Goal: Task Accomplishment & Management: Manage account settings

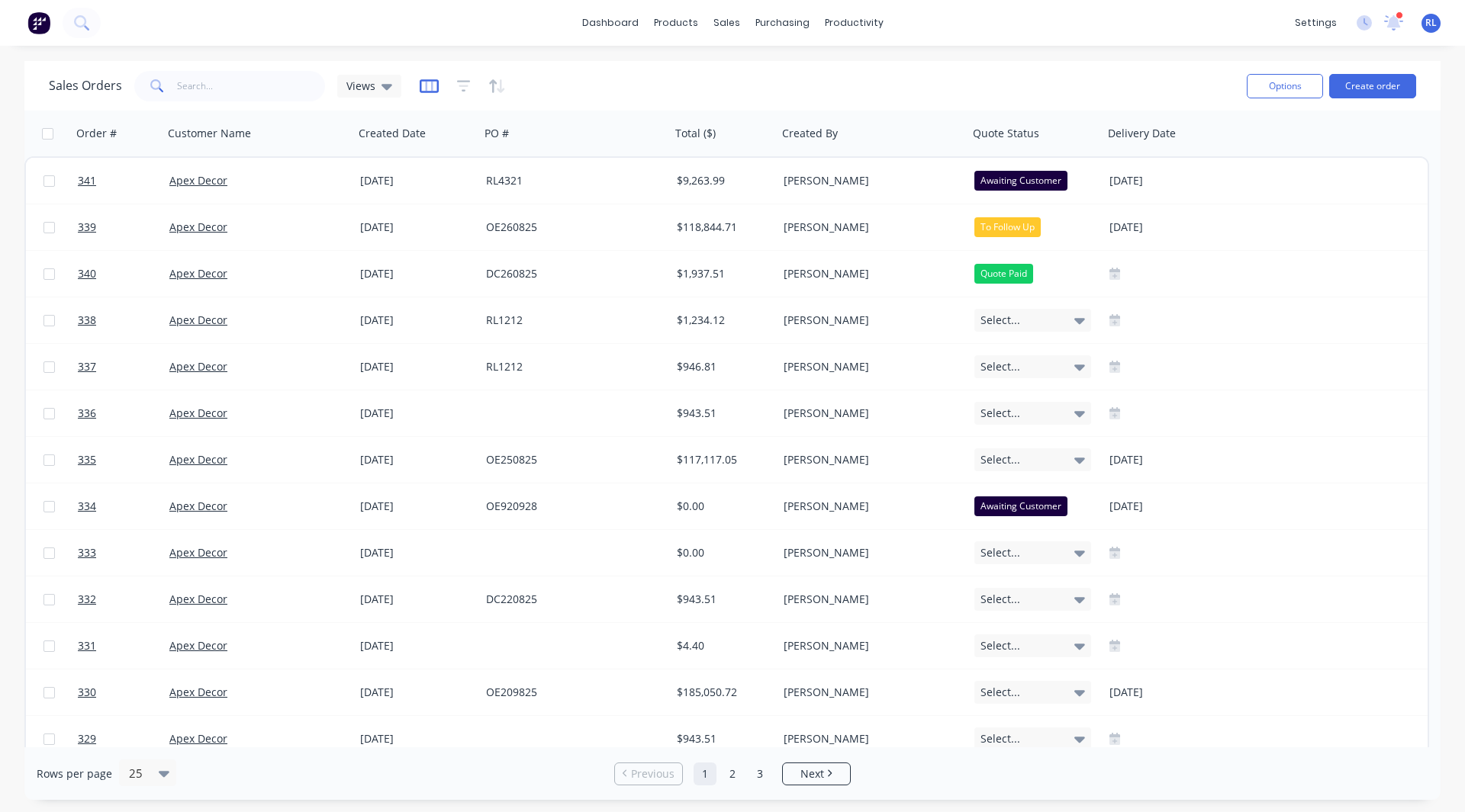
click at [428, 85] on icon "button" at bounding box center [429, 86] width 19 height 15
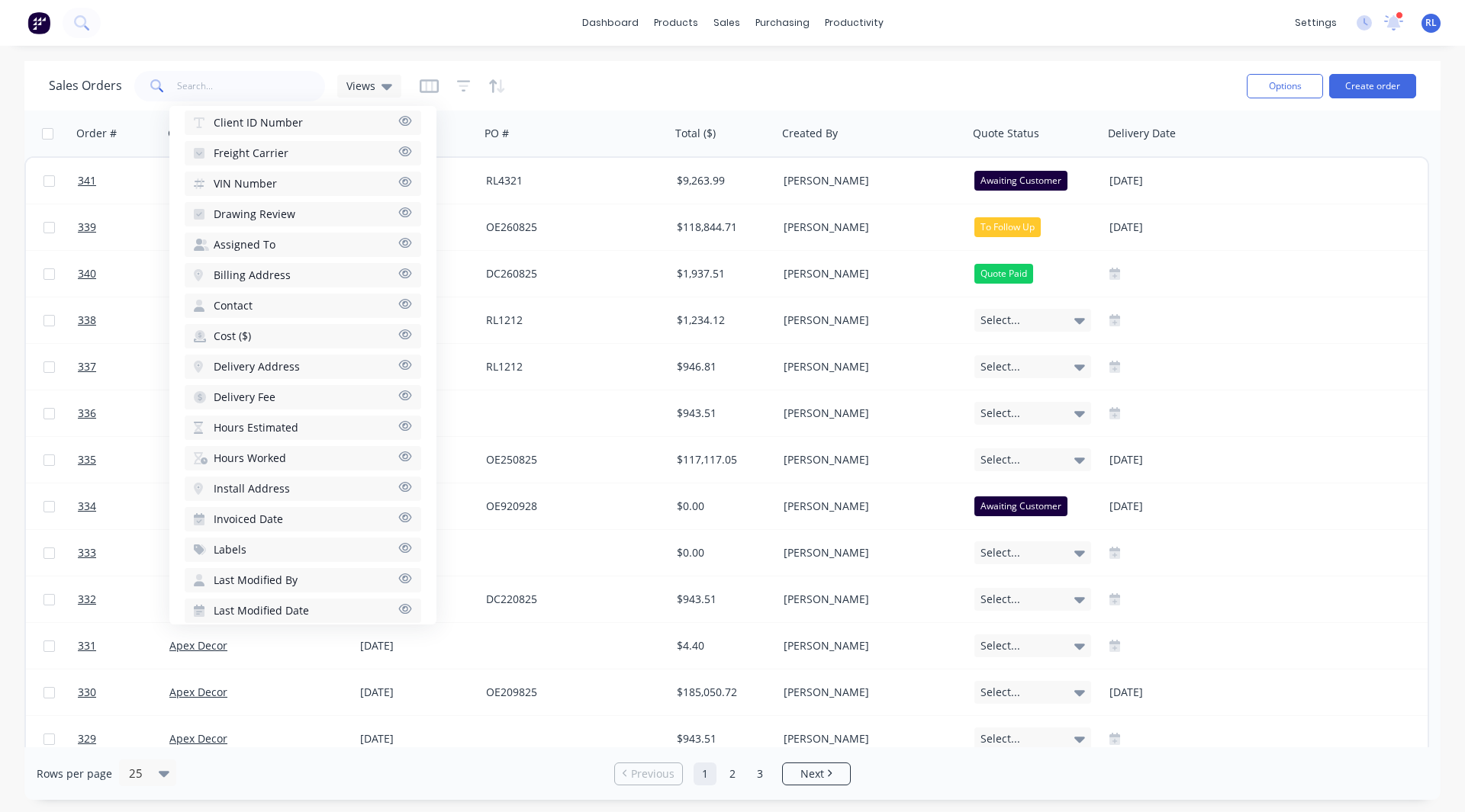
scroll to position [580, 0]
click at [259, 425] on span "Hours Estimated" at bounding box center [256, 426] width 85 height 15
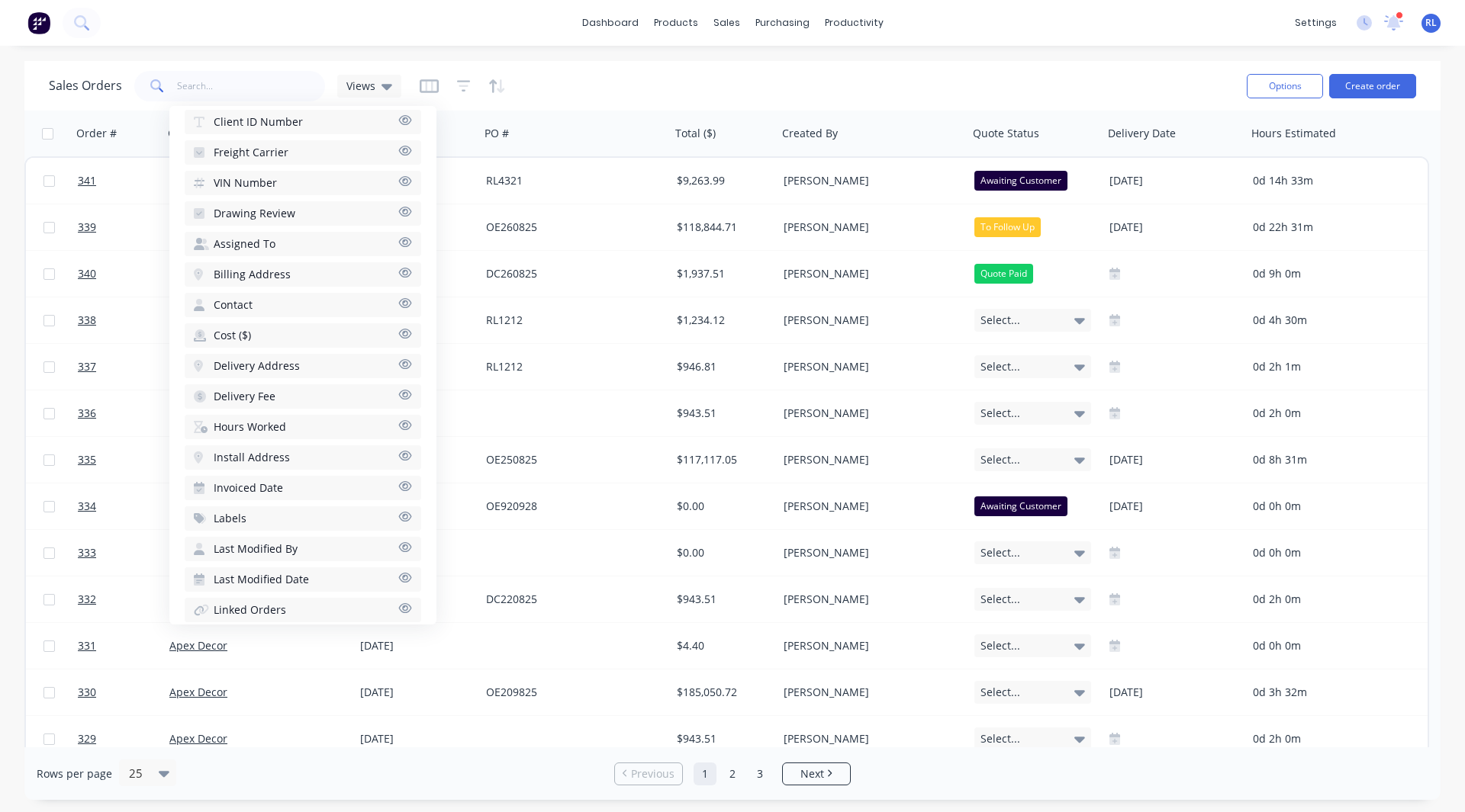
click at [254, 424] on span "Hours Worked" at bounding box center [250, 426] width 73 height 15
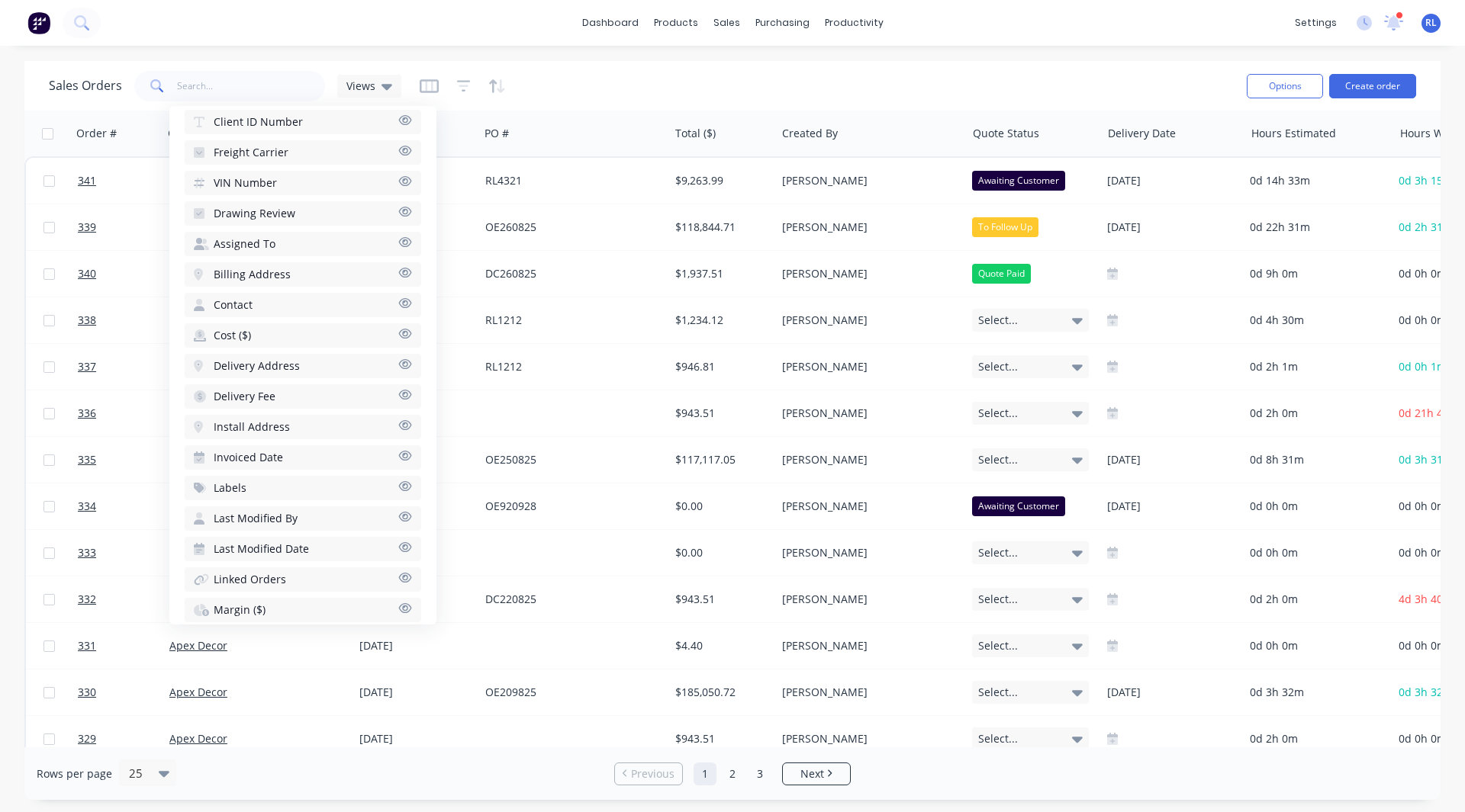
scroll to position [813, 0]
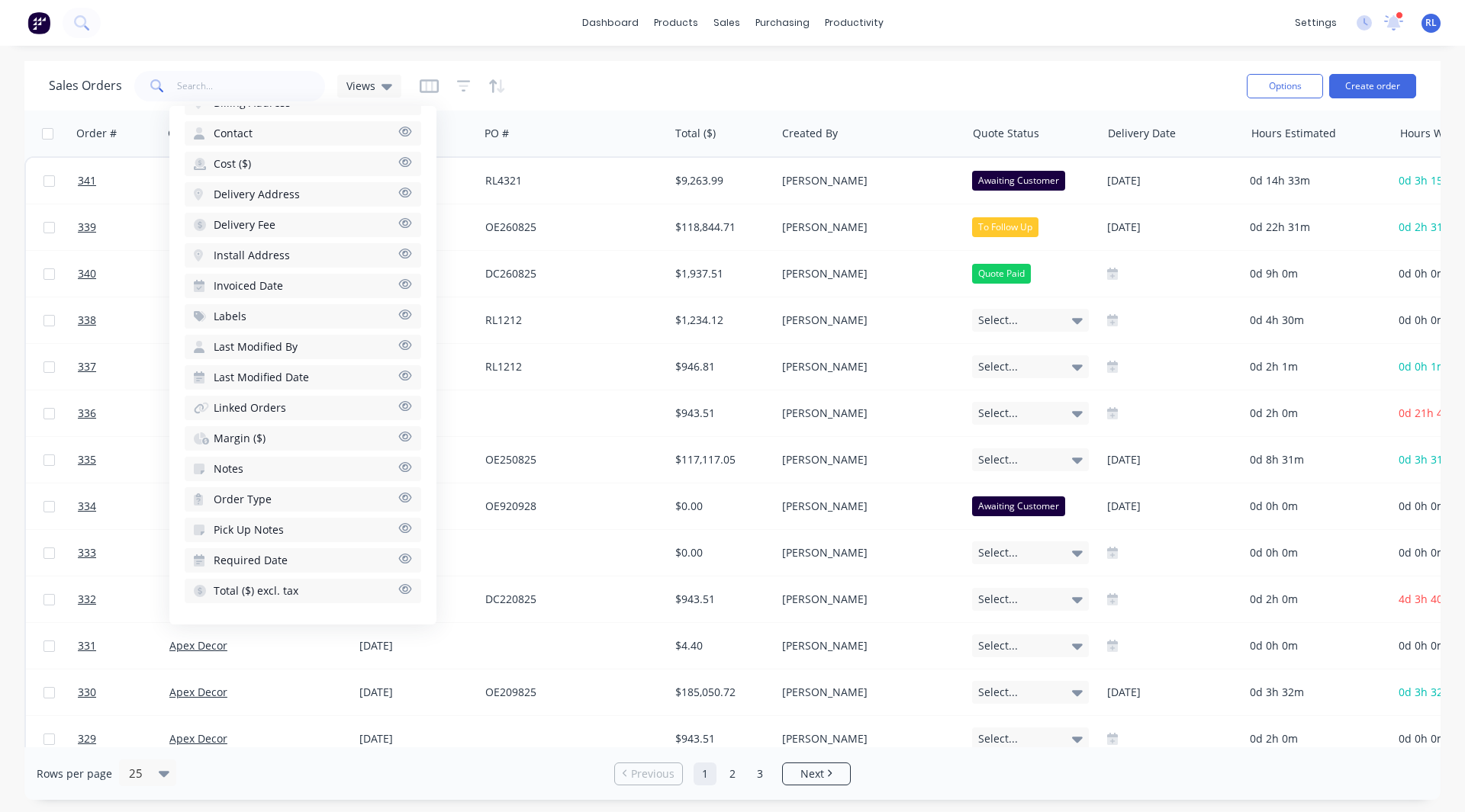
click at [236, 435] on span "Margin ($)" at bounding box center [240, 438] width 52 height 15
click at [796, 92] on div "Sales Orders Views" at bounding box center [642, 85] width 1186 height 37
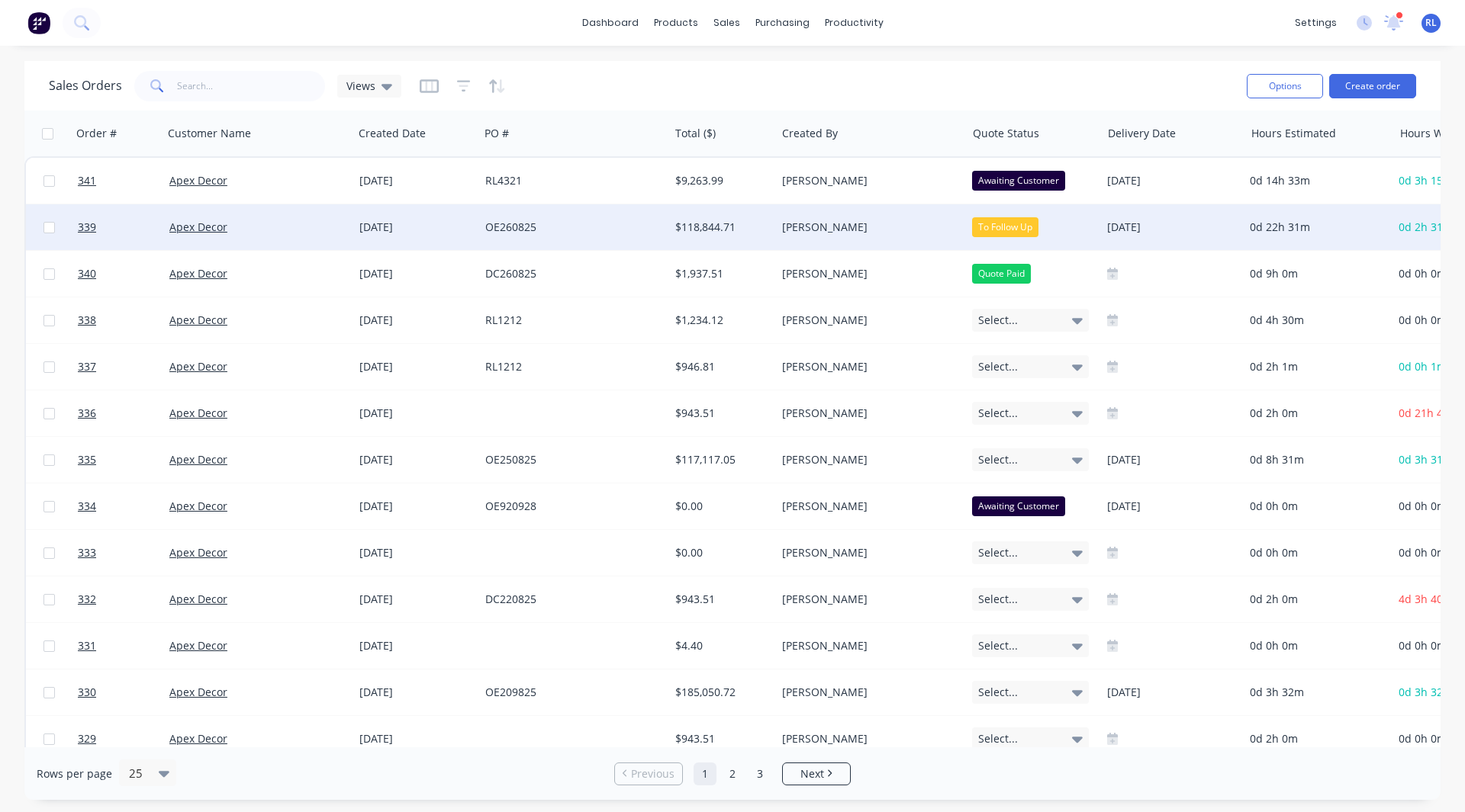
scroll to position [0, 205]
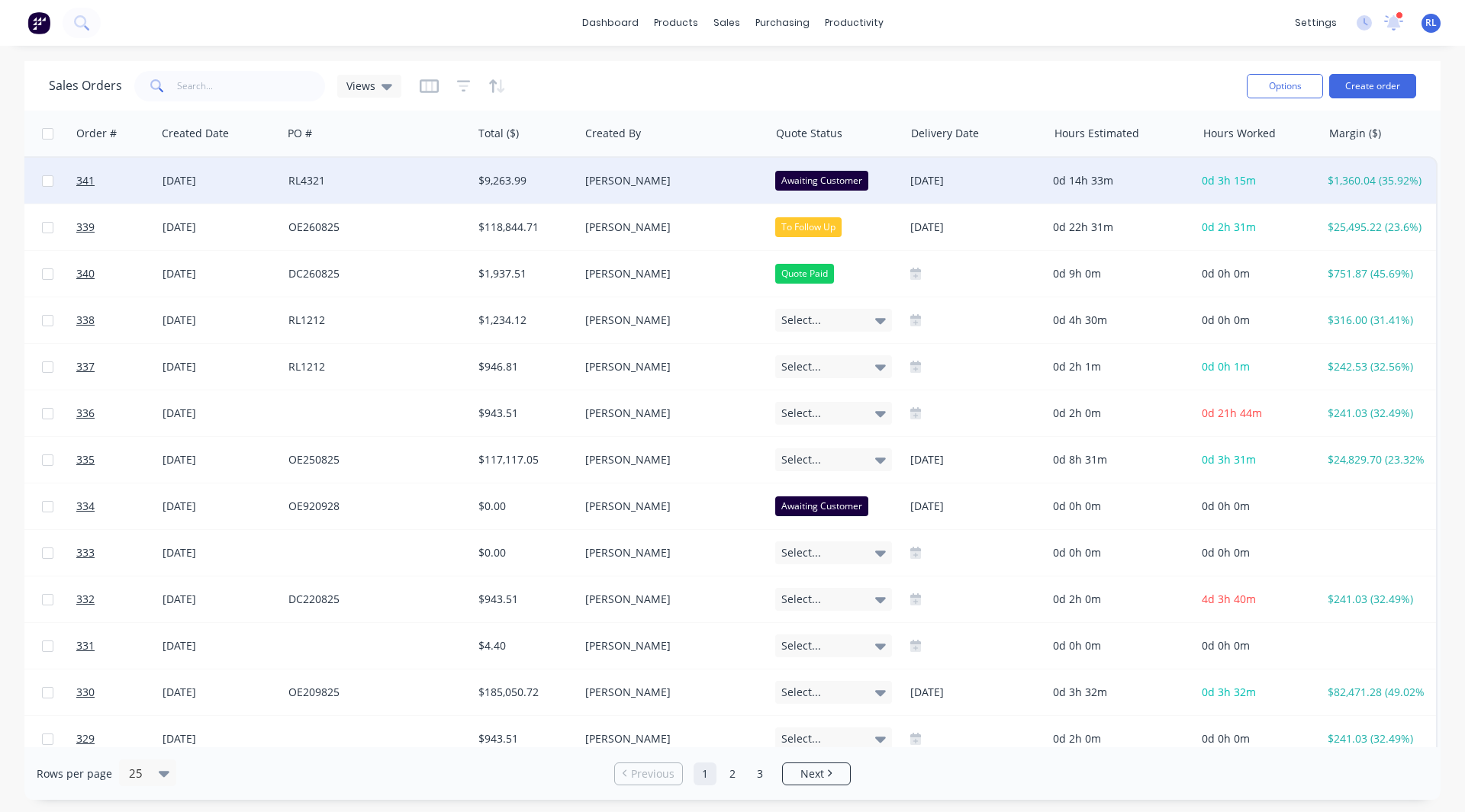
click at [1384, 189] on div "$1,360.04 (35.92%)" at bounding box center [1379, 181] width 115 height 46
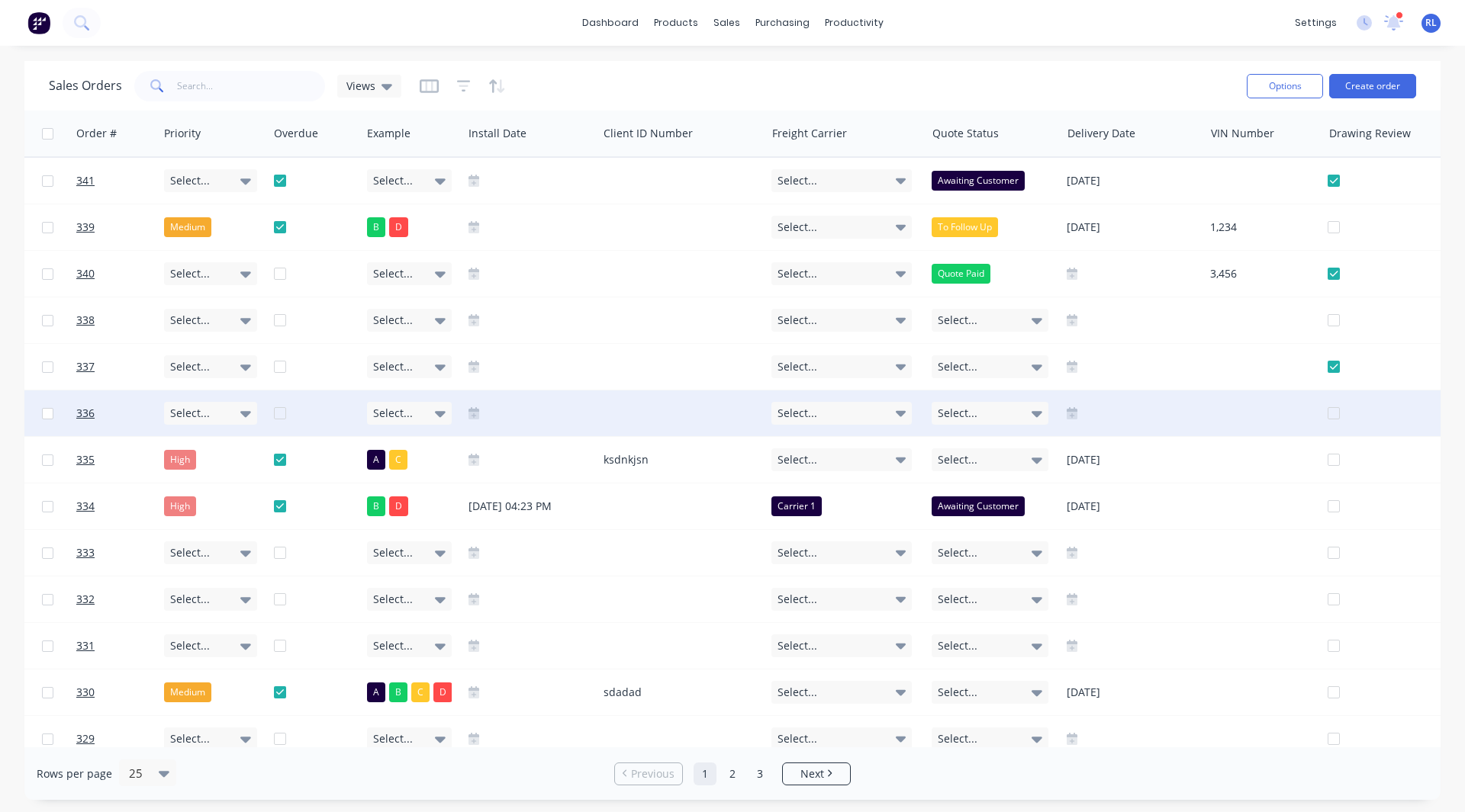
scroll to position [0, 1148]
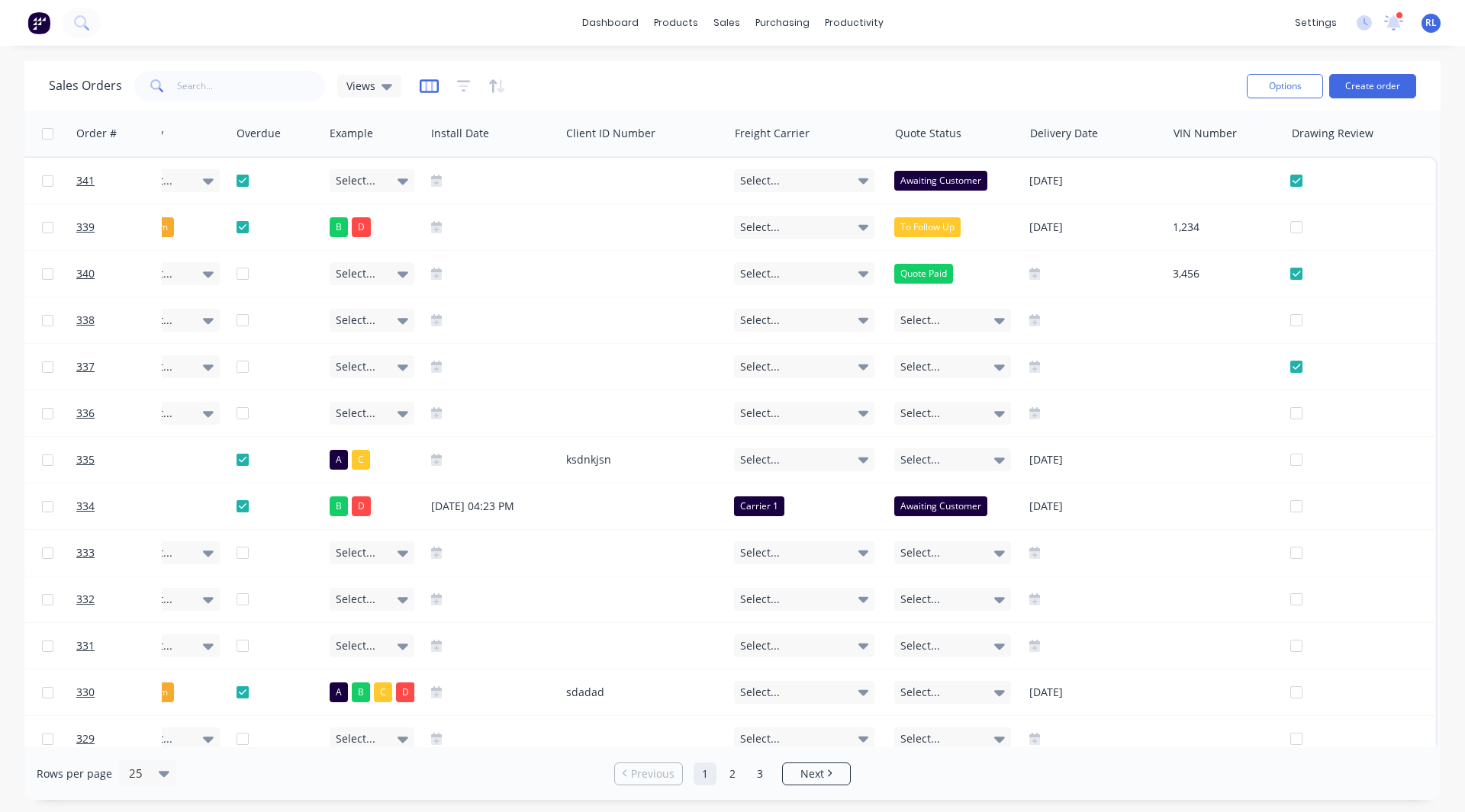
click at [429, 82] on icon "button" at bounding box center [429, 86] width 8 height 10
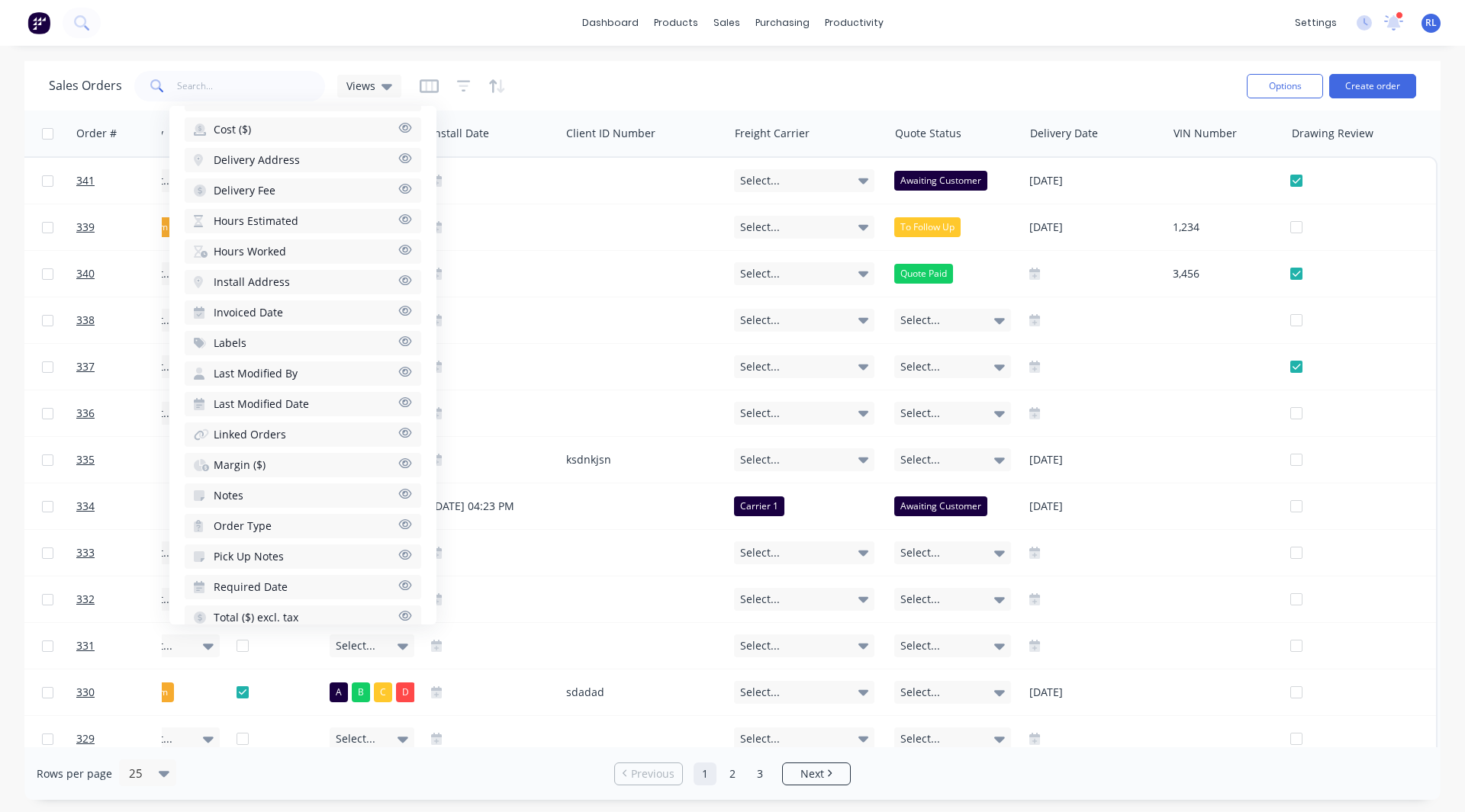
scroll to position [796, 0]
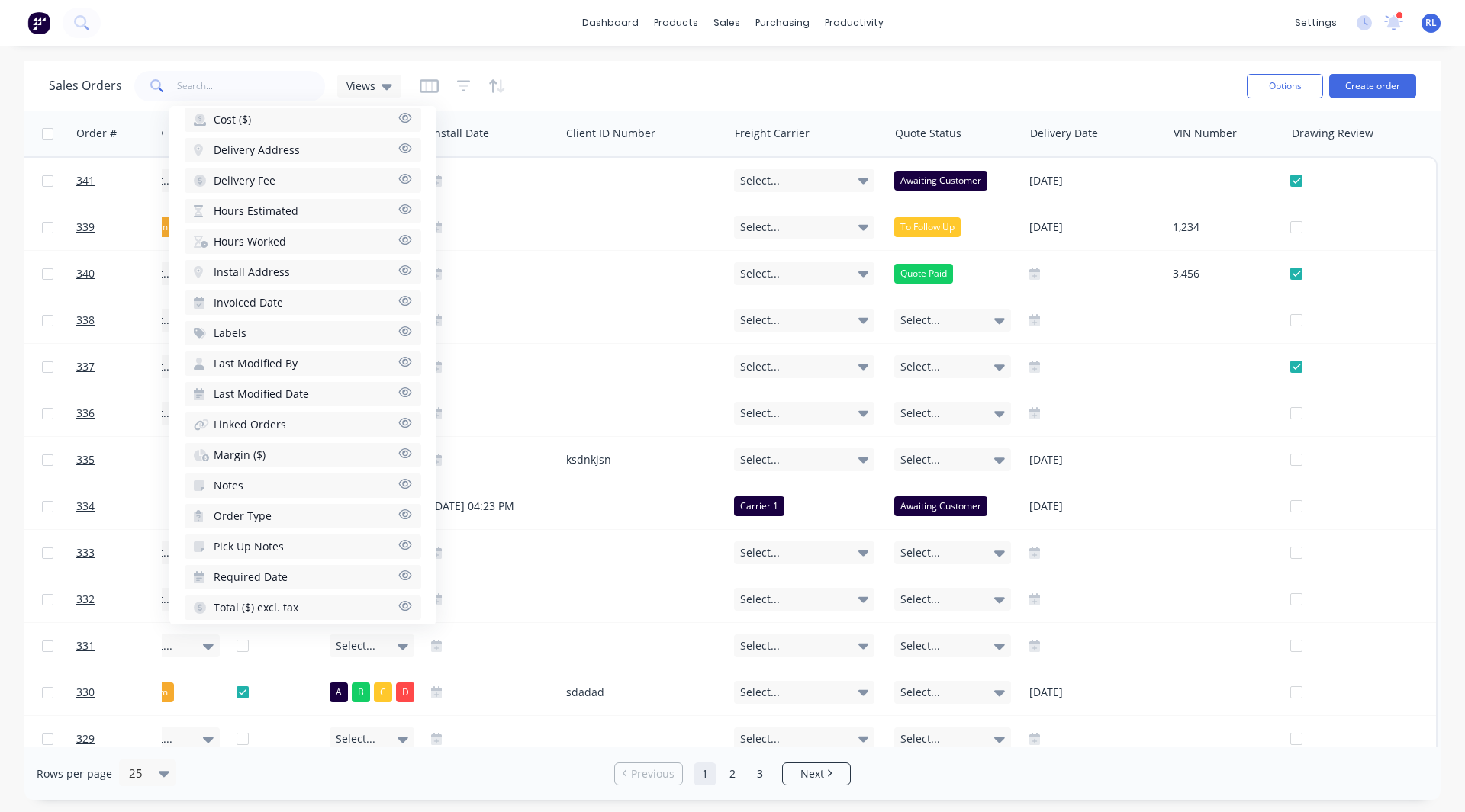
click at [228, 211] on span "Hours Estimated" at bounding box center [256, 211] width 85 height 15
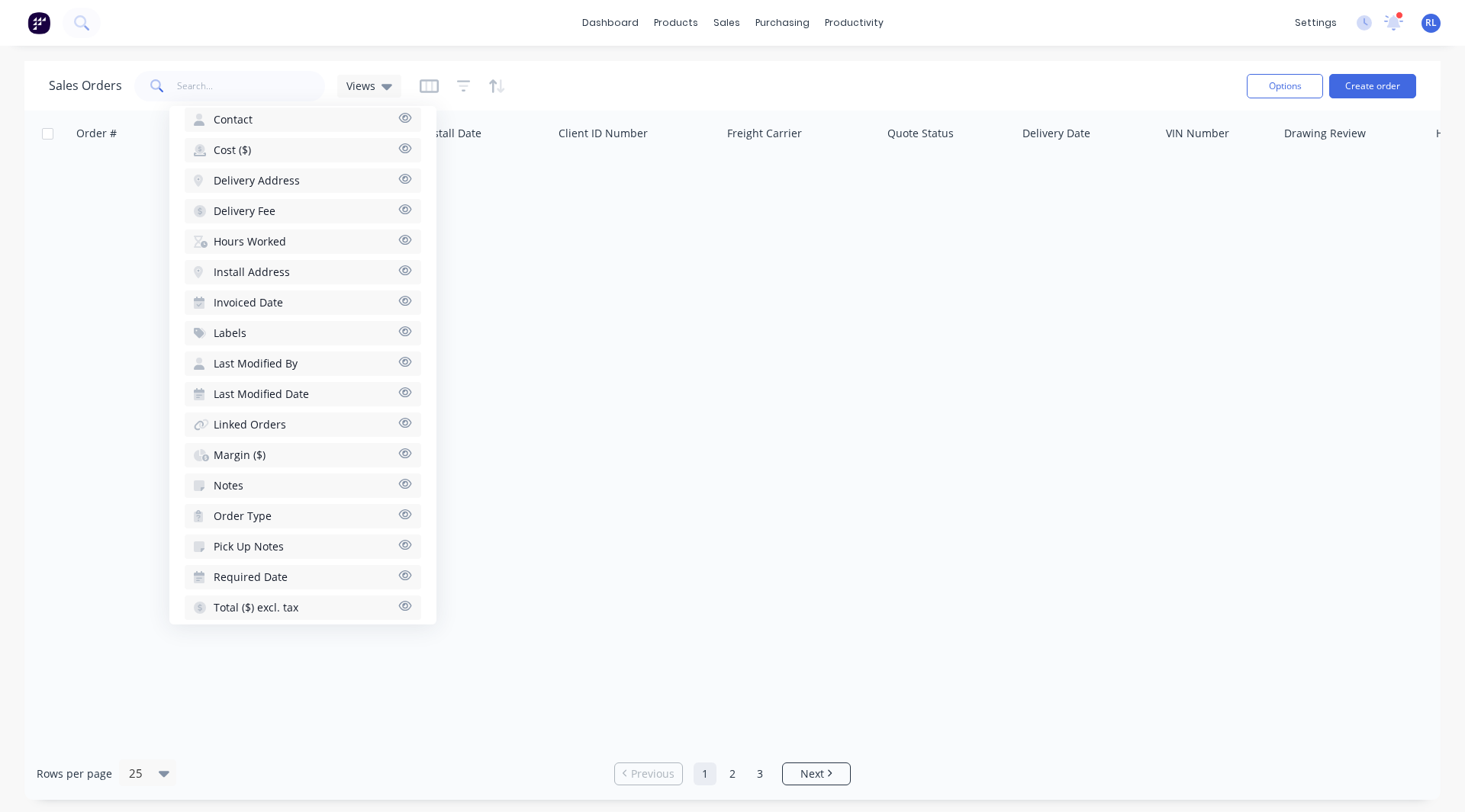
scroll to position [813, 0]
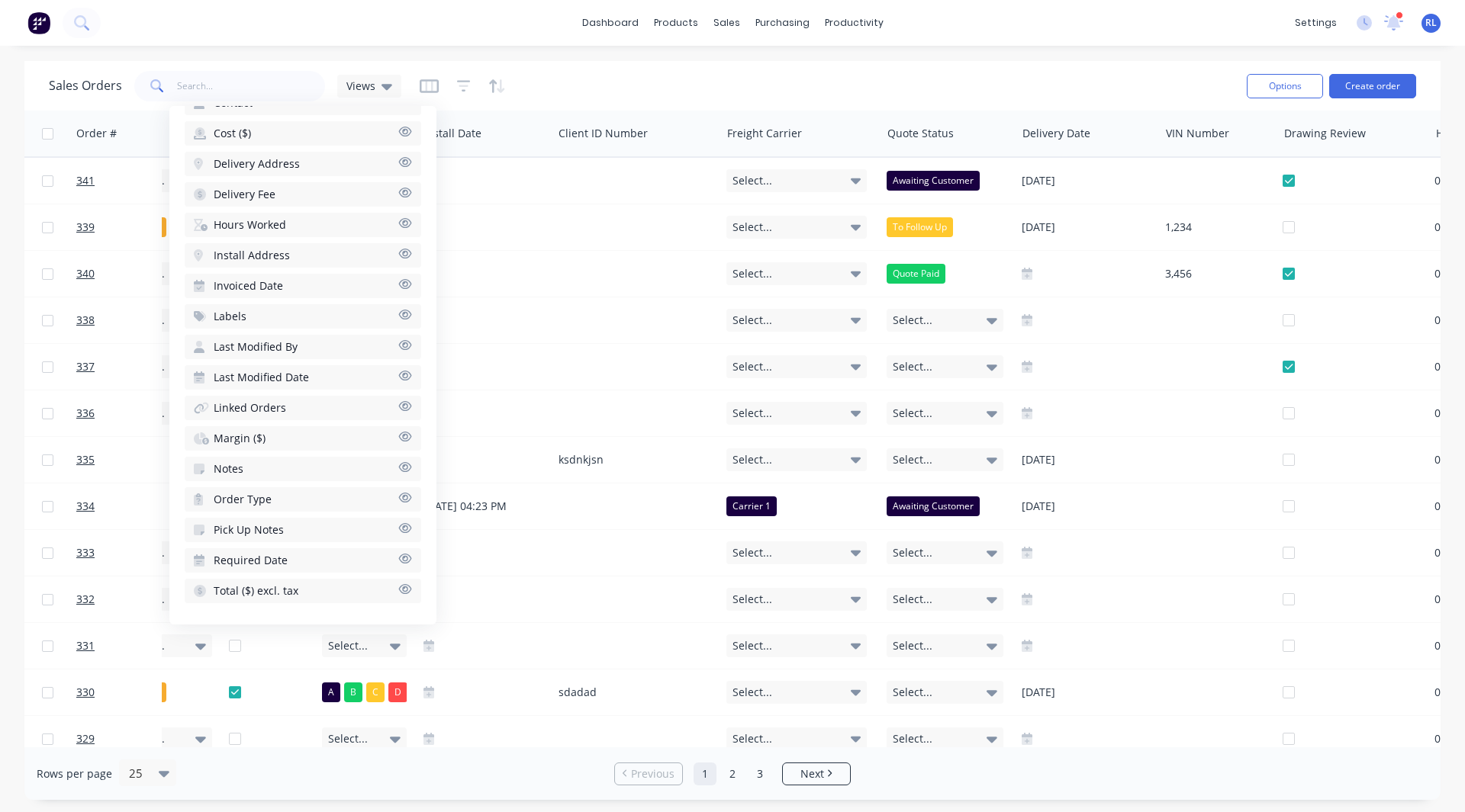
click at [228, 222] on span "Hours Worked" at bounding box center [250, 225] width 73 height 15
click at [241, 427] on button "Margin ($)" at bounding box center [303, 438] width 237 height 24
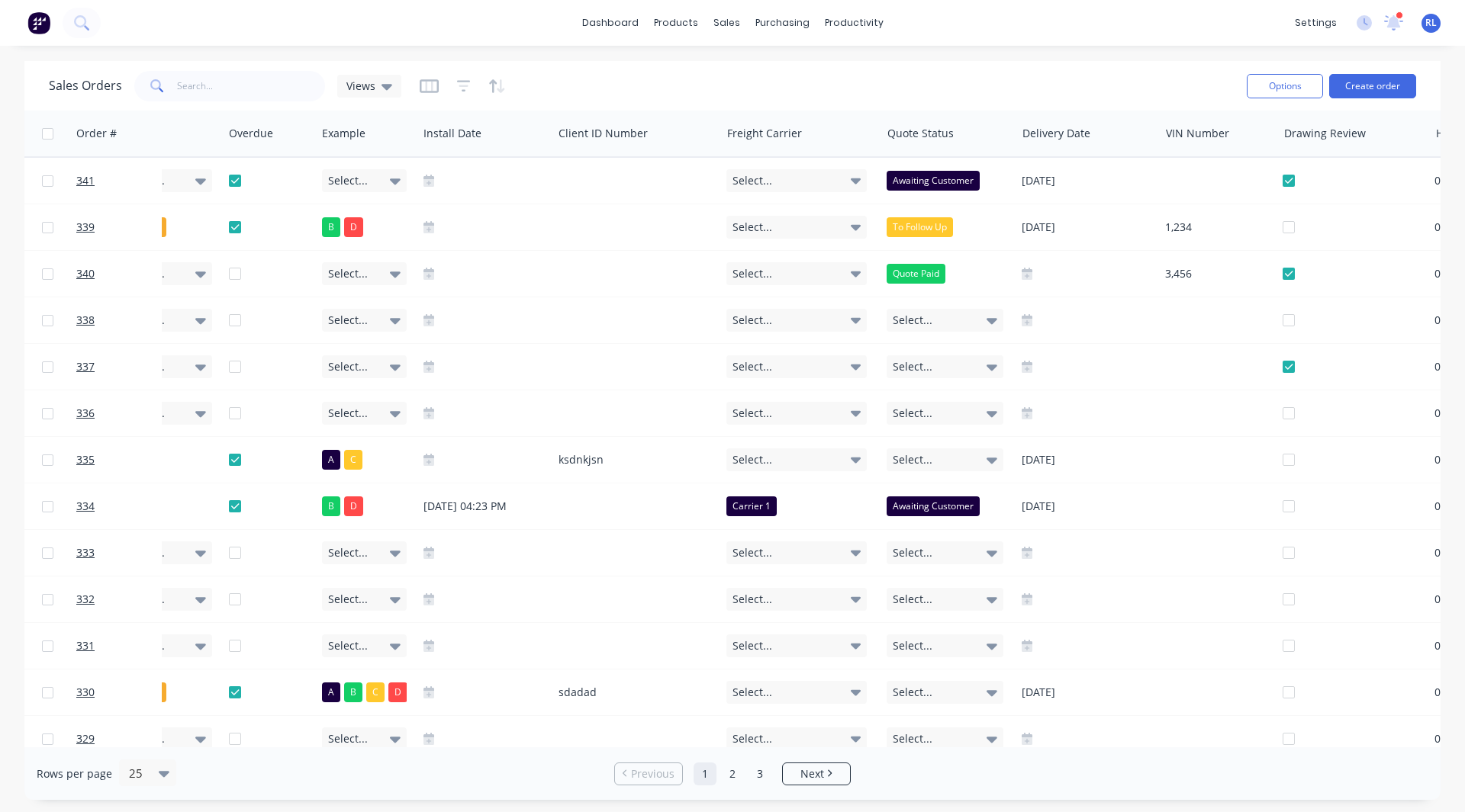
drag, startPoint x: 606, startPoint y: 94, endPoint x: 976, endPoint y: 89, distance: 370.0
click at [976, 89] on div "Sales Orders Views" at bounding box center [642, 85] width 1186 height 37
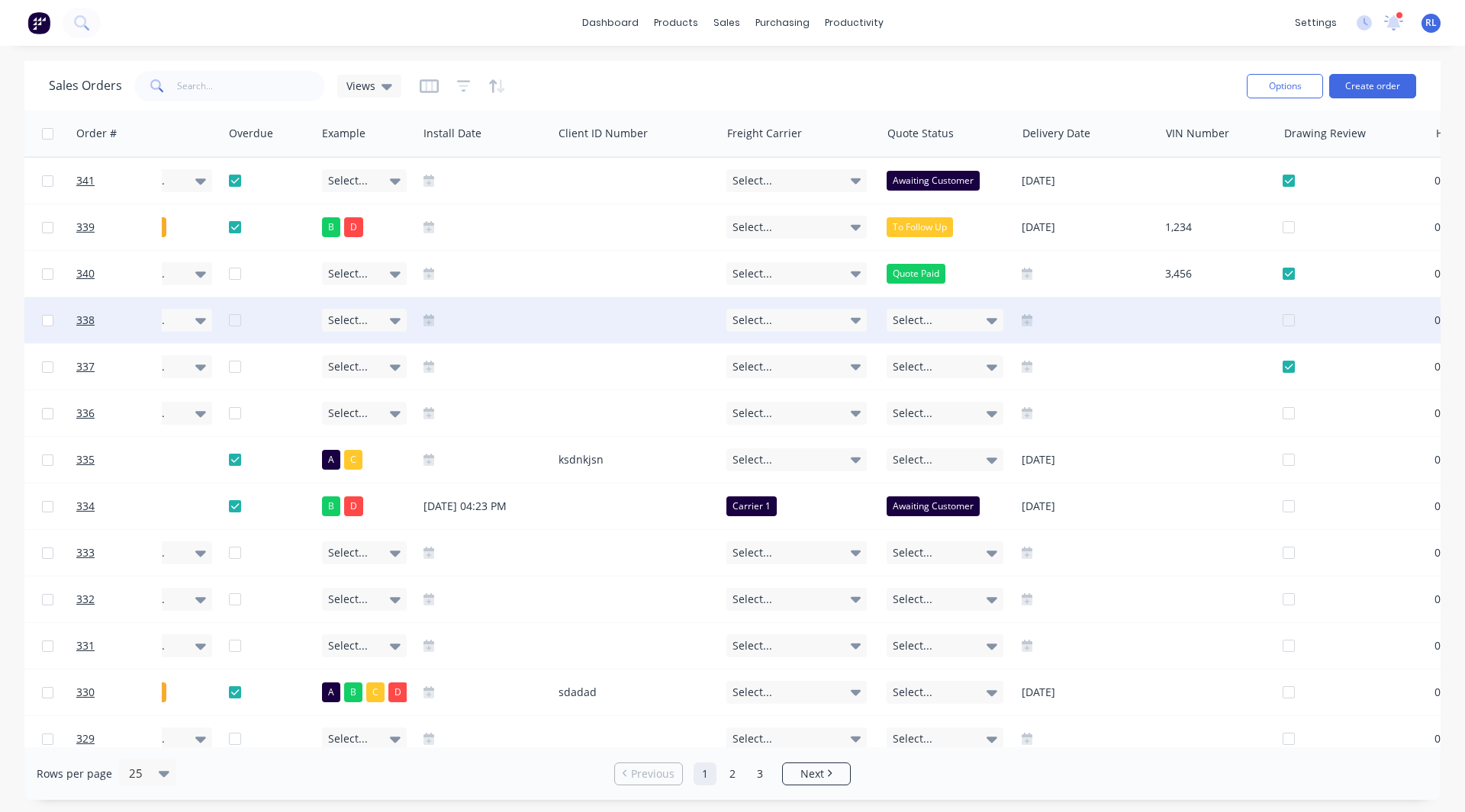
scroll to position [0, 1537]
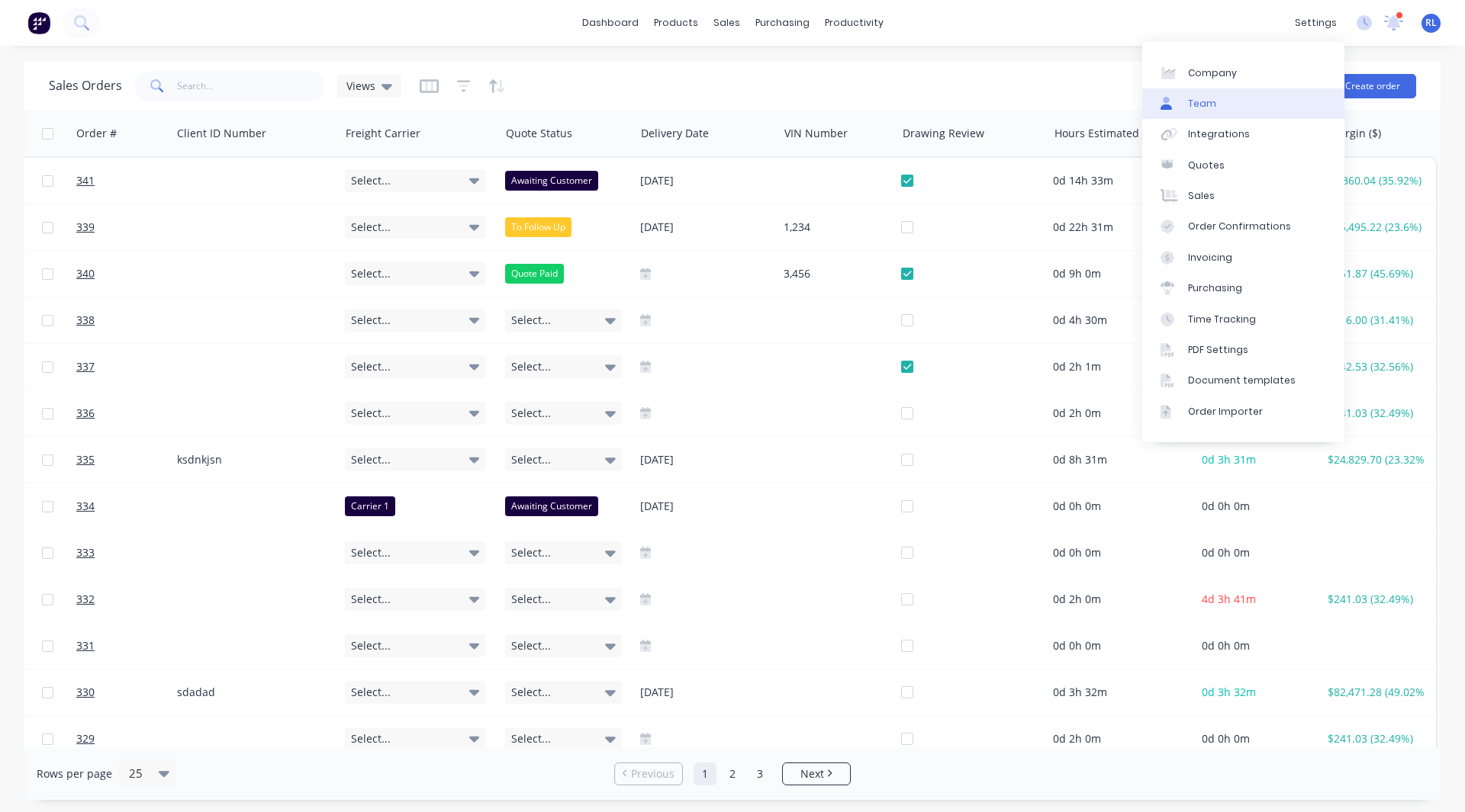
click at [1261, 103] on link "Team" at bounding box center [1243, 104] width 202 height 31
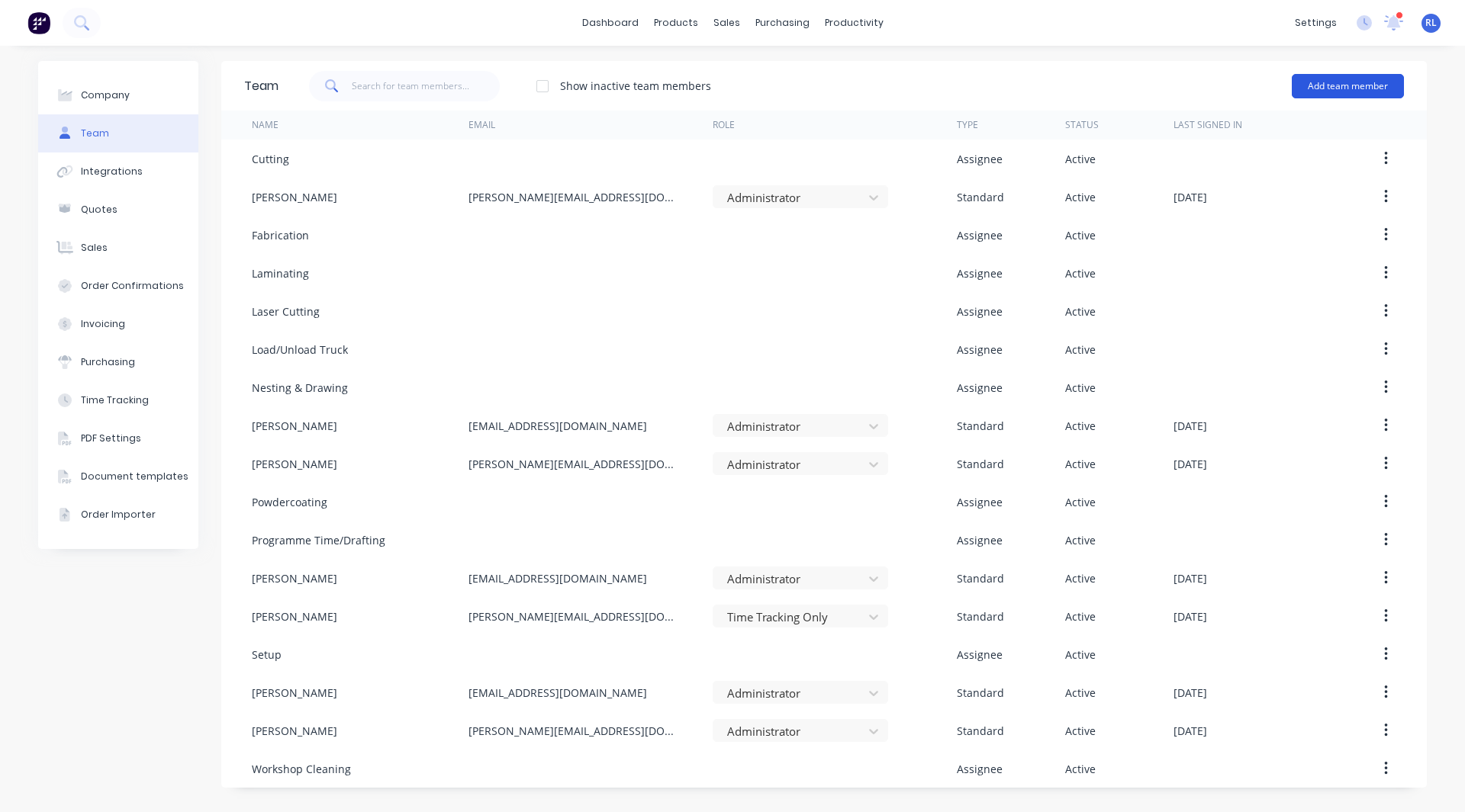
click at [1345, 86] on button "Add team member" at bounding box center [1348, 86] width 112 height 24
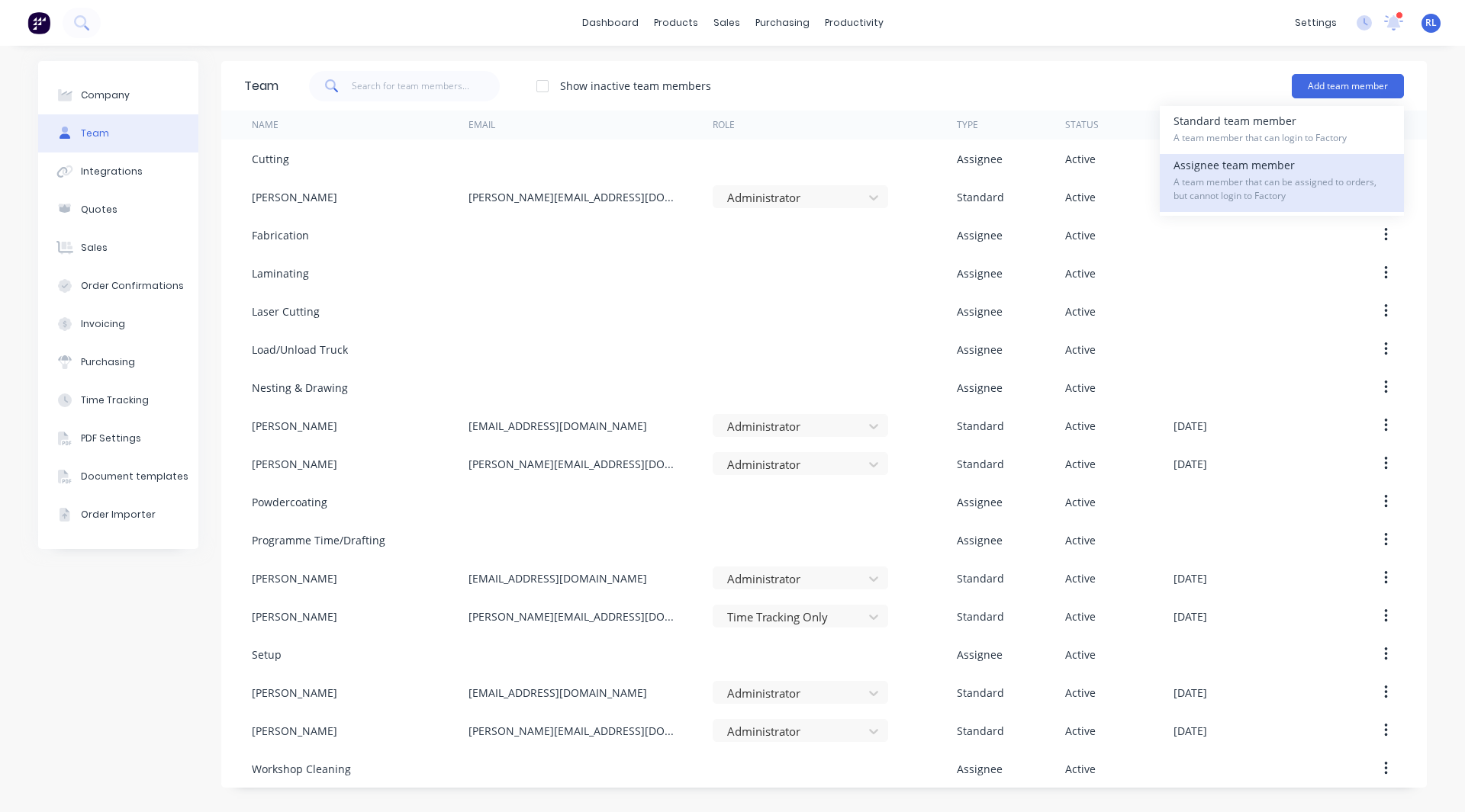
click at [1268, 166] on div "Assignee team member A team member that can be assigned to orders, but cannot l…" at bounding box center [1282, 183] width 217 height 58
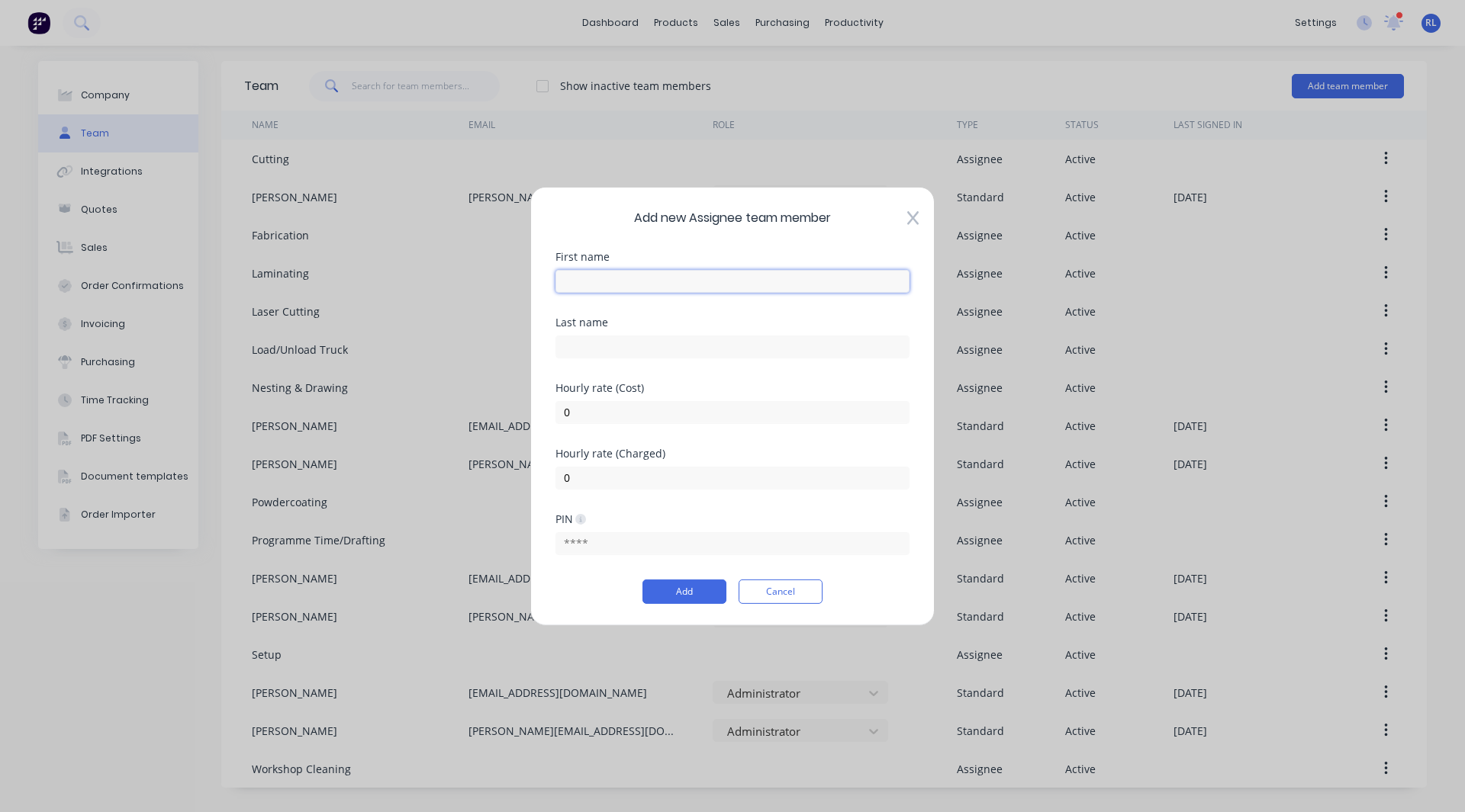
click at [646, 283] on input "text" at bounding box center [732, 281] width 354 height 23
type input "Clean Up"
drag, startPoint x: 578, startPoint y: 414, endPoint x: 564, endPoint y: 410, distance: 14.6
click at [564, 410] on input "0" at bounding box center [732, 411] width 354 height 23
type input "40"
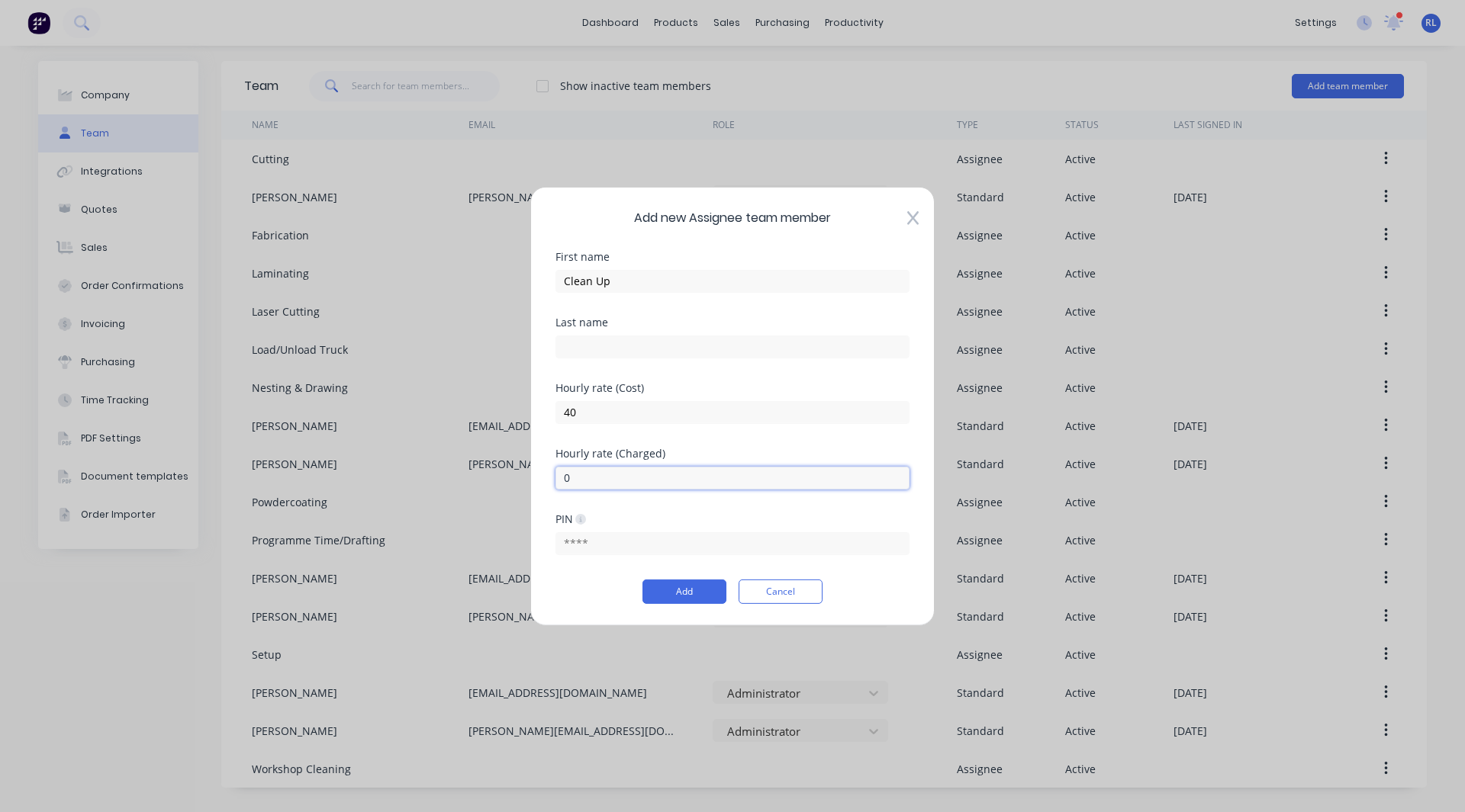
drag, startPoint x: 574, startPoint y: 477, endPoint x: 564, endPoint y: 475, distance: 10.2
click at [564, 475] on input "0" at bounding box center [732, 477] width 354 height 23
type input "80"
click at [687, 589] on button "Add" at bounding box center [685, 591] width 84 height 24
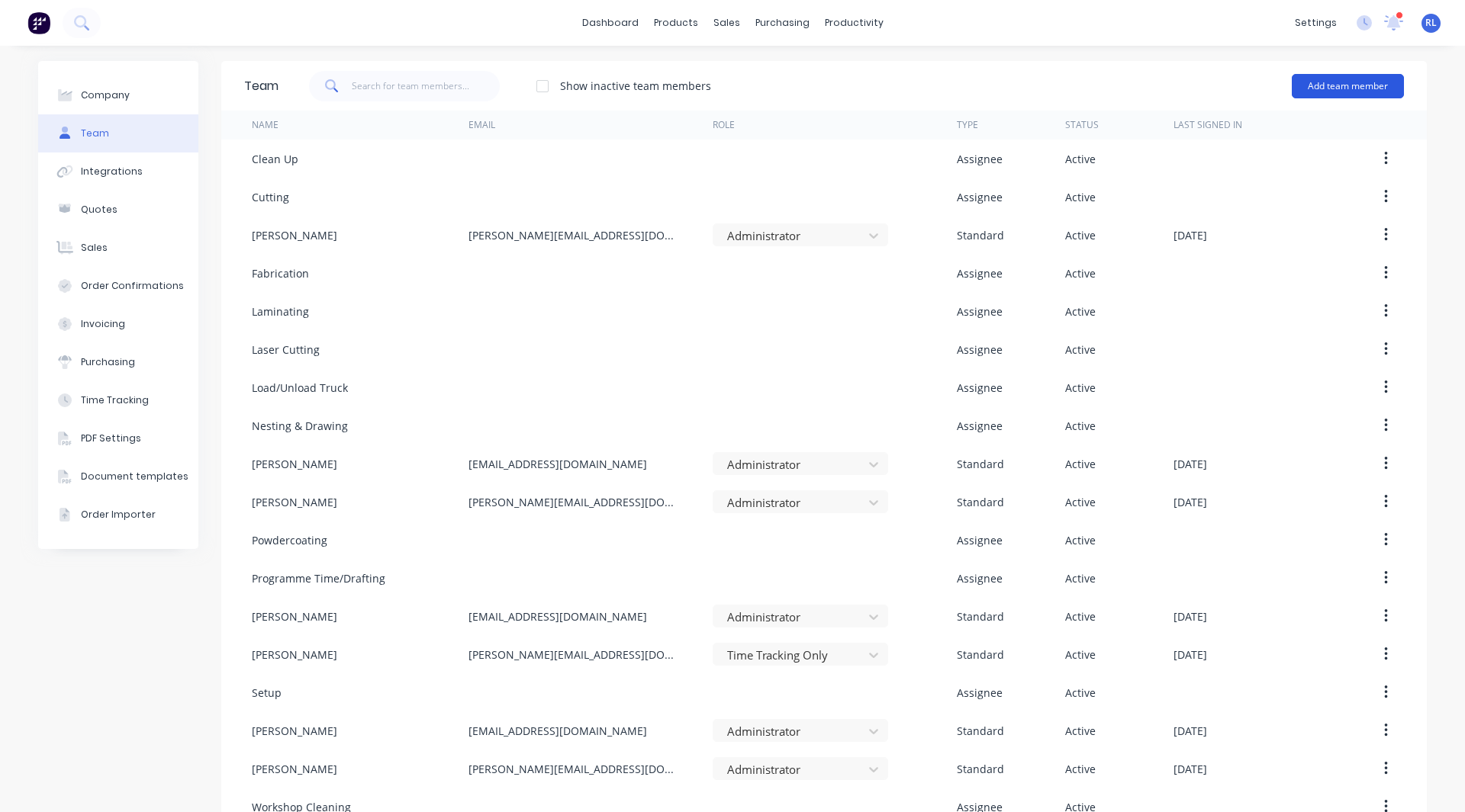
click at [1352, 89] on button "Add team member" at bounding box center [1348, 86] width 112 height 24
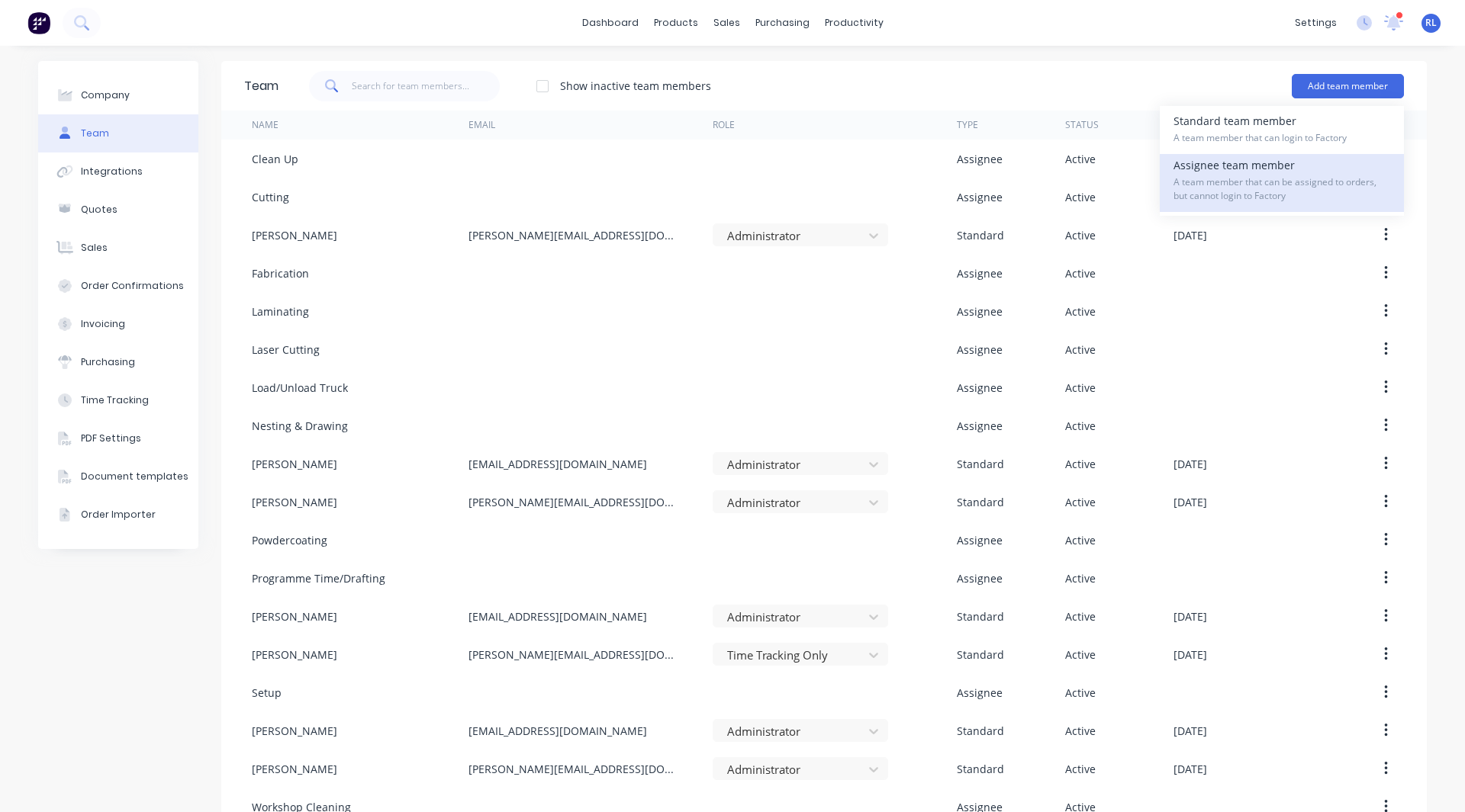
drag, startPoint x: 1297, startPoint y: 169, endPoint x: 1290, endPoint y: 170, distance: 7.1
click at [1290, 170] on div "Assignee team member A team member that can be assigned to orders, but cannot l…" at bounding box center [1282, 183] width 217 height 58
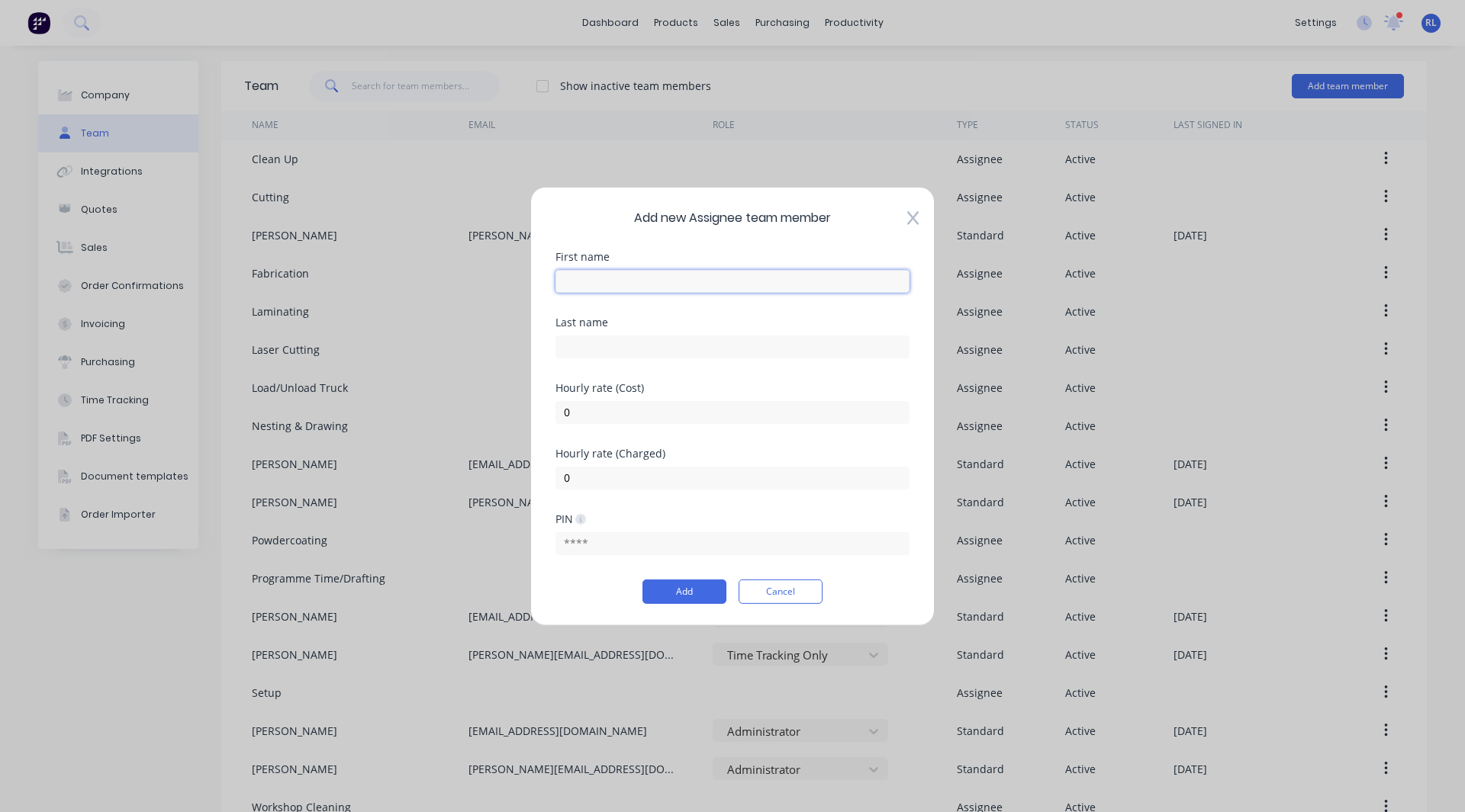
click at [642, 277] on input "text" at bounding box center [732, 281] width 354 height 23
type input "CAD Drawing"
click at [579, 409] on input "0" at bounding box center [732, 411] width 354 height 23
type input "30"
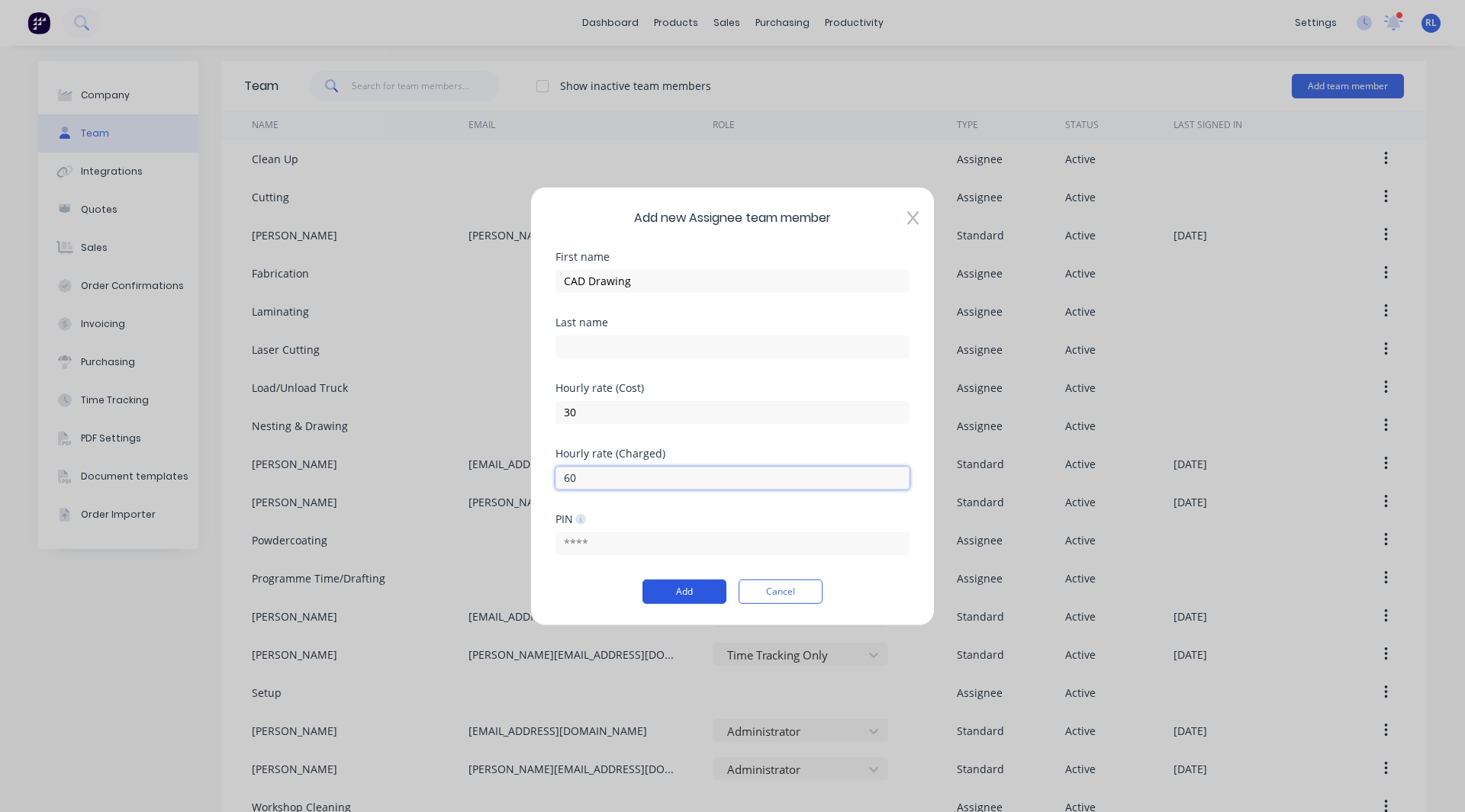
type input "60"
click at [676, 587] on button "Add" at bounding box center [685, 591] width 84 height 24
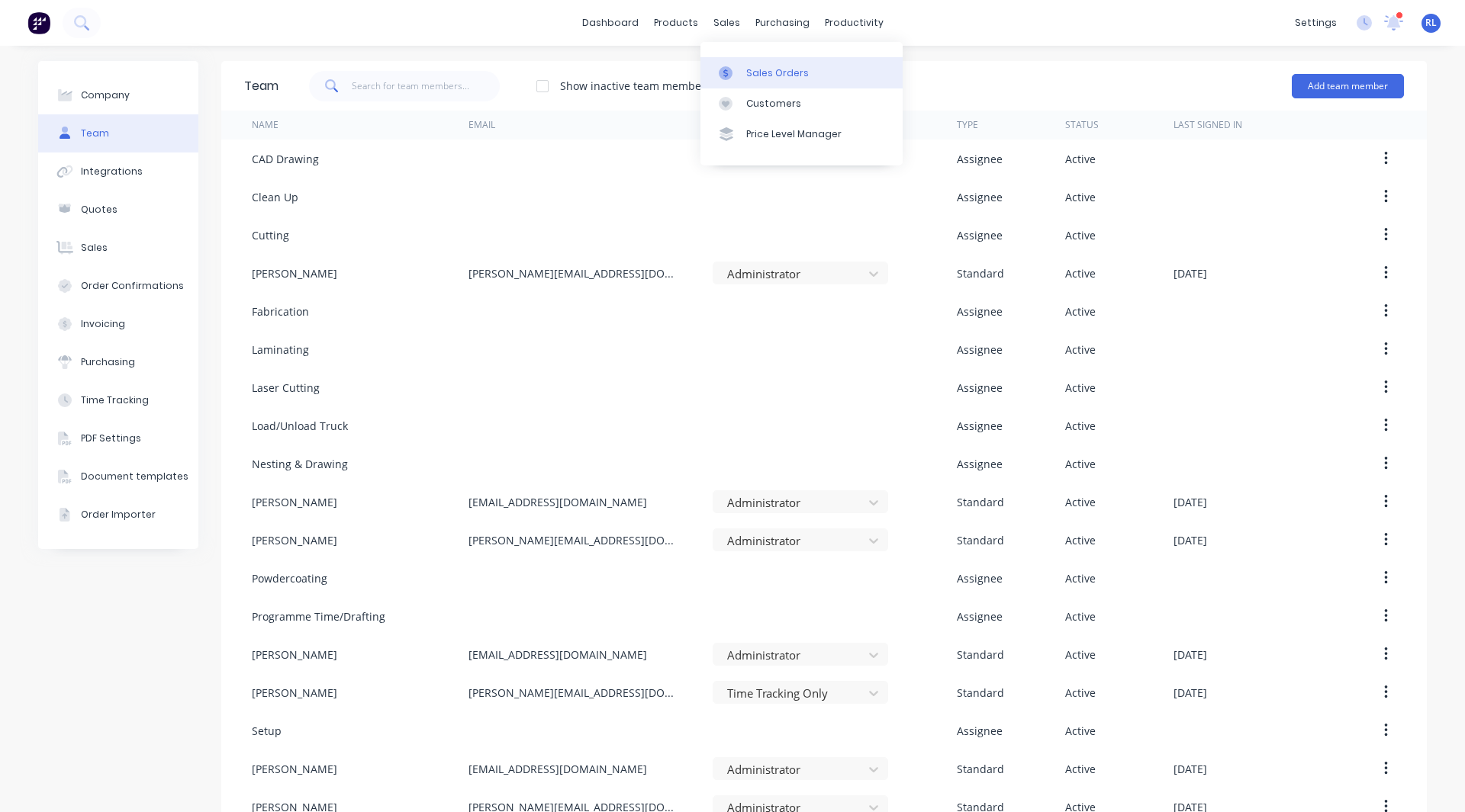
click at [759, 72] on div "Sales Orders" at bounding box center [777, 73] width 63 height 14
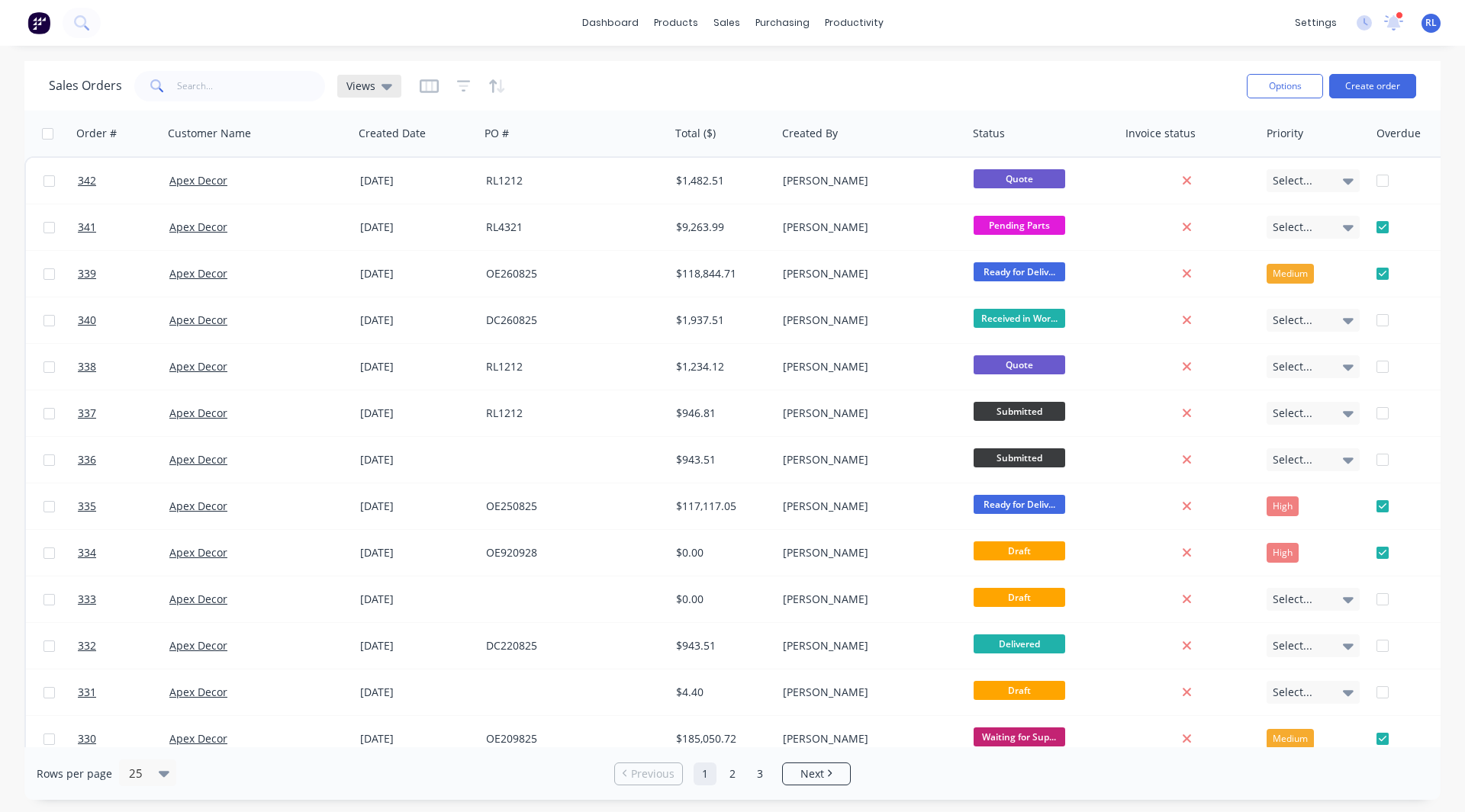
click at [352, 94] on div "Views" at bounding box center [370, 86] width 64 height 23
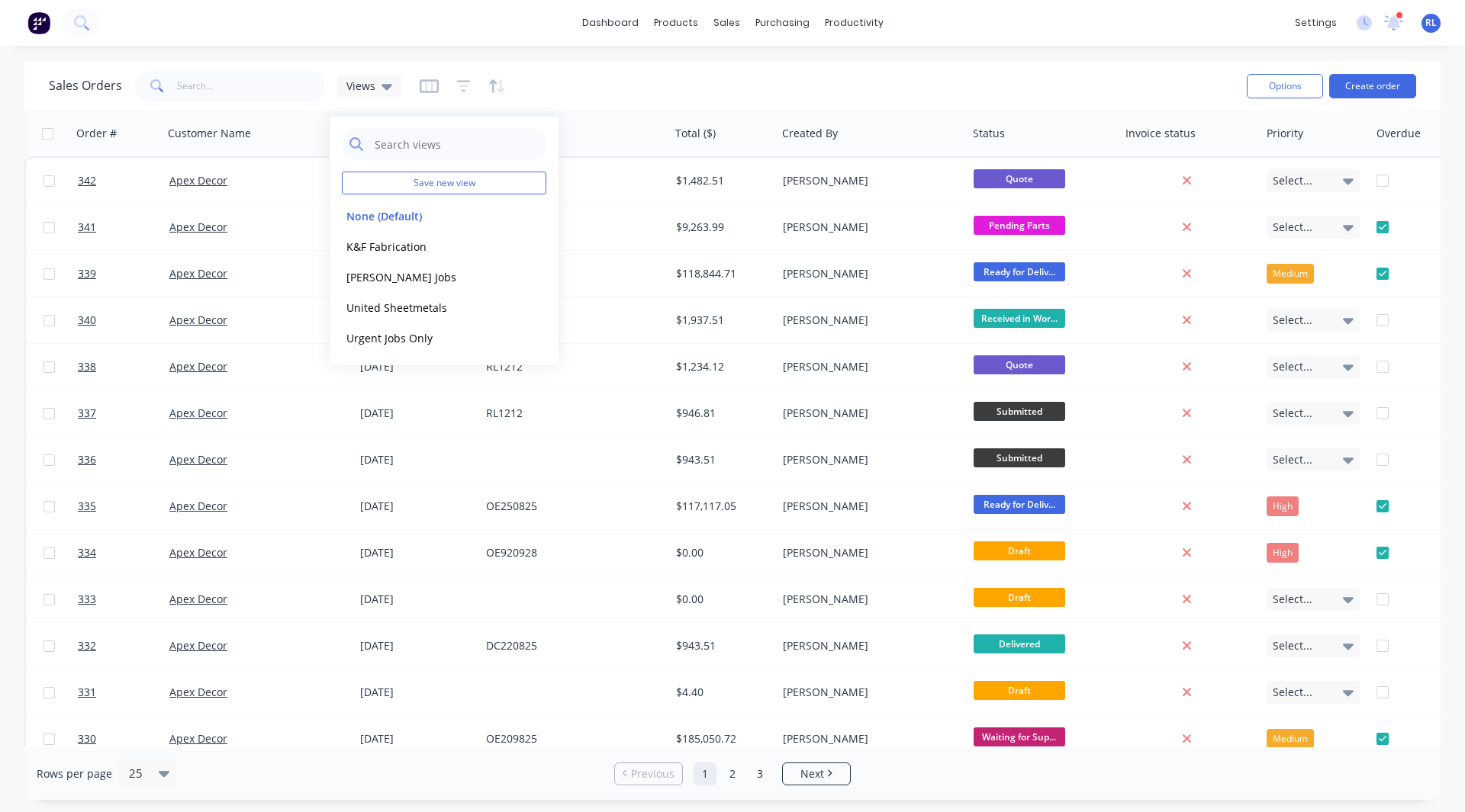
click at [416, 60] on div "dashboard products sales purchasing productivity dashboard products Product Cat…" at bounding box center [732, 406] width 1465 height 812
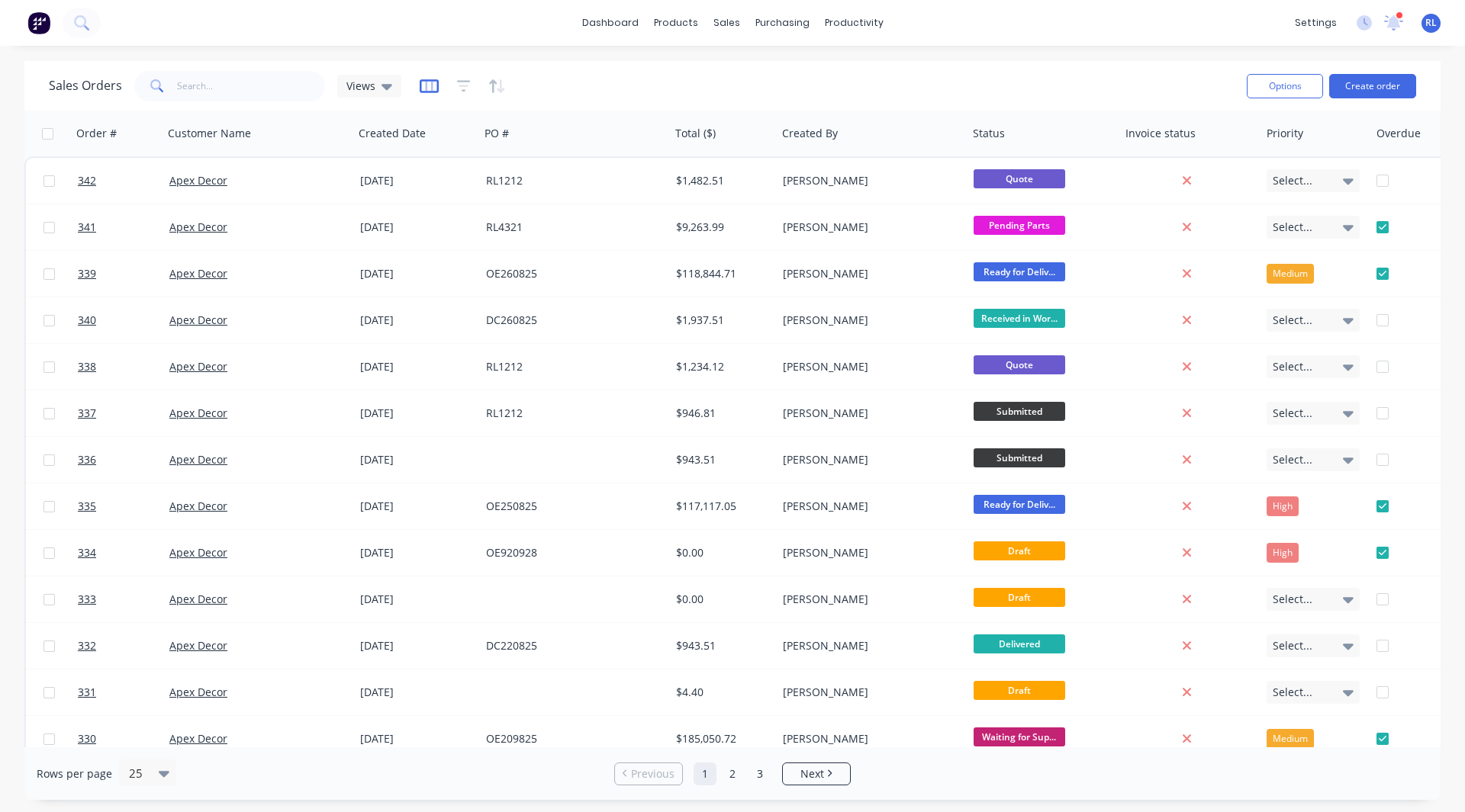
click at [425, 82] on icon "button" at bounding box center [429, 86] width 8 height 10
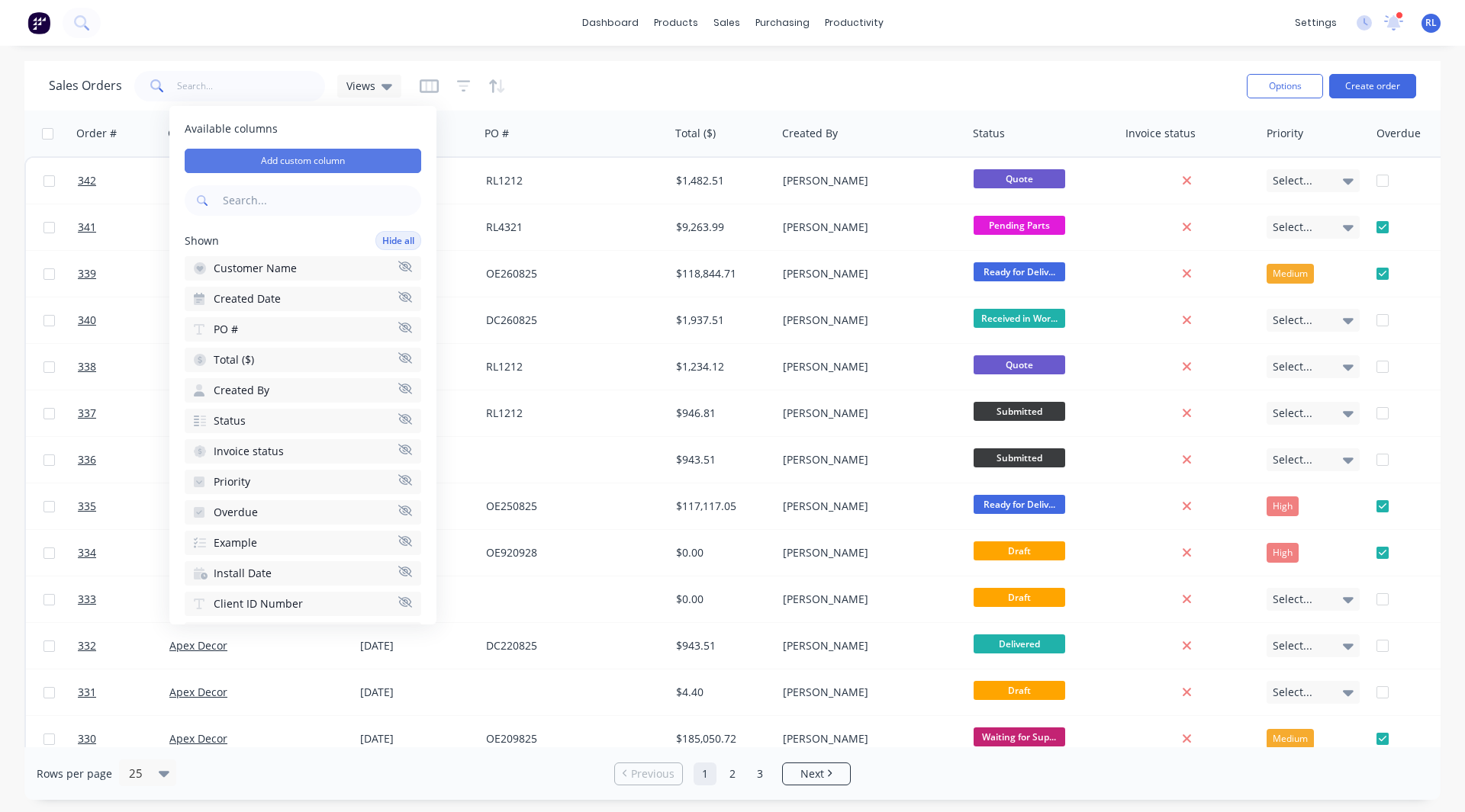
click at [311, 160] on button "Add custom column" at bounding box center [303, 161] width 237 height 24
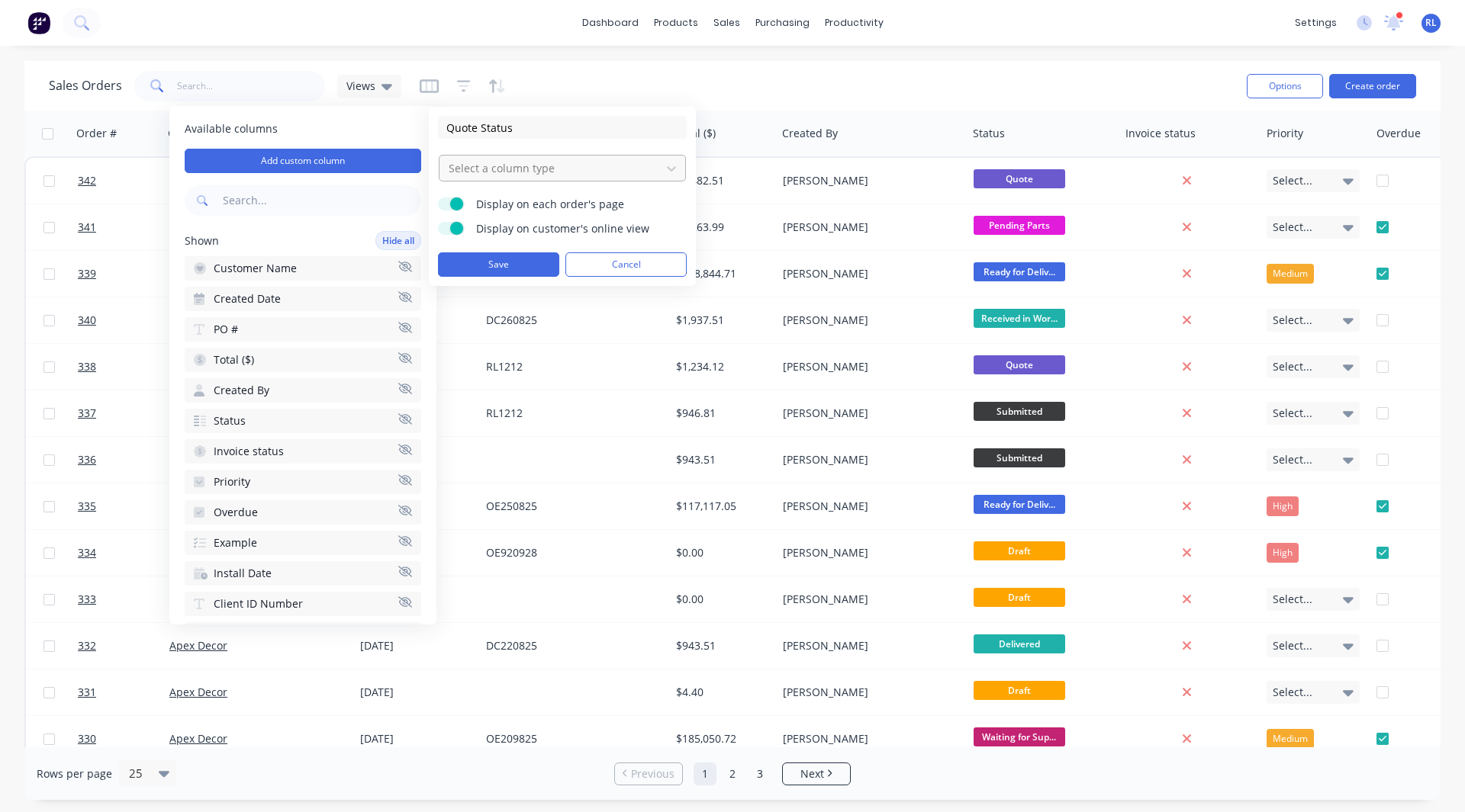
type input "Quote Status"
click at [542, 168] on div at bounding box center [551, 168] width 206 height 19
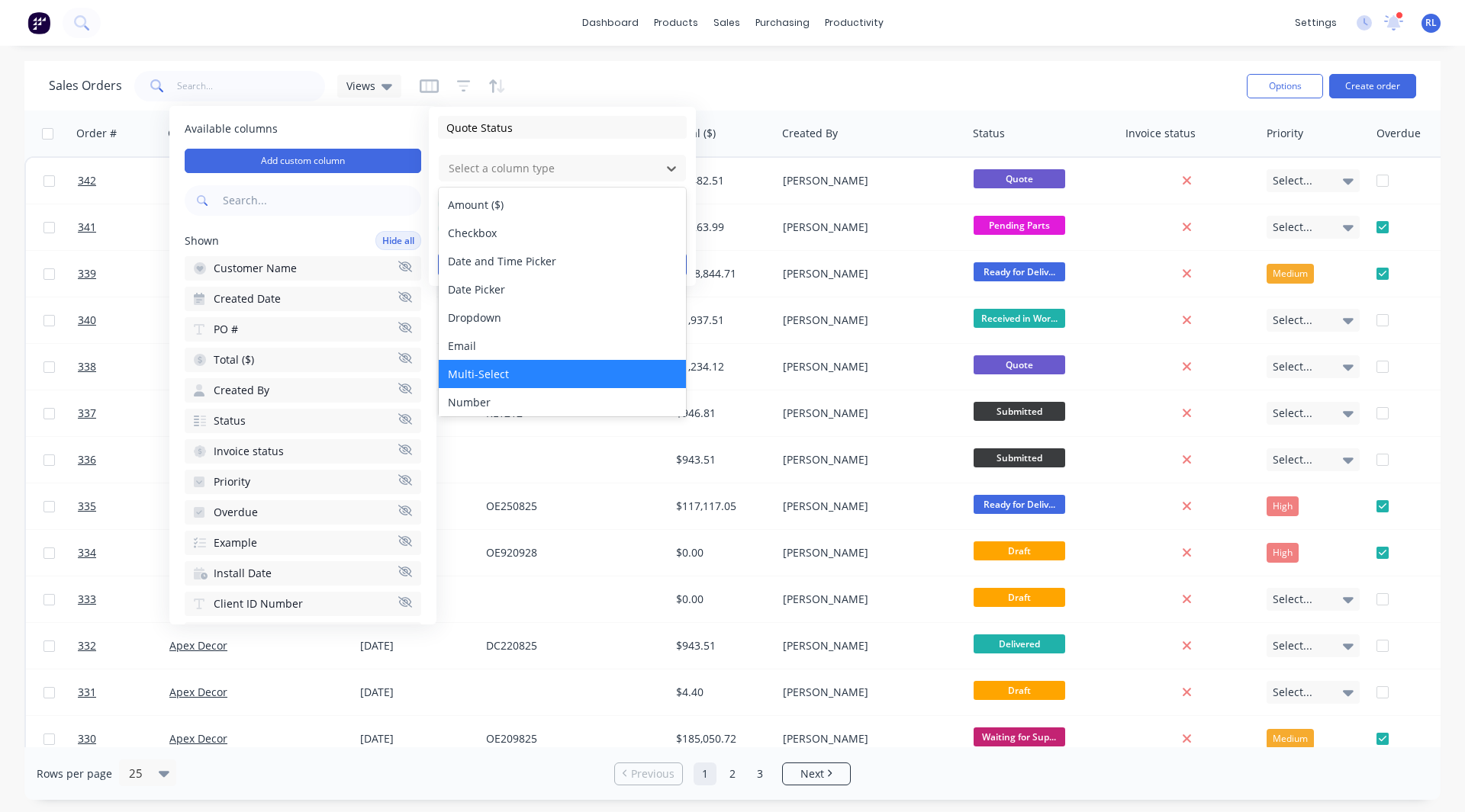
click at [503, 374] on div "Multi-Select" at bounding box center [562, 374] width 247 height 28
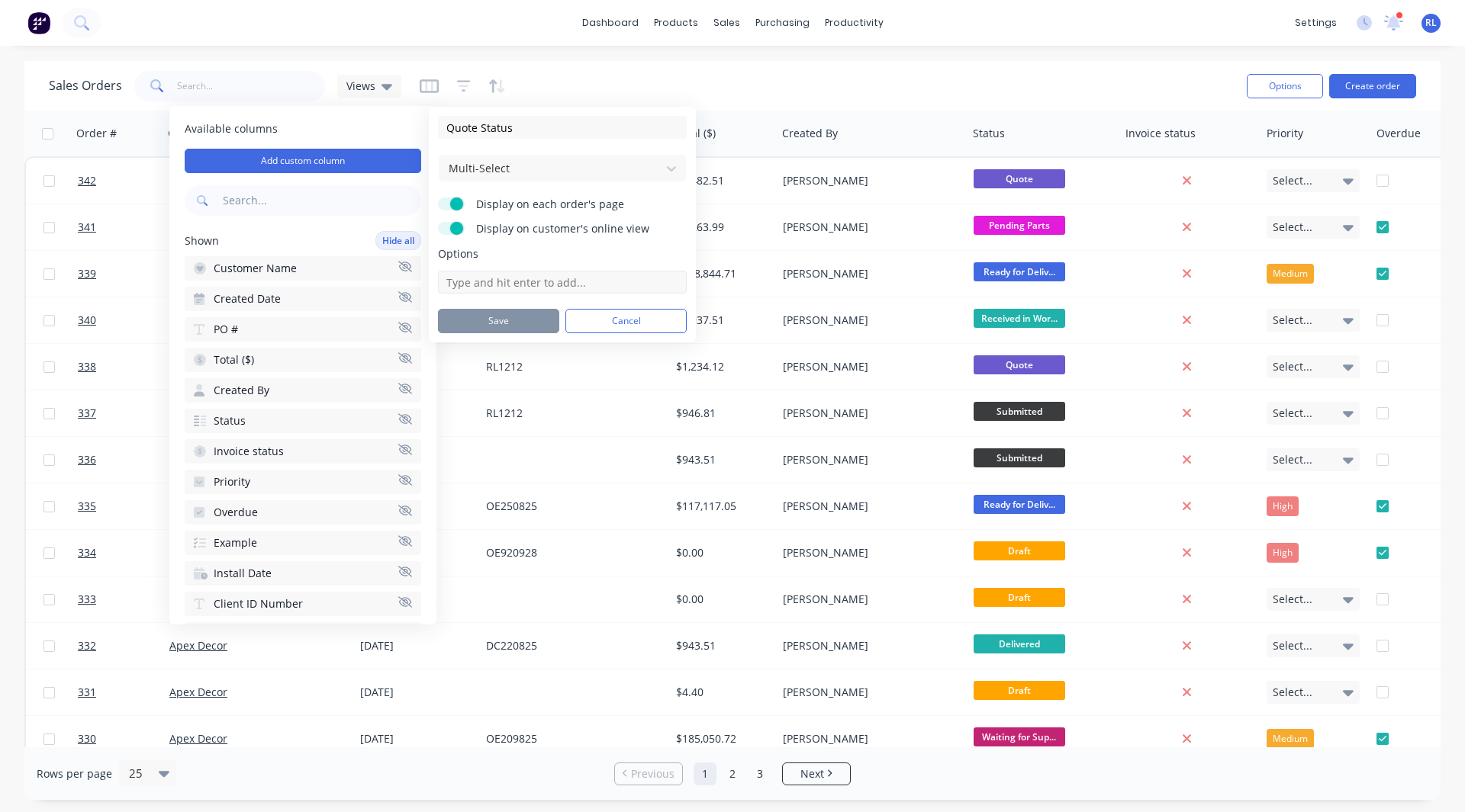
click at [494, 280] on input at bounding box center [562, 282] width 249 height 23
type input "Accepted"
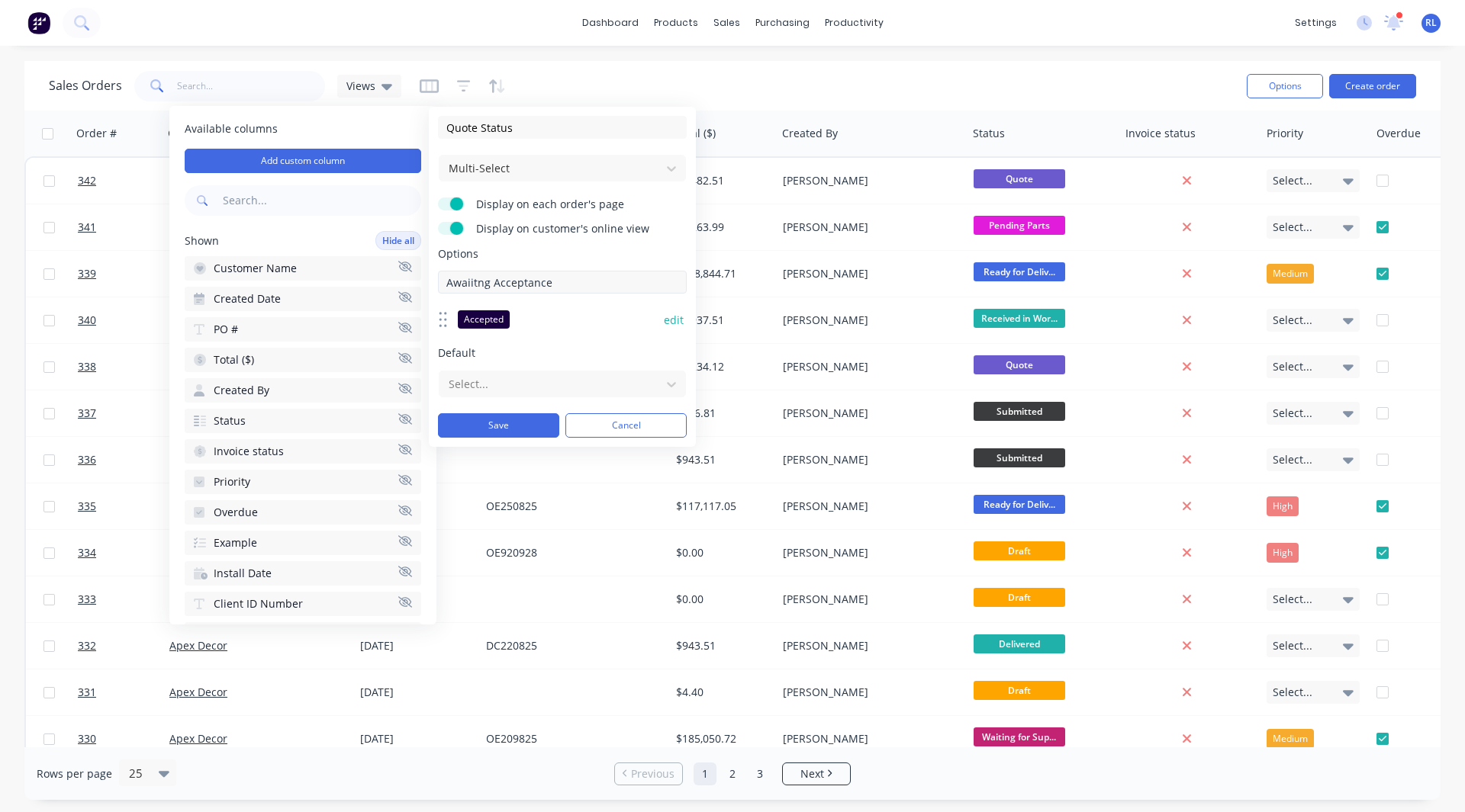
type input "Awaiitng Acceptance"
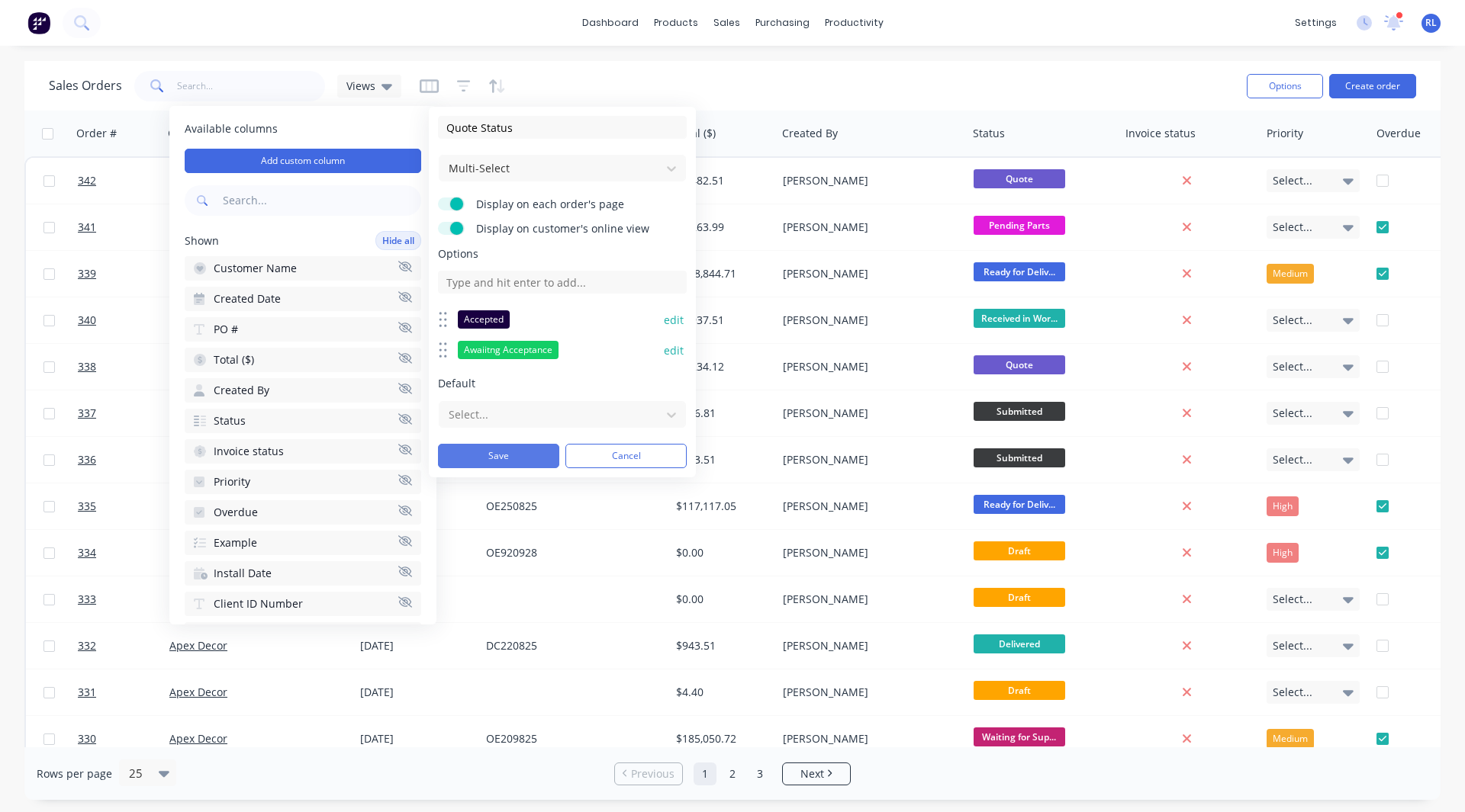
click at [516, 464] on button "Save" at bounding box center [498, 456] width 121 height 24
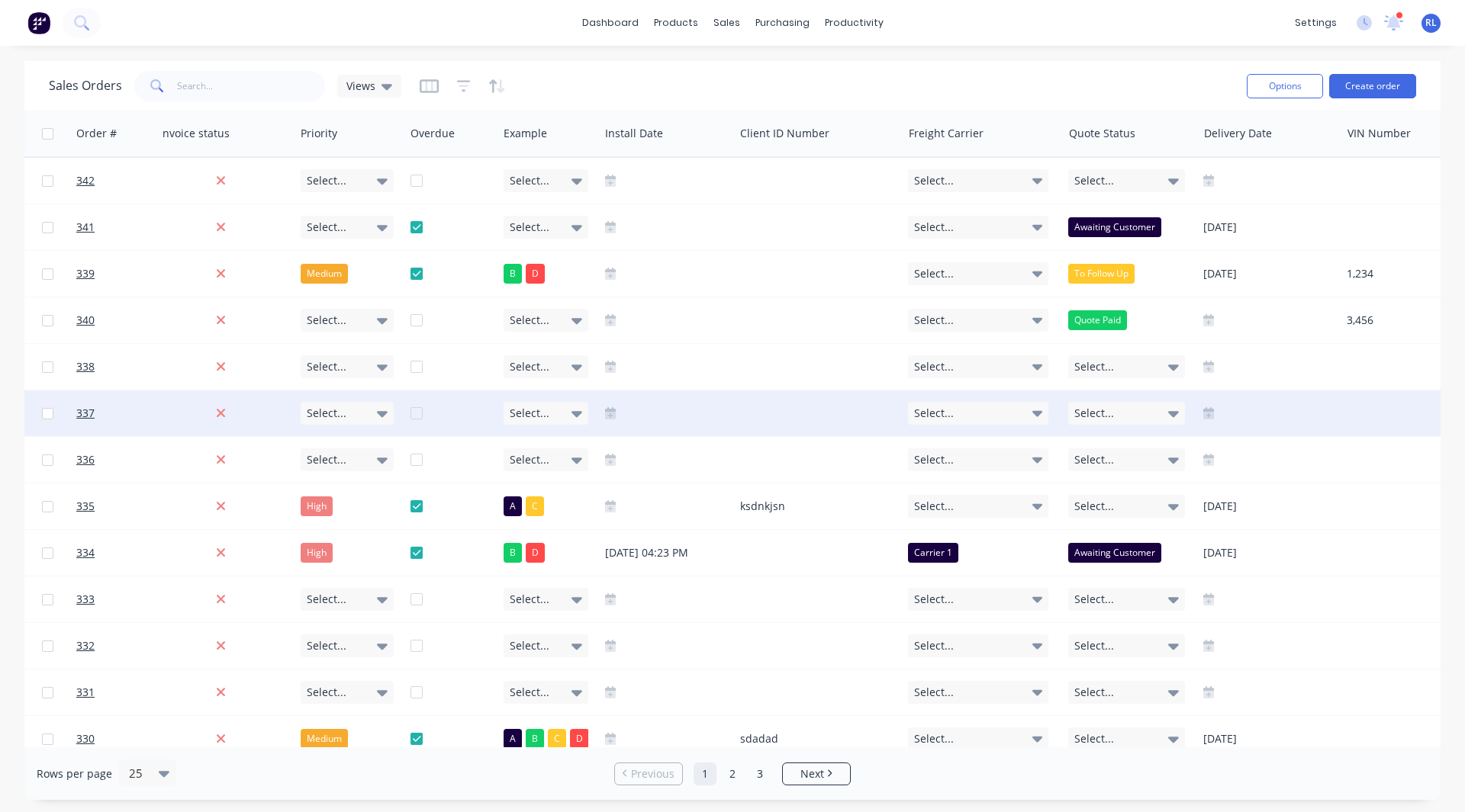
scroll to position [0, 1283]
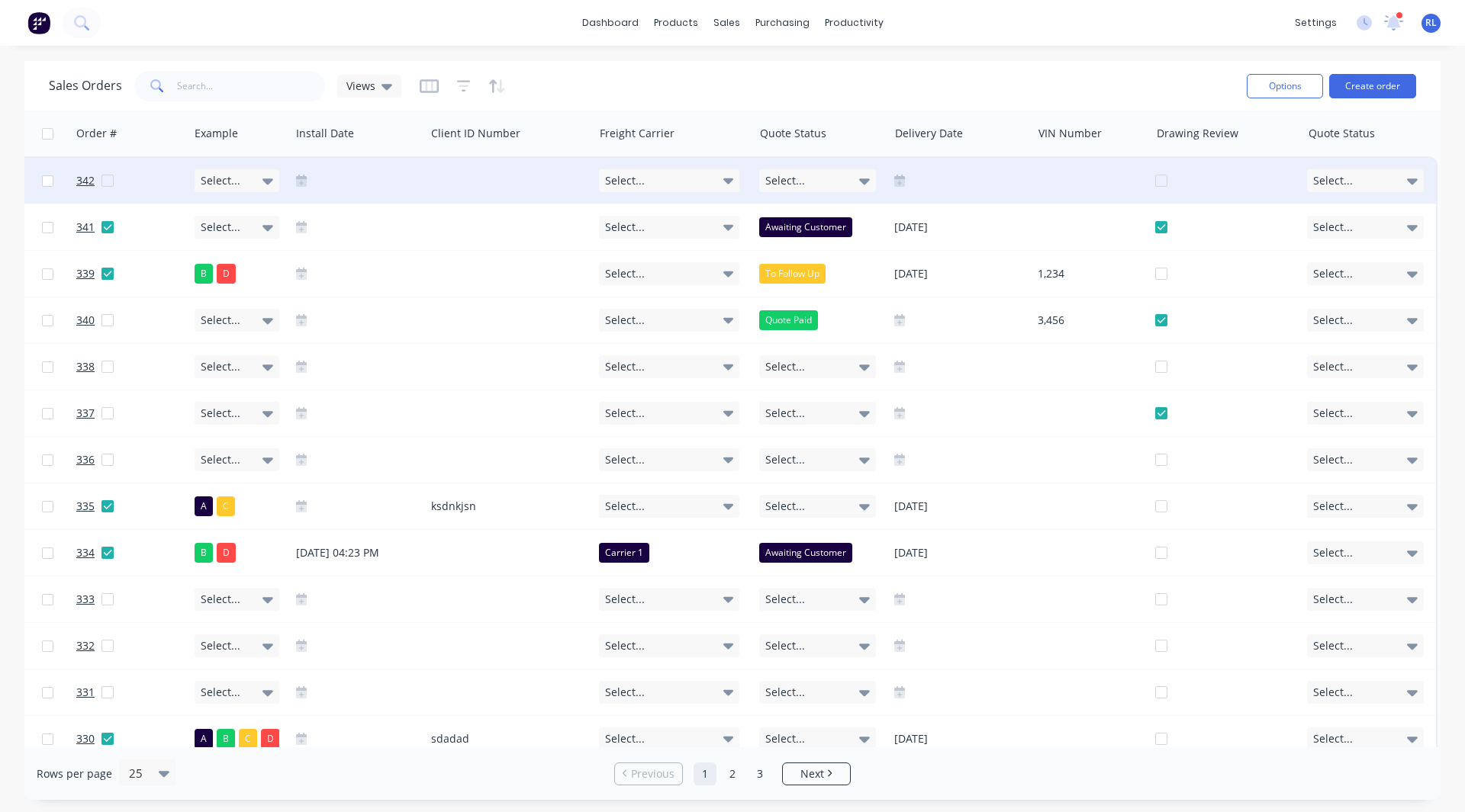
click at [1337, 184] on span "Select..." at bounding box center [1333, 180] width 40 height 15
click at [1338, 235] on div "Accepted" at bounding box center [1333, 227] width 52 height 18
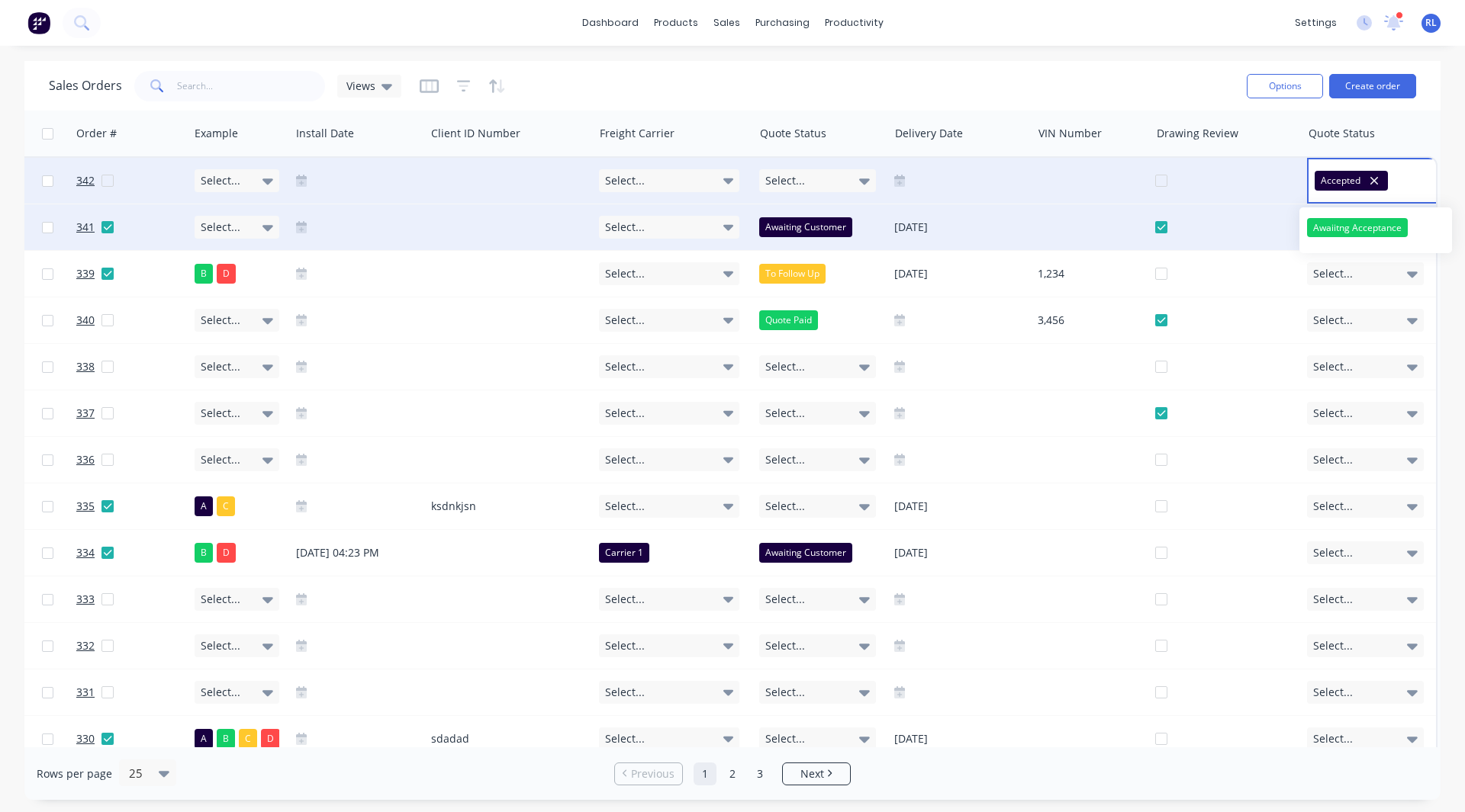
click at [1281, 238] on div at bounding box center [1231, 228] width 152 height 46
click at [1330, 229] on span "Select..." at bounding box center [1333, 227] width 40 height 15
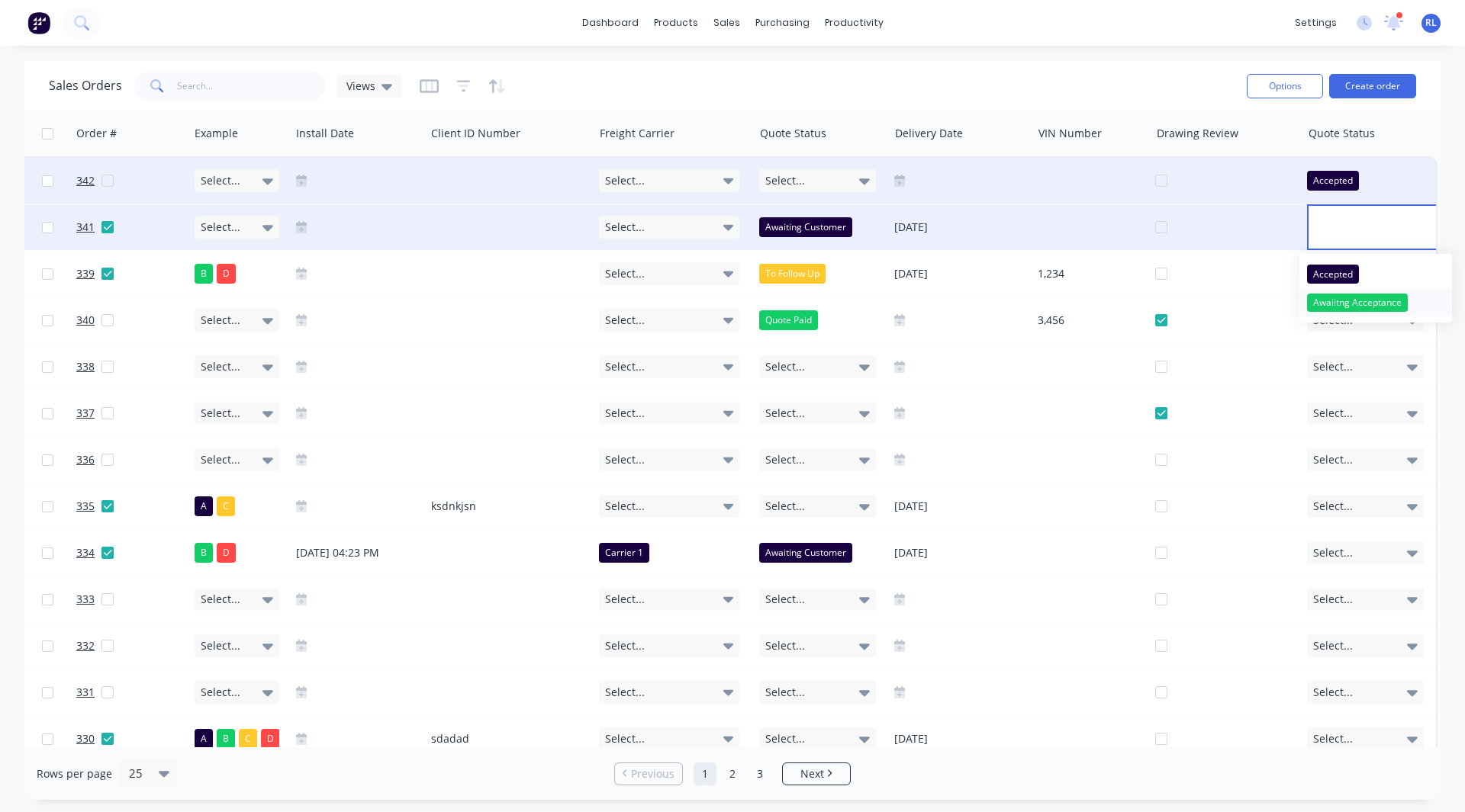
click at [1333, 303] on div "Awaiitng Acceptance" at bounding box center [1357, 303] width 101 height 18
click at [1209, 84] on div "Sales Orders Views" at bounding box center [642, 85] width 1186 height 37
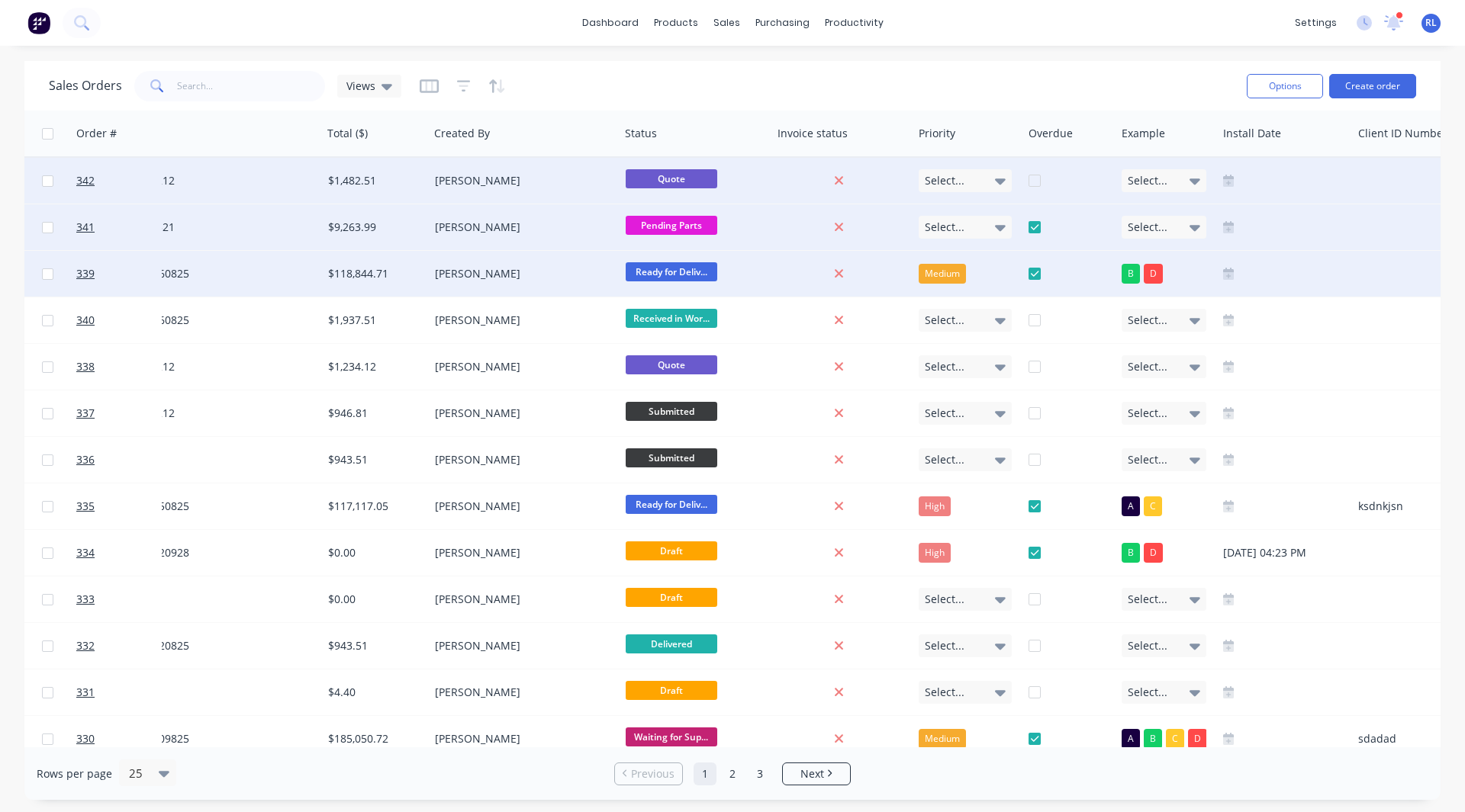
scroll to position [0, 0]
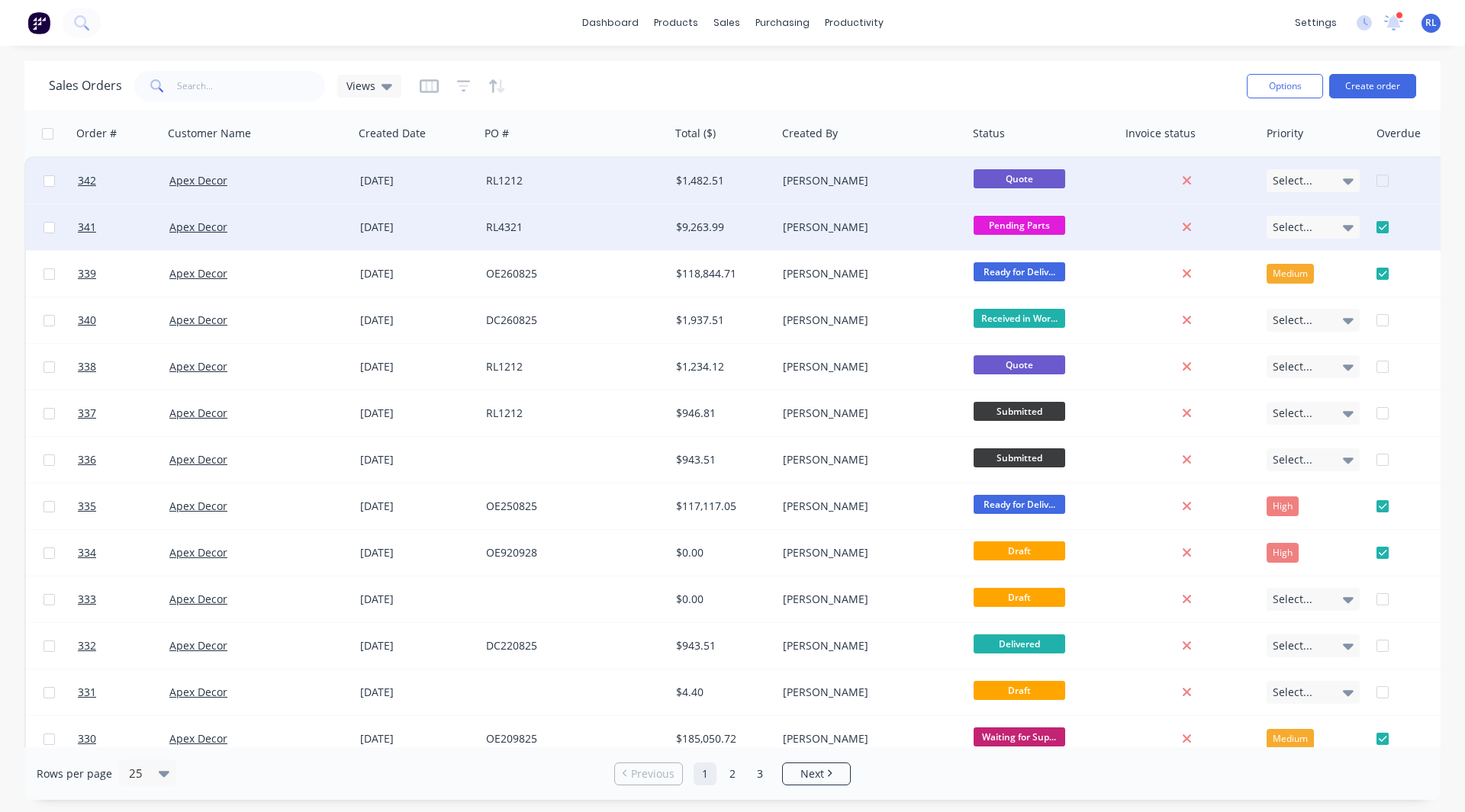
click at [428, 95] on button "button" at bounding box center [429, 86] width 19 height 24
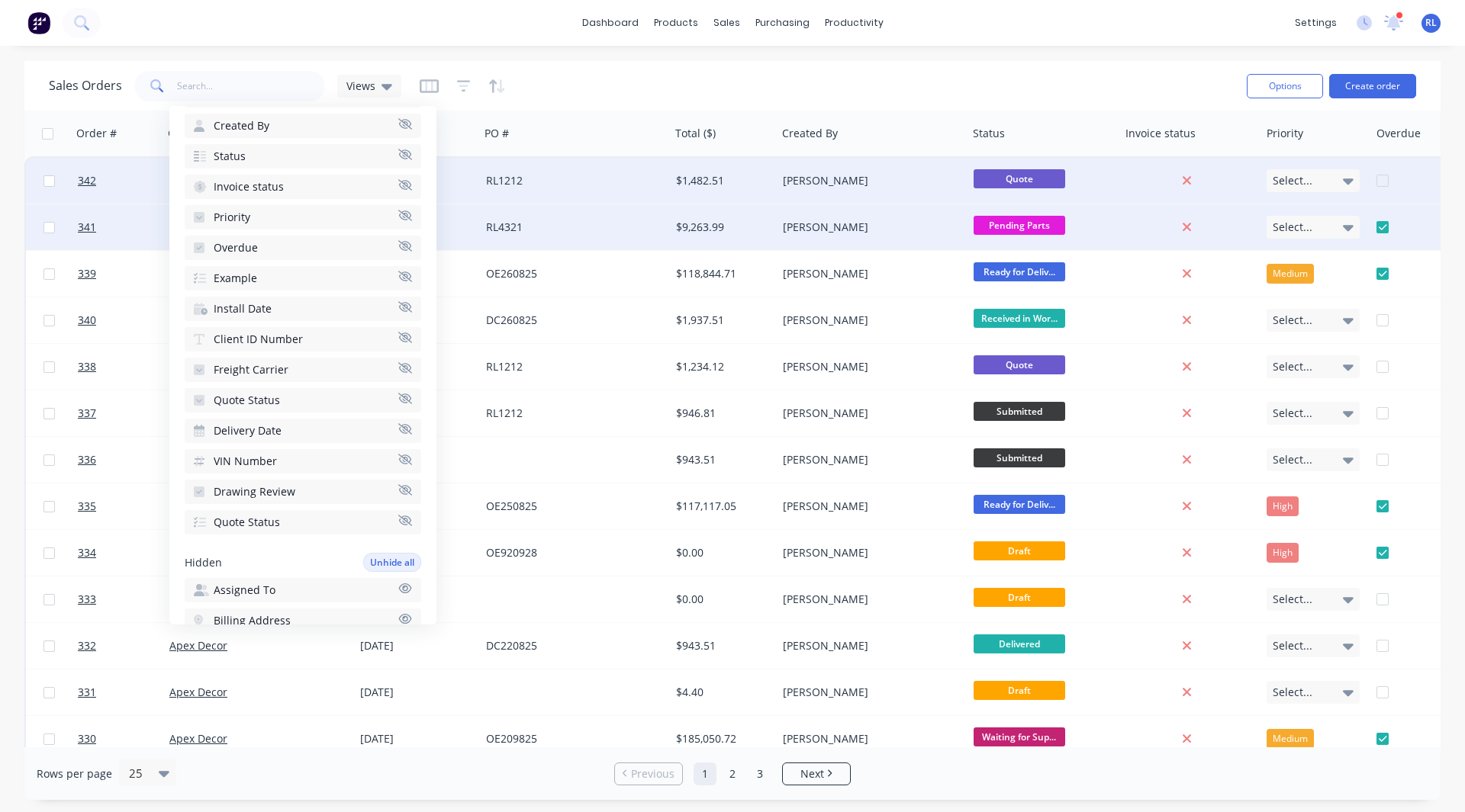
scroll to position [267, 0]
click at [276, 460] on button "VIN Number" at bounding box center [303, 459] width 237 height 24
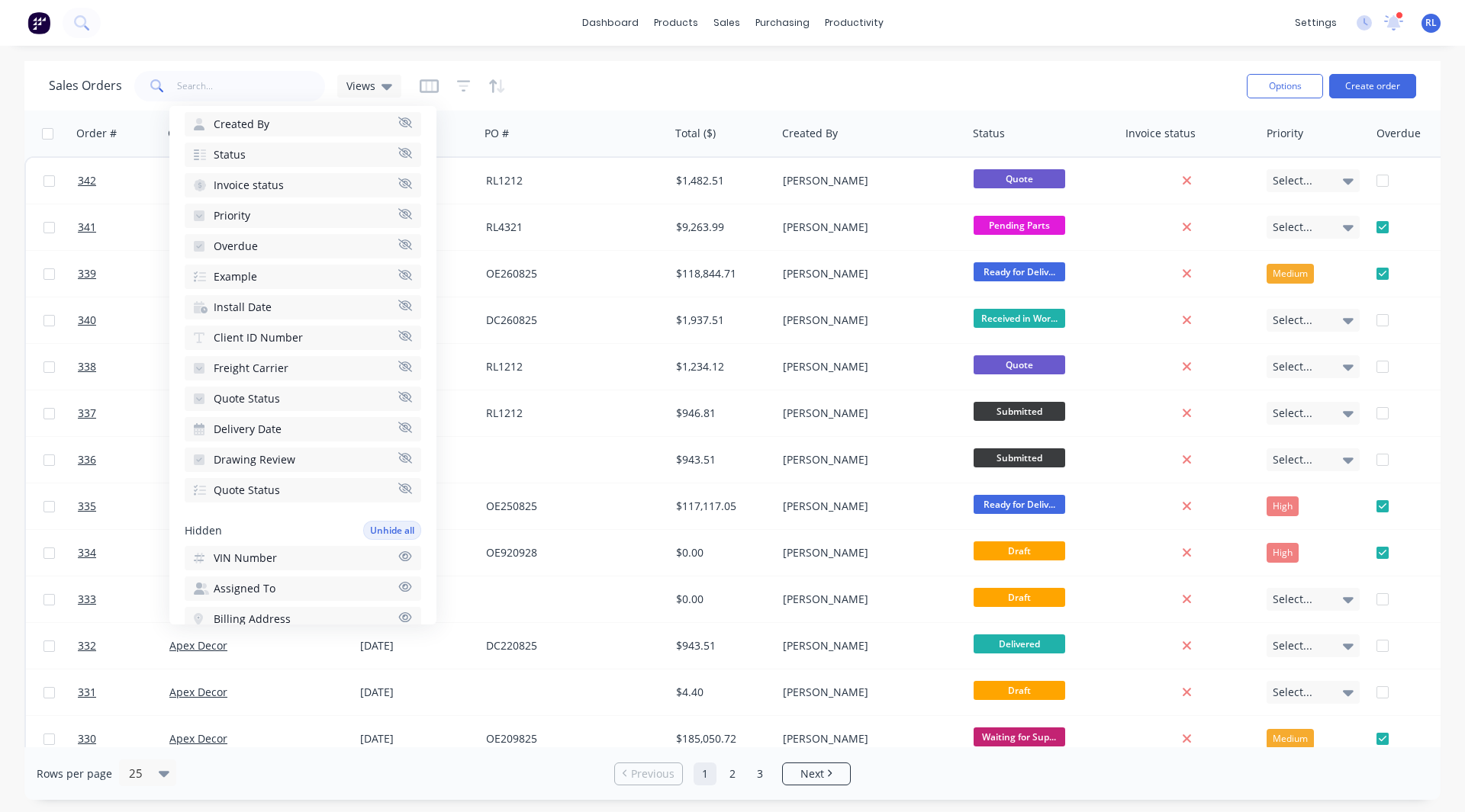
click at [265, 428] on span "Delivery Date" at bounding box center [248, 428] width 68 height 15
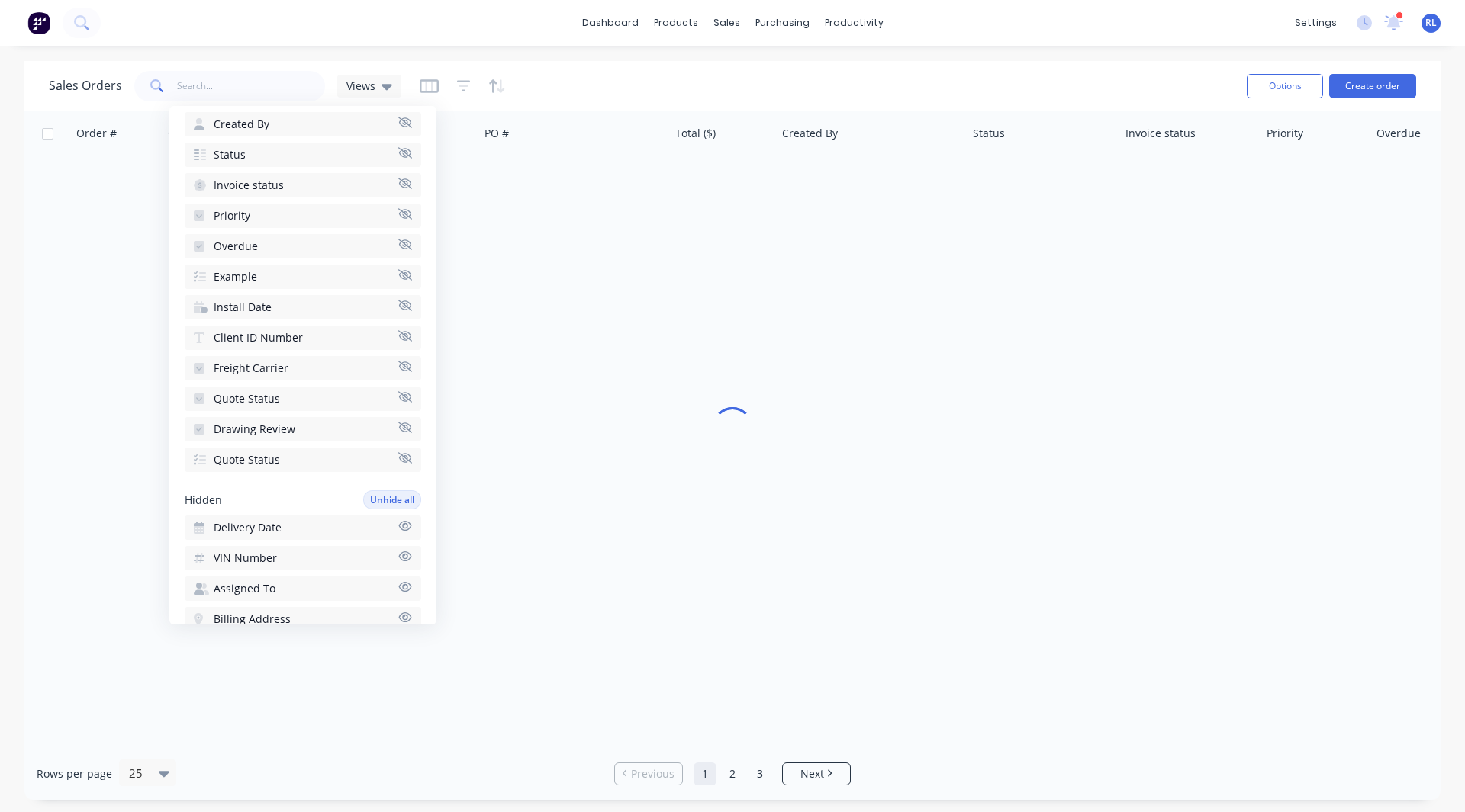
click at [261, 390] on button "Quote Status" at bounding box center [303, 399] width 237 height 24
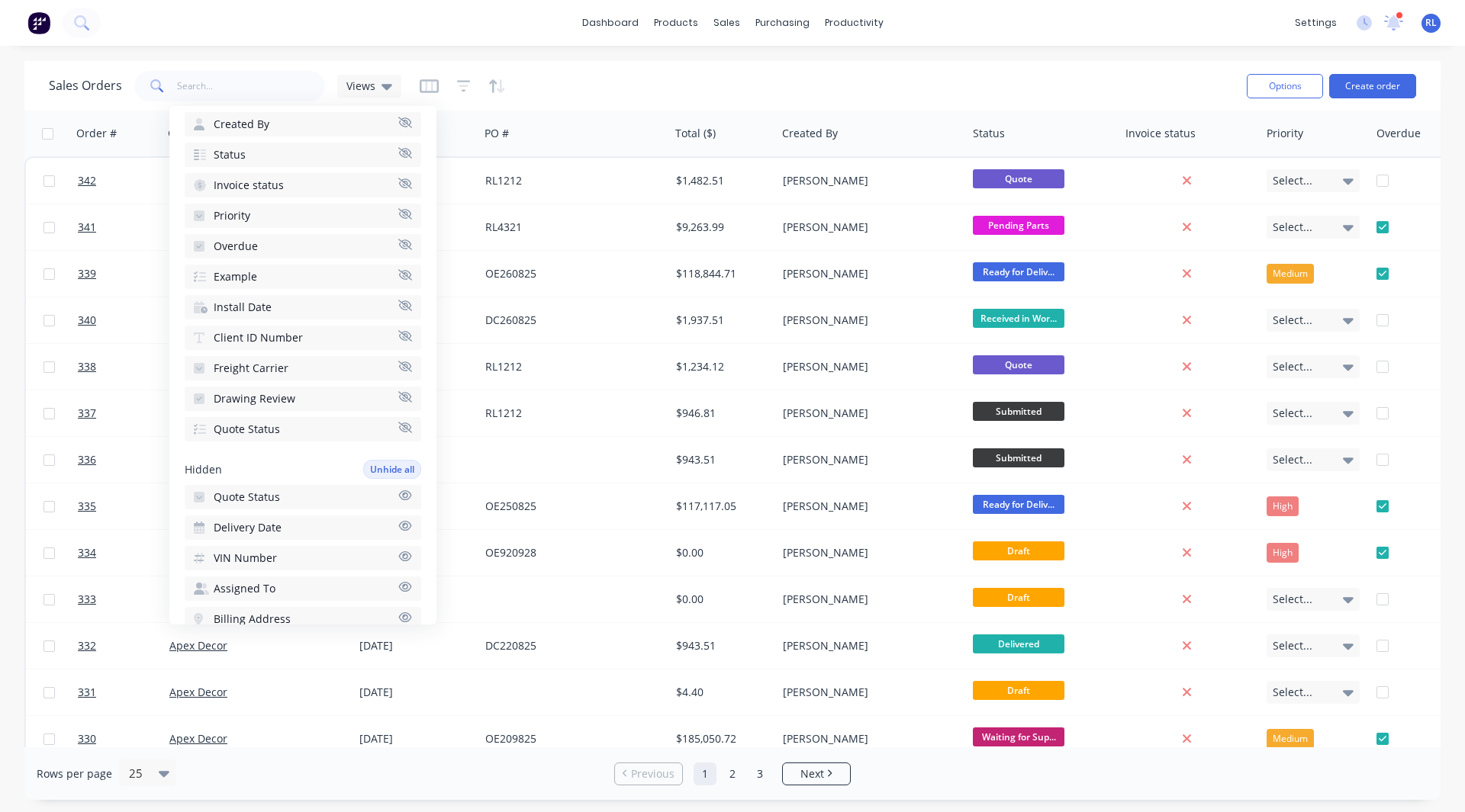
click at [259, 373] on span "Freight Carrier" at bounding box center [251, 368] width 75 height 15
click at [257, 341] on span "Client ID Number" at bounding box center [258, 338] width 89 height 15
click at [249, 318] on button "Install Date" at bounding box center [303, 308] width 237 height 24
click at [232, 267] on button "Example" at bounding box center [303, 277] width 237 height 24
click at [232, 247] on span "Overdue" at bounding box center [236, 246] width 44 height 15
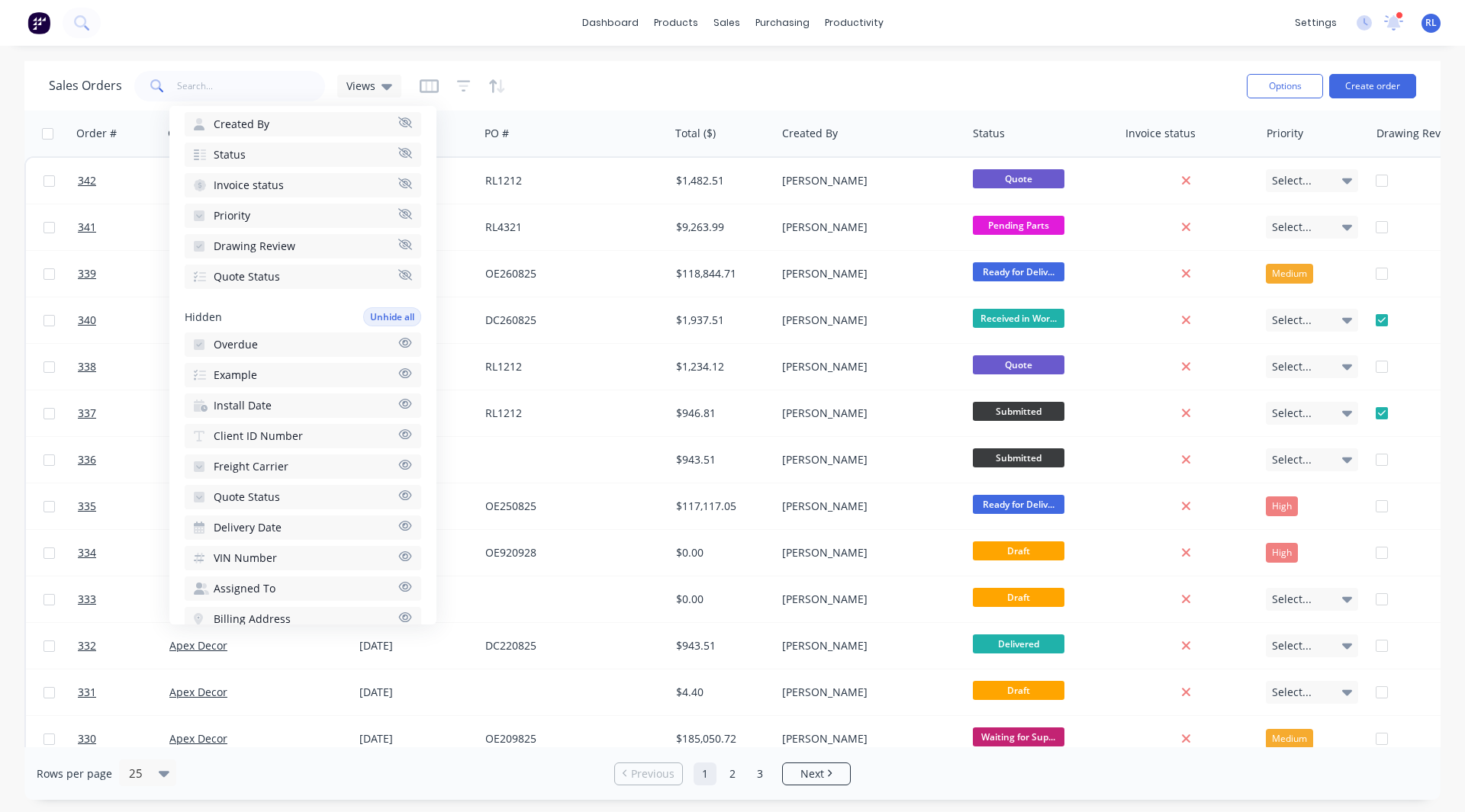
click at [231, 226] on button "Priority" at bounding box center [303, 216] width 237 height 24
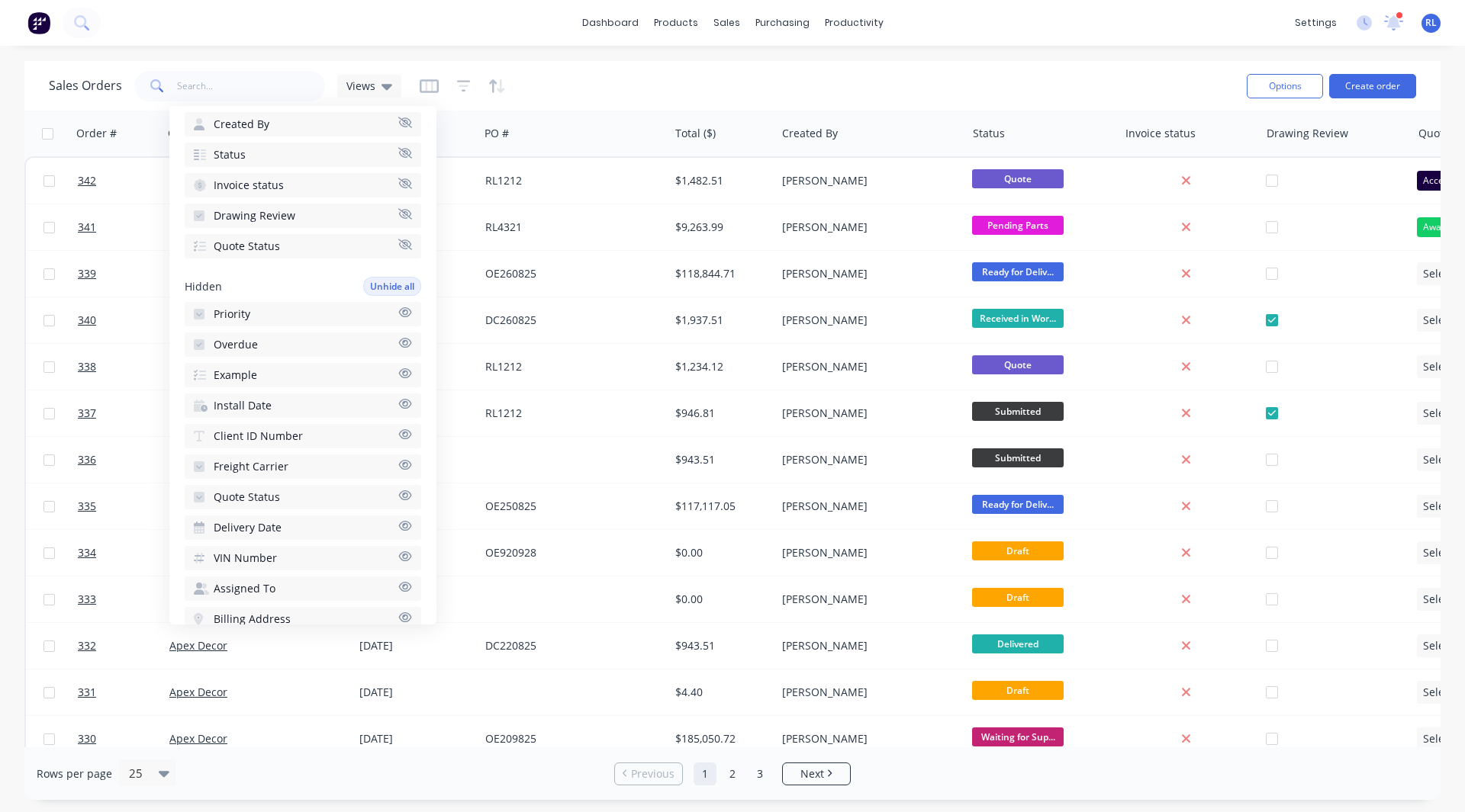
click at [233, 192] on span "Invoice status" at bounding box center [249, 185] width 70 height 15
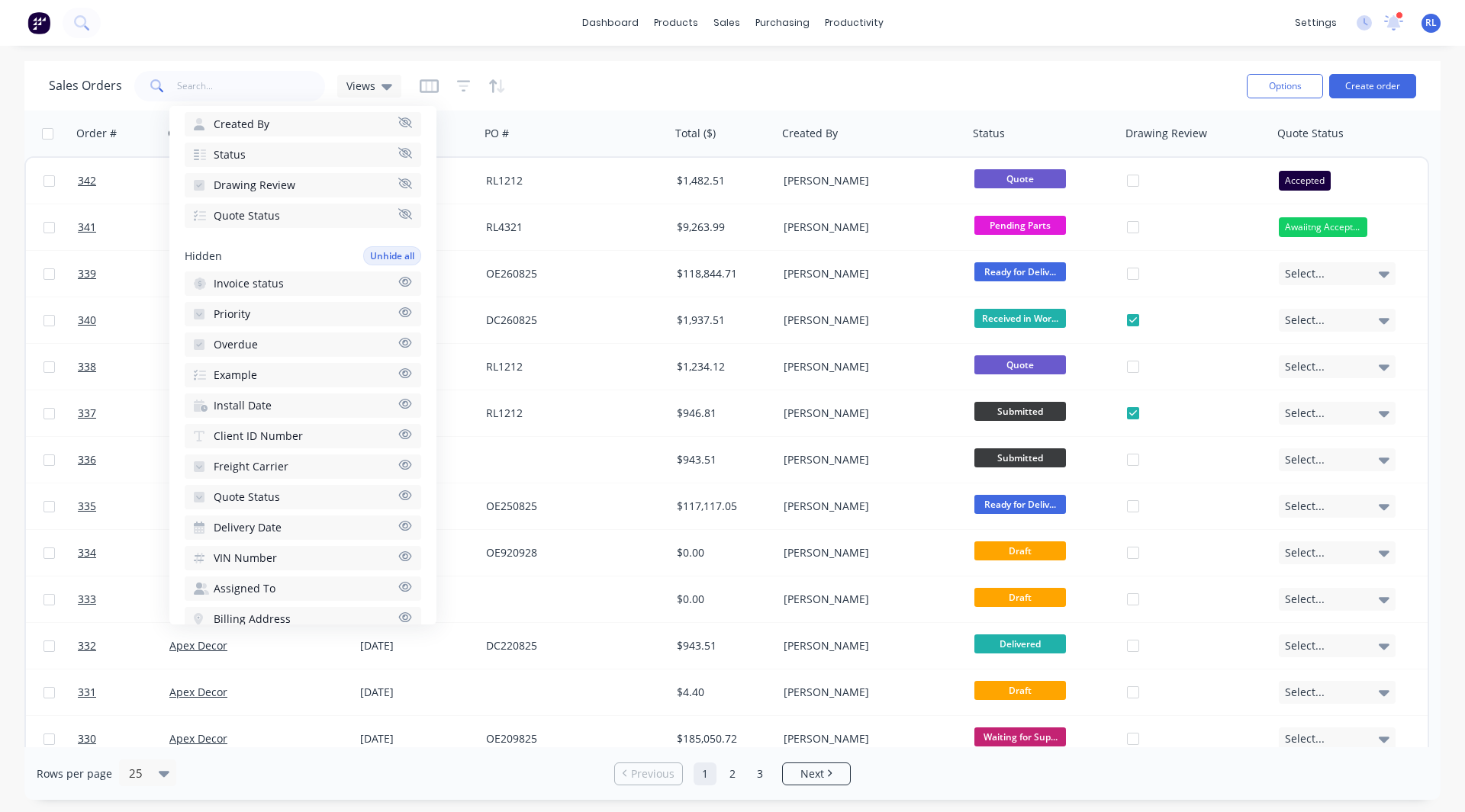
scroll to position [134, 0]
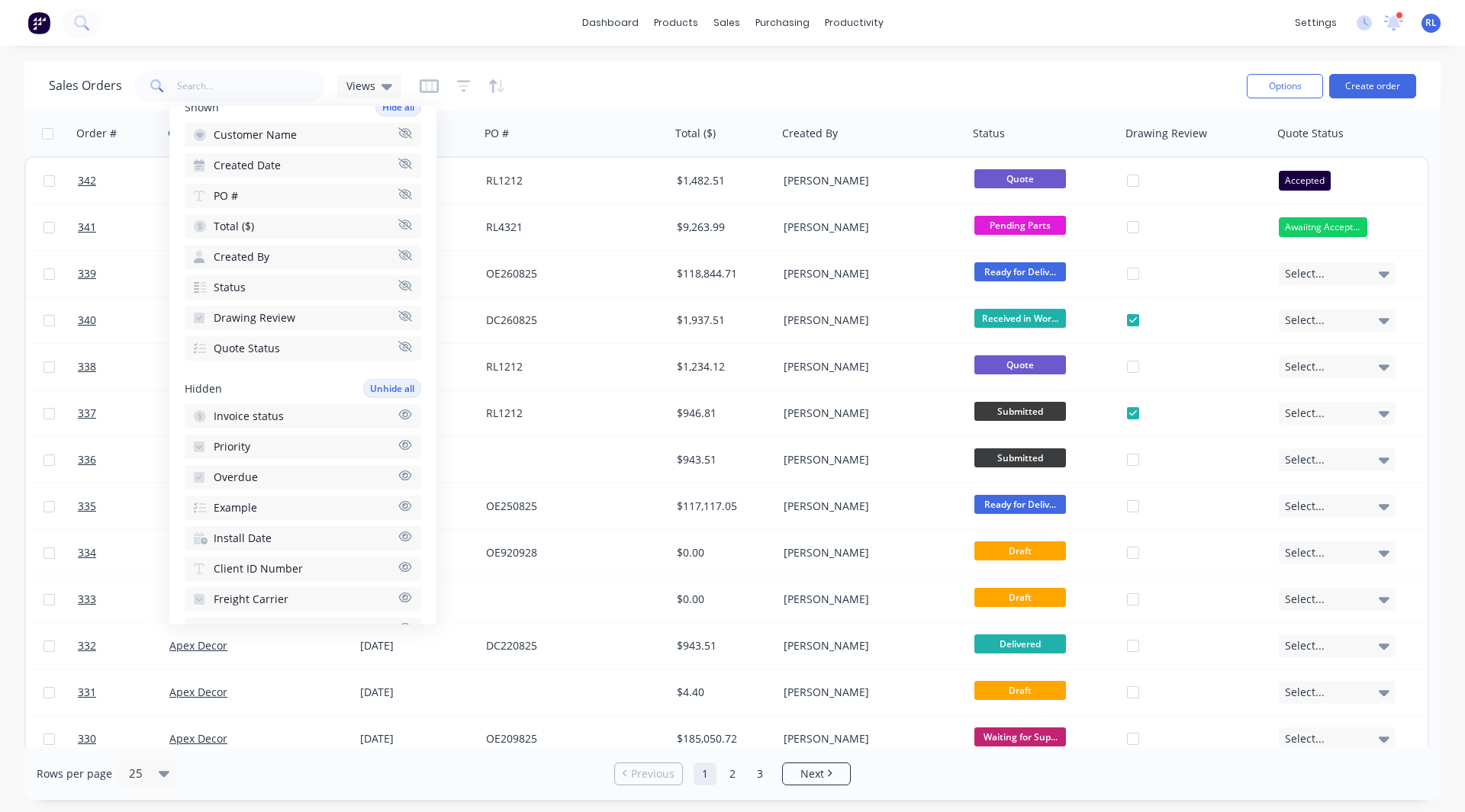
click at [228, 209] on div "Shown Hide all Customer Name Created Date PO # Total ($) Created By Status Draw…" at bounding box center [303, 229] width 237 height 263
click at [227, 201] on span "PO #" at bounding box center [226, 196] width 24 height 15
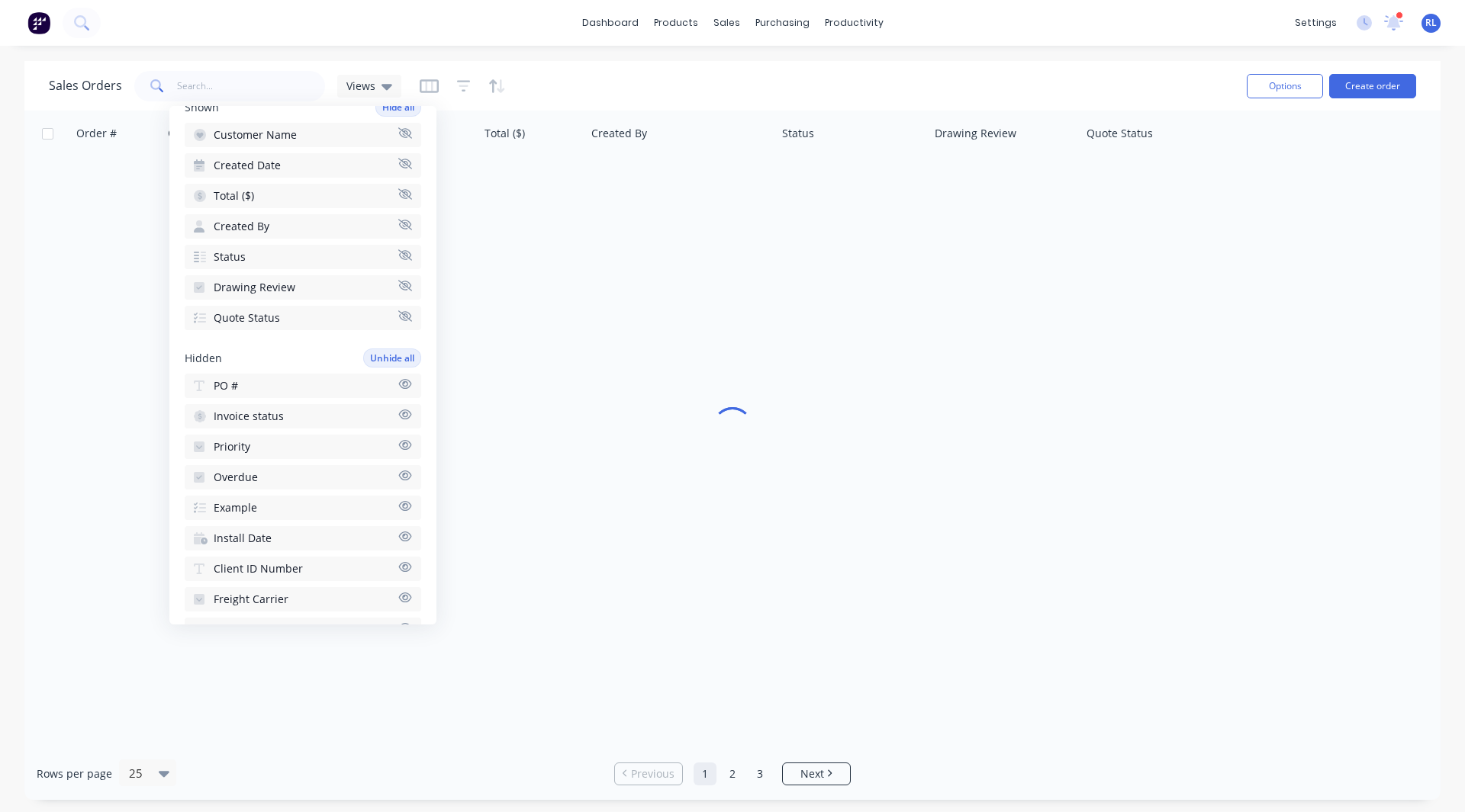
click at [230, 222] on span "Created By" at bounding box center [242, 226] width 56 height 15
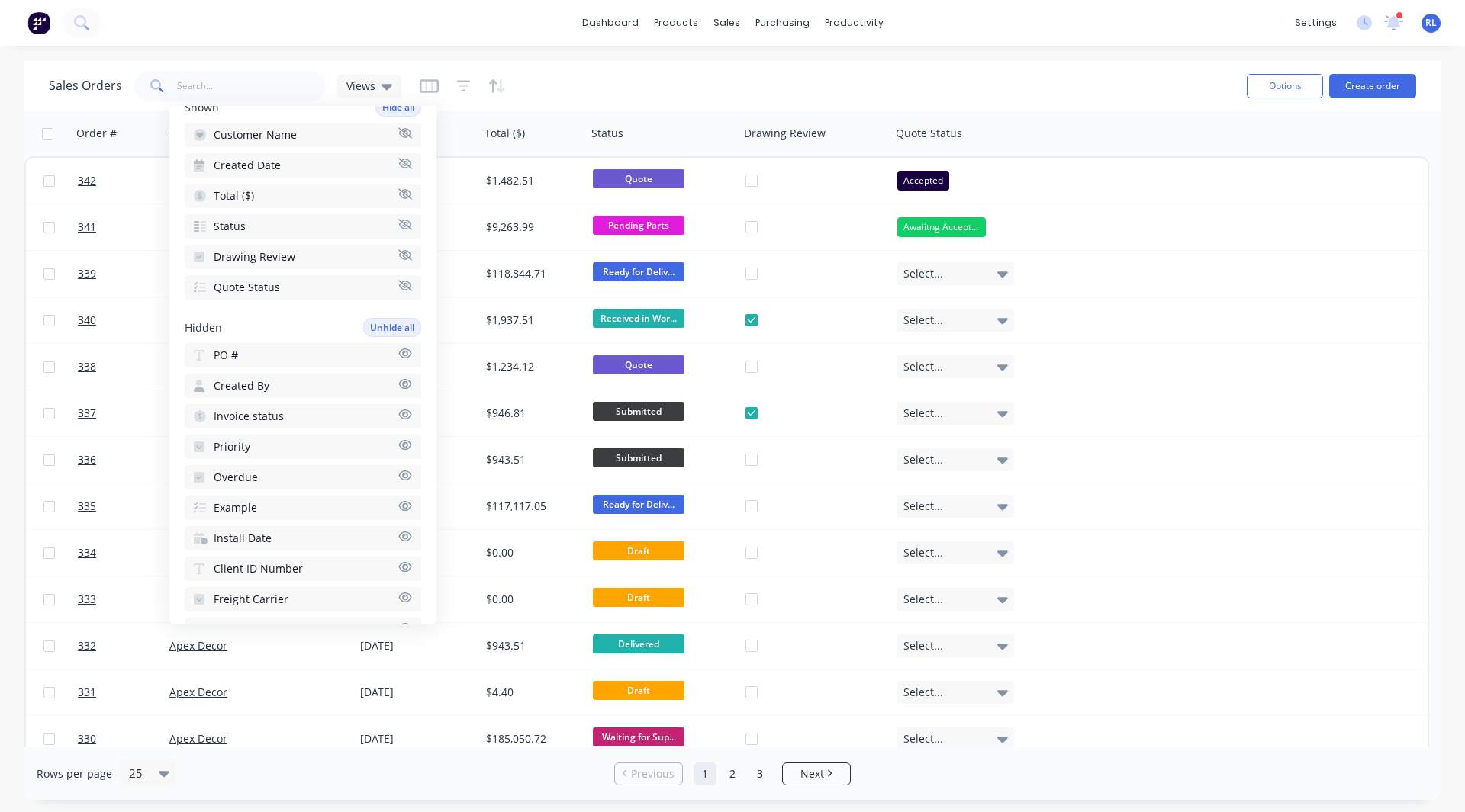
click at [230, 225] on span "Status" at bounding box center [230, 226] width 32 height 15
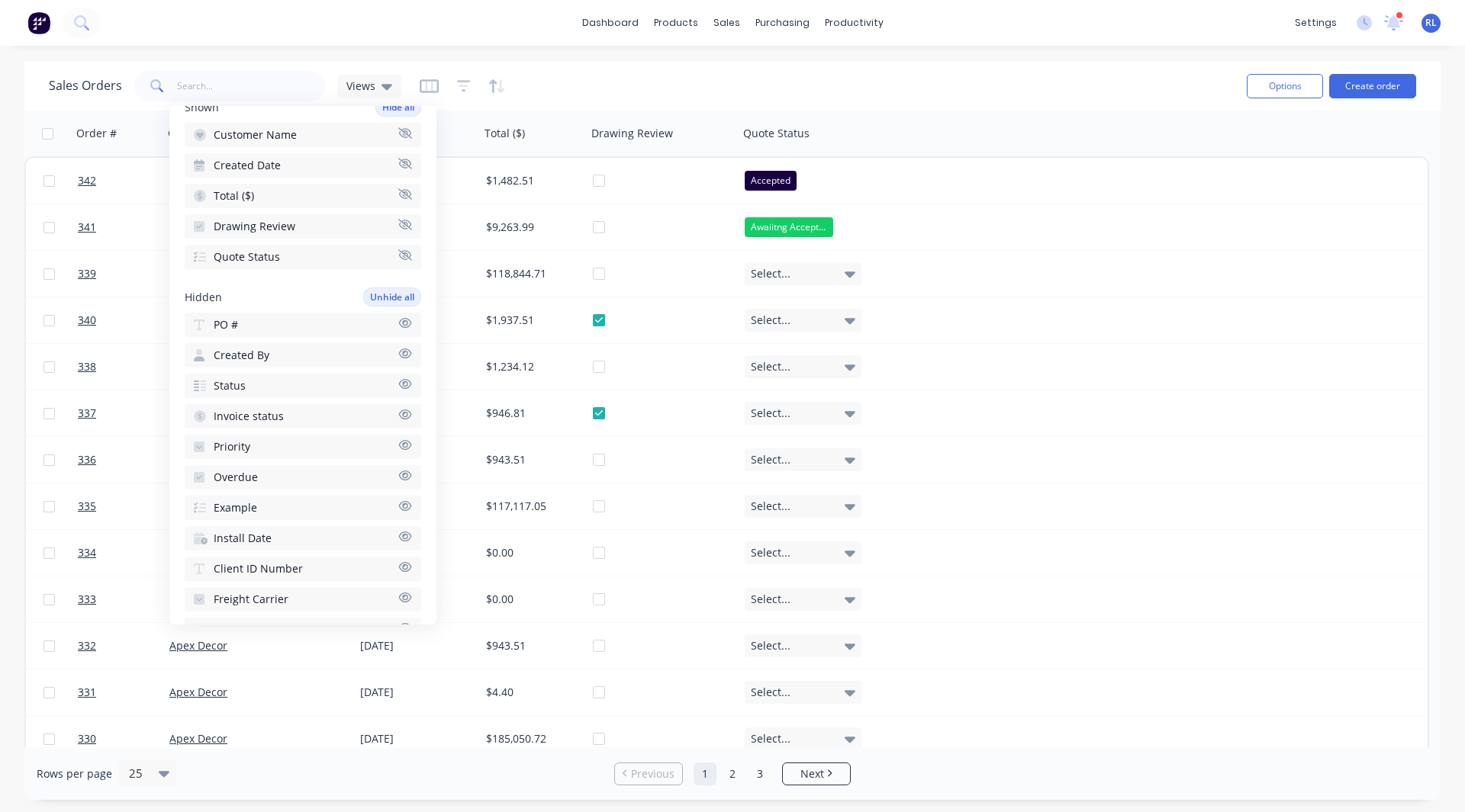
click at [244, 182] on div "Shown Hide all Customer Name Created Date Total ($) Drawing Review Quote Status…" at bounding box center [303, 184] width 237 height 172
click at [247, 166] on span "Created Date" at bounding box center [247, 165] width 67 height 15
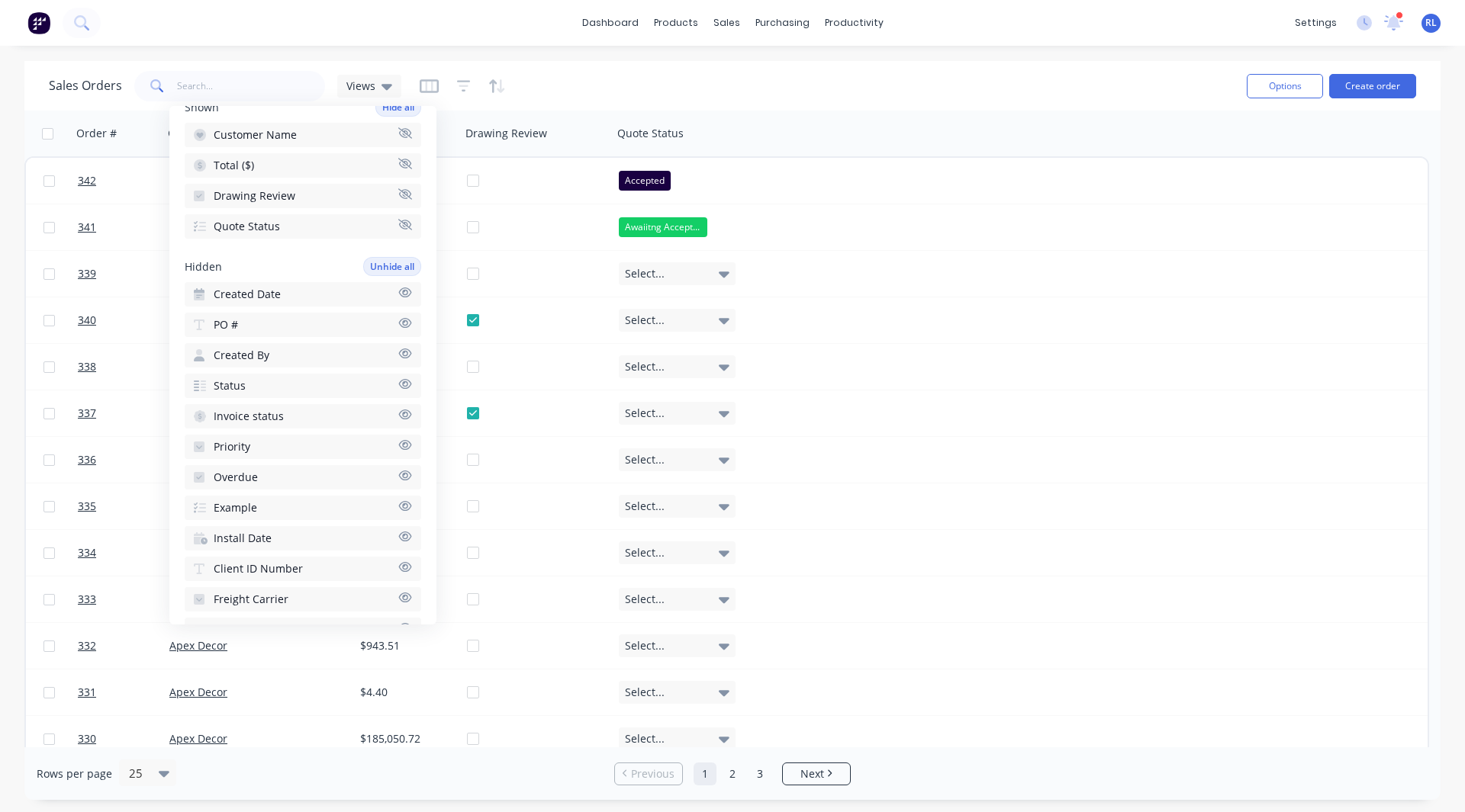
click at [664, 90] on div "Sales Orders Views" at bounding box center [642, 85] width 1186 height 37
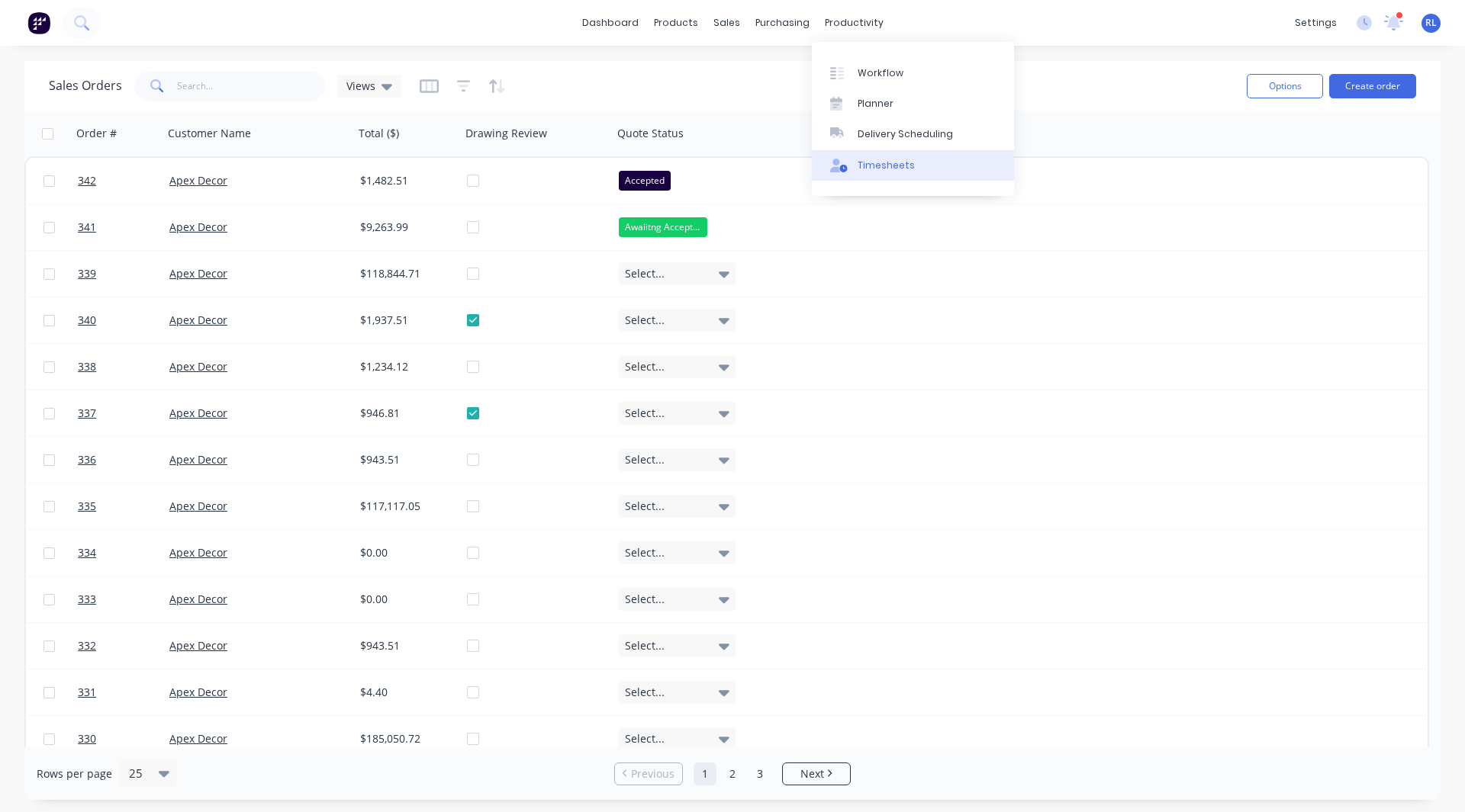
click at [888, 159] on div "Timesheets" at bounding box center [885, 166] width 57 height 14
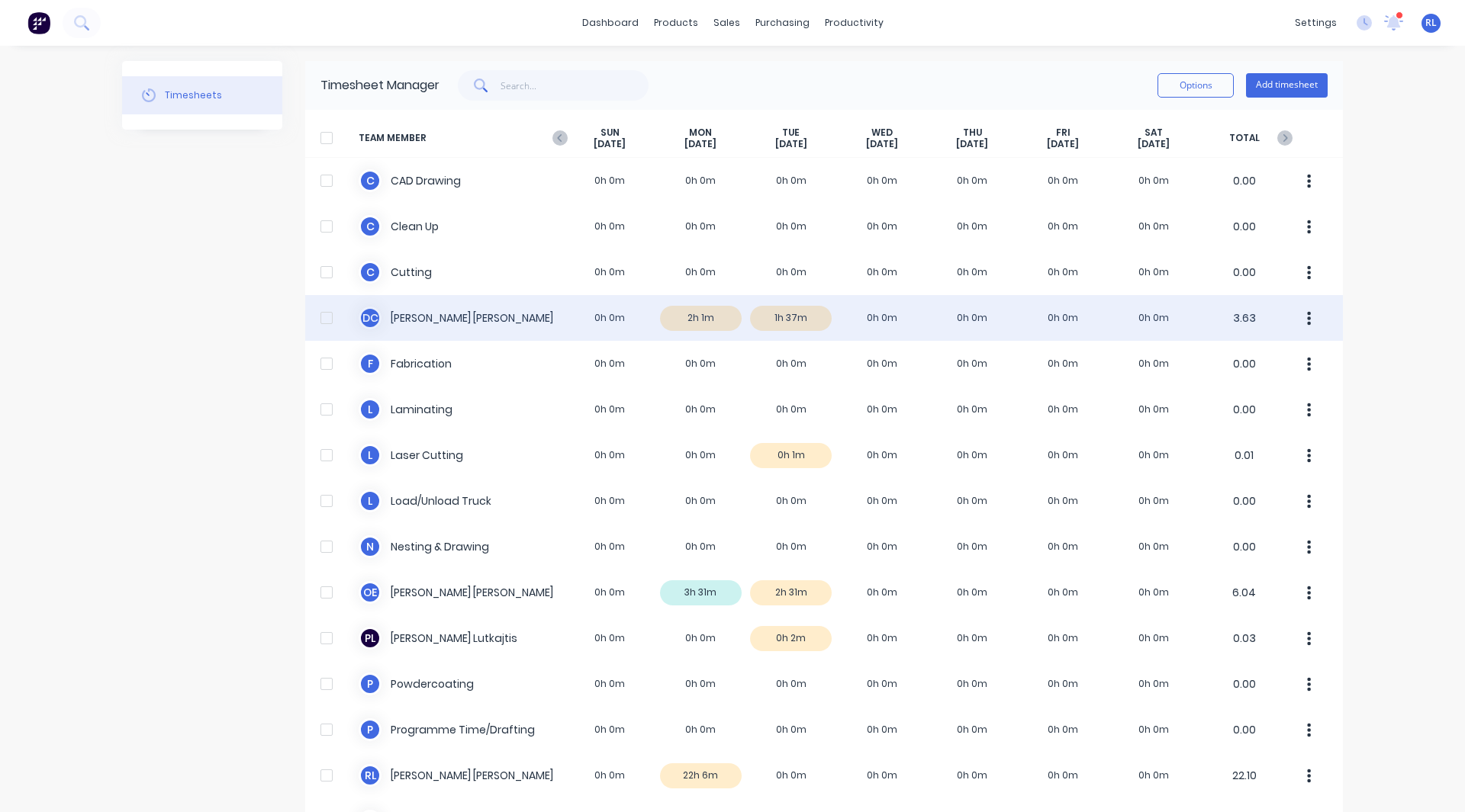
click at [703, 318] on div "D C David Cousley 0h 0m 2h 1m 1h 37m 0h 0m 0h 0m 0h 0m 0h 0m 3.63" at bounding box center [824, 319] width 1038 height 46
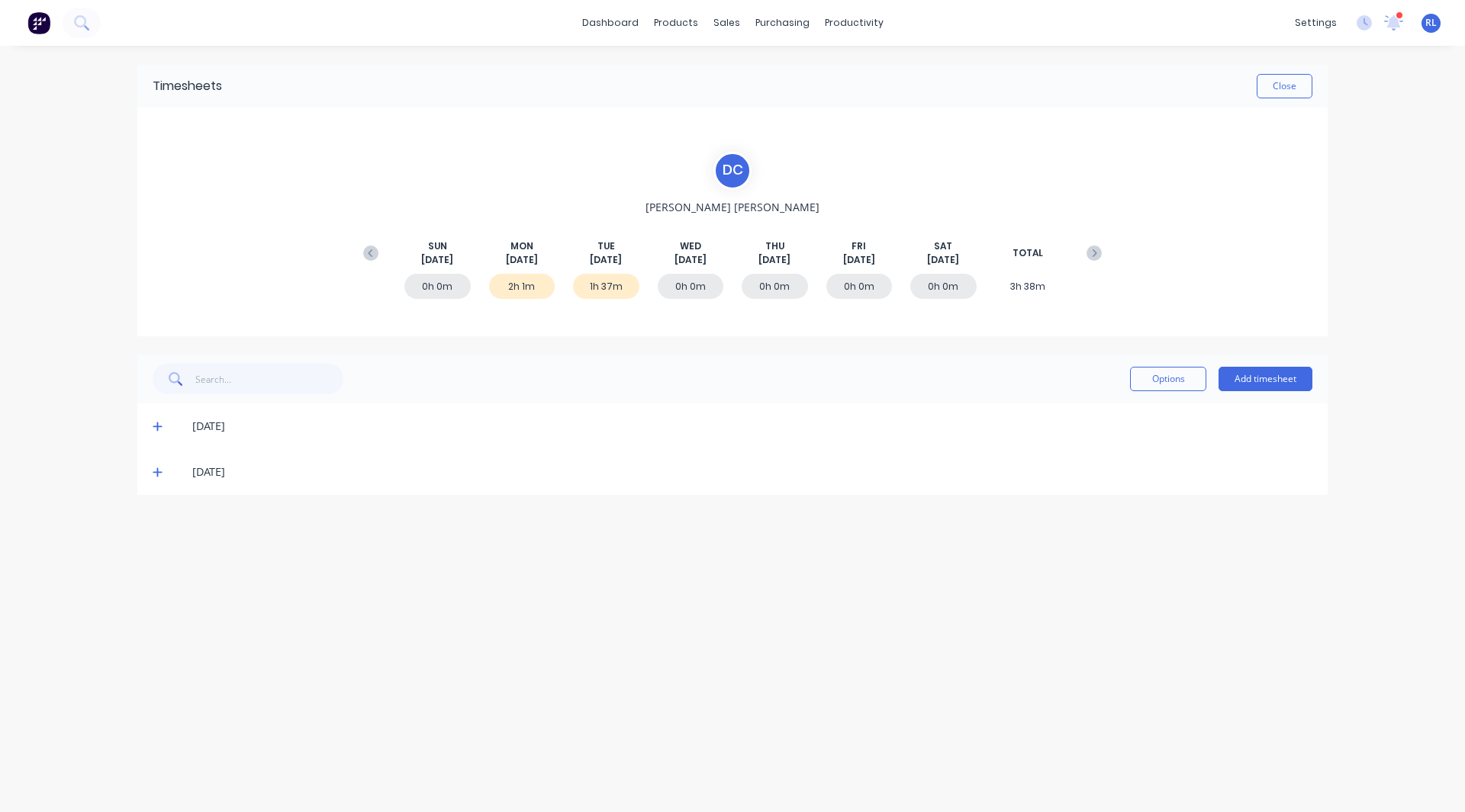
click at [159, 423] on icon at bounding box center [158, 426] width 10 height 11
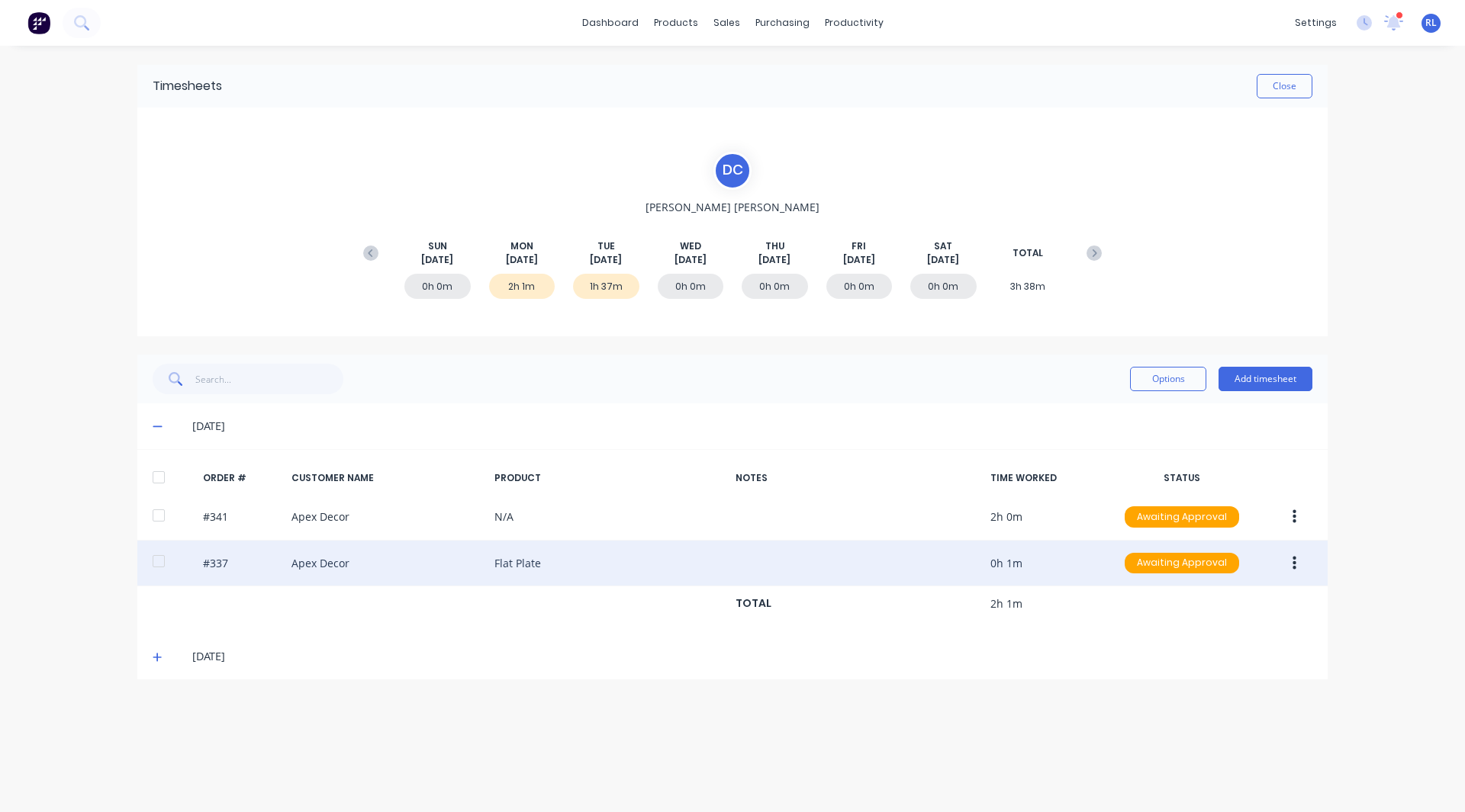
click at [1297, 557] on button "button" at bounding box center [1295, 563] width 36 height 27
click at [1201, 663] on div "Edit" at bounding box center [1240, 665] width 118 height 22
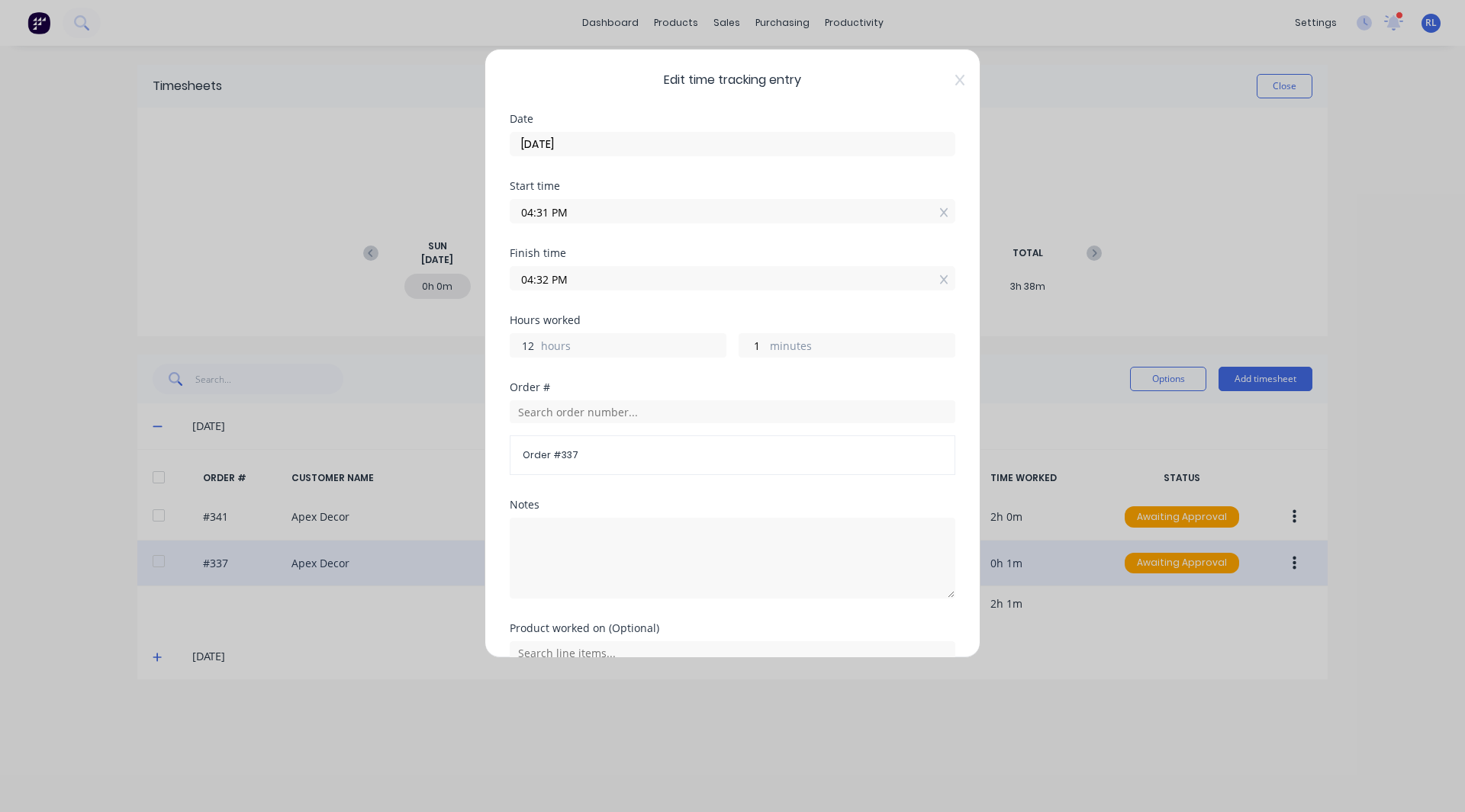
click at [526, 348] on input "12" at bounding box center [524, 346] width 27 height 23
type input "04:32 AM"
drag, startPoint x: 948, startPoint y: 82, endPoint x: 1250, endPoint y: 373, distance: 419.4
click at [1250, 373] on div "Edit time tracking entry Date 25/08/2025 Start time 04:31 PM Finish time 04:32 …" at bounding box center [732, 406] width 1465 height 812
click at [955, 79] on icon at bounding box center [959, 80] width 9 height 11
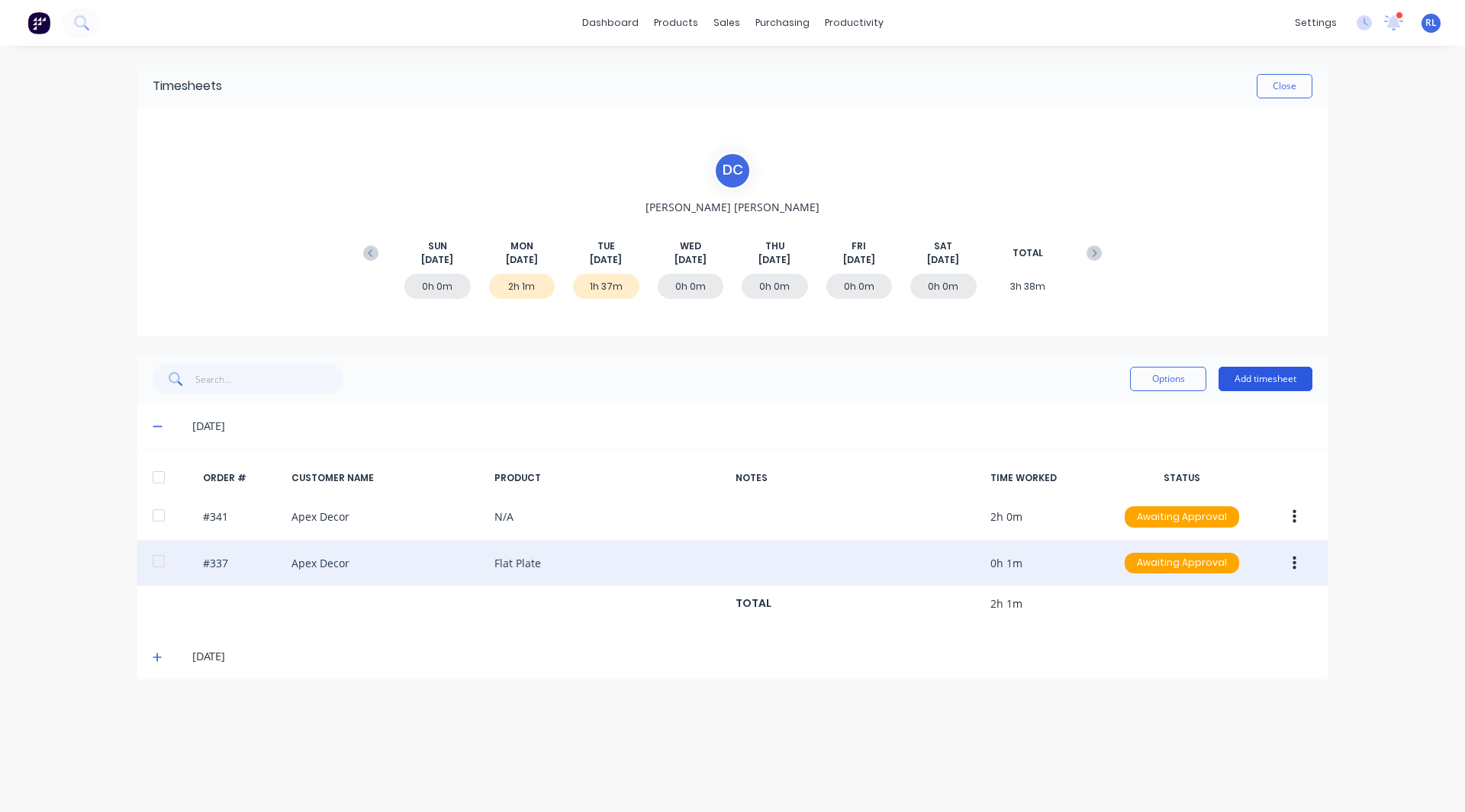
click at [1258, 385] on button "Add timesheet" at bounding box center [1266, 379] width 94 height 24
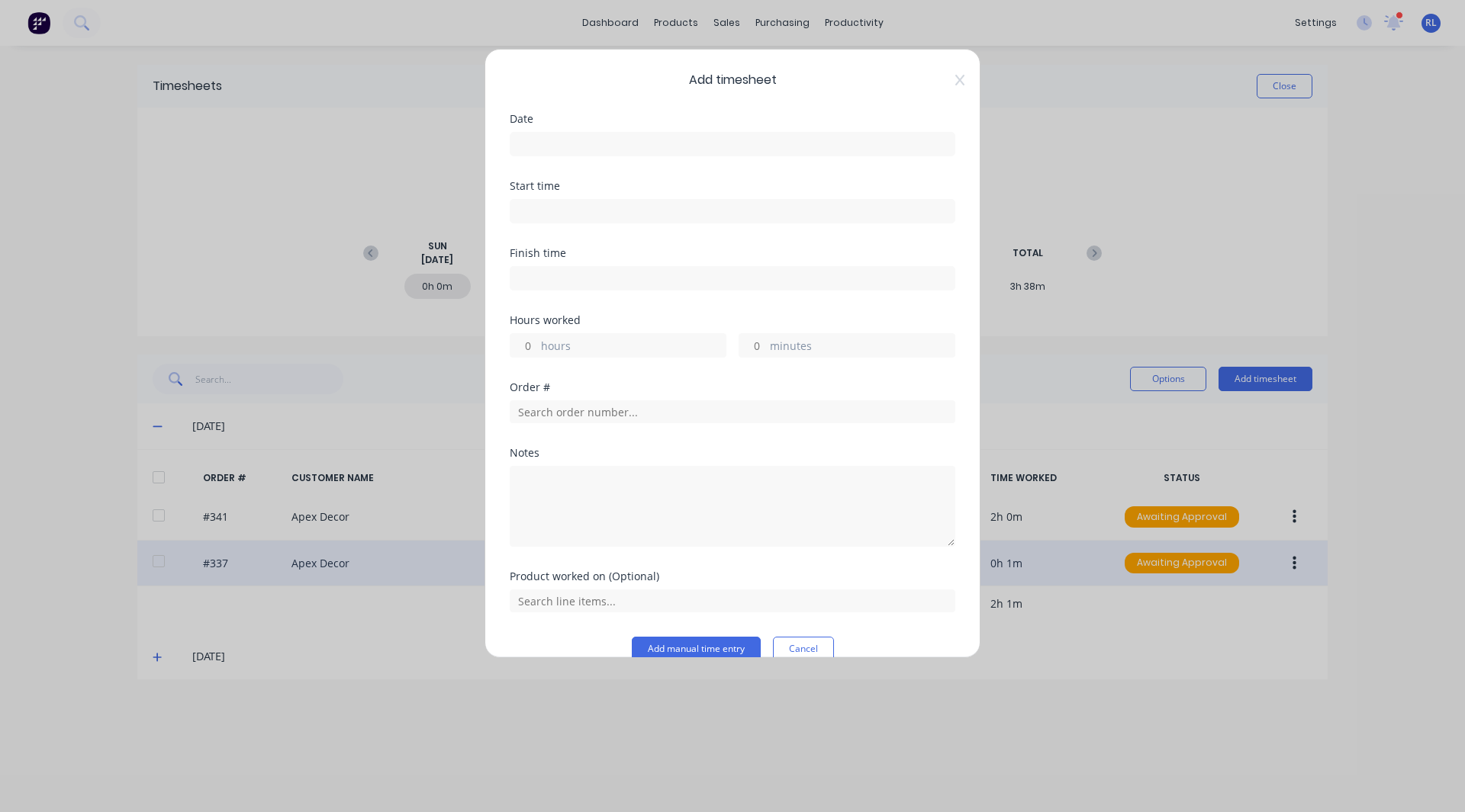
click at [559, 148] on input at bounding box center [732, 144] width 445 height 23
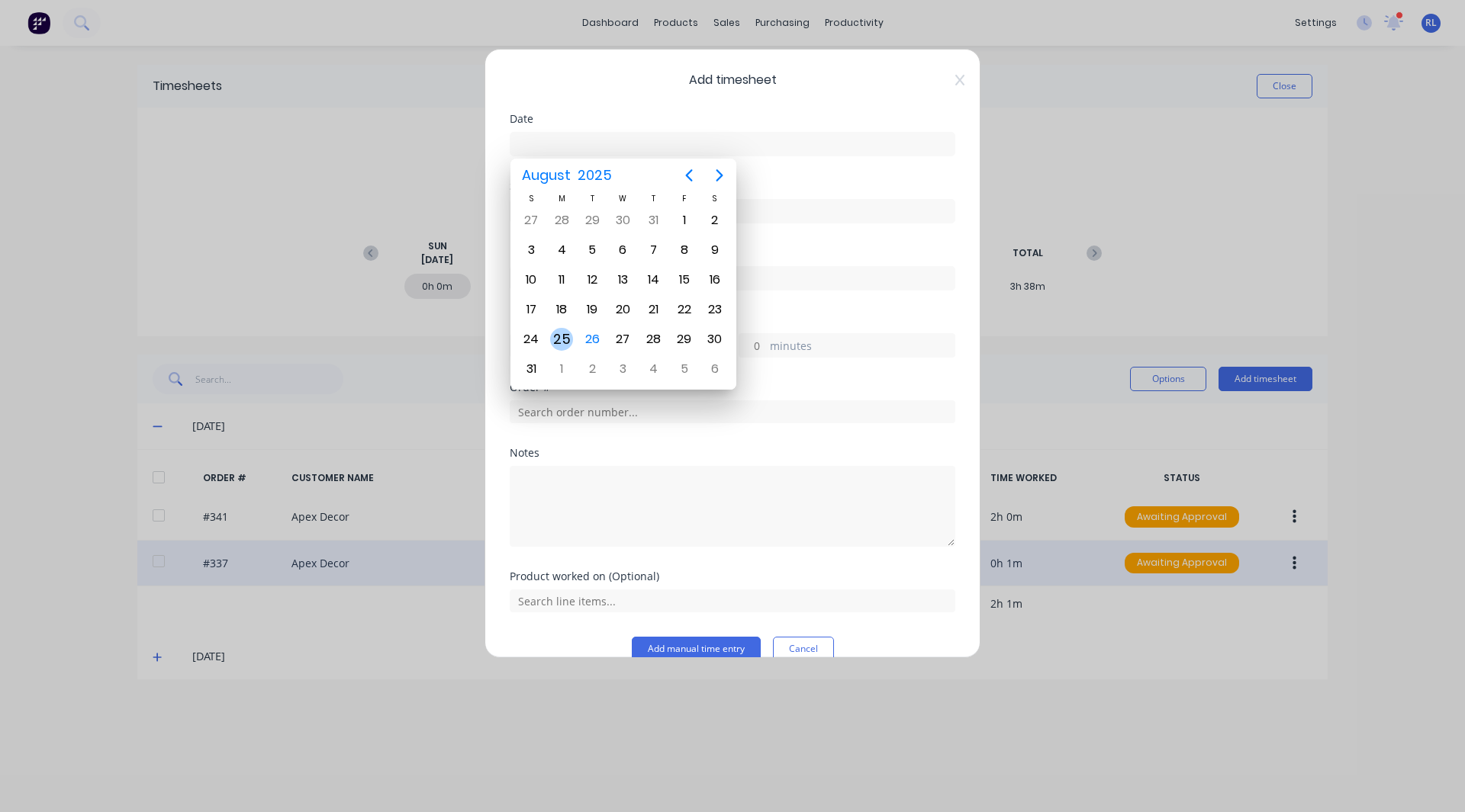
click at [565, 338] on div "25" at bounding box center [562, 339] width 23 height 23
type input "25/08/2025"
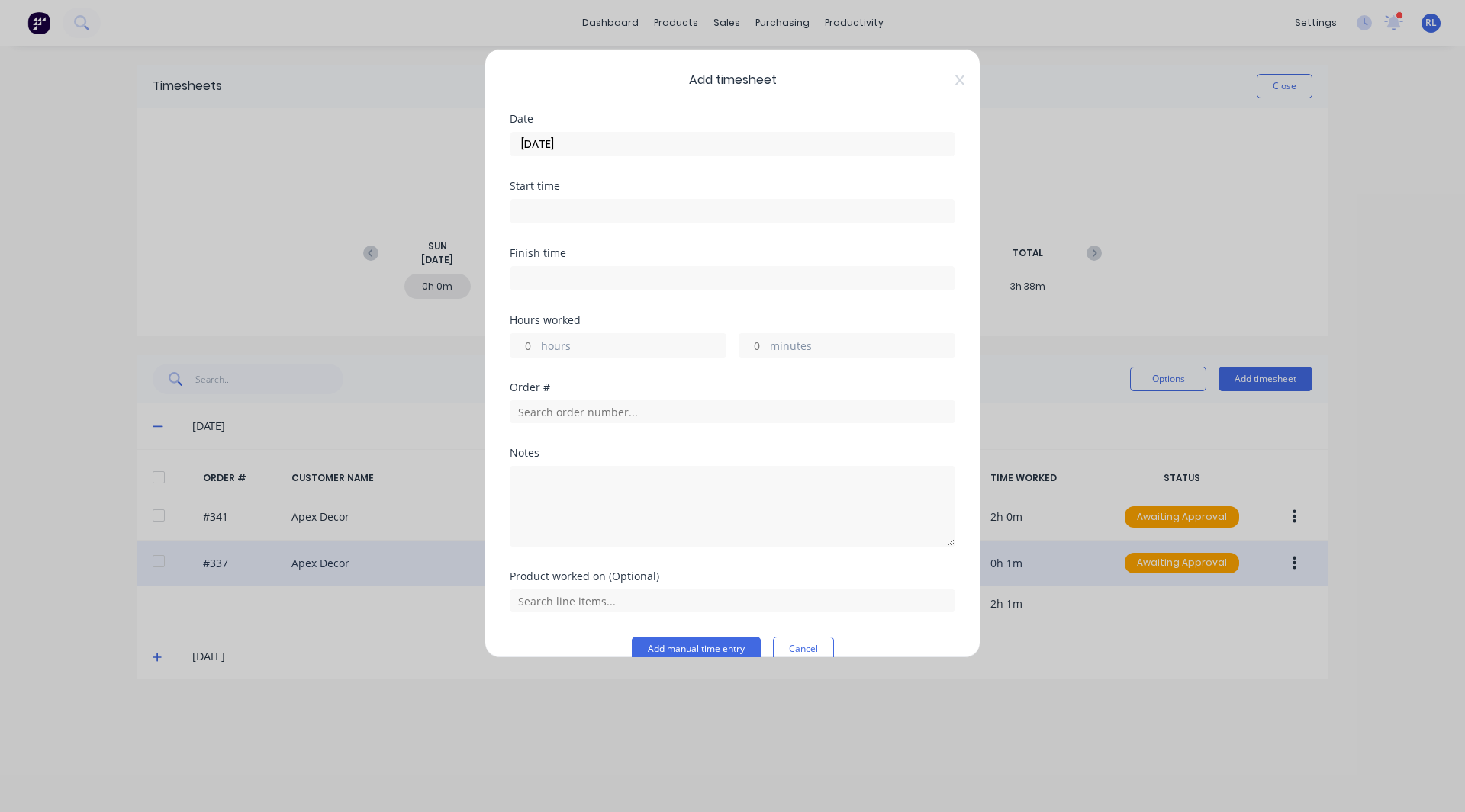
click at [548, 213] on input at bounding box center [732, 211] width 445 height 23
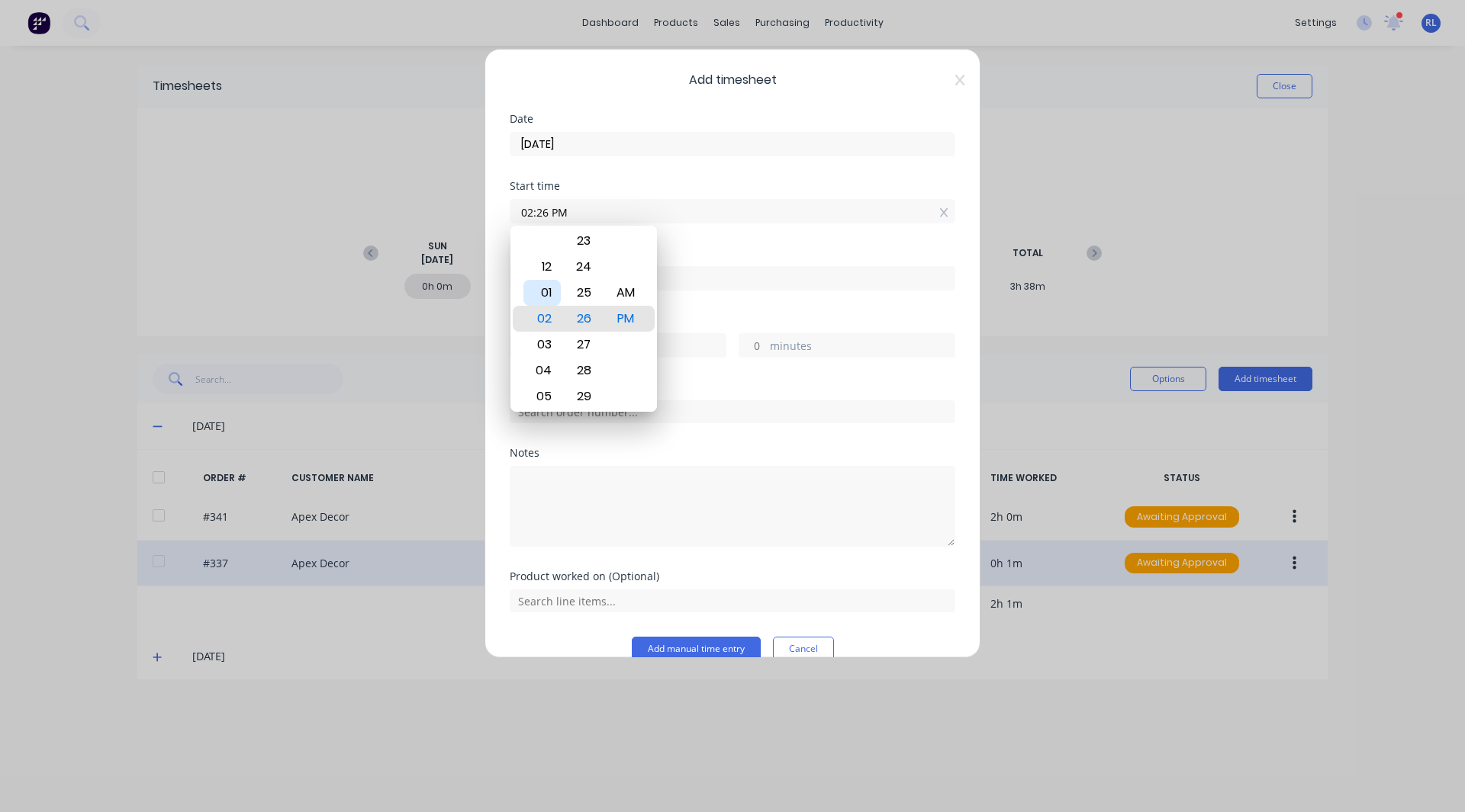
click at [548, 294] on div "01" at bounding box center [542, 293] width 37 height 26
type input "01:26 PM"
click at [684, 250] on div "Finish time" at bounding box center [732, 253] width 446 height 11
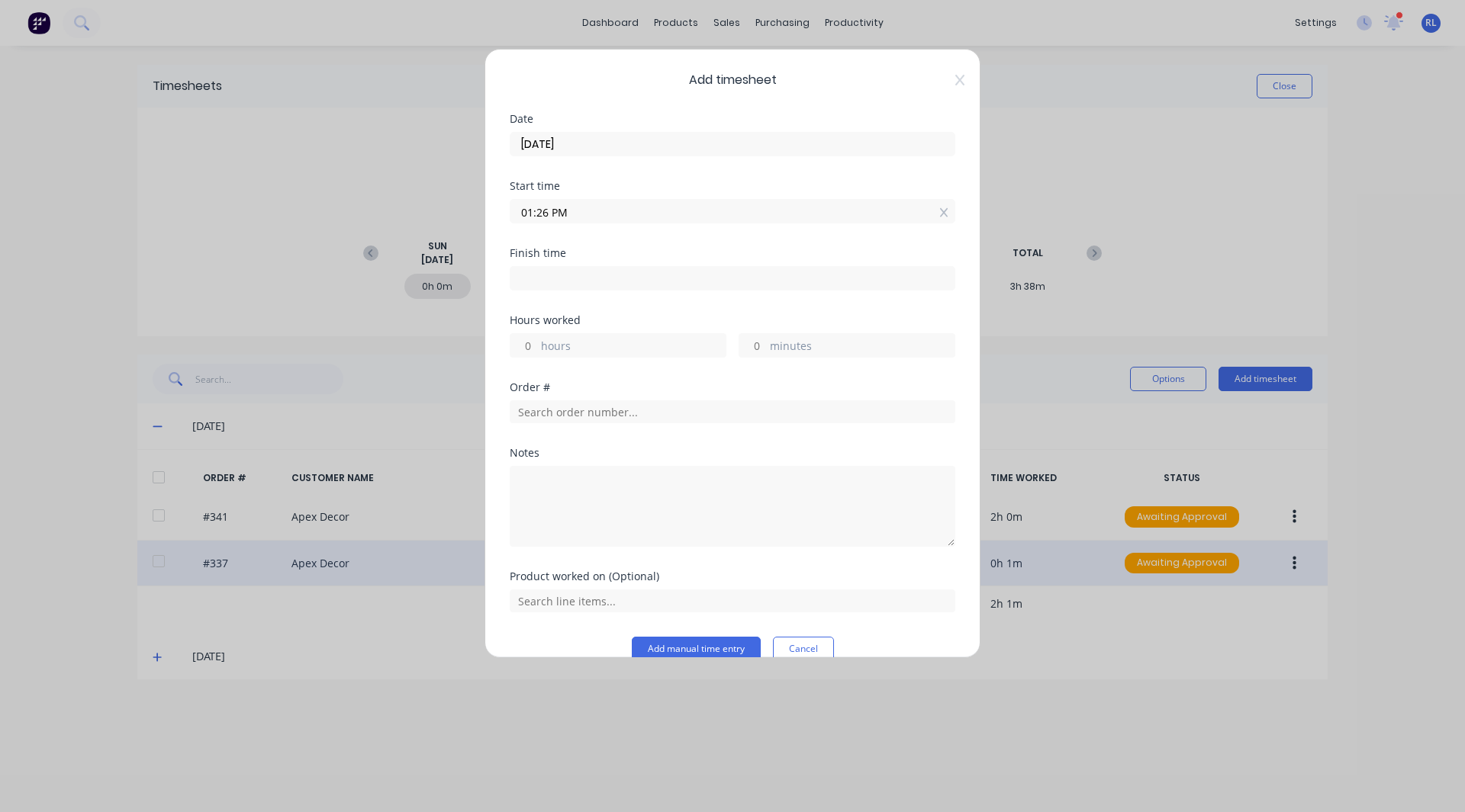
click at [551, 275] on input at bounding box center [732, 278] width 445 height 23
type input "02:26 PM"
type input "1"
type input "0"
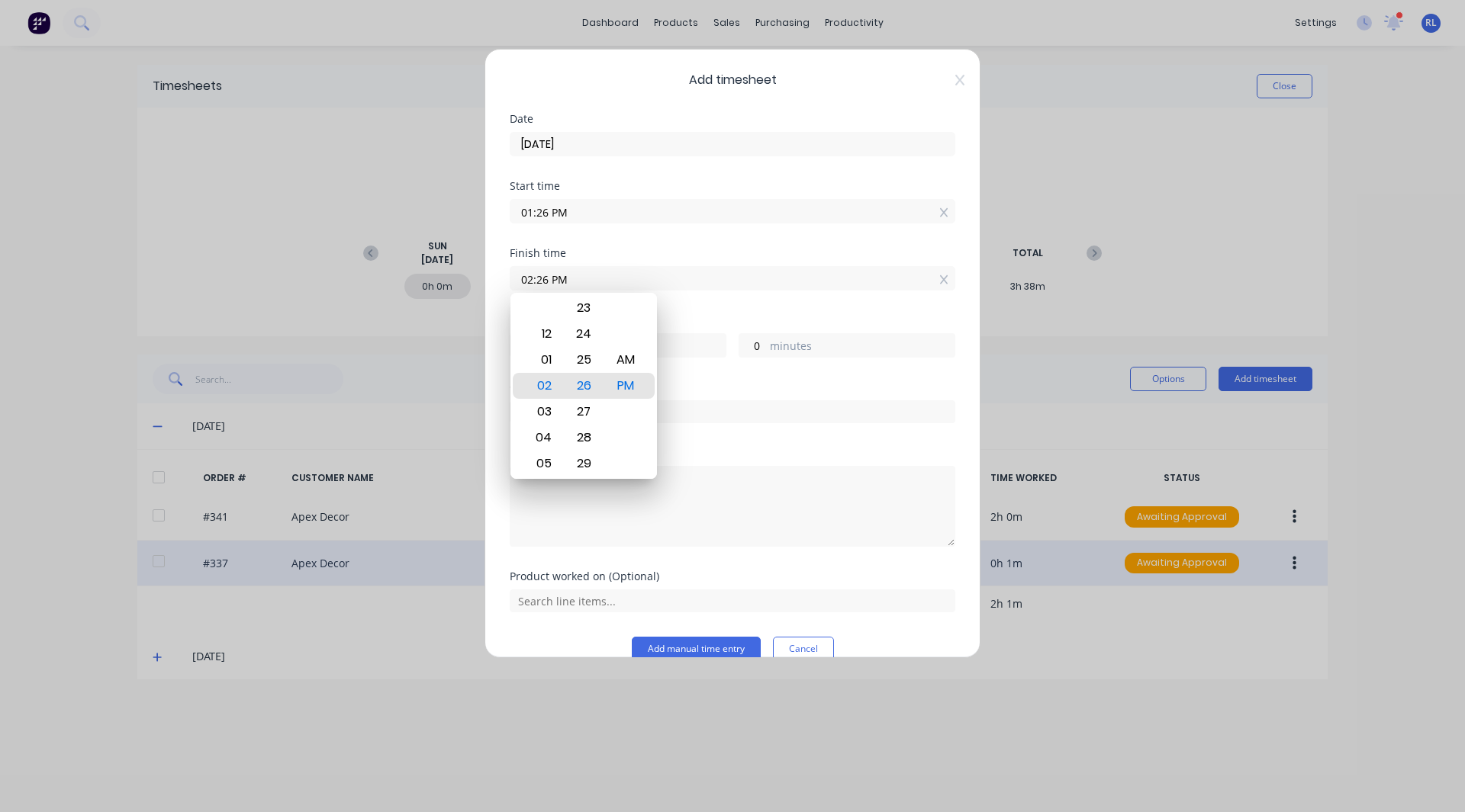
click at [697, 318] on div "Hours worked" at bounding box center [732, 320] width 446 height 11
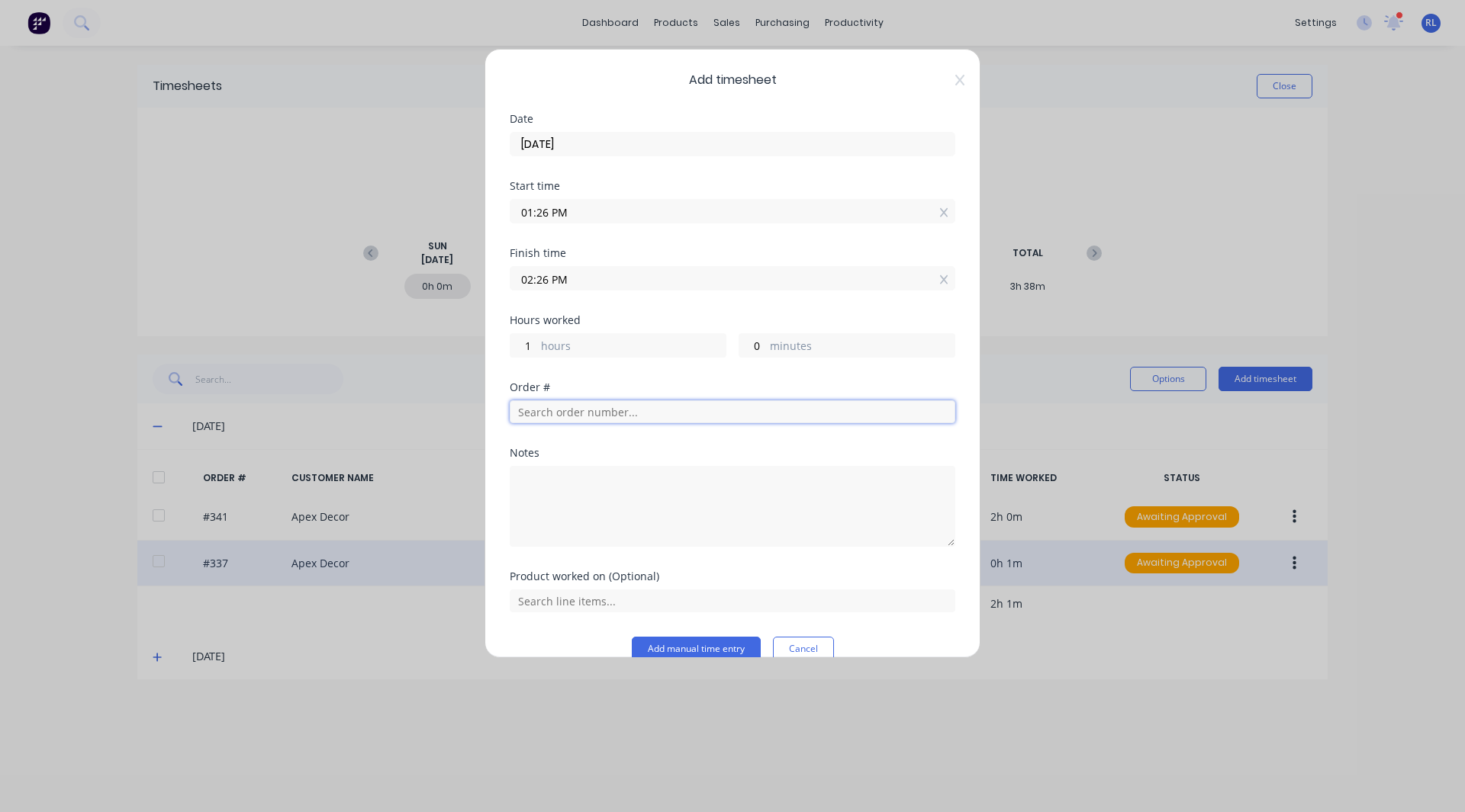
click at [548, 407] on input "text" at bounding box center [732, 411] width 446 height 23
click at [554, 489] on textarea at bounding box center [732, 506] width 446 height 81
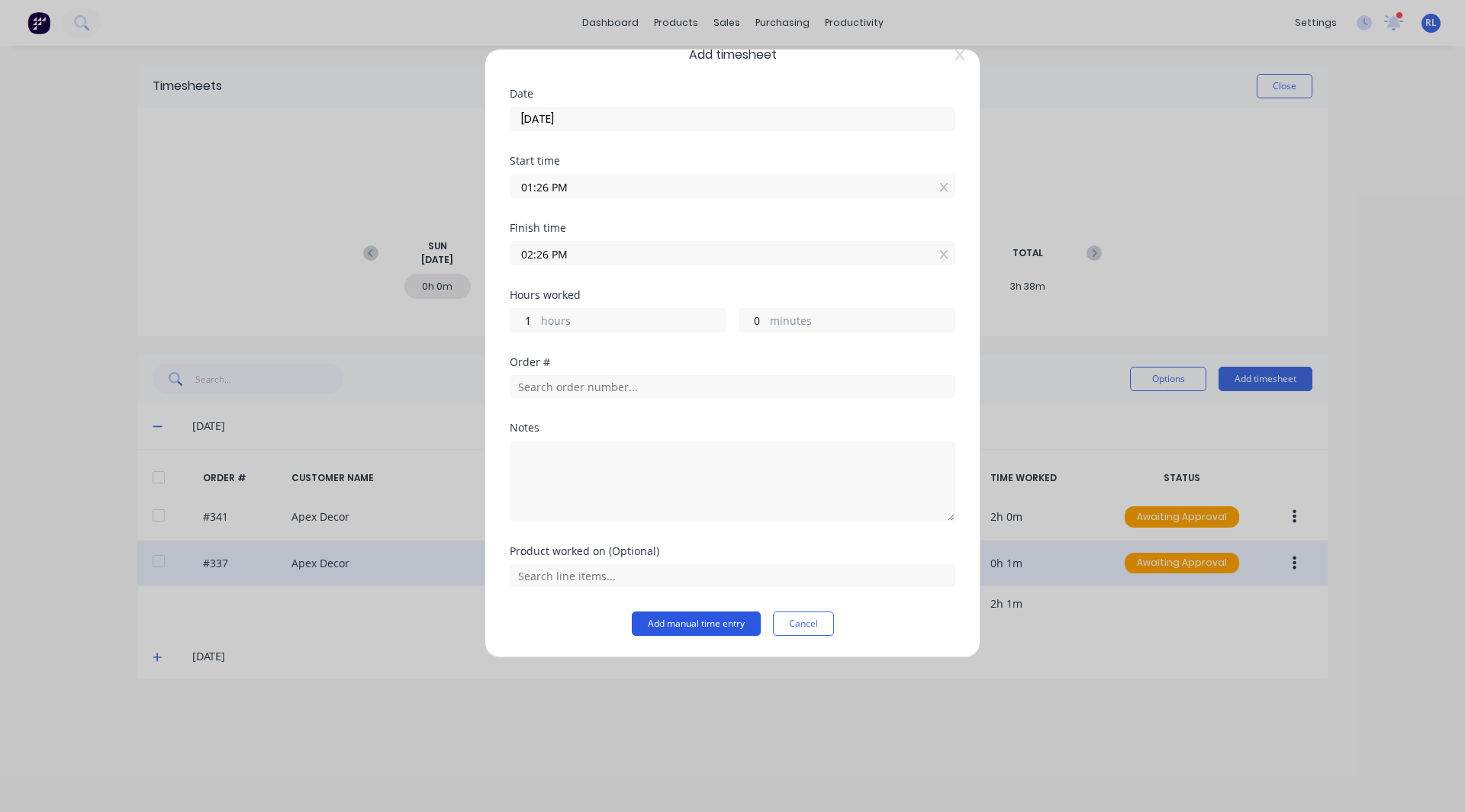
click at [698, 625] on button "Add manual time entry" at bounding box center [696, 624] width 129 height 24
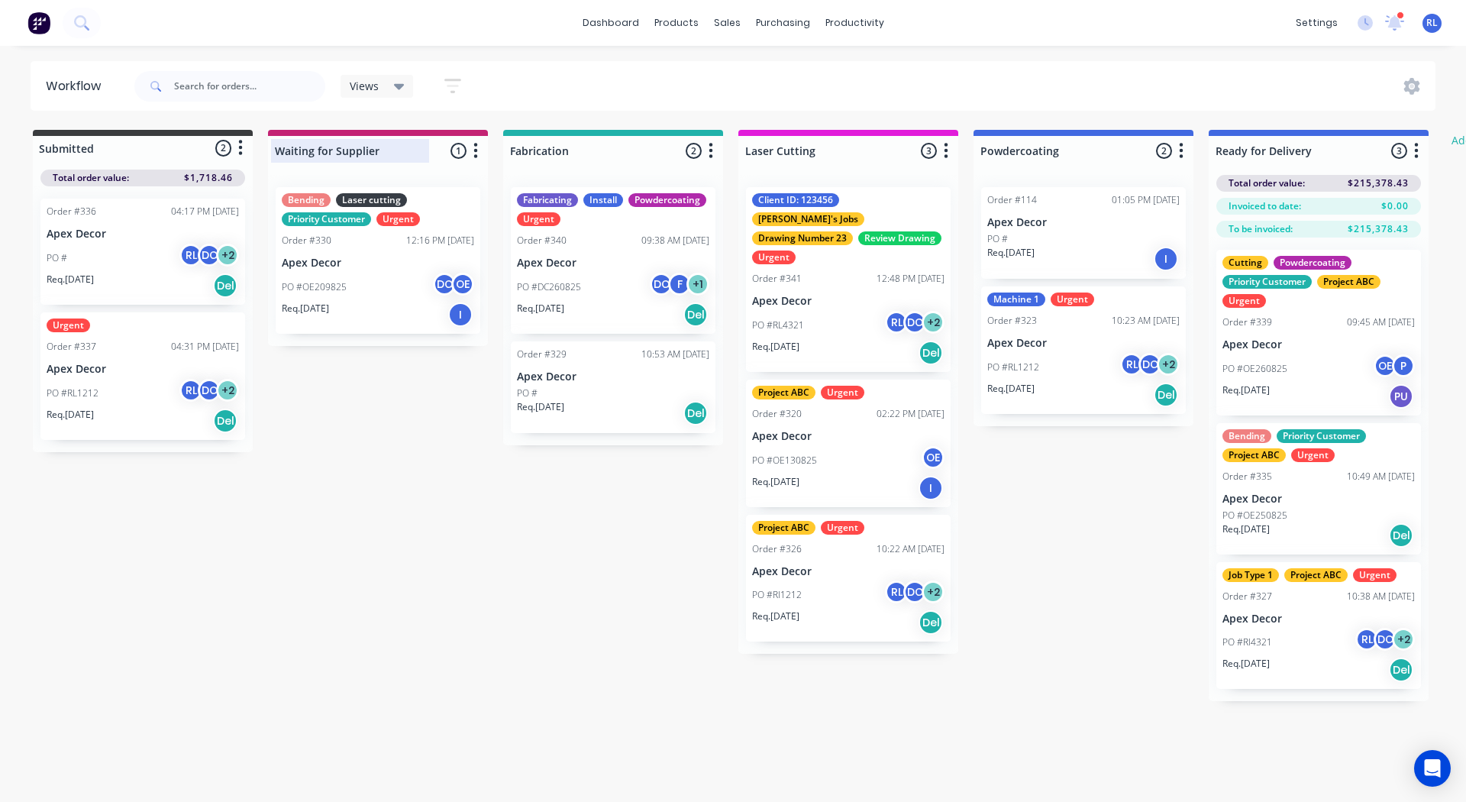
scroll to position [0, 4]
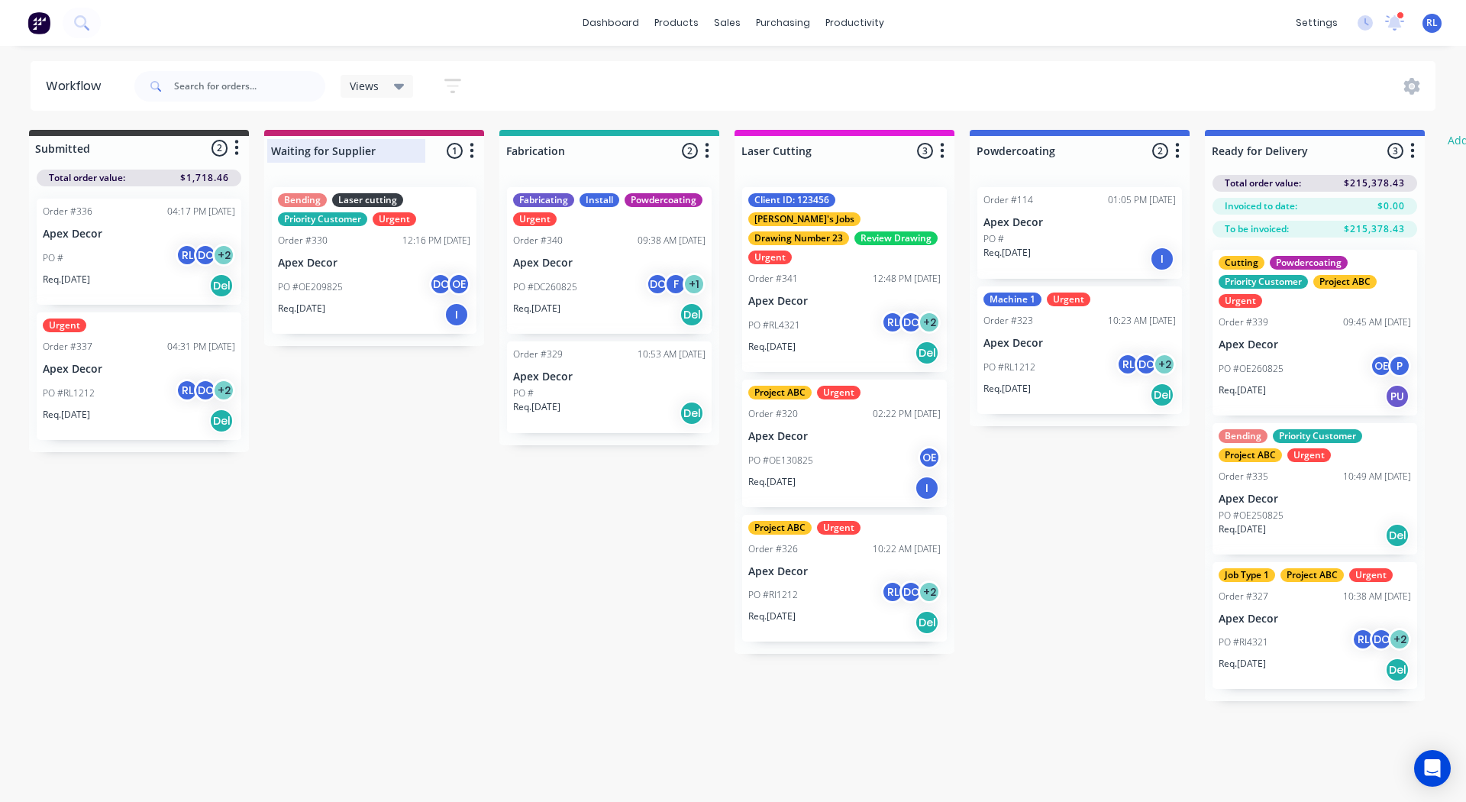
click at [345, 152] on div at bounding box center [374, 151] width 220 height 30
click at [345, 152] on input "Waiting for Supplier" at bounding box center [346, 151] width 150 height 16
click at [590, 155] on div at bounding box center [610, 151] width 220 height 30
click at [590, 155] on input "Fabrication" at bounding box center [581, 151] width 150 height 16
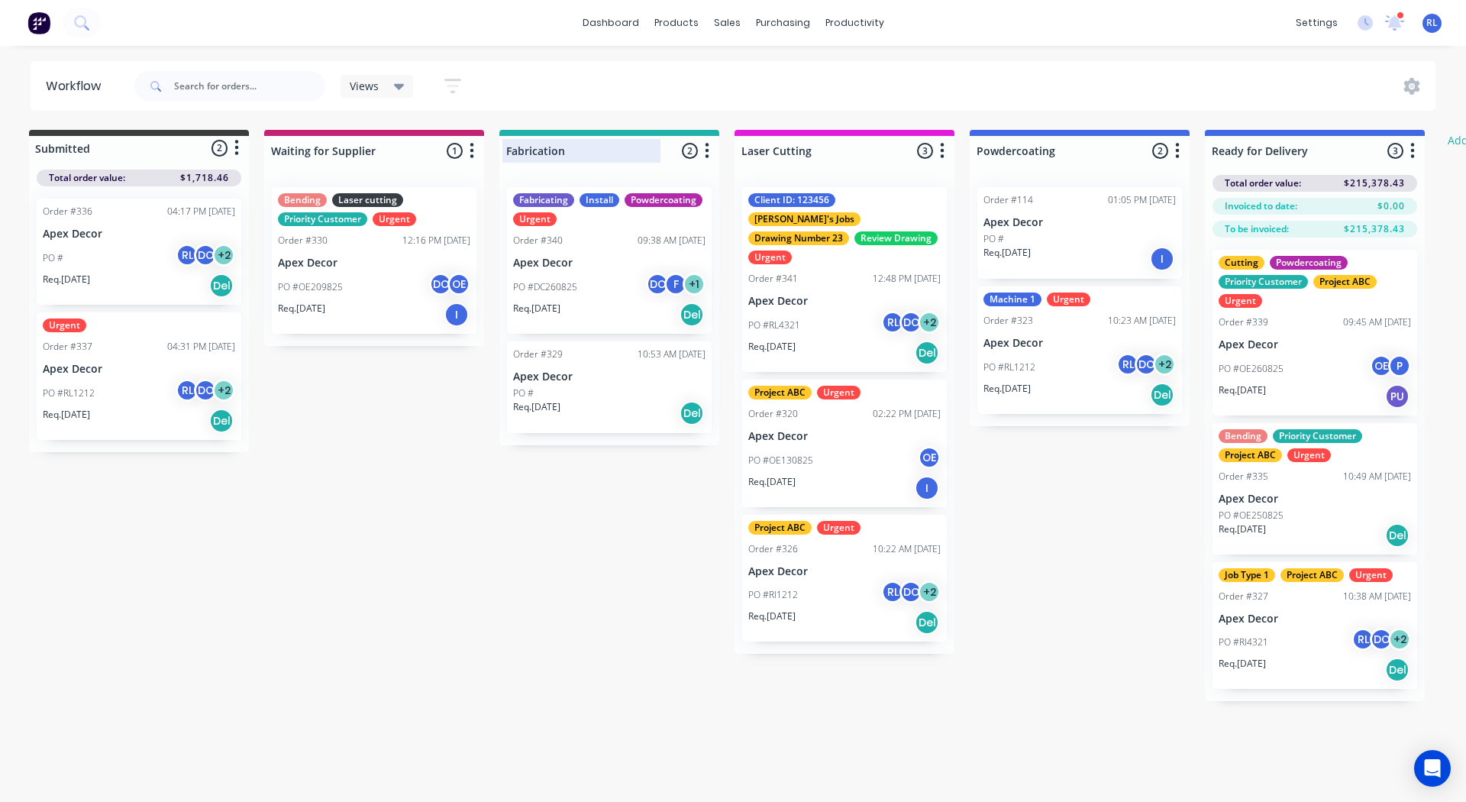
click at [590, 155] on input "Fabrication" at bounding box center [581, 151] width 150 height 16
type input "Received in Workshop"
click at [795, 147] on div at bounding box center [845, 151] width 220 height 30
click at [795, 147] on input "Laser Cutting" at bounding box center [817, 151] width 150 height 16
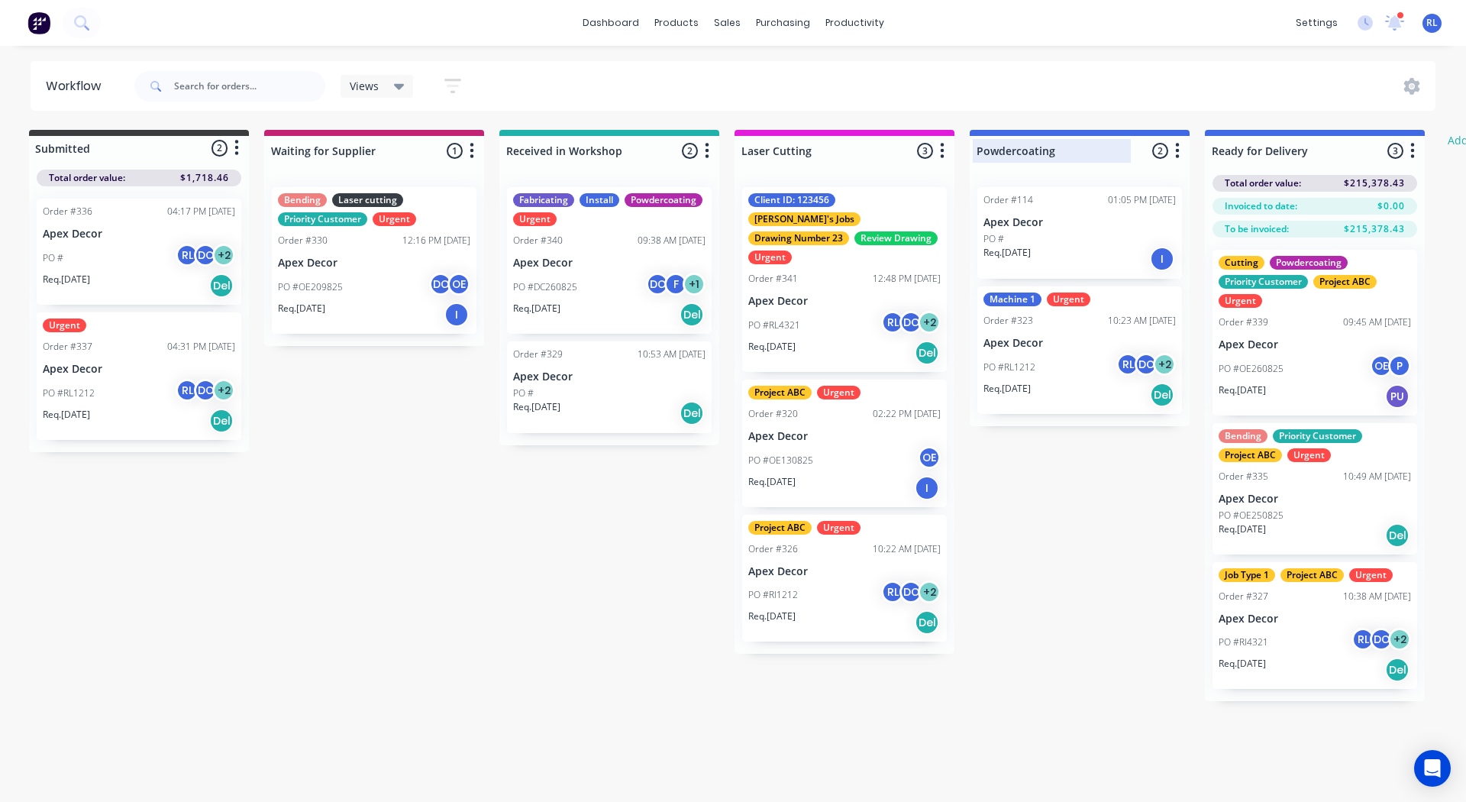
click at [1017, 144] on div at bounding box center [1080, 151] width 220 height 30
click at [1017, 144] on input "Powdercoating" at bounding box center [1052, 151] width 150 height 16
click at [821, 158] on div at bounding box center [845, 151] width 220 height 30
click at [821, 158] on input "Laser Cutting" at bounding box center [817, 151] width 150 height 16
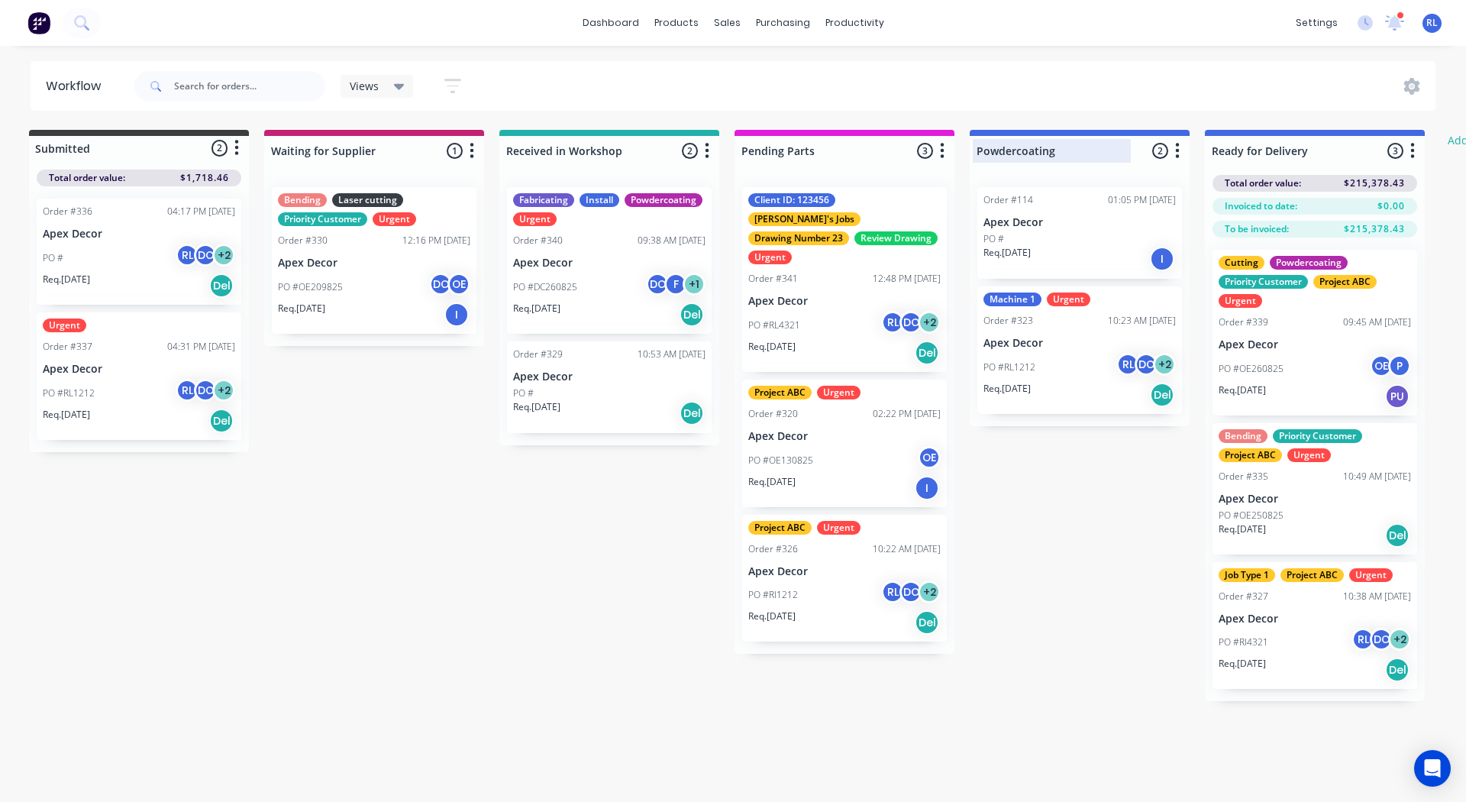
type input "Pending Parts"
click at [1043, 141] on div at bounding box center [1080, 151] width 220 height 30
click at [1043, 141] on div "Powdercoating" at bounding box center [1056, 151] width 166 height 24
type input "Fabrication"
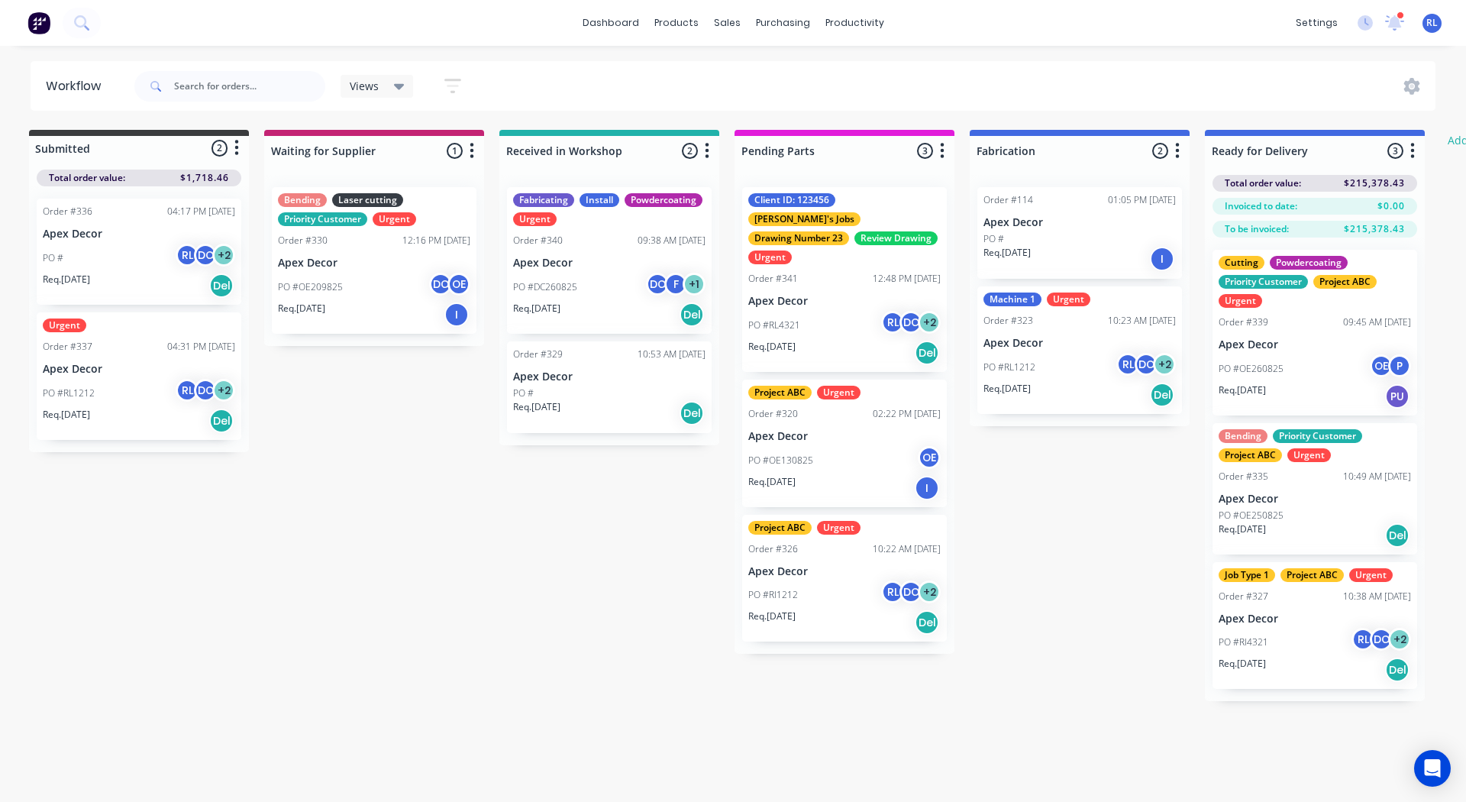
click at [473, 548] on div "Submitted 2 Status colour #3A3C3E hex #3A3C3E Save Cancel Summaries Total order…" at bounding box center [926, 415] width 1883 height 571
click at [32, 20] on img at bounding box center [38, 22] width 23 height 23
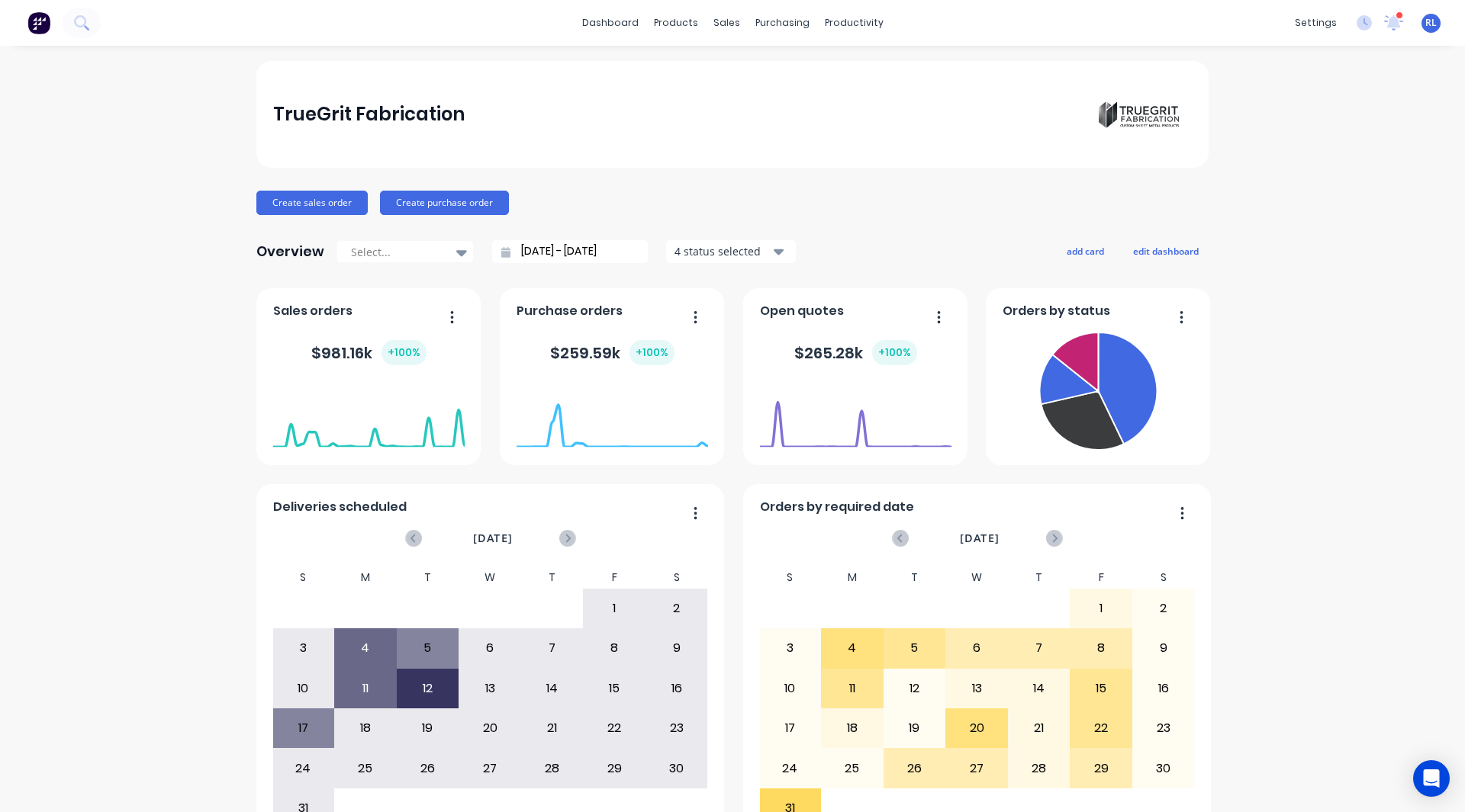
click at [167, 241] on div "TrueGrit Fabrication Create sales order Create purchase order Overview Select..…" at bounding box center [732, 458] width 1465 height 796
drag, startPoint x: 350, startPoint y: 6, endPoint x: 163, endPoint y: 155, distance: 239.1
click at [163, 155] on div "TrueGrit Fabrication Create sales order Create purchase order Overview Select..…" at bounding box center [732, 458] width 1465 height 796
click at [1084, 251] on button "add card" at bounding box center [1085, 251] width 57 height 20
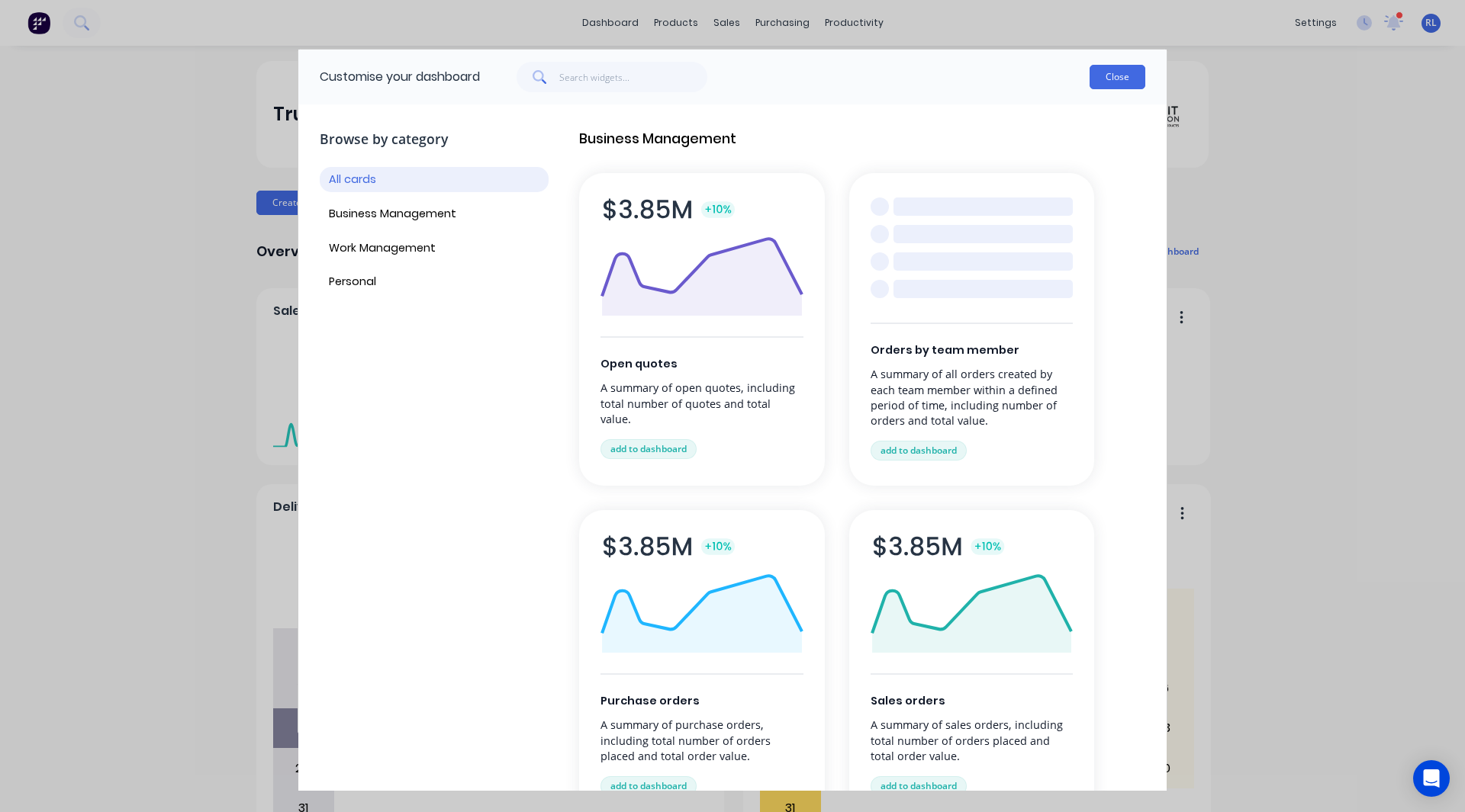
click at [1113, 85] on button "Close" at bounding box center [1118, 77] width 56 height 24
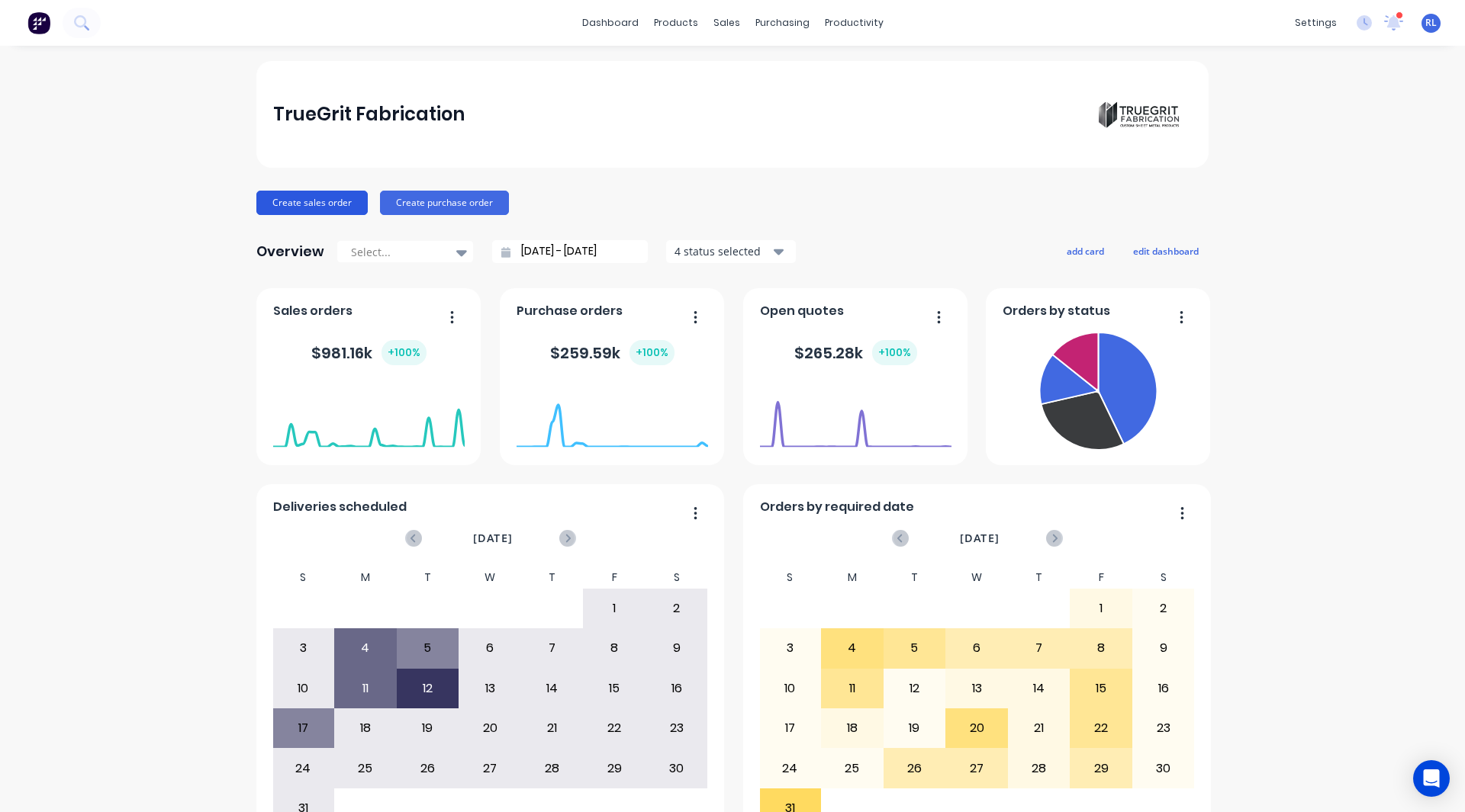
click at [299, 198] on button "Create sales order" at bounding box center [313, 203] width 112 height 24
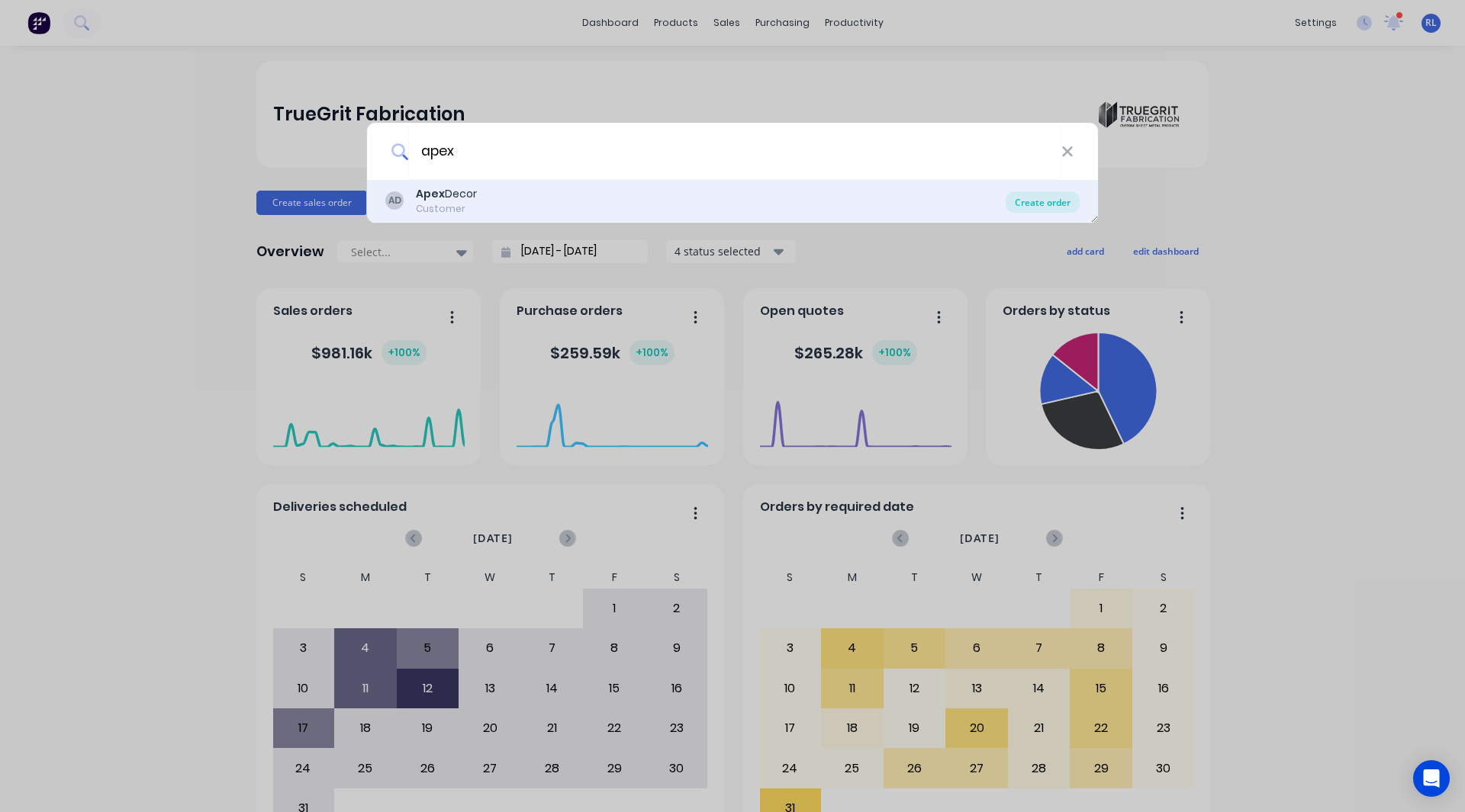
type input "apex"
click at [1036, 201] on div "Create order" at bounding box center [1043, 202] width 74 height 21
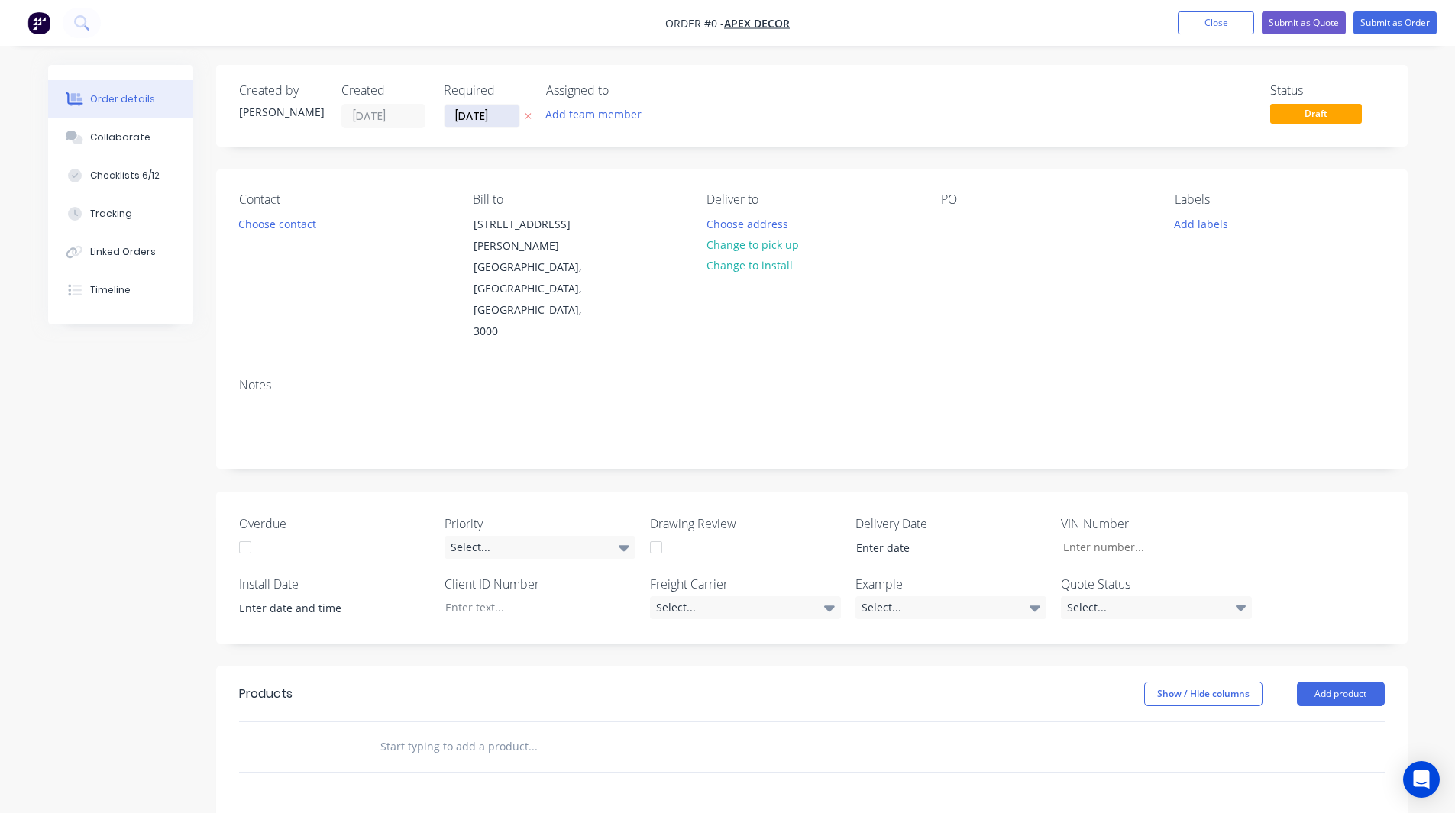
click at [484, 118] on input "[DATE]" at bounding box center [482, 116] width 75 height 23
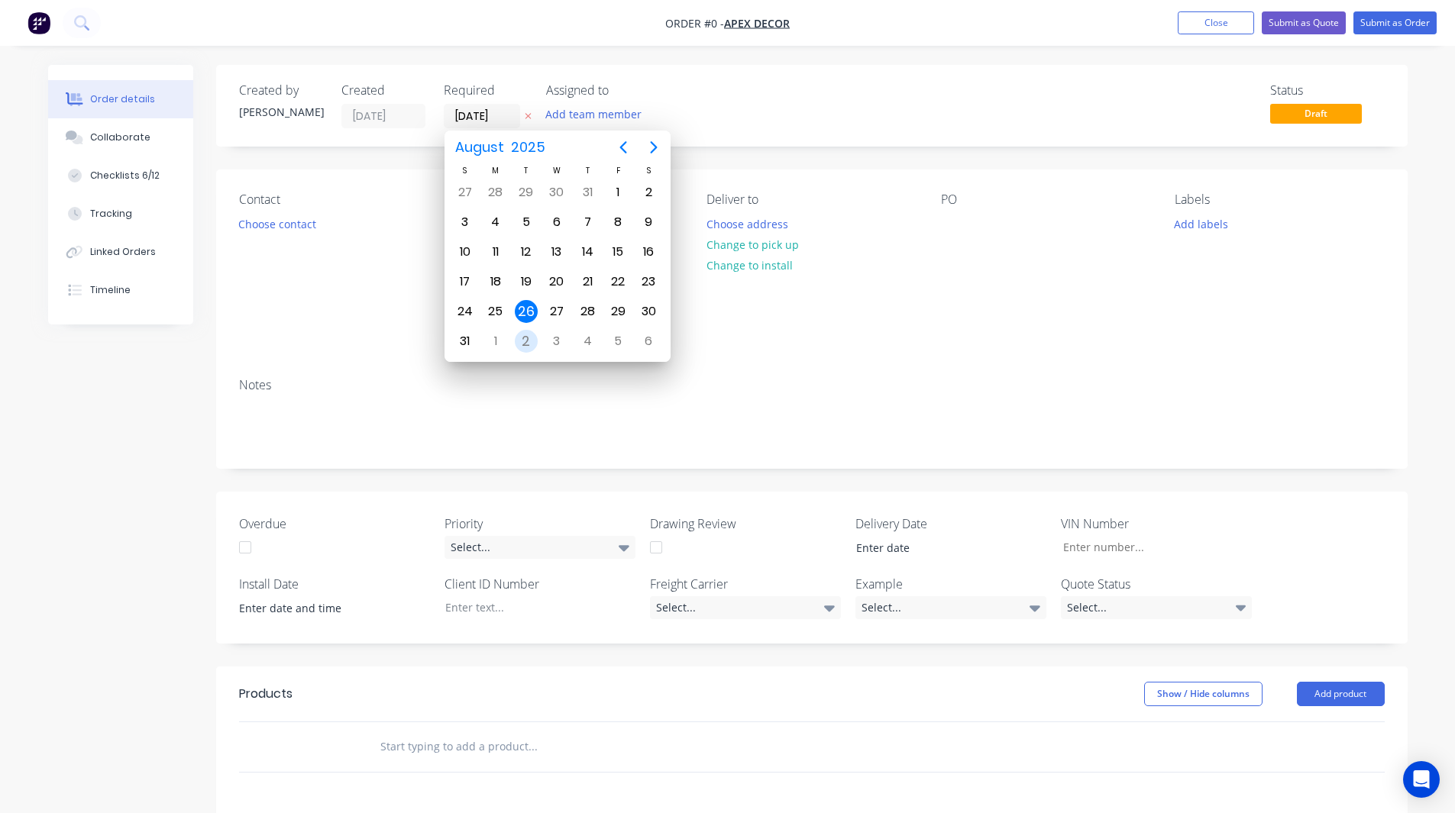
click at [526, 341] on div "2" at bounding box center [526, 341] width 23 height 23
type input "02/09/25"
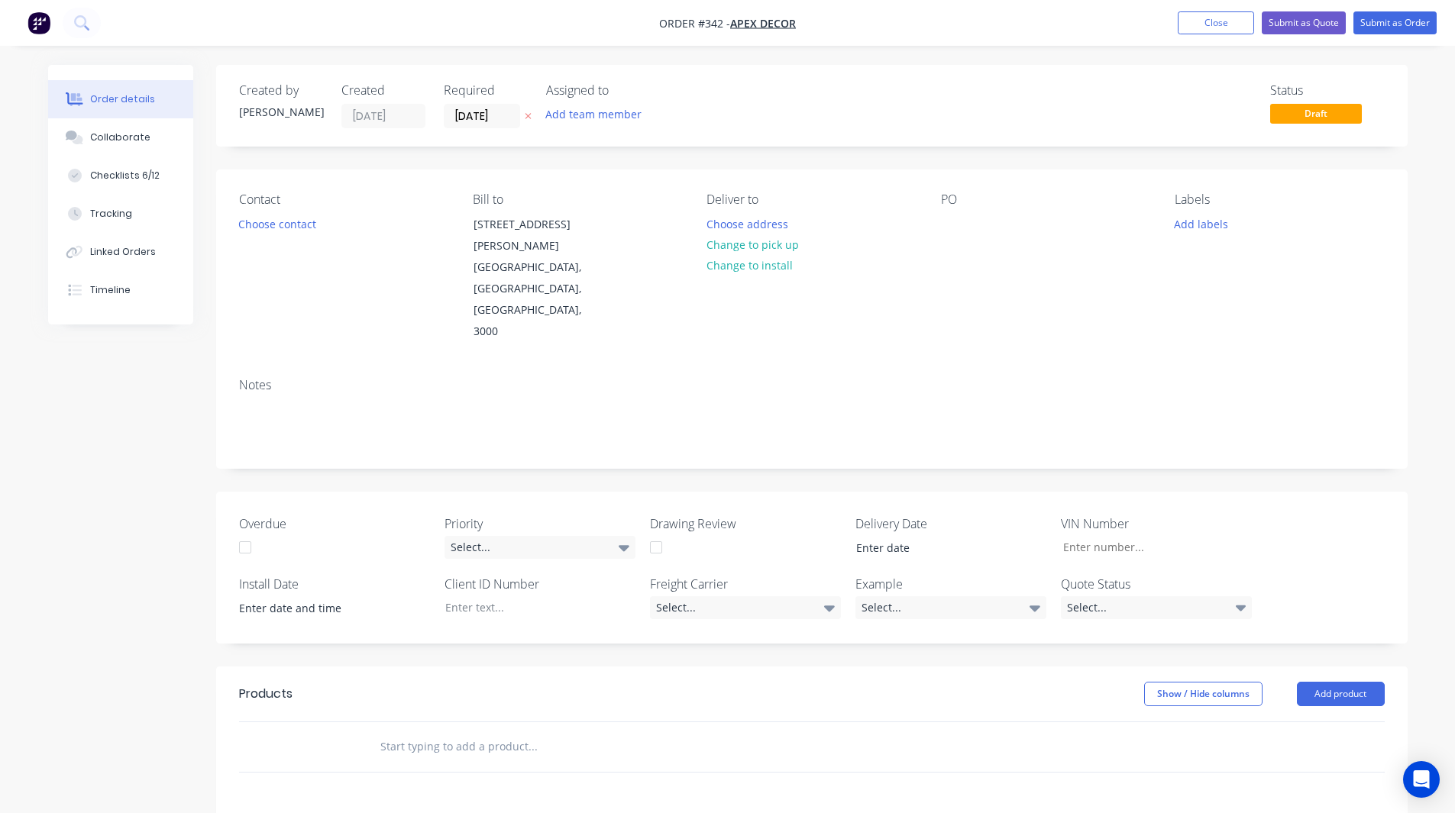
click at [212, 387] on div "Created by Rob Created 26/08/25 Required 02/09/25 Assigned to Add team member S…" at bounding box center [728, 614] width 1360 height 1098
click at [263, 223] on button "Choose contact" at bounding box center [277, 223] width 94 height 21
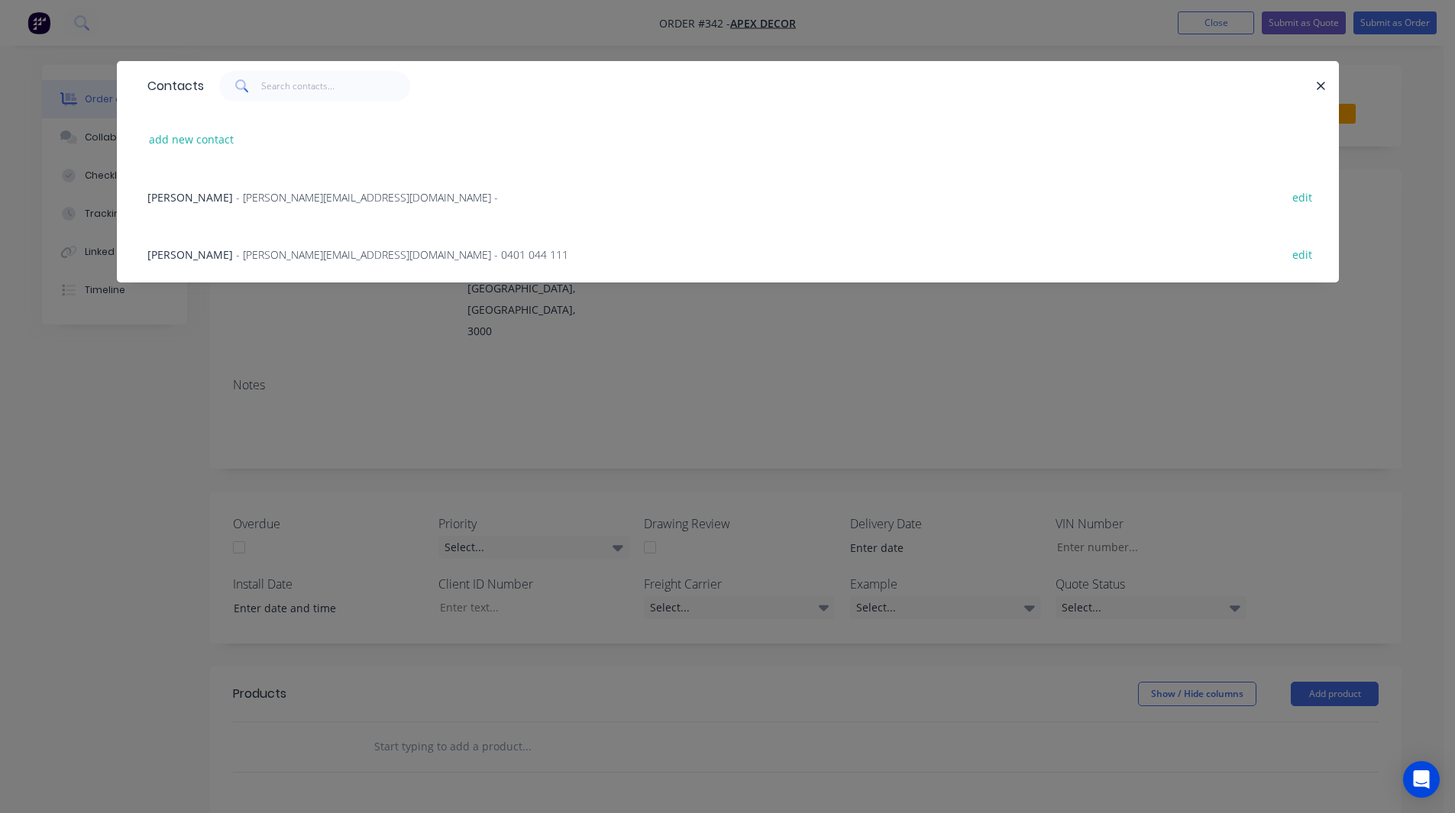
click at [252, 251] on span "- paul@factory.app - 0401 044 111" at bounding box center [402, 254] width 332 height 15
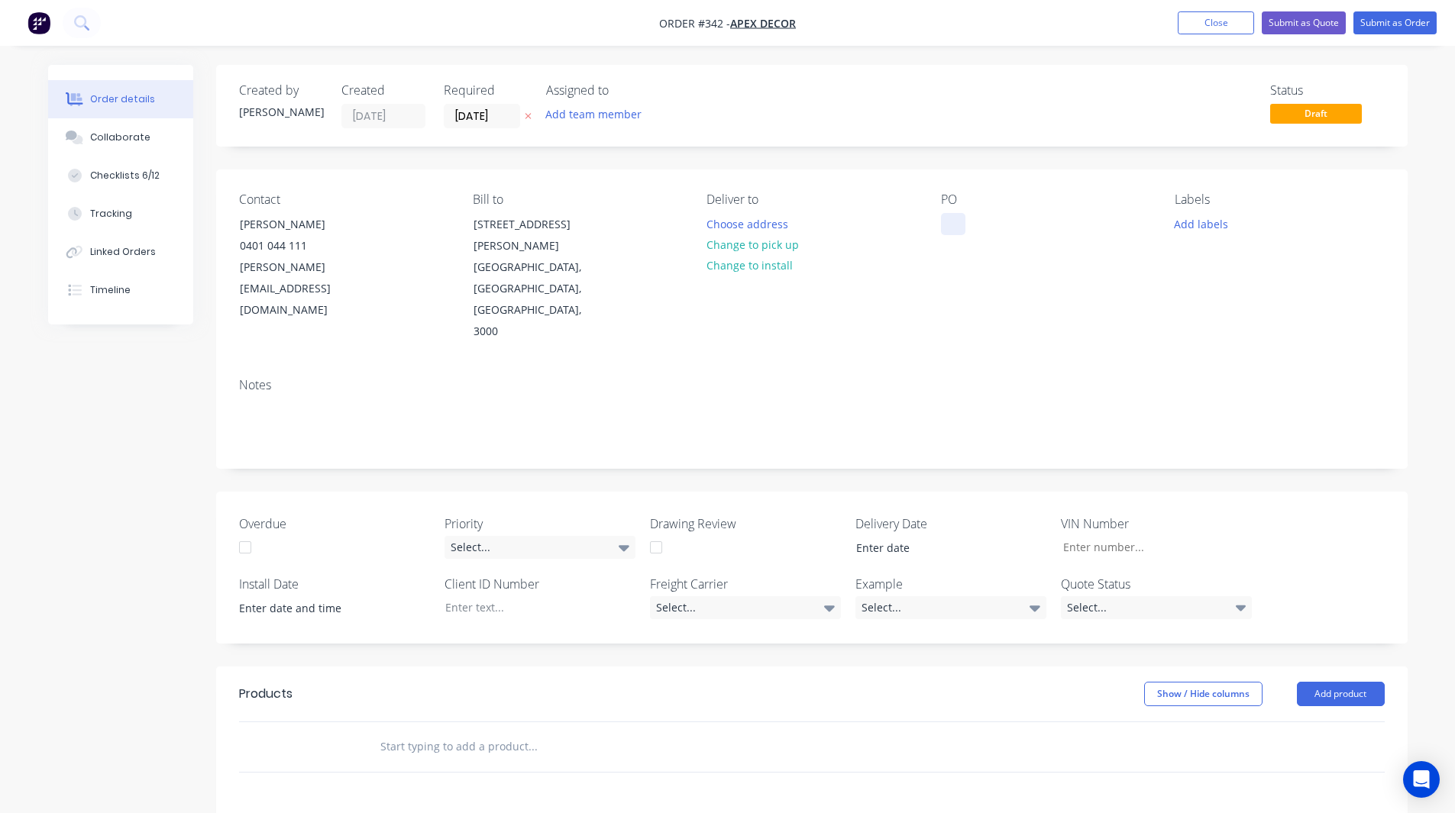
click at [956, 222] on div at bounding box center [953, 224] width 24 height 22
click at [1383, 254] on div "Labels Add labels" at bounding box center [1279, 267] width 209 height 150
drag, startPoint x: 302, startPoint y: 232, endPoint x: 149, endPoint y: 351, distance: 193.3
click at [149, 351] on div "Created by Rob Created 26/08/25 Required 02/09/25 Assigned to Add team member S…" at bounding box center [728, 614] width 1360 height 1098
click at [301, 225] on div "[PERSON_NAME]" at bounding box center [303, 224] width 127 height 21
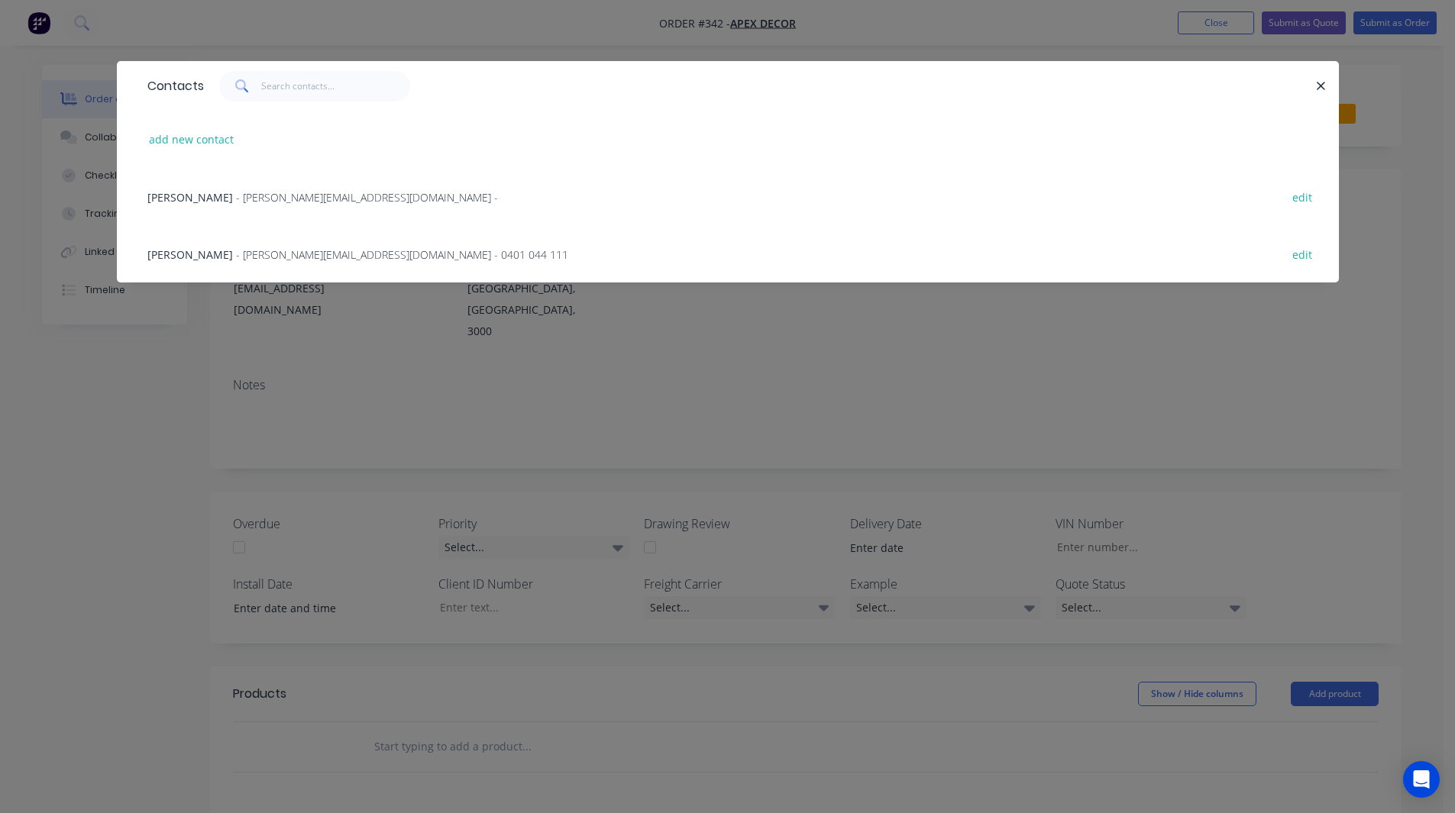
click at [163, 392] on div "Contacts add new contact Jason - omar@factory.app - edit Paul - paul@factory.ap…" at bounding box center [727, 406] width 1455 height 813
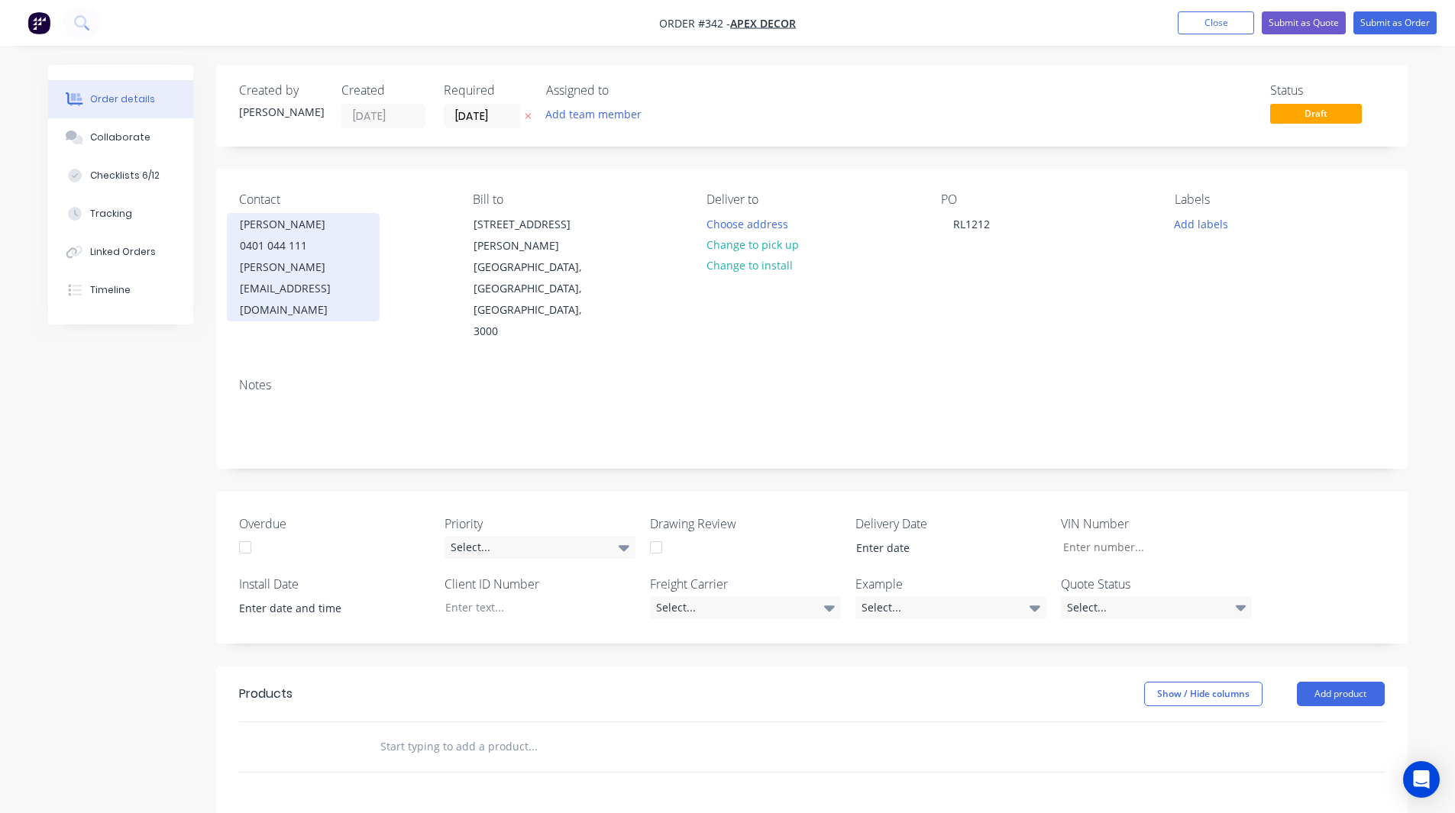
click at [300, 251] on div "0401 044 111" at bounding box center [303, 245] width 127 height 21
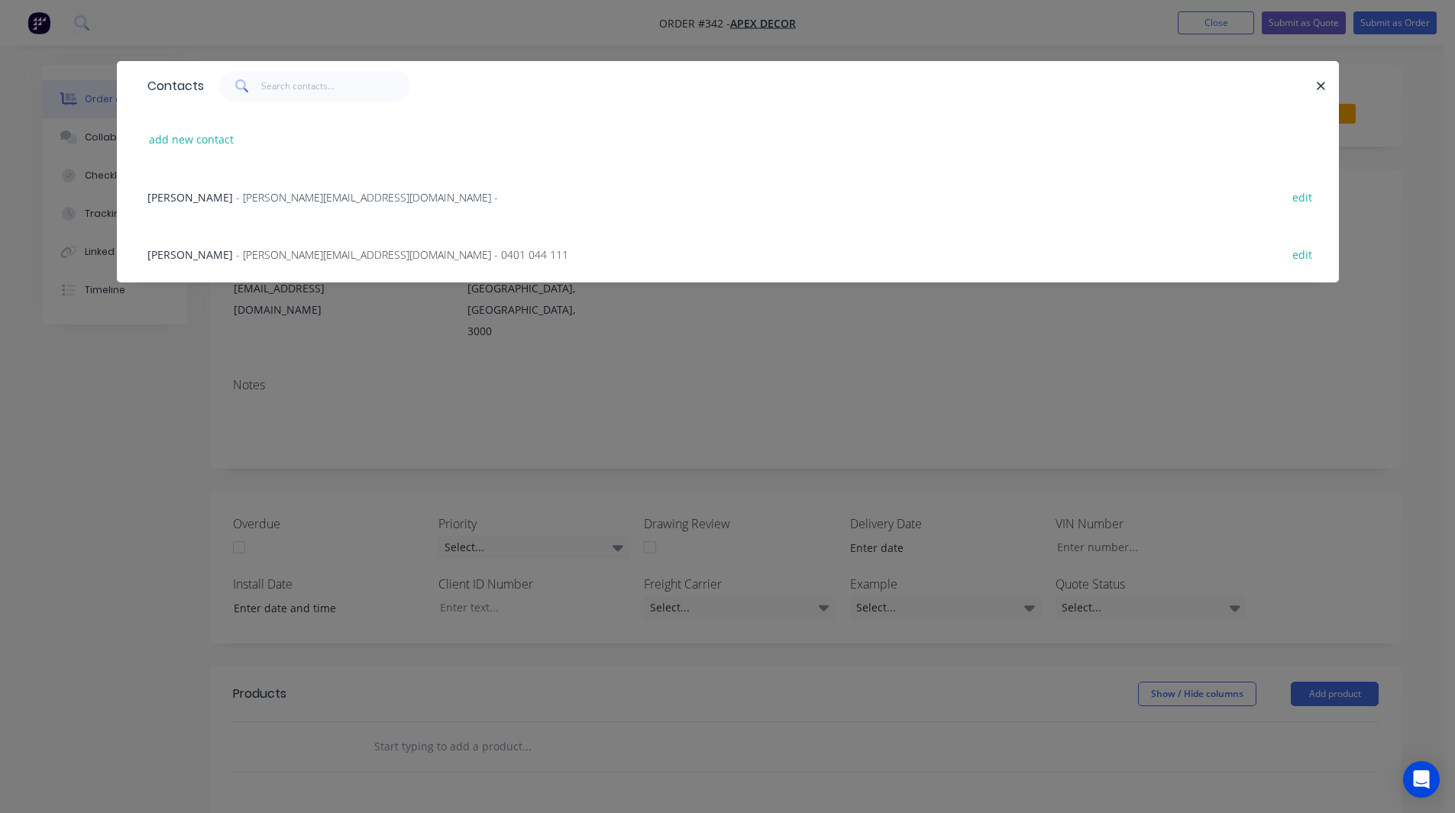
click at [170, 351] on div "Contacts add new contact Jason - omar@factory.app - edit Paul - paul@factory.ap…" at bounding box center [727, 406] width 1455 height 813
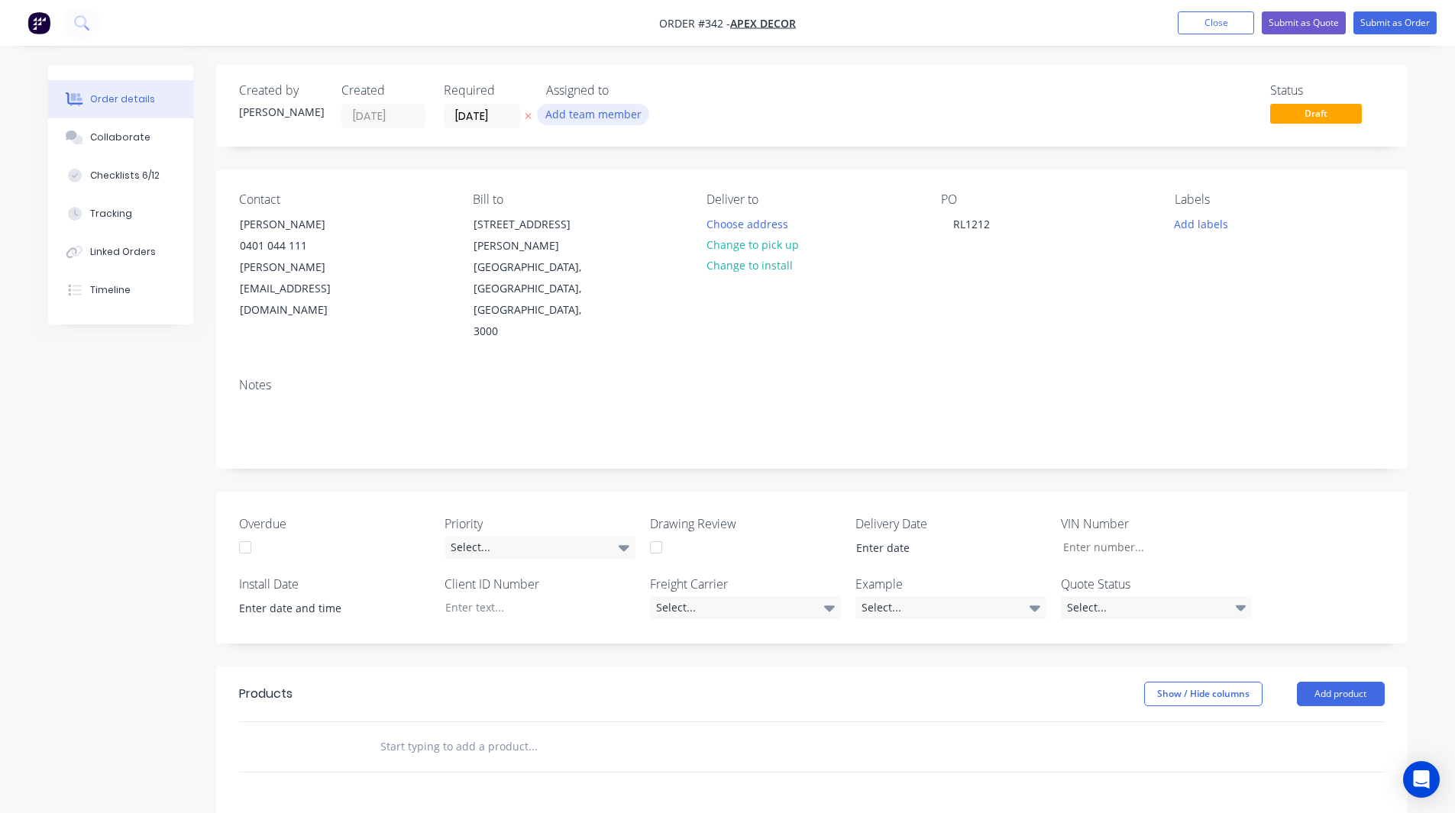
click at [597, 114] on button "Add team member" at bounding box center [593, 114] width 112 height 21
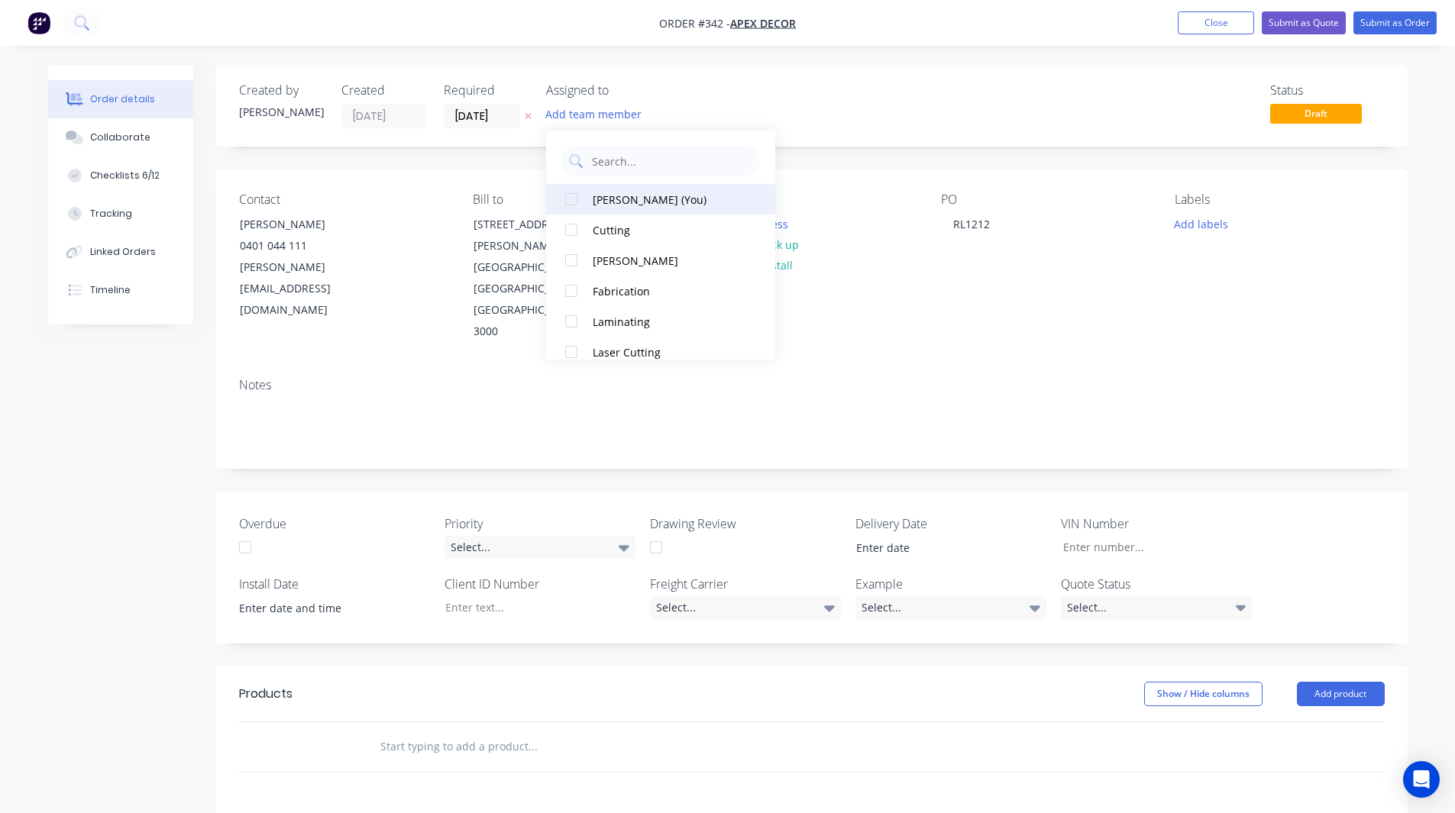
click at [571, 197] on div at bounding box center [571, 199] width 31 height 31
click at [570, 260] on div at bounding box center [571, 260] width 31 height 31
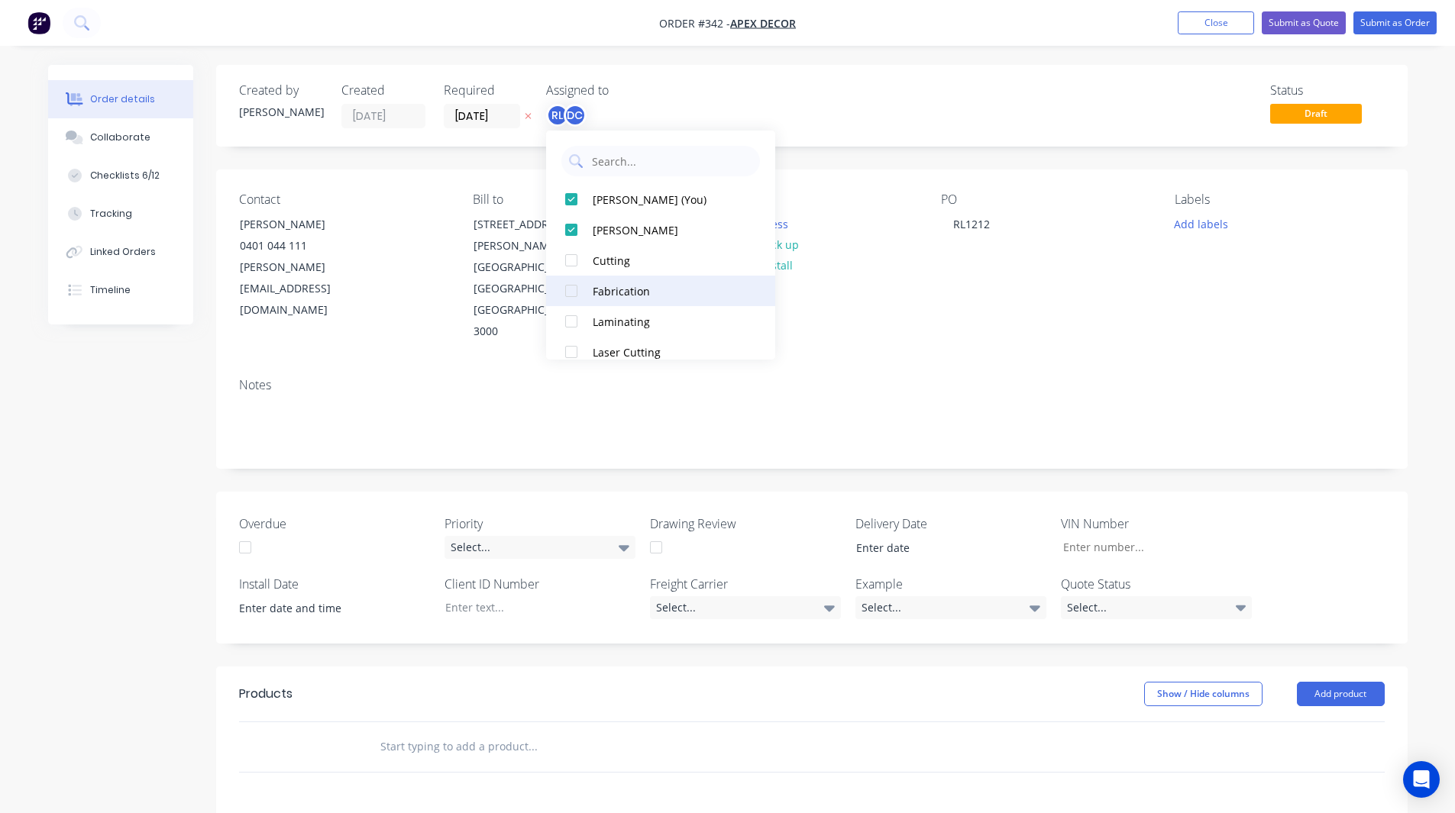
click at [571, 296] on div at bounding box center [571, 291] width 31 height 31
click at [568, 296] on div at bounding box center [571, 295] width 31 height 31
click at [99, 407] on div "Created by Rob Created 26/08/25 Required 02/09/25 Assigned to RL DC F P Status …" at bounding box center [728, 614] width 1360 height 1098
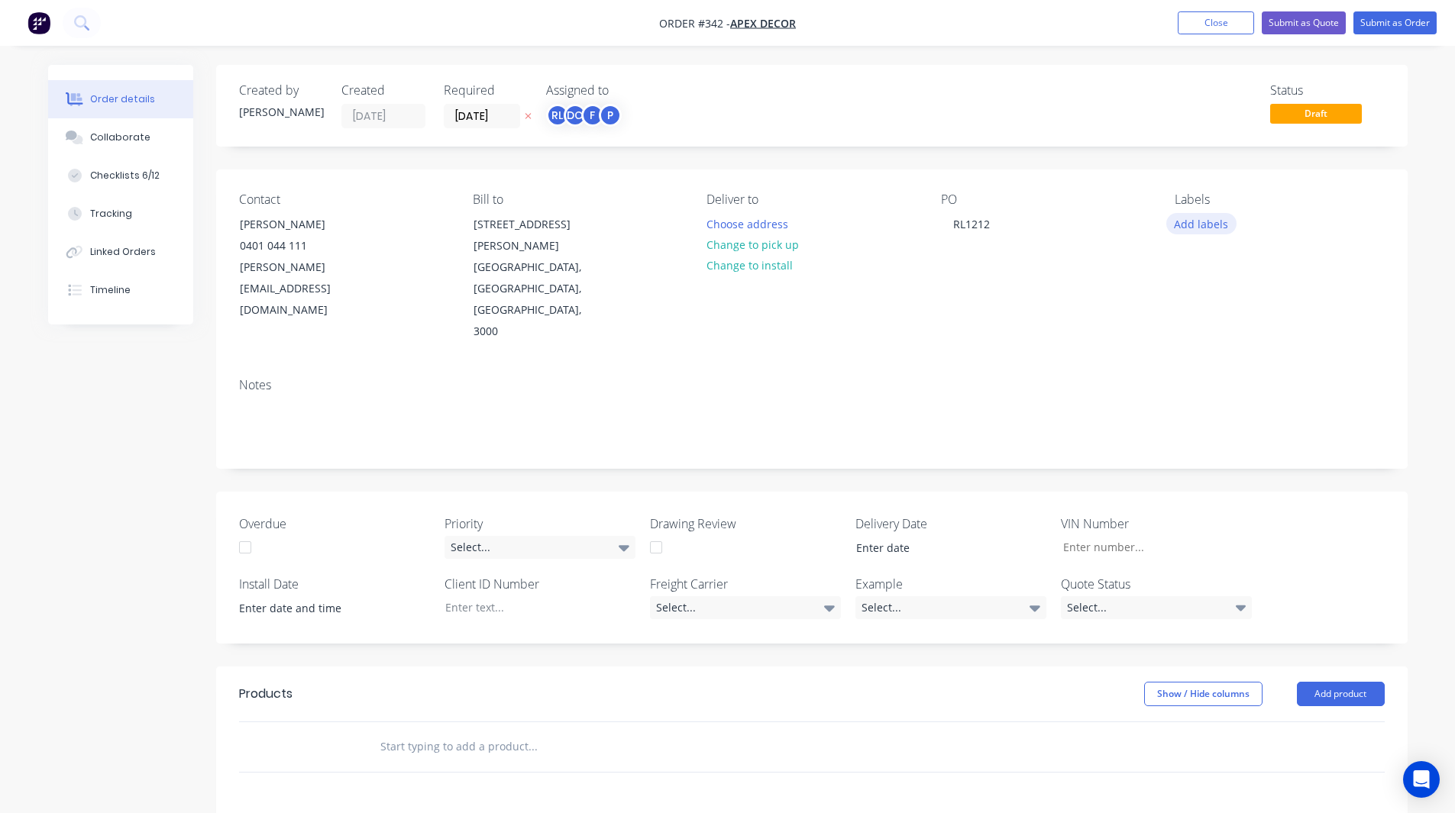
click at [1208, 220] on button "Add labels" at bounding box center [1201, 223] width 70 height 21
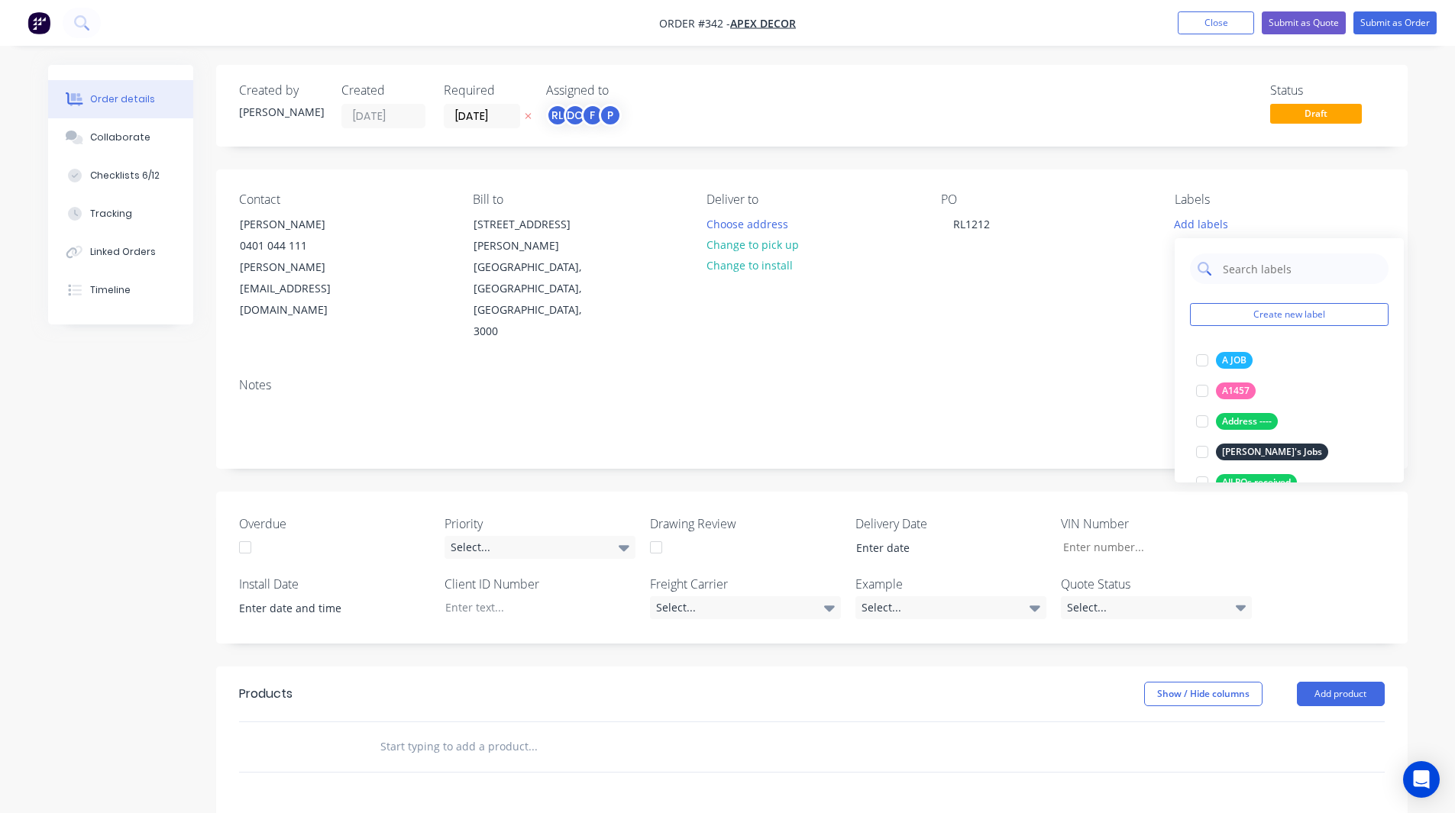
click at [1256, 270] on input "text" at bounding box center [1301, 269] width 160 height 31
type input "r"
click at [1201, 361] on div at bounding box center [1202, 360] width 31 height 31
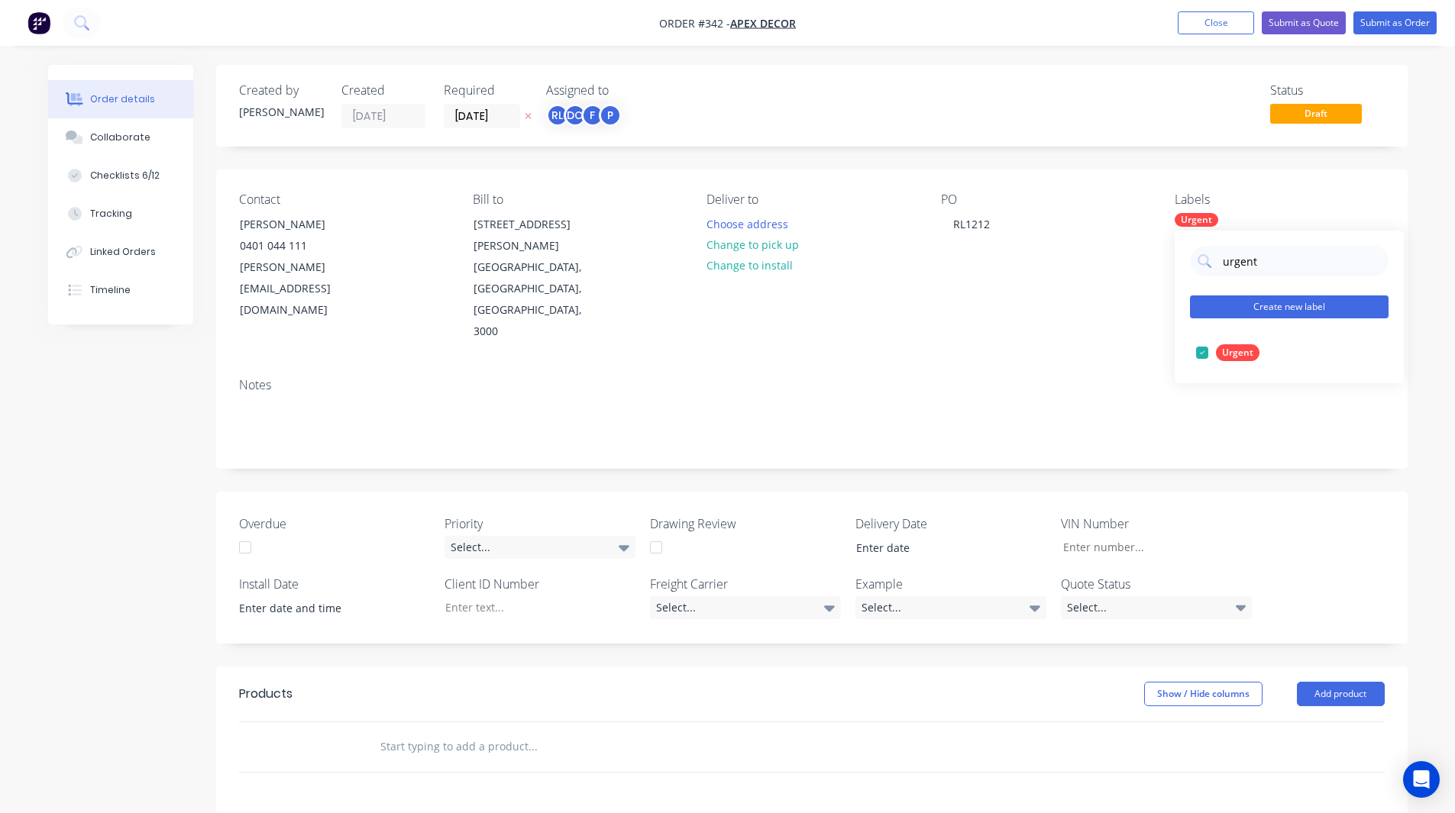
type input "urgent"
click at [1264, 308] on button "Create new label" at bounding box center [1289, 307] width 199 height 23
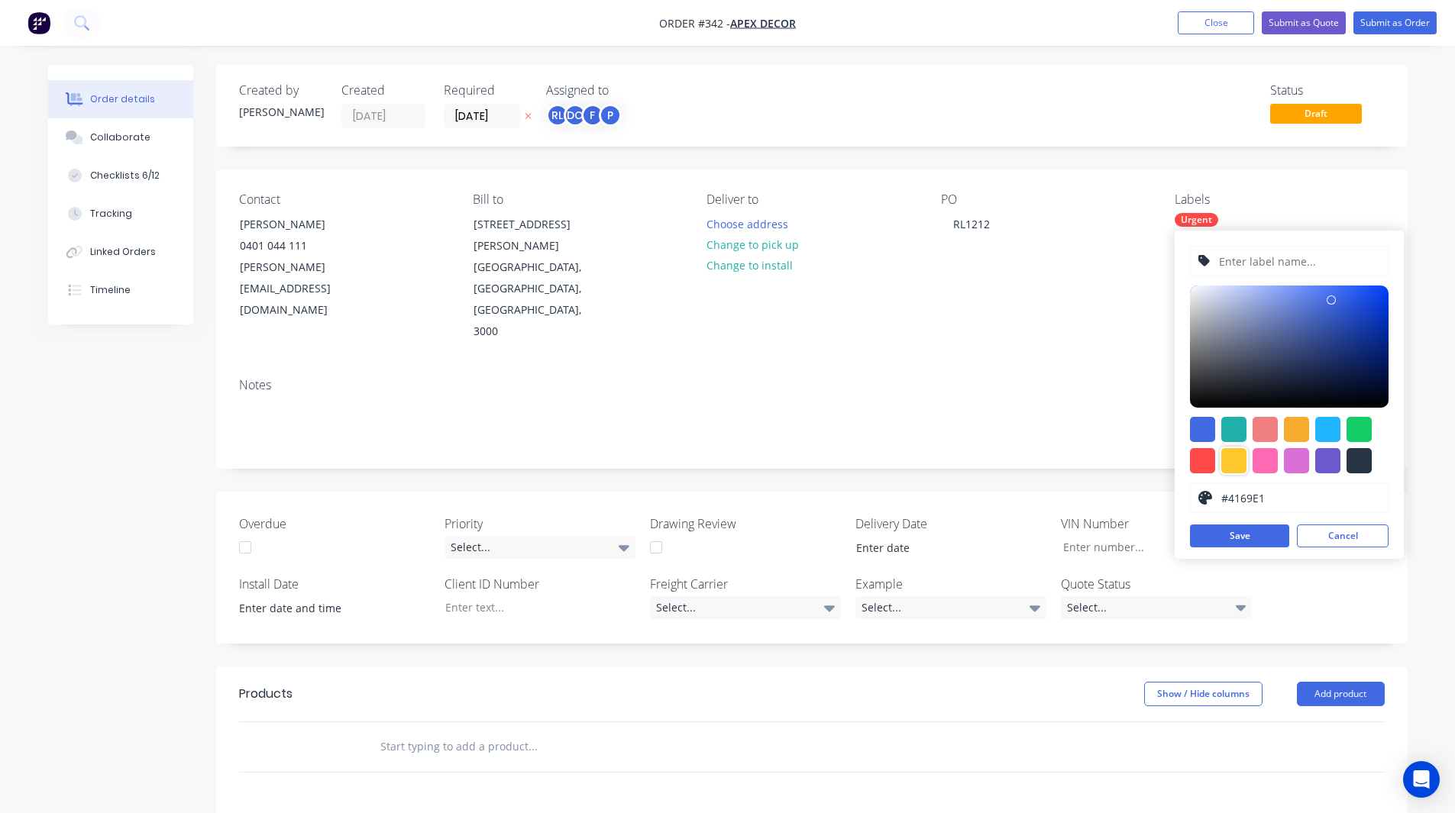
click at [1229, 461] on div at bounding box center [1233, 460] width 25 height 25
type input "#FFC82C"
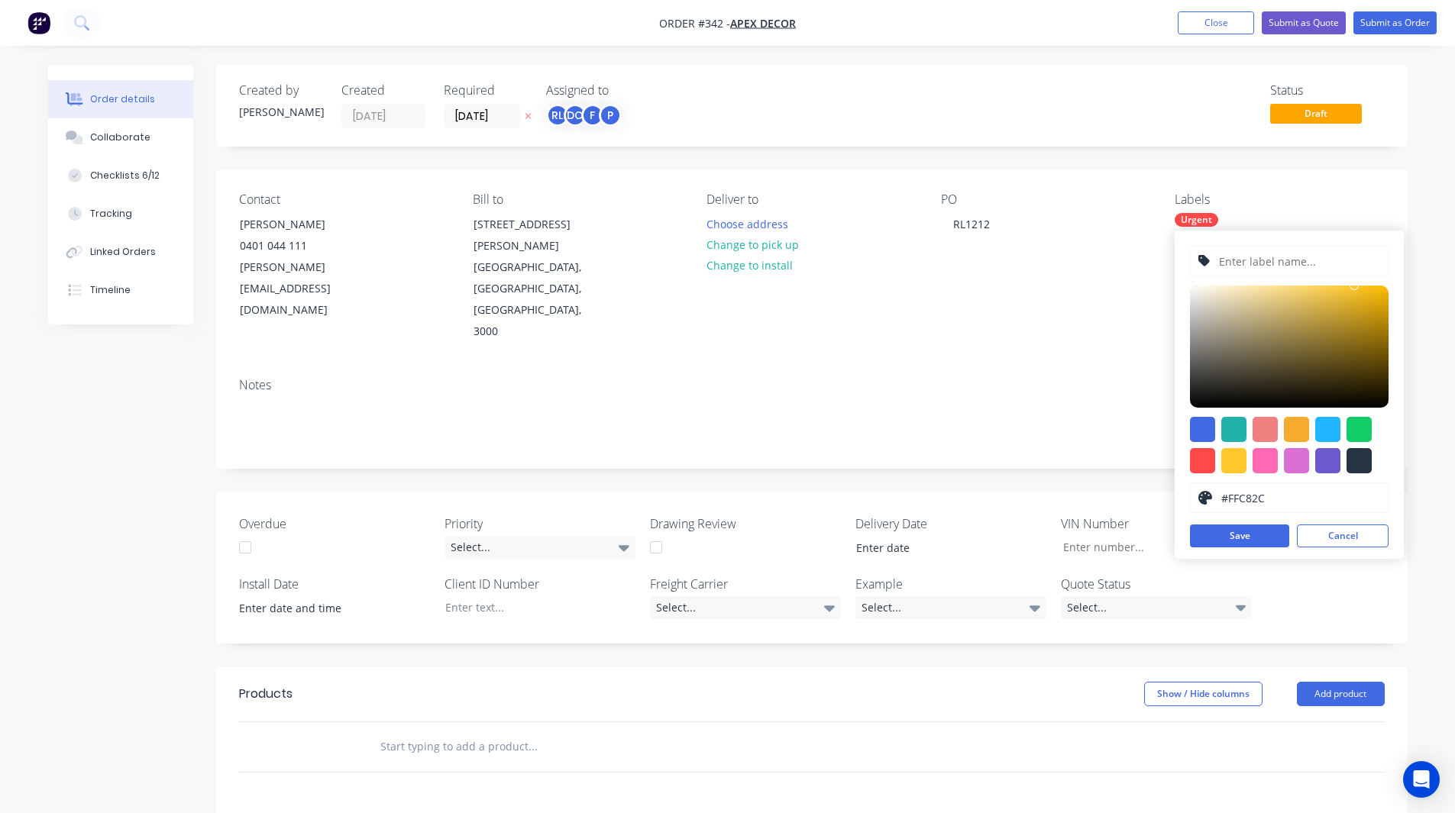
click at [1253, 261] on input "text" at bounding box center [1298, 261] width 163 height 29
type input "Client Name: Rob's Jewellery Store"
click at [1242, 540] on button "Save" at bounding box center [1239, 536] width 99 height 23
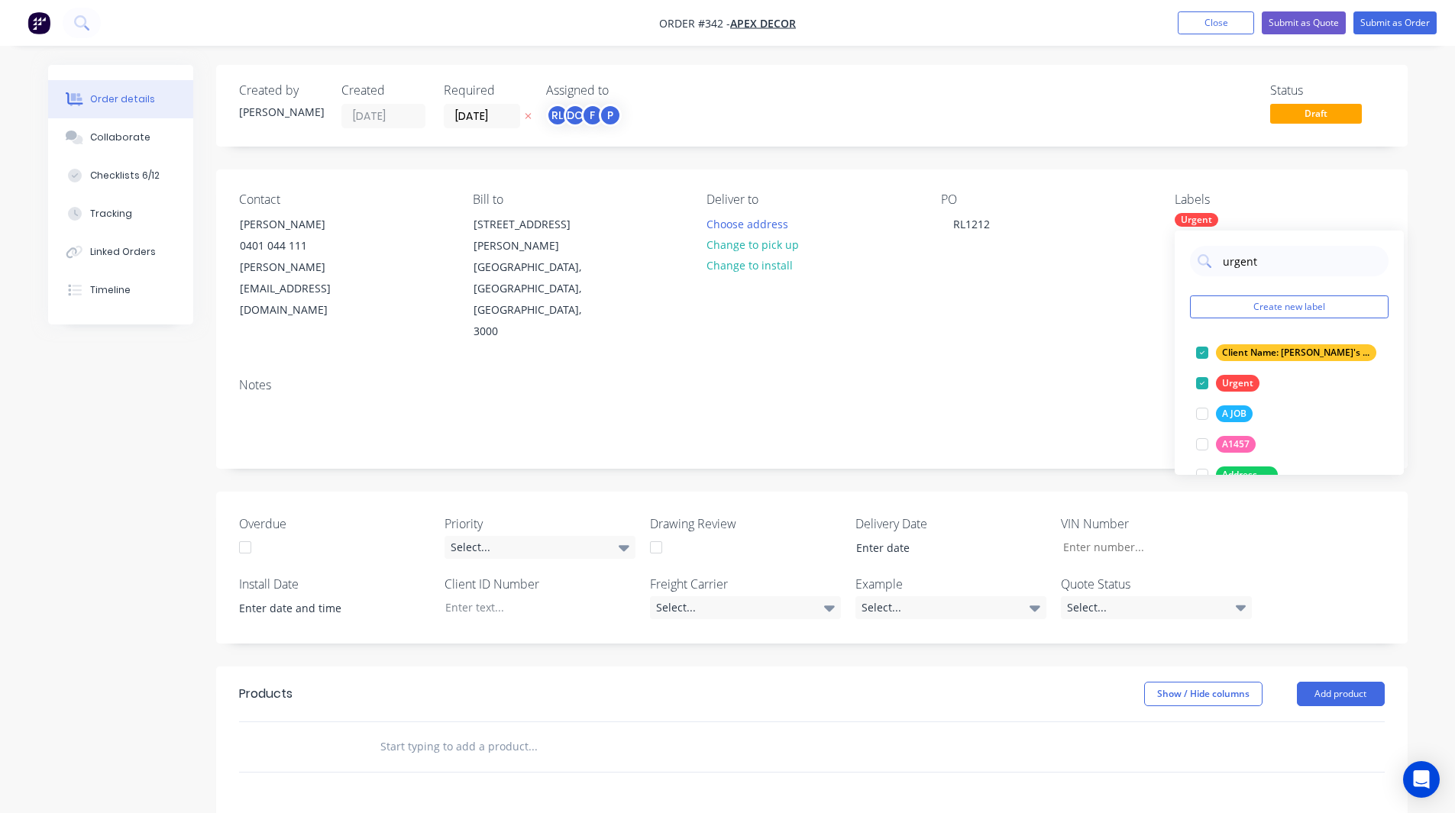
click at [1414, 327] on div "Order details Collaborate Checklists 6/12 Tracking Linked Orders Timeline Order…" at bounding box center [728, 614] width 1390 height 1098
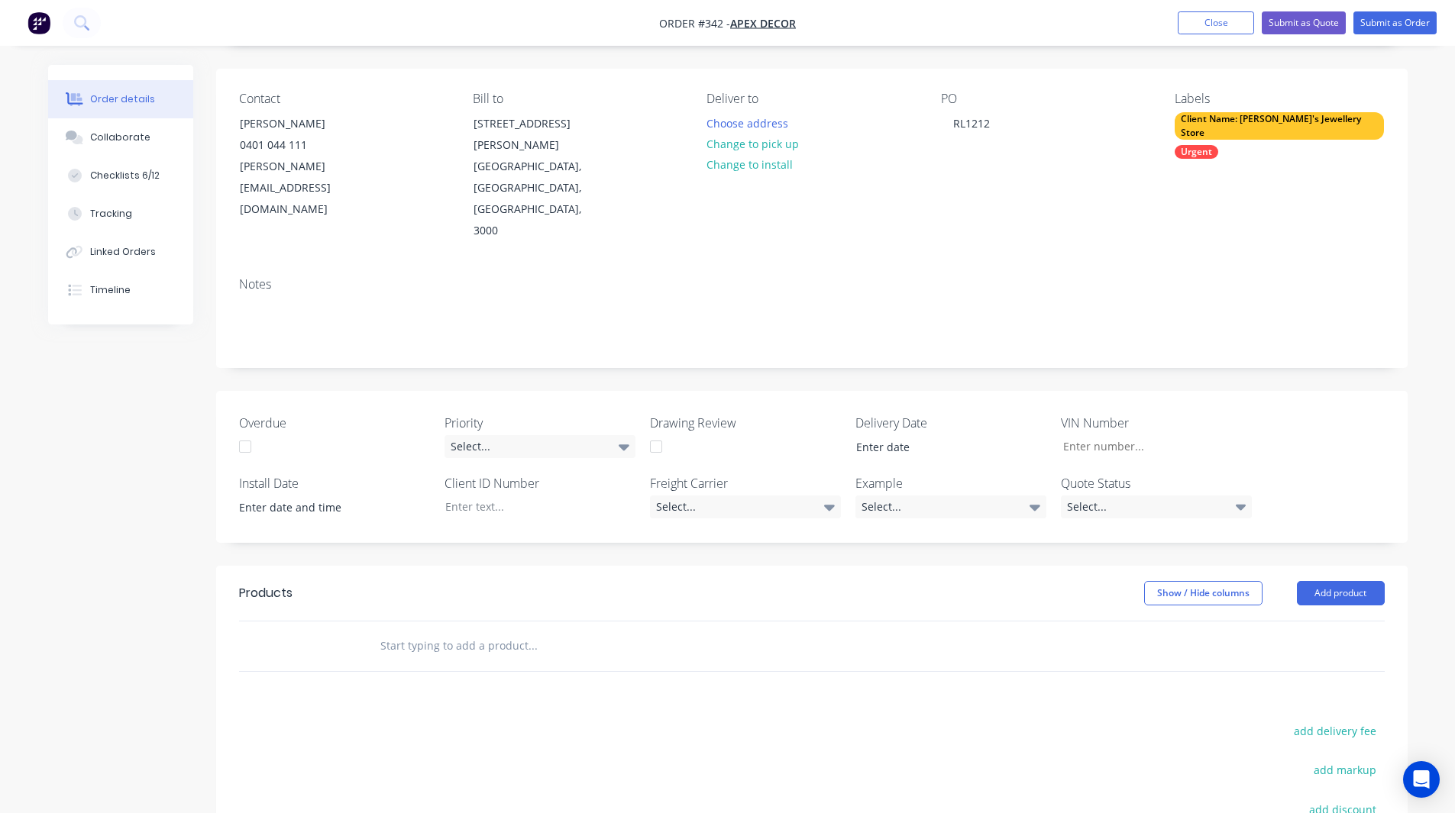
scroll to position [100, 0]
click at [536, 436] on div "Select..." at bounding box center [540, 447] width 191 height 23
click at [105, 433] on div "Created by Rob Created 26/08/25 Required 02/09/25 Assigned to RL DC F P Status …" at bounding box center [728, 514] width 1360 height 1098
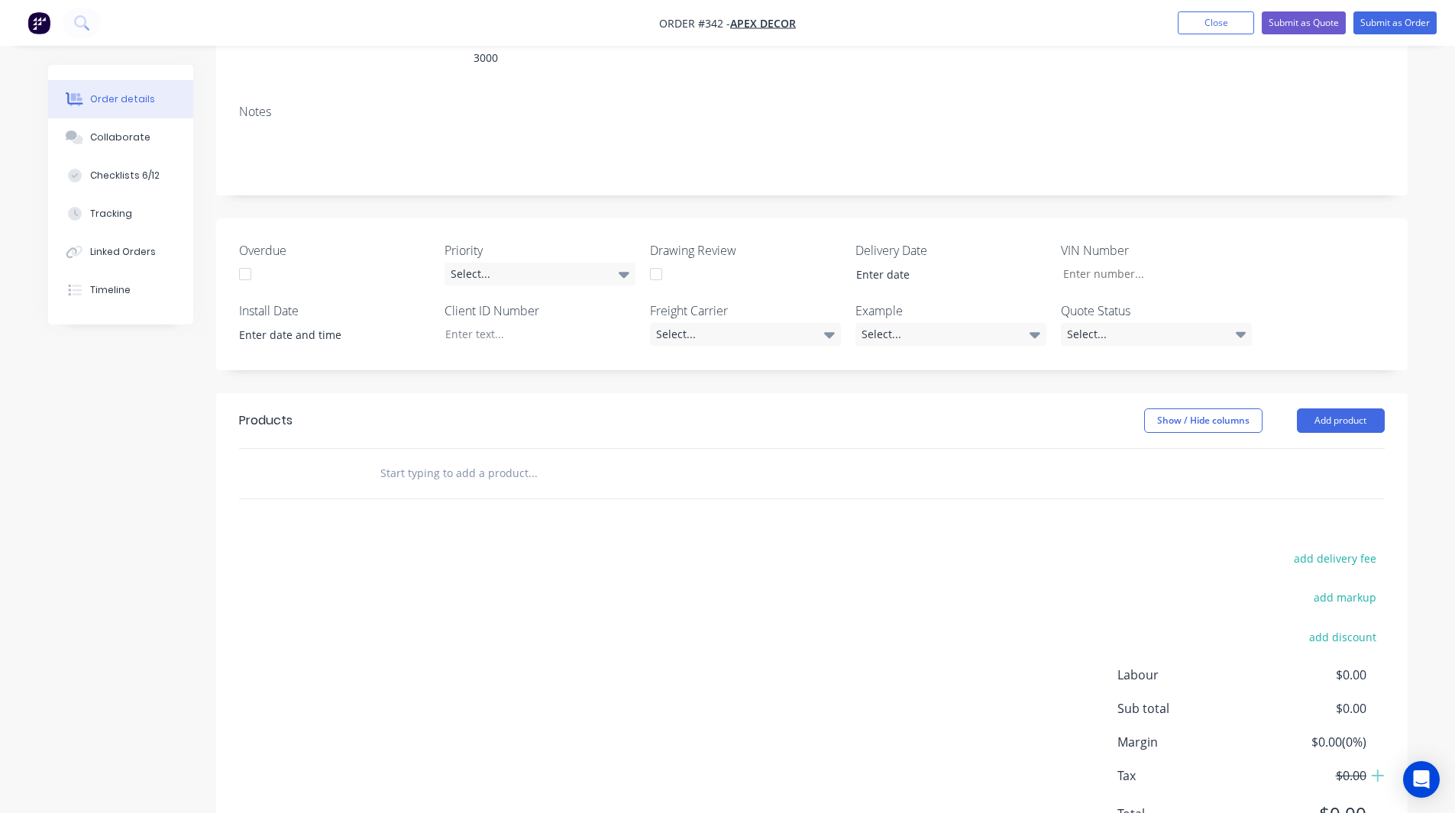
scroll to position [285, 0]
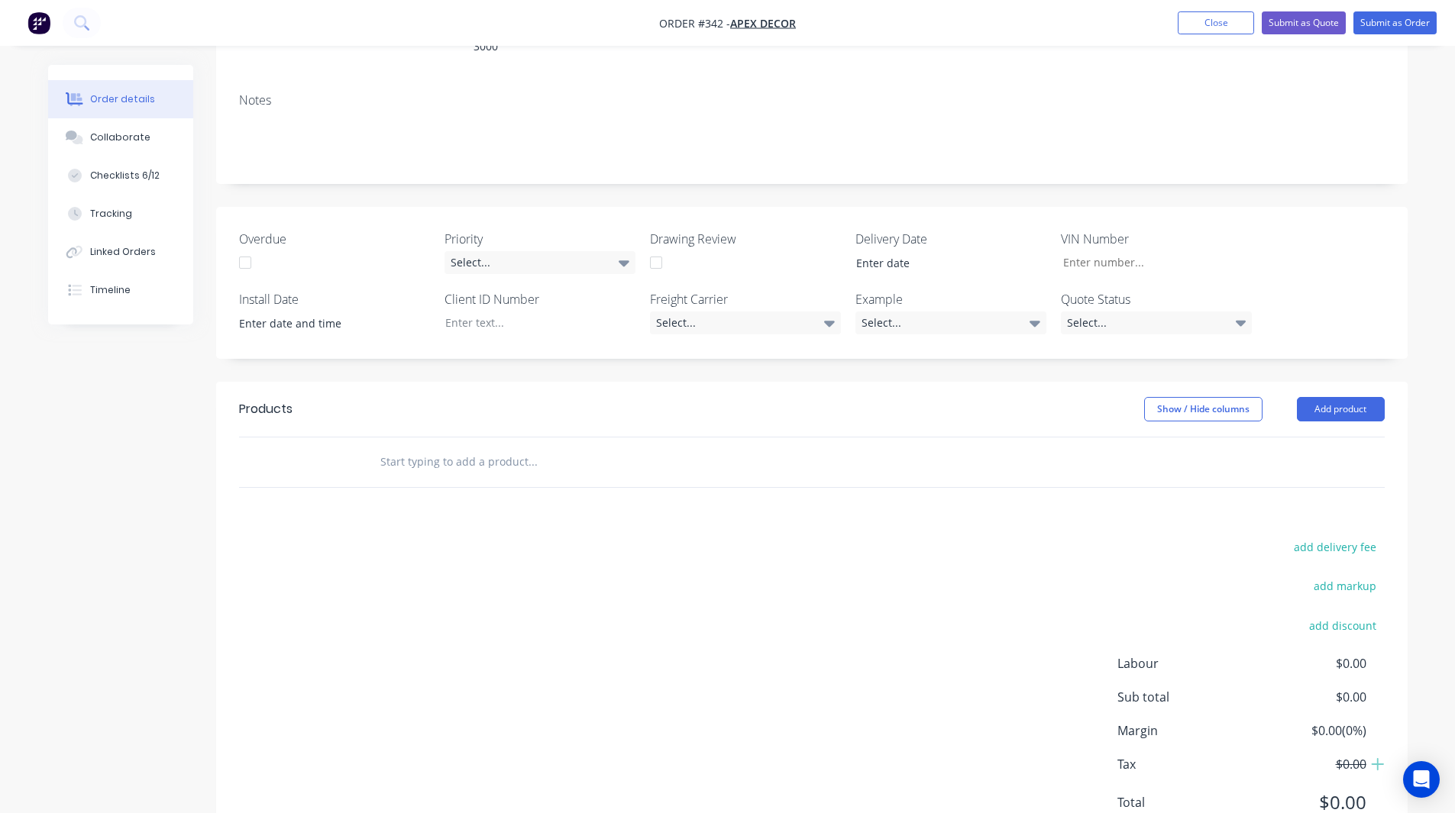
click at [452, 447] on input "text" at bounding box center [533, 462] width 306 height 31
click at [1348, 397] on button "Add product" at bounding box center [1341, 409] width 88 height 24
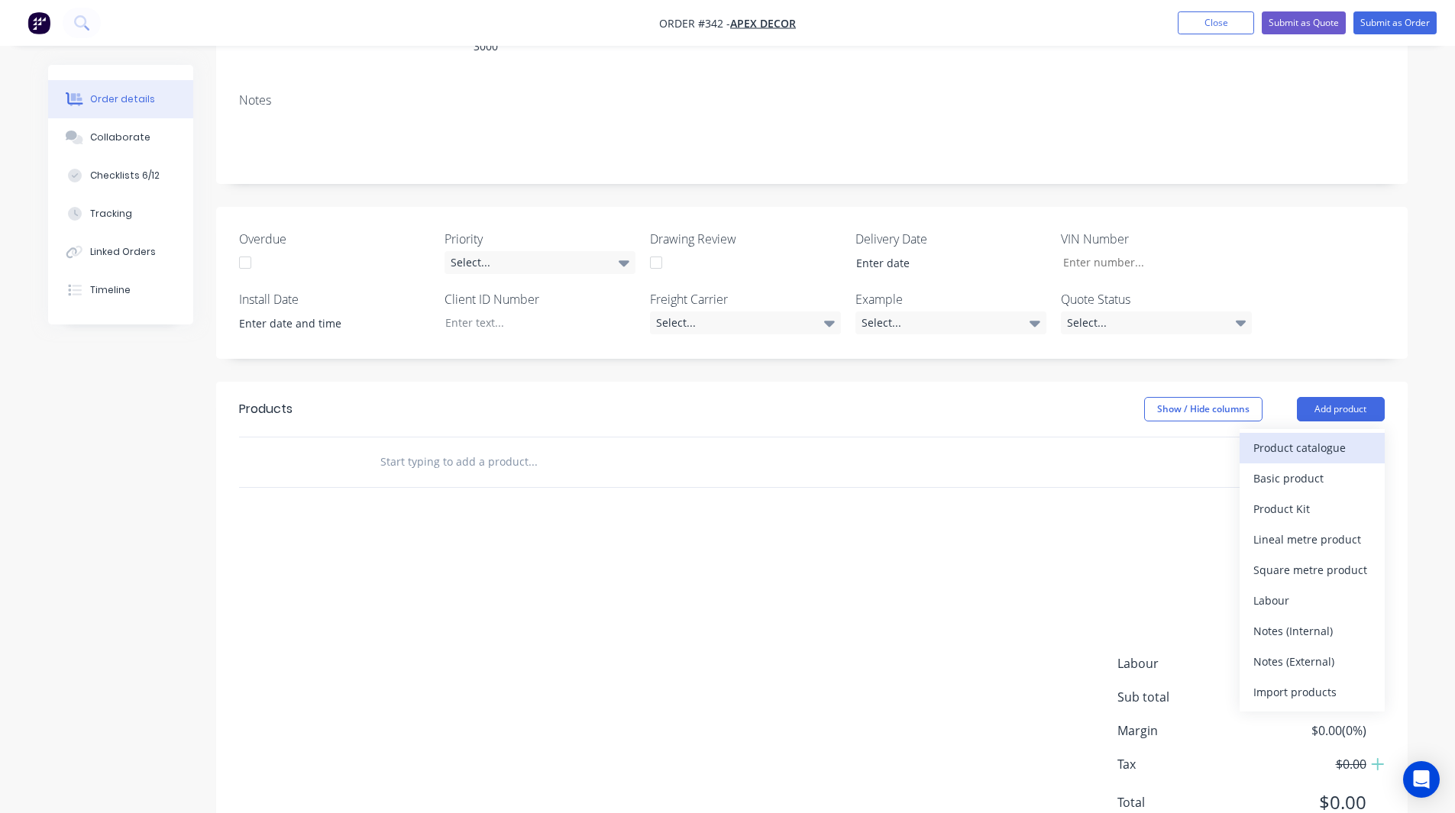
click at [1303, 437] on div "Product catalogue" at bounding box center [1312, 448] width 118 height 22
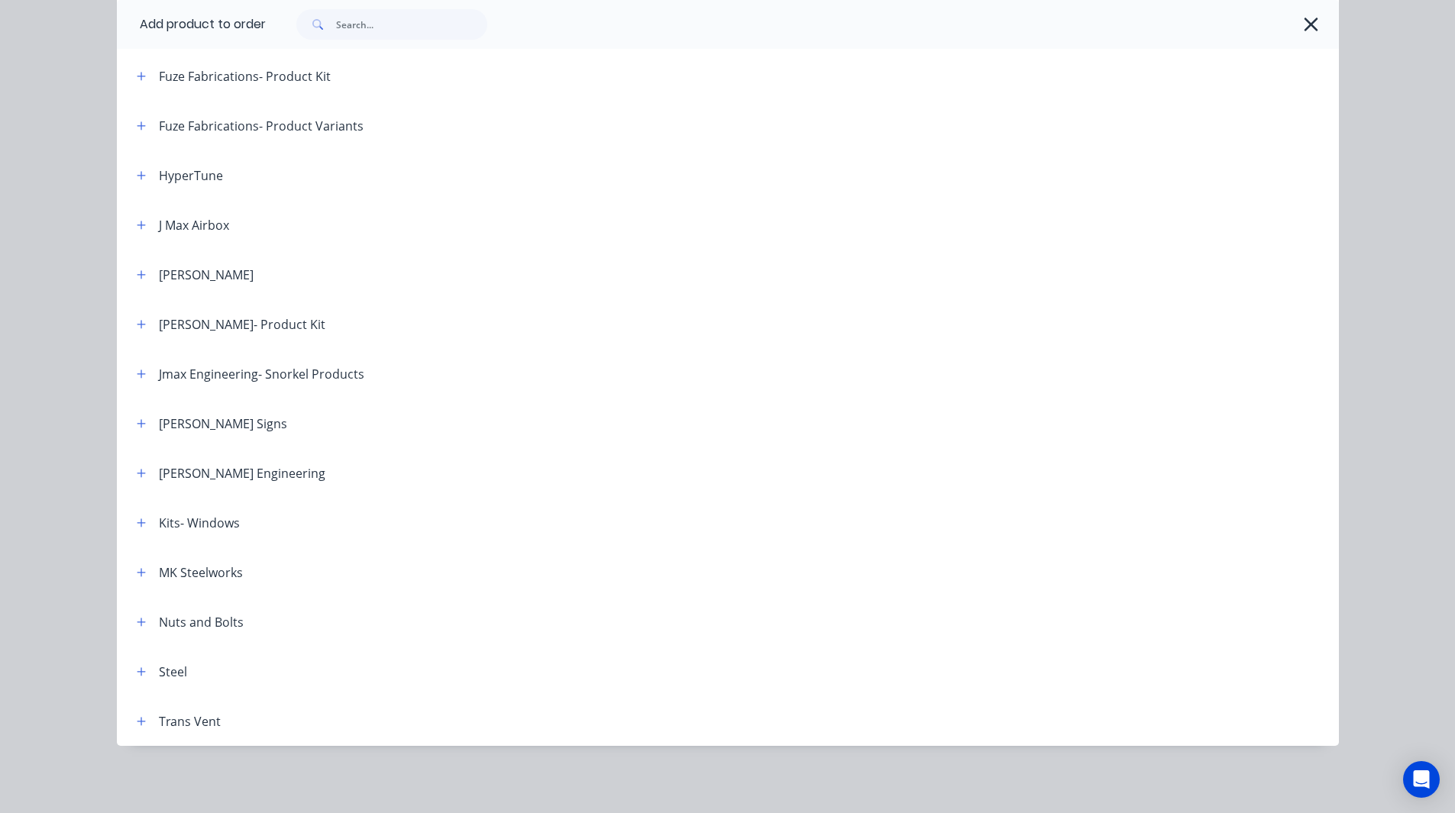
scroll to position [307, 0]
click at [137, 675] on icon "button" at bounding box center [141, 672] width 9 height 11
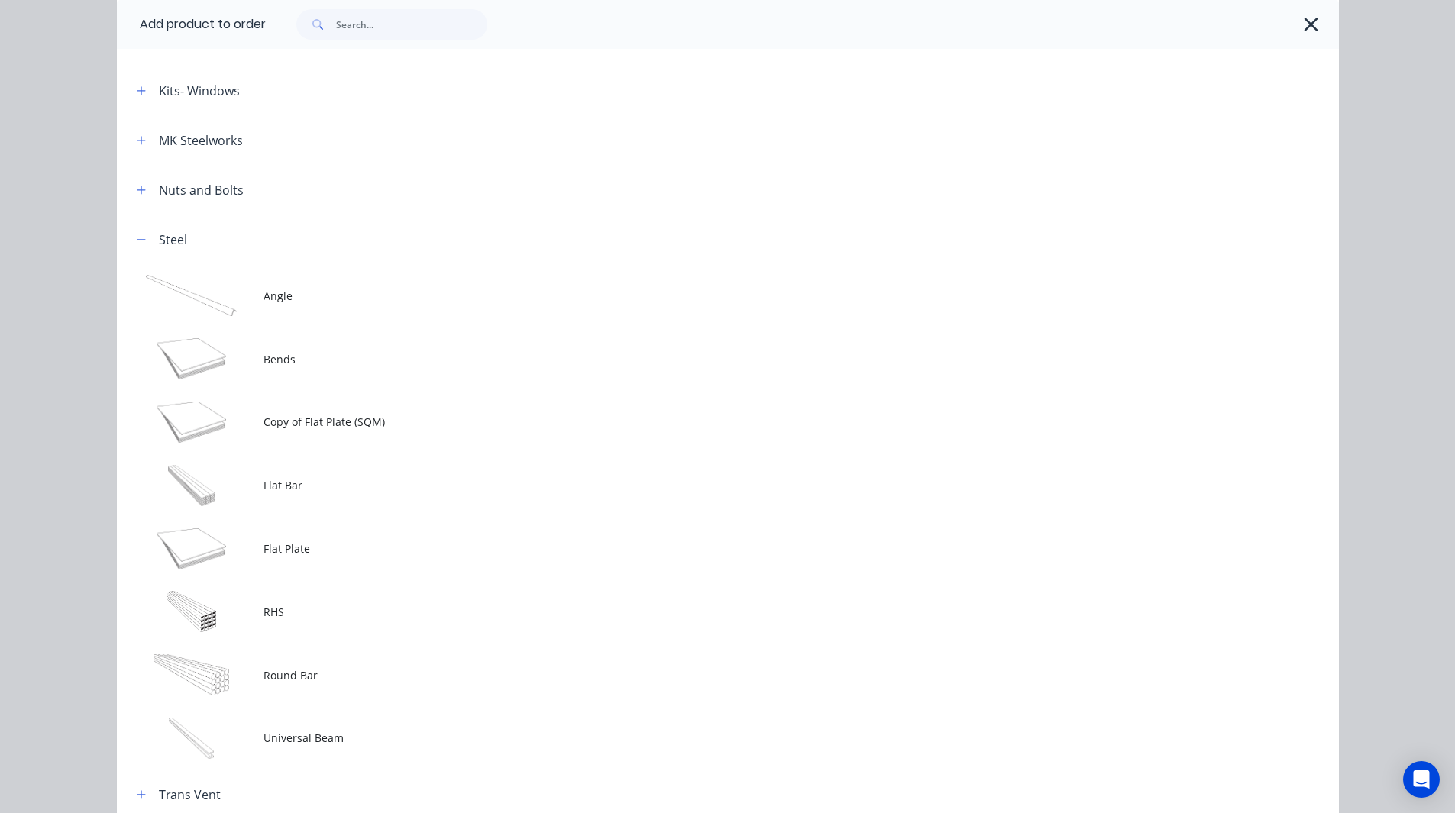
scroll to position [1098, 0]
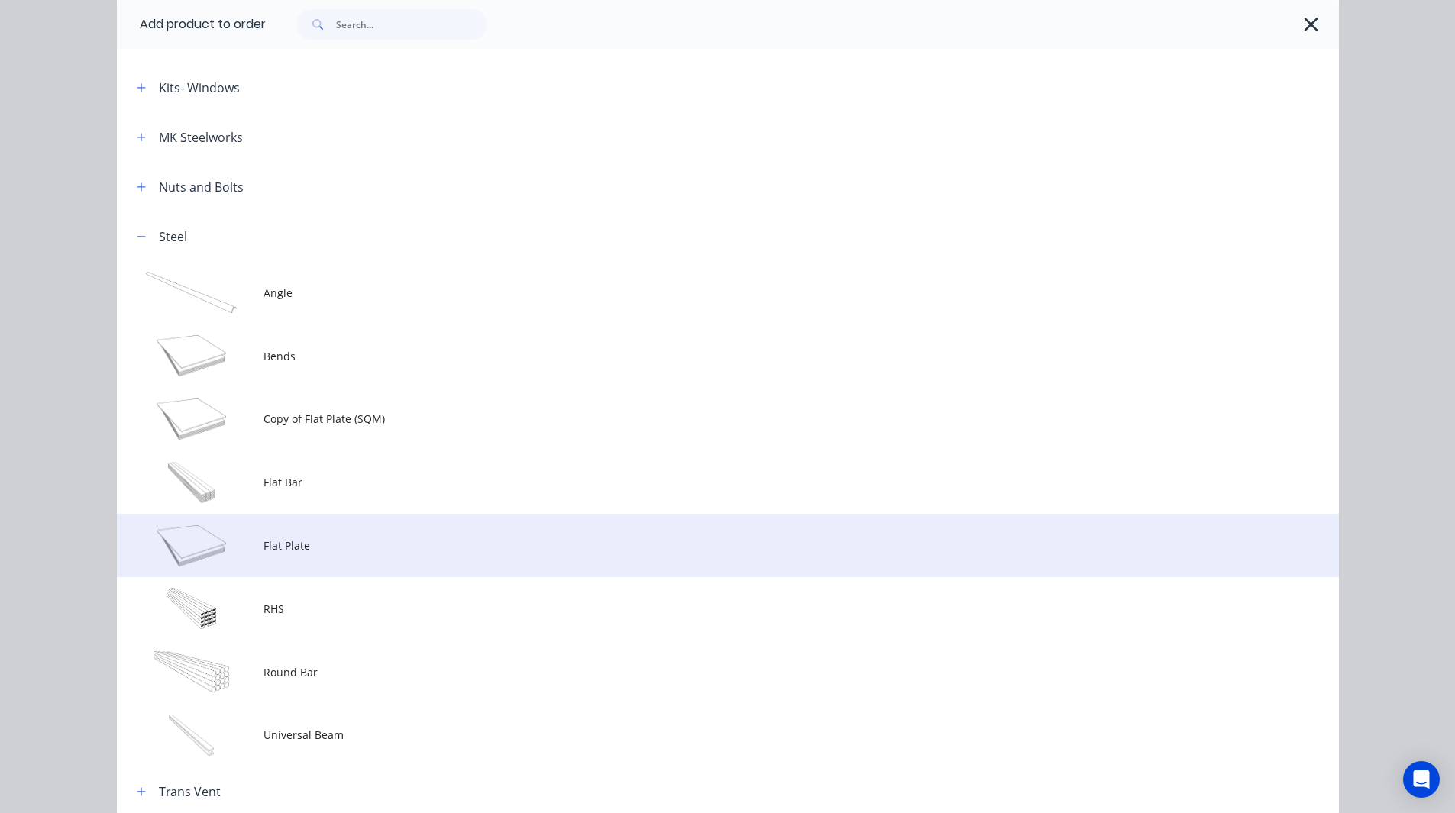
click at [353, 543] on span "Flat Plate" at bounding box center [693, 546] width 860 height 16
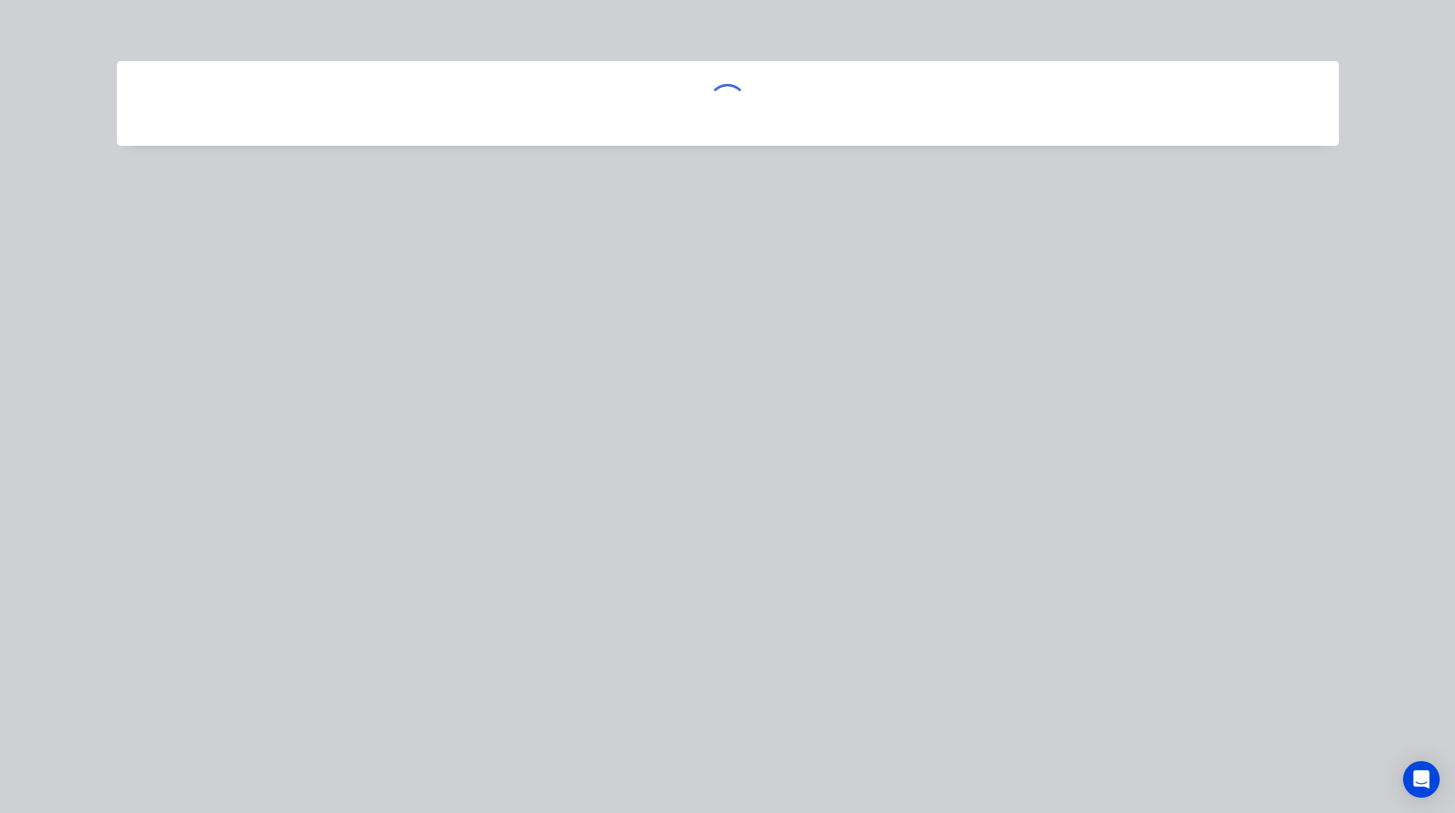
scroll to position [0, 0]
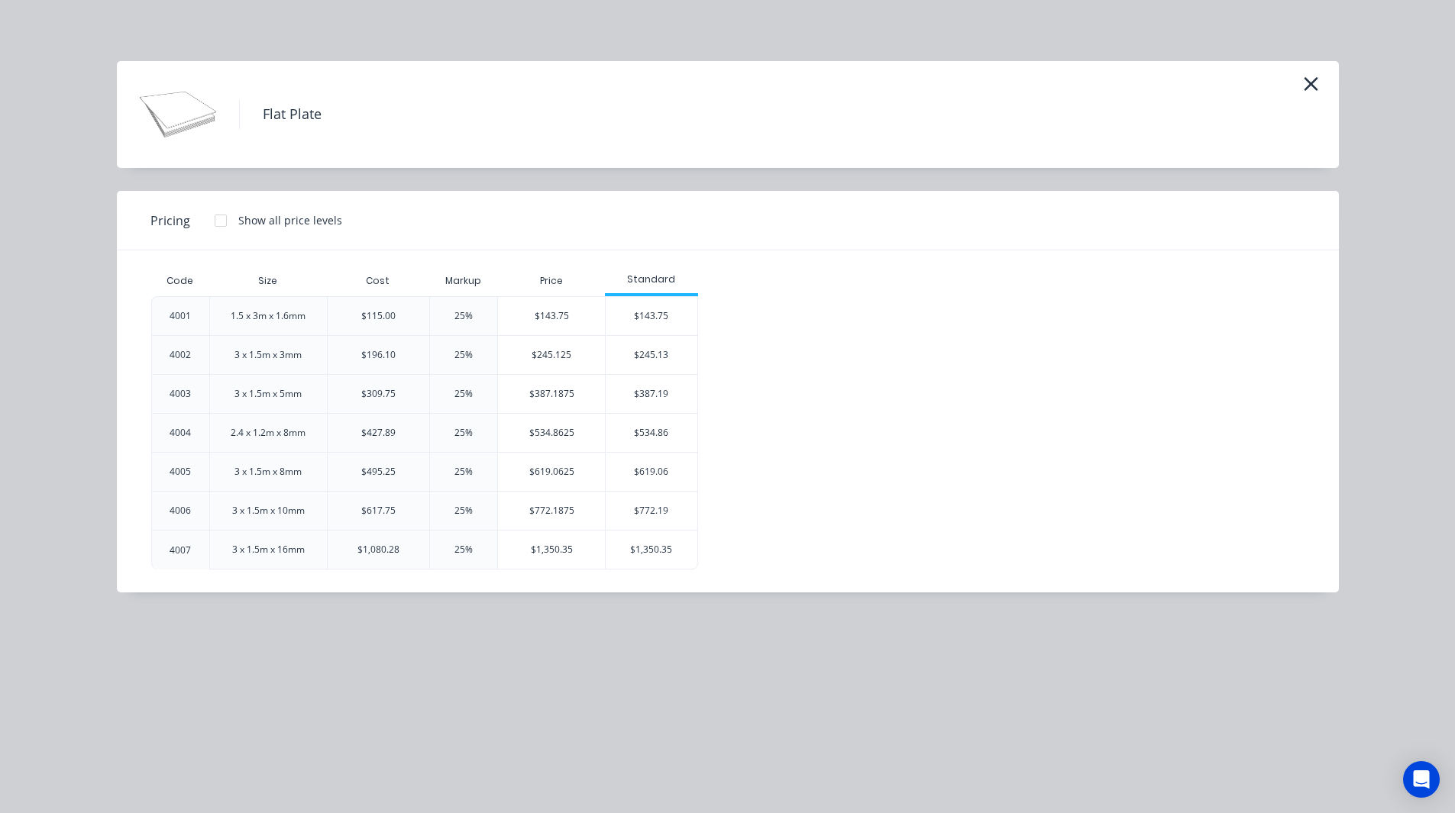
drag, startPoint x: 333, startPoint y: 112, endPoint x: 271, endPoint y: 106, distance: 62.1
drag, startPoint x: 271, startPoint y: 106, endPoint x: 151, endPoint y: 449, distance: 363.3
click at [151, 449] on div "4004" at bounding box center [180, 432] width 58 height 39
click at [1306, 82] on icon "button" at bounding box center [1311, 83] width 16 height 21
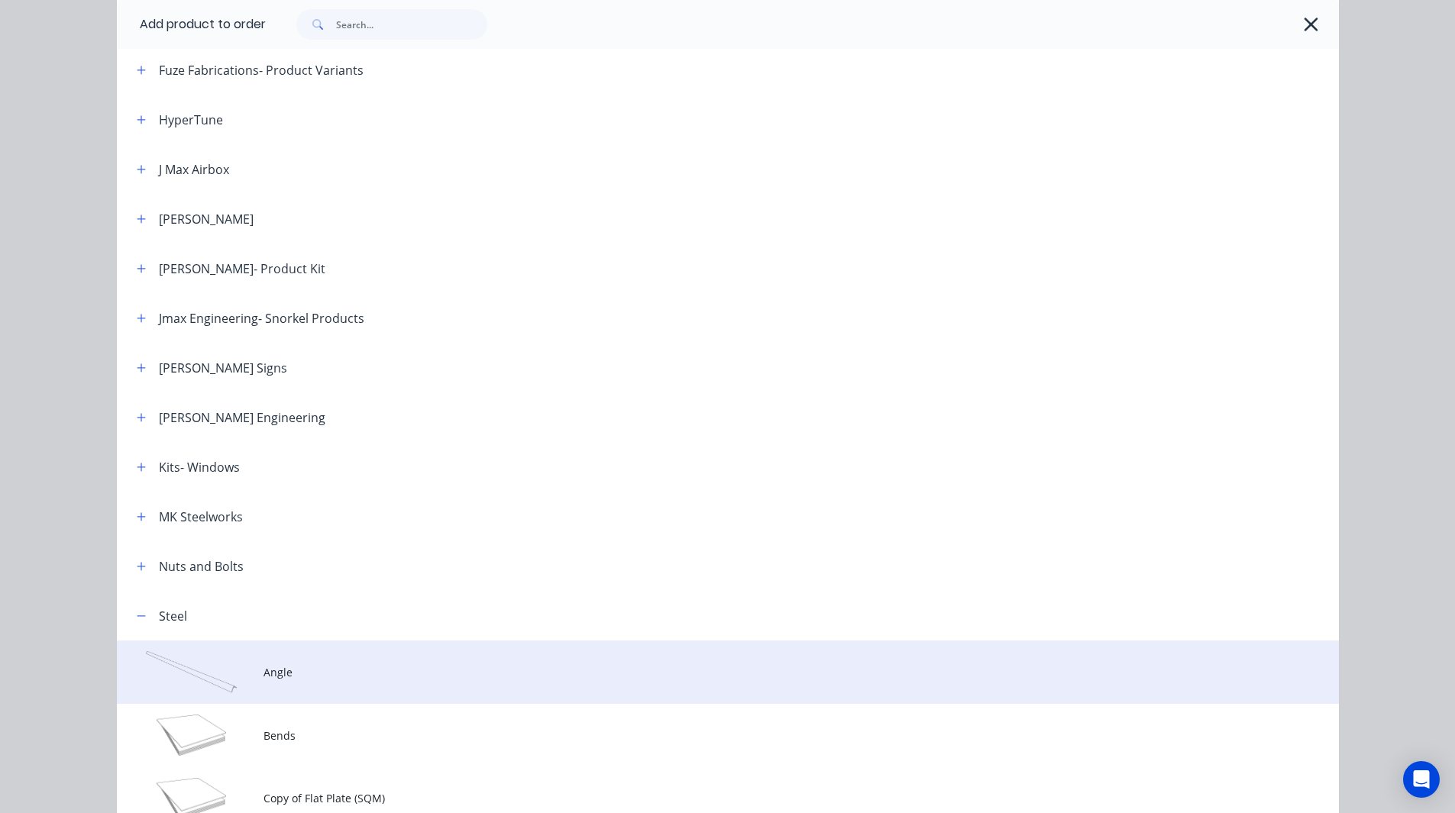
scroll to position [706, 0]
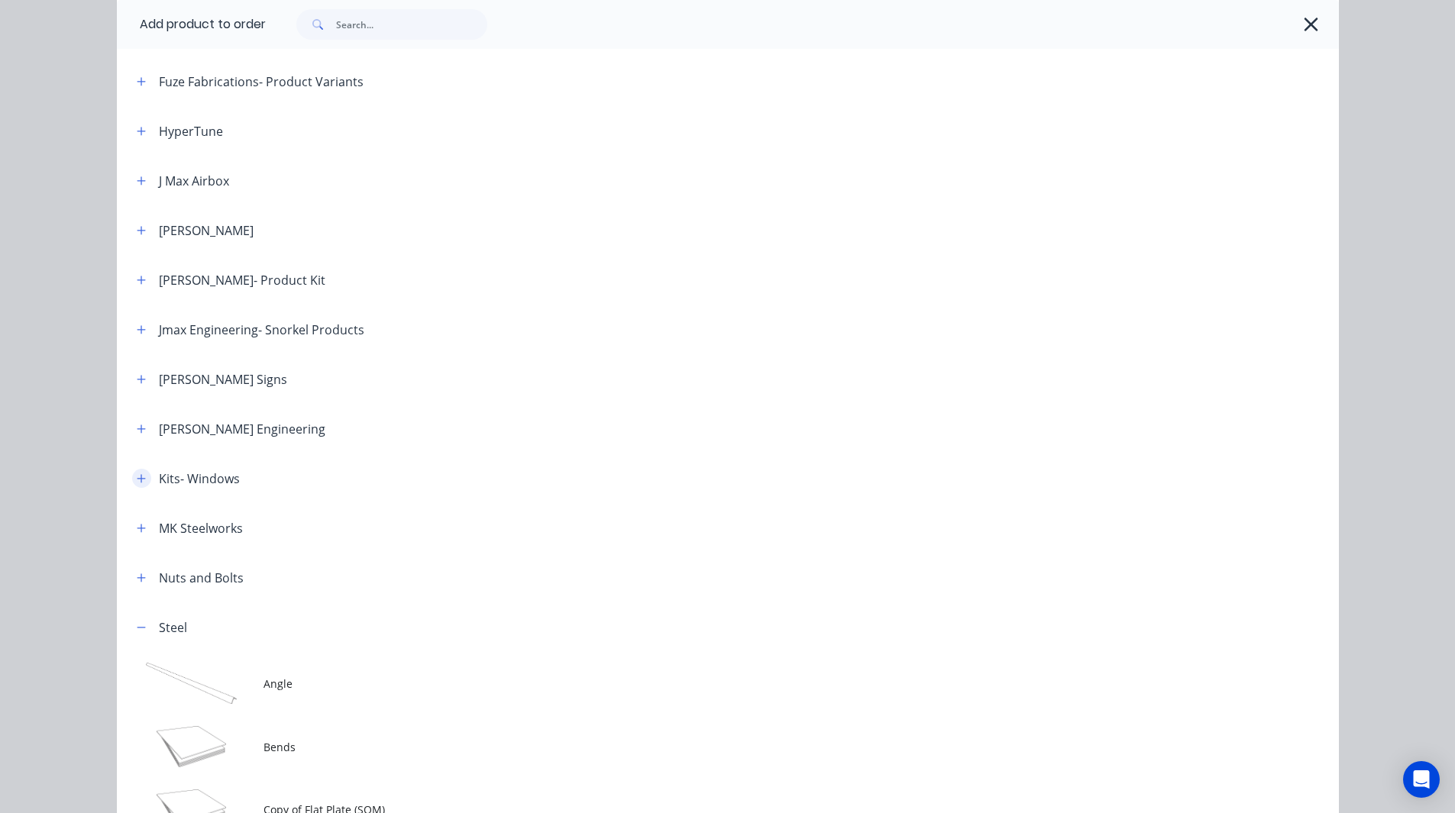
click at [137, 477] on icon "button" at bounding box center [141, 478] width 8 height 8
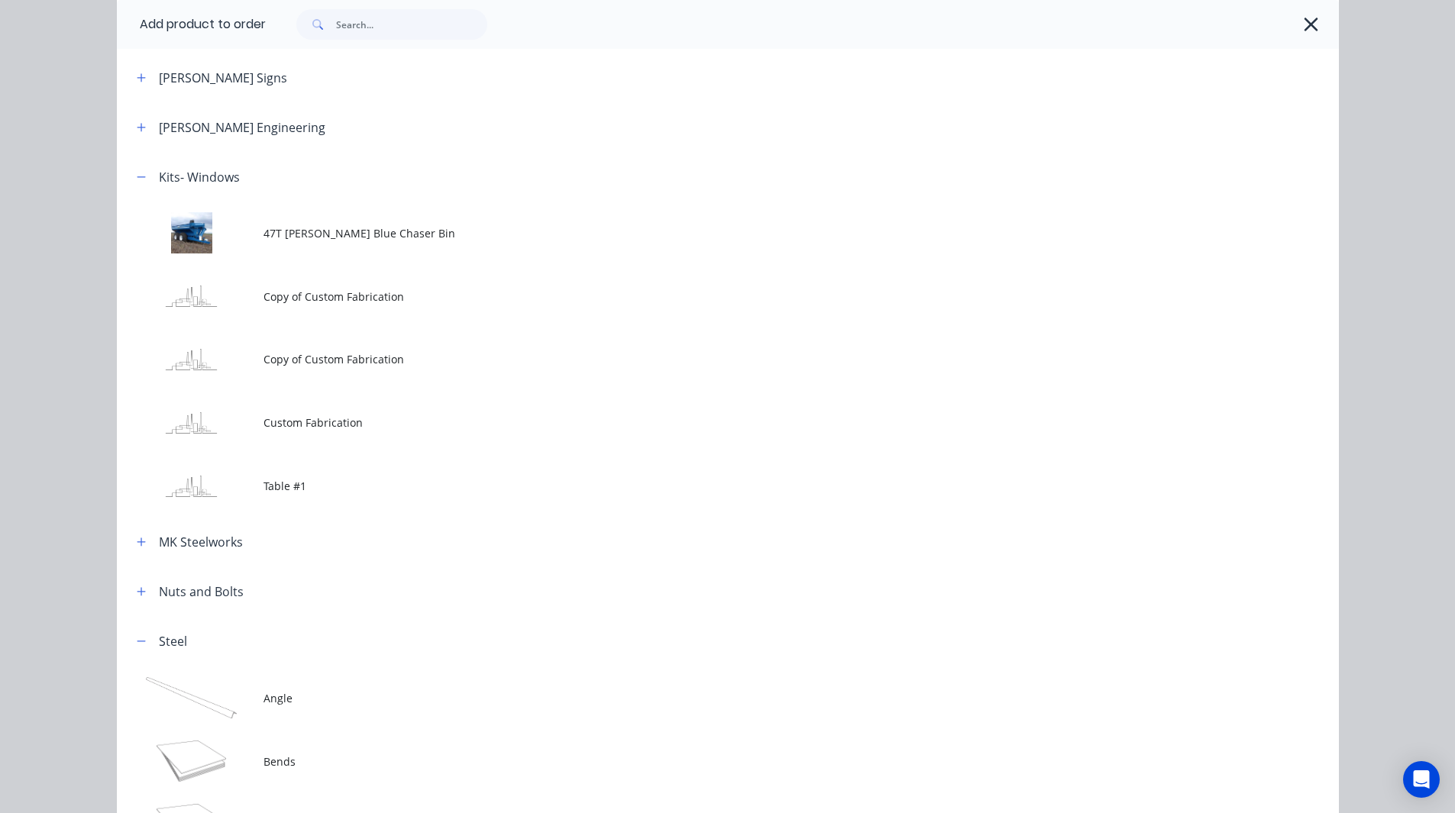
scroll to position [1009, 0]
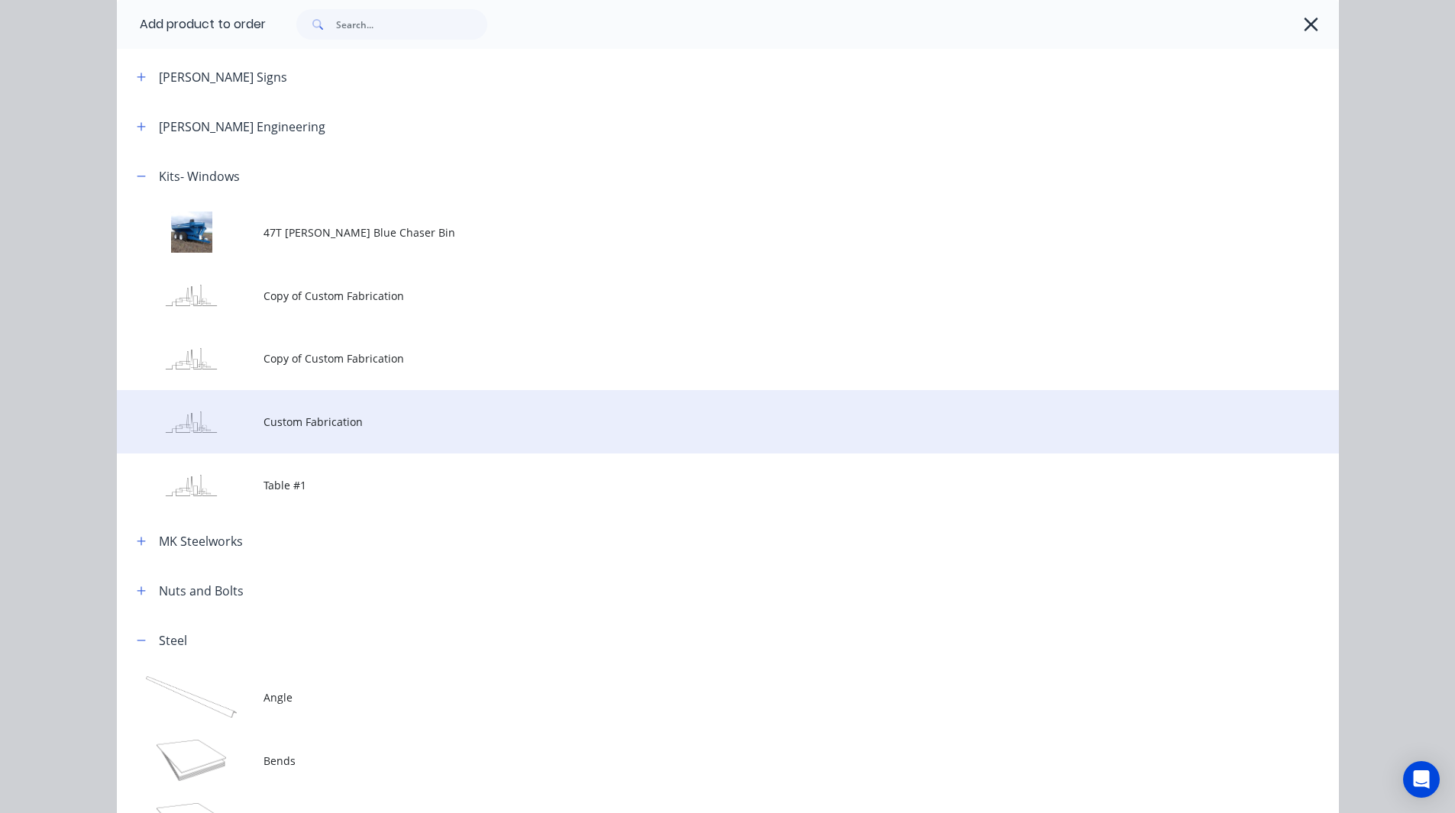
click at [322, 420] on span "Custom Fabrication" at bounding box center [693, 422] width 860 height 16
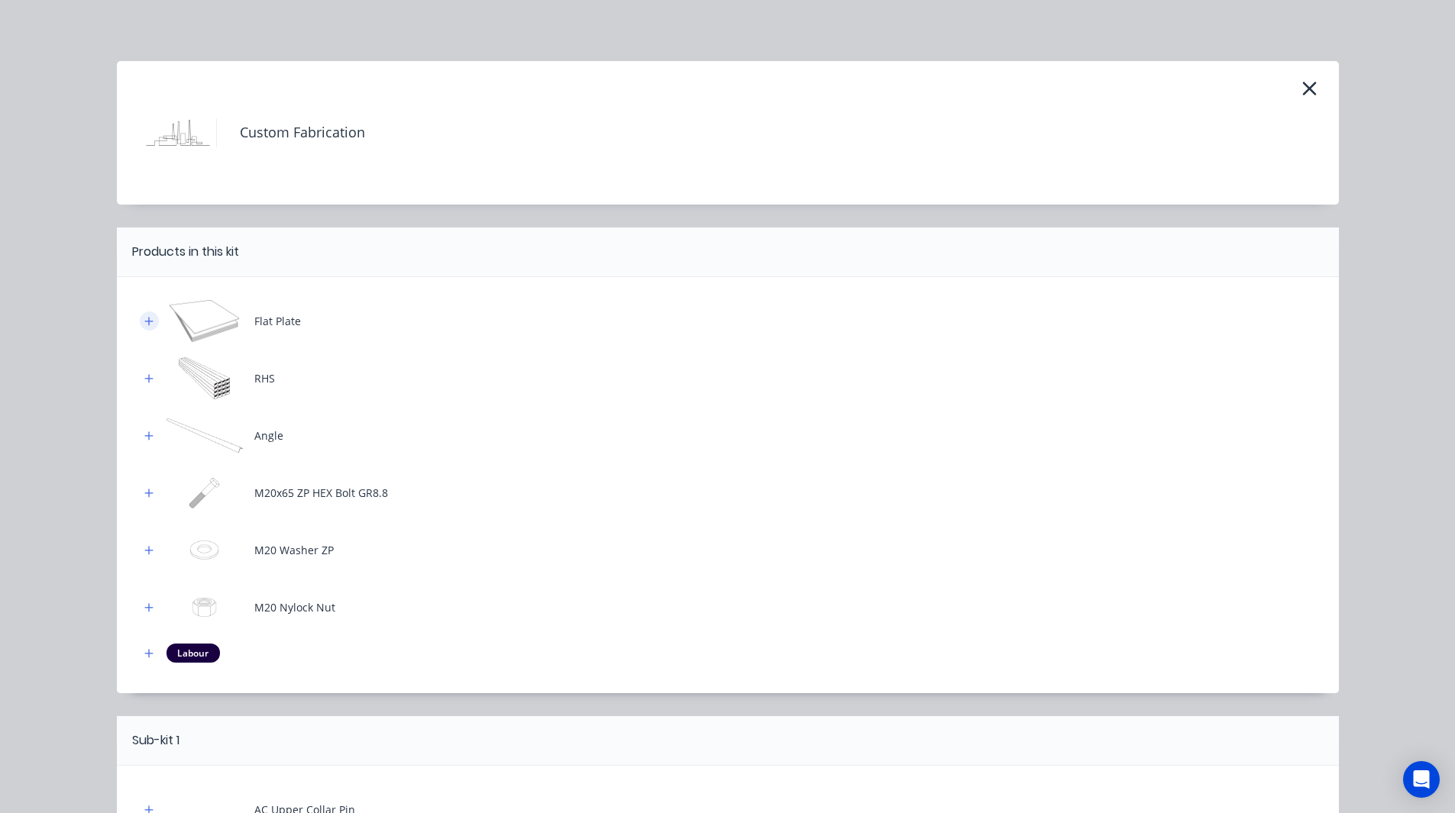
click at [144, 324] on icon "button" at bounding box center [148, 321] width 8 height 8
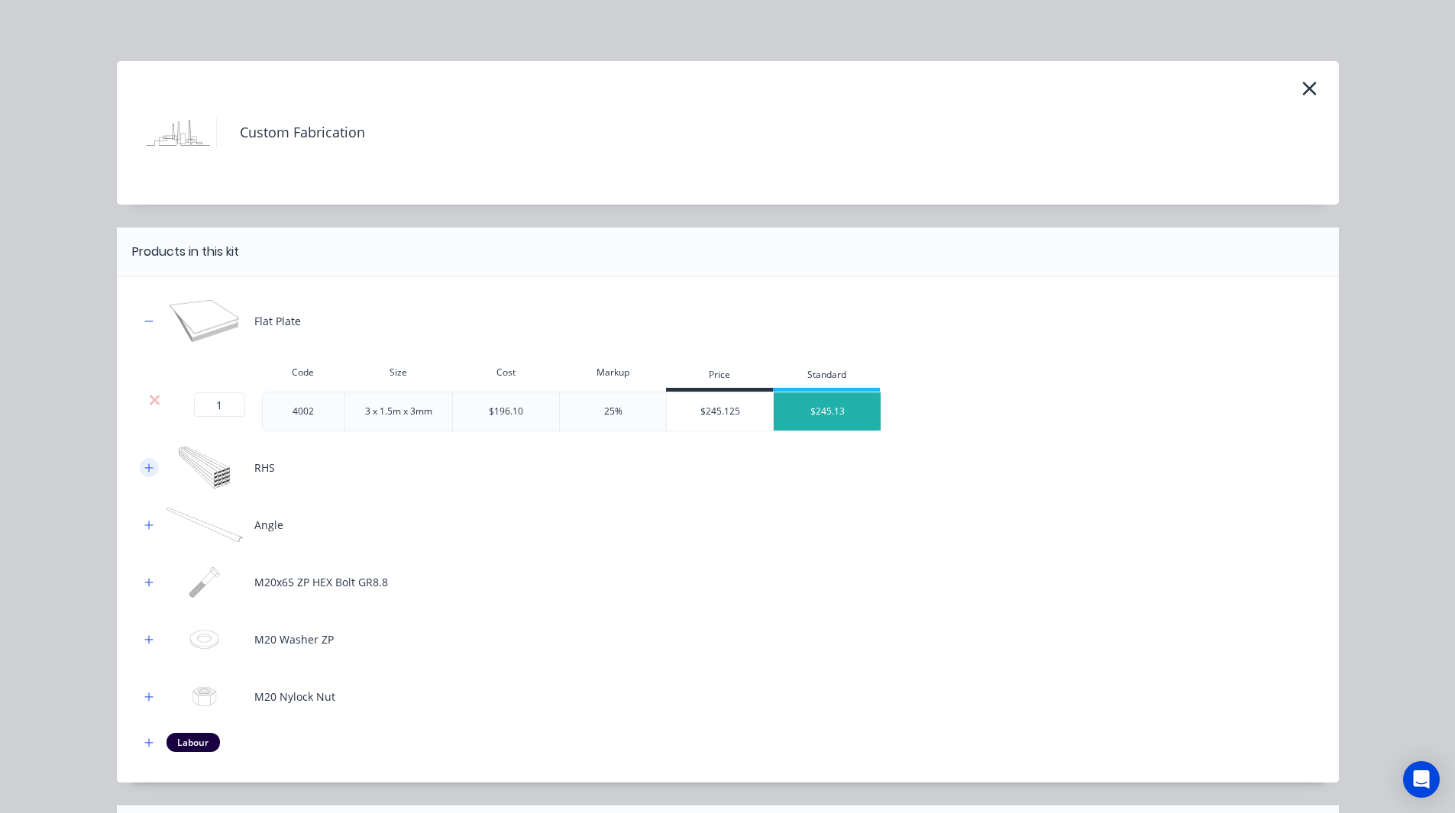
click at [144, 471] on icon "button" at bounding box center [148, 468] width 9 height 11
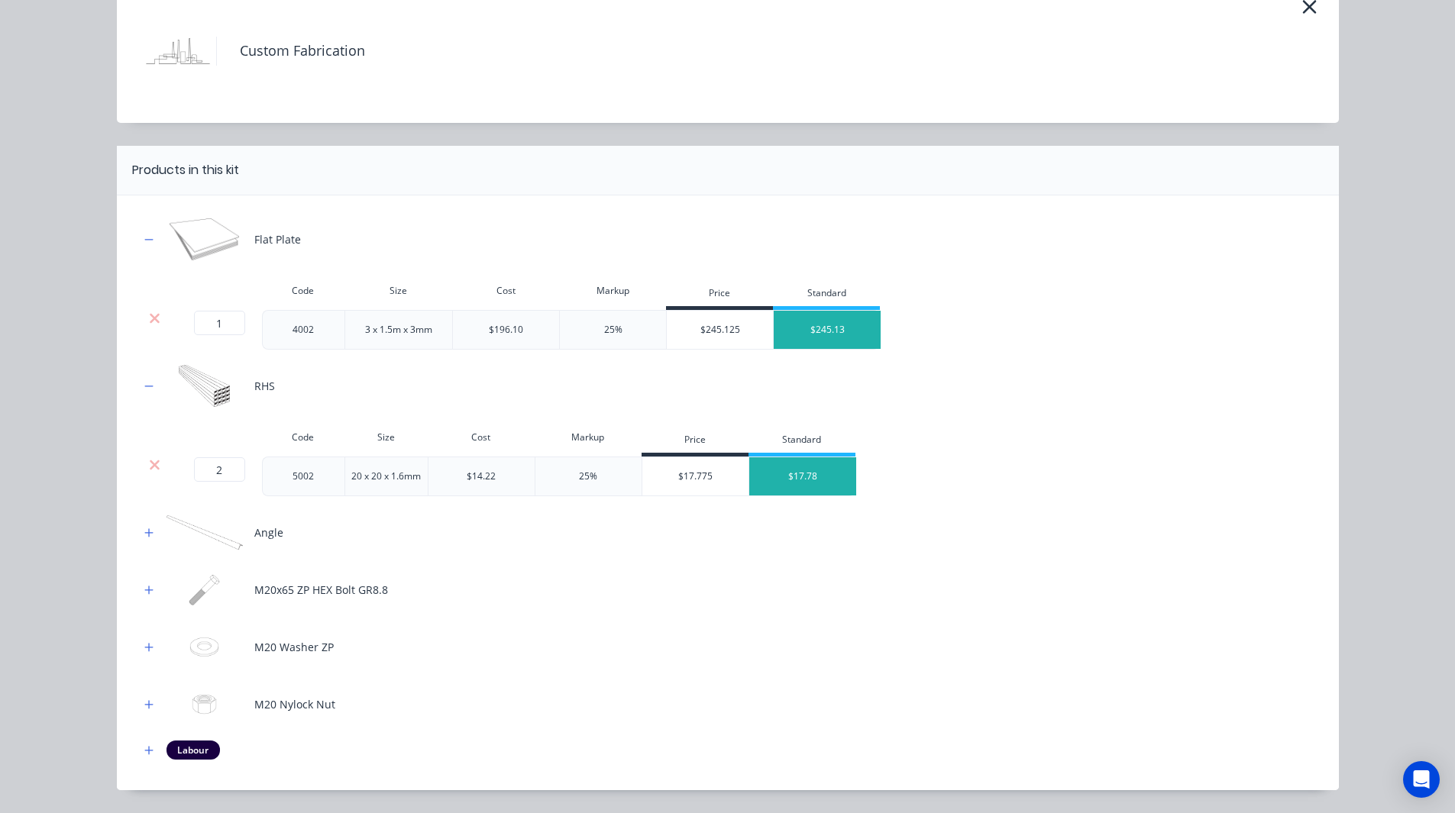
scroll to position [82, 0]
click at [148, 538] on button "button" at bounding box center [149, 531] width 19 height 19
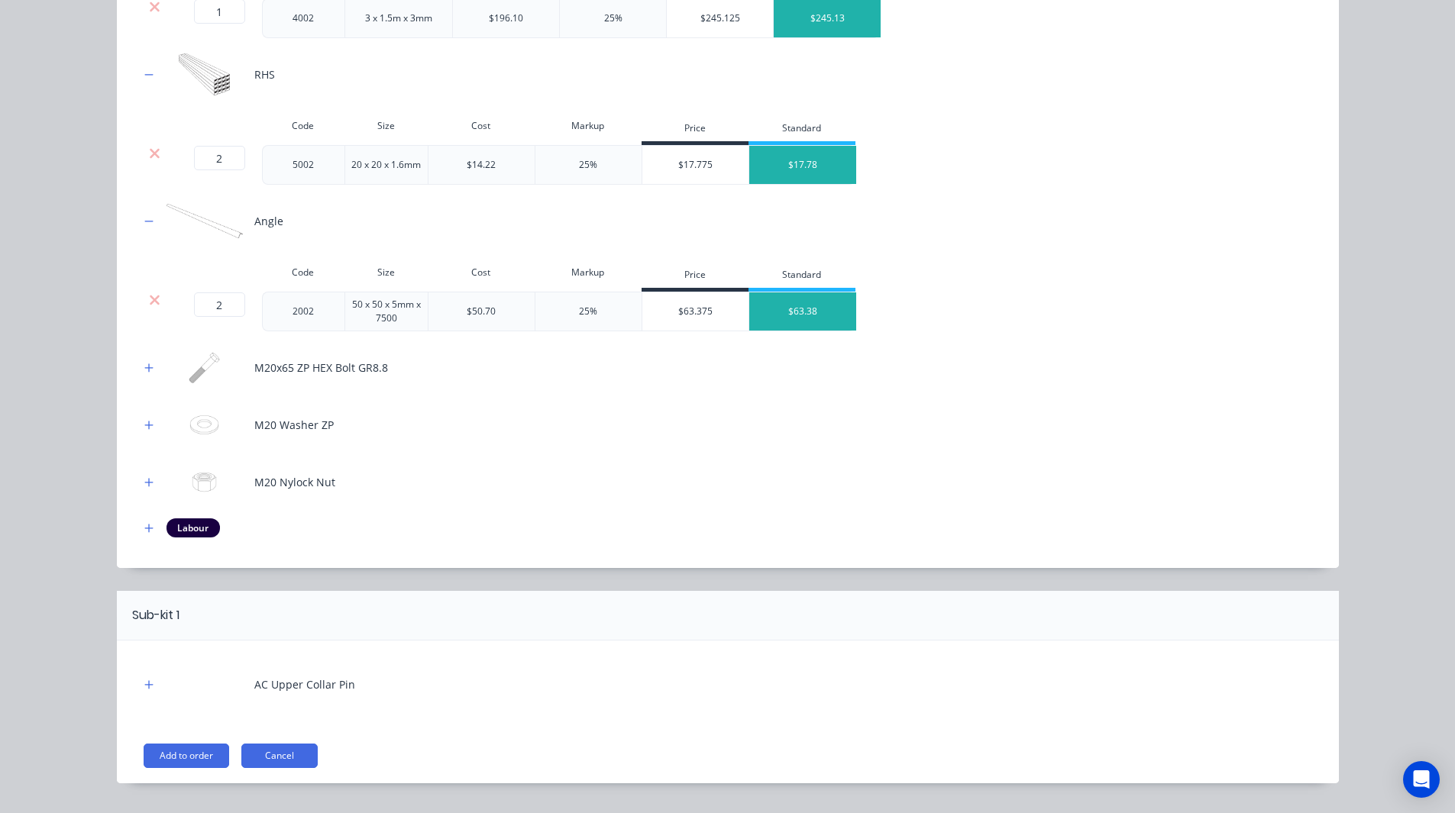
scroll to position [431, 0]
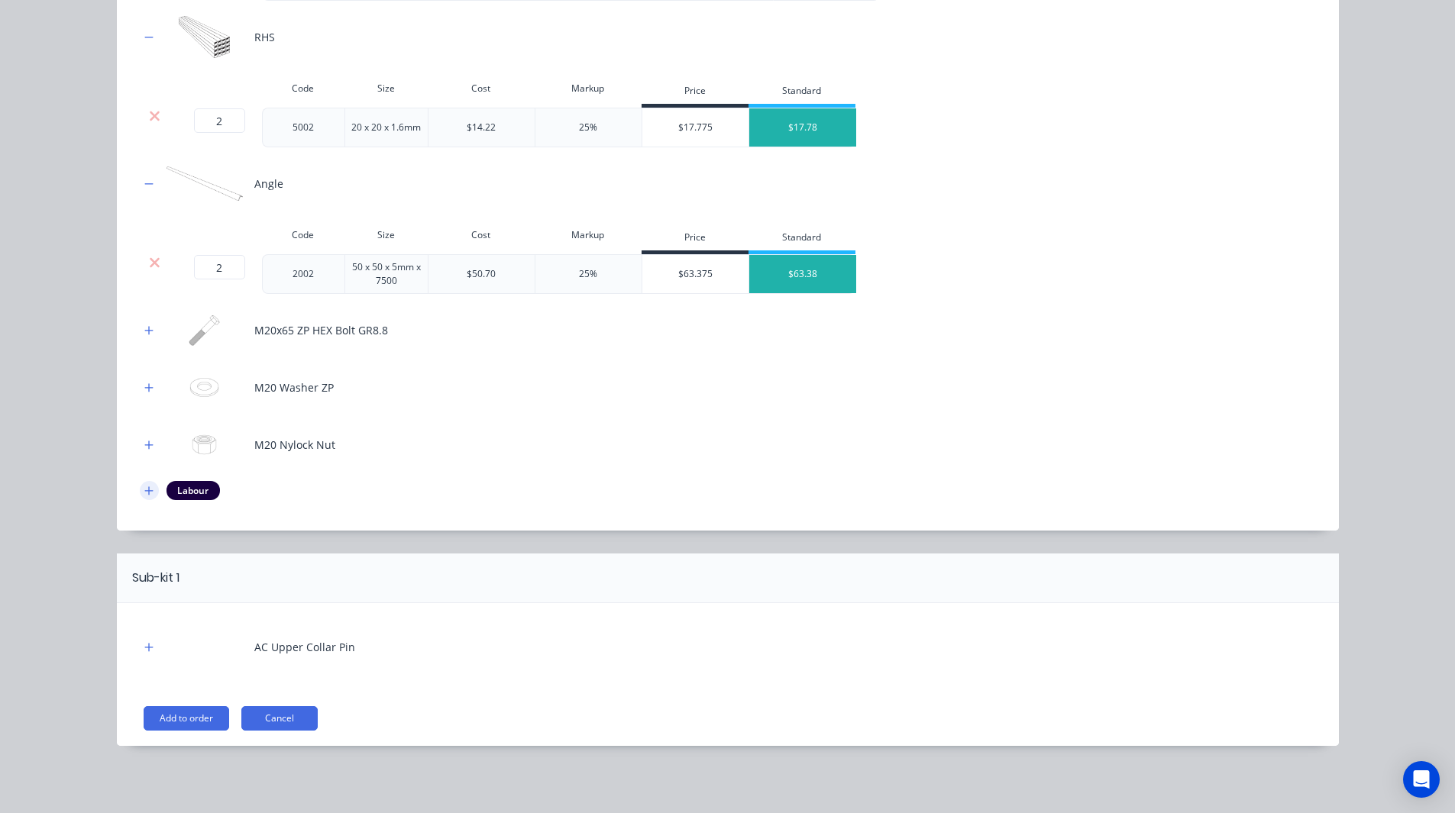
click at [144, 493] on icon "button" at bounding box center [148, 491] width 8 height 8
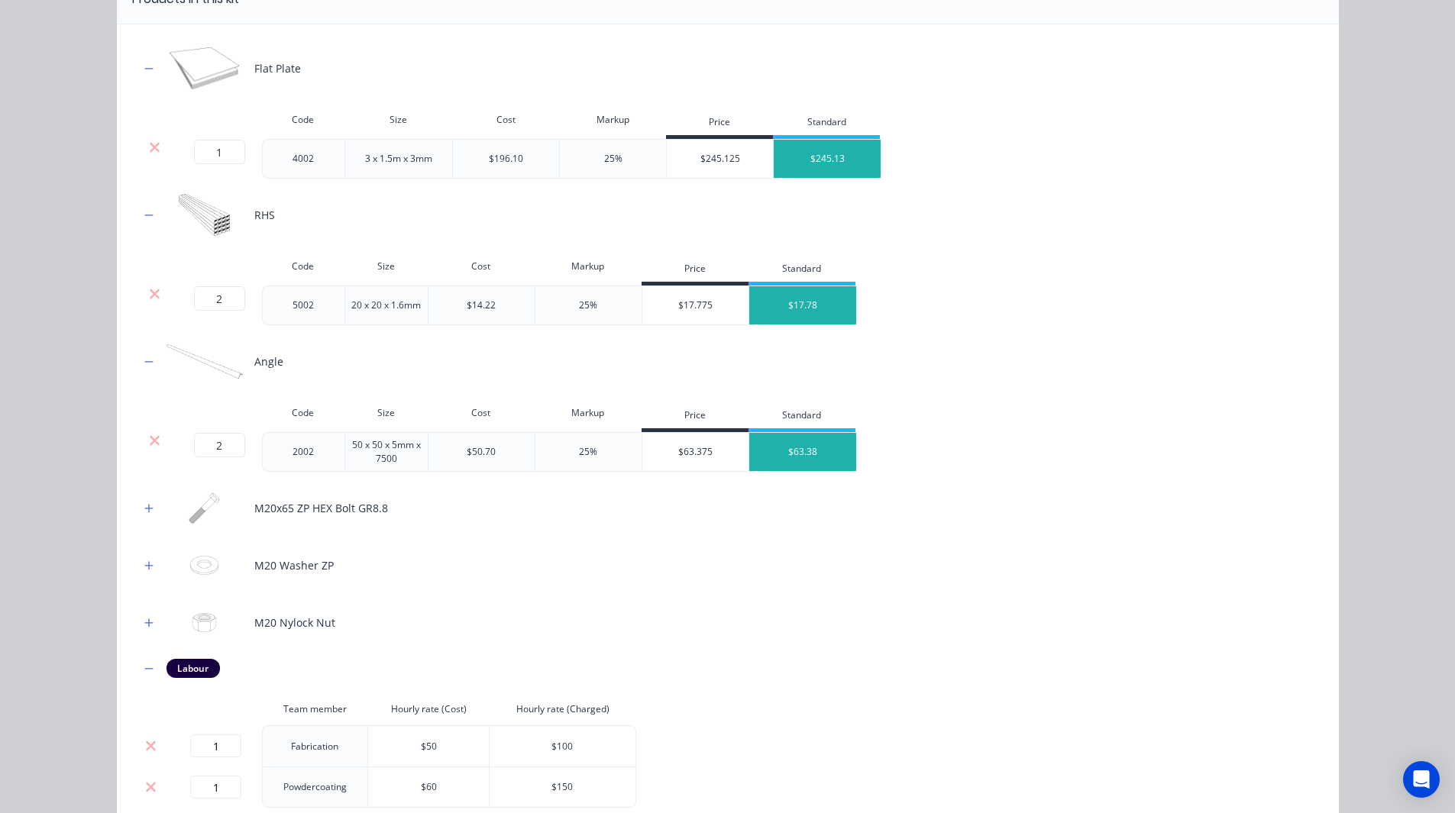
scroll to position [545, 0]
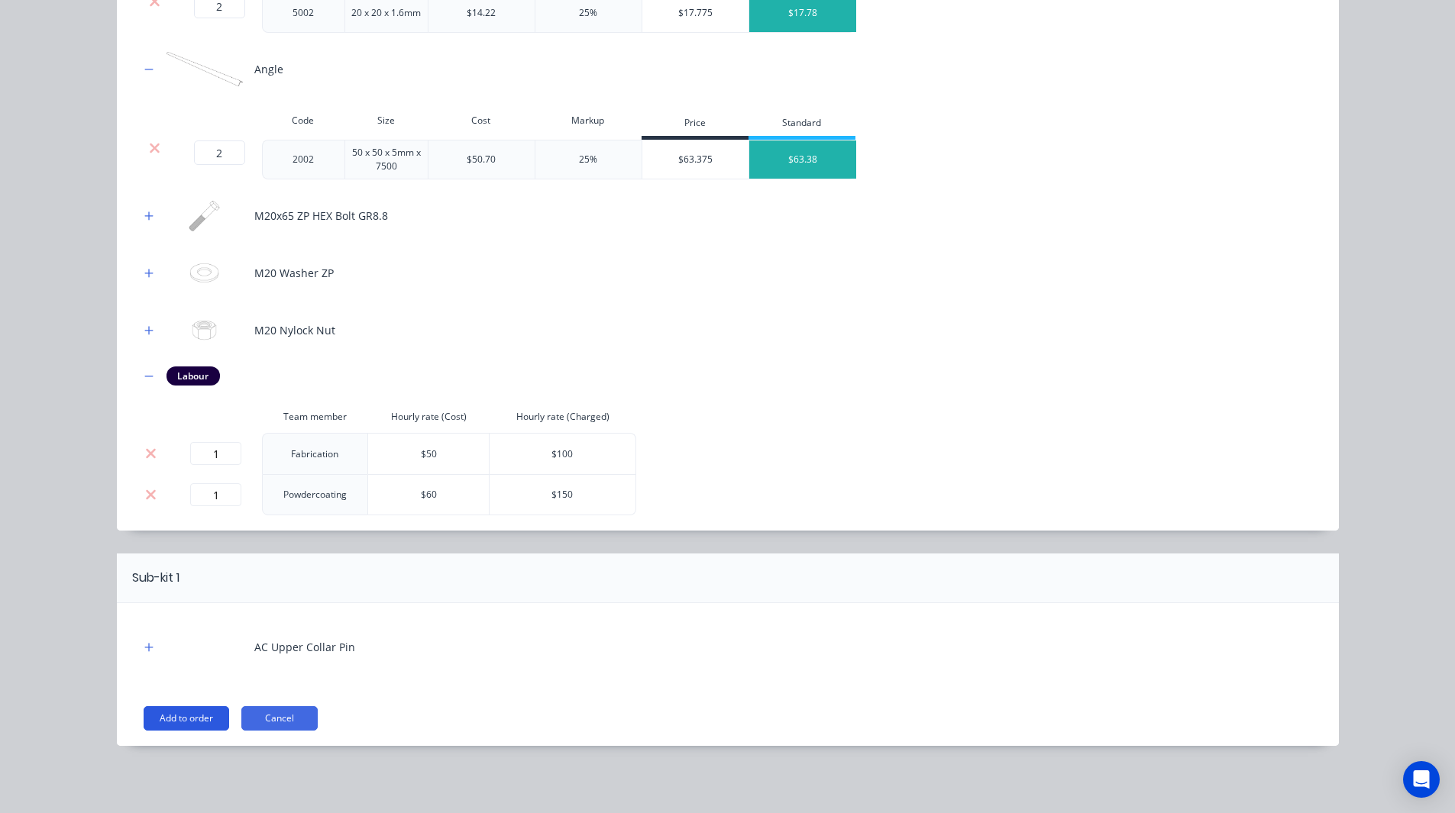
click at [185, 720] on button "Add to order" at bounding box center [187, 718] width 86 height 24
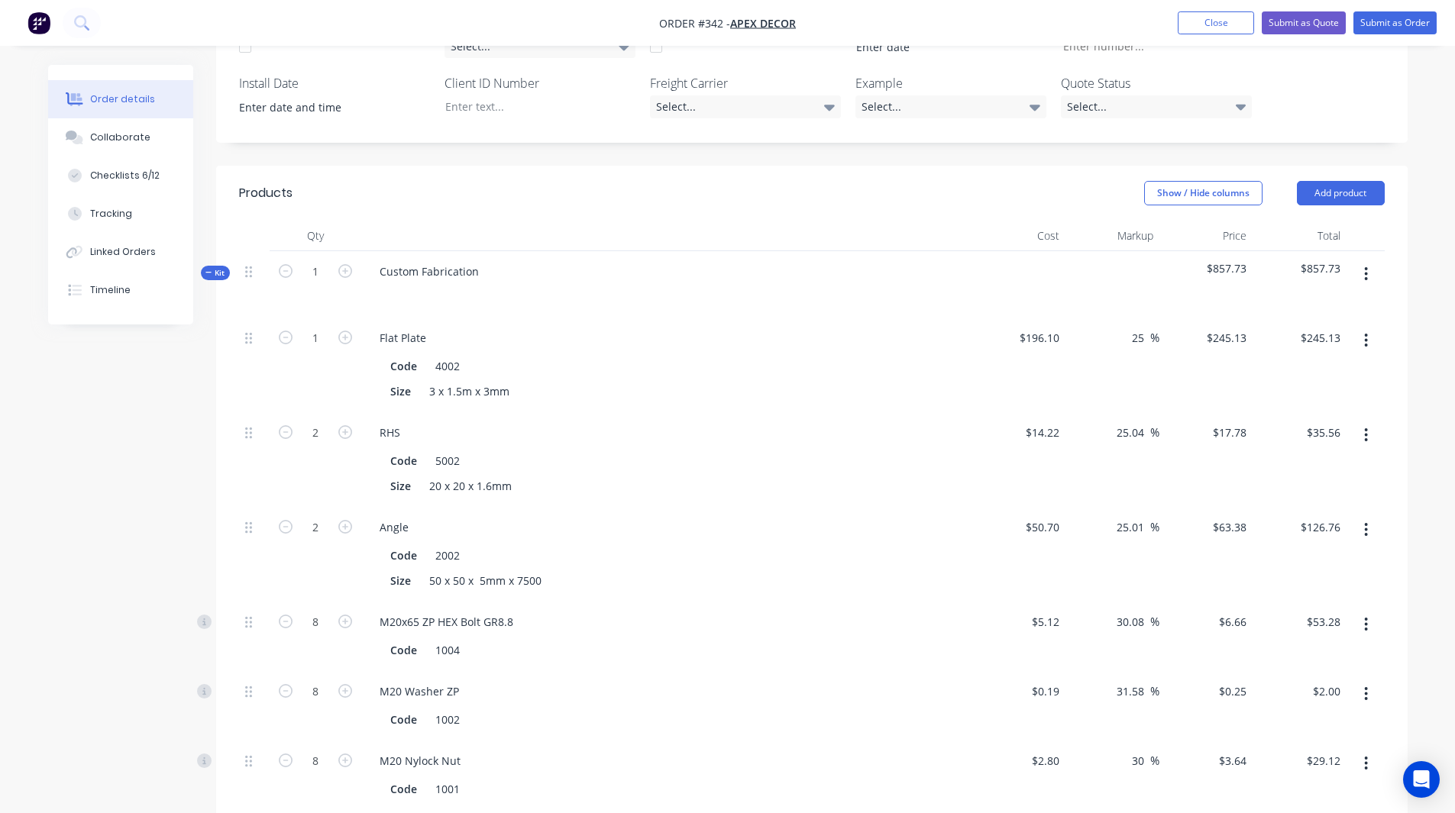
scroll to position [502, 0]
click at [1365, 265] on icon "button" at bounding box center [1366, 273] width 4 height 17
click at [1290, 394] on div "Delete" at bounding box center [1312, 405] width 118 height 22
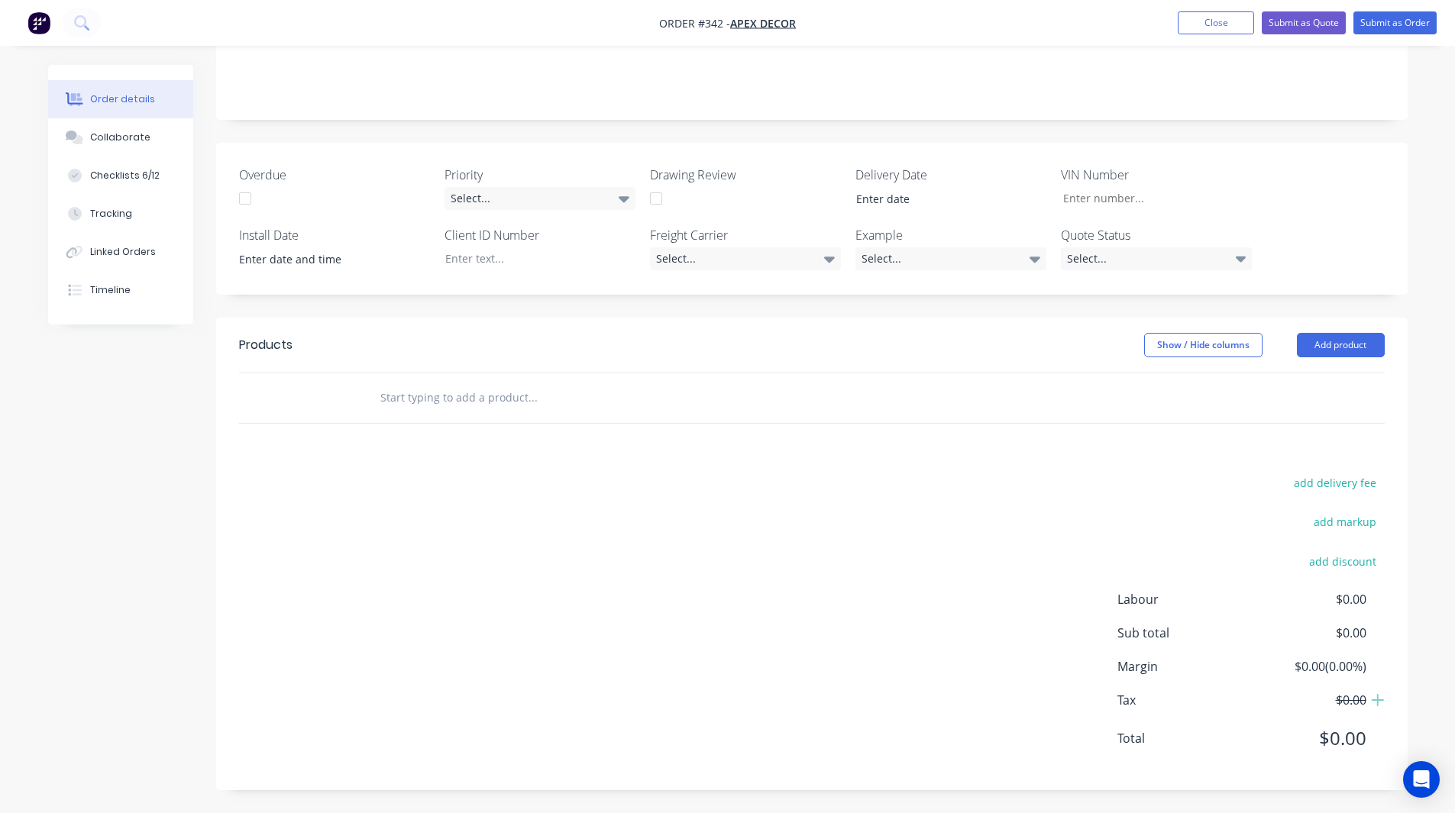
scroll to position [285, 0]
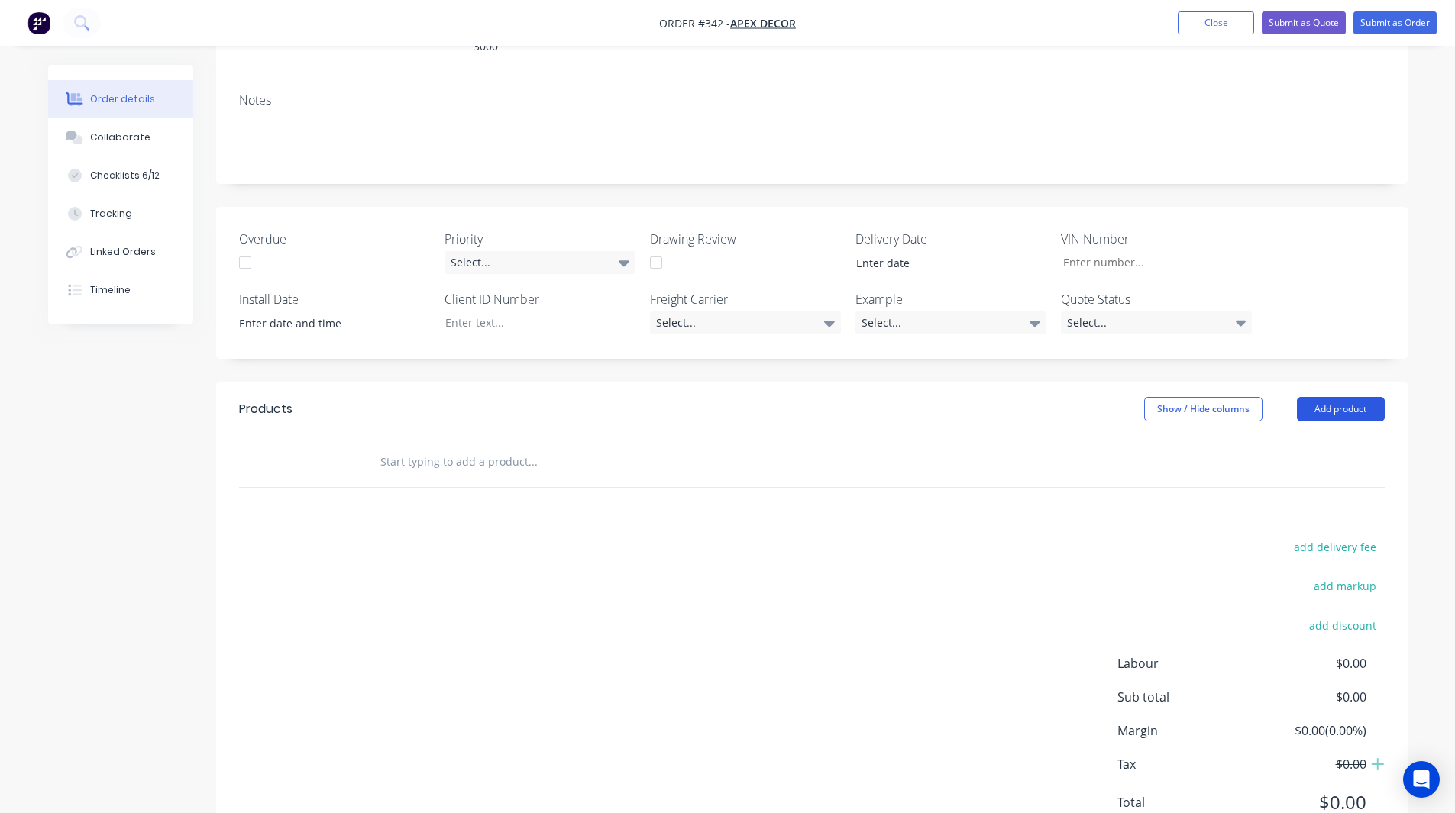
click at [1335, 397] on button "Add product" at bounding box center [1341, 409] width 88 height 24
click at [644, 537] on div "add delivery fee add markup add discount Labour $0.00 Sub total $0.00 Margin $0…" at bounding box center [812, 684] width 1146 height 295
click at [1328, 397] on button "Add product" at bounding box center [1341, 409] width 88 height 24
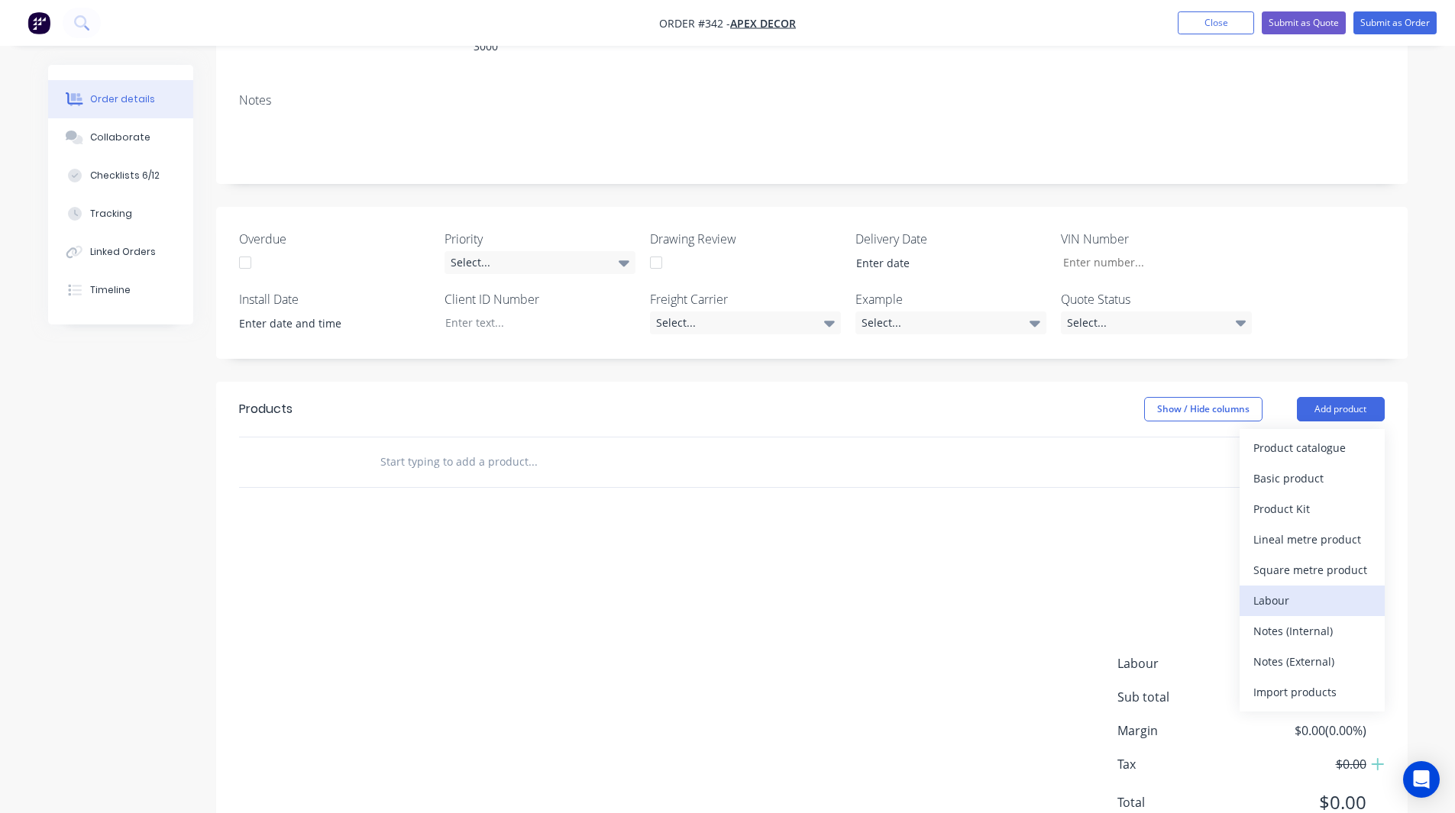
click at [1288, 590] on div "Labour" at bounding box center [1312, 601] width 118 height 22
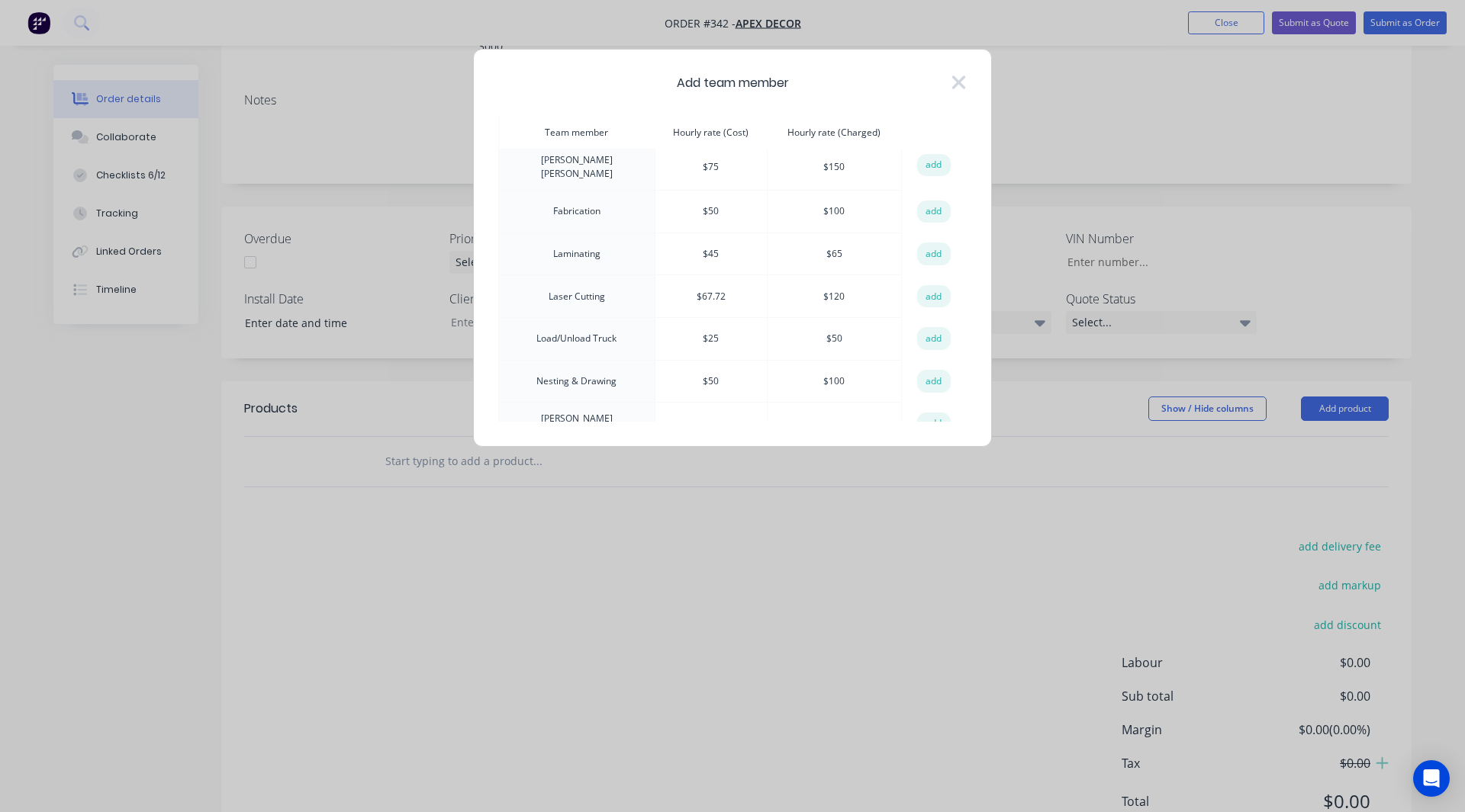
scroll to position [0, 0]
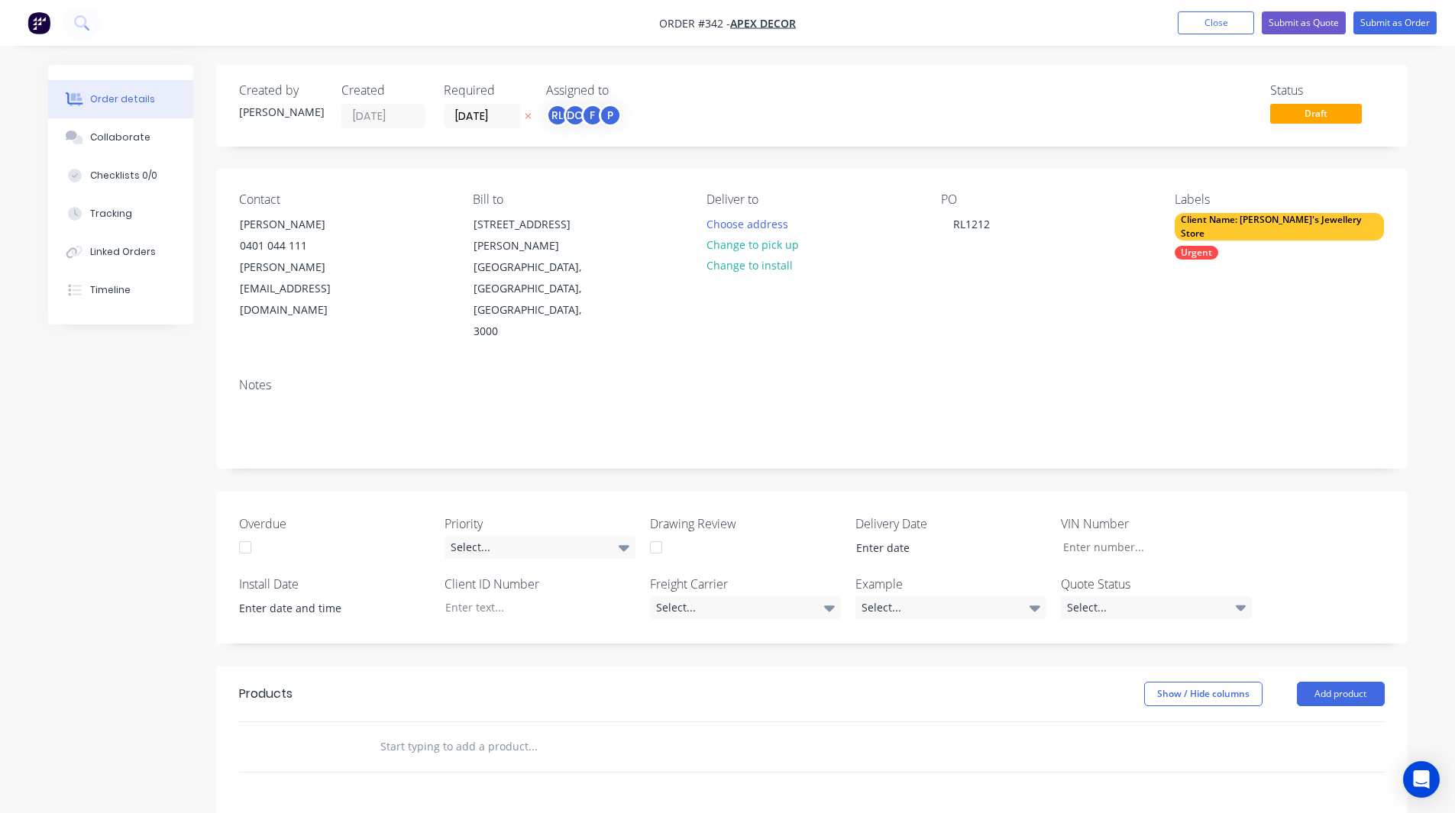
scroll to position [285, 0]
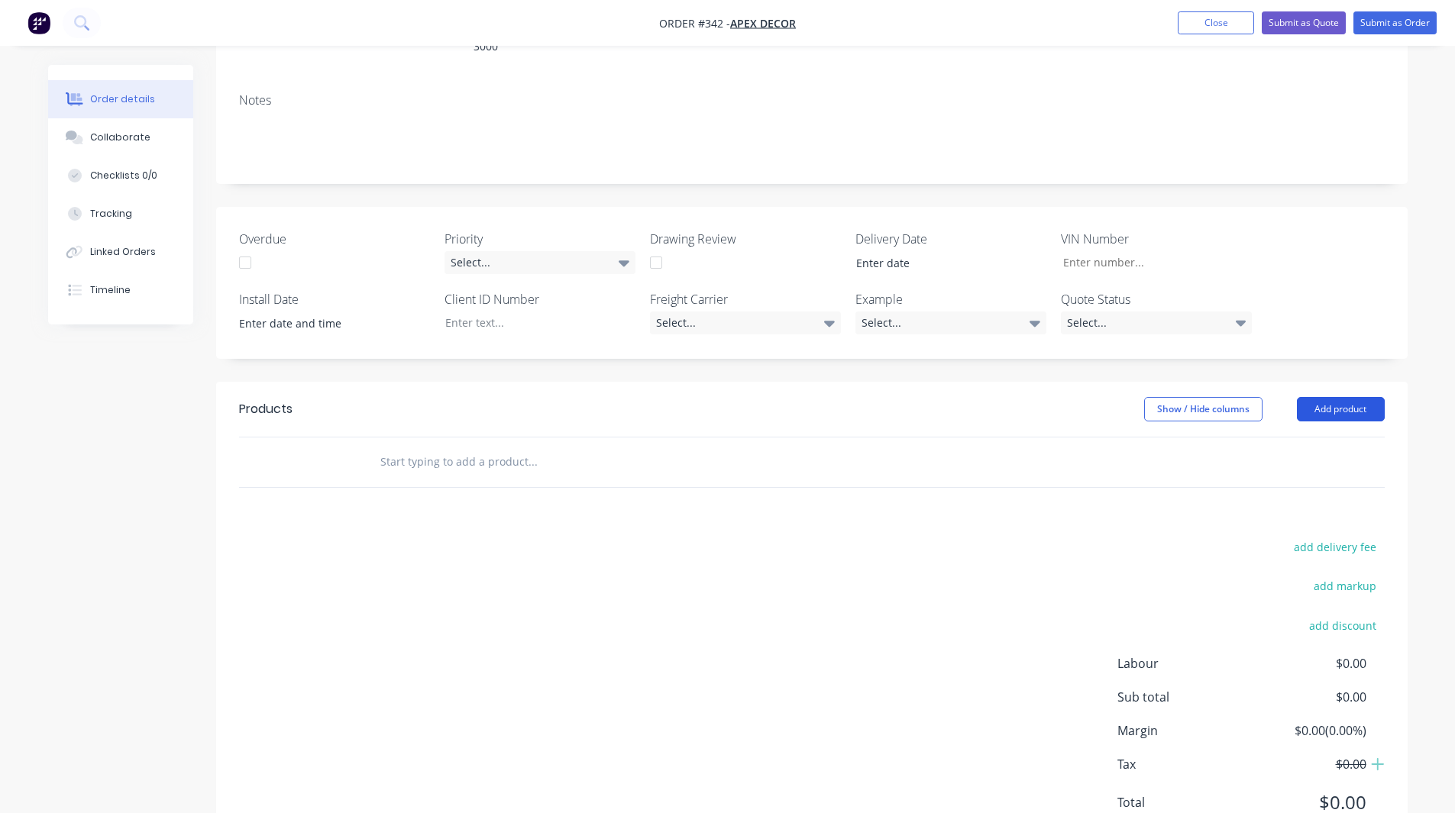
drag, startPoint x: 1327, startPoint y: 341, endPoint x: 1346, endPoint y: 338, distance: 19.3
click at [1346, 397] on button "Add product" at bounding box center [1341, 409] width 88 height 24
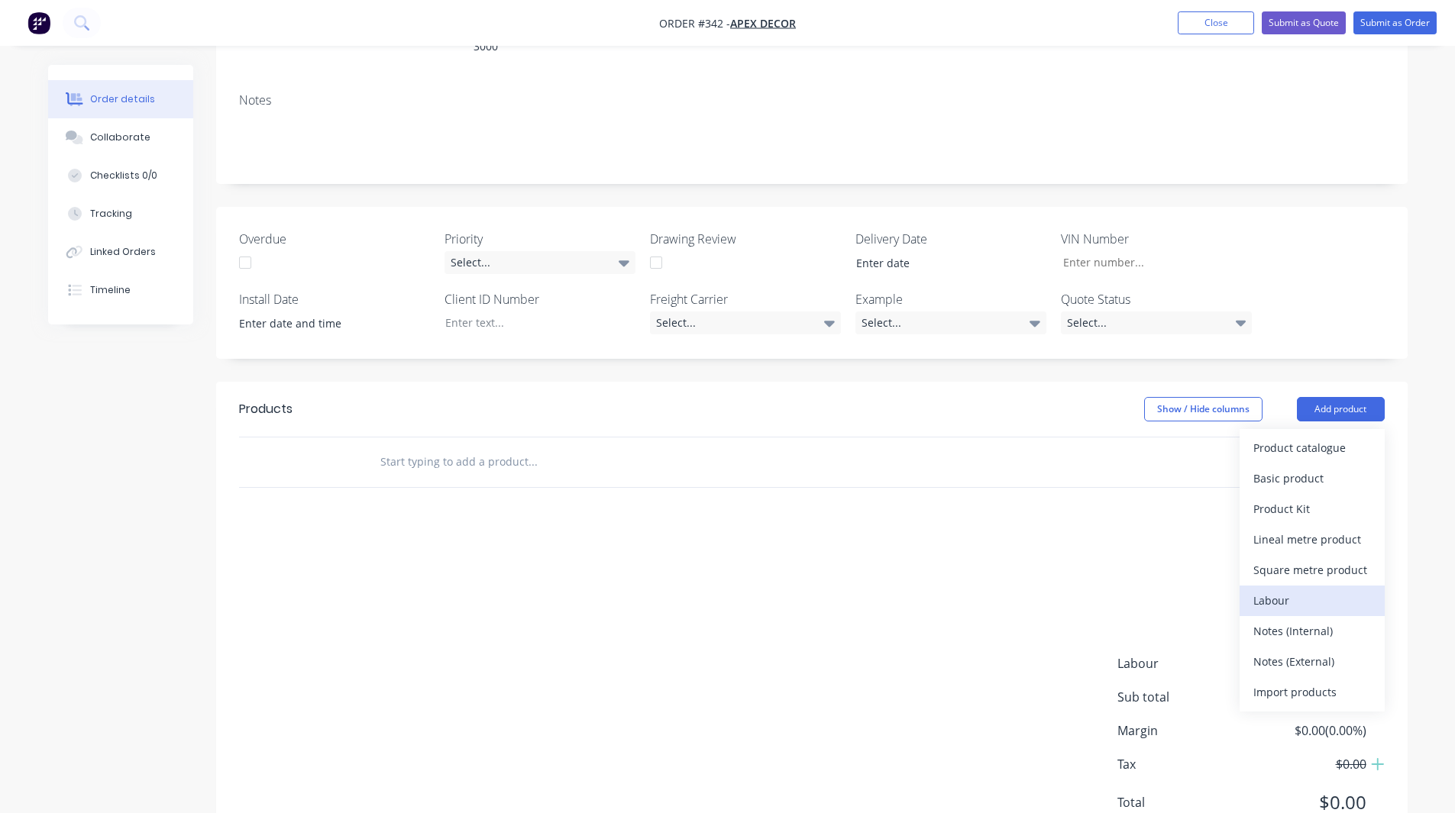
click at [1287, 590] on div "Labour" at bounding box center [1312, 601] width 118 height 22
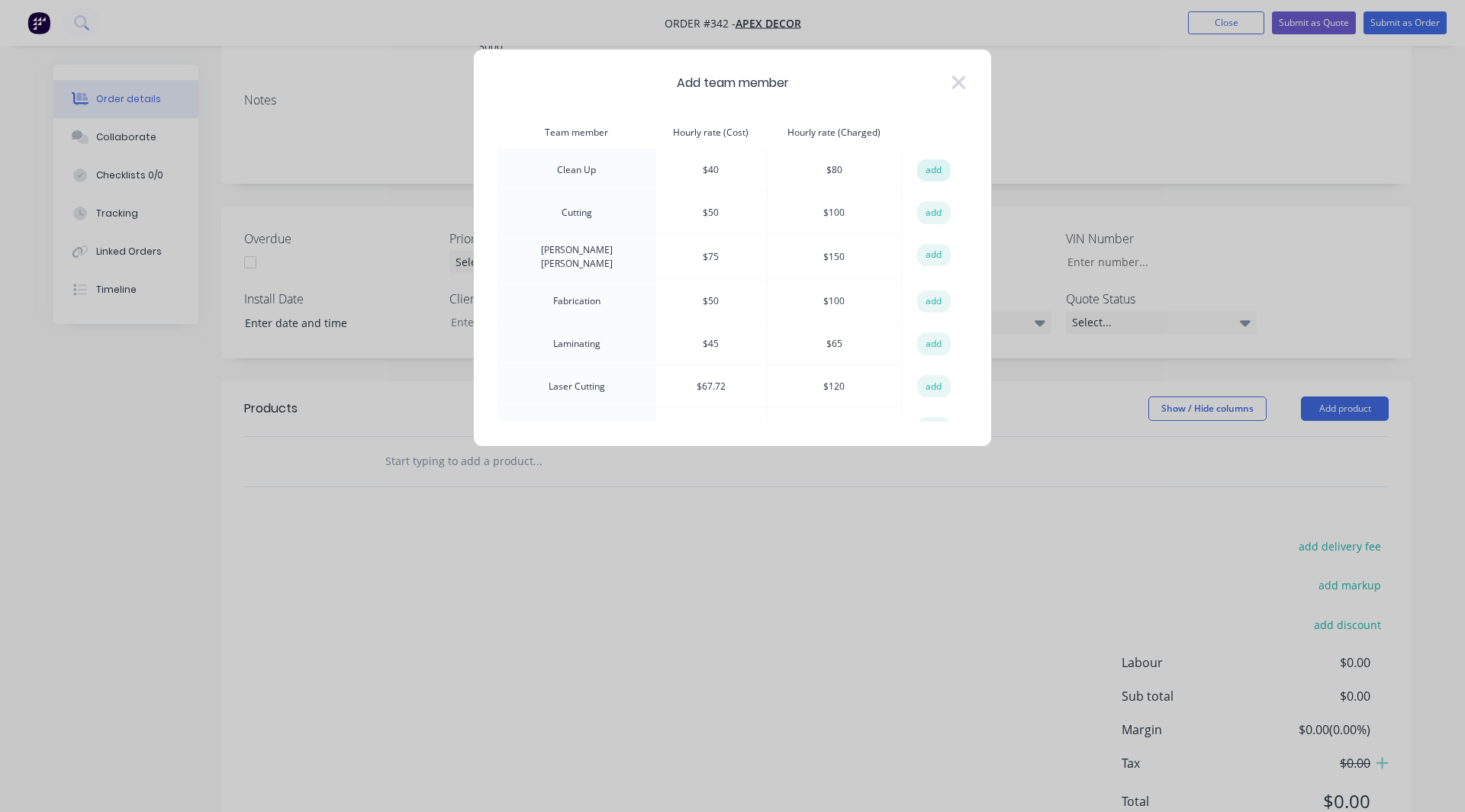
click at [934, 168] on button "add" at bounding box center [934, 171] width 34 height 23
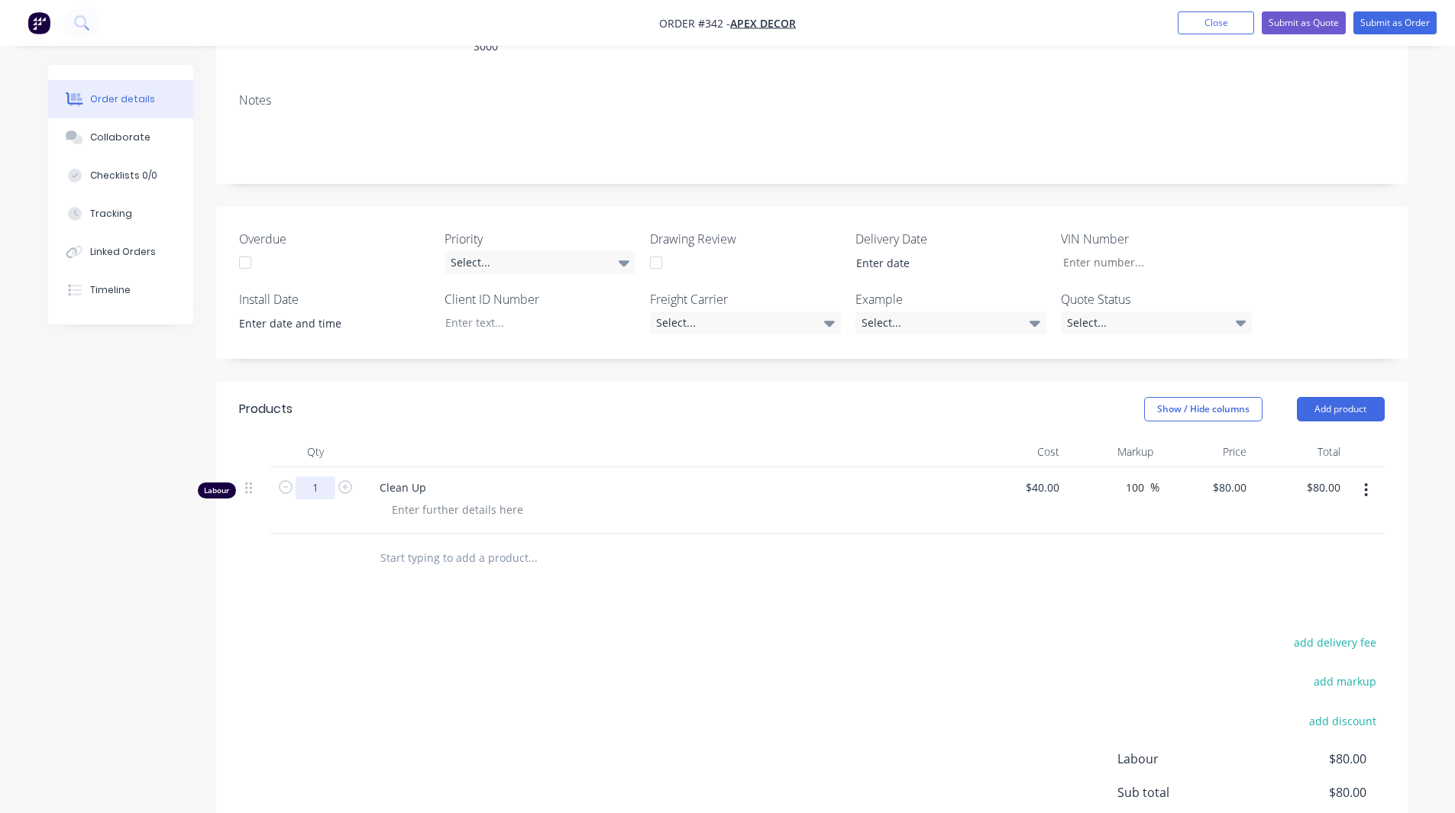
click at [315, 477] on input "1" at bounding box center [316, 488] width 40 height 23
type input "2.5"
click at [70, 537] on div "Created by Rob Created 26/08/25 Required 02/09/25 Assigned to RL DC F P Status …" at bounding box center [728, 376] width 1360 height 1193
type input "$200.00"
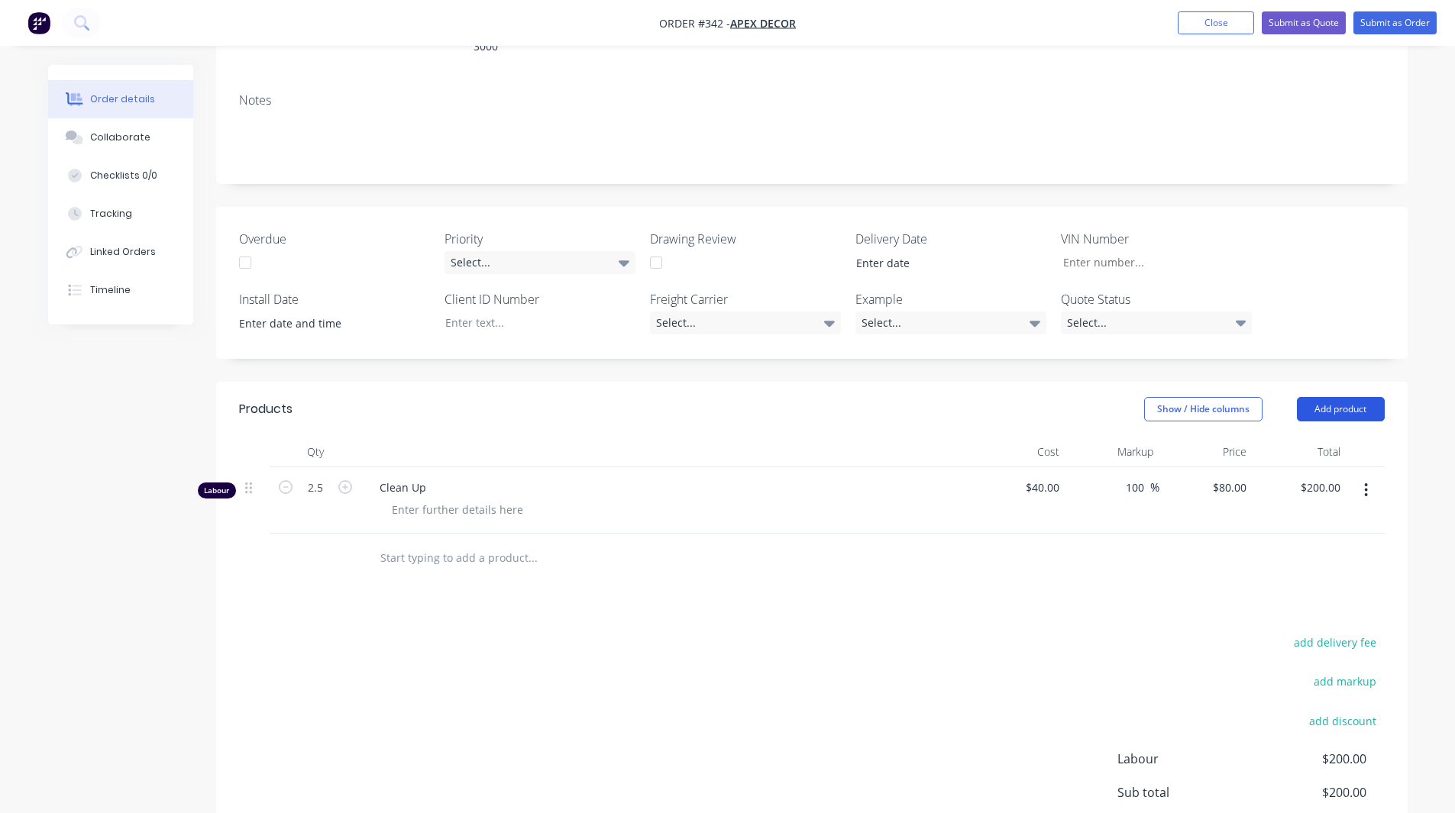
click at [1336, 397] on button "Add product" at bounding box center [1341, 409] width 88 height 24
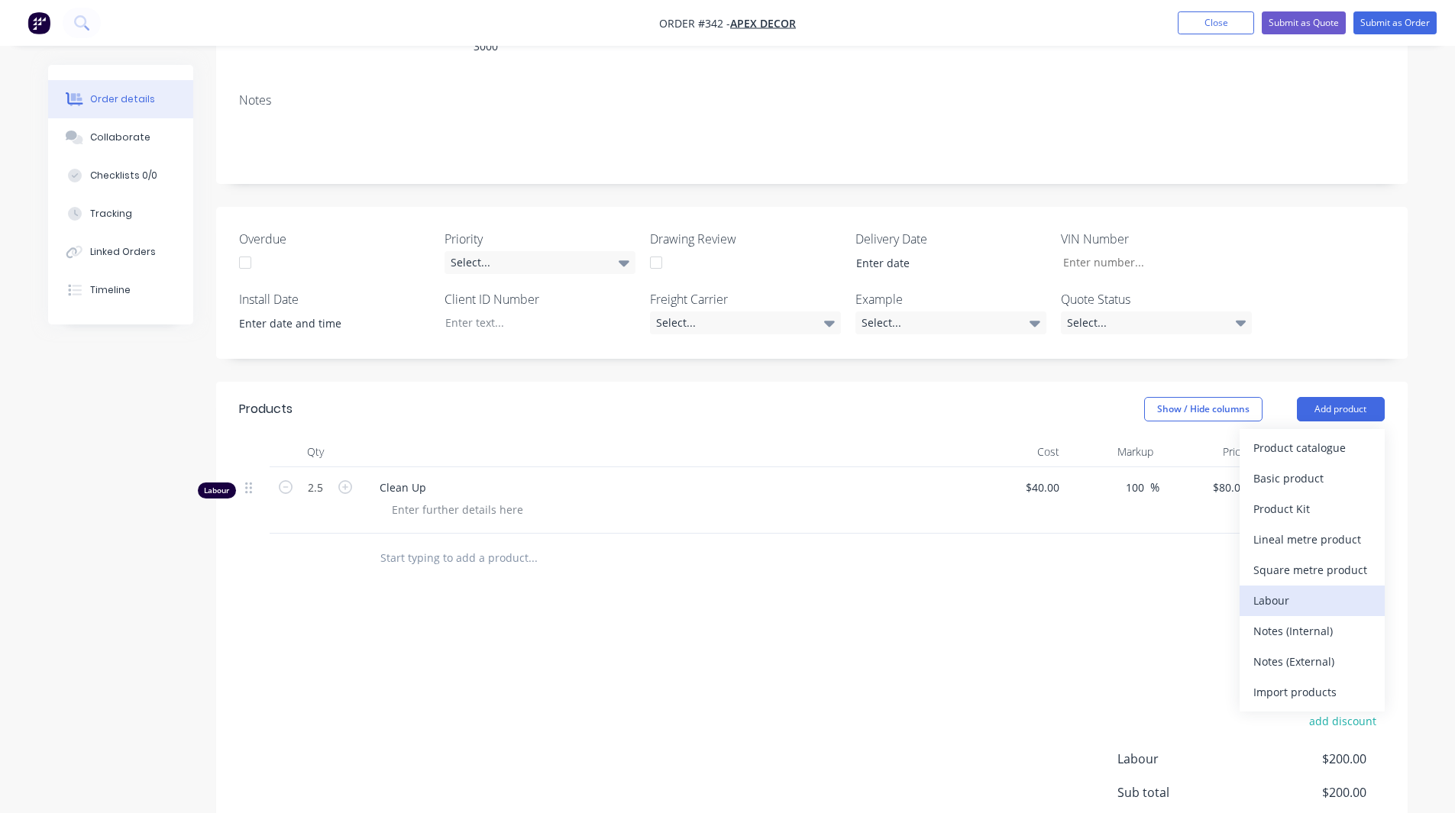
click at [1295, 590] on div "Labour" at bounding box center [1312, 601] width 118 height 22
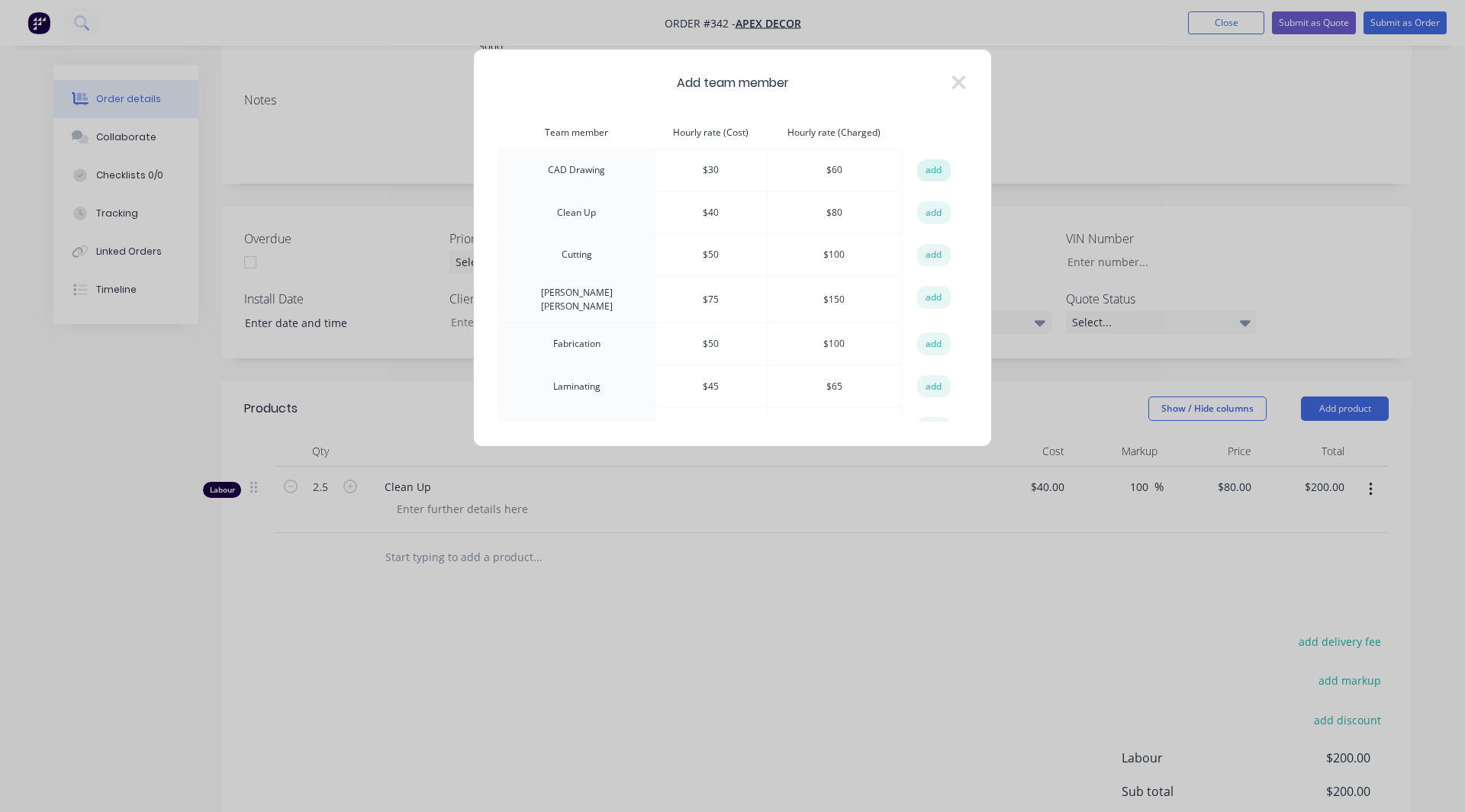
click at [933, 171] on button "add" at bounding box center [934, 171] width 34 height 23
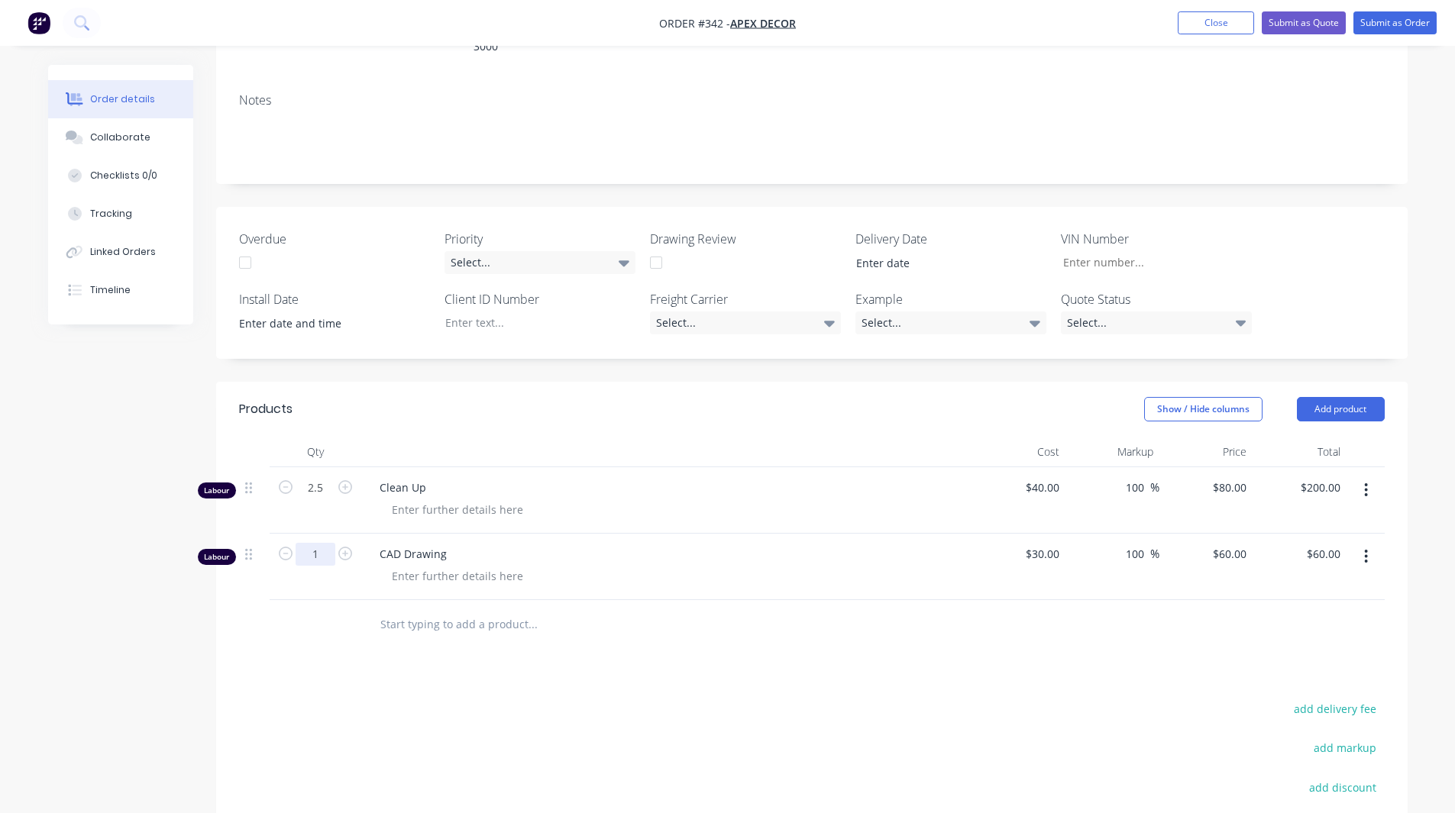
click at [319, 498] on input "1" at bounding box center [316, 488] width 40 height 23
type input "0.5"
click at [167, 622] on div "Created by Rob Created 26/08/25 Required 02/09/25 Assigned to RL DC F P Status …" at bounding box center [728, 409] width 1360 height 1259
type input "$30.00"
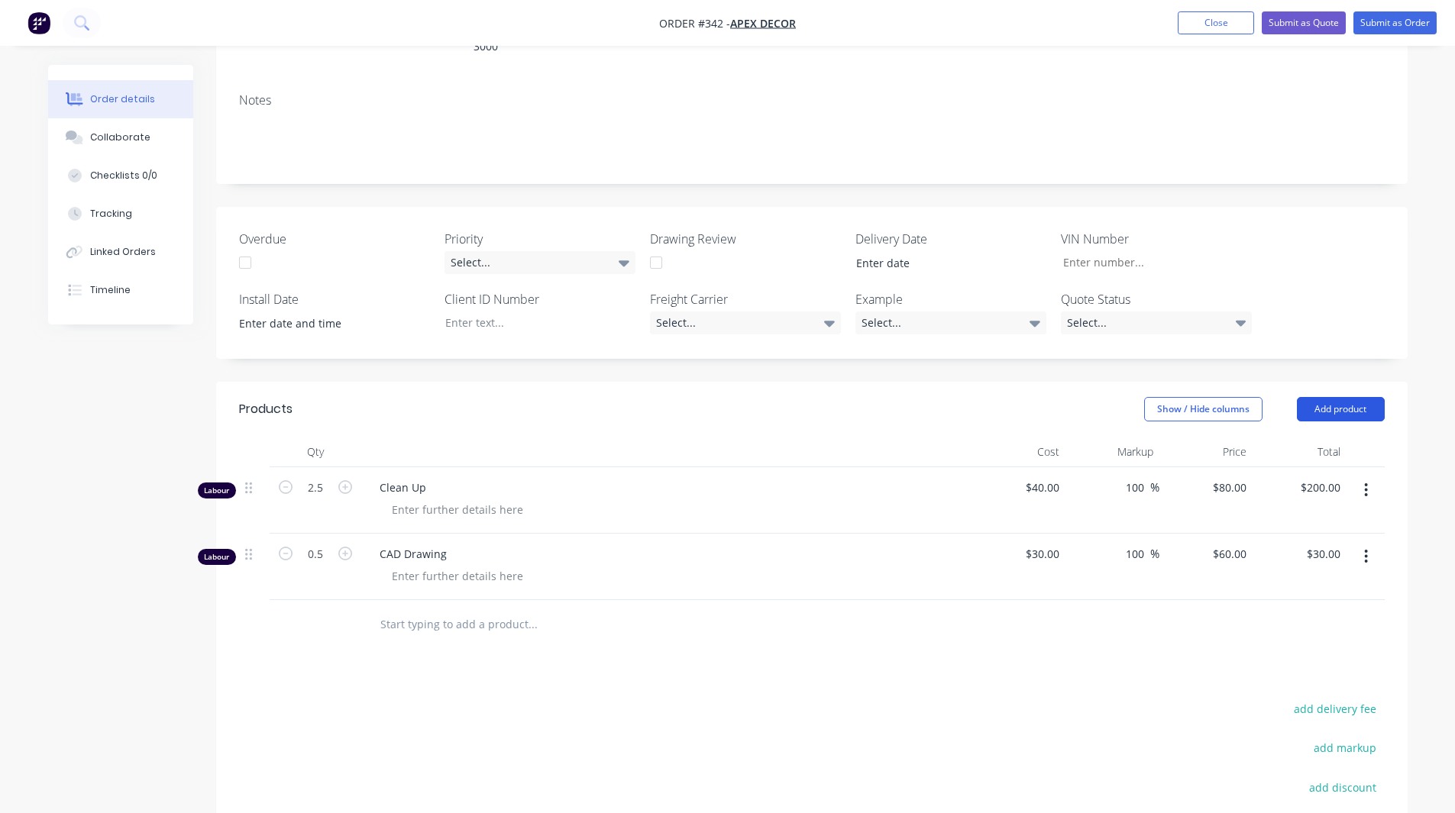
click at [1343, 397] on button "Add product" at bounding box center [1341, 409] width 88 height 24
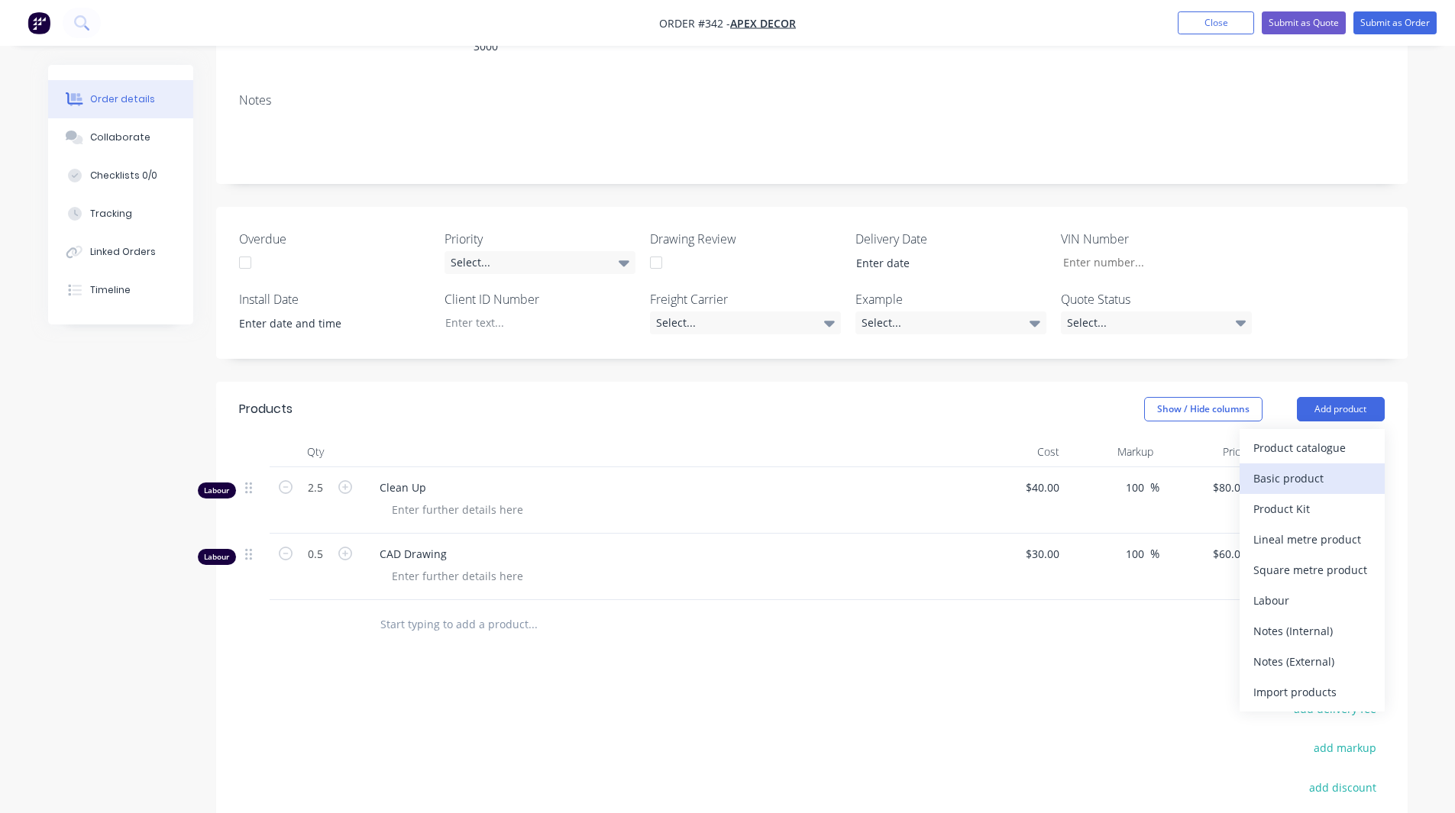
drag, startPoint x: 1298, startPoint y: 409, endPoint x: 1328, endPoint y: 407, distance: 29.9
click at [1328, 467] on div "Basic product" at bounding box center [1312, 478] width 118 height 22
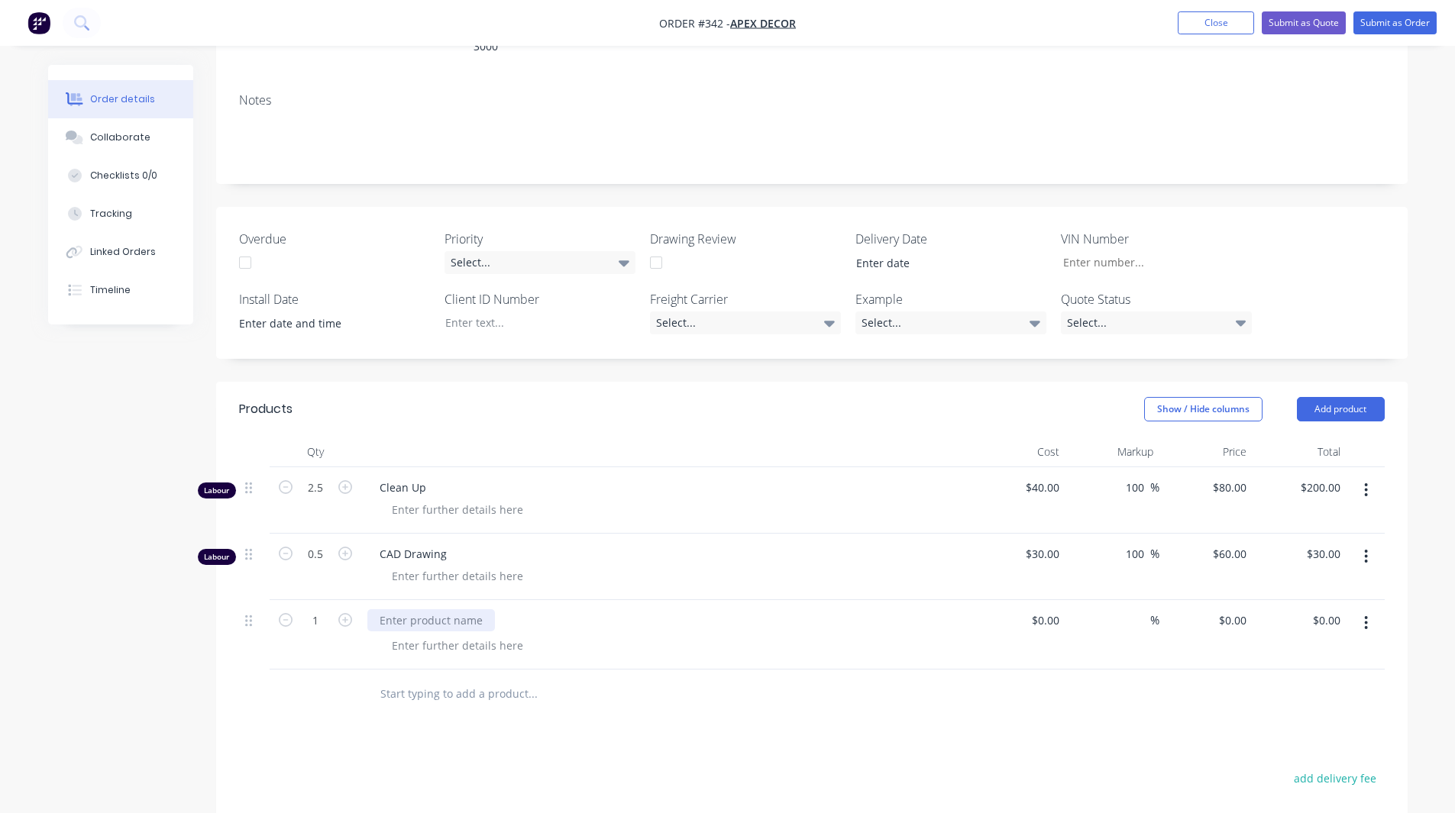
click at [435, 609] on div at bounding box center [431, 620] width 128 height 22
click at [1060, 609] on input at bounding box center [1047, 620] width 35 height 22
click at [1104, 670] on div at bounding box center [812, 695] width 1146 height 50
type input "$200.00"
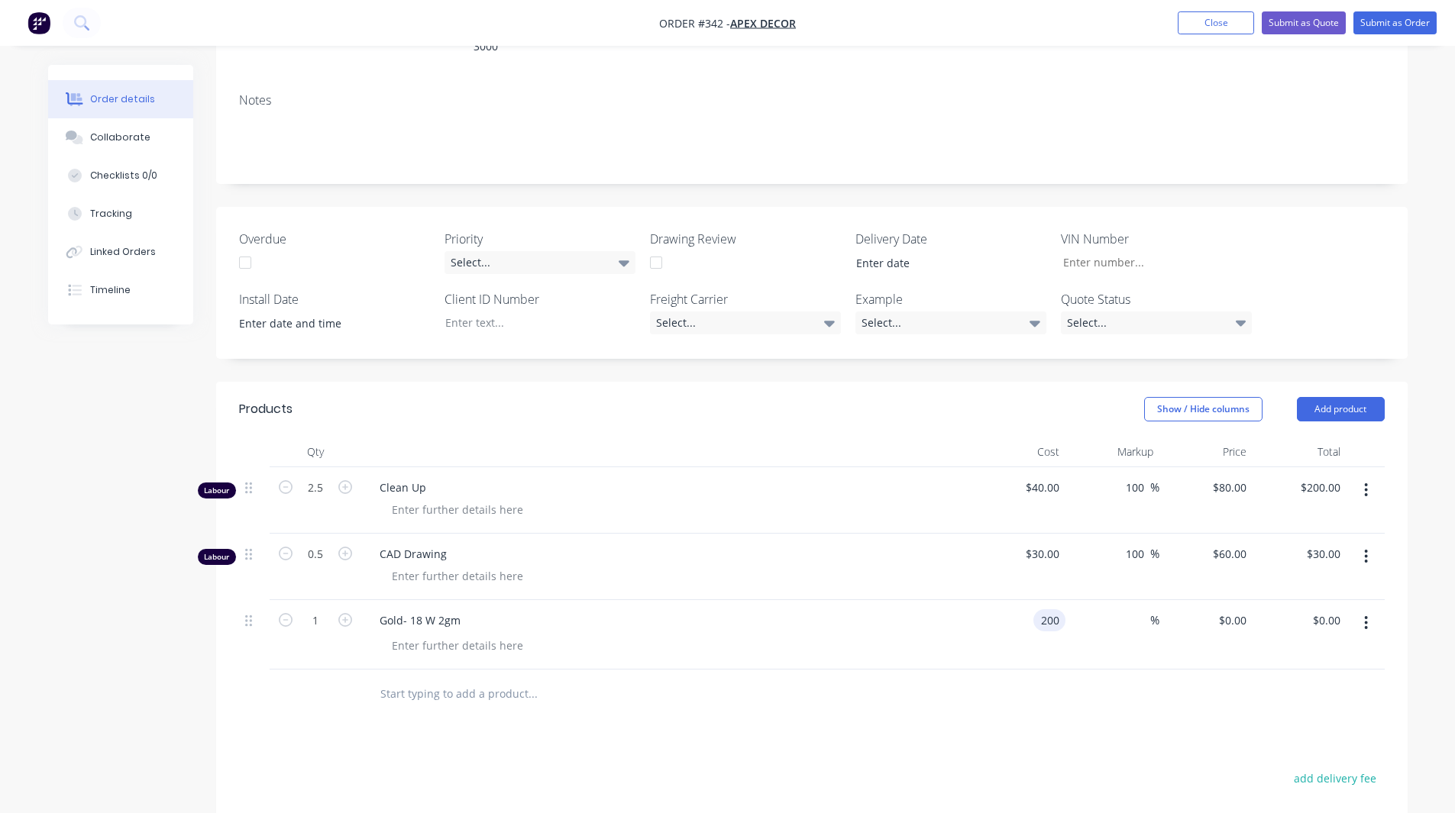
type input "$200.00"
click at [1140, 609] on input at bounding box center [1142, 620] width 18 height 22
type input "30"
type input "$260.00"
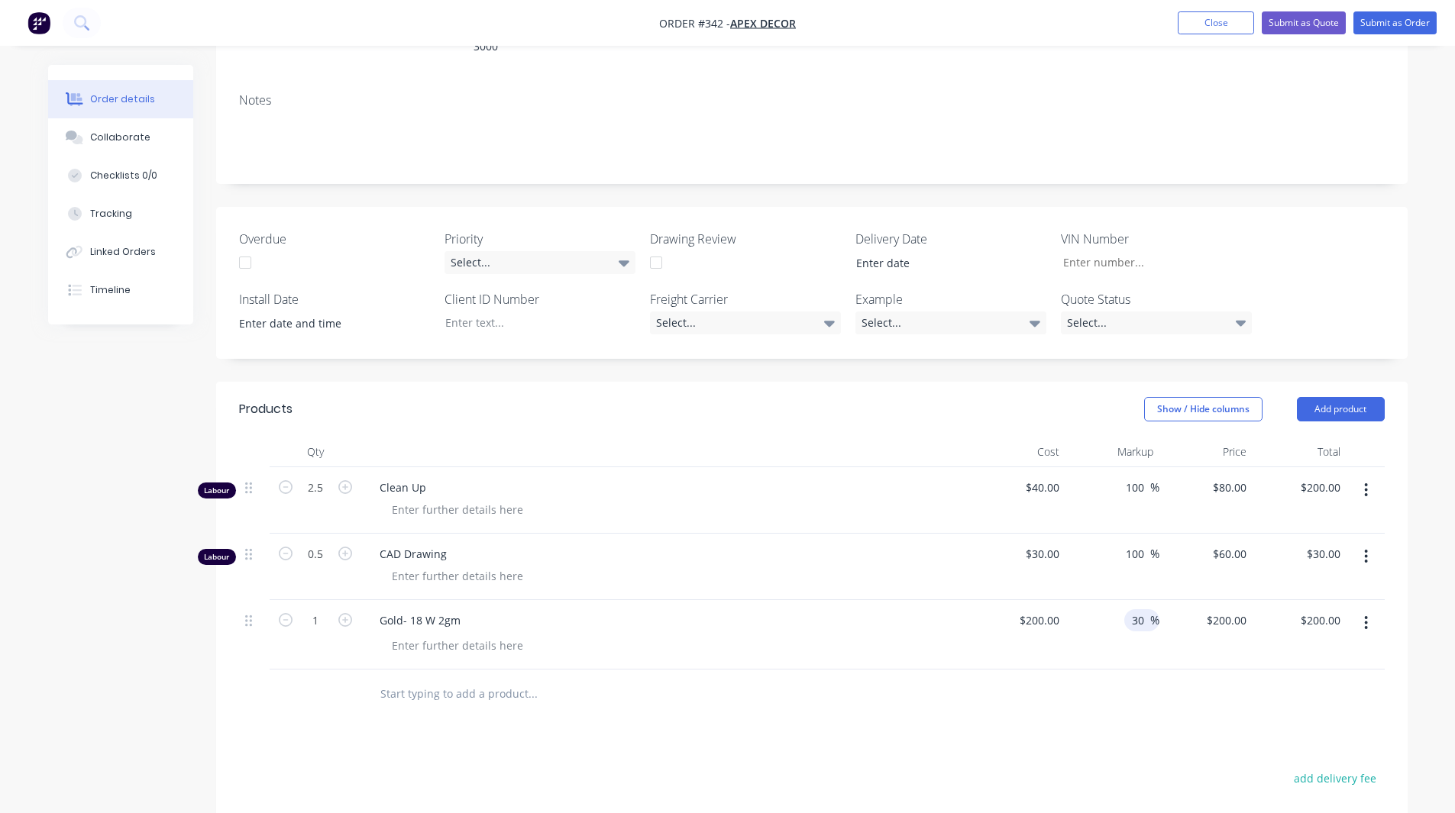
type input "$260.00"
click at [1142, 670] on div at bounding box center [812, 695] width 1146 height 50
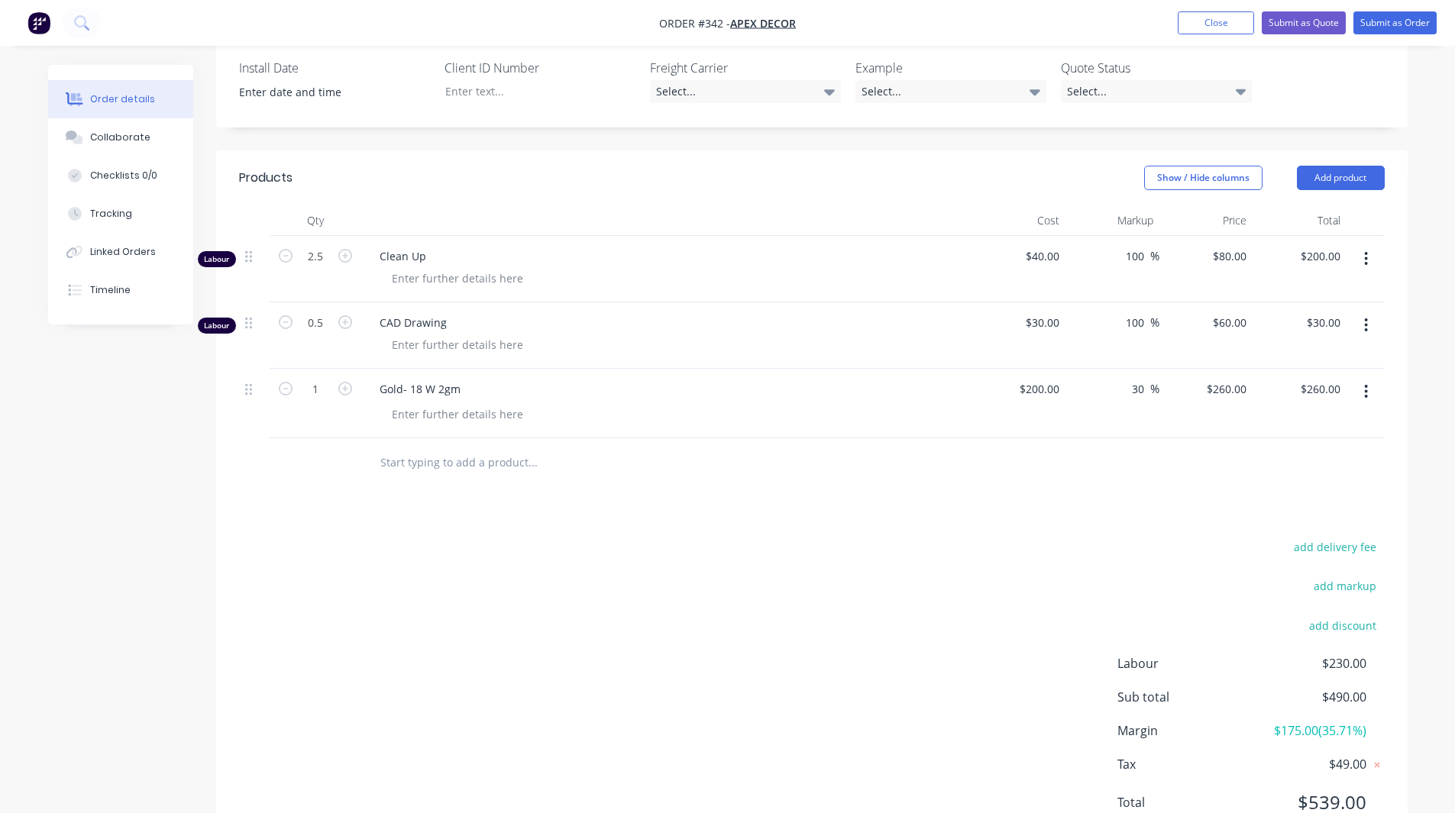
scroll to position [474, 0]
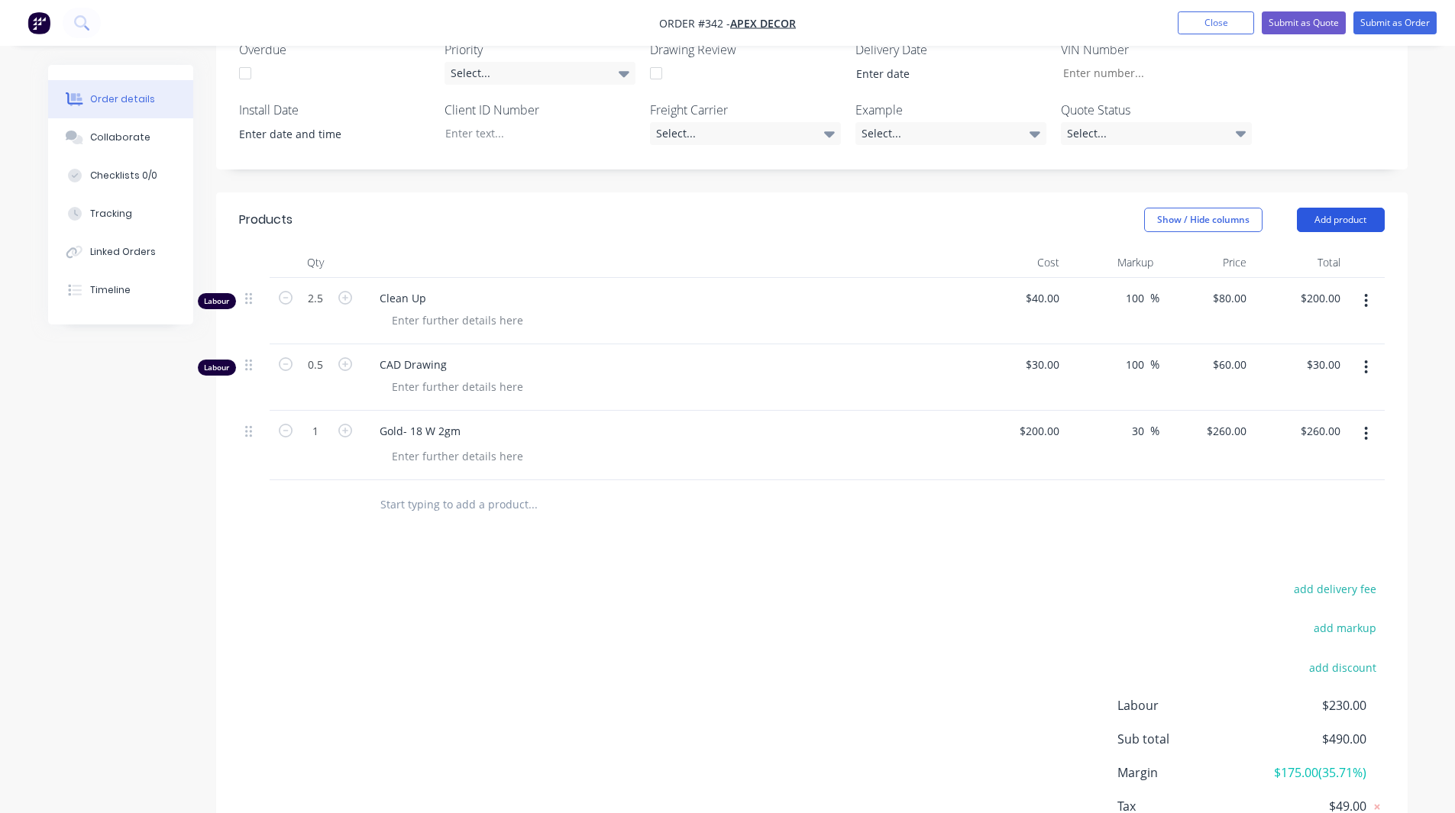
click at [1334, 208] on button "Add product" at bounding box center [1341, 220] width 88 height 24
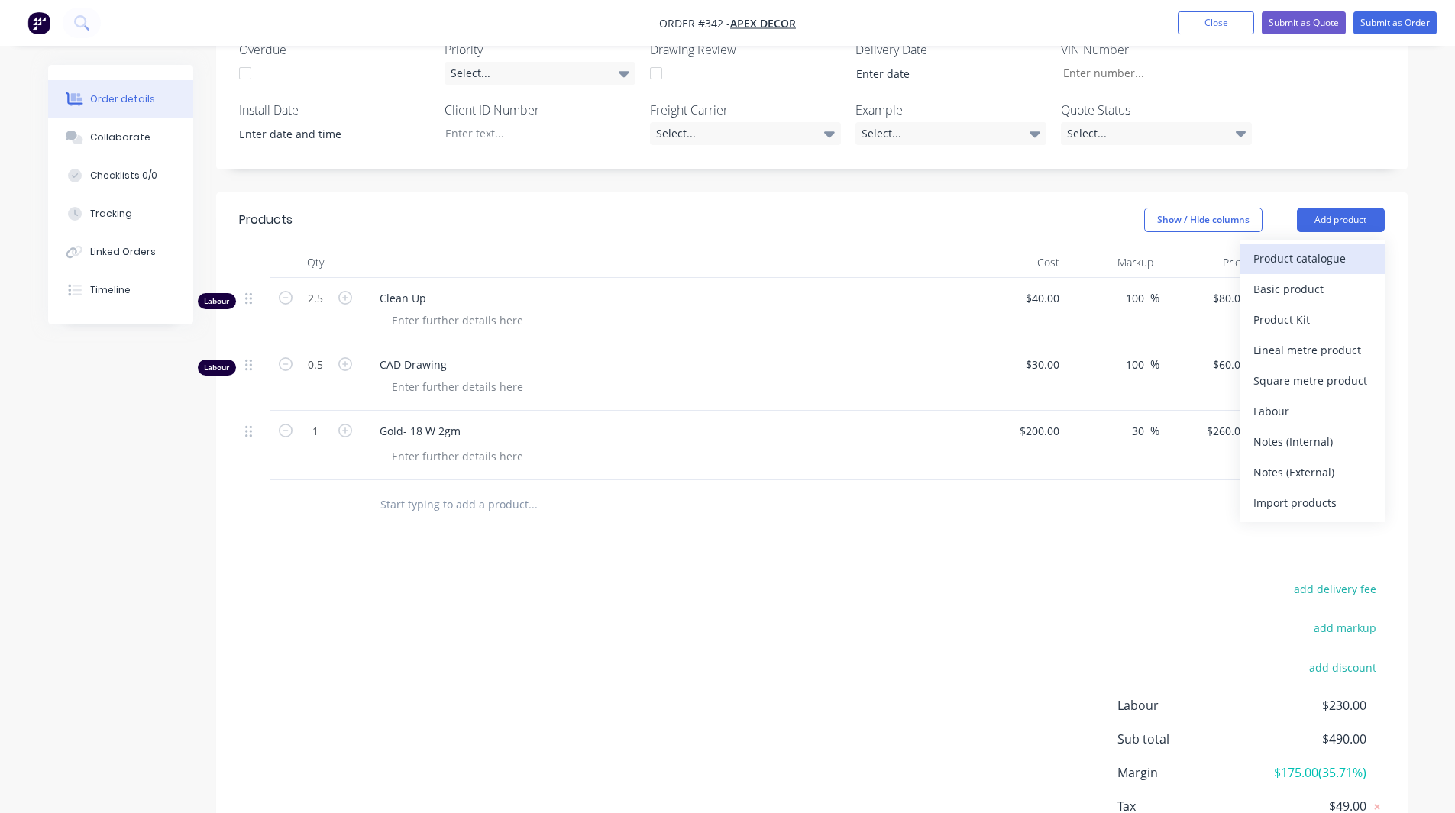
click at [1288, 247] on div "Product catalogue" at bounding box center [1312, 258] width 118 height 22
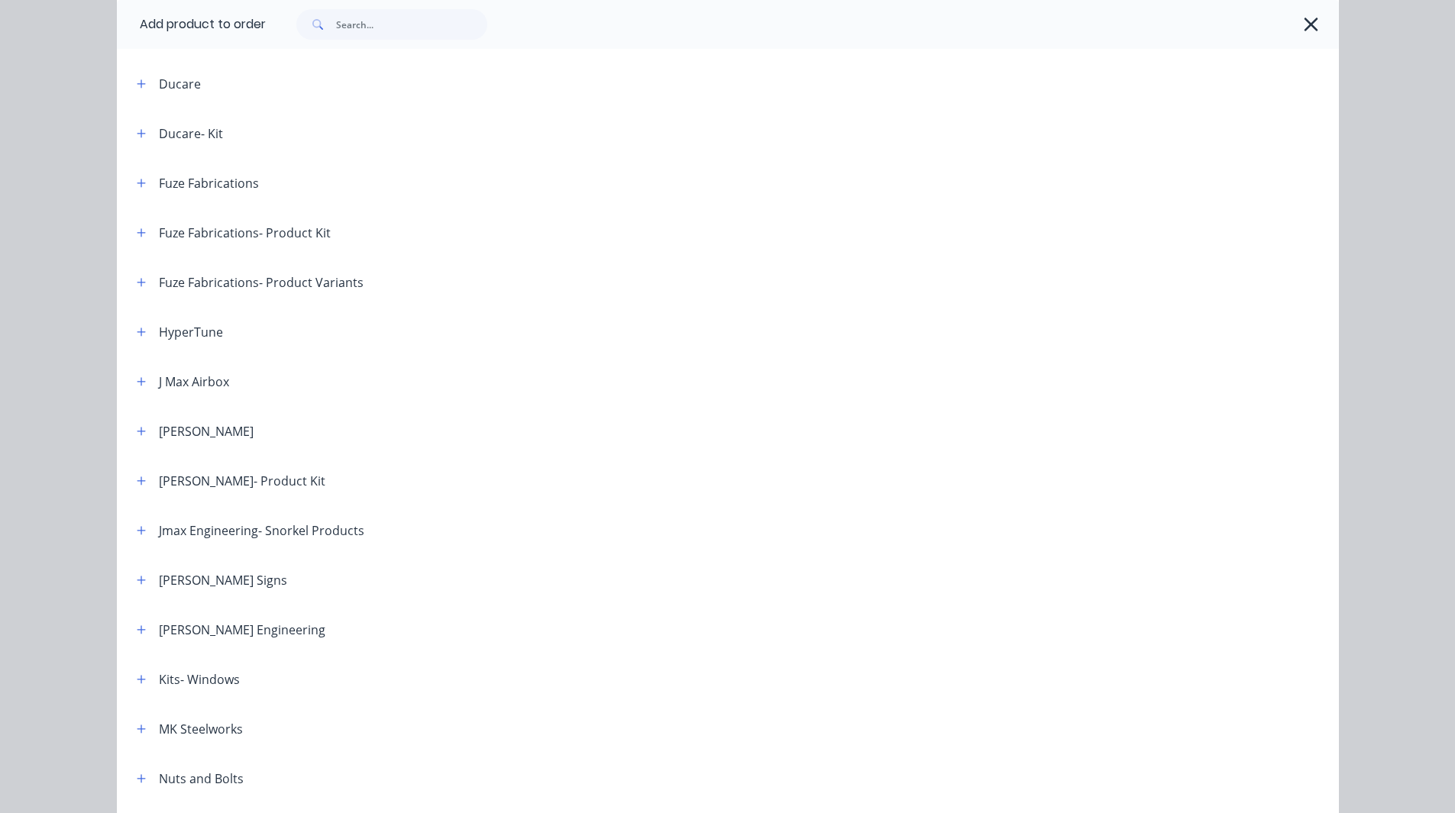
scroll to position [519, 0]
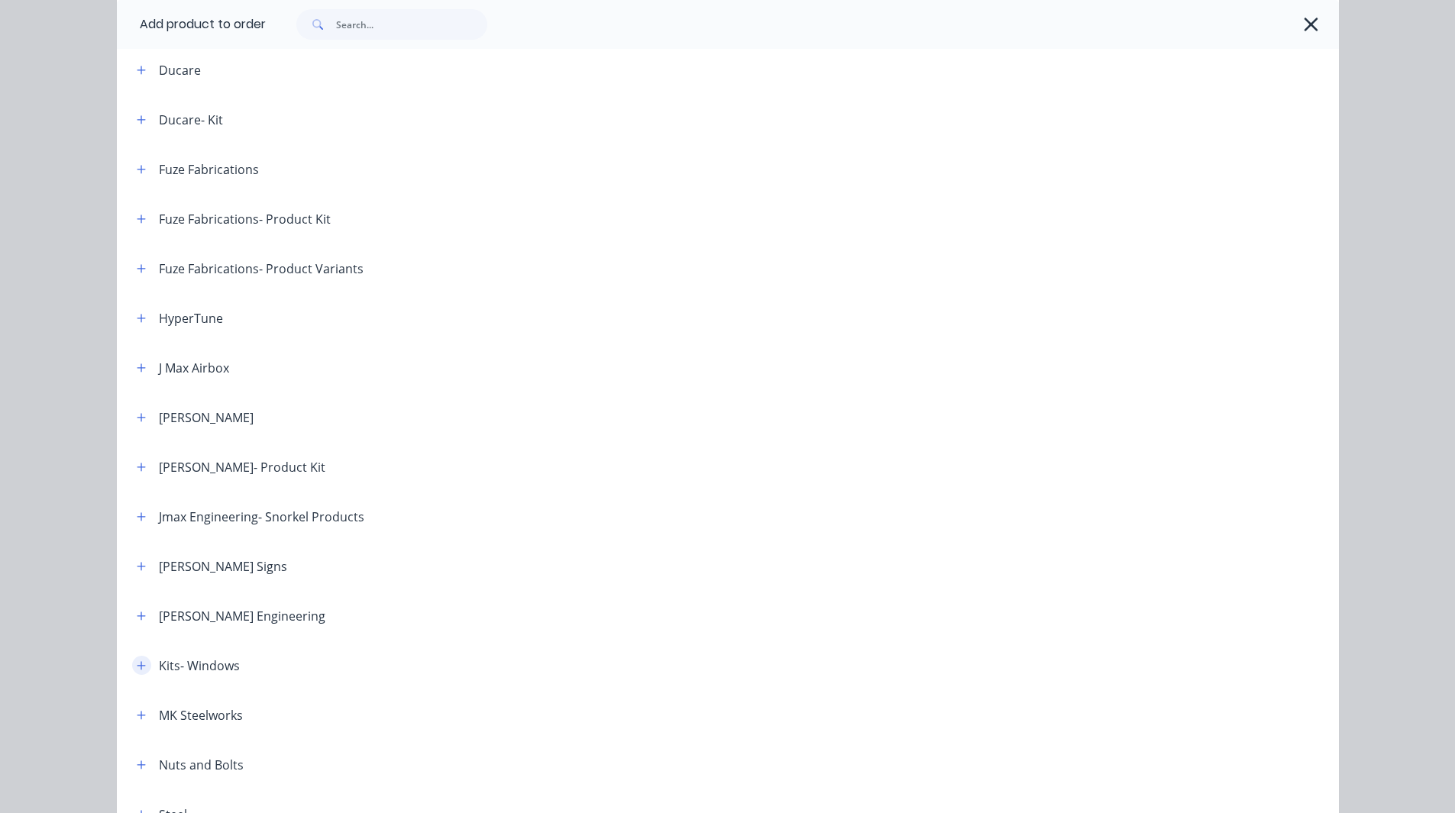
click at [132, 659] on button "button" at bounding box center [141, 665] width 19 height 19
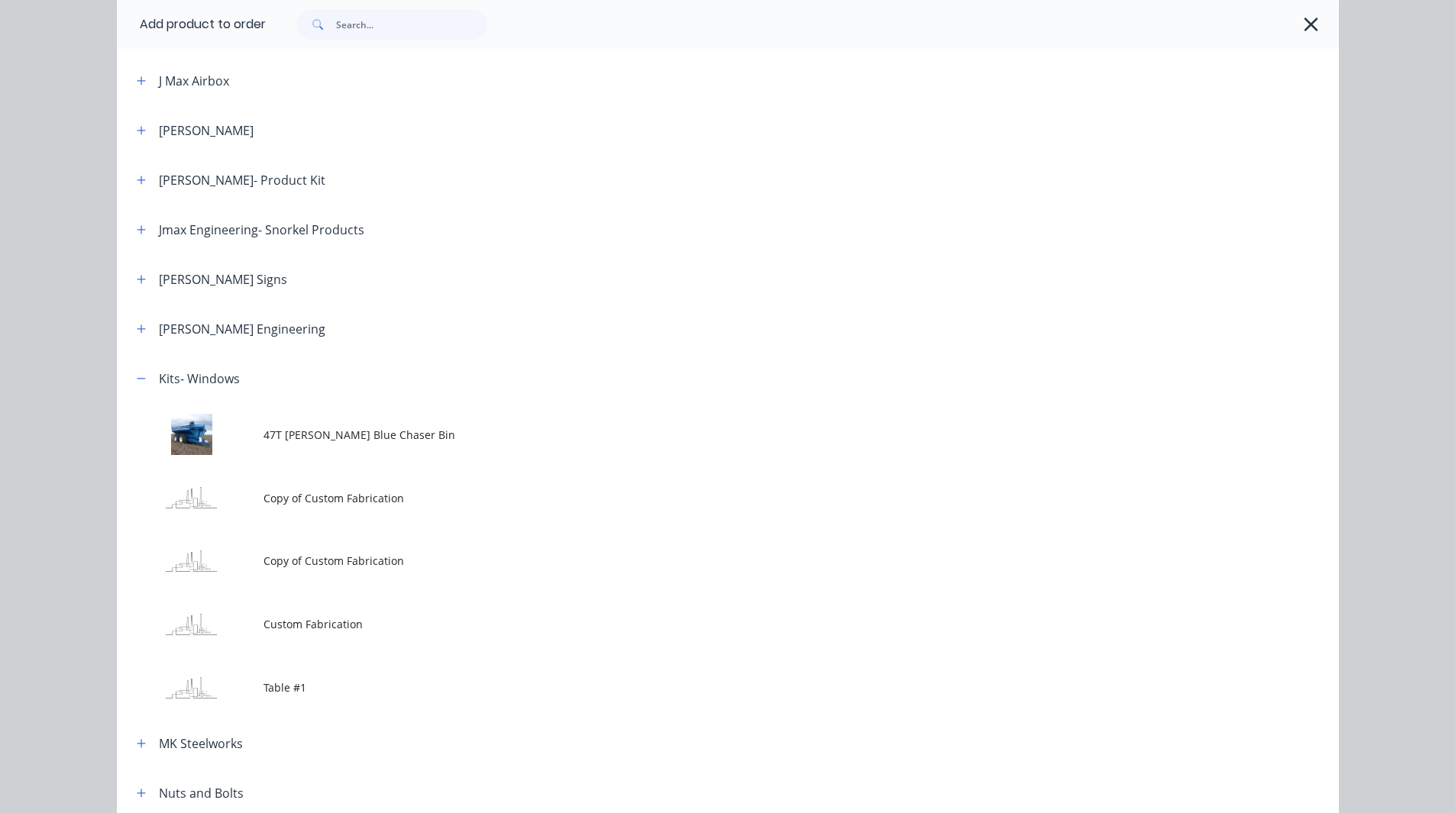
scroll to position [807, 0]
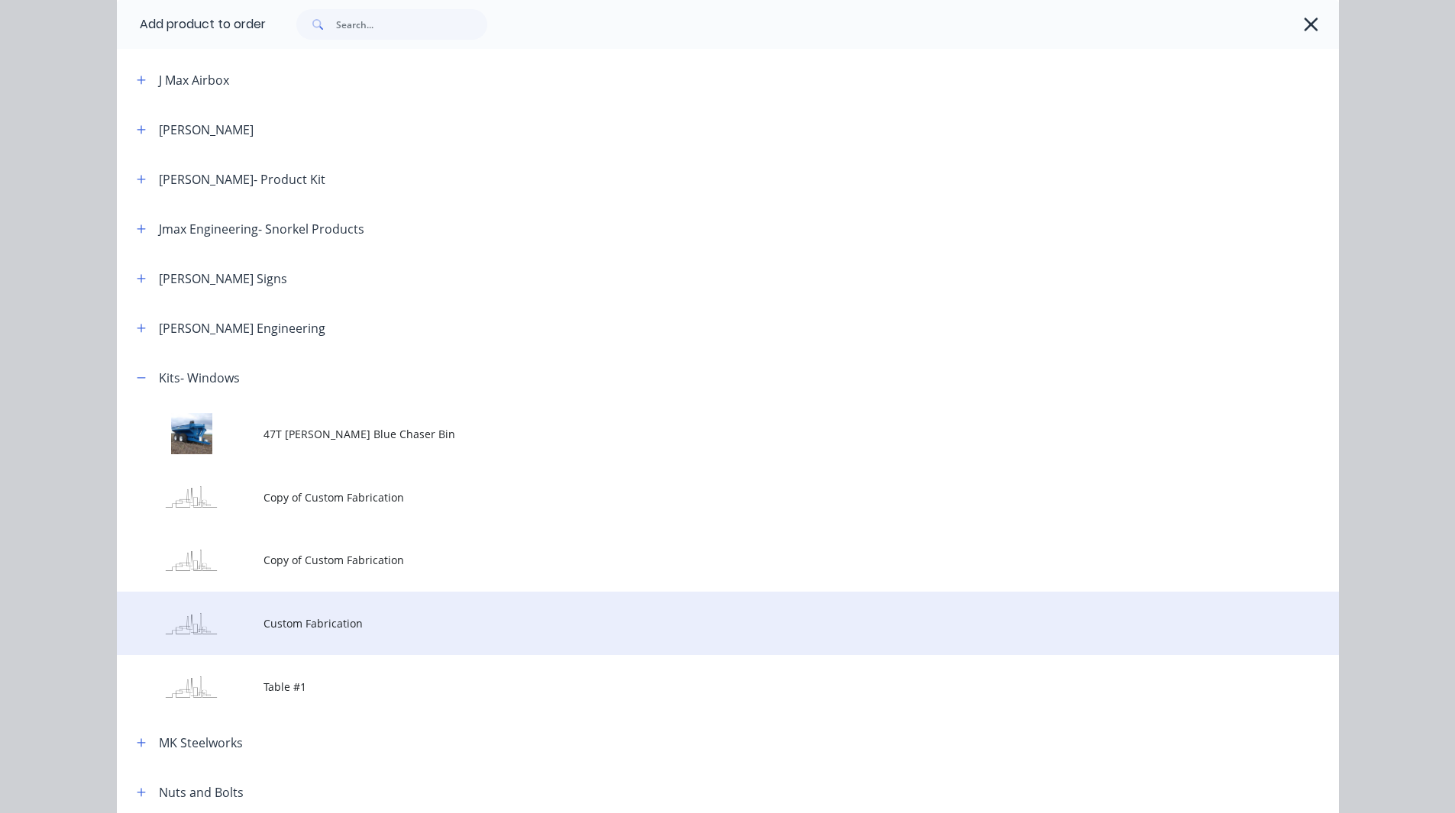
click at [310, 617] on span "Custom Fabrication" at bounding box center [693, 624] width 860 height 16
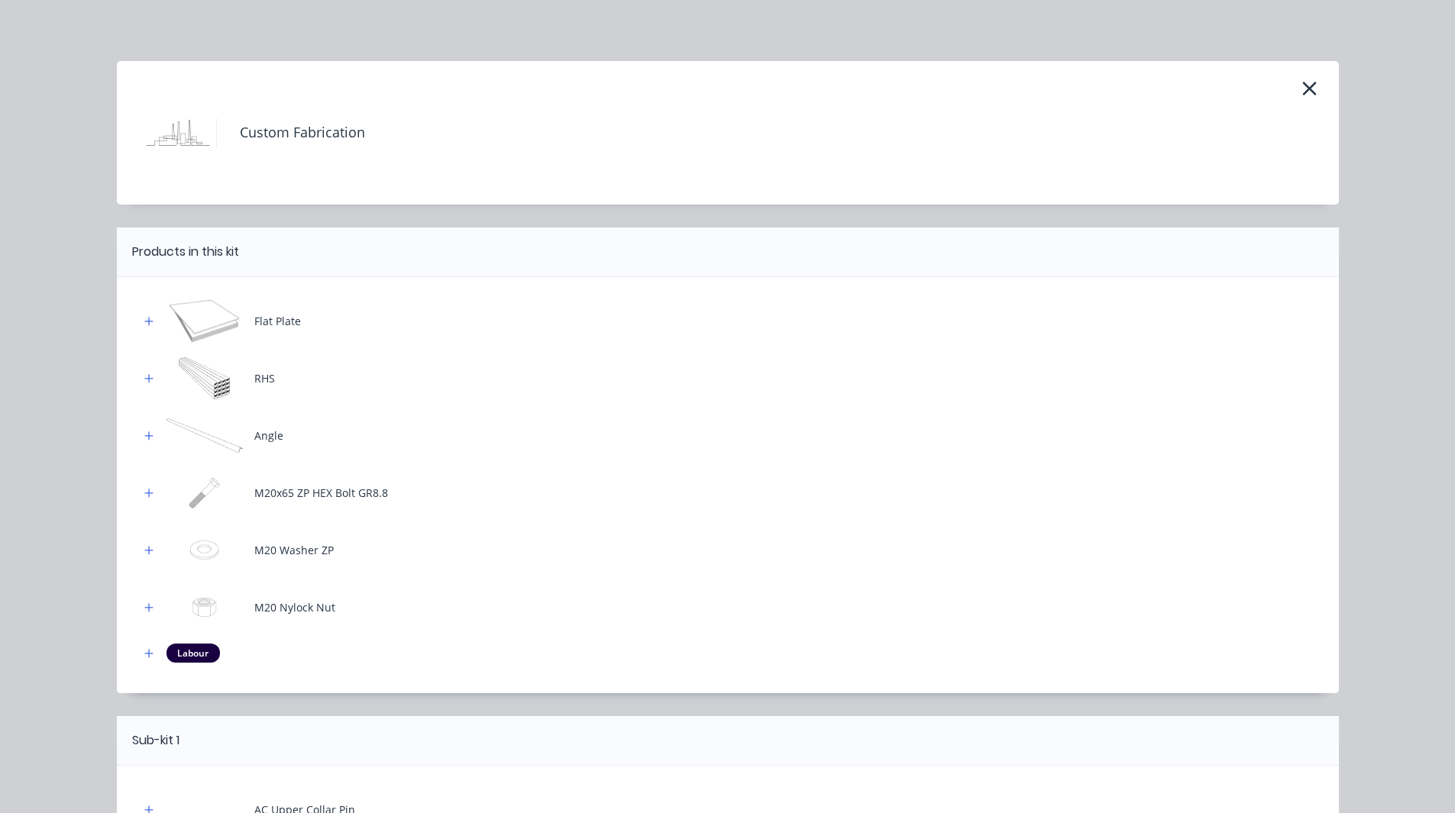
scroll to position [163, 0]
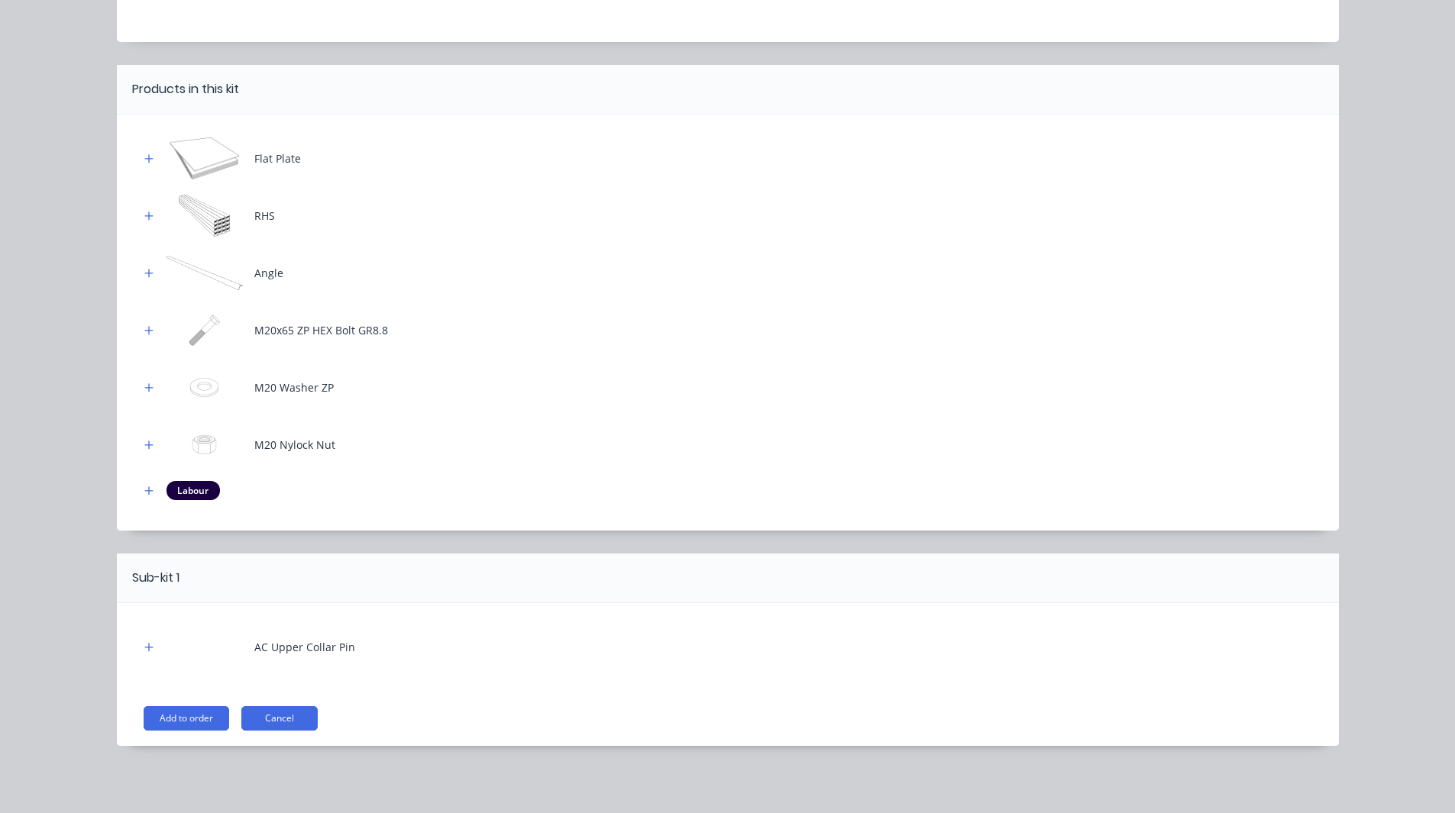
click at [169, 702] on div "AC Upper Collar Pin Add to order Cancel" at bounding box center [728, 674] width 1222 height 143
click at [169, 719] on button "Add to order" at bounding box center [187, 718] width 86 height 24
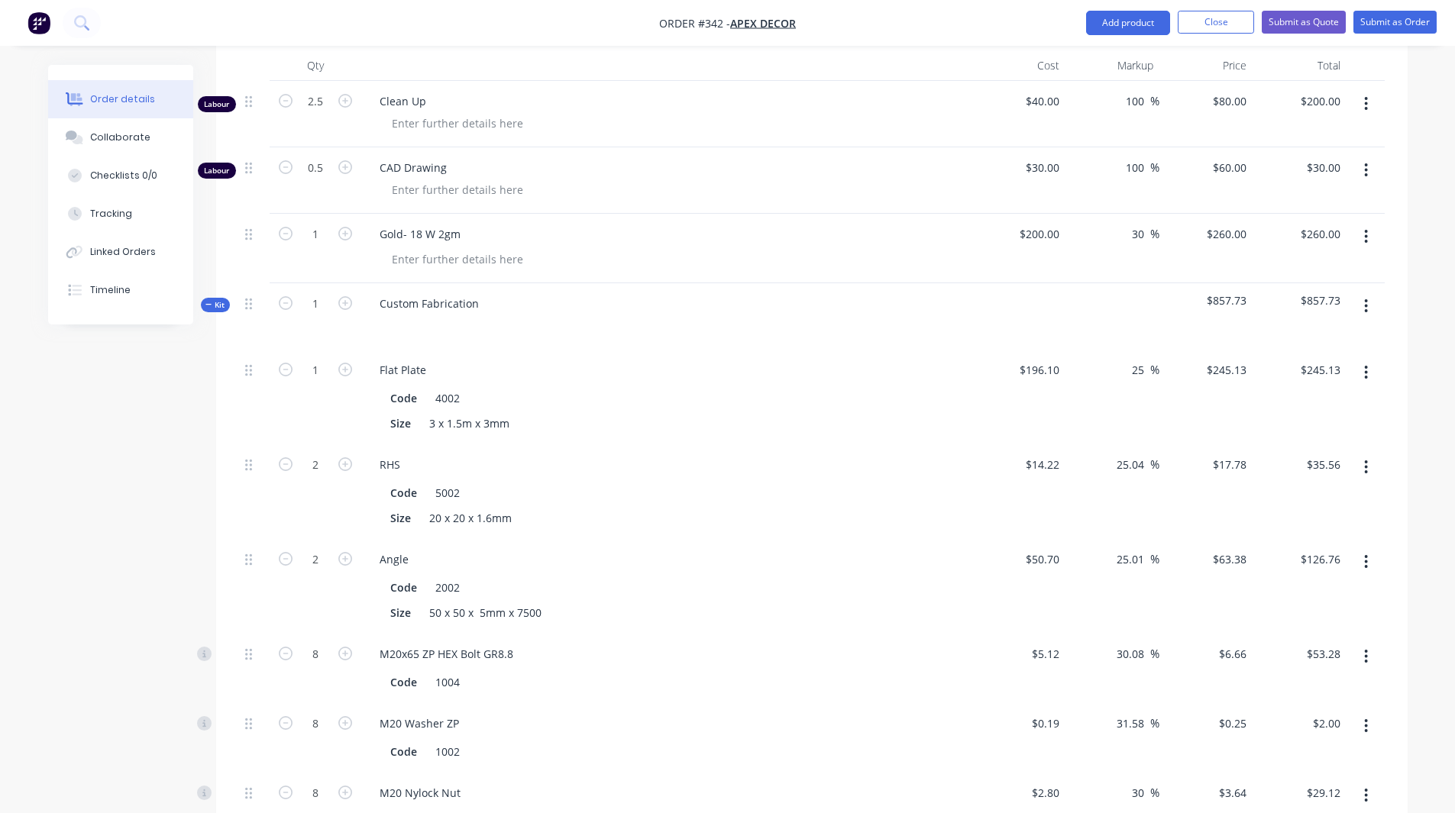
scroll to position [671, 0]
click at [1363, 293] on button "button" at bounding box center [1366, 306] width 36 height 27
click at [1307, 428] on div "Delete" at bounding box center [1312, 439] width 118 height 22
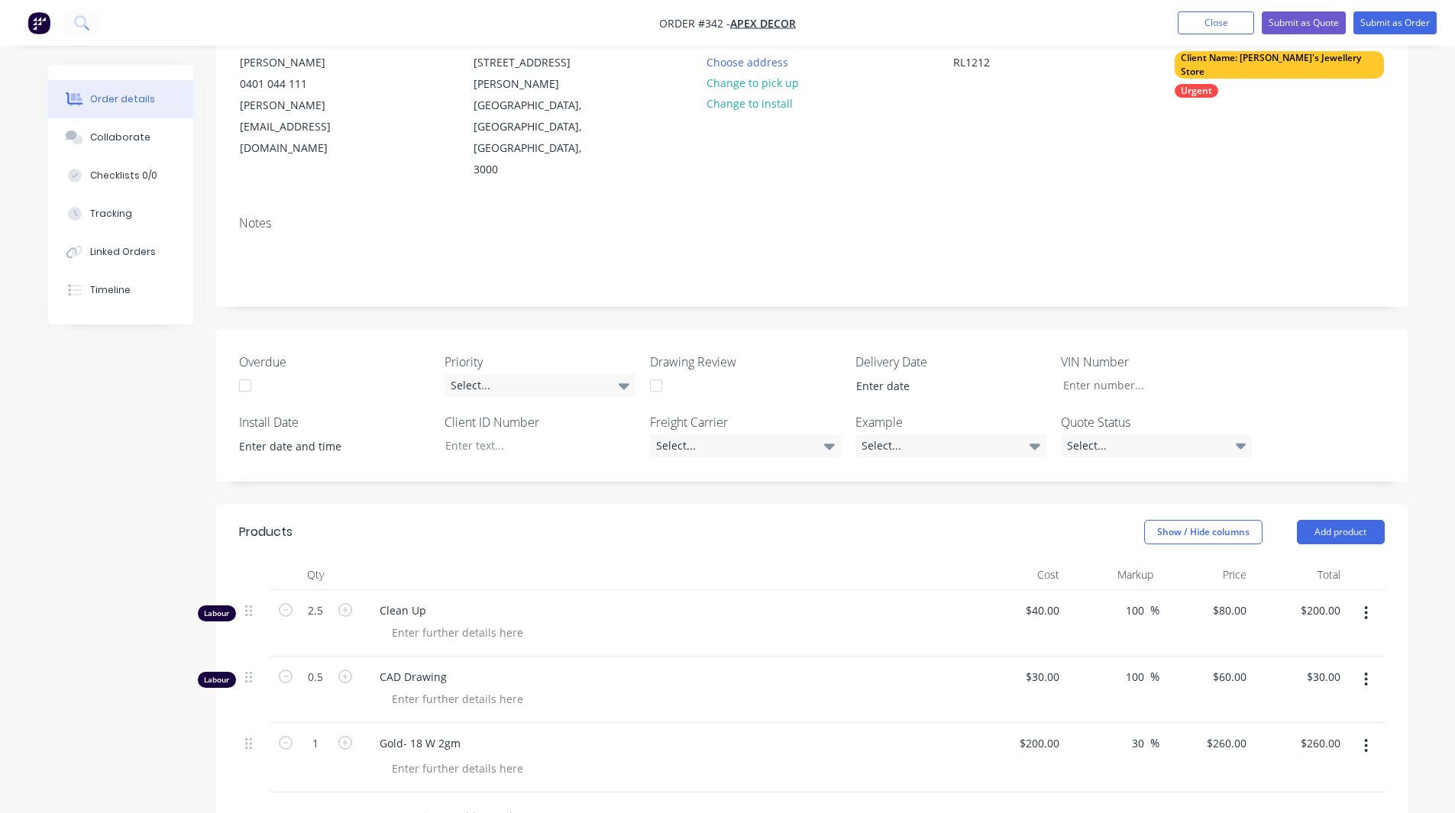
scroll to position [203, 0]
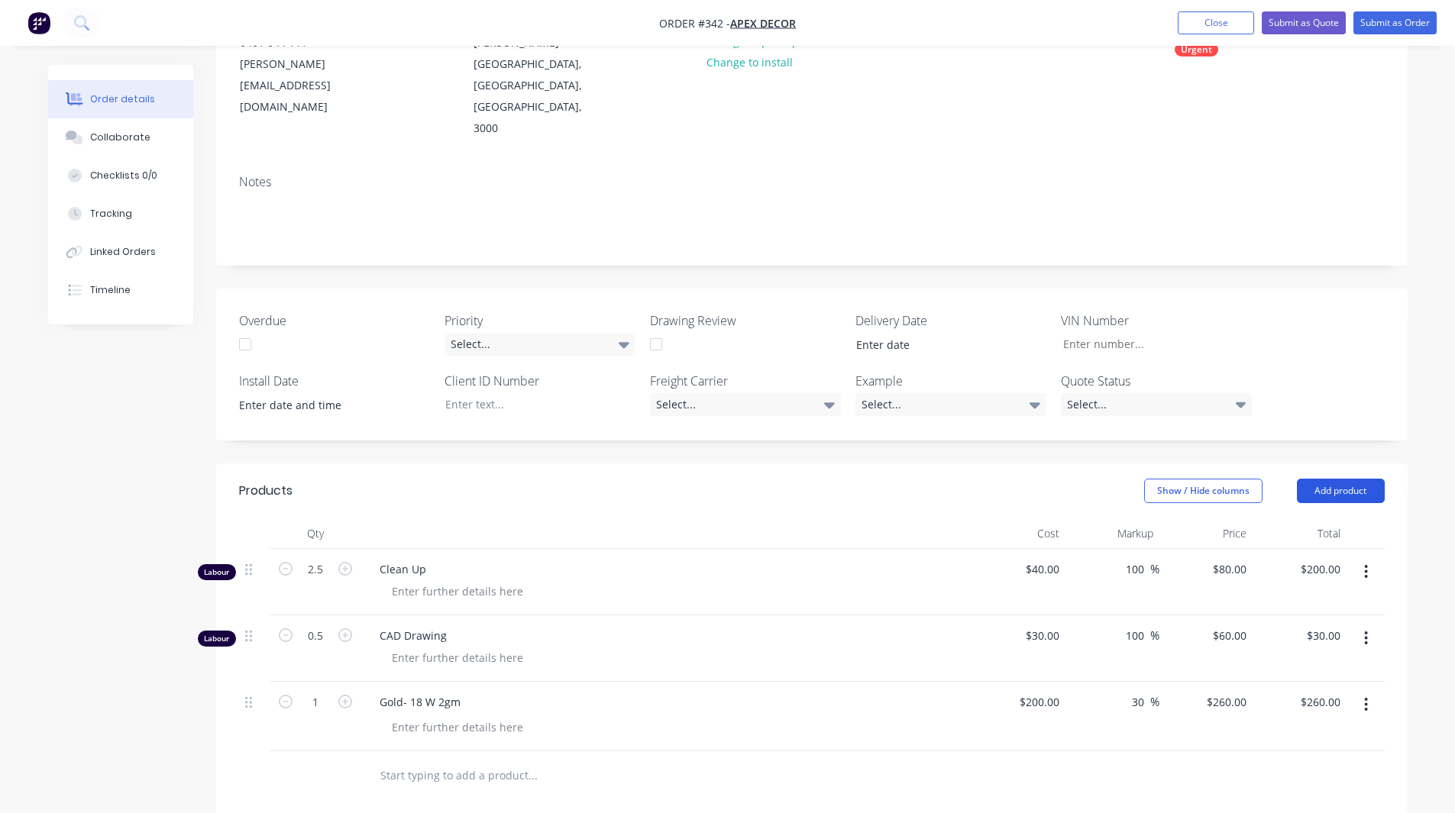
click at [1331, 479] on button "Add product" at bounding box center [1341, 491] width 88 height 24
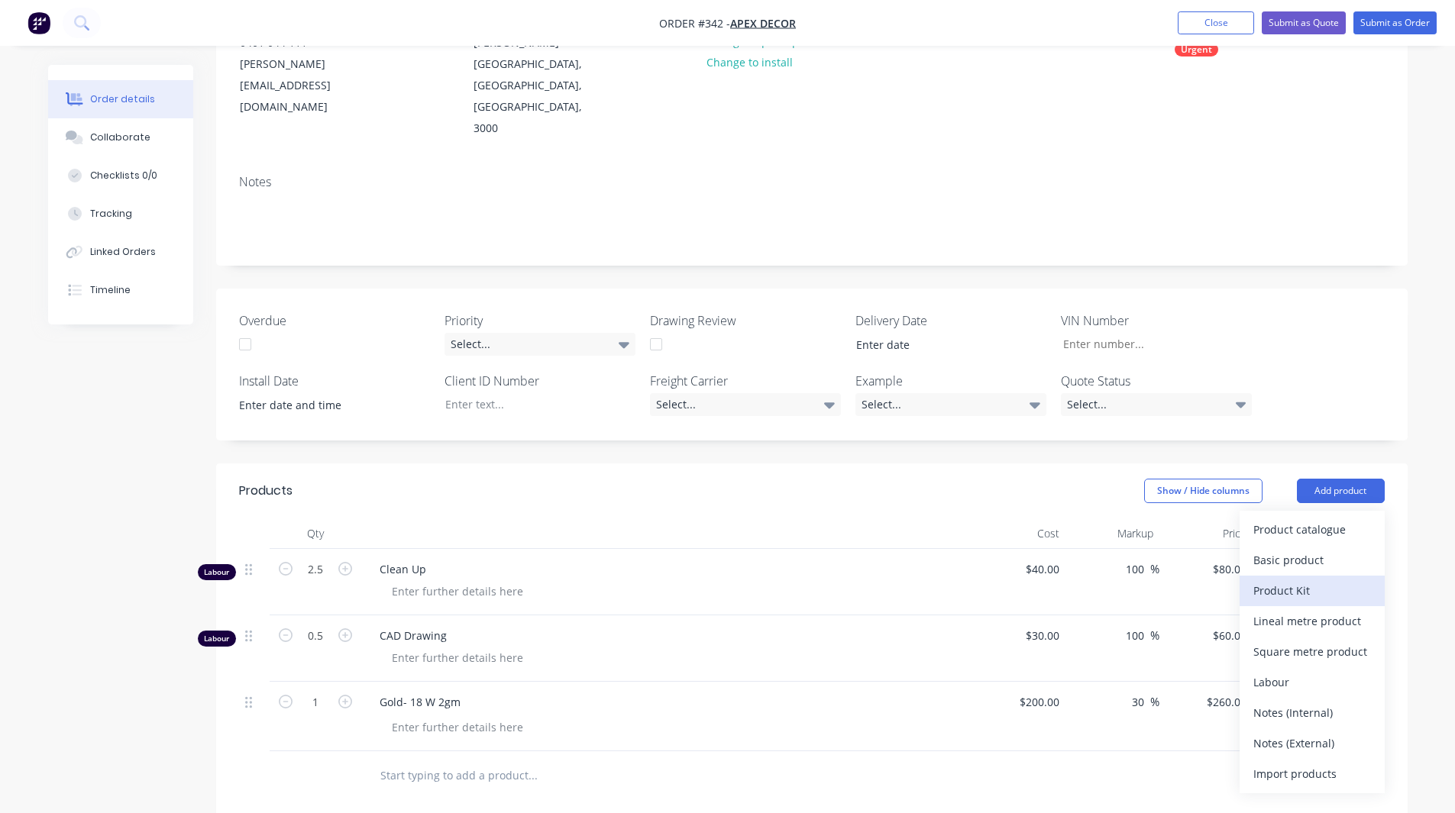
click at [1301, 580] on div "Product Kit" at bounding box center [1312, 591] width 118 height 22
click at [1302, 610] on div "Back" at bounding box center [1312, 621] width 118 height 22
click at [1295, 519] on div "Product catalogue" at bounding box center [1312, 530] width 118 height 22
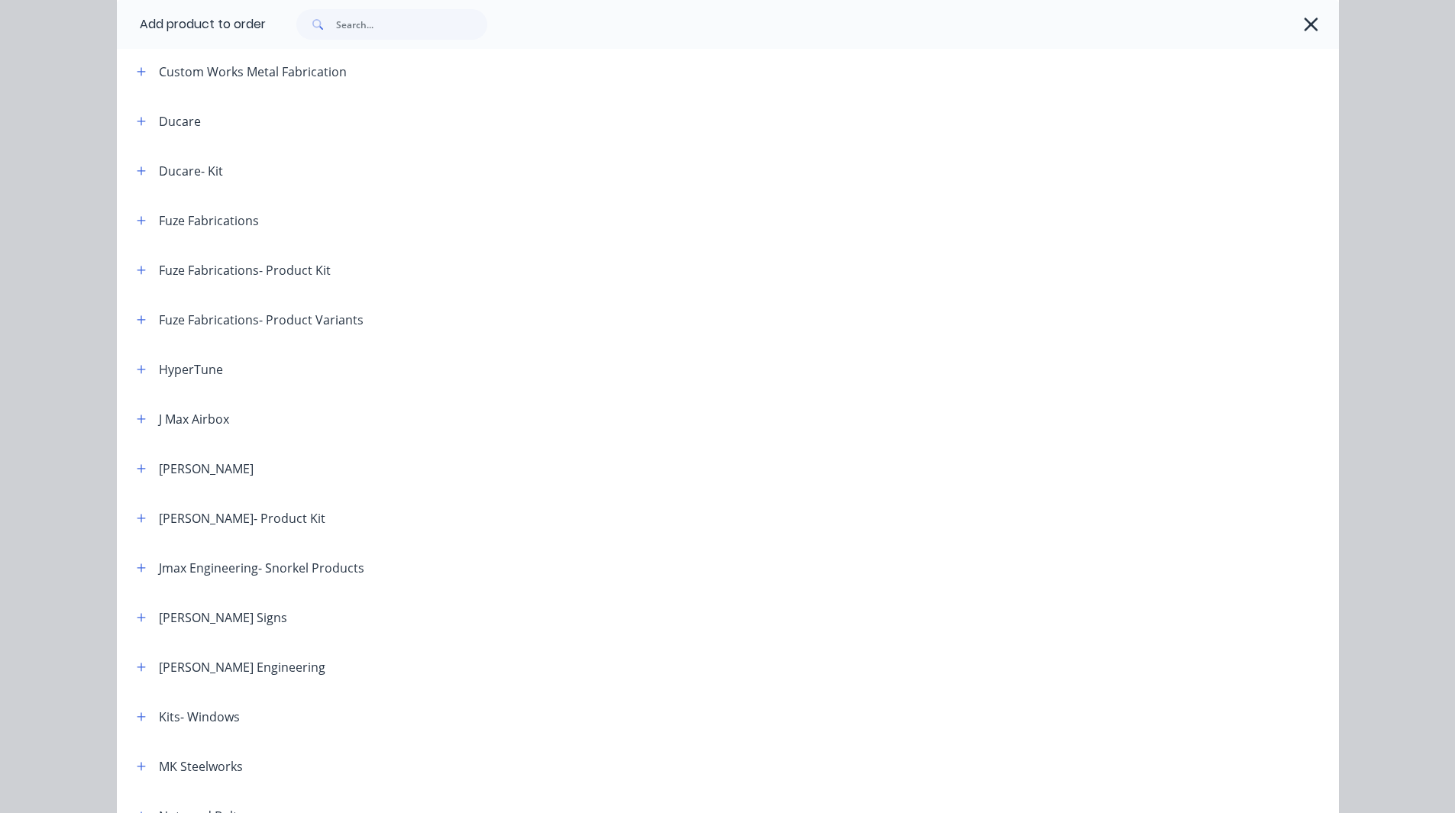
scroll to position [595, 0]
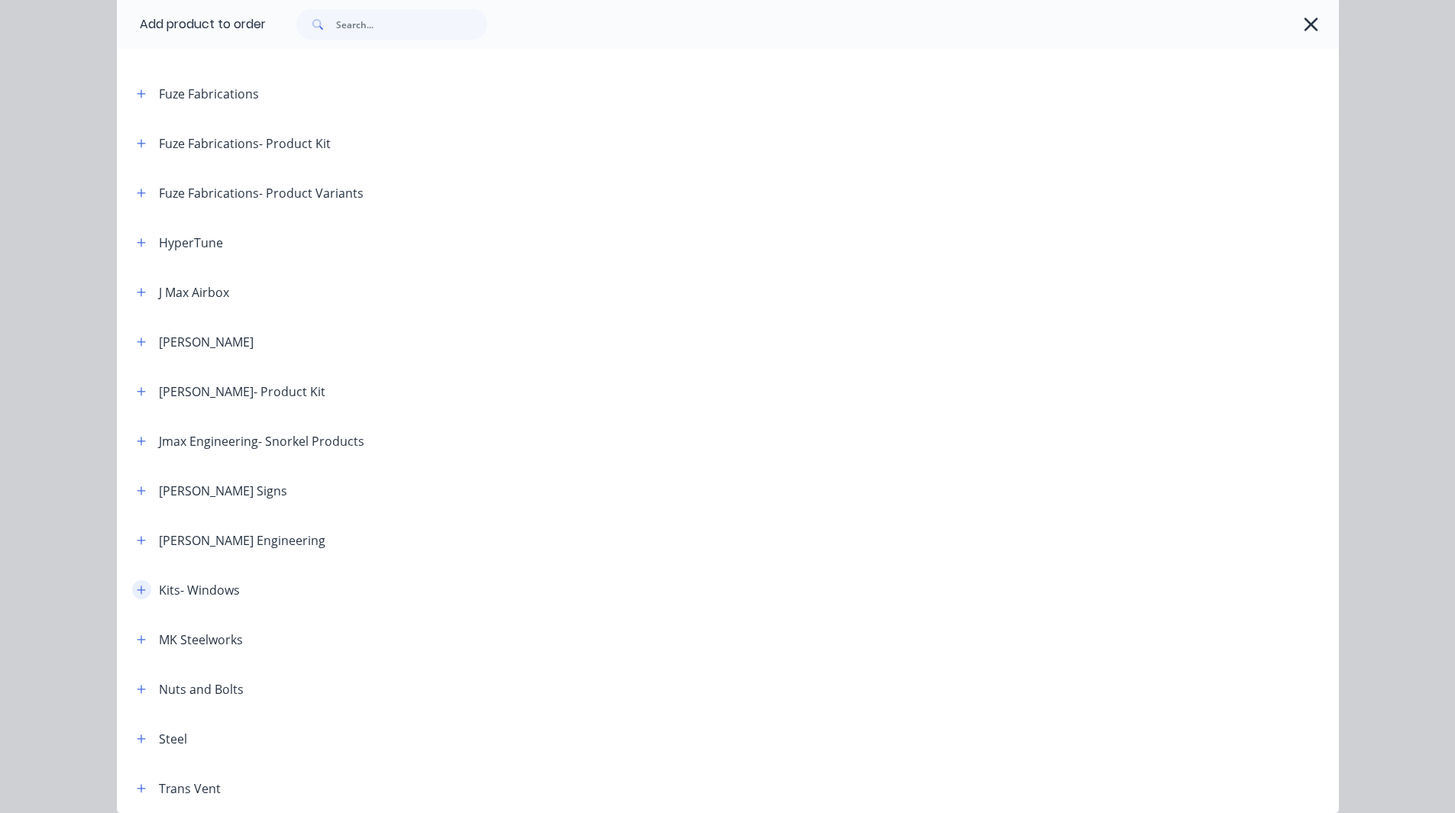
click at [138, 593] on icon "button" at bounding box center [141, 590] width 9 height 11
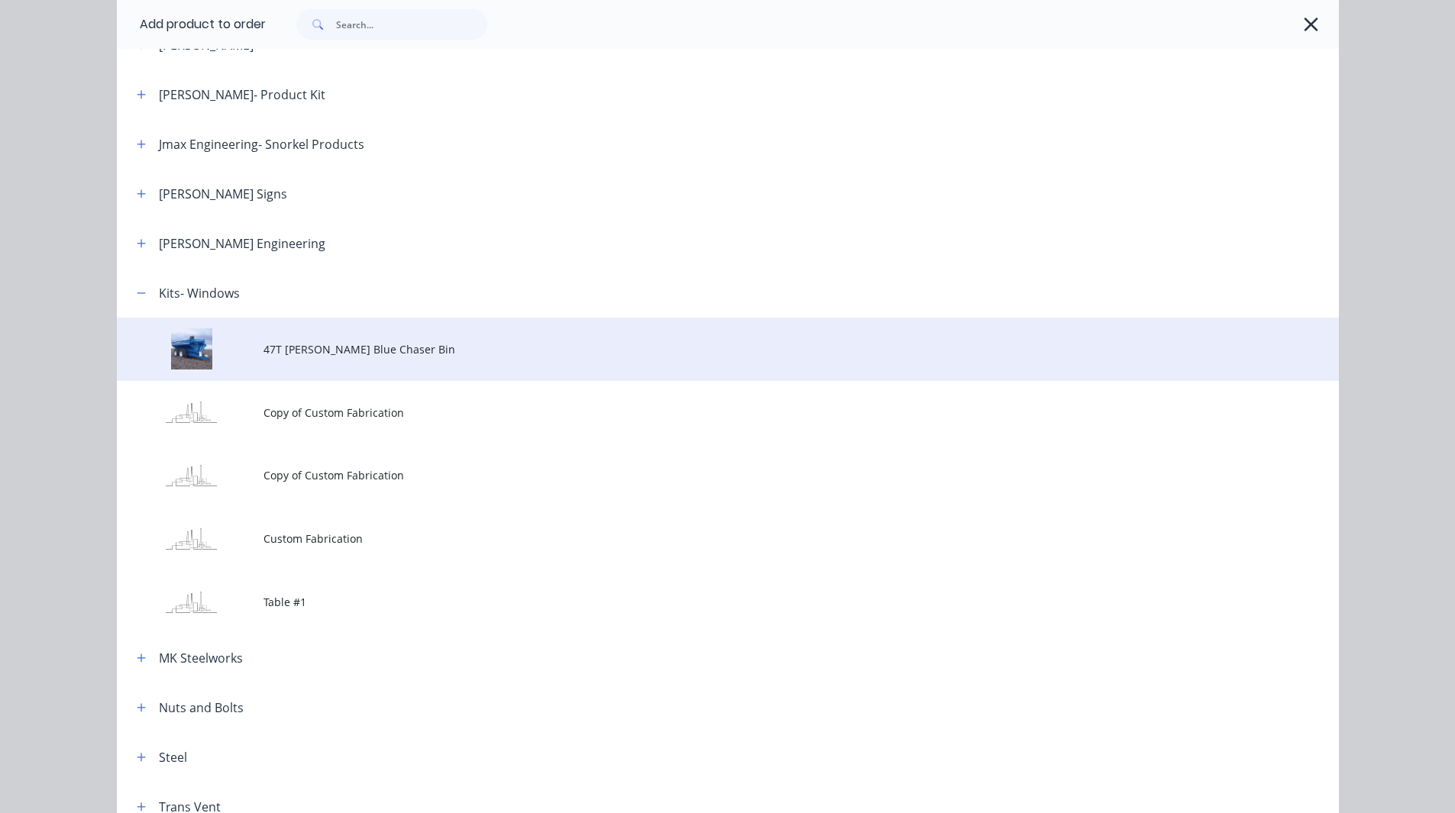
scroll to position [893, 0]
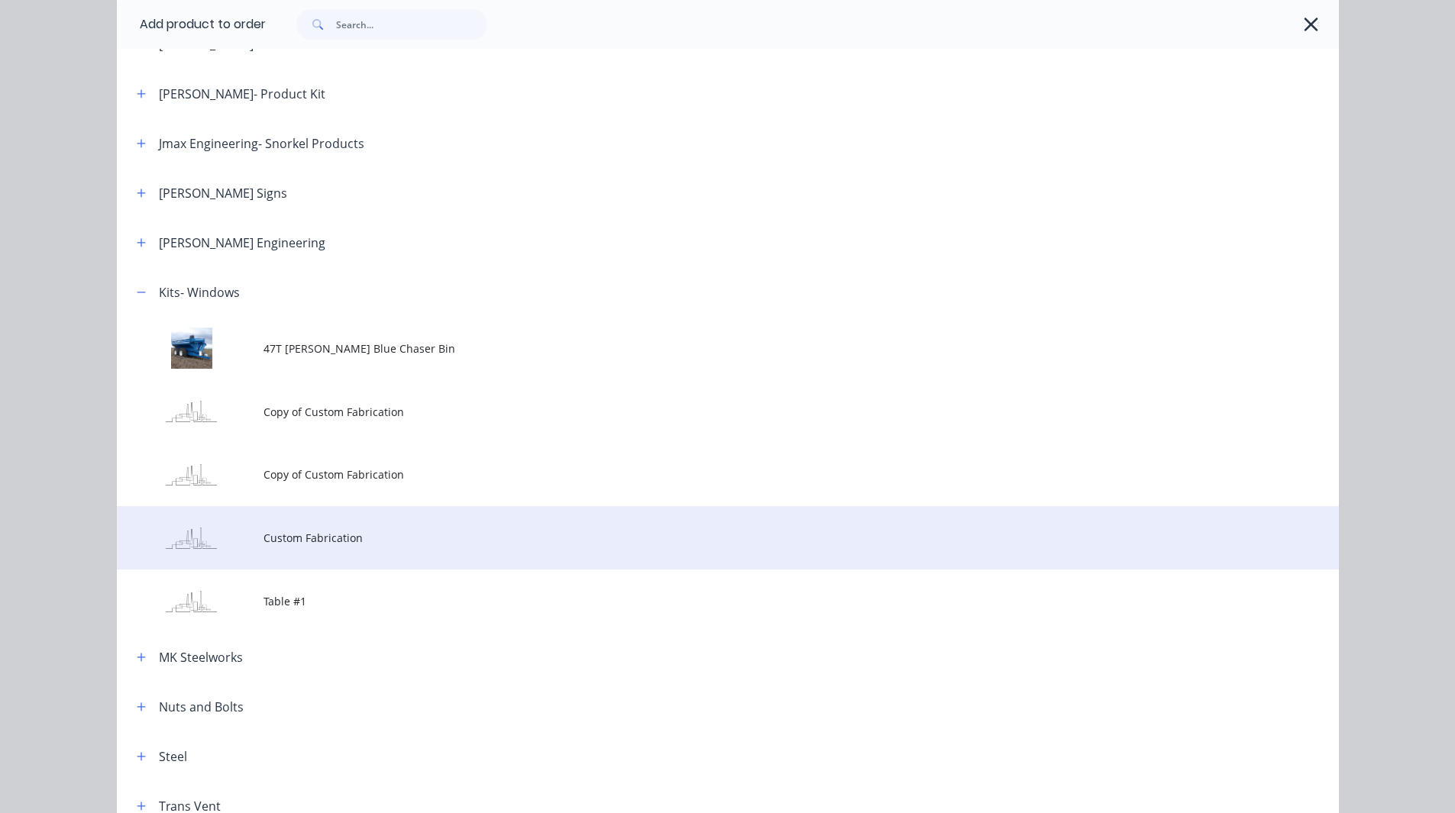
click at [298, 539] on span "Custom Fabrication" at bounding box center [693, 538] width 860 height 16
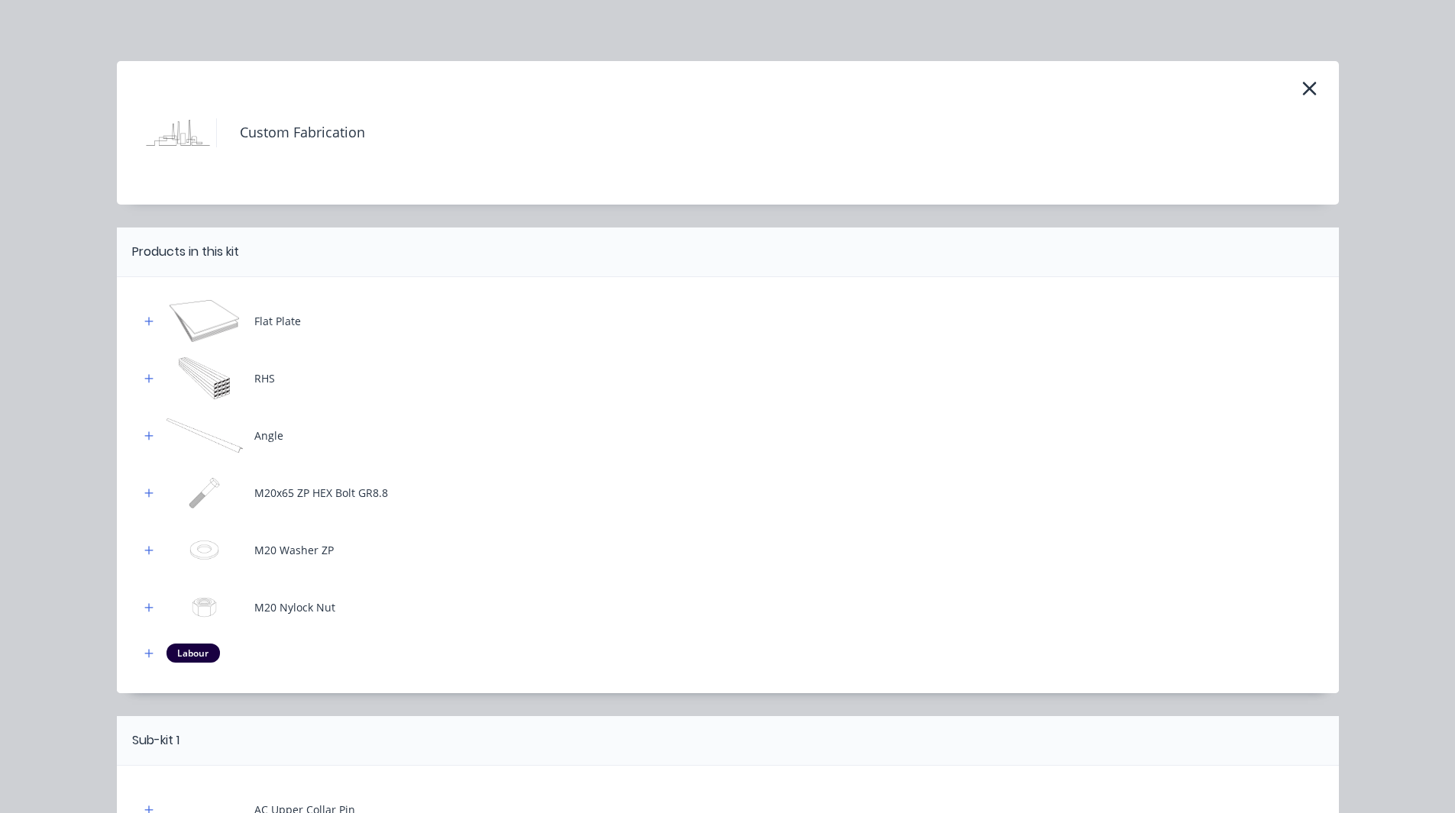
scroll to position [163, 0]
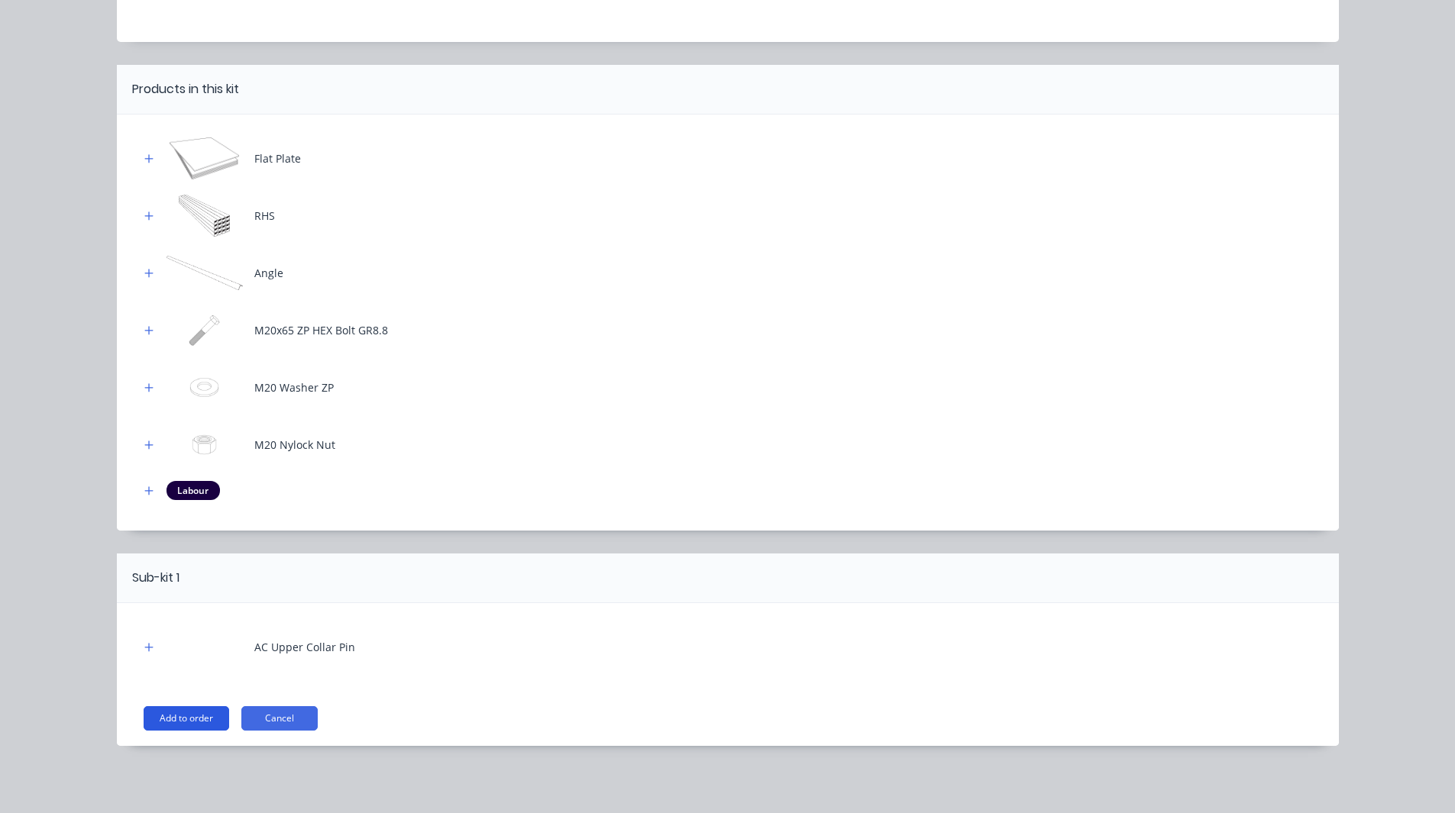
click at [198, 726] on button "Add to order" at bounding box center [187, 718] width 86 height 24
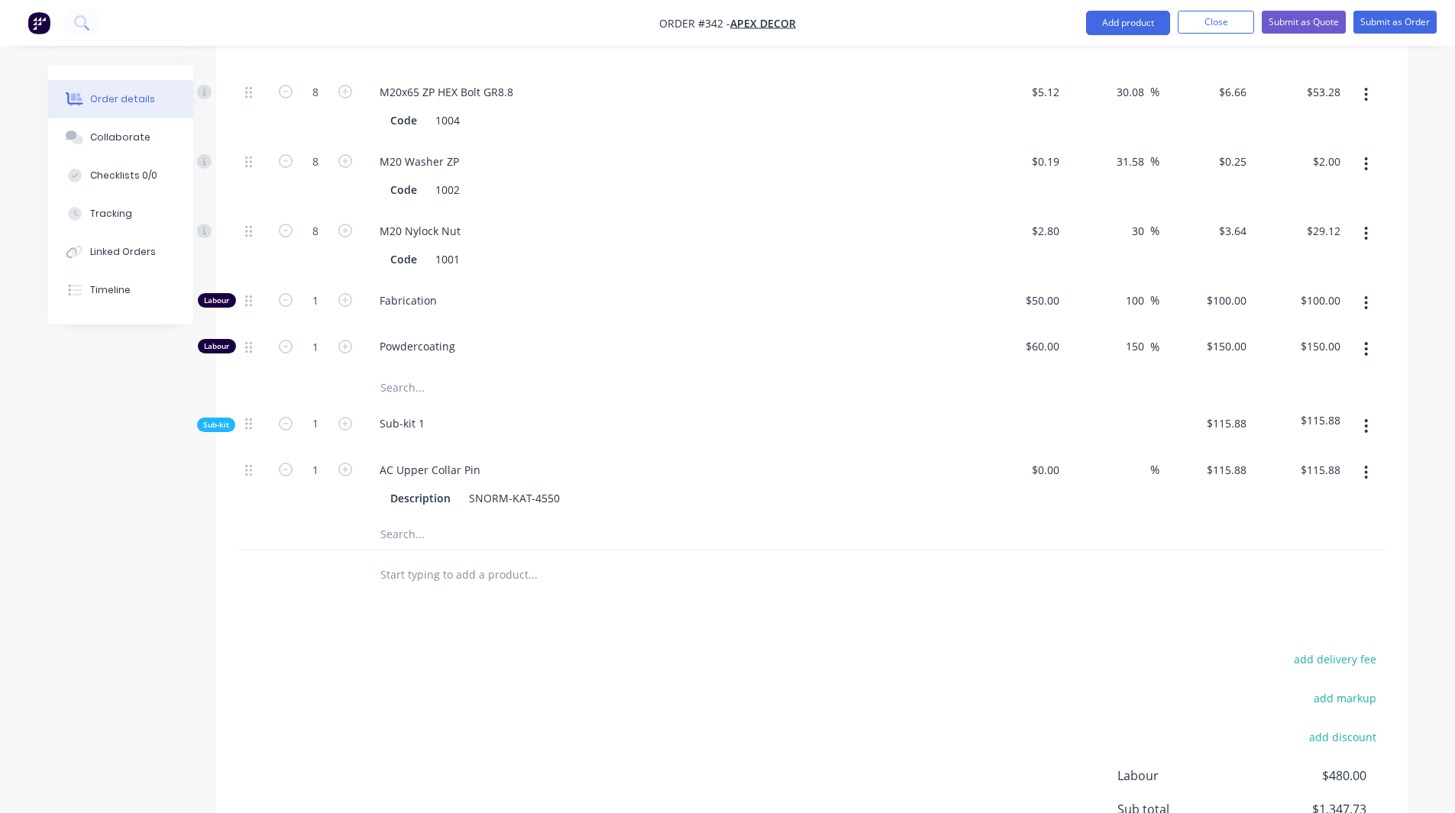
scroll to position [1234, 0]
click at [427, 559] on input "text" at bounding box center [533, 574] width 306 height 31
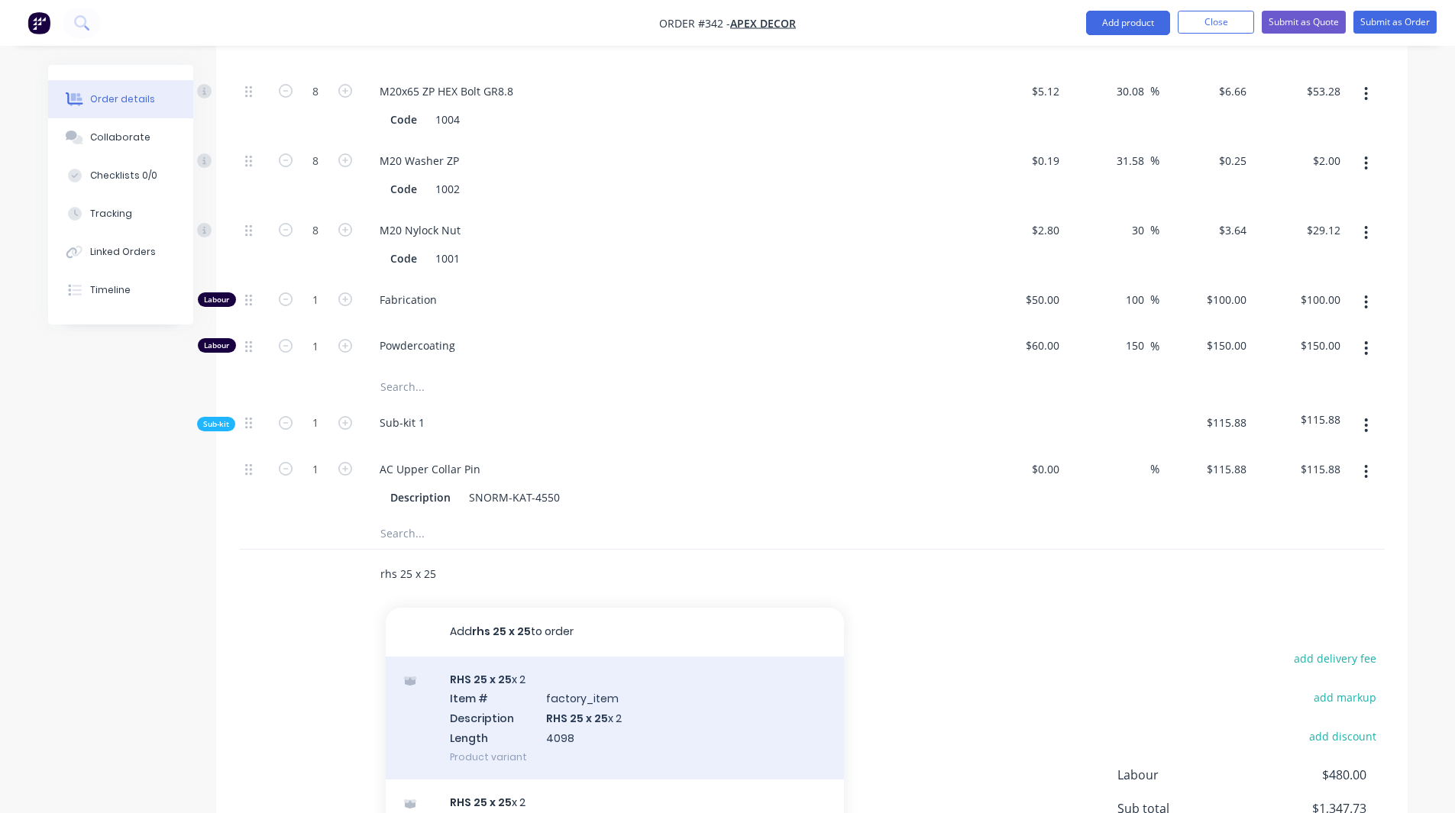
type input "rhs 25 x 25"
click at [531, 657] on div "RHS 25 x 25 x 2 Item # factory_item Description RHS 25 x 25 x 2 Length 4098 Pro…" at bounding box center [615, 718] width 458 height 123
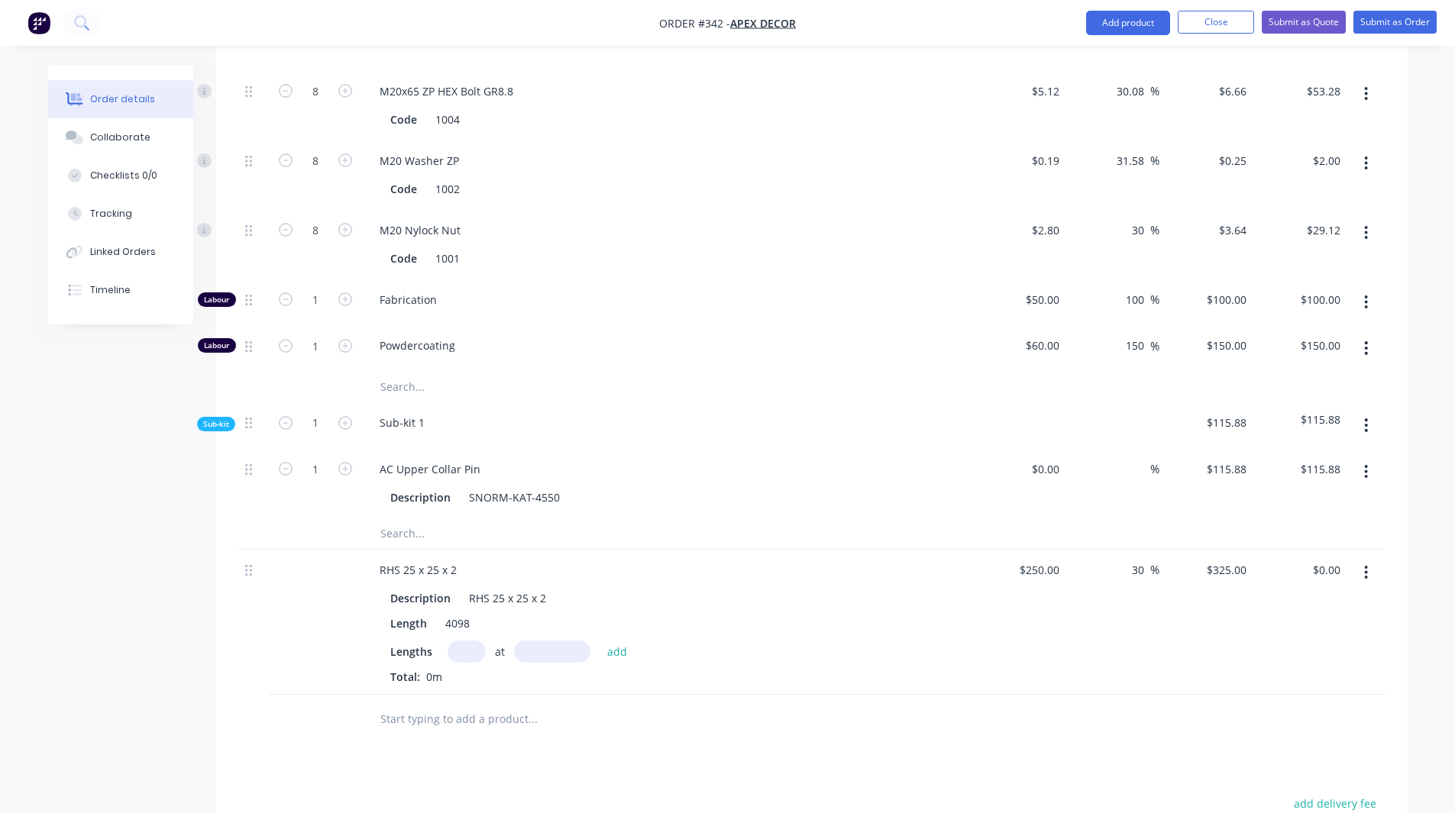
click at [464, 641] on input "text" at bounding box center [467, 652] width 38 height 22
click at [1363, 559] on button "button" at bounding box center [1366, 572] width 36 height 27
click at [1278, 694] on div "Delete" at bounding box center [1312, 705] width 118 height 22
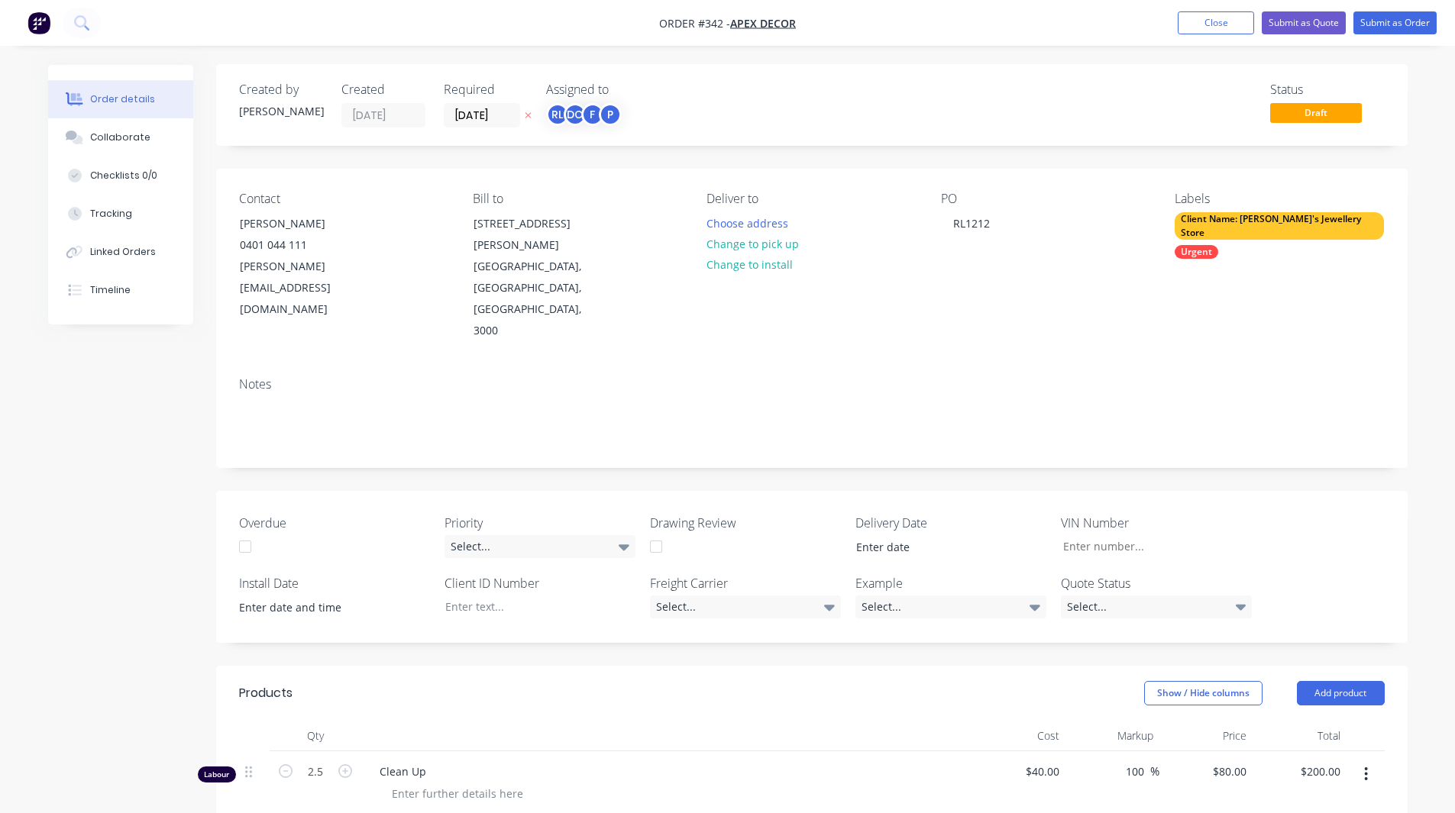
scroll to position [0, 0]
click at [1288, 23] on button "Submit as Quote" at bounding box center [1304, 22] width 84 height 23
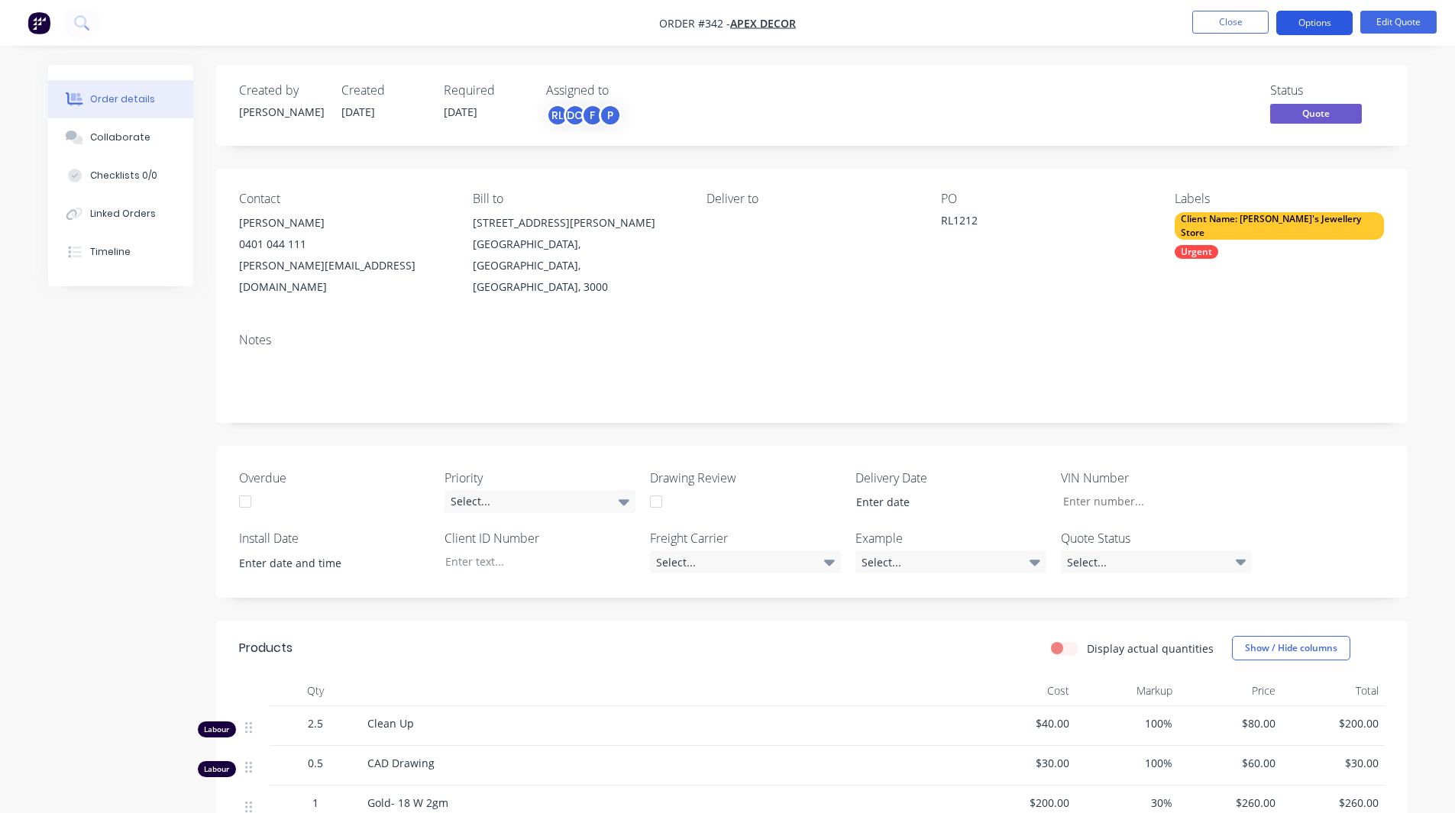
click at [1317, 18] on button "Options" at bounding box center [1314, 23] width 76 height 24
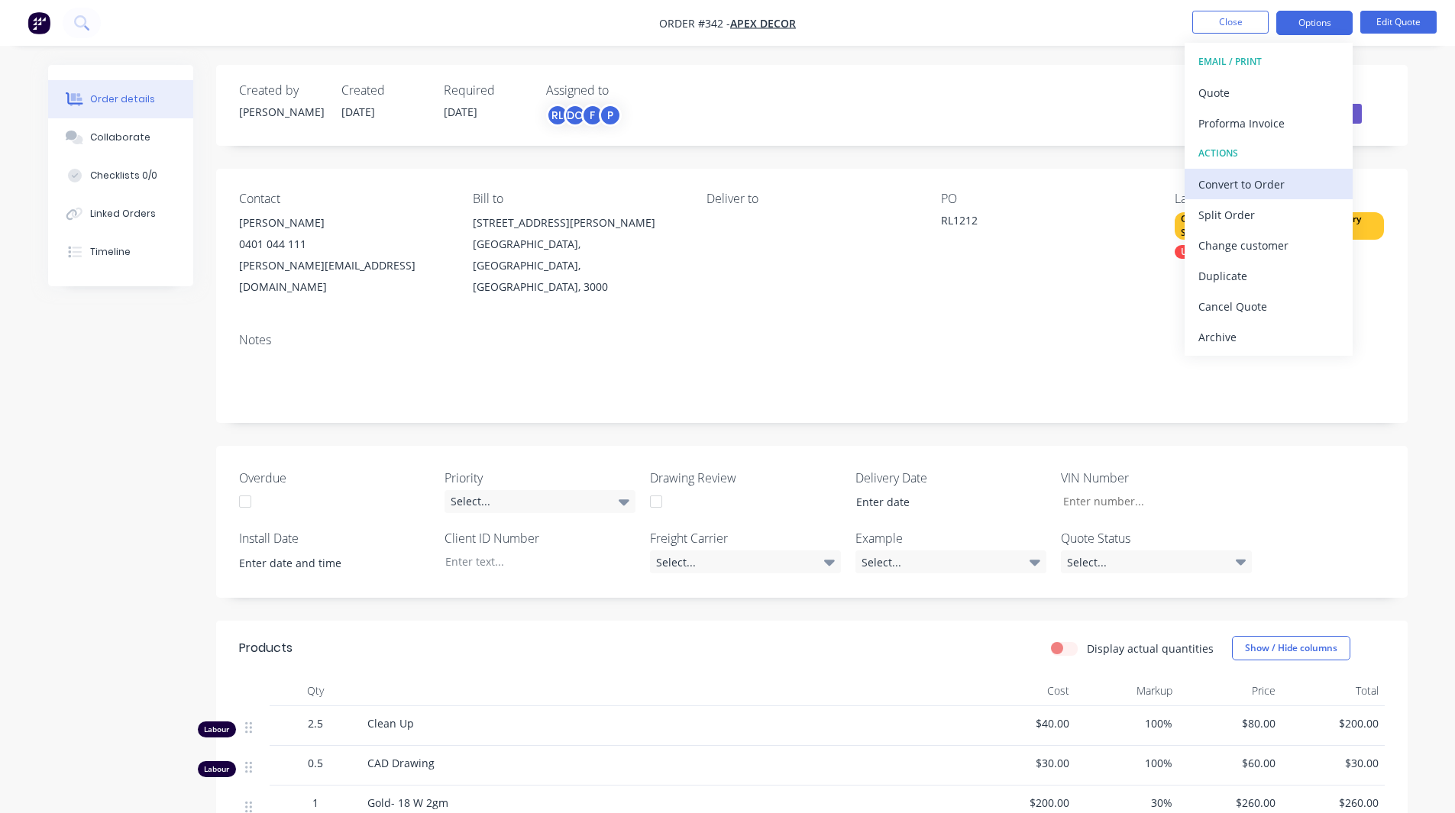
click at [1272, 181] on div "Convert to Order" at bounding box center [1268, 184] width 141 height 22
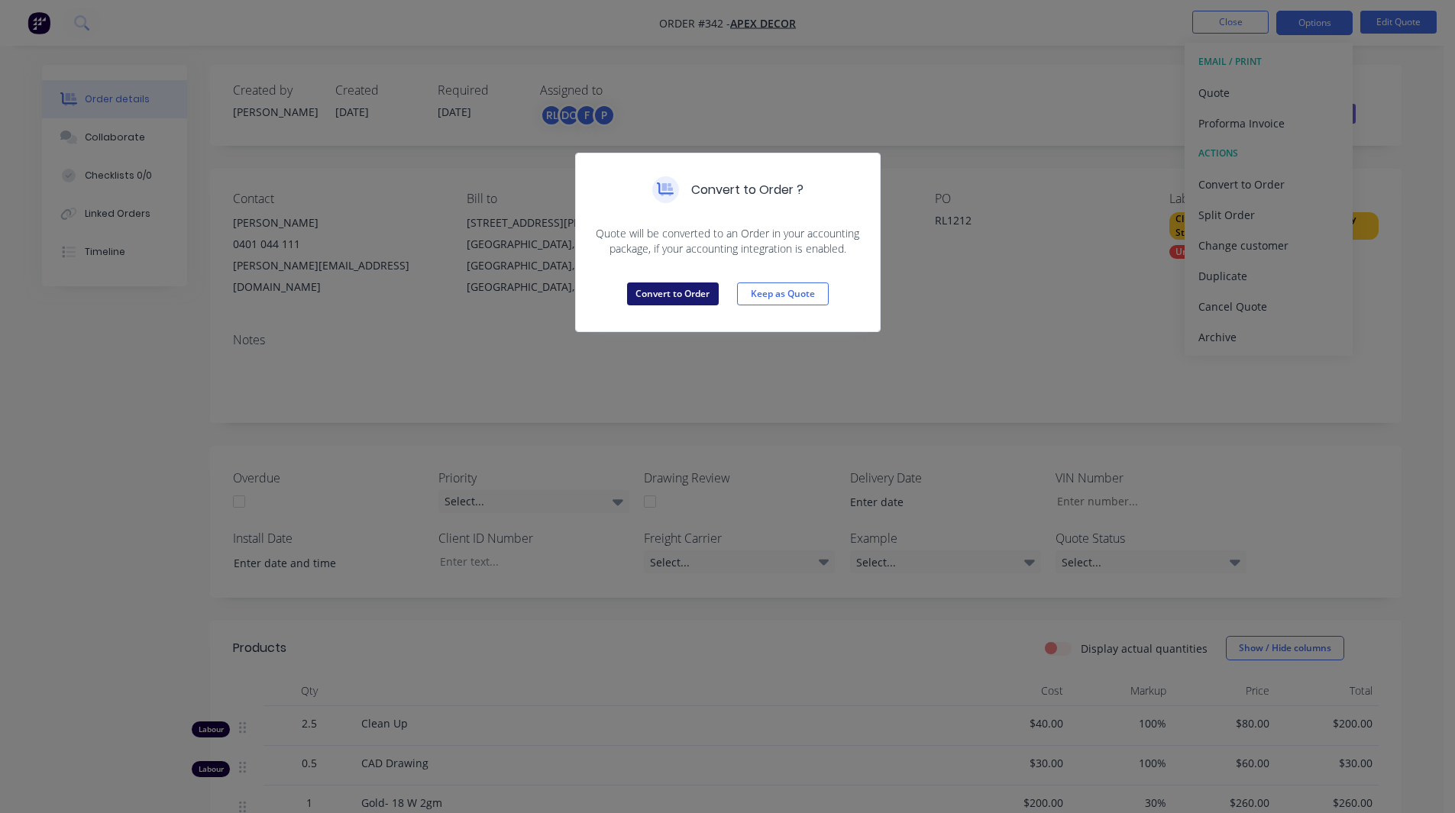
click at [684, 299] on button "Convert to Order" at bounding box center [673, 294] width 92 height 23
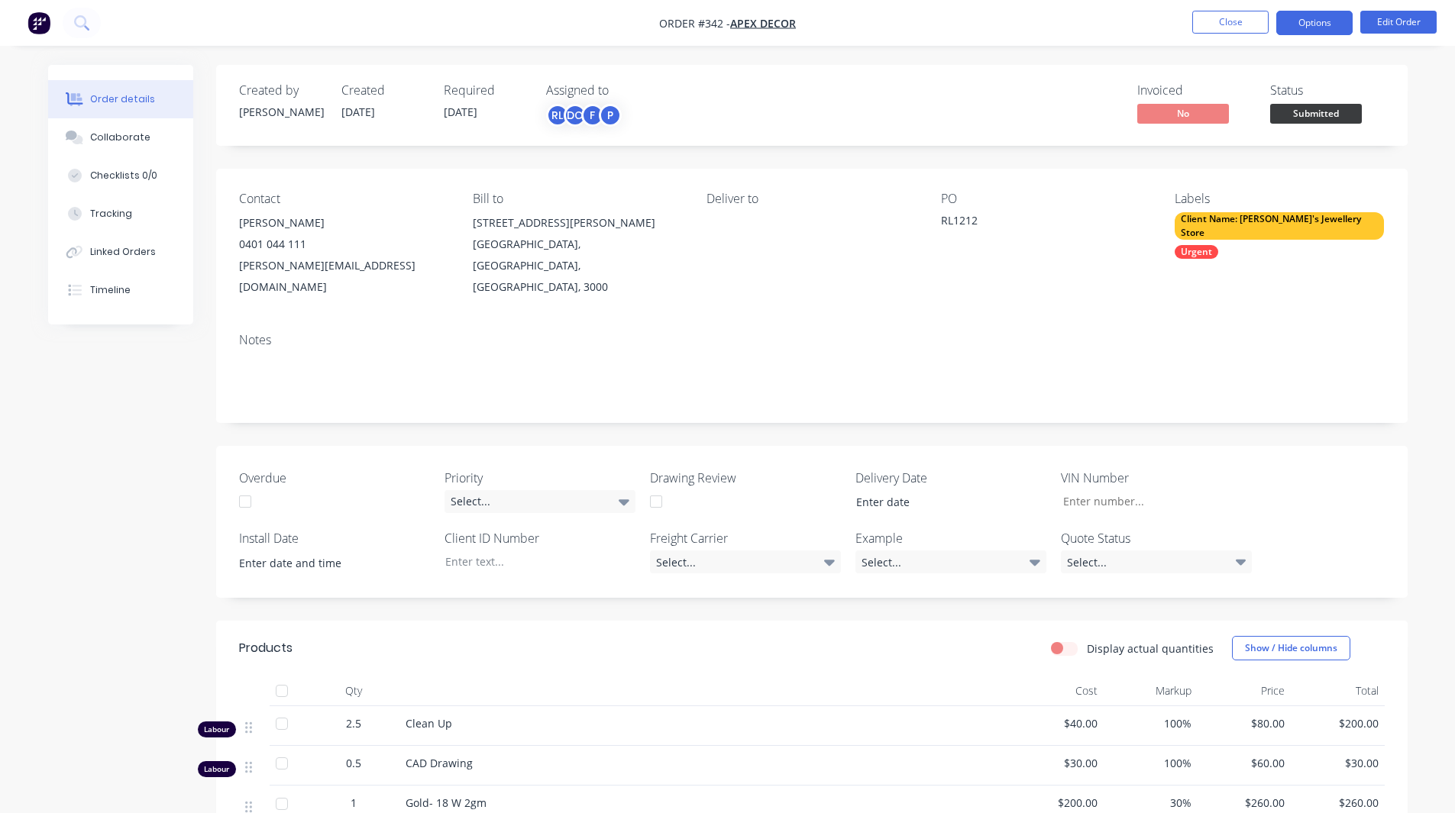
click at [1315, 23] on button "Options" at bounding box center [1314, 23] width 76 height 24
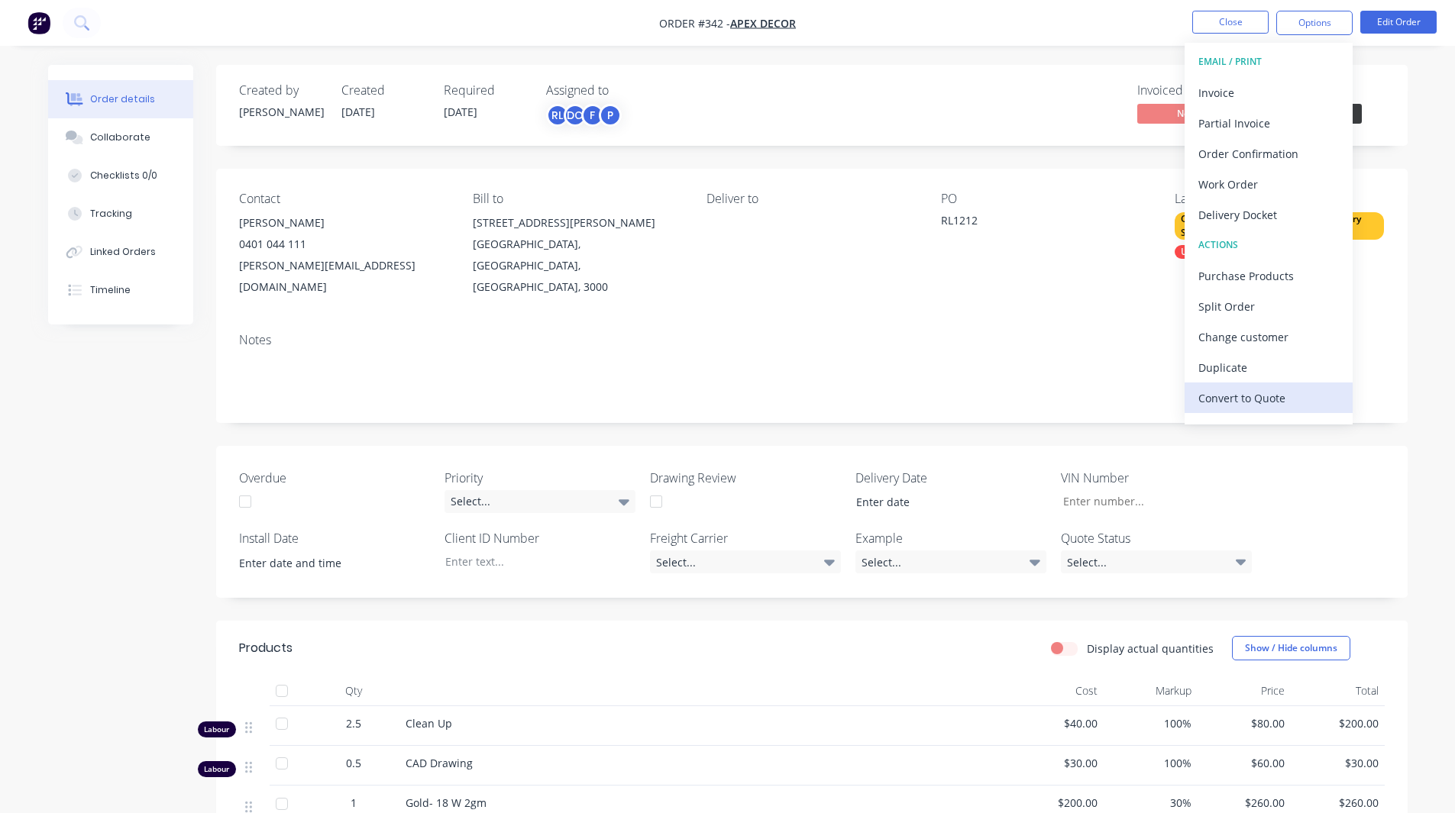
click at [1256, 393] on div "Convert to Quote" at bounding box center [1268, 398] width 141 height 22
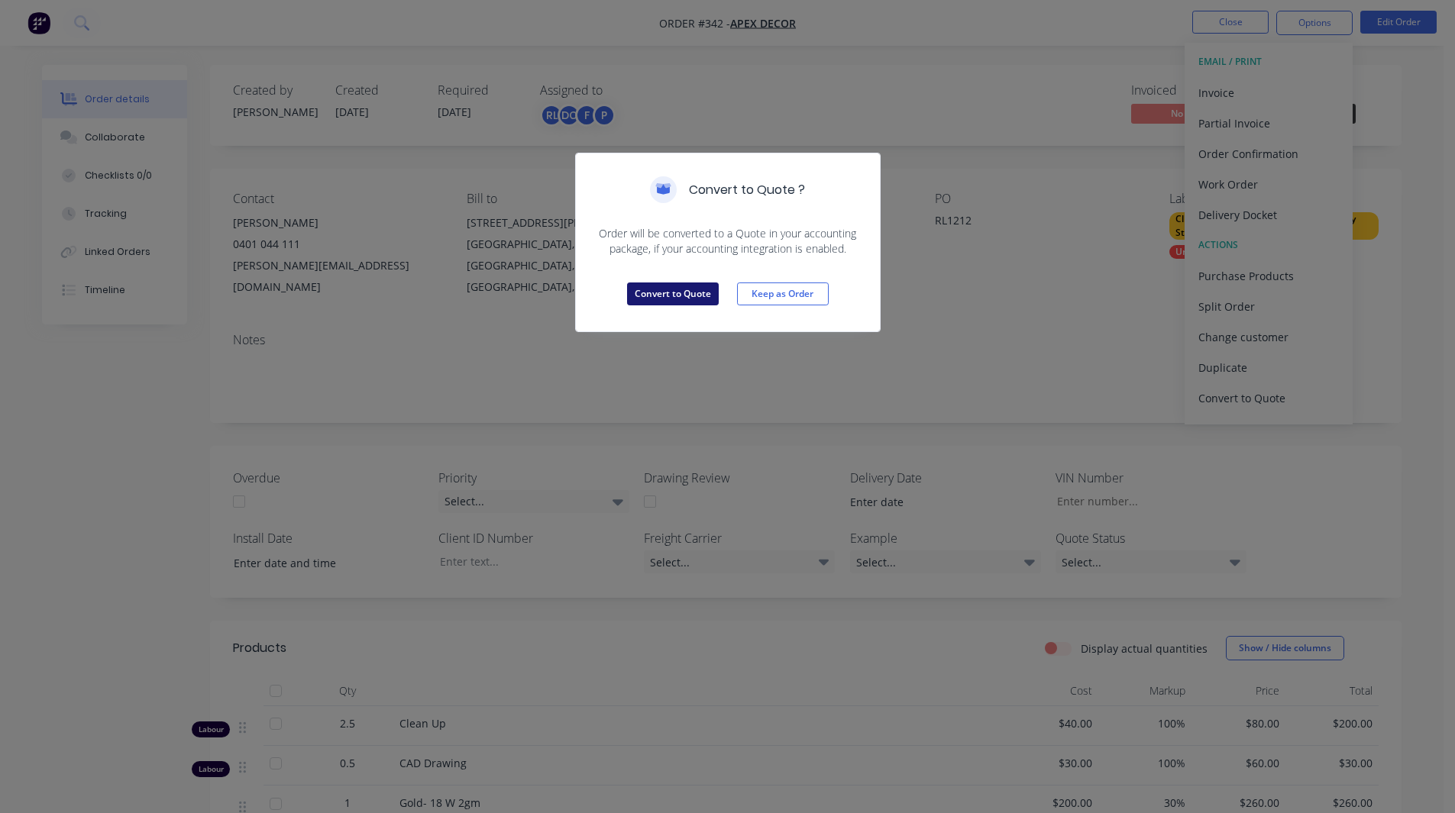
click at [671, 293] on button "Convert to Quote" at bounding box center [673, 294] width 92 height 23
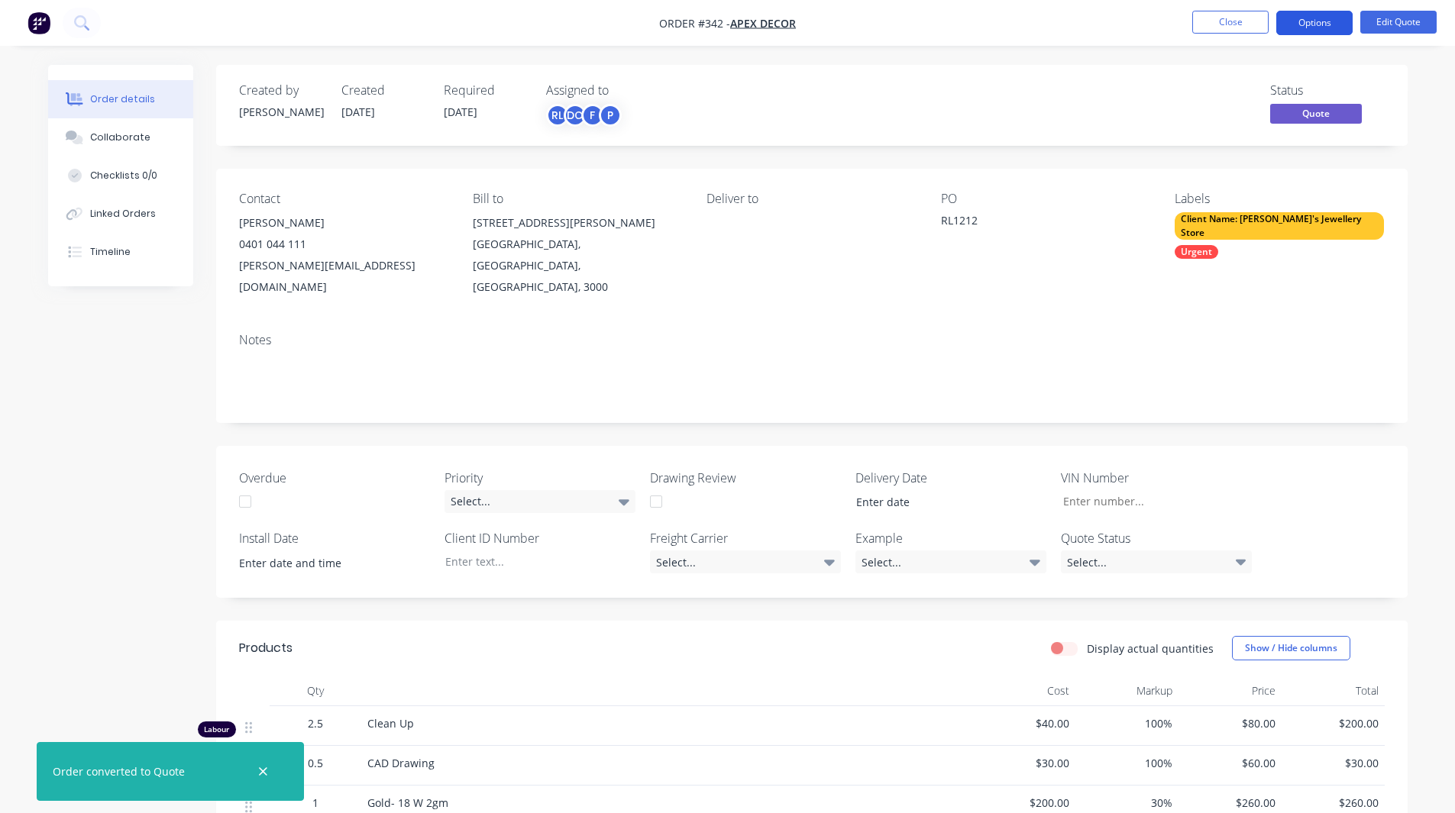
click at [1307, 19] on button "Options" at bounding box center [1314, 23] width 76 height 24
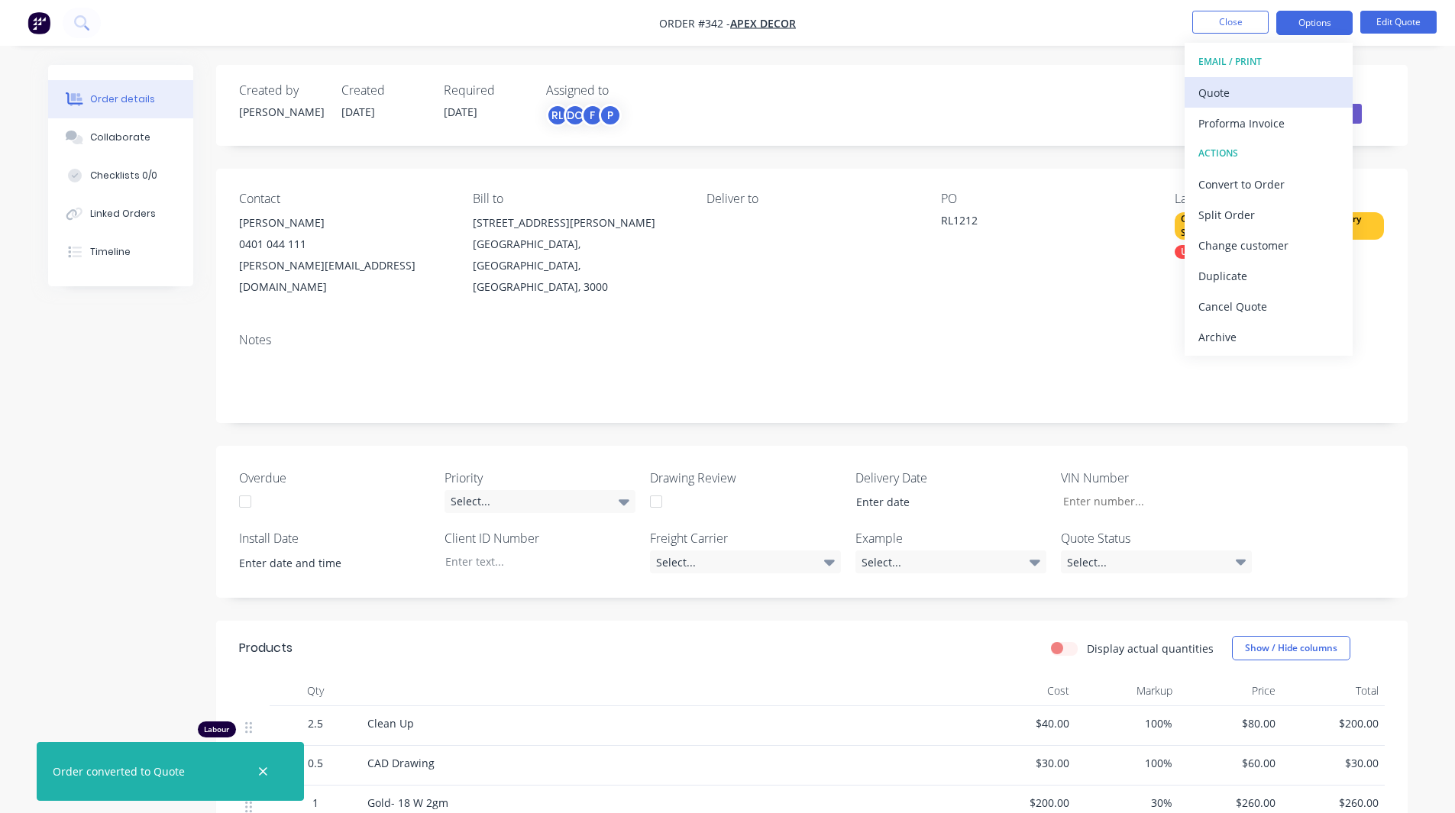
click at [1238, 89] on div "Quote" at bounding box center [1268, 93] width 141 height 22
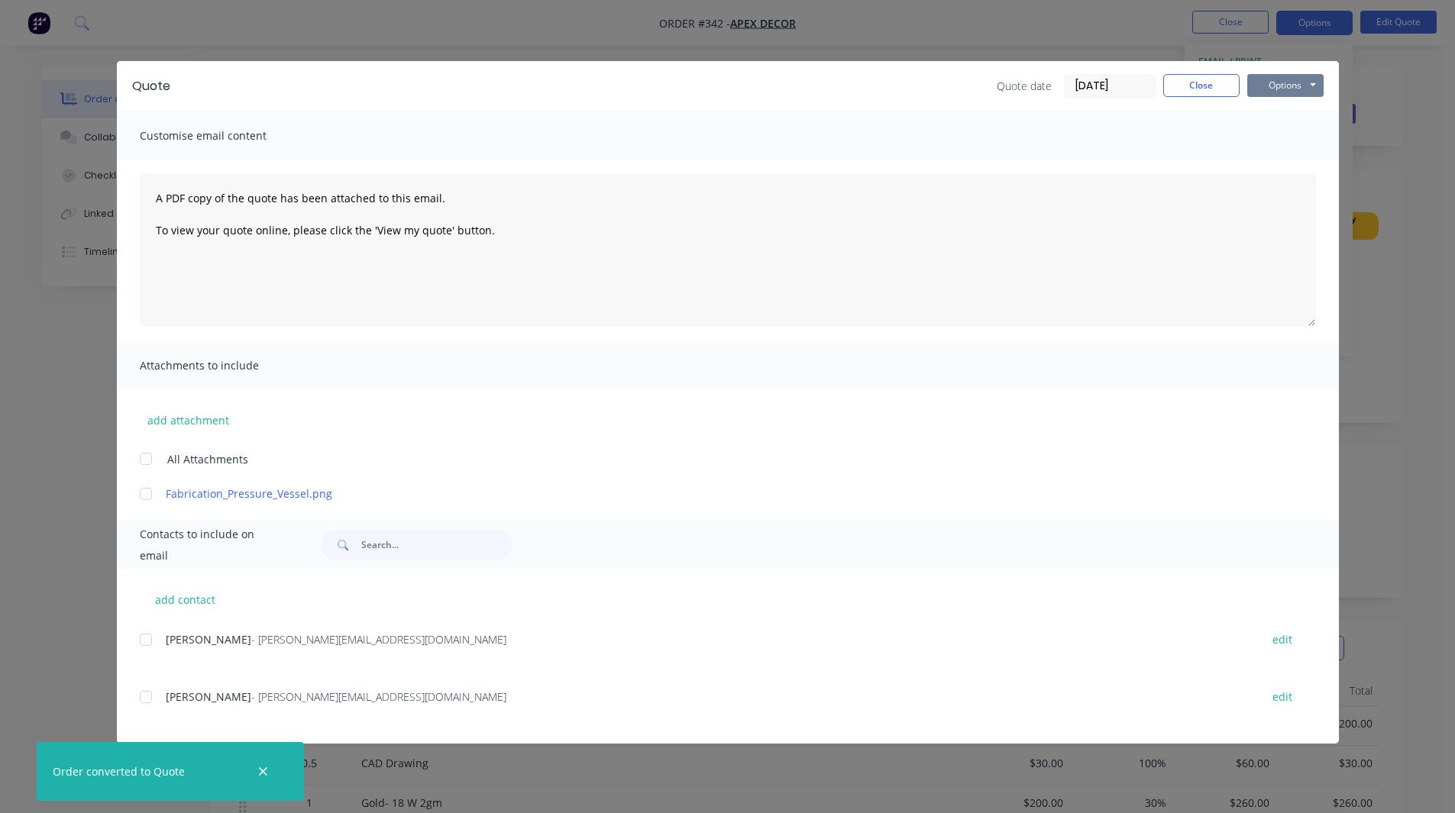
click at [1292, 82] on button "Options" at bounding box center [1285, 85] width 76 height 23
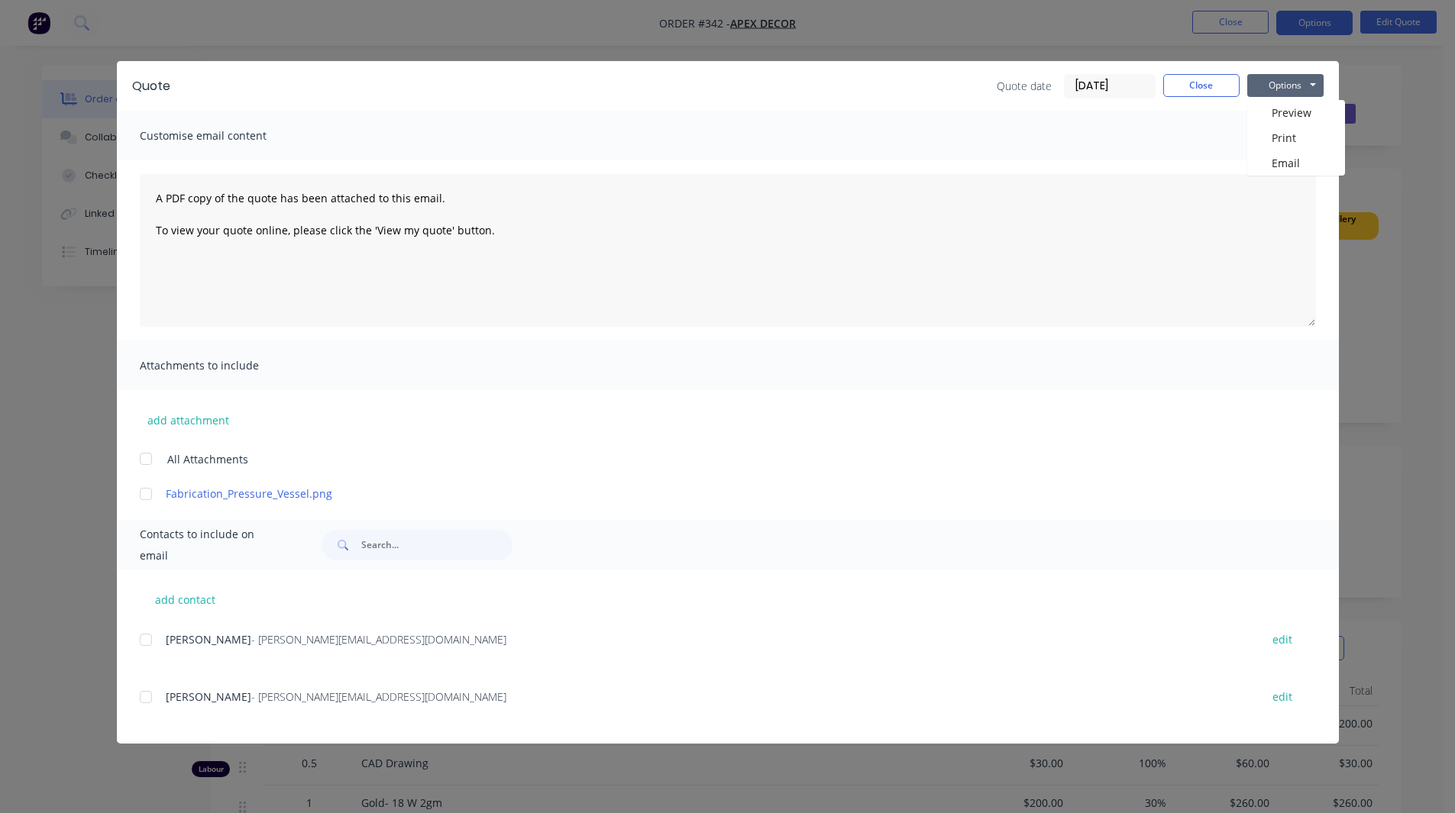
click at [148, 635] on div at bounding box center [146, 640] width 31 height 31
drag, startPoint x: 1274, startPoint y: 87, endPoint x: 165, endPoint y: 415, distance: 1156.4
click at [165, 415] on button "add attachment" at bounding box center [188, 420] width 97 height 23
click at [1279, 83] on button "Options" at bounding box center [1285, 85] width 76 height 23
click at [1201, 89] on button "Close" at bounding box center [1201, 85] width 76 height 23
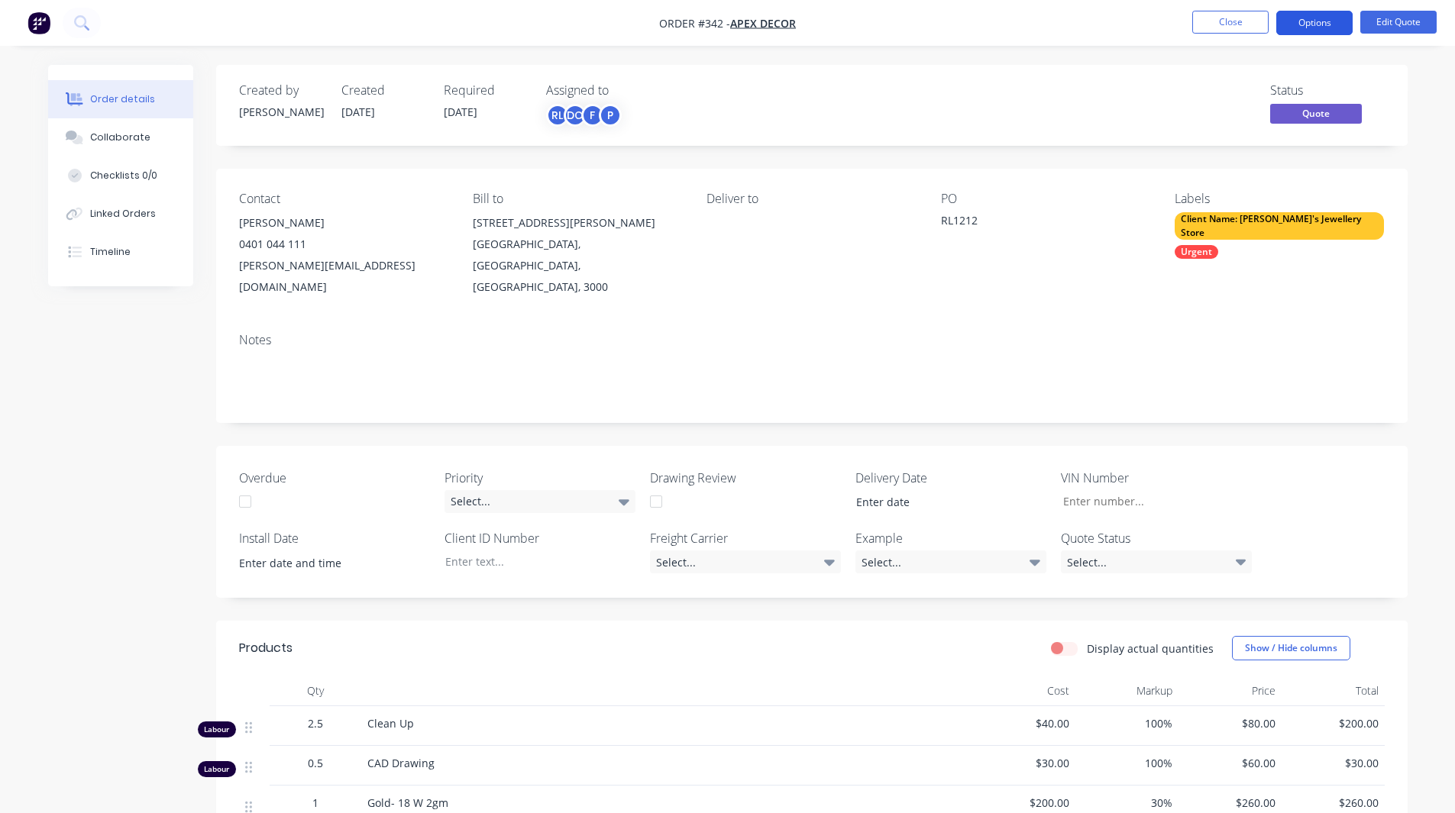
click at [1284, 24] on button "Options" at bounding box center [1314, 23] width 76 height 24
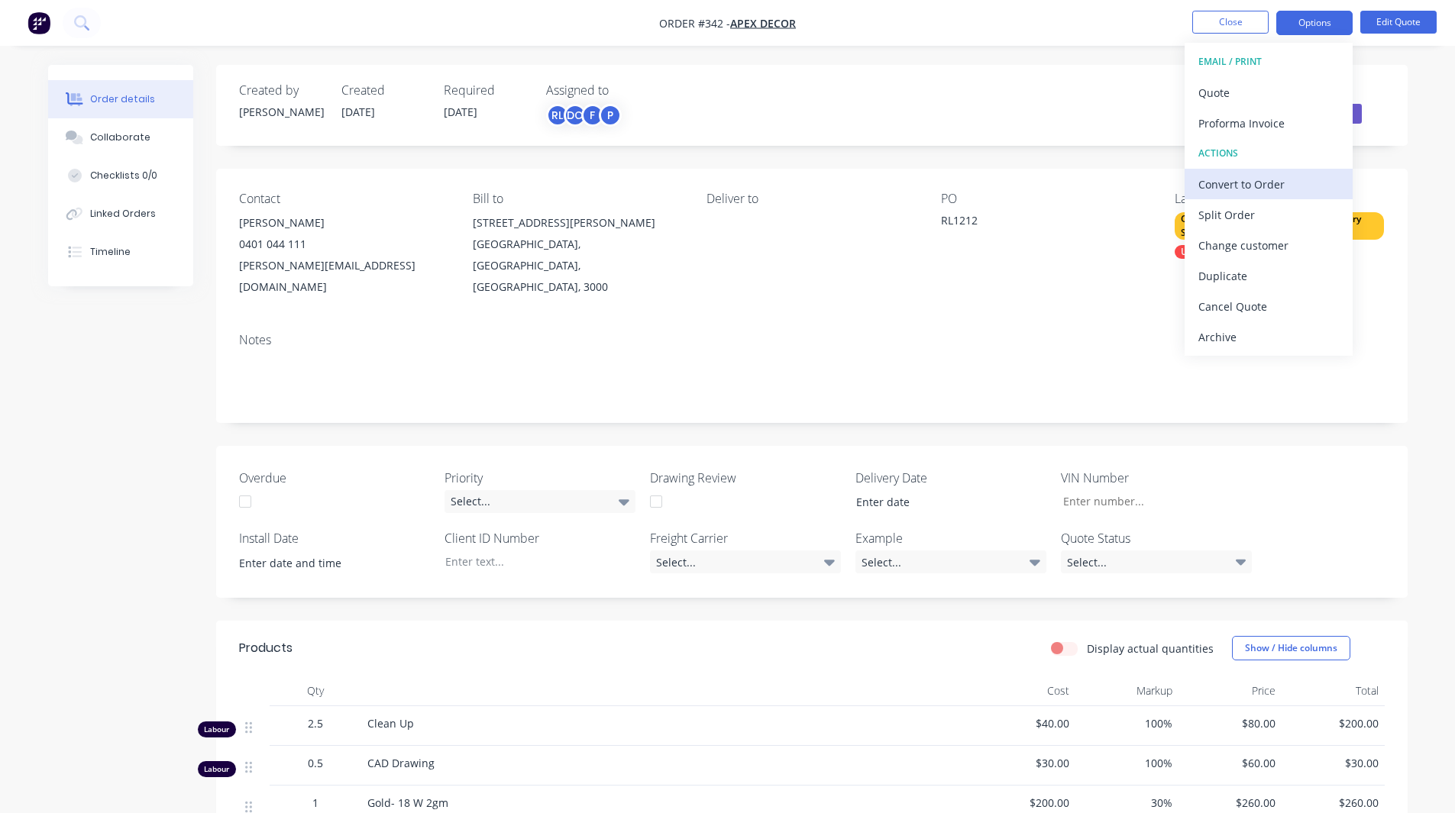
click at [1251, 179] on div "Convert to Order" at bounding box center [1268, 184] width 141 height 22
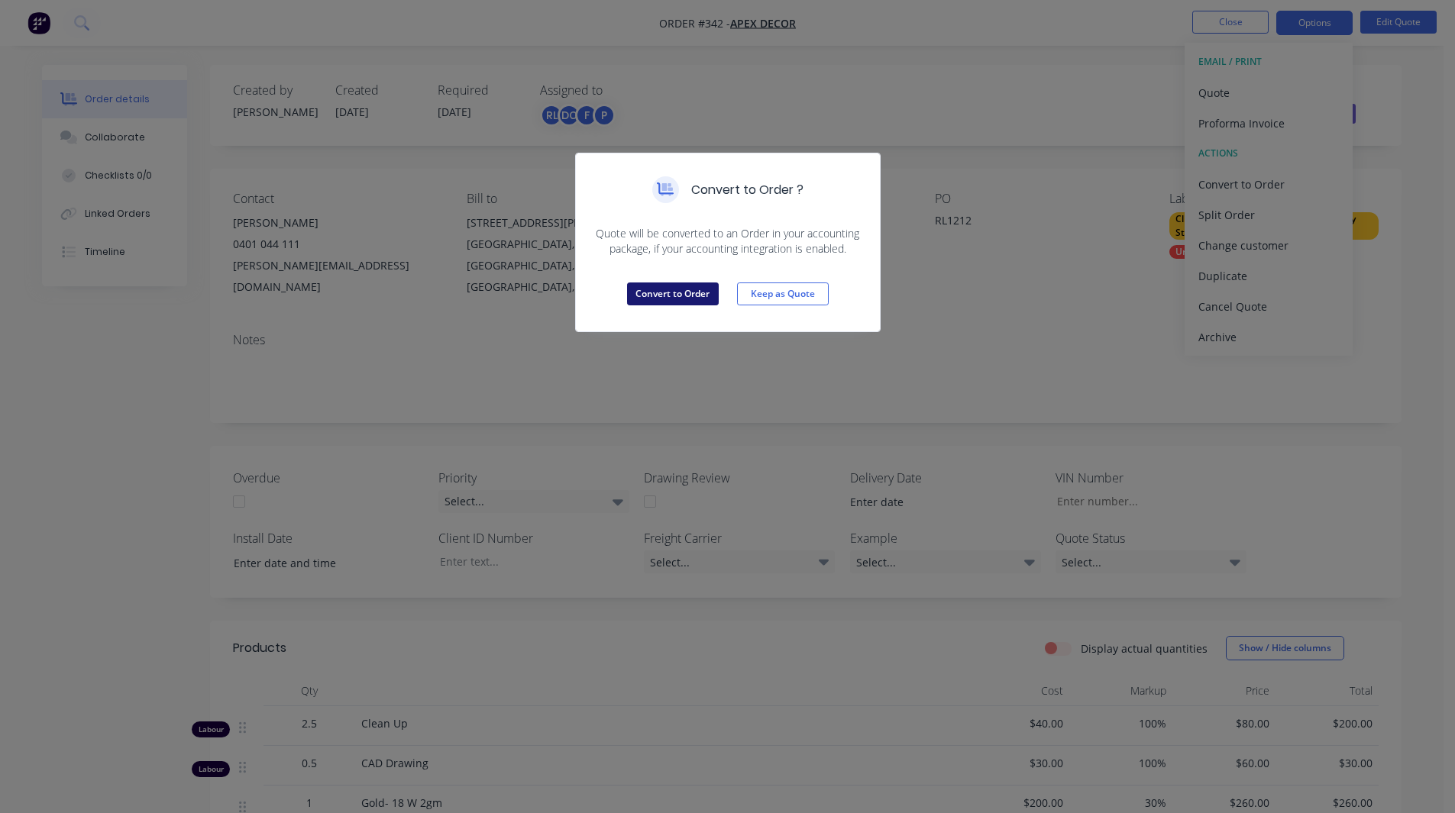
click at [682, 295] on button "Convert to Order" at bounding box center [673, 294] width 92 height 23
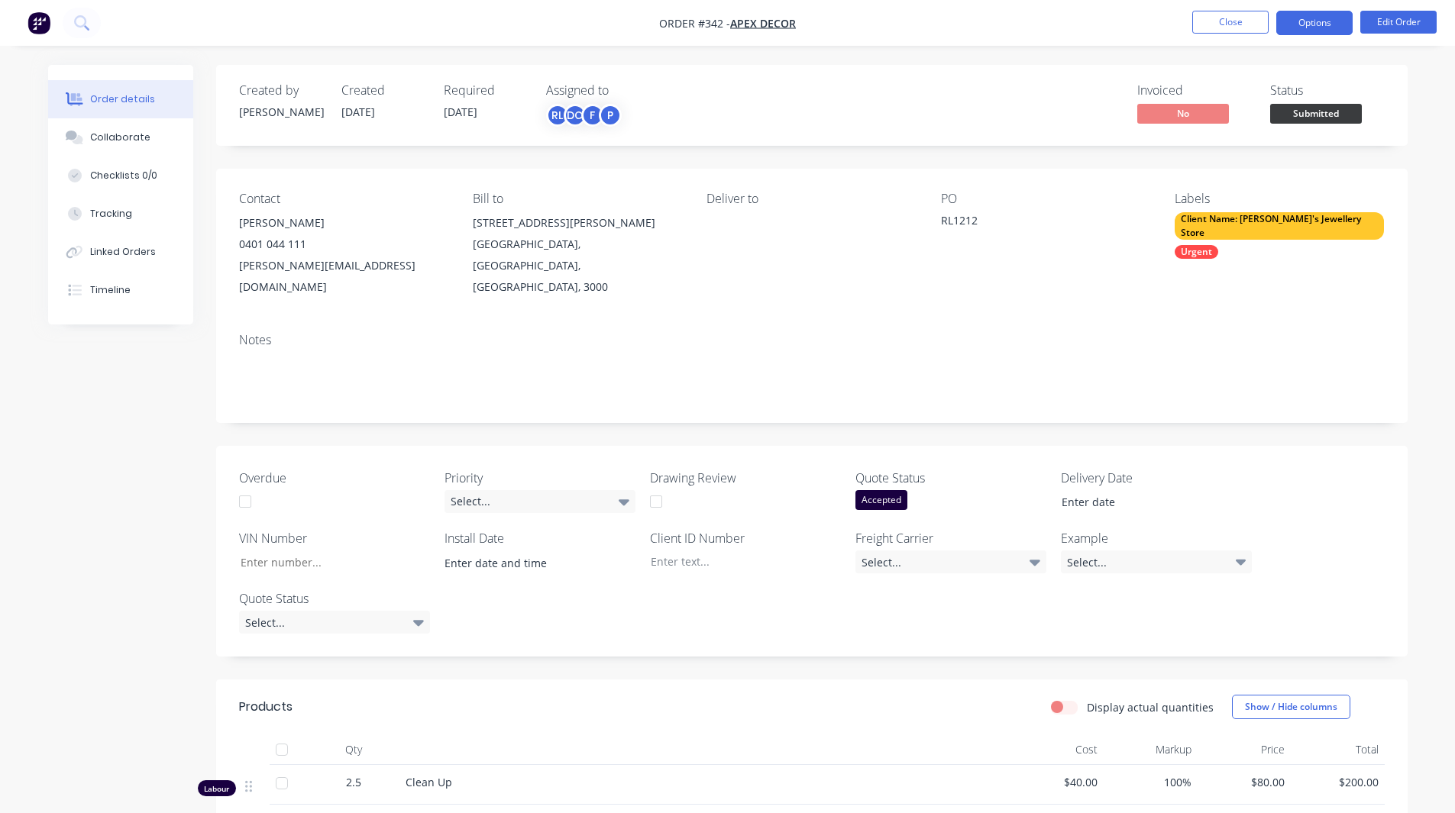
click at [1317, 29] on button "Options" at bounding box center [1314, 23] width 76 height 24
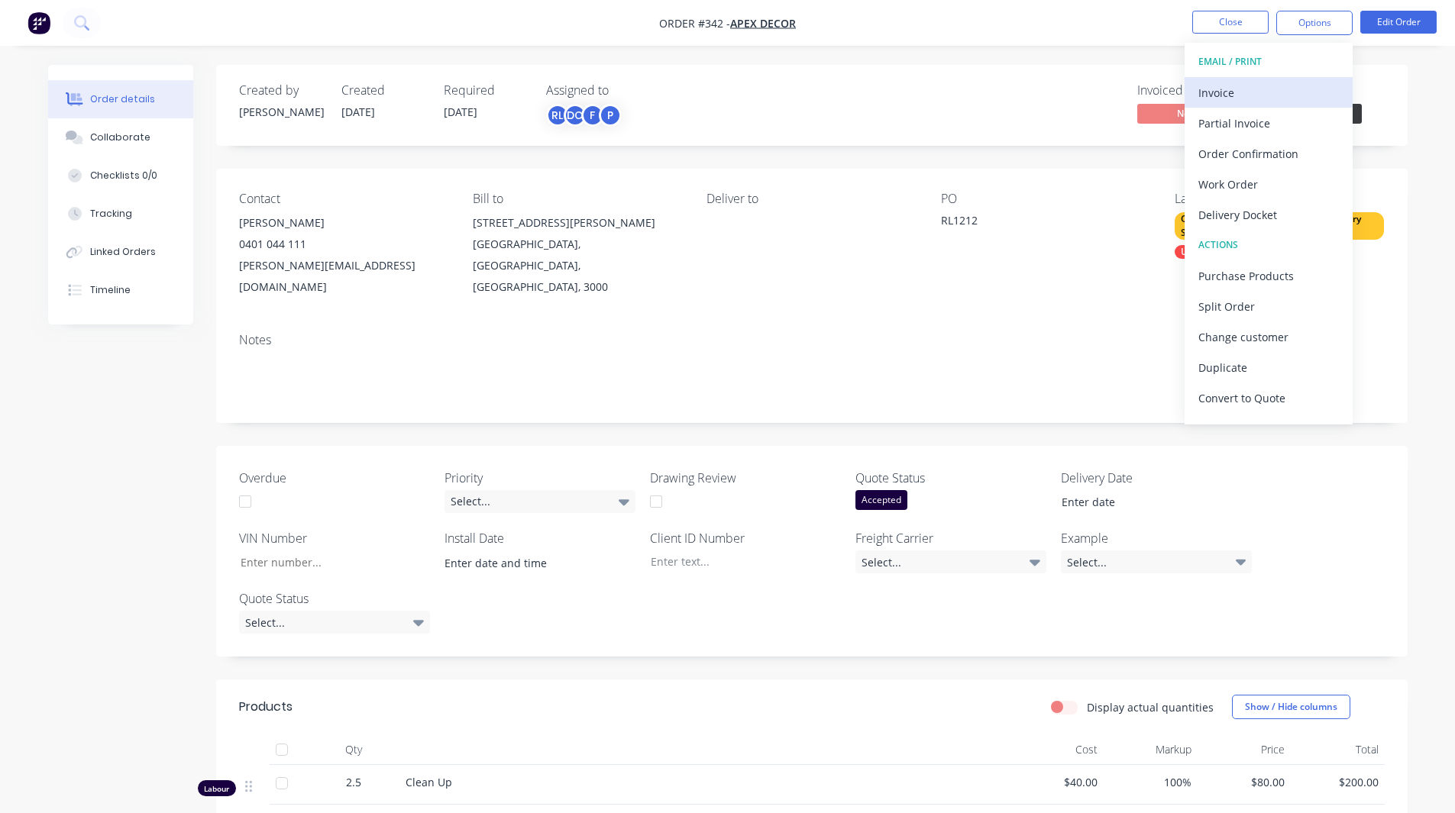
click at [1233, 88] on div "Invoice" at bounding box center [1268, 93] width 141 height 22
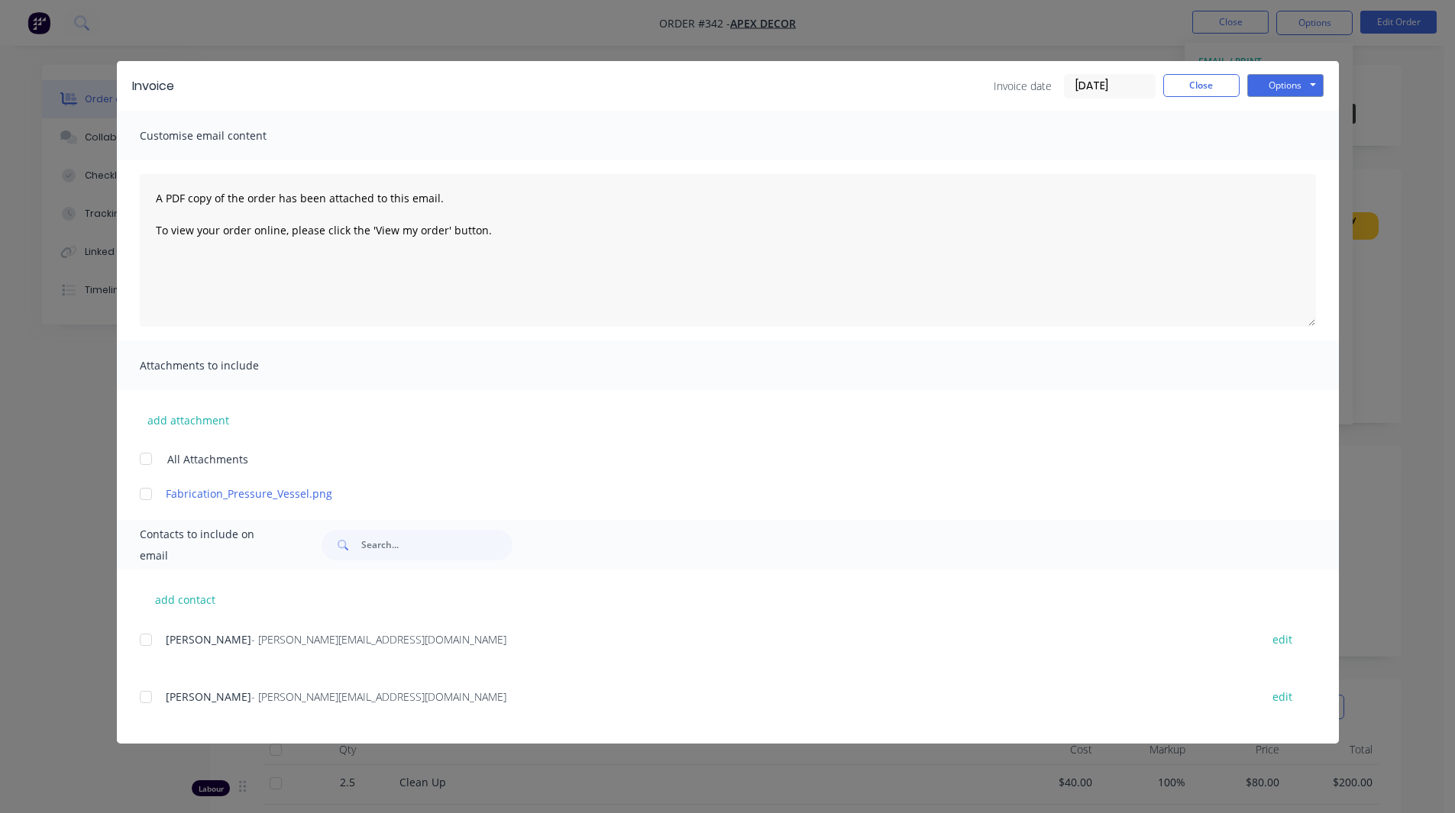
click at [147, 639] on div at bounding box center [146, 640] width 31 height 31
click at [1288, 78] on button "Options" at bounding box center [1285, 85] width 76 height 23
click at [1204, 81] on button "Close" at bounding box center [1201, 85] width 76 height 23
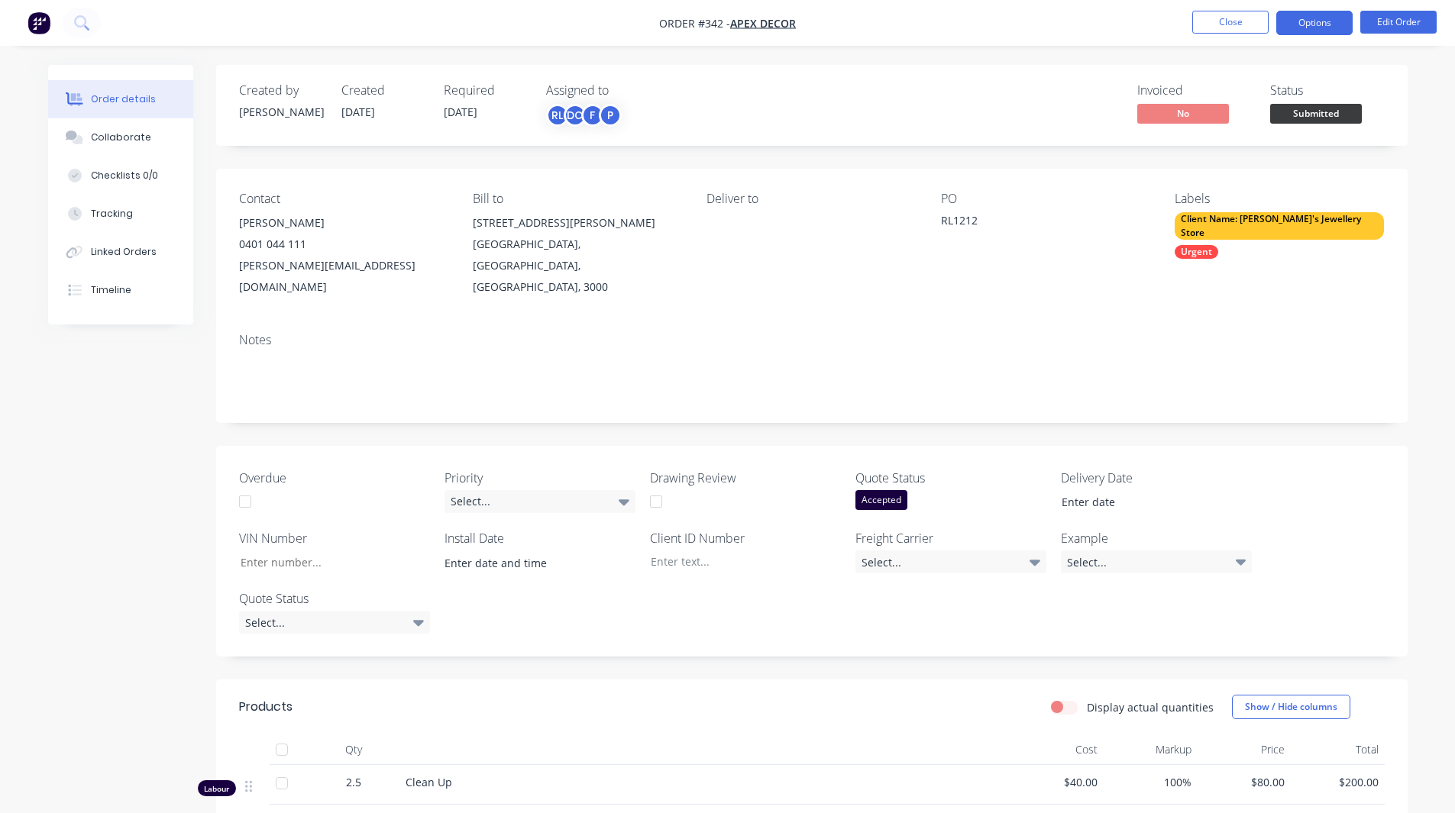
click at [1305, 22] on button "Options" at bounding box center [1314, 23] width 76 height 24
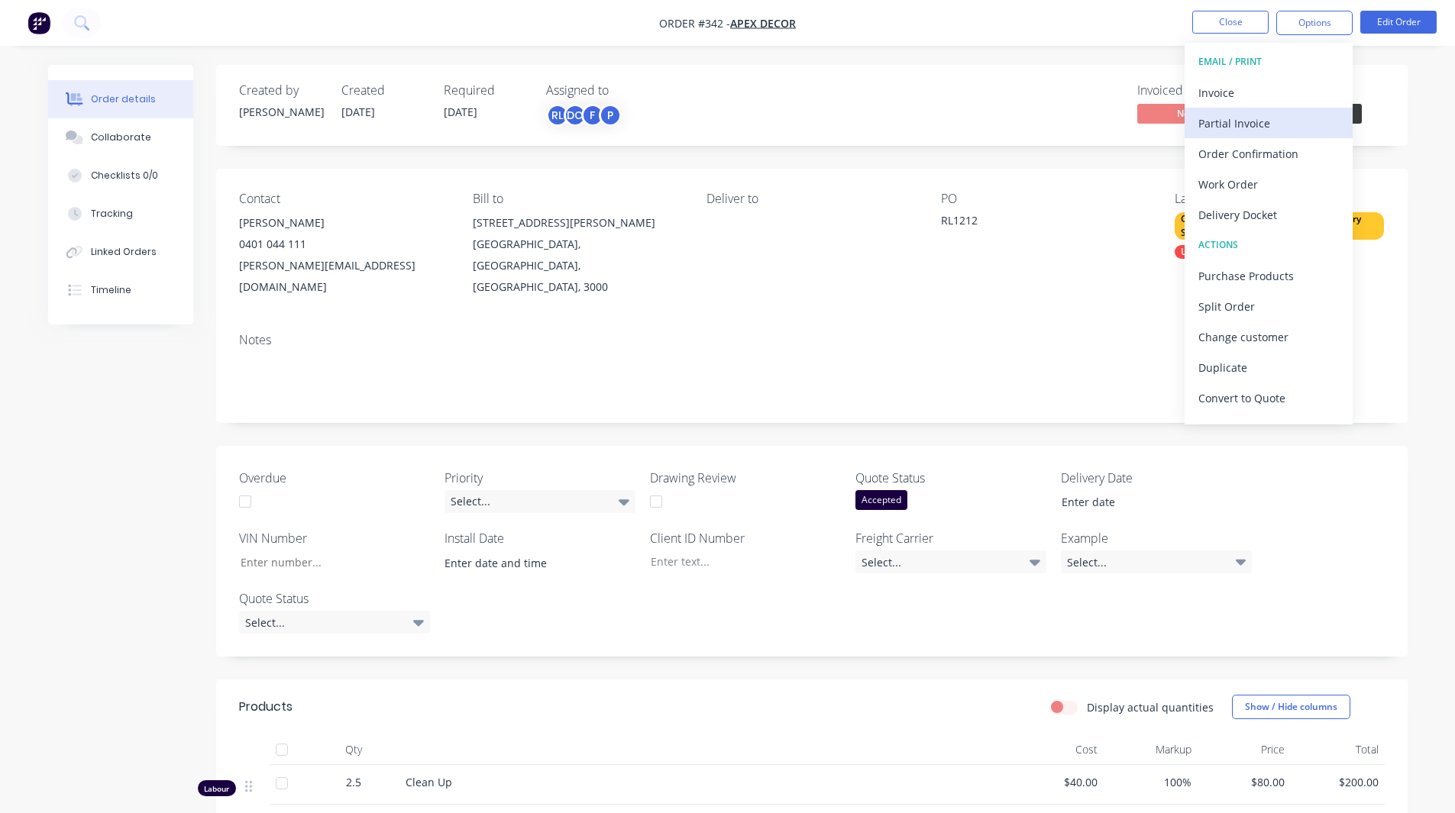
click at [1233, 127] on div "Partial Invoice" at bounding box center [1268, 123] width 141 height 22
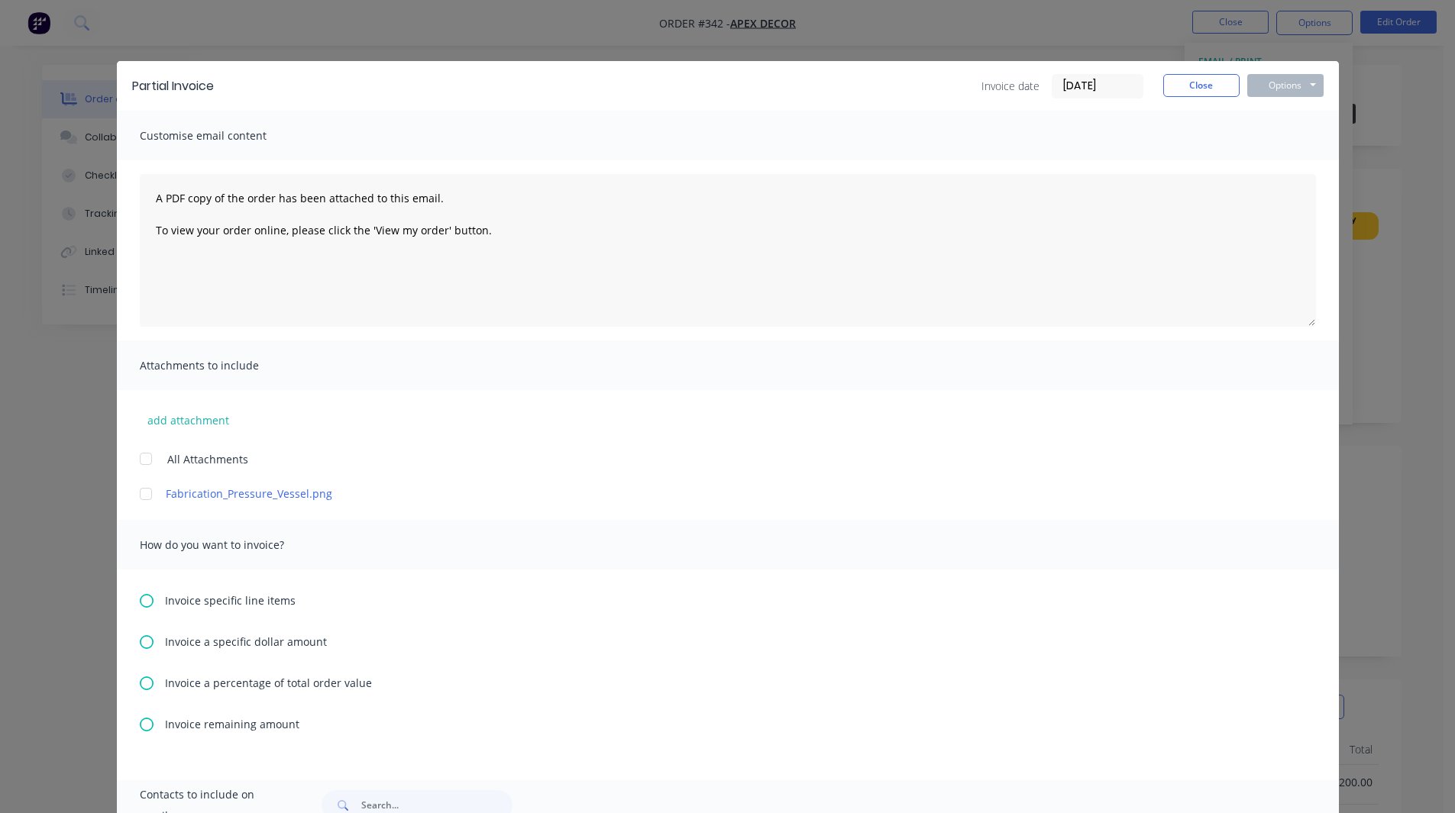
scroll to position [212, 0]
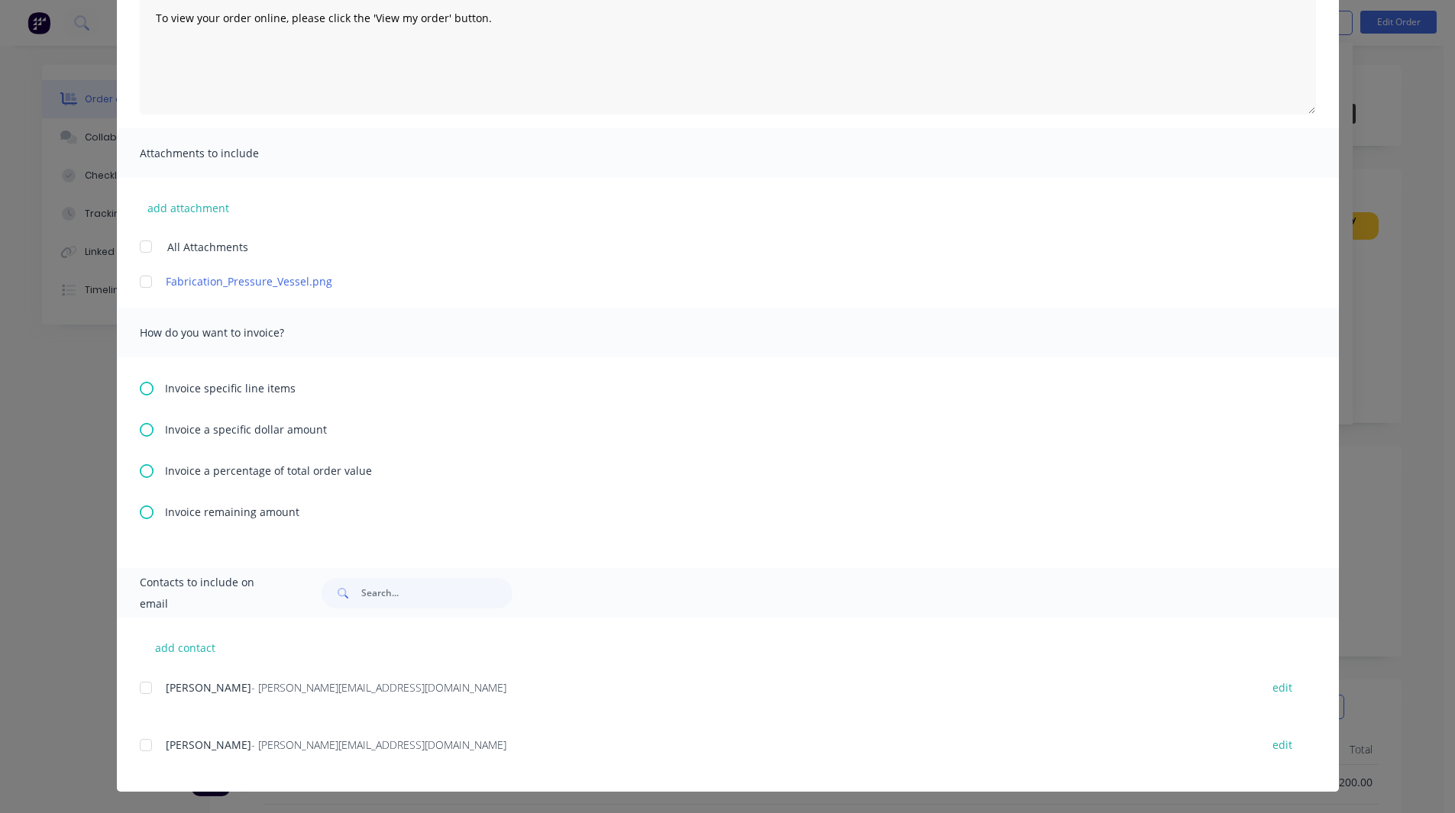
click at [143, 474] on icon at bounding box center [147, 471] width 14 height 14
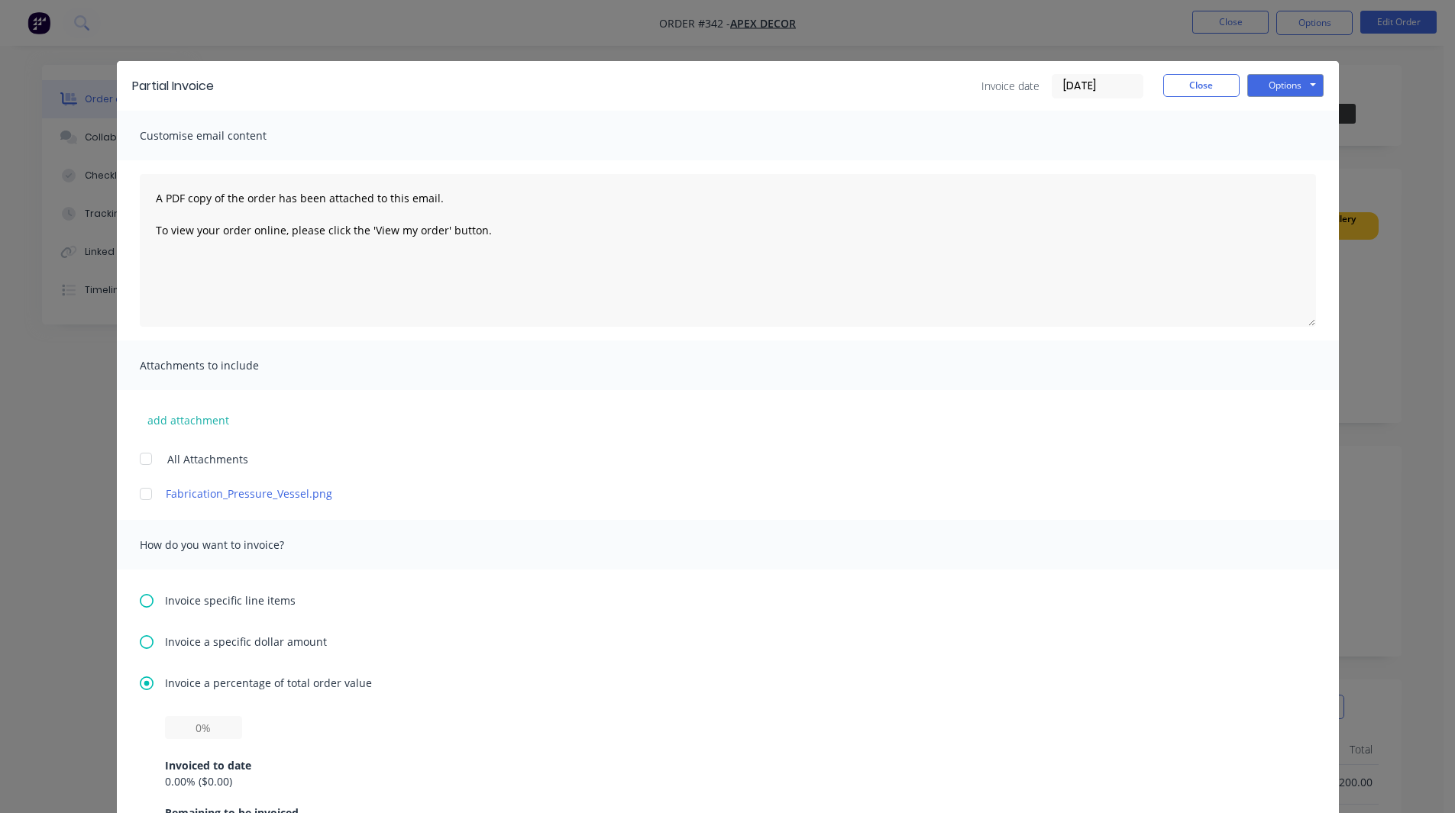
scroll to position [140, 0]
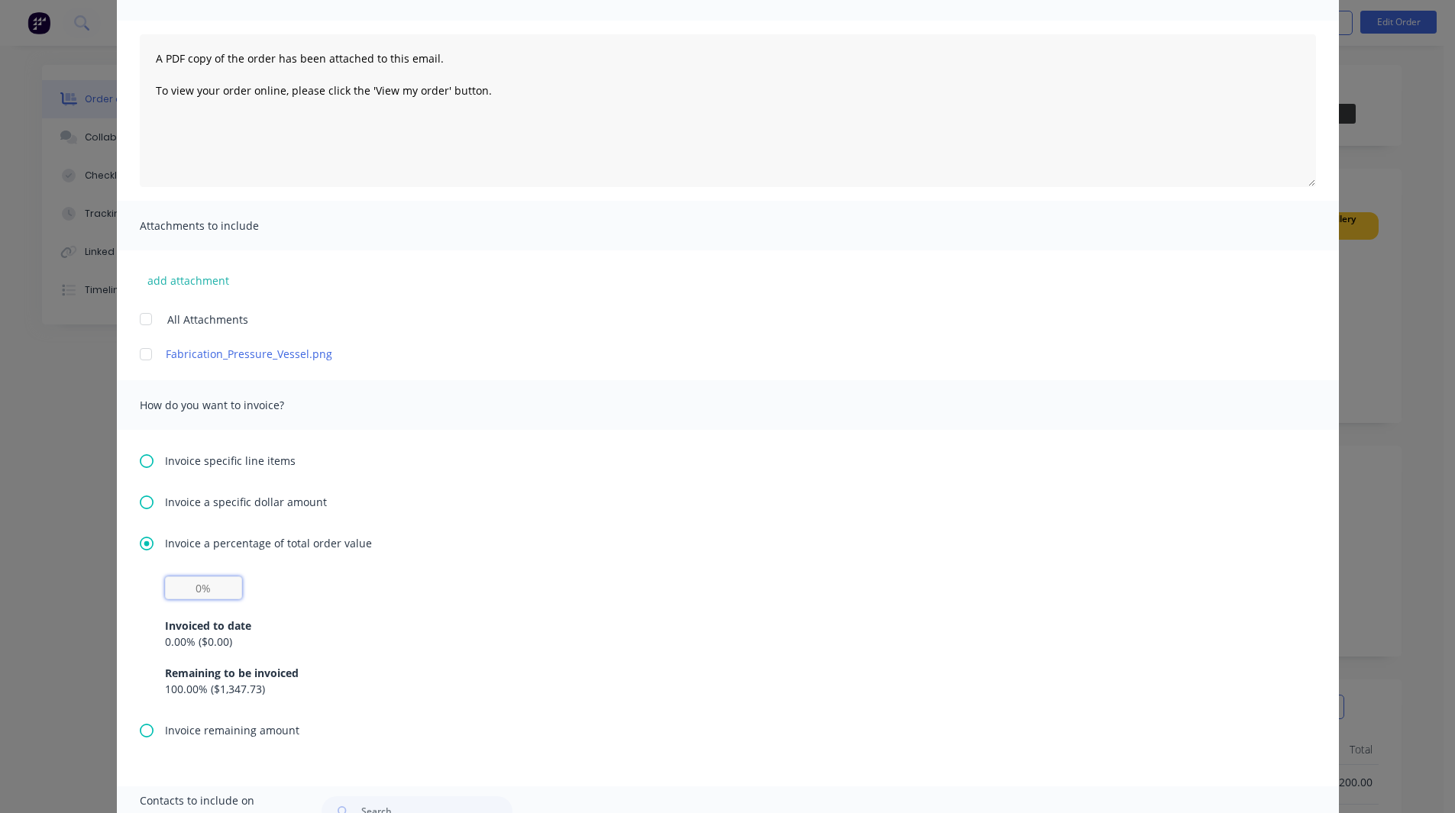
click at [193, 595] on input "text" at bounding box center [203, 588] width 77 height 23
type input "50%"
click at [304, 577] on div "50% Invoiced to date 0.00 % ( $0.00 ) Remaining to be invoiced 100.00 % ( $1,34…" at bounding box center [728, 637] width 1126 height 121
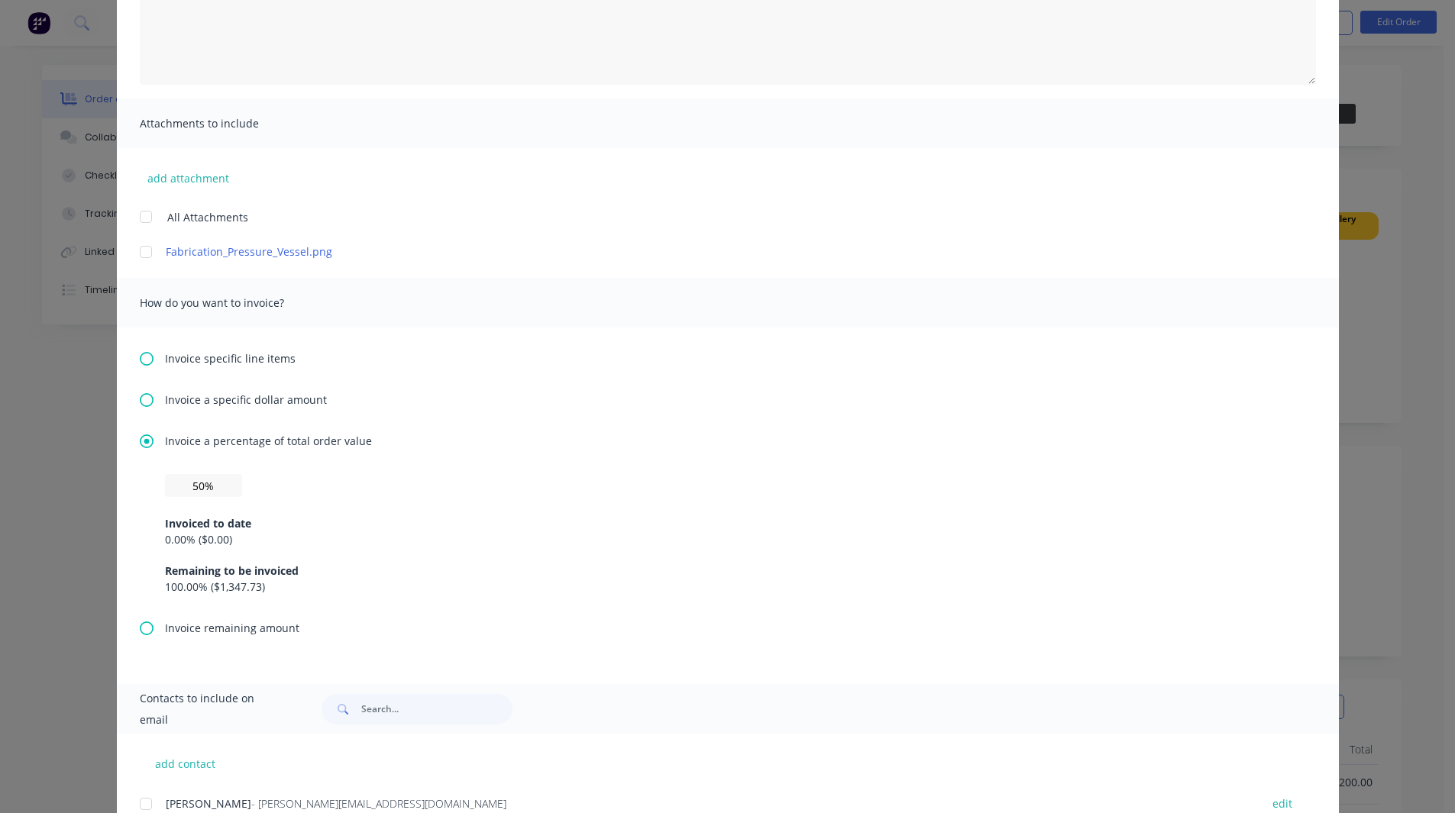
scroll to position [256, 0]
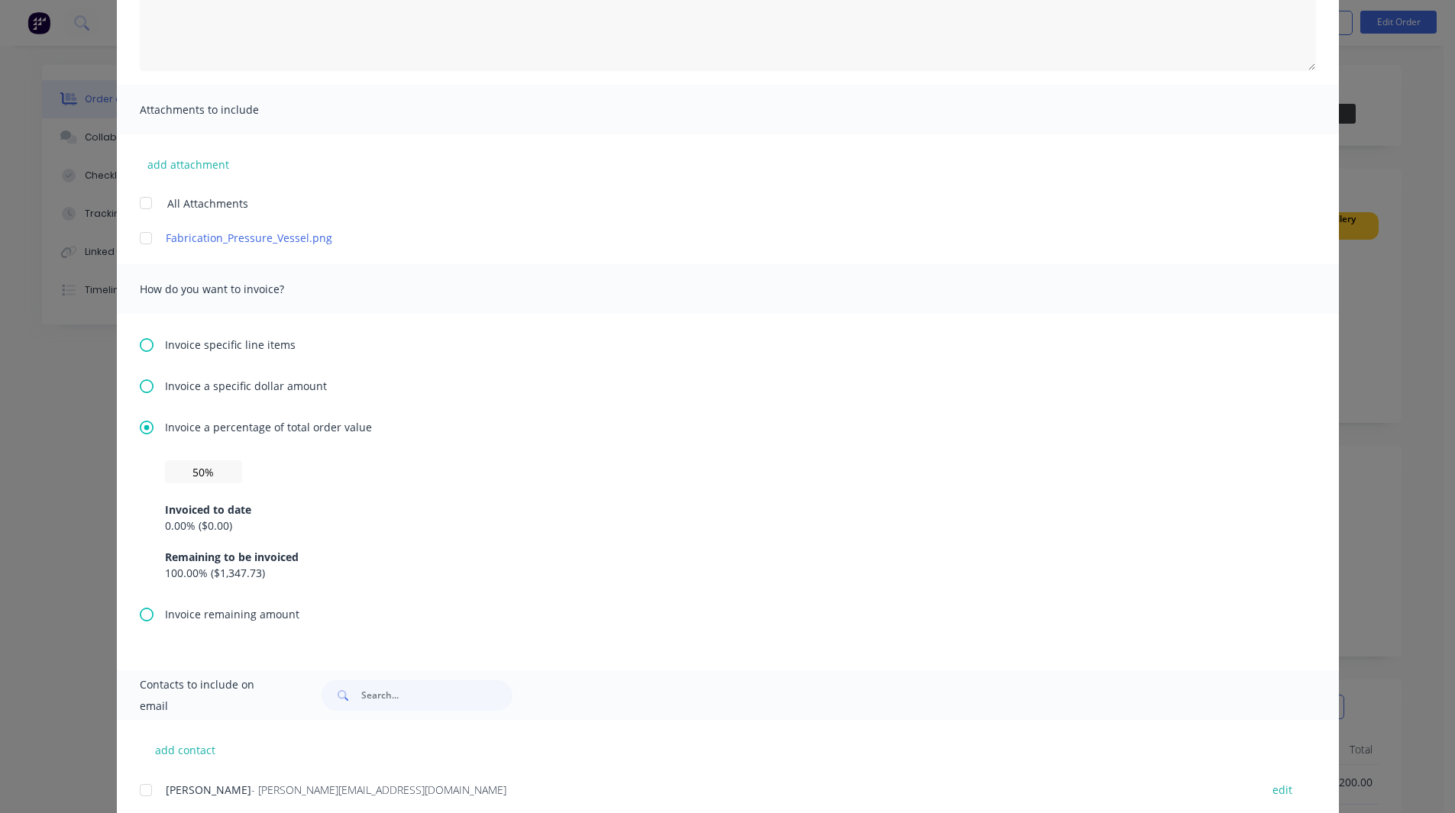
click at [140, 348] on icon at bounding box center [147, 345] width 14 height 14
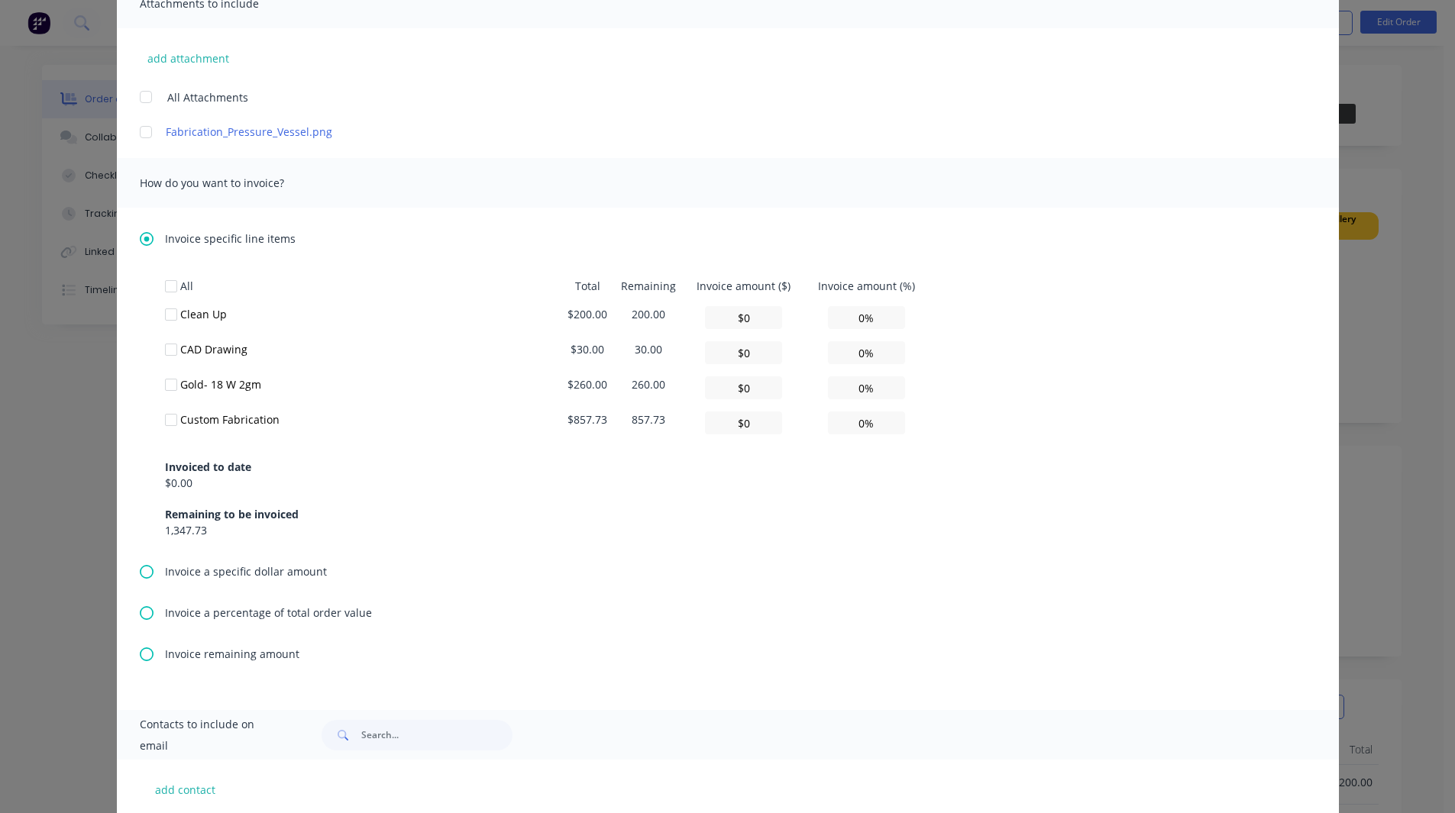
scroll to position [363, 0]
click at [169, 312] on div at bounding box center [171, 314] width 31 height 31
click at [169, 350] on div at bounding box center [171, 349] width 31 height 31
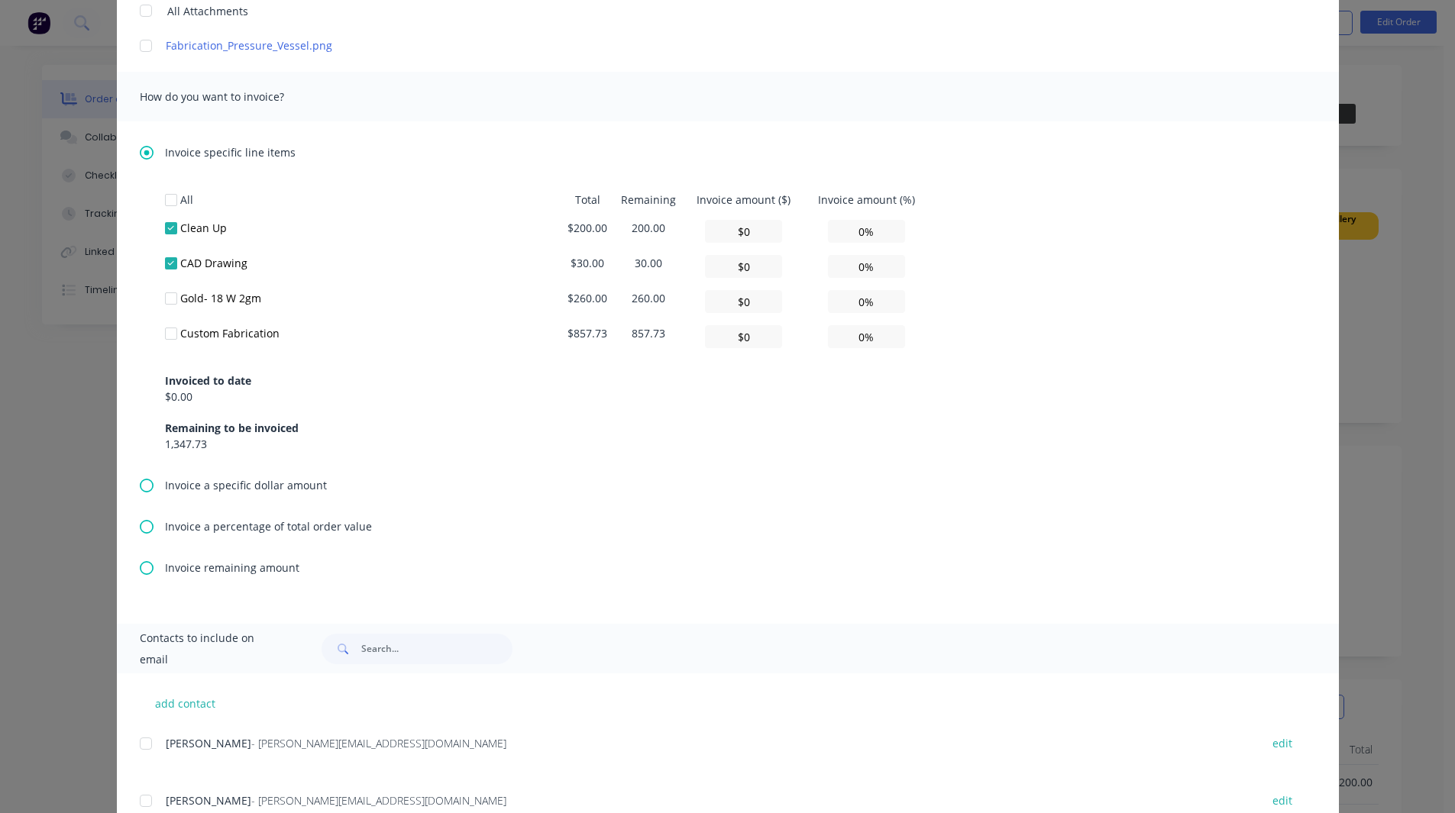
scroll to position [504, 0]
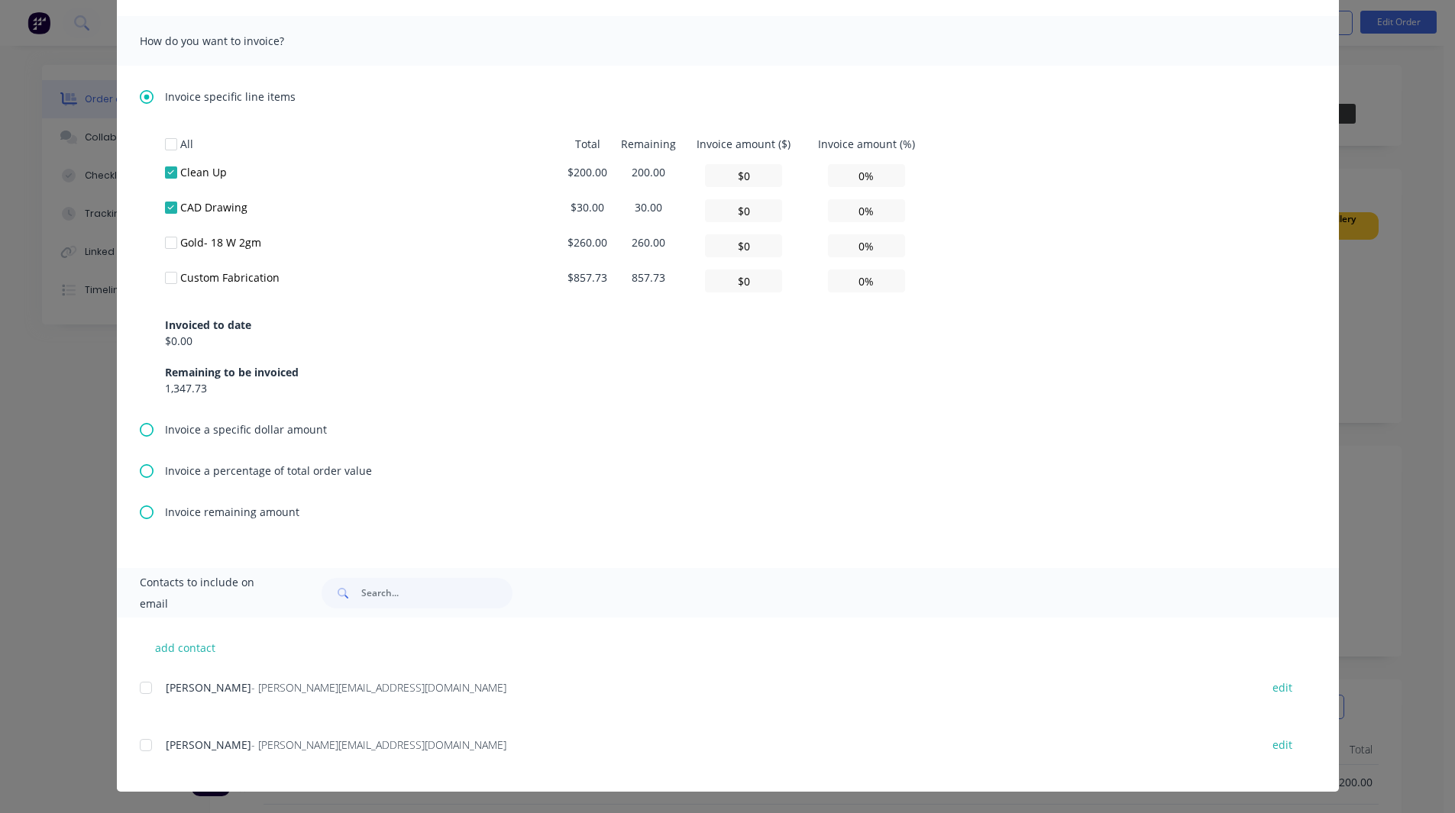
click at [141, 427] on icon at bounding box center [147, 430] width 14 height 14
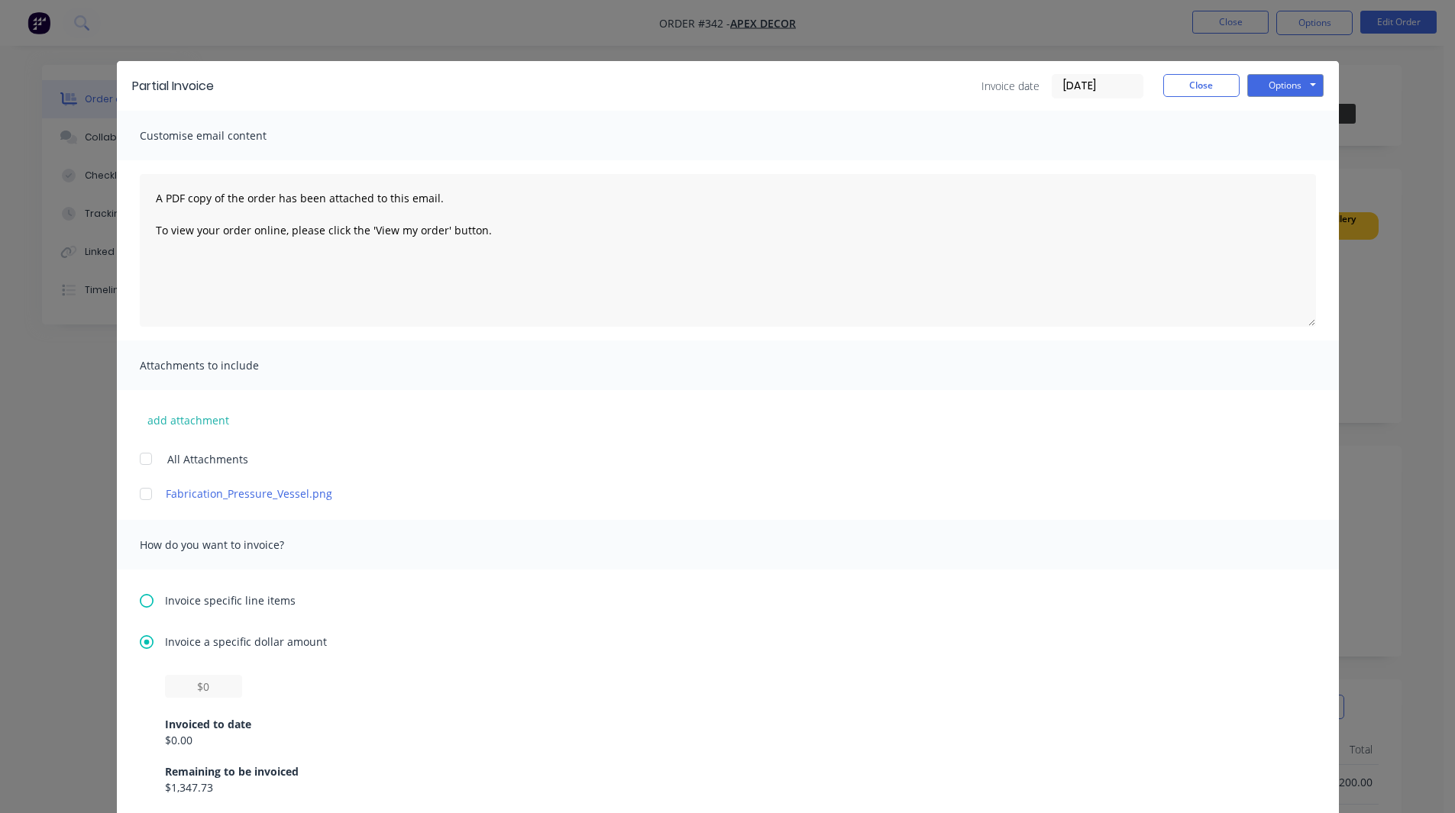
scroll to position [358, 0]
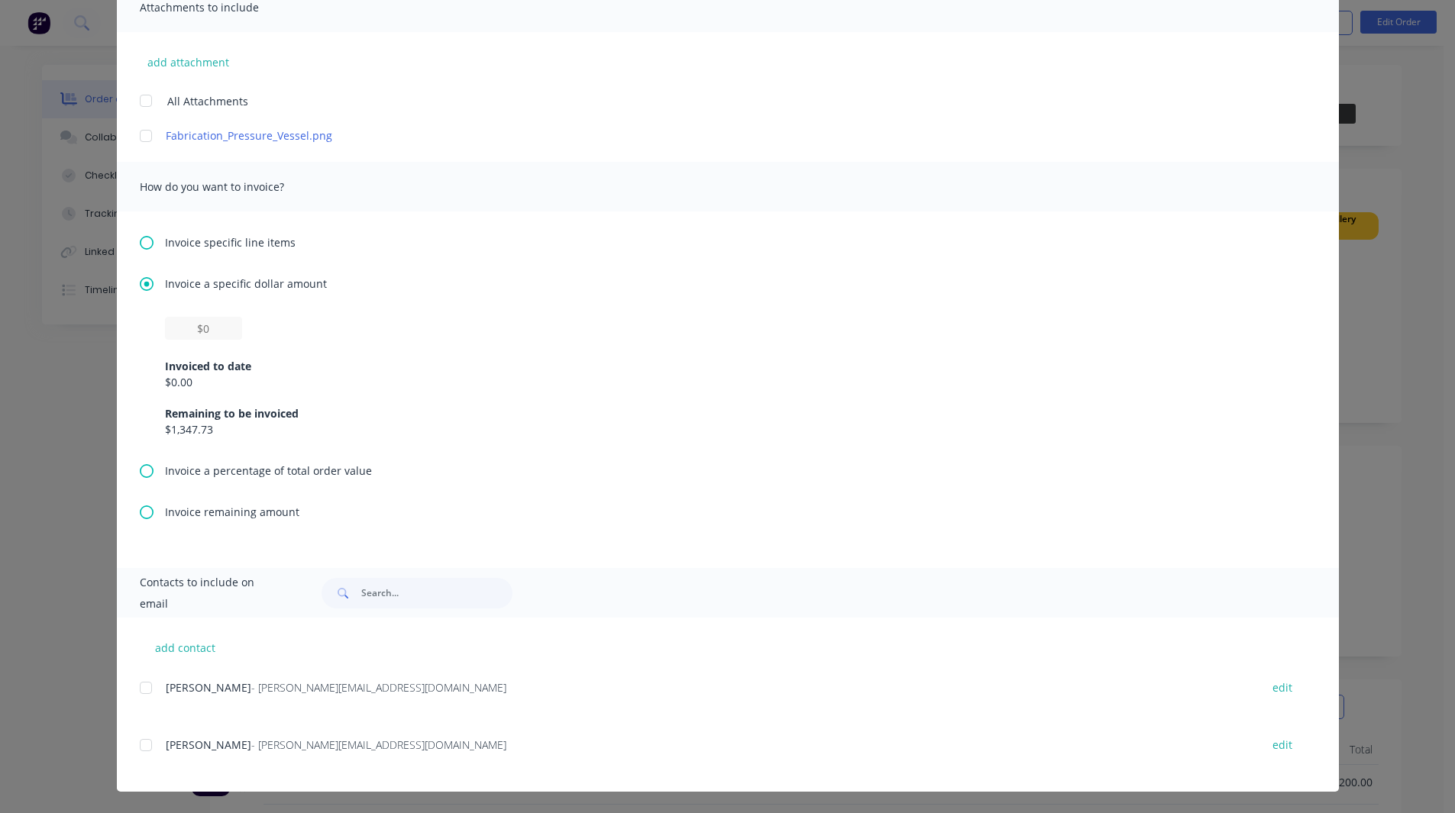
click at [140, 516] on icon at bounding box center [147, 513] width 14 height 14
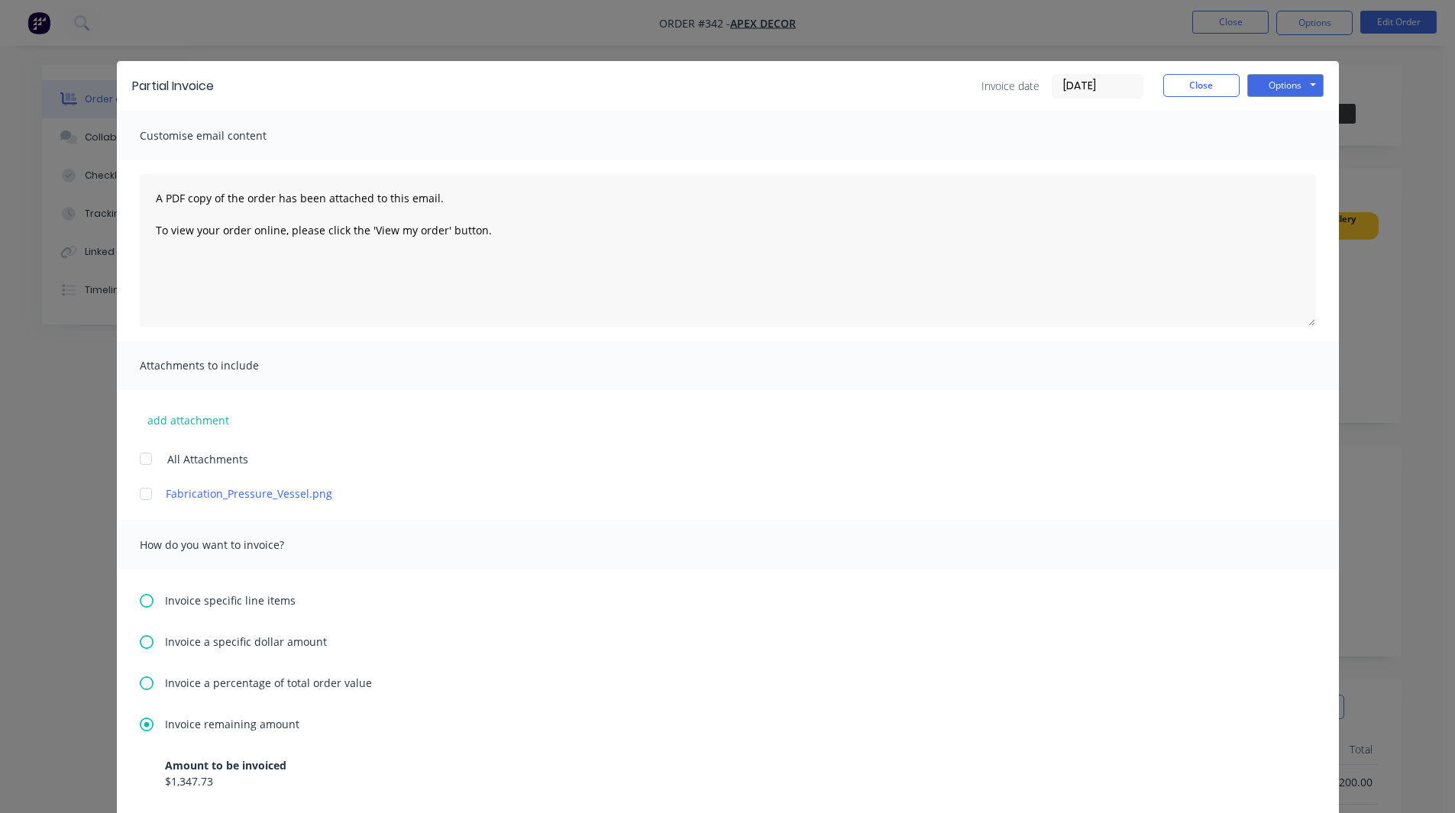
scroll to position [270, 0]
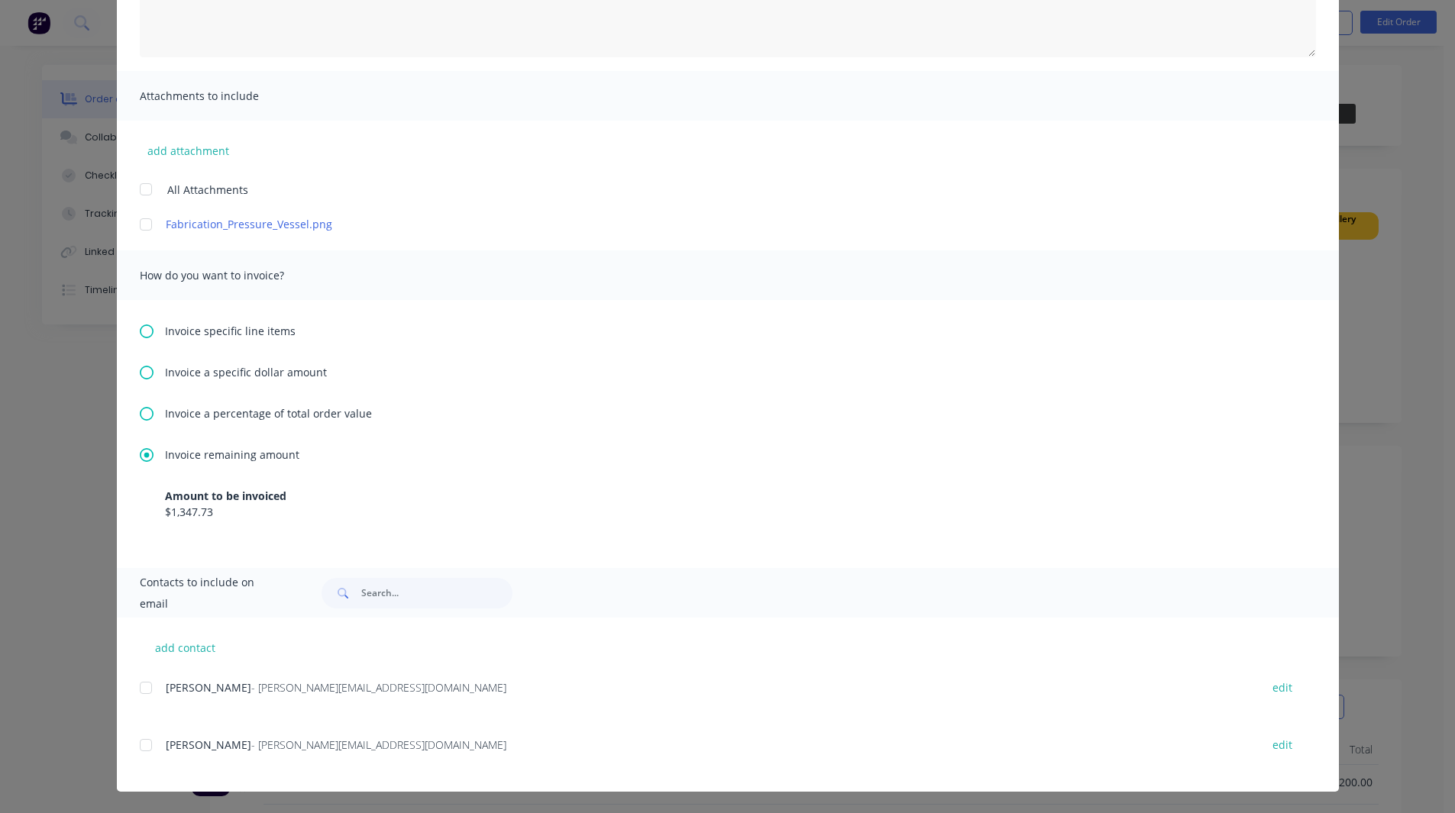
click at [141, 683] on div at bounding box center [146, 688] width 31 height 31
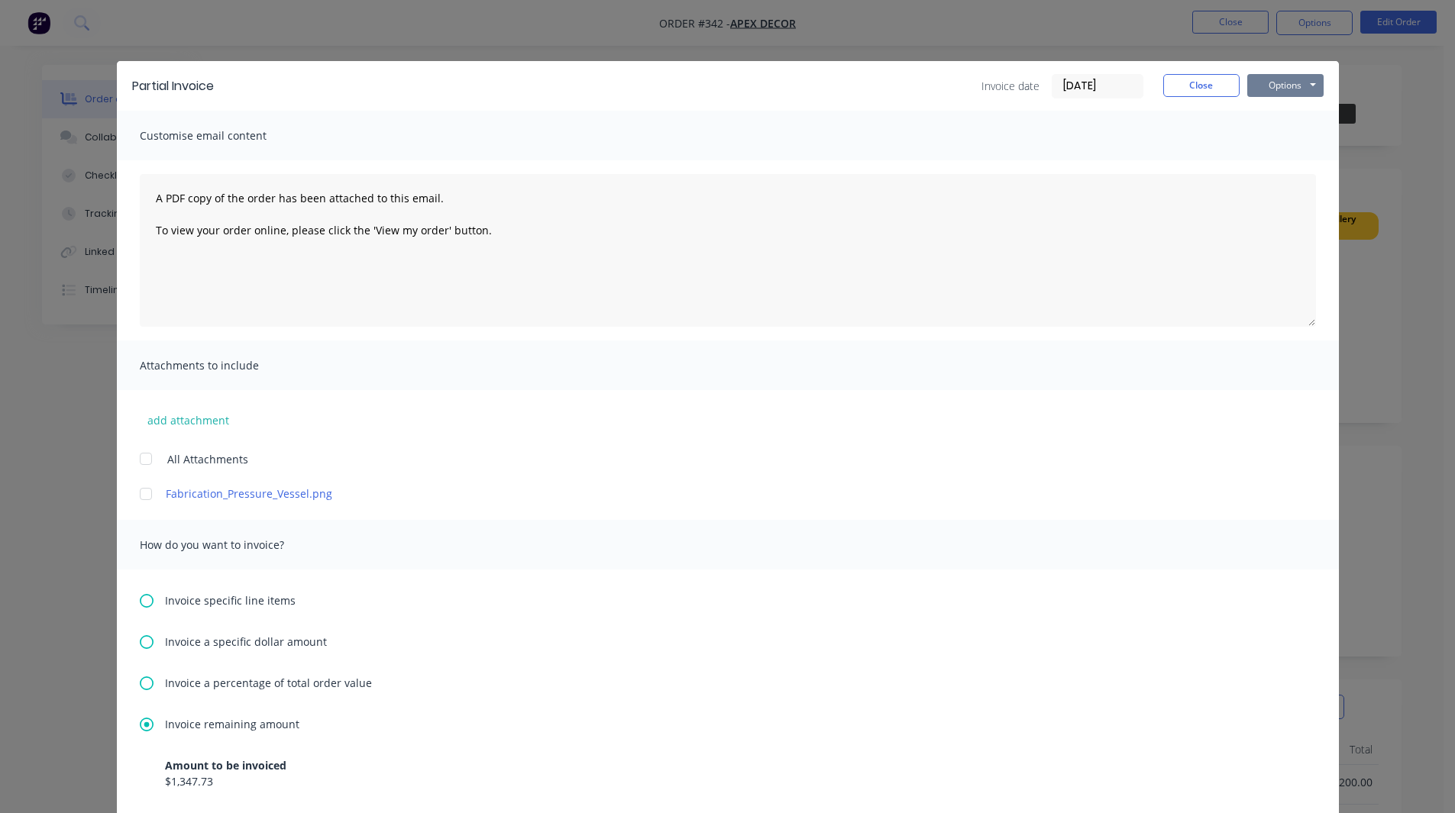
click at [1280, 78] on button "Options" at bounding box center [1285, 85] width 76 height 23
click at [1207, 88] on button "Close" at bounding box center [1201, 85] width 76 height 23
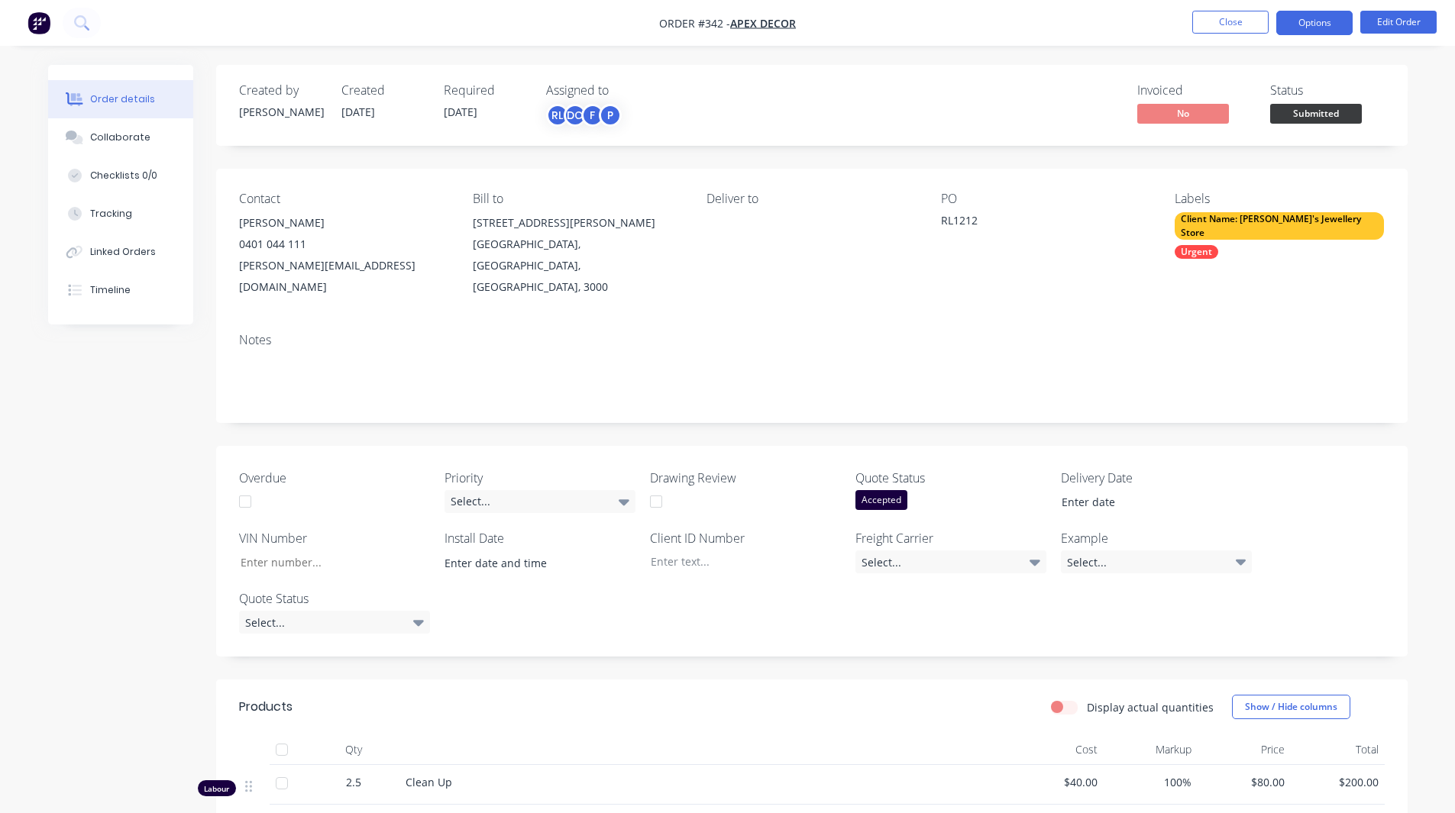
click at [1322, 26] on button "Options" at bounding box center [1314, 23] width 76 height 24
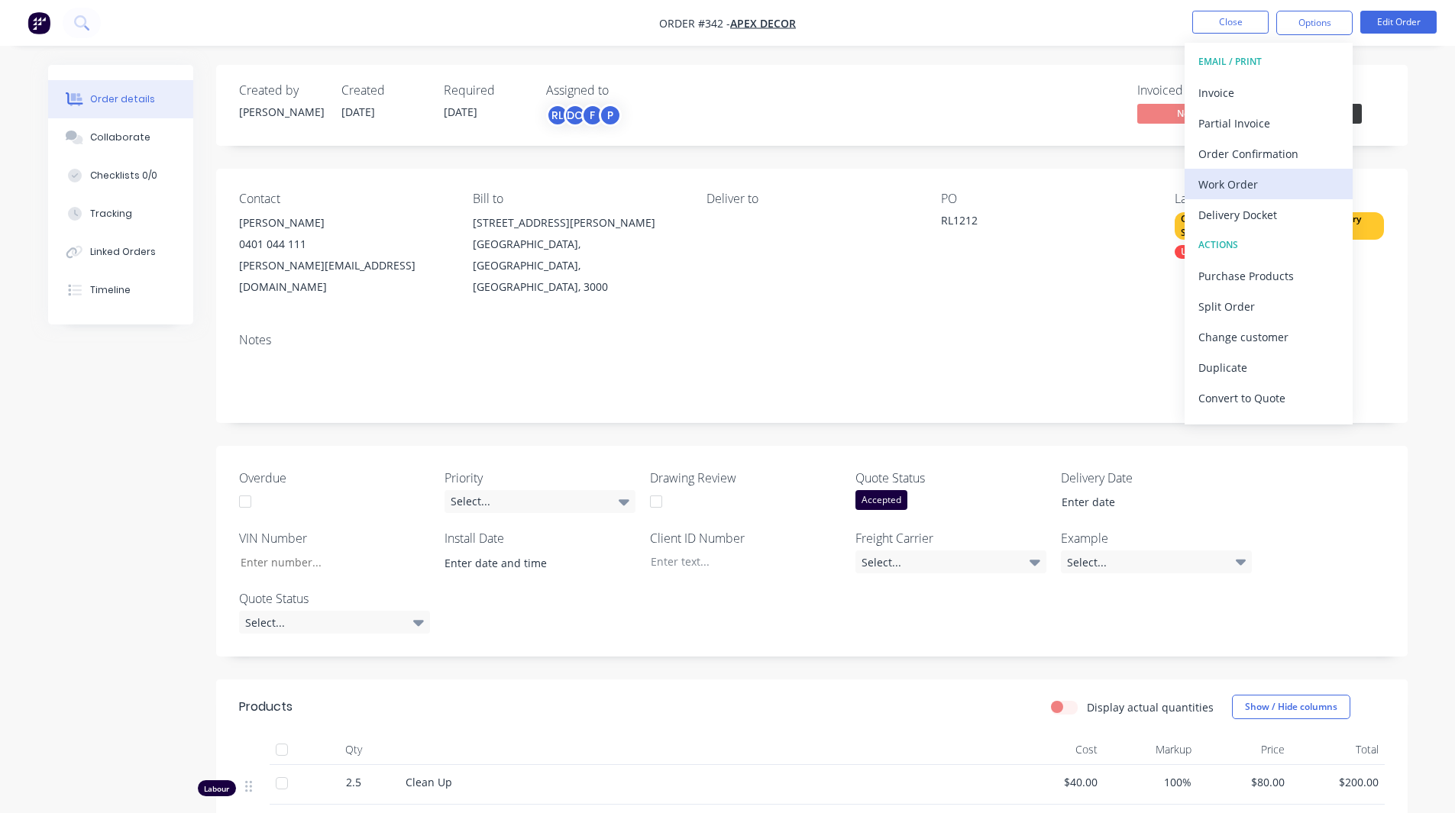
click at [1268, 178] on div "Work Order" at bounding box center [1268, 184] width 141 height 22
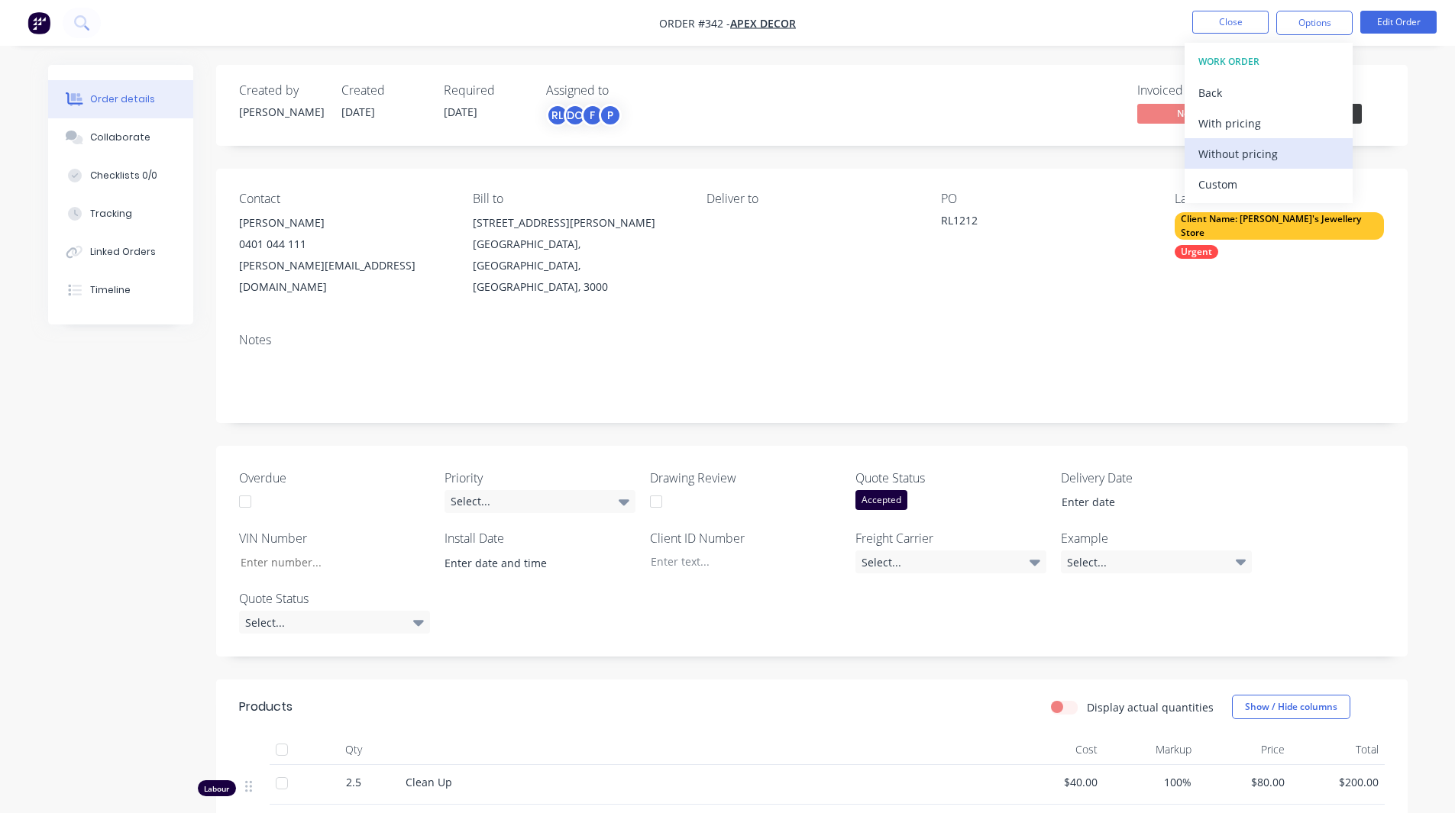
click at [1261, 160] on div "Without pricing" at bounding box center [1268, 154] width 141 height 22
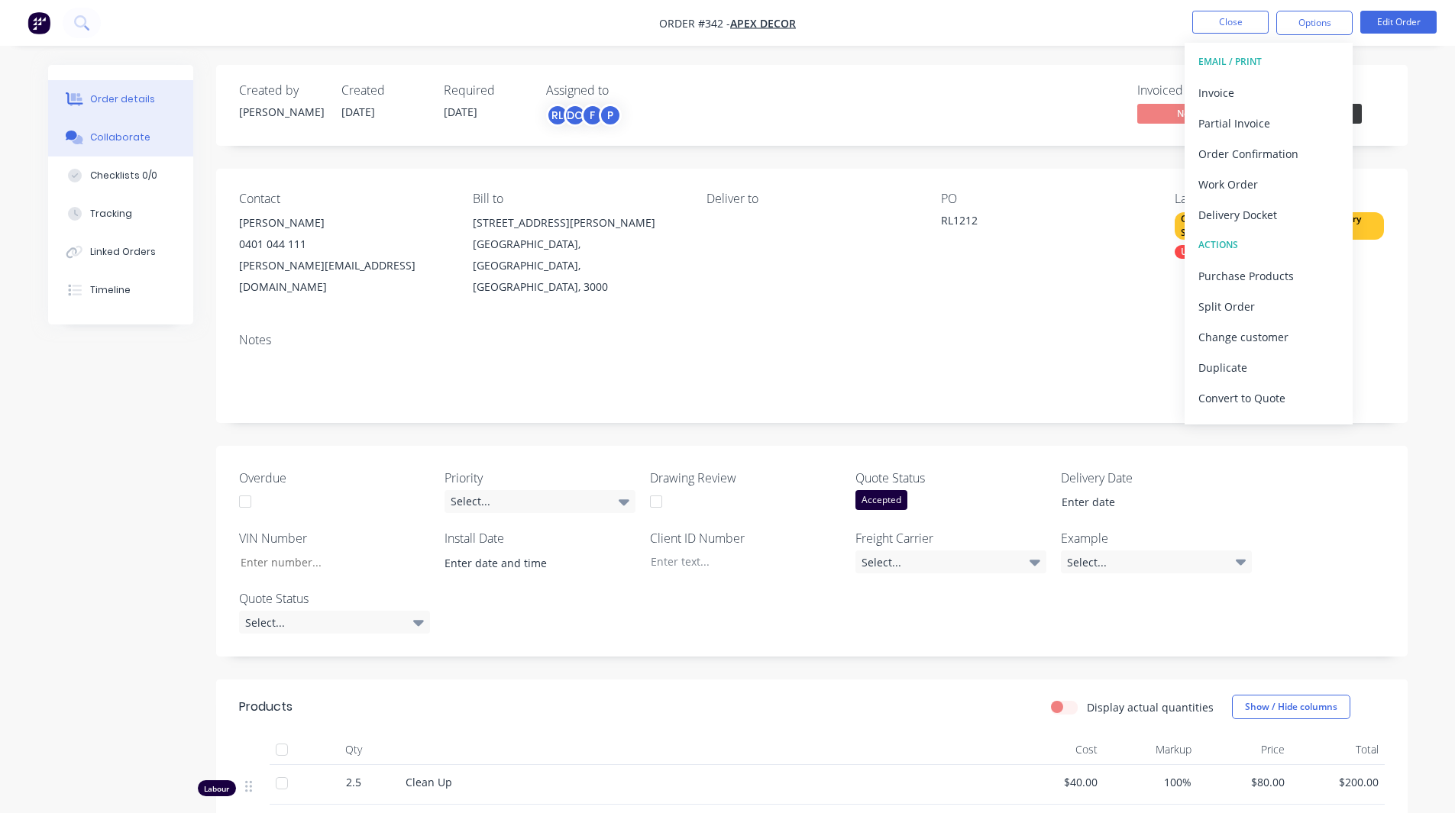
click at [108, 135] on div "Collaborate" at bounding box center [120, 138] width 60 height 14
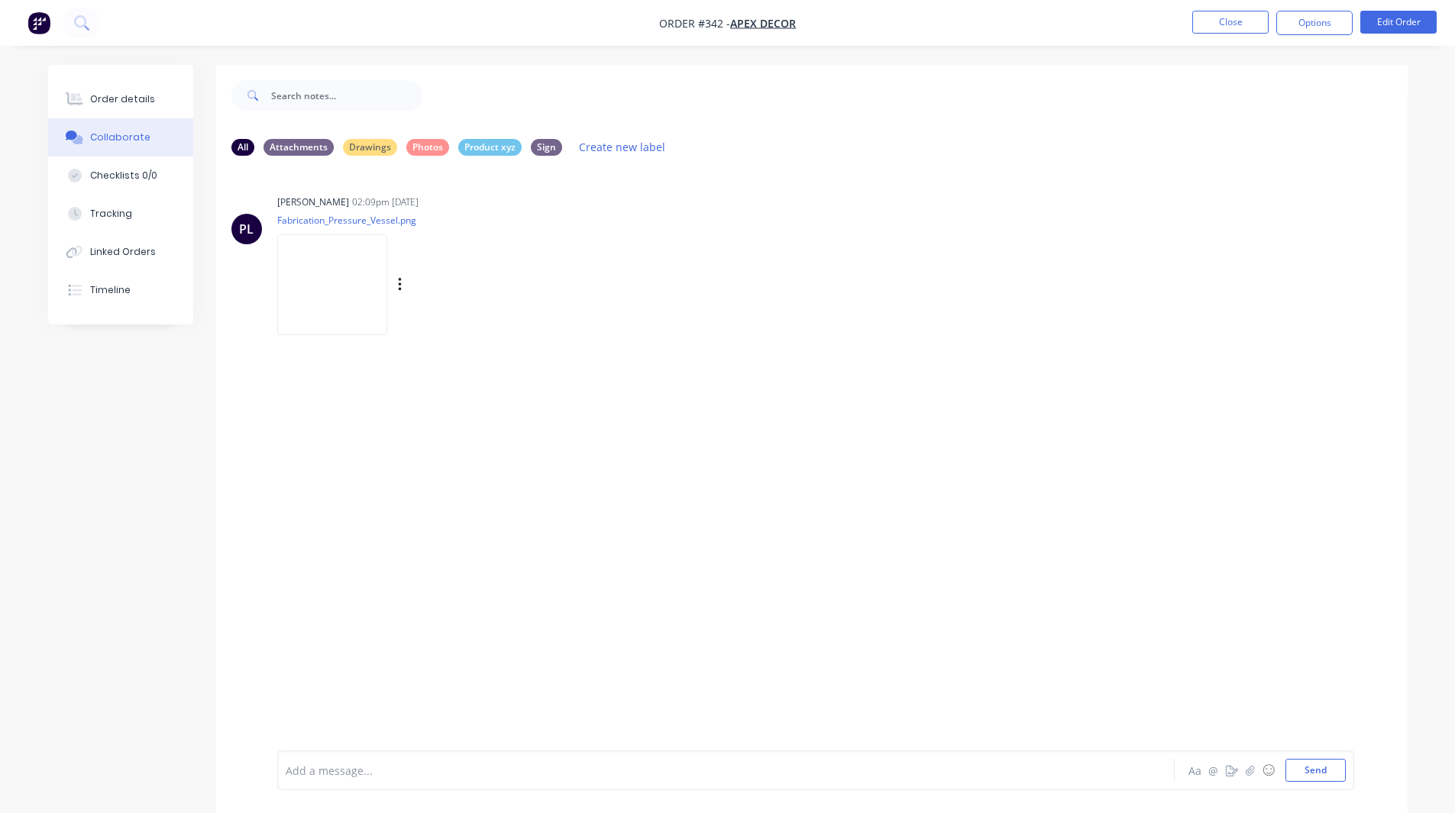
click at [372, 292] on img at bounding box center [332, 284] width 110 height 100
click at [1252, 773] on icon "button" at bounding box center [1250, 770] width 8 height 10
click at [299, 768] on div at bounding box center [683, 771] width 794 height 16
click at [1227, 779] on button "button" at bounding box center [1232, 770] width 18 height 18
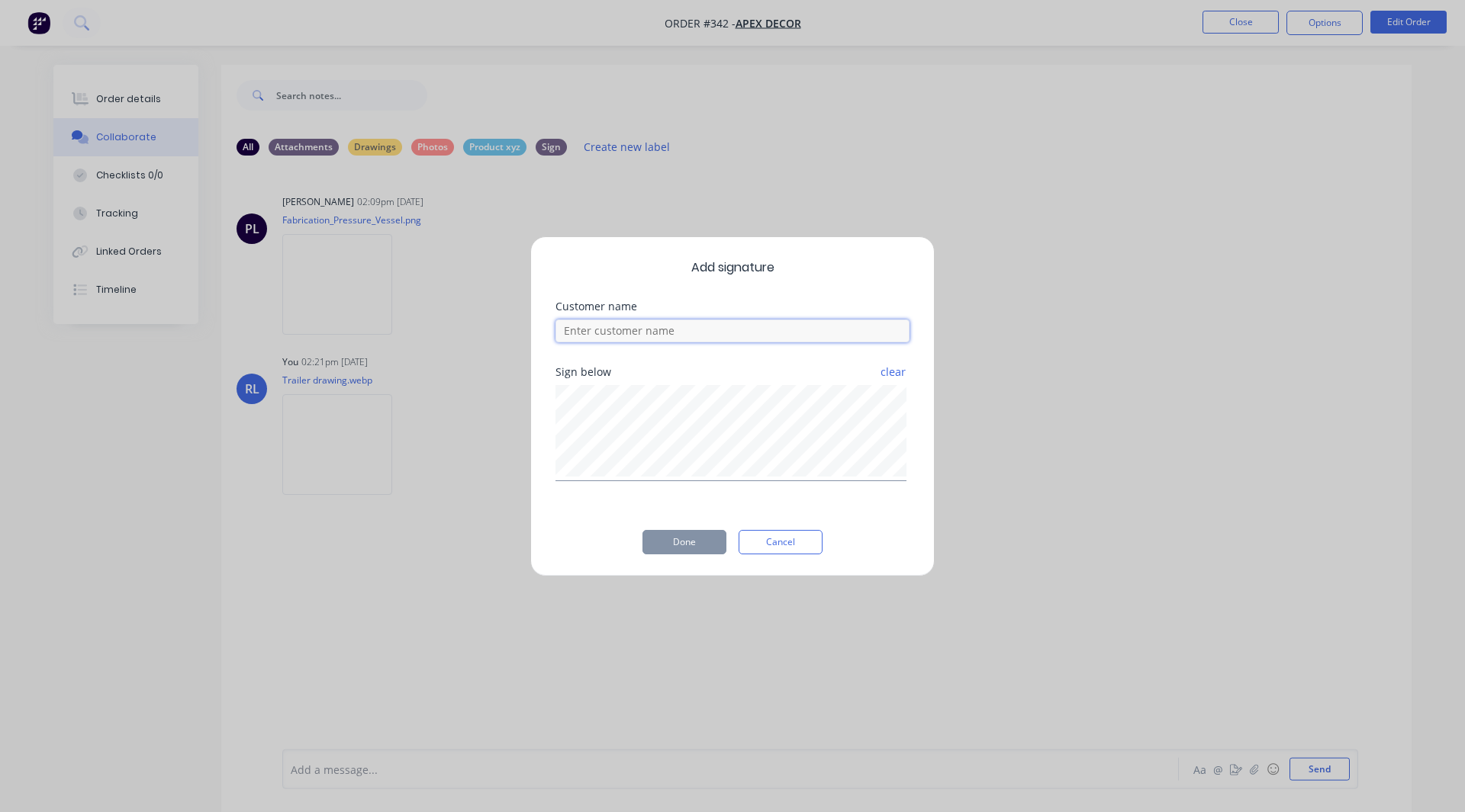
click at [655, 325] on input at bounding box center [732, 331] width 354 height 23
type input "[PERSON_NAME]"
click at [661, 541] on button "Done" at bounding box center [685, 542] width 84 height 24
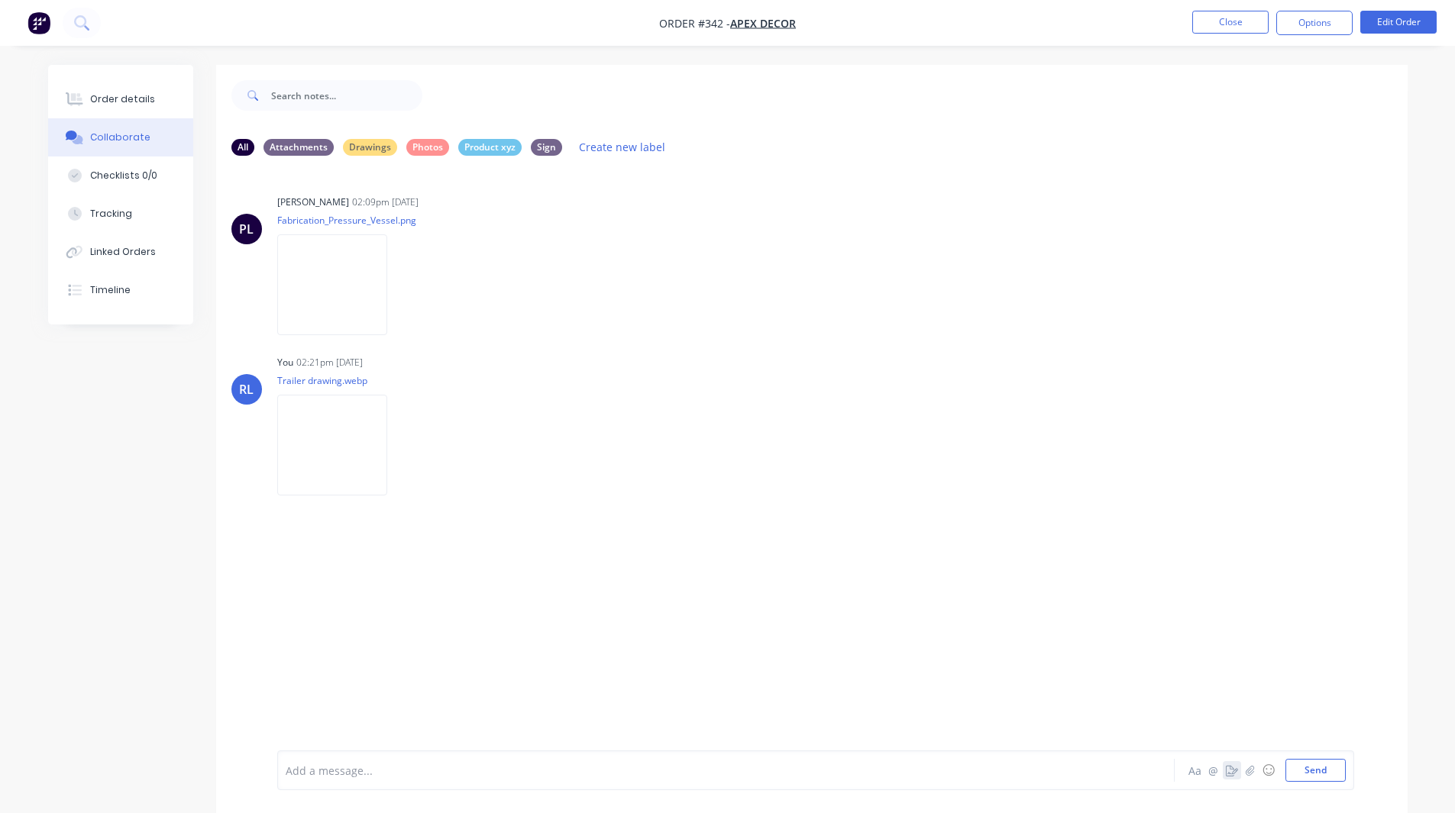
scroll to position [23, 0]
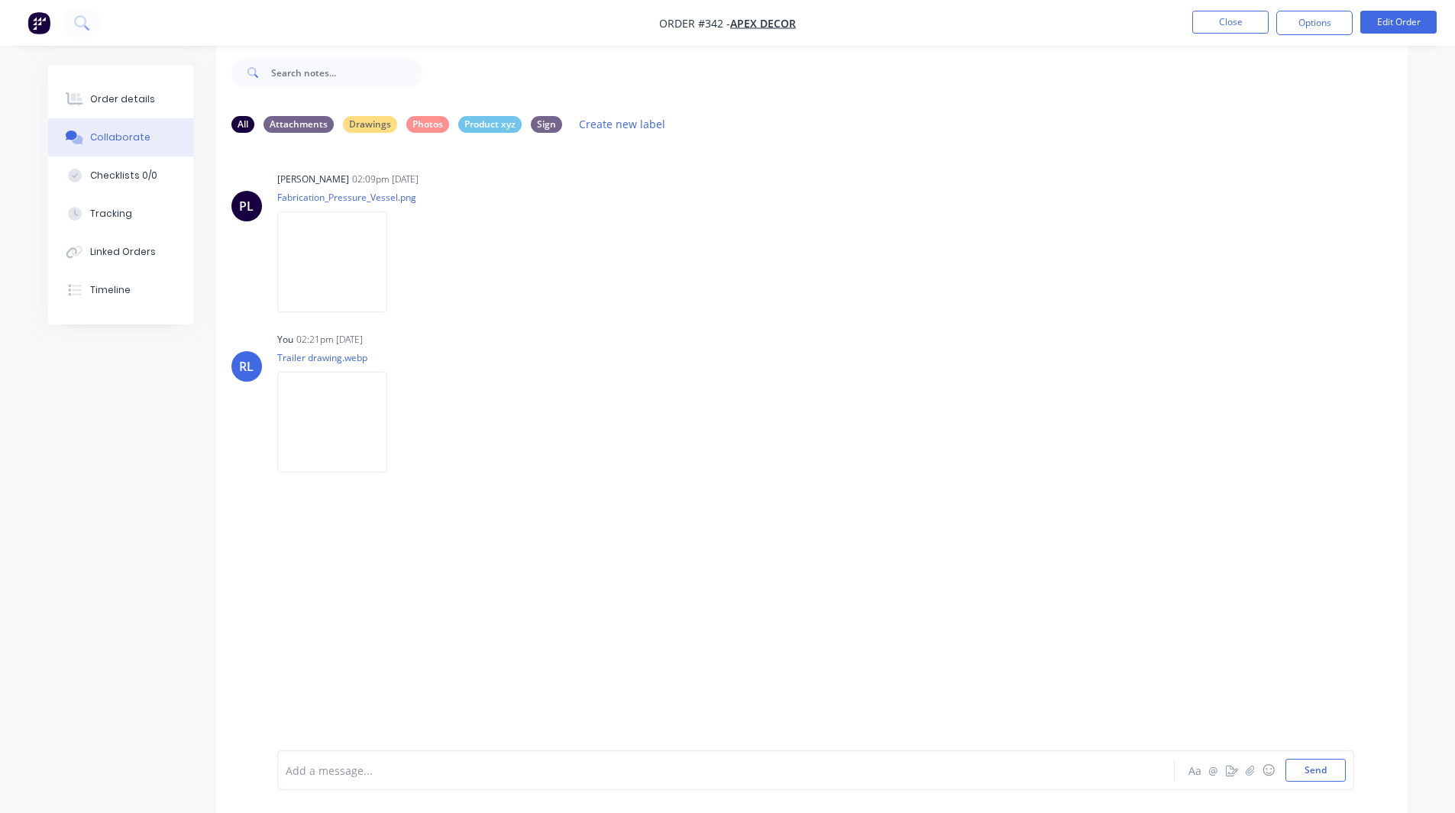
click at [318, 781] on div "Add a message..." at bounding box center [683, 770] width 795 height 23
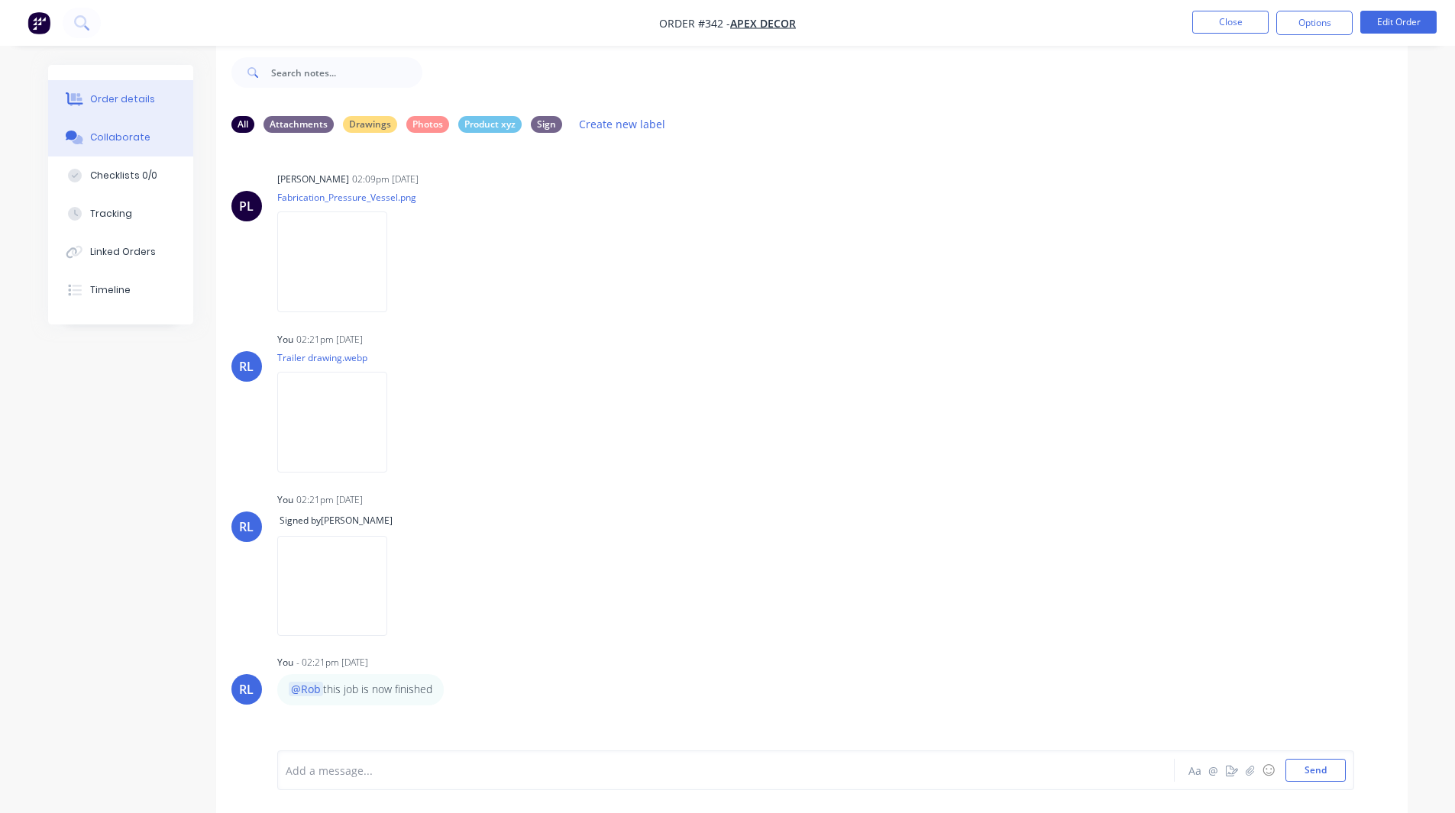
click at [145, 102] on div "Order details" at bounding box center [122, 99] width 65 height 14
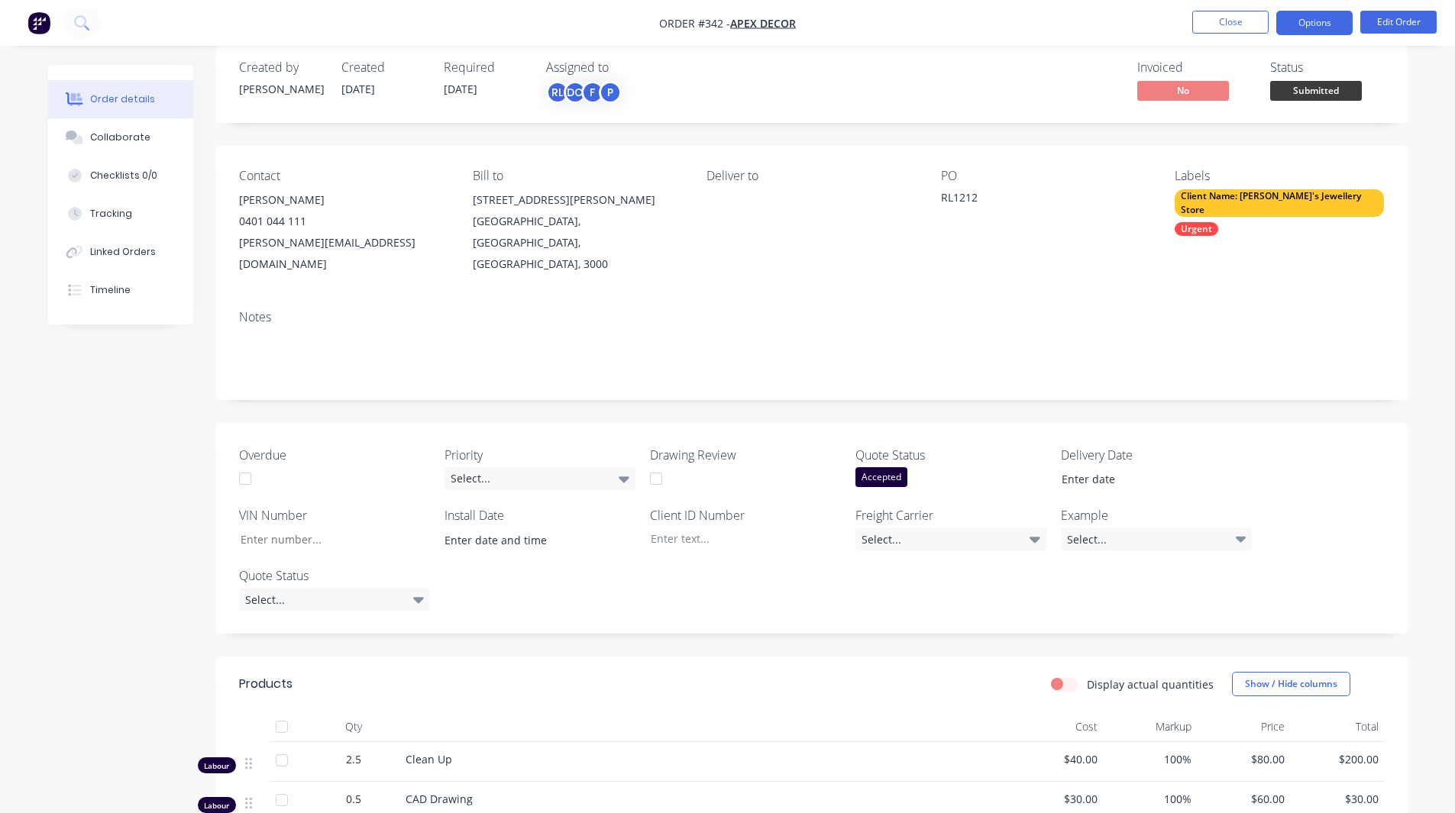
click at [1298, 31] on button "Options" at bounding box center [1314, 23] width 76 height 24
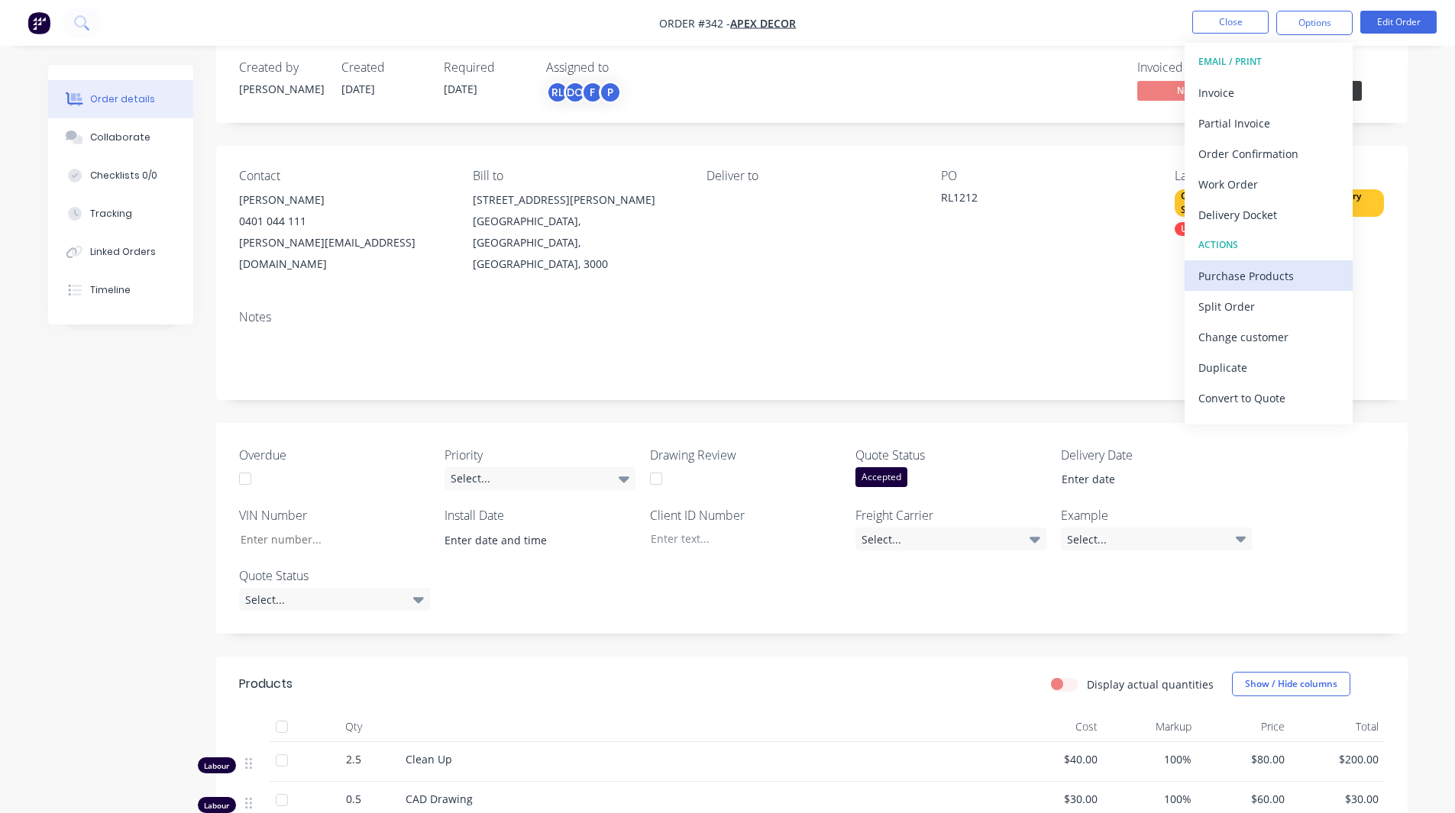
click at [1266, 276] on div "Purchase Products" at bounding box center [1268, 276] width 141 height 22
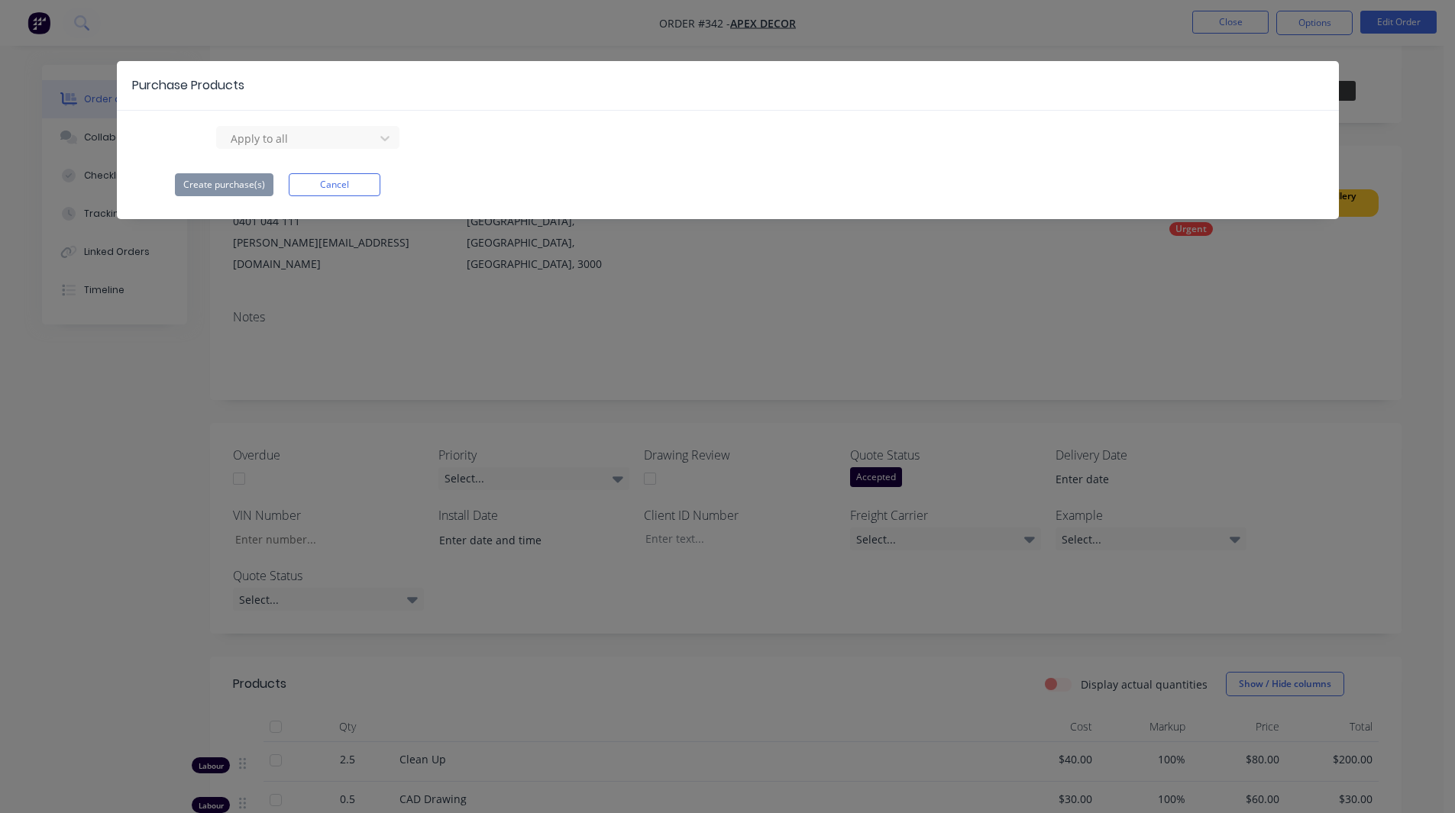
click at [1266, 276] on div "Purchase Products Apply to all Create purchase(s) Cancel" at bounding box center [727, 406] width 1455 height 813
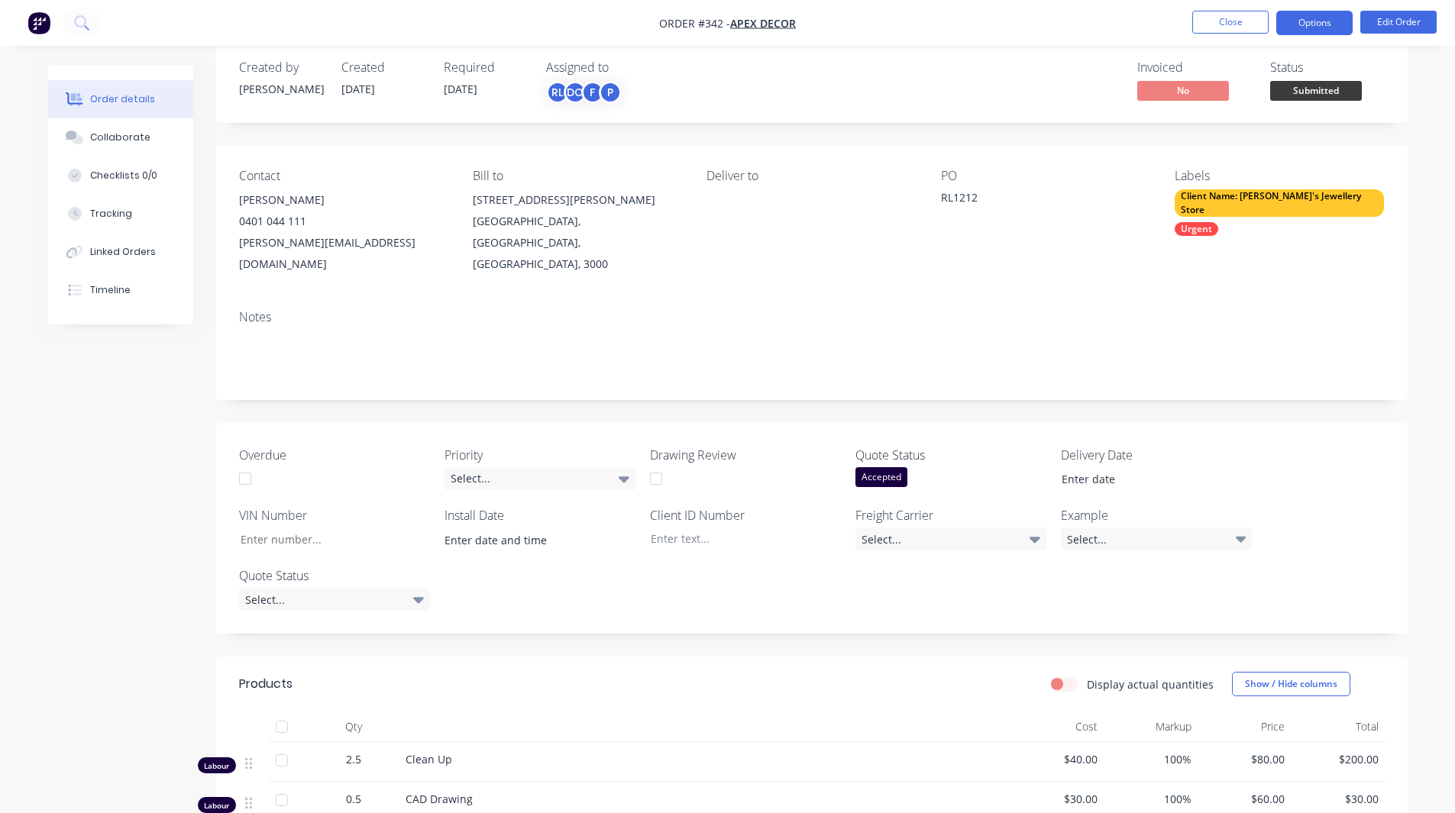
click at [1295, 15] on button "Options" at bounding box center [1314, 23] width 76 height 24
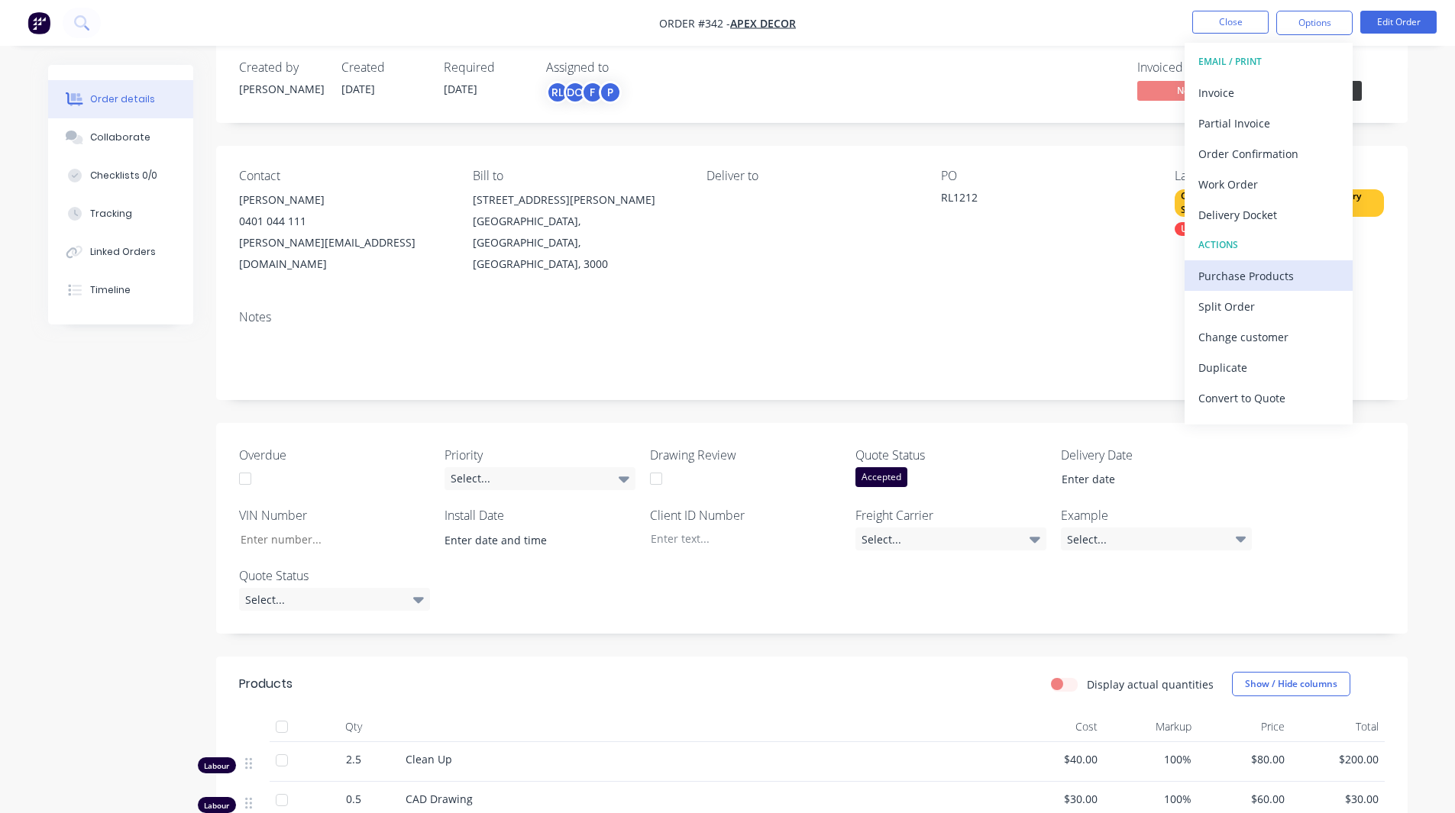
click at [1226, 272] on div "Purchase Products" at bounding box center [1268, 276] width 141 height 22
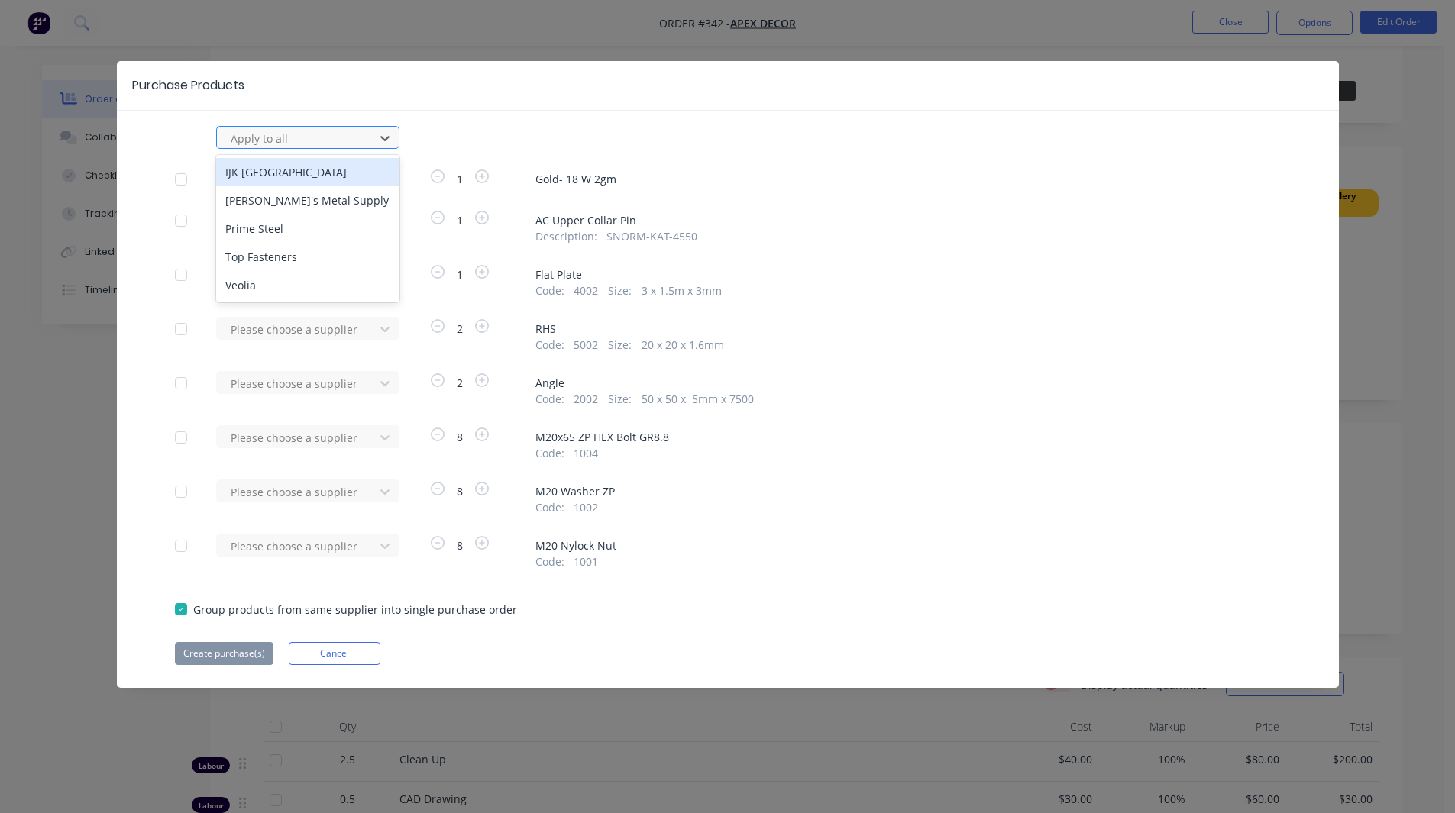
click at [299, 135] on div at bounding box center [297, 138] width 137 height 19
click at [301, 202] on div "Dave's Metal Supply" at bounding box center [307, 200] width 183 height 28
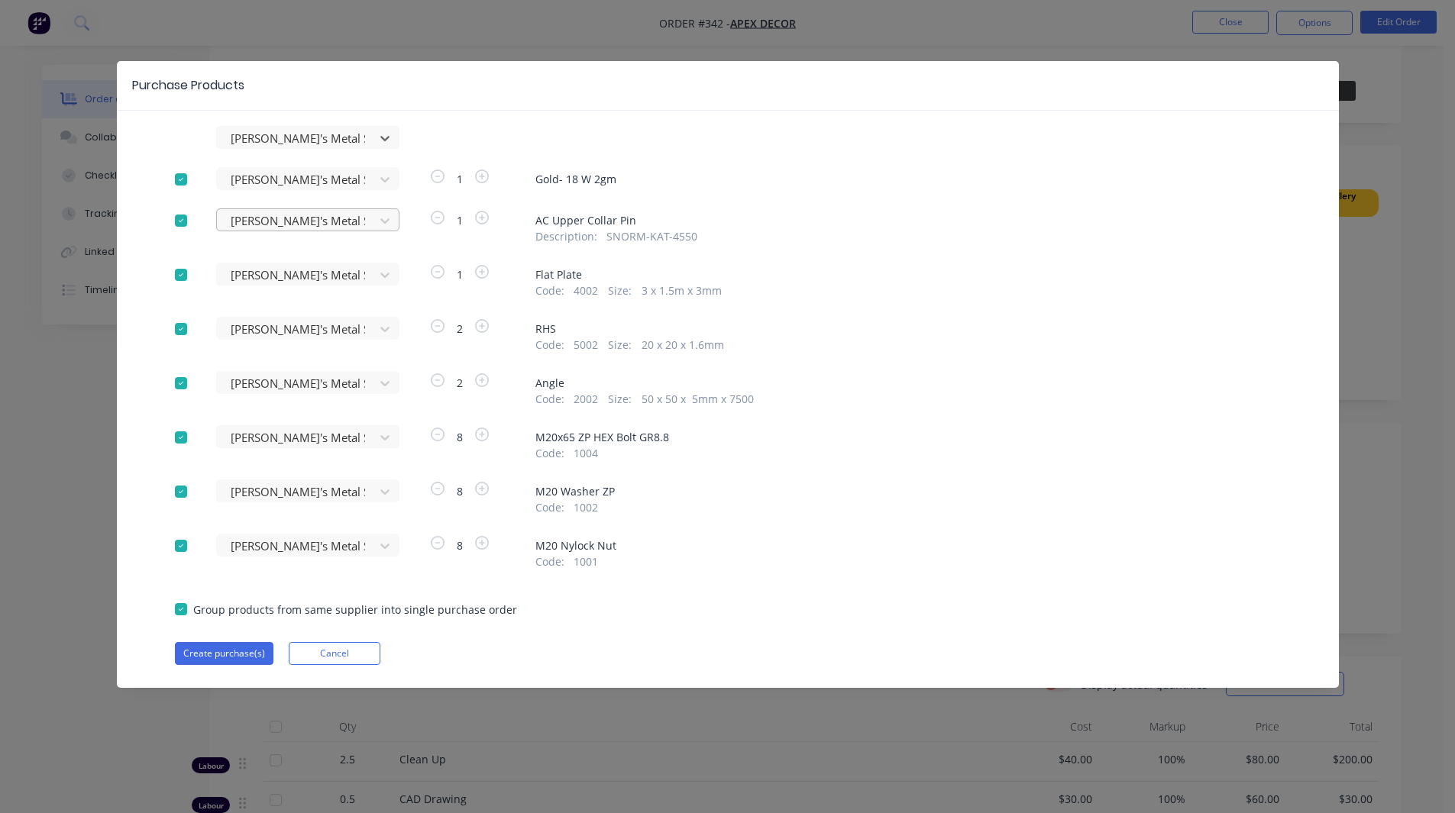
click at [280, 189] on div at bounding box center [297, 179] width 137 height 19
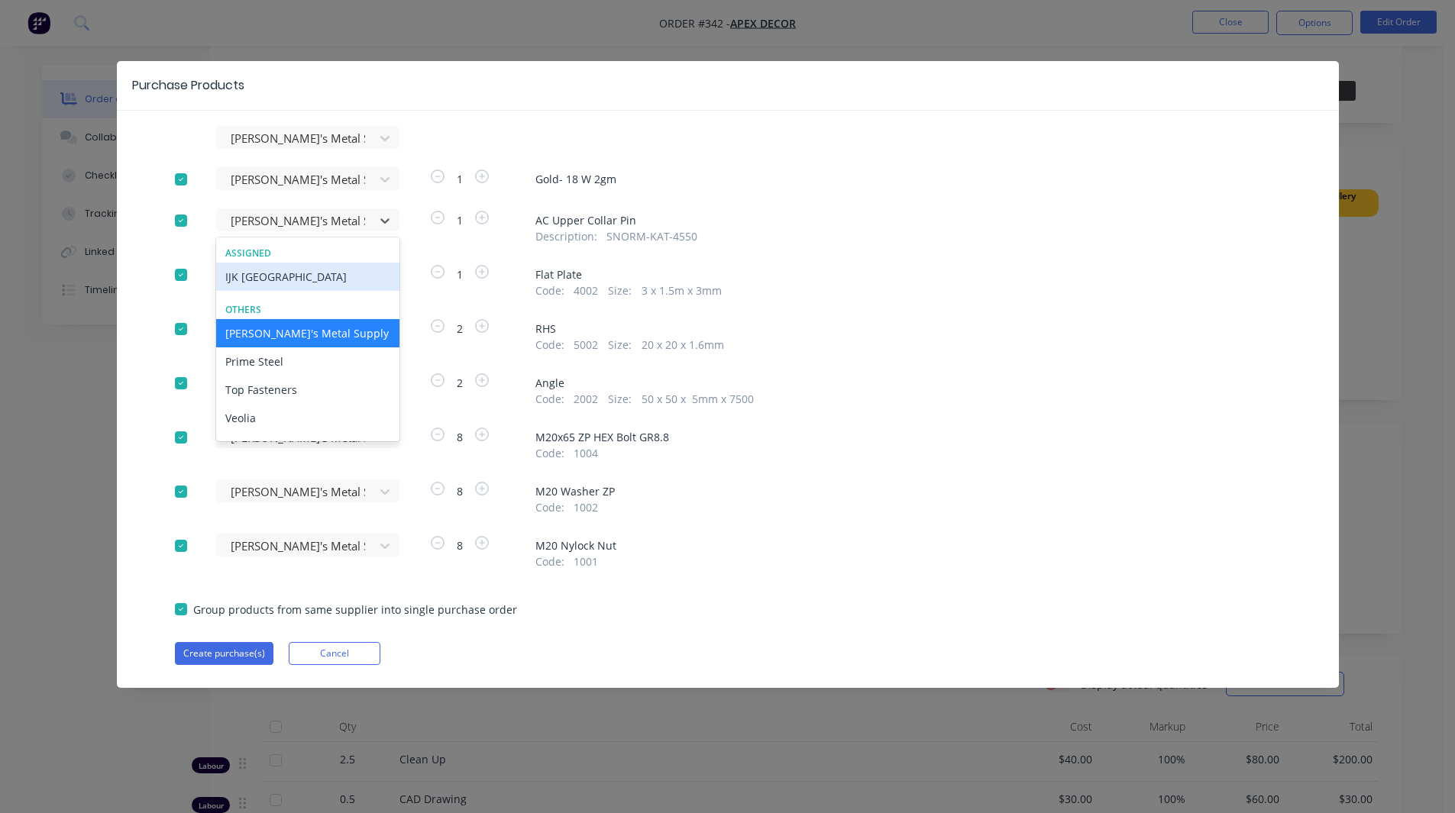
click at [266, 277] on div "IJK NSW" at bounding box center [307, 277] width 183 height 28
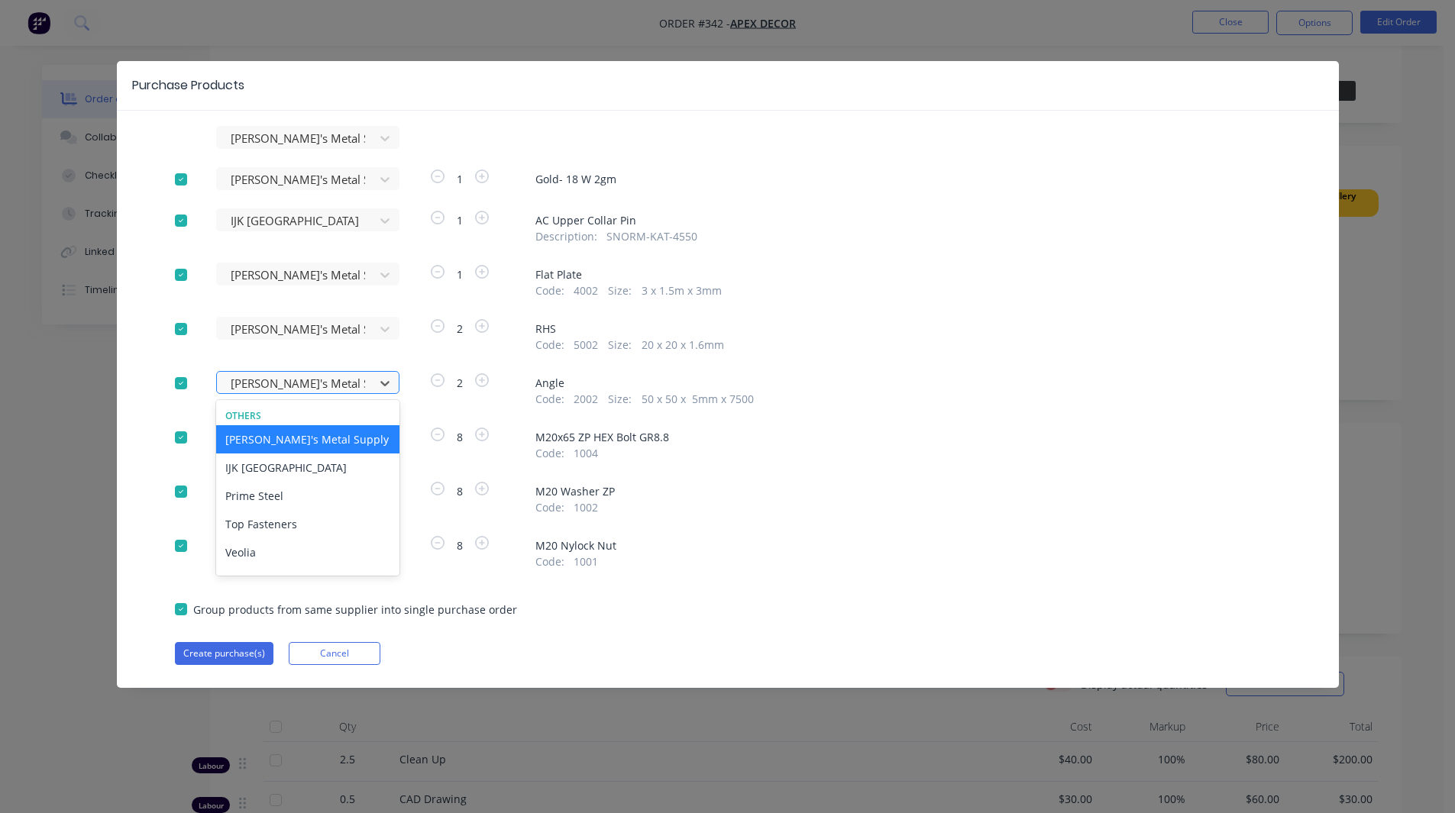
click at [258, 376] on div at bounding box center [297, 383] width 137 height 19
click at [254, 464] on div "IJK NSW" at bounding box center [307, 468] width 183 height 28
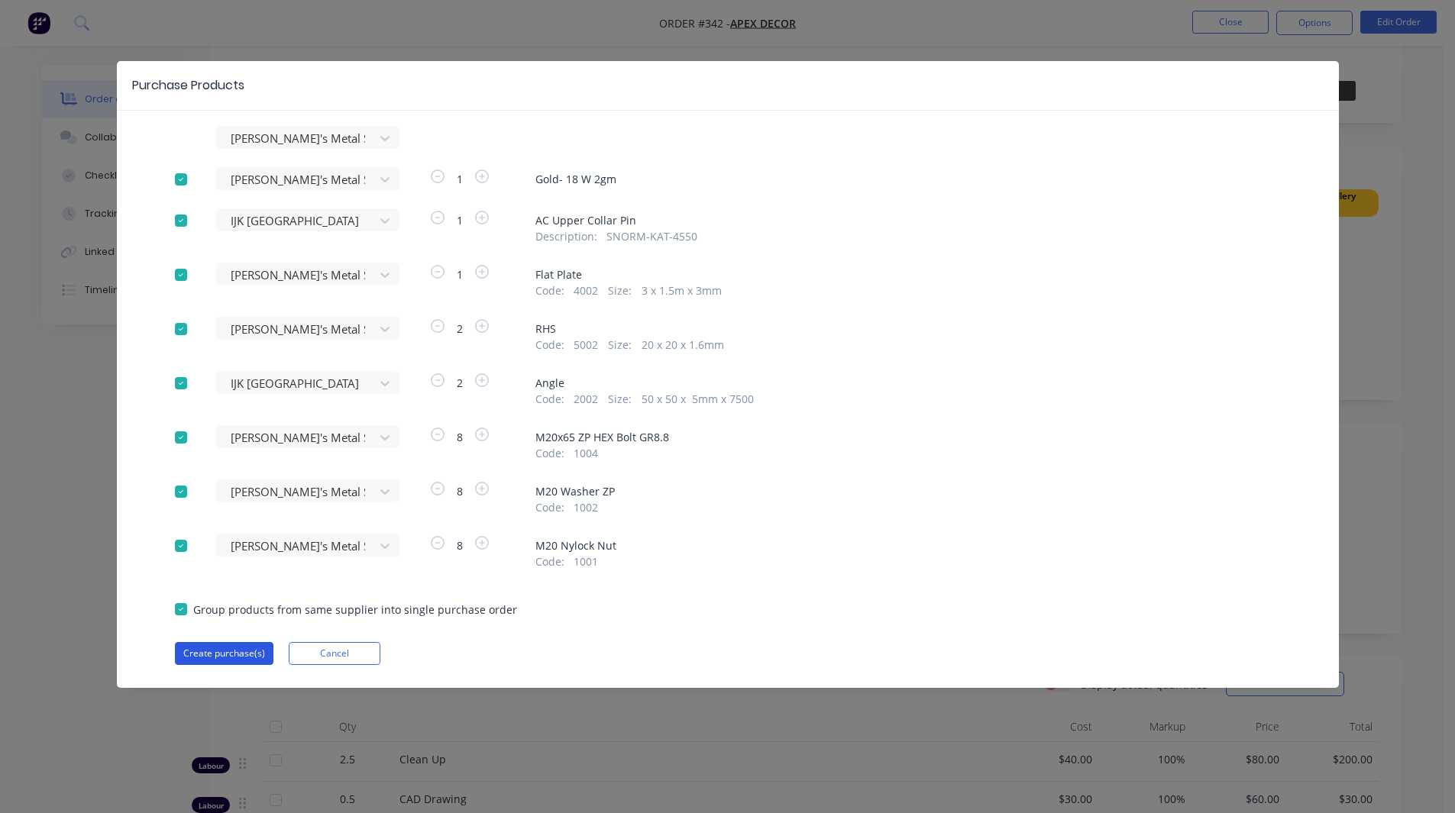
click at [231, 654] on button "Create purchase(s)" at bounding box center [224, 653] width 99 height 23
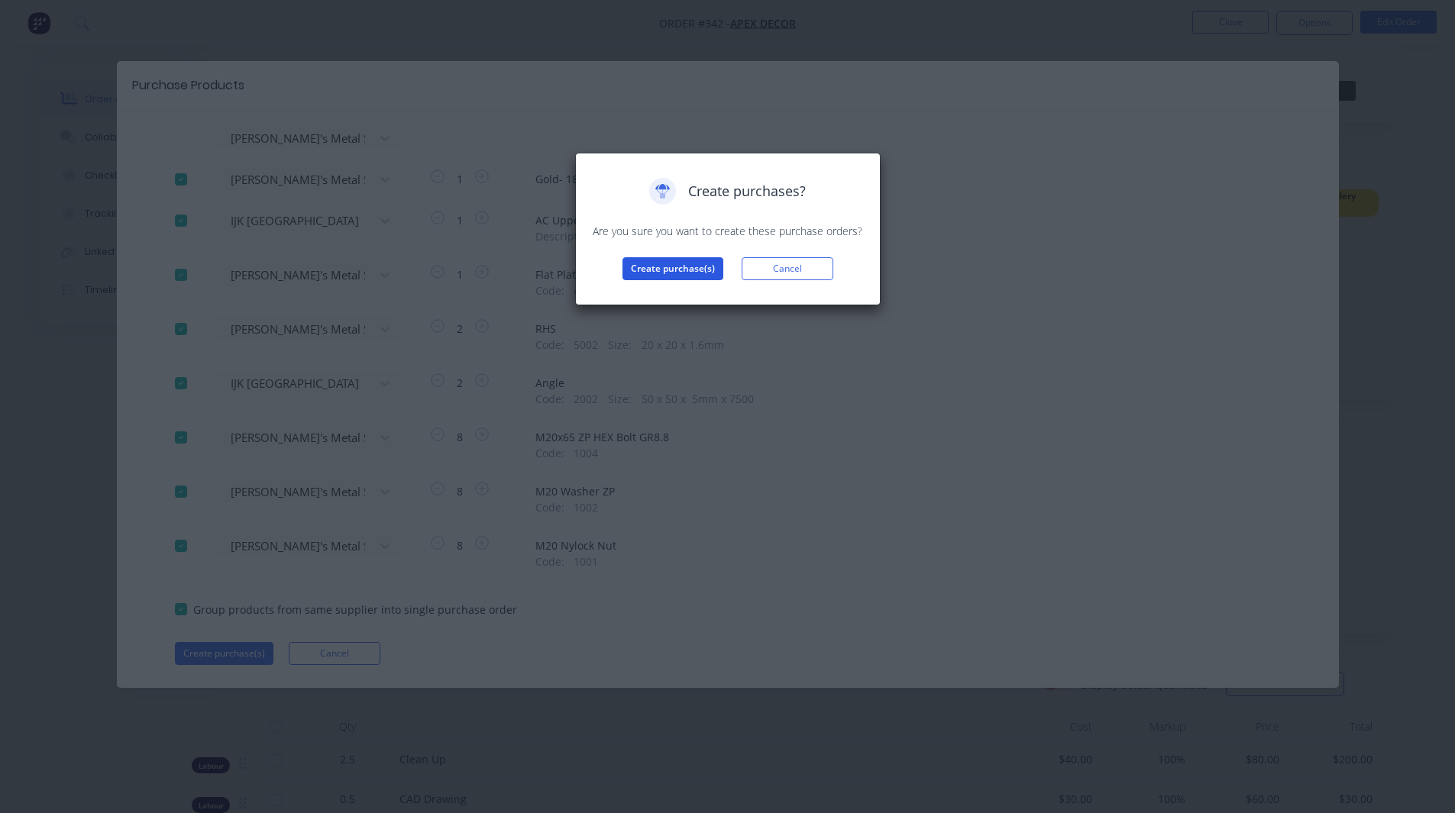
click at [673, 270] on button "Create purchase(s)" at bounding box center [672, 268] width 101 height 23
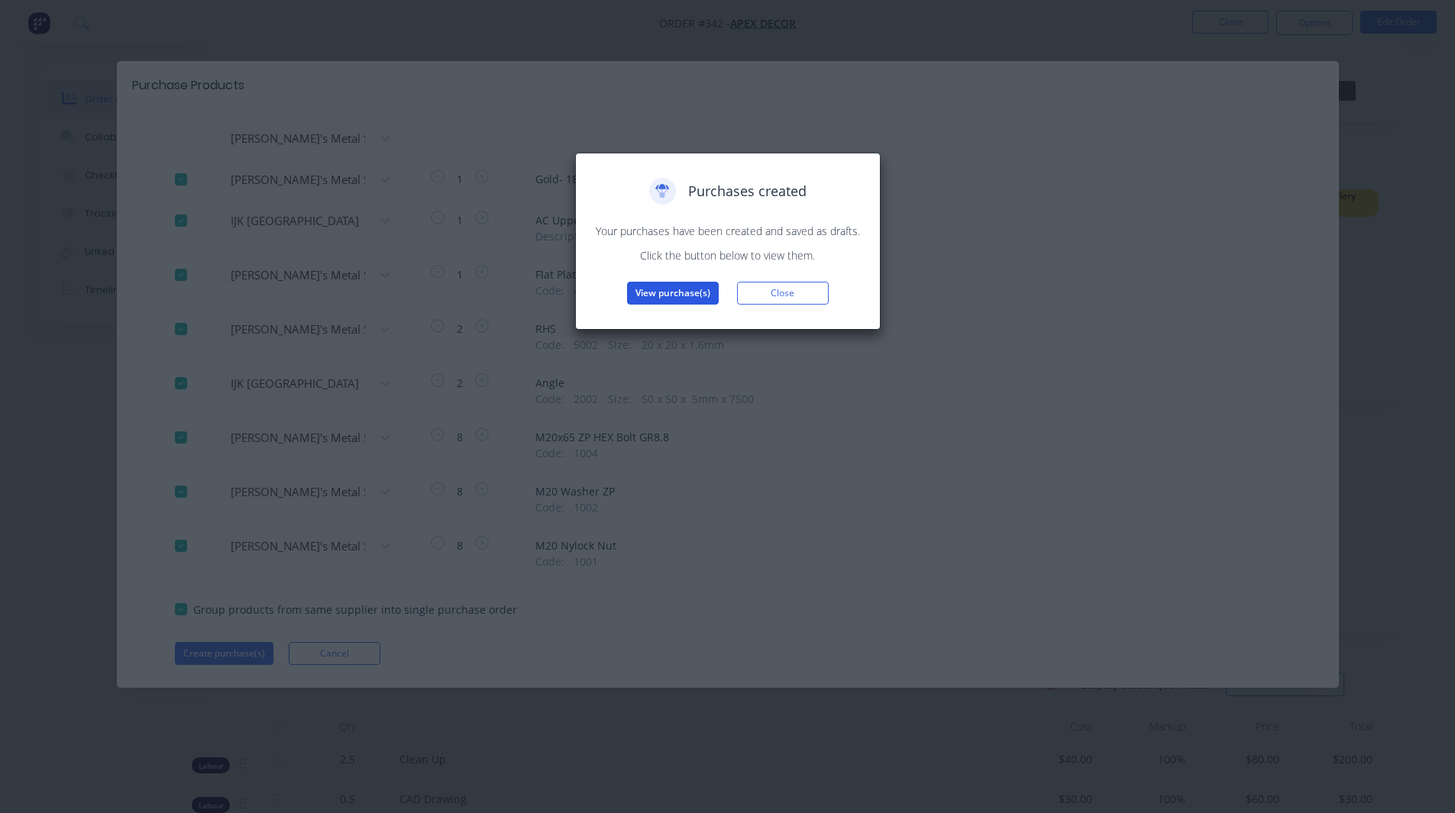
click at [675, 285] on button "View purchase(s)" at bounding box center [673, 293] width 92 height 23
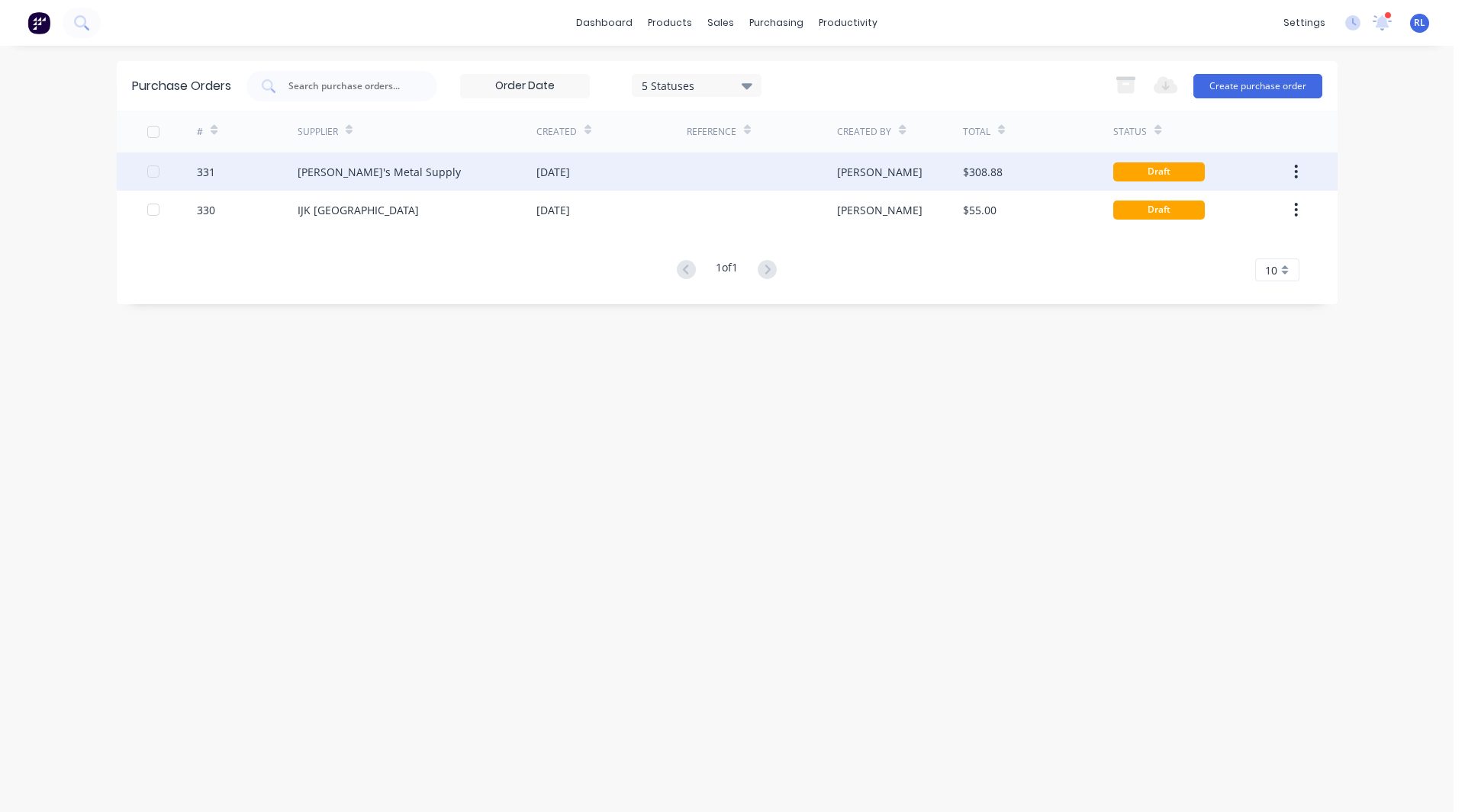
click at [397, 170] on div "Dave's Metal Supply" at bounding box center [379, 172] width 163 height 16
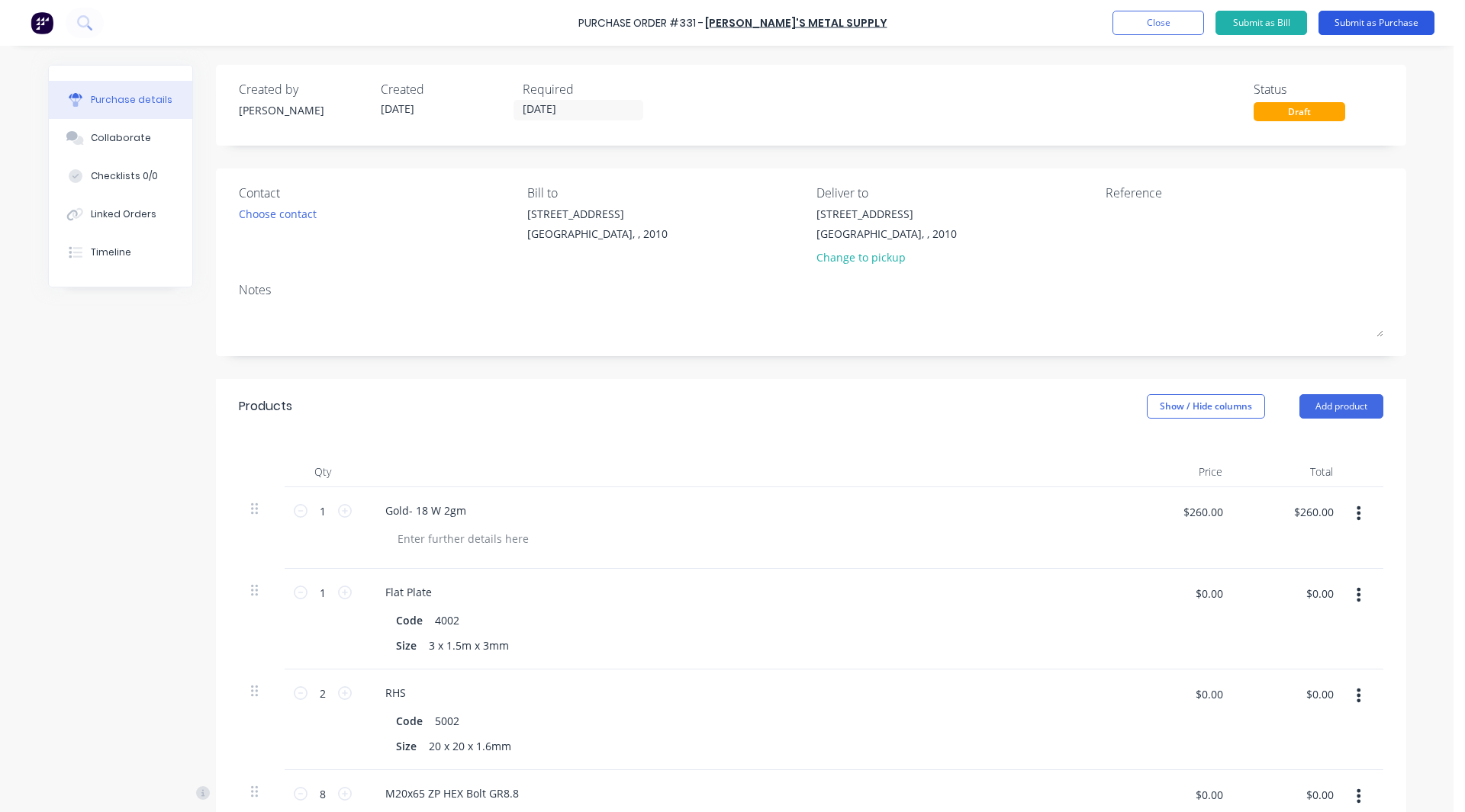
click at [1378, 22] on button "Submit as Purchase" at bounding box center [1377, 23] width 116 height 24
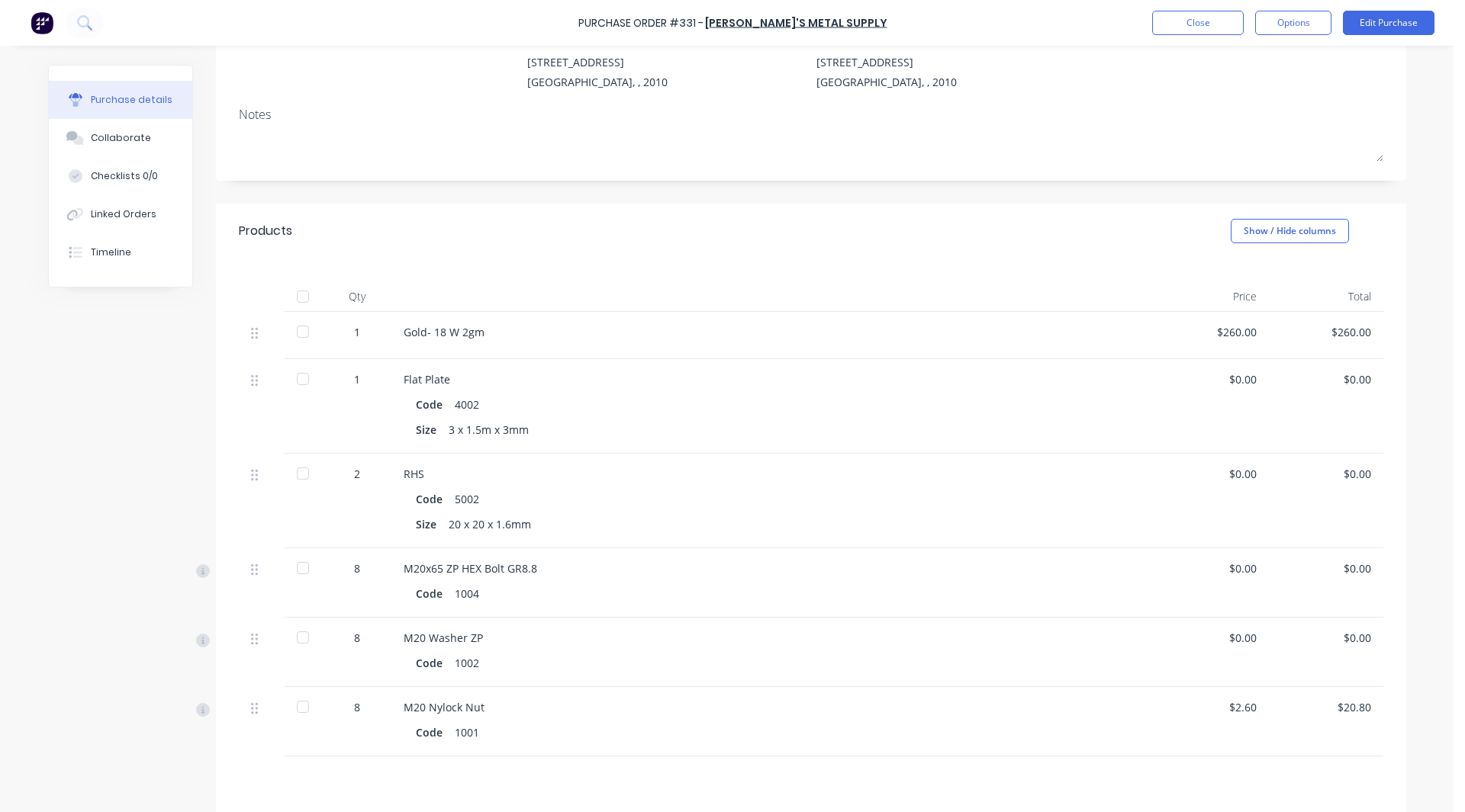
scroll to position [153, 0]
click at [296, 332] on div at bounding box center [303, 331] width 31 height 31
click at [291, 376] on div at bounding box center [303, 379] width 31 height 31
click at [296, 473] on div at bounding box center [303, 472] width 31 height 31
click at [293, 568] on div at bounding box center [303, 567] width 31 height 31
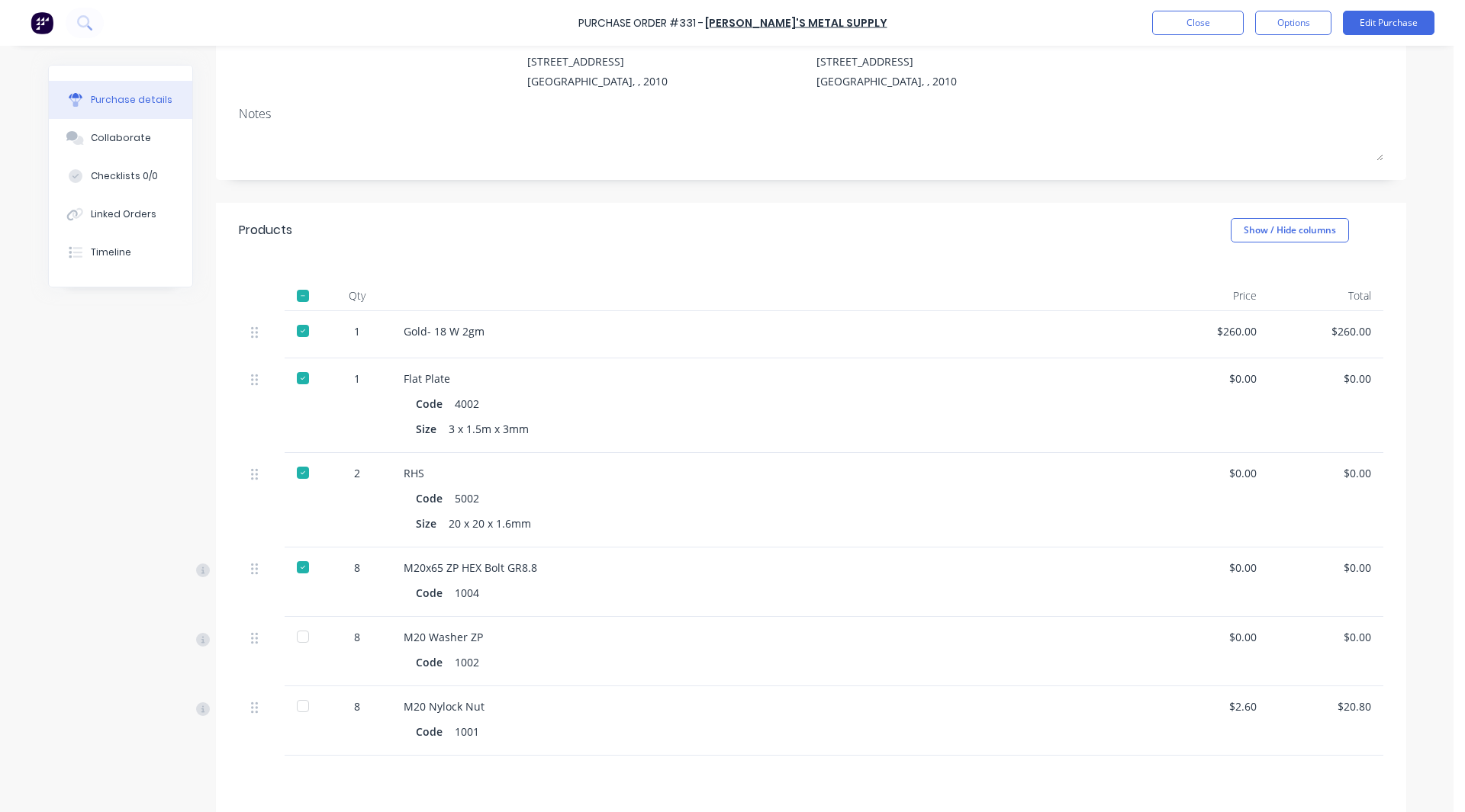
click at [296, 638] on div at bounding box center [303, 636] width 31 height 31
click at [299, 709] on div at bounding box center [303, 706] width 31 height 31
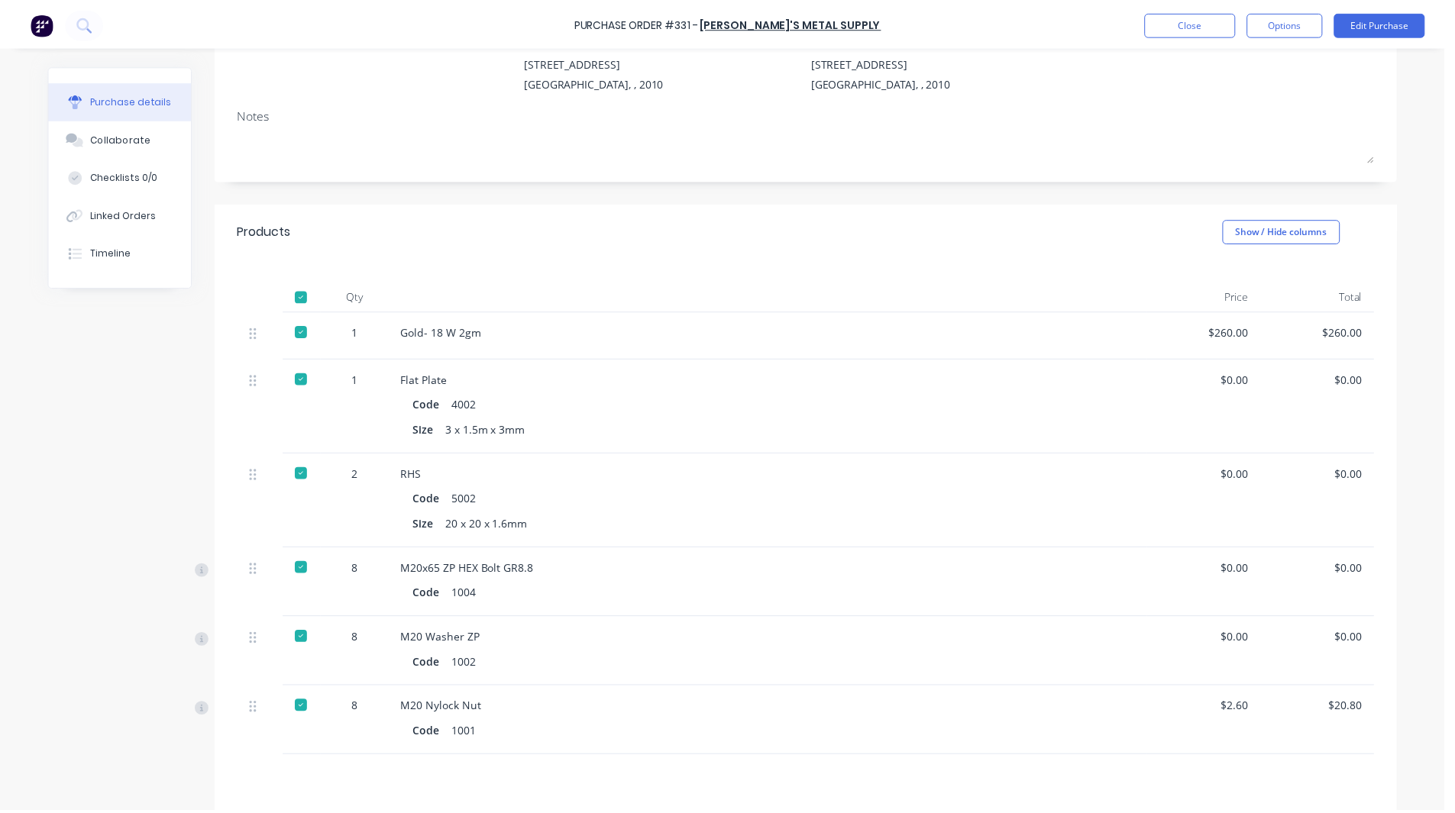
scroll to position [0, 0]
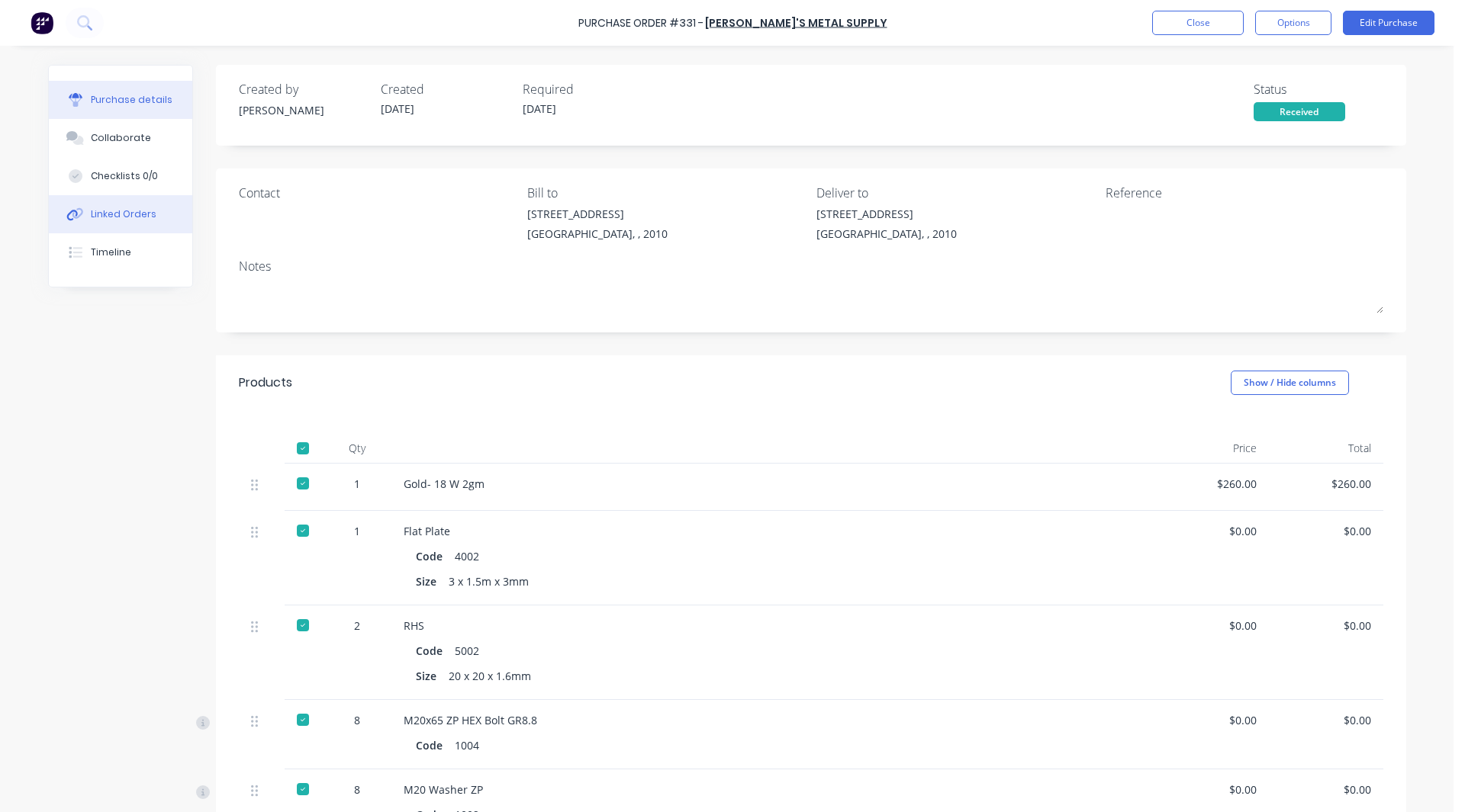
click at [120, 202] on button "Linked Orders" at bounding box center [121, 215] width 144 height 38
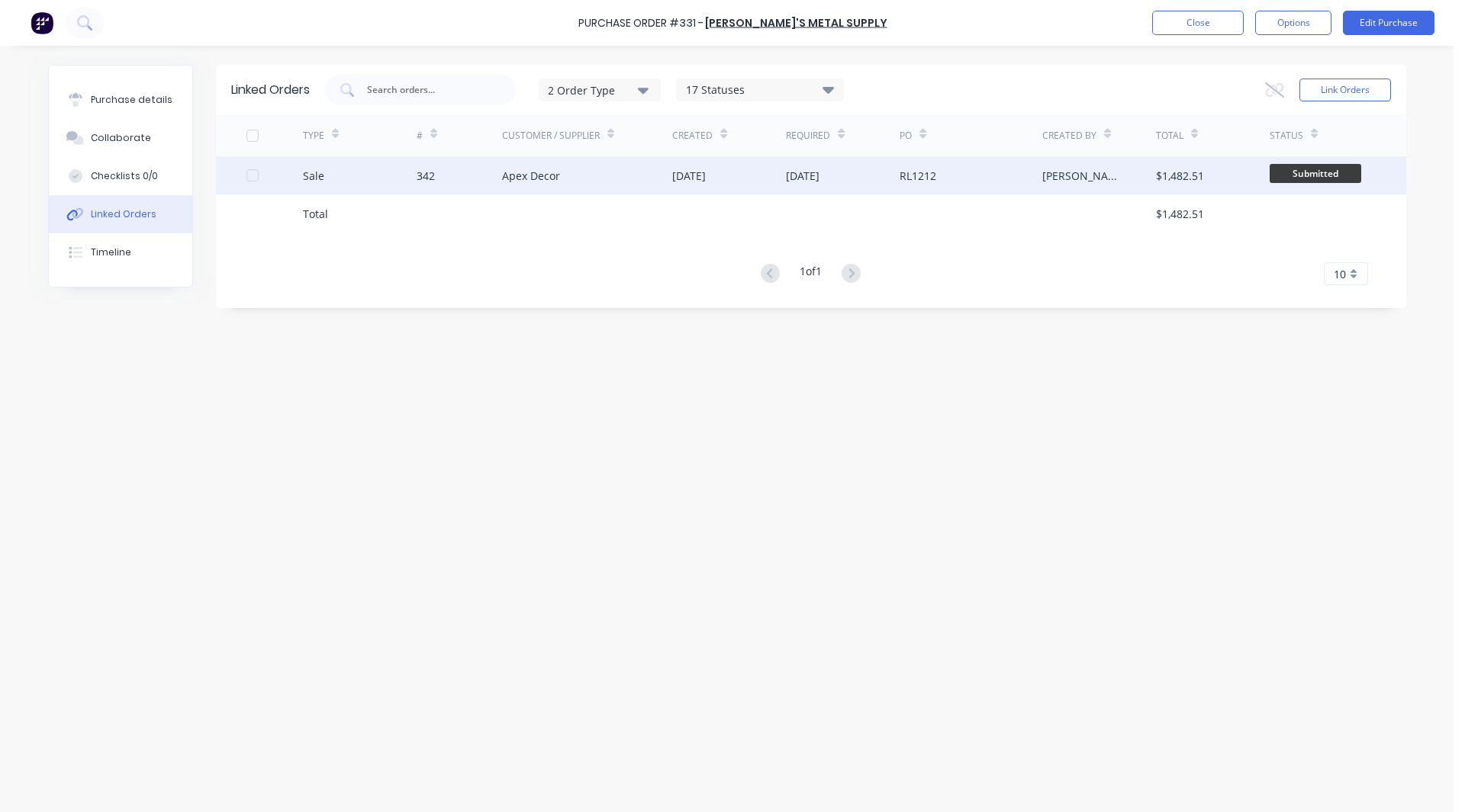
click at [345, 181] on div "Sale" at bounding box center [360, 176] width 114 height 38
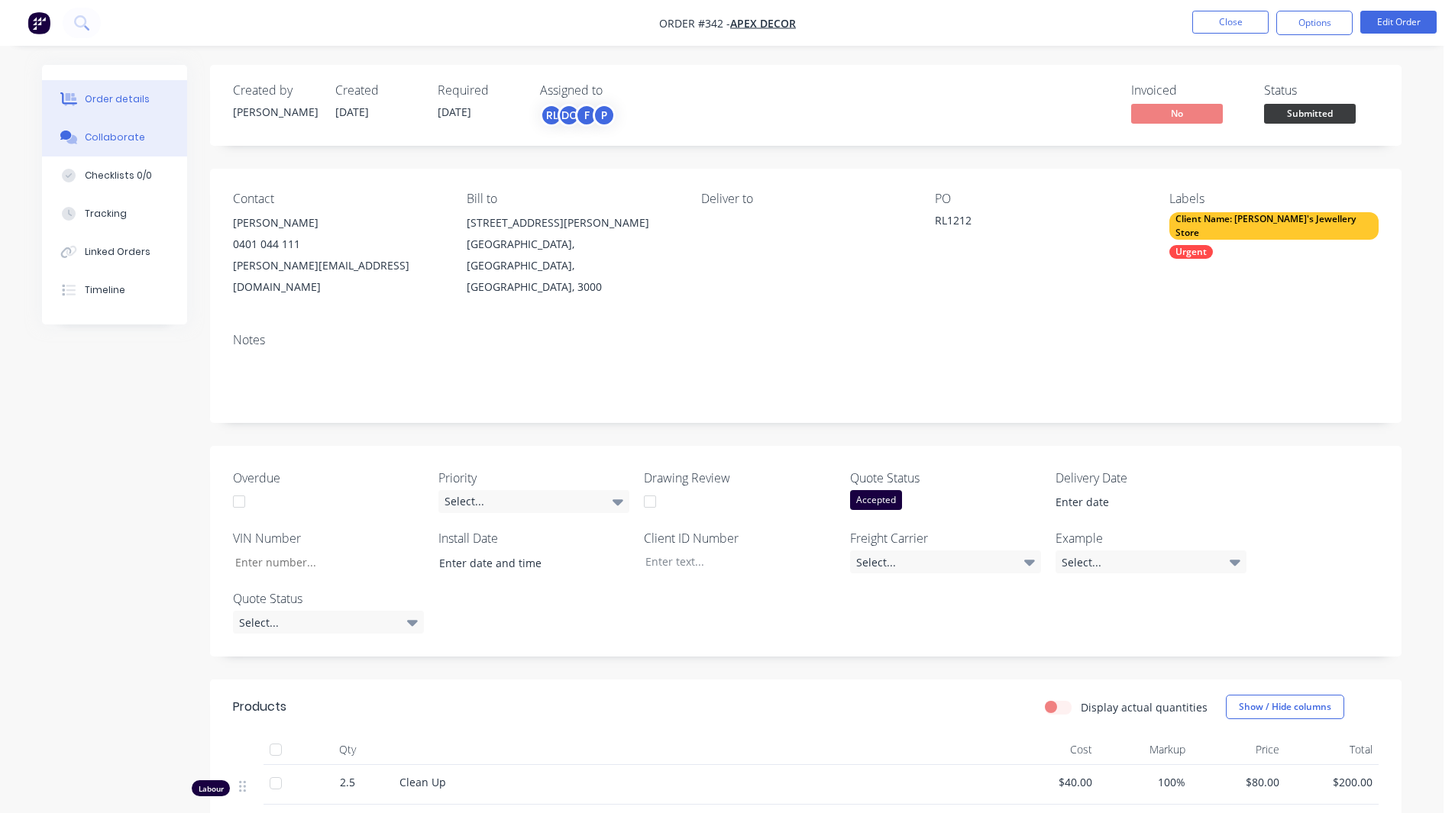
click at [133, 138] on div "Collaborate" at bounding box center [115, 138] width 60 height 14
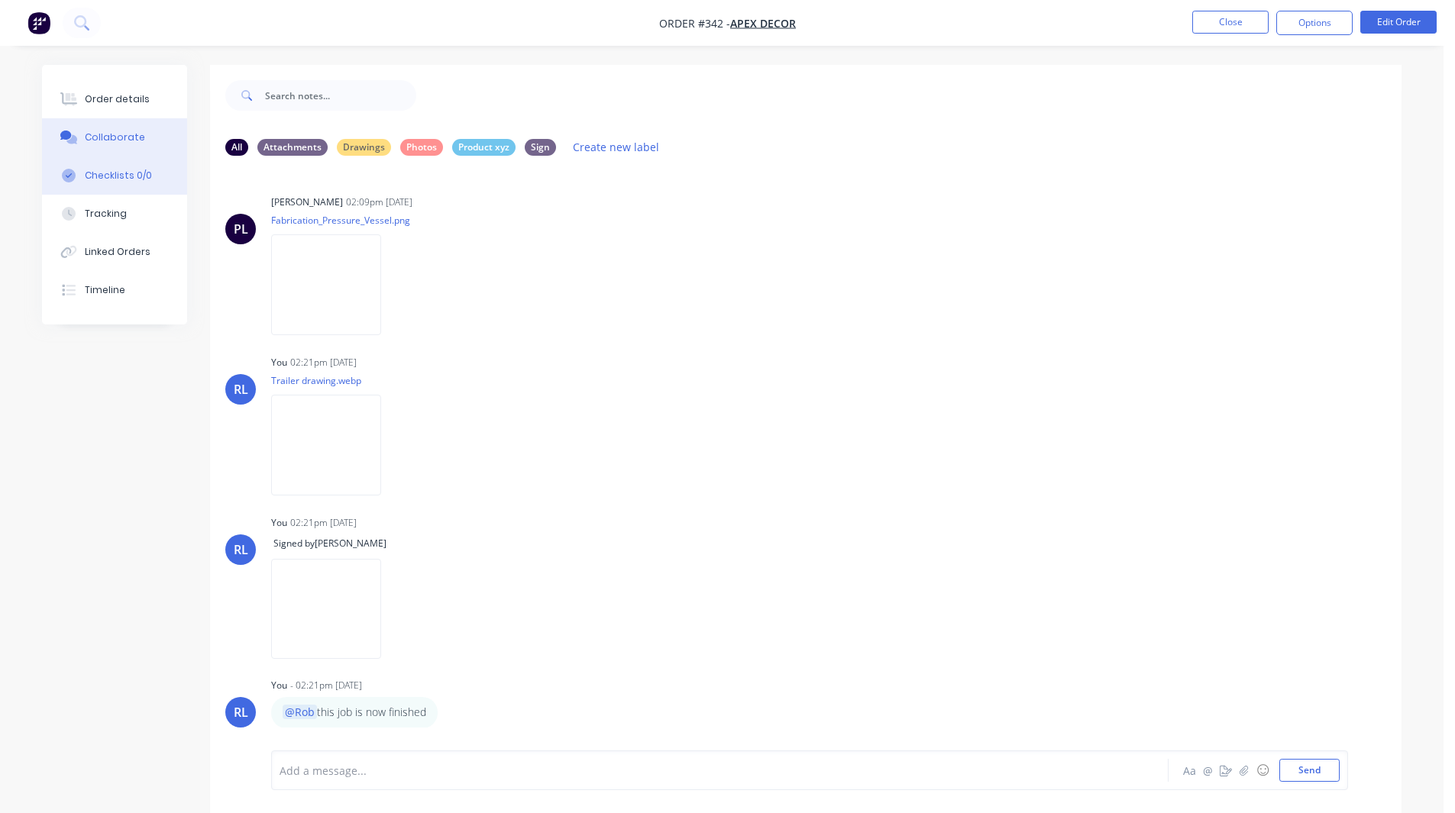
click at [112, 177] on div "Checklists 0/0" at bounding box center [118, 176] width 67 height 14
type textarea "x"
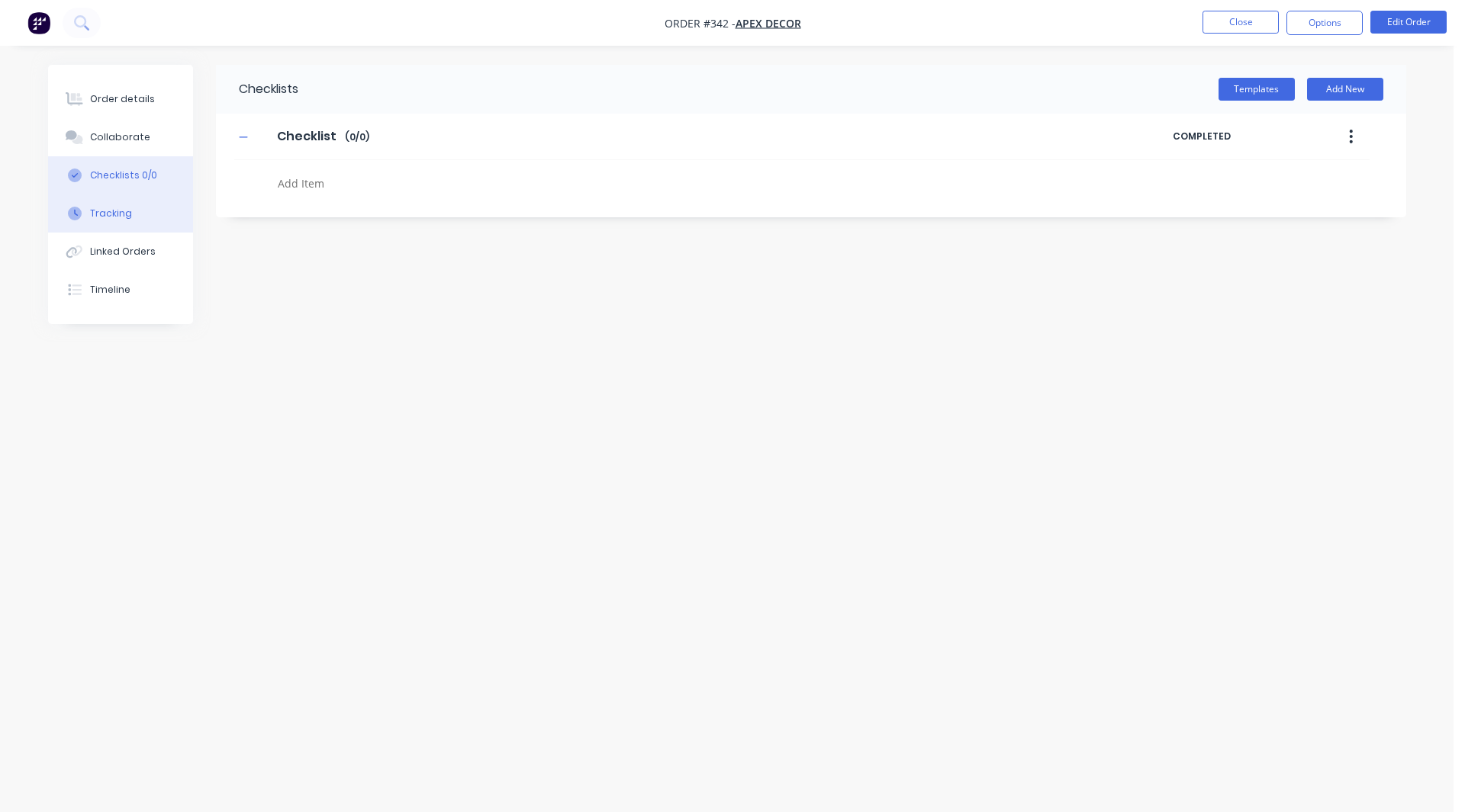
click at [95, 210] on div "Tracking" at bounding box center [111, 214] width 42 height 14
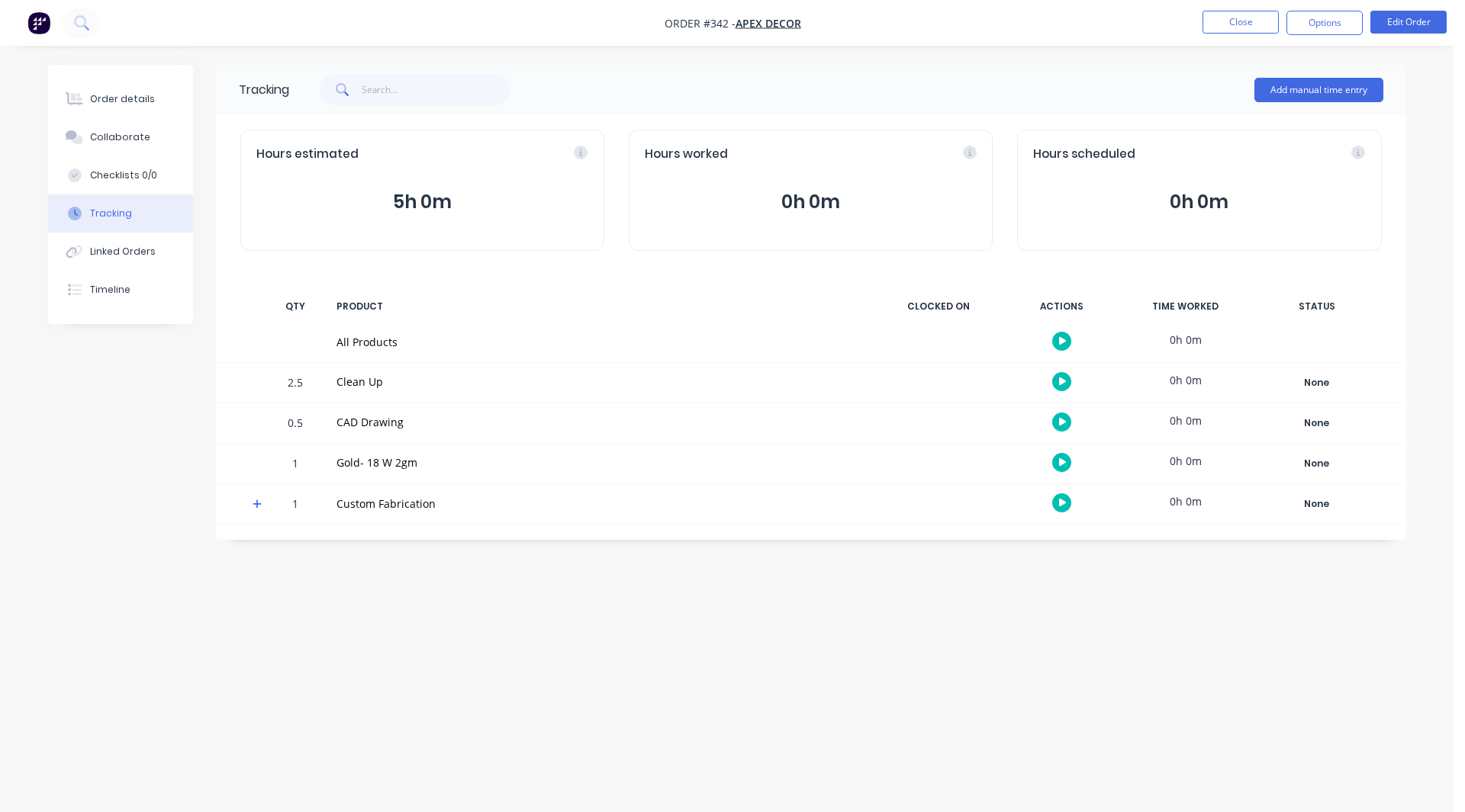
click at [255, 508] on icon at bounding box center [258, 504] width 10 height 11
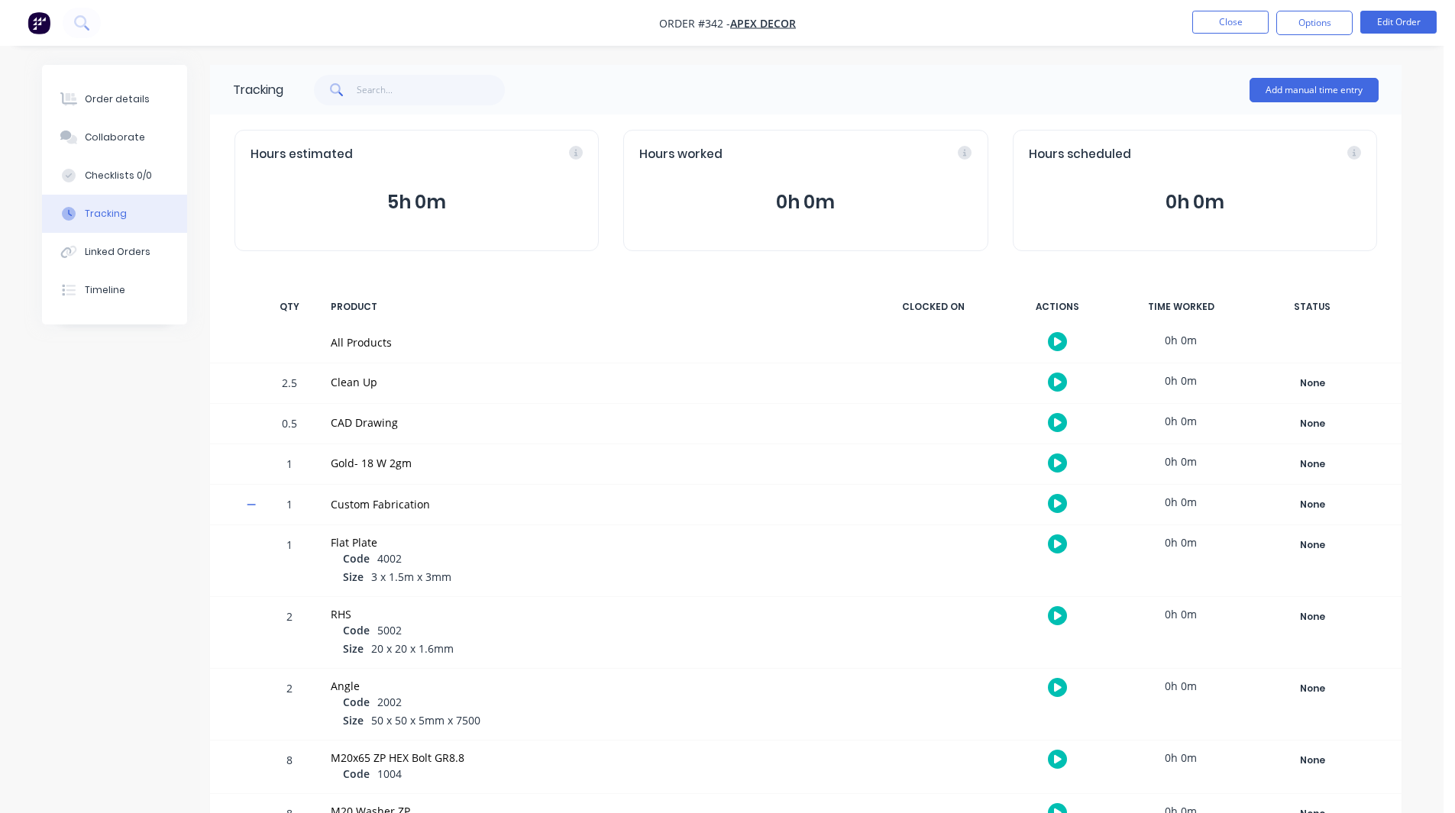
click at [1054, 389] on button "button" at bounding box center [1057, 382] width 19 height 19
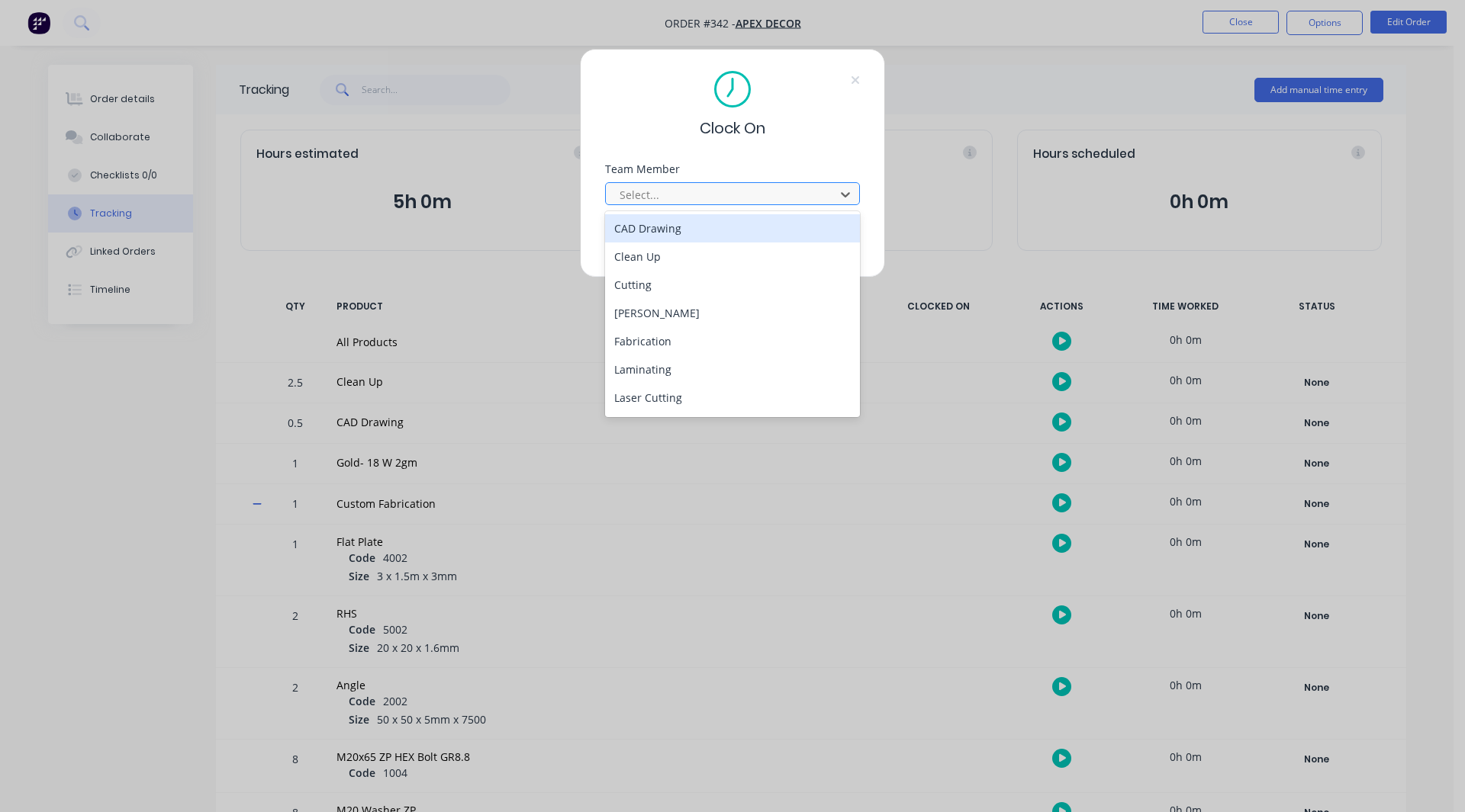
click at [674, 198] on div at bounding box center [723, 195] width 209 height 19
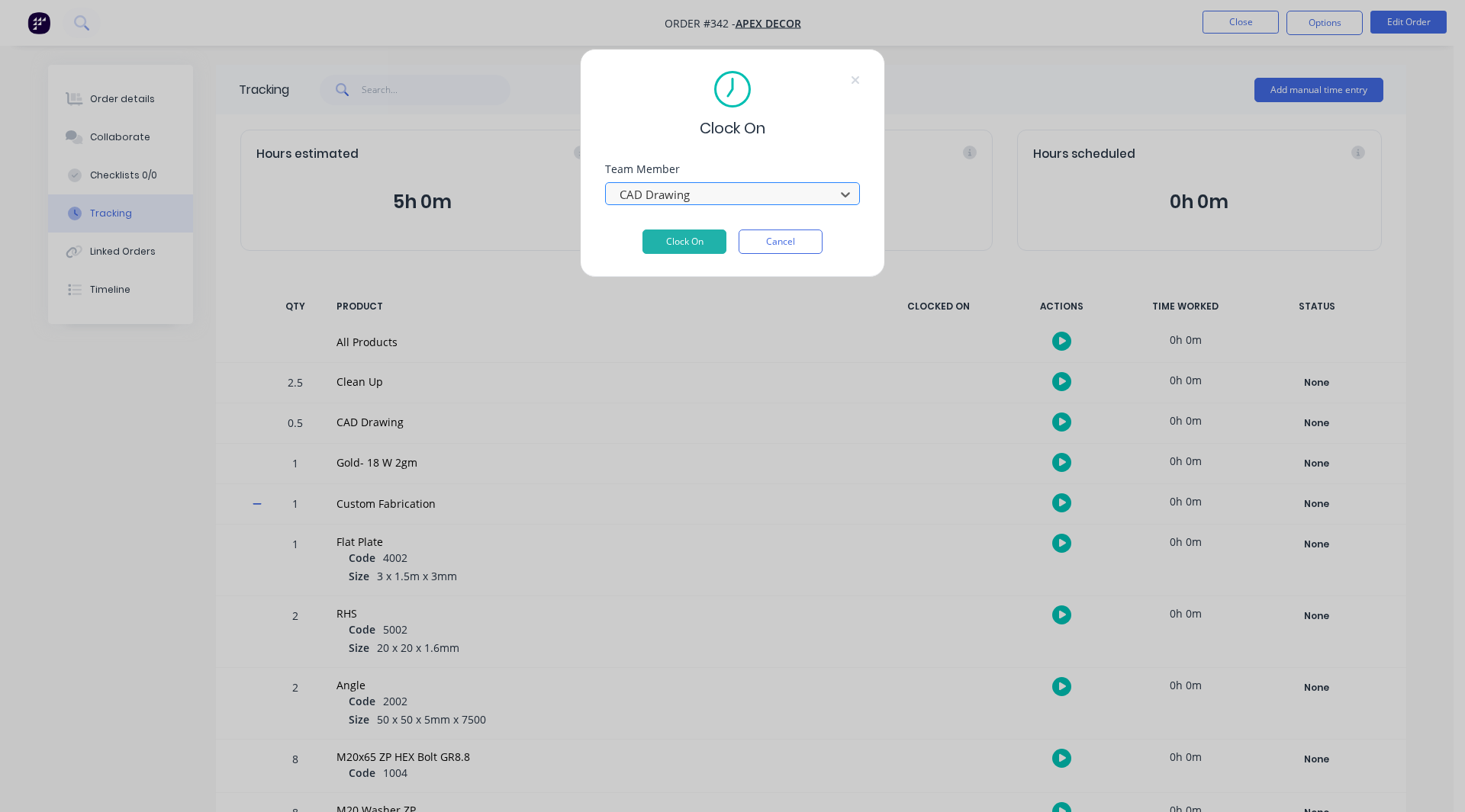
click at [664, 194] on div at bounding box center [723, 195] width 209 height 19
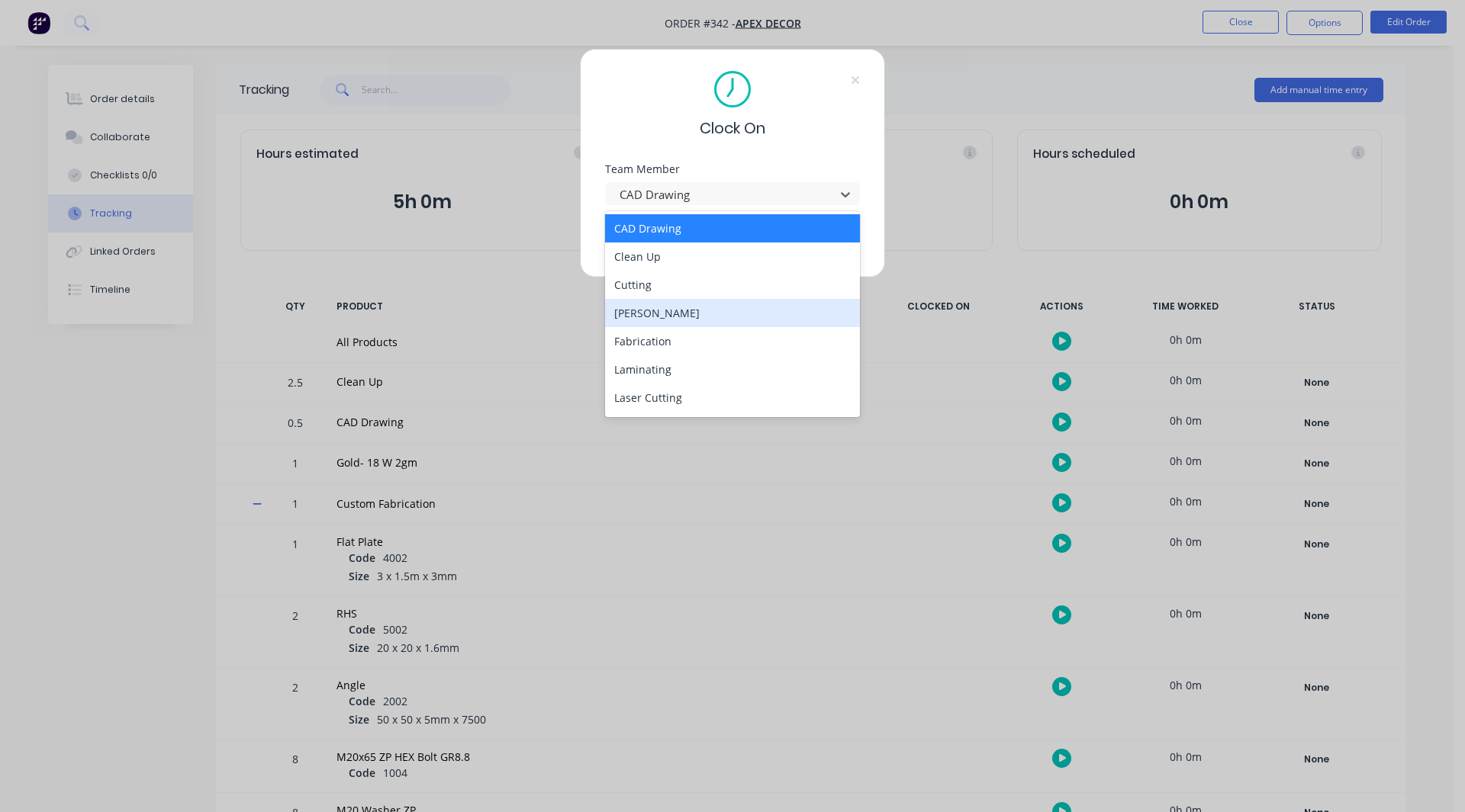
click at [659, 309] on div "[PERSON_NAME]" at bounding box center [732, 313] width 255 height 28
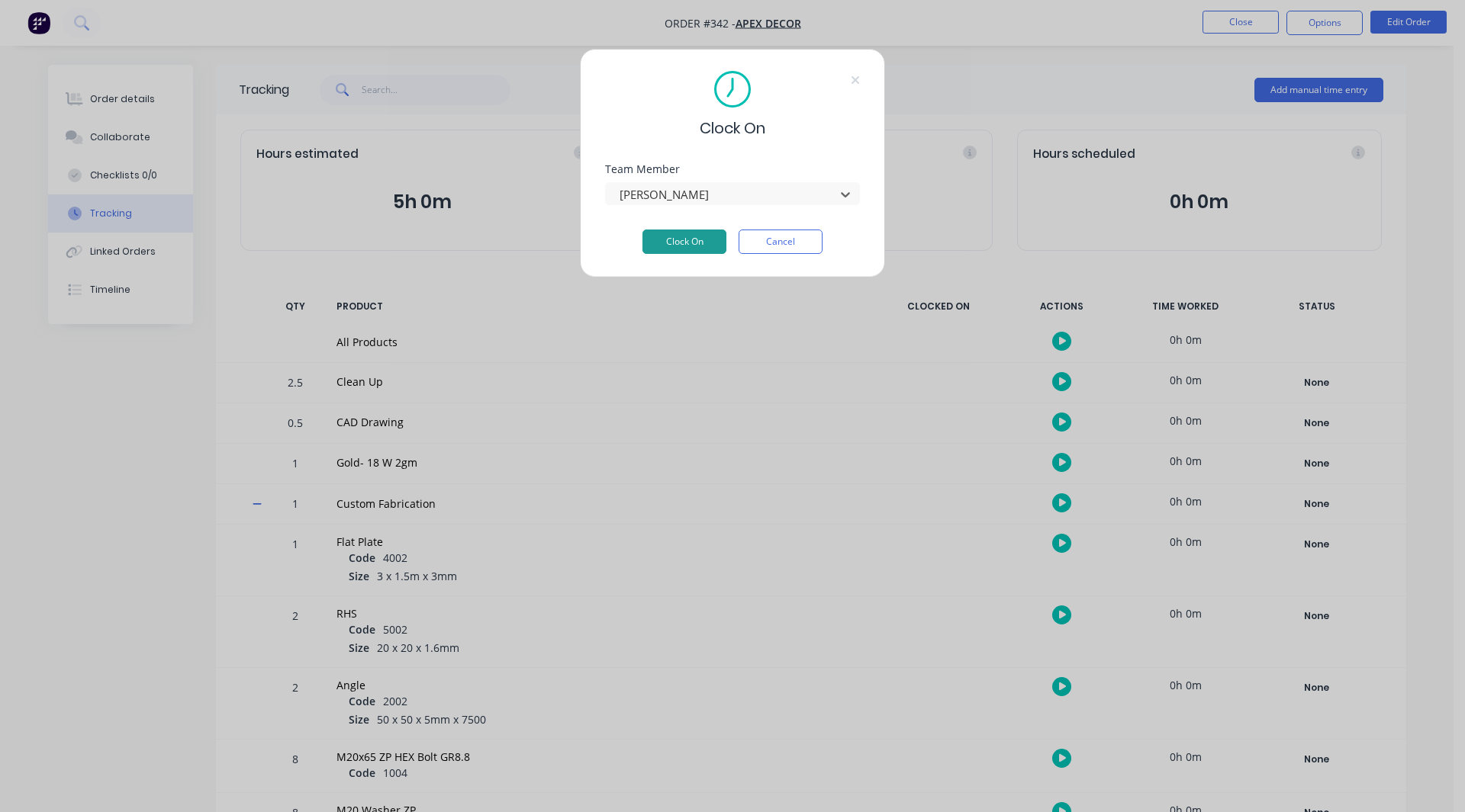
click at [671, 238] on button "Clock On" at bounding box center [685, 242] width 84 height 24
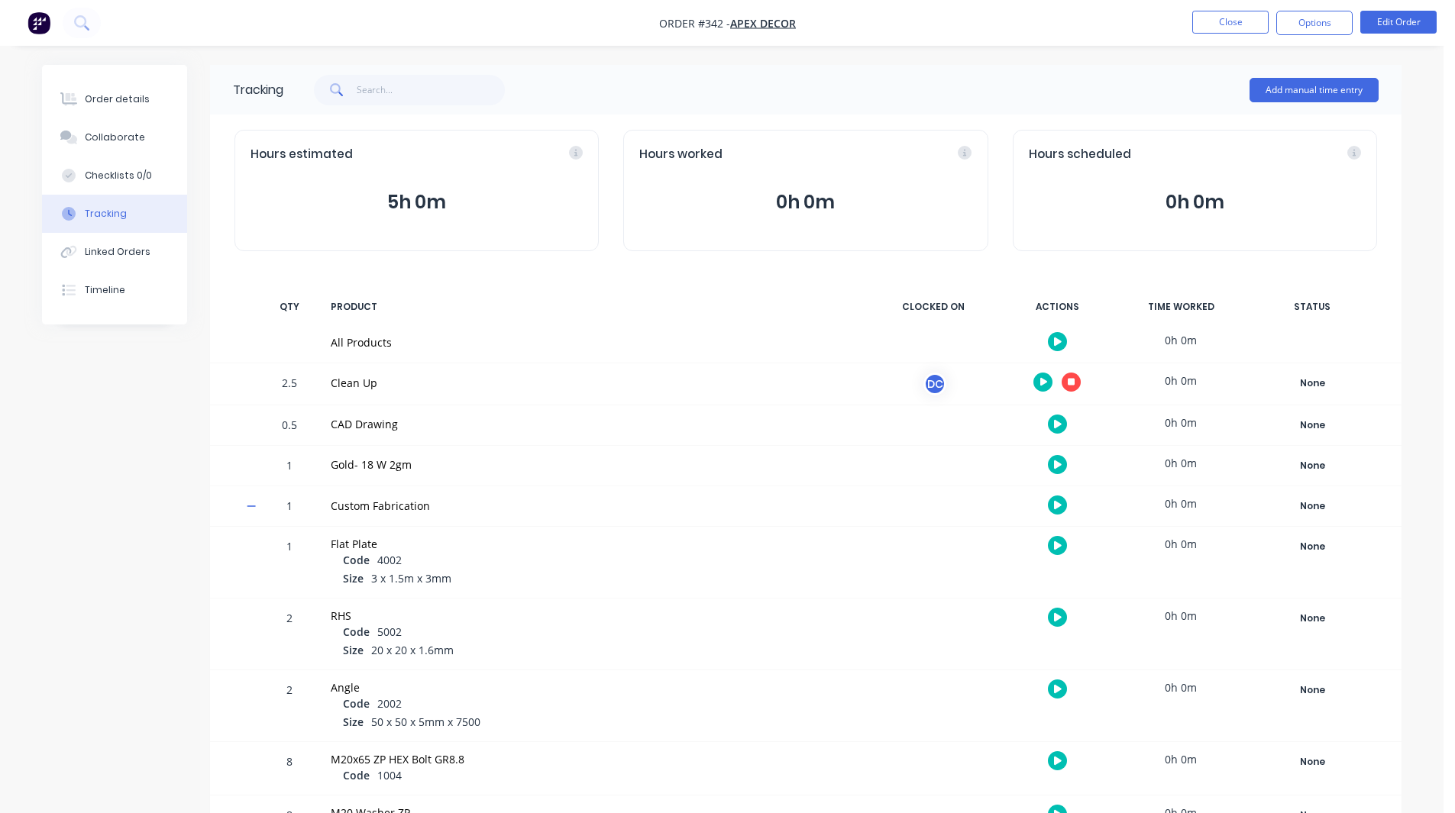
click at [1056, 468] on icon "button" at bounding box center [1058, 465] width 8 height 8
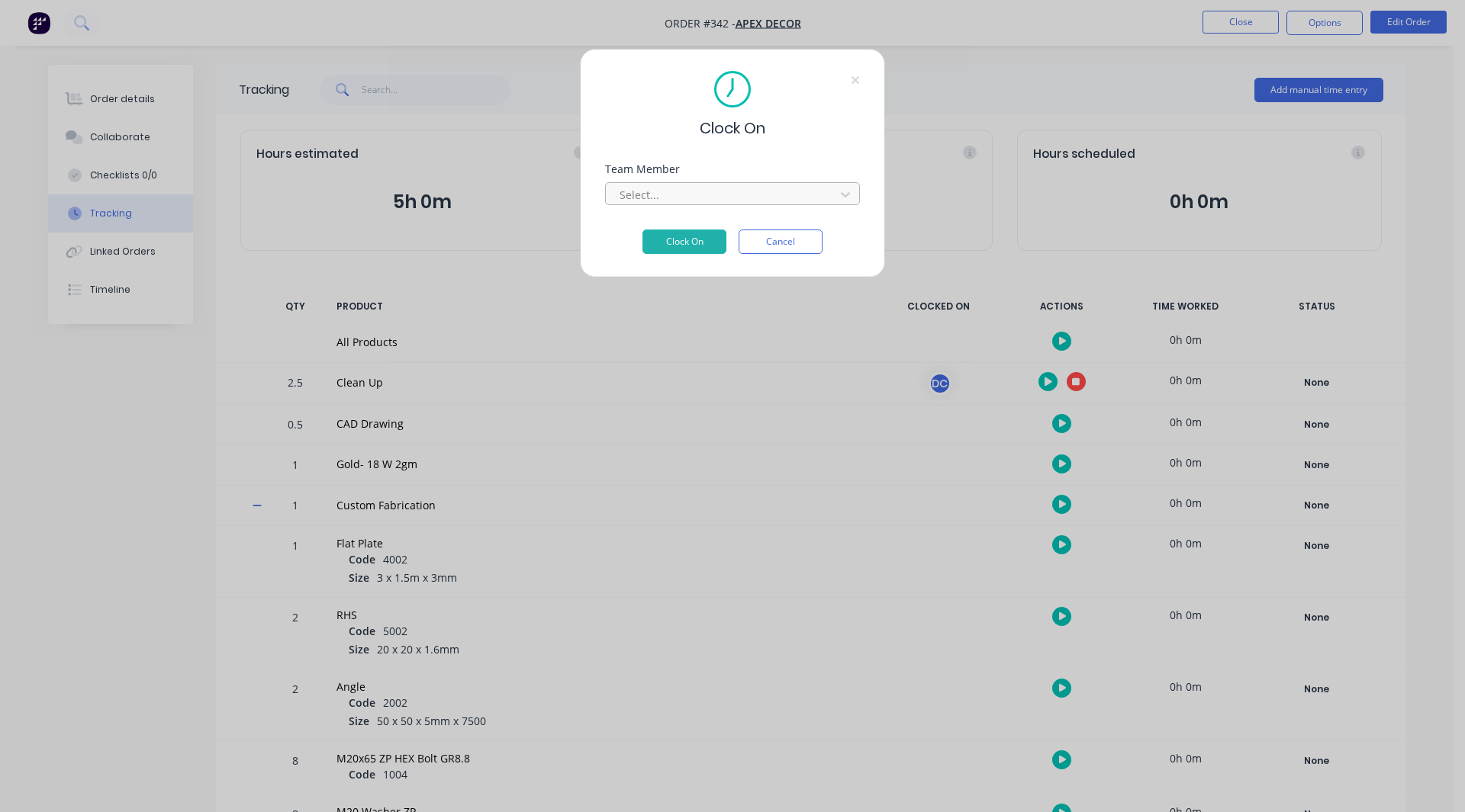
click at [635, 184] on div "Select..." at bounding box center [723, 194] width 218 height 23
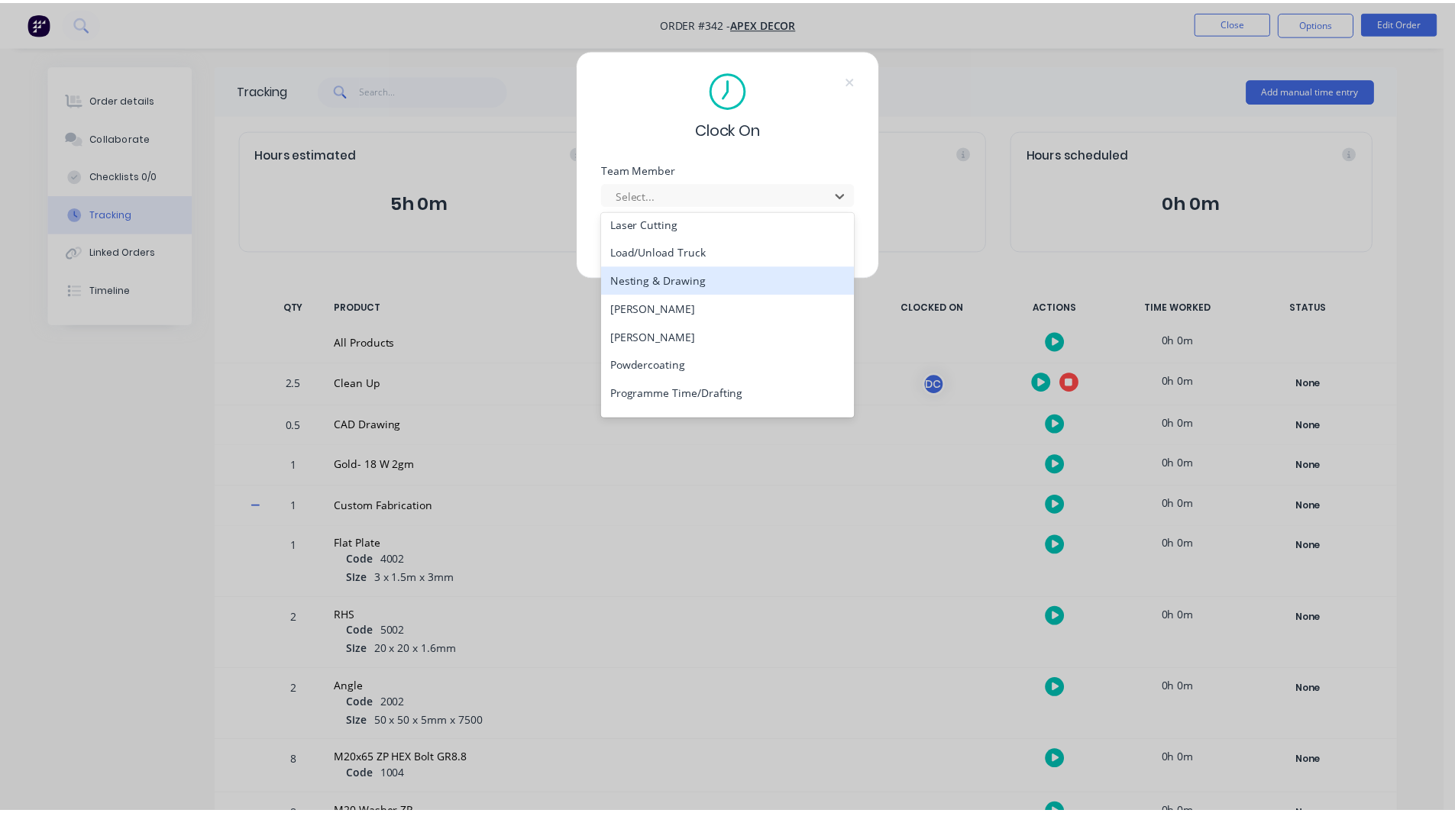
scroll to position [176, 0]
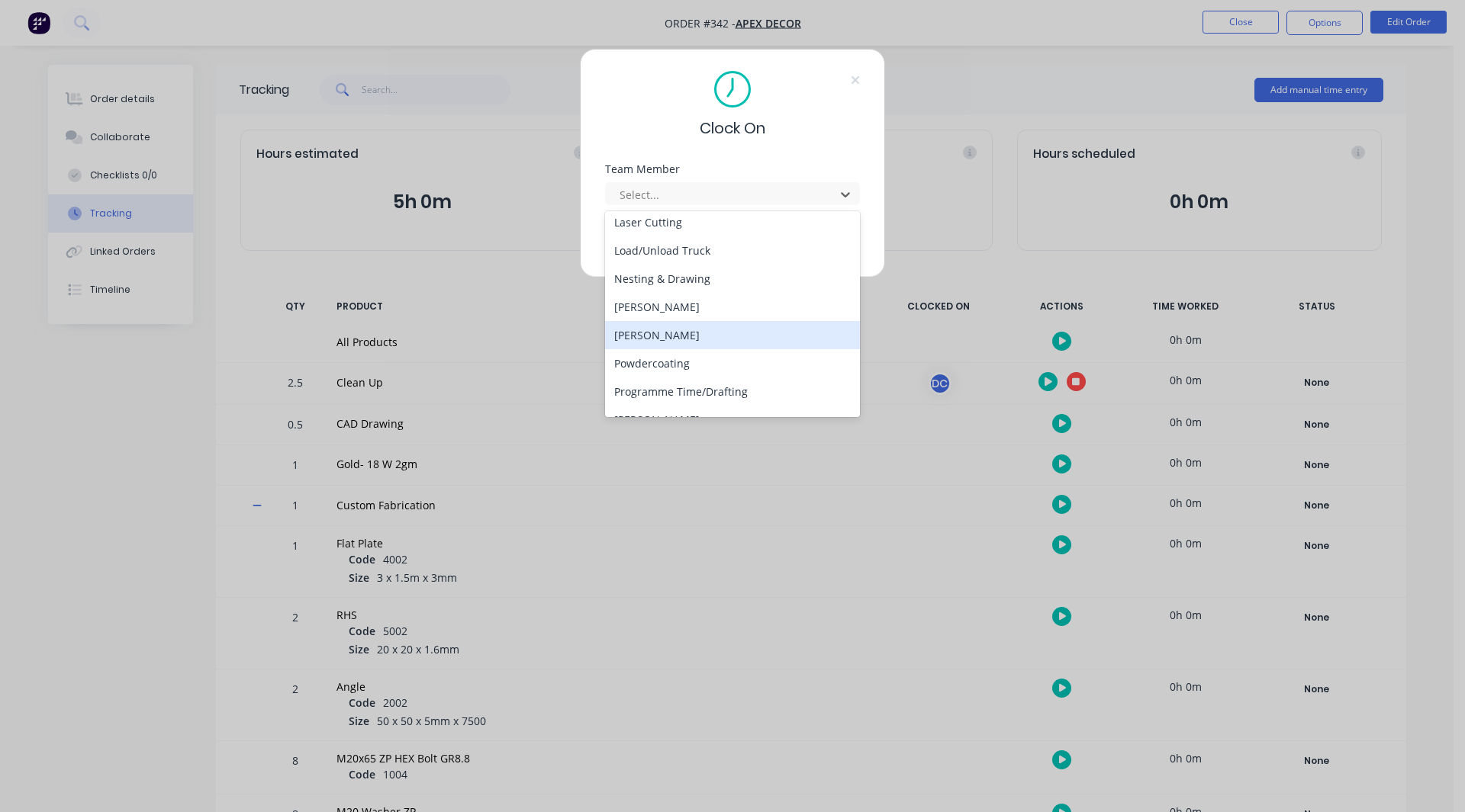
click at [661, 331] on div "[PERSON_NAME]" at bounding box center [732, 336] width 255 height 28
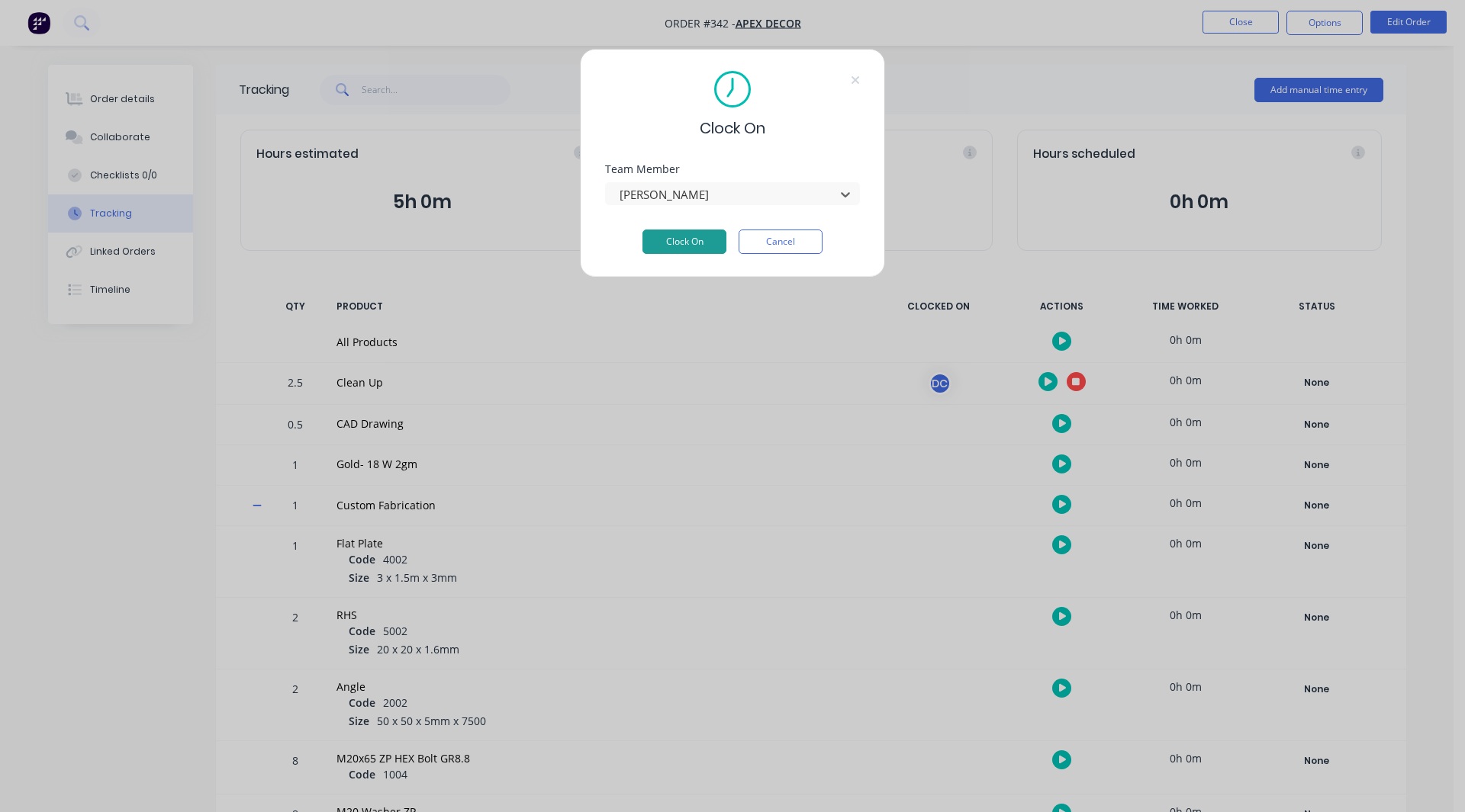
click at [693, 238] on button "Clock On" at bounding box center [685, 242] width 84 height 24
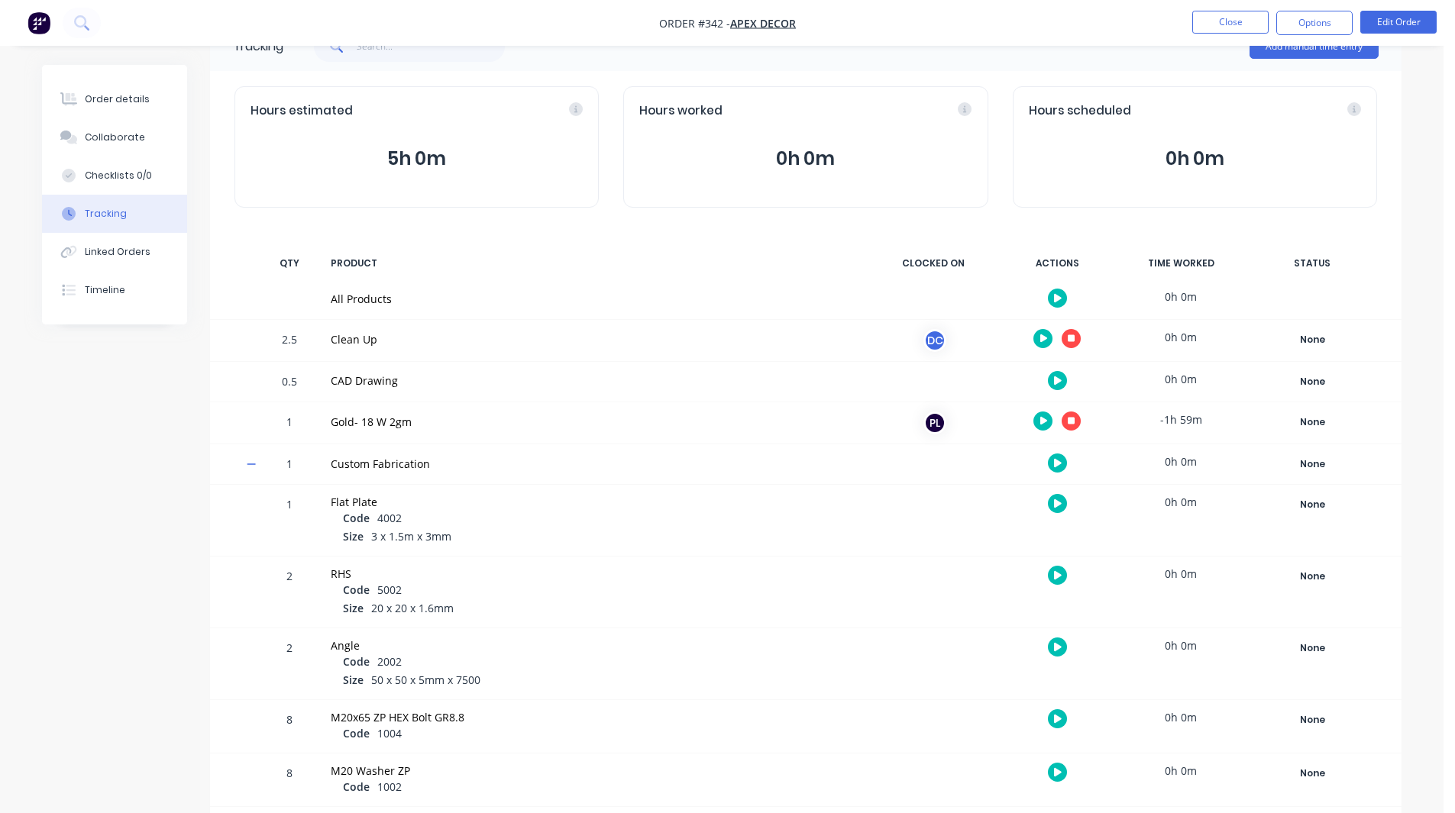
scroll to position [45, 0]
click at [1071, 342] on button "button" at bounding box center [1071, 337] width 19 height 19
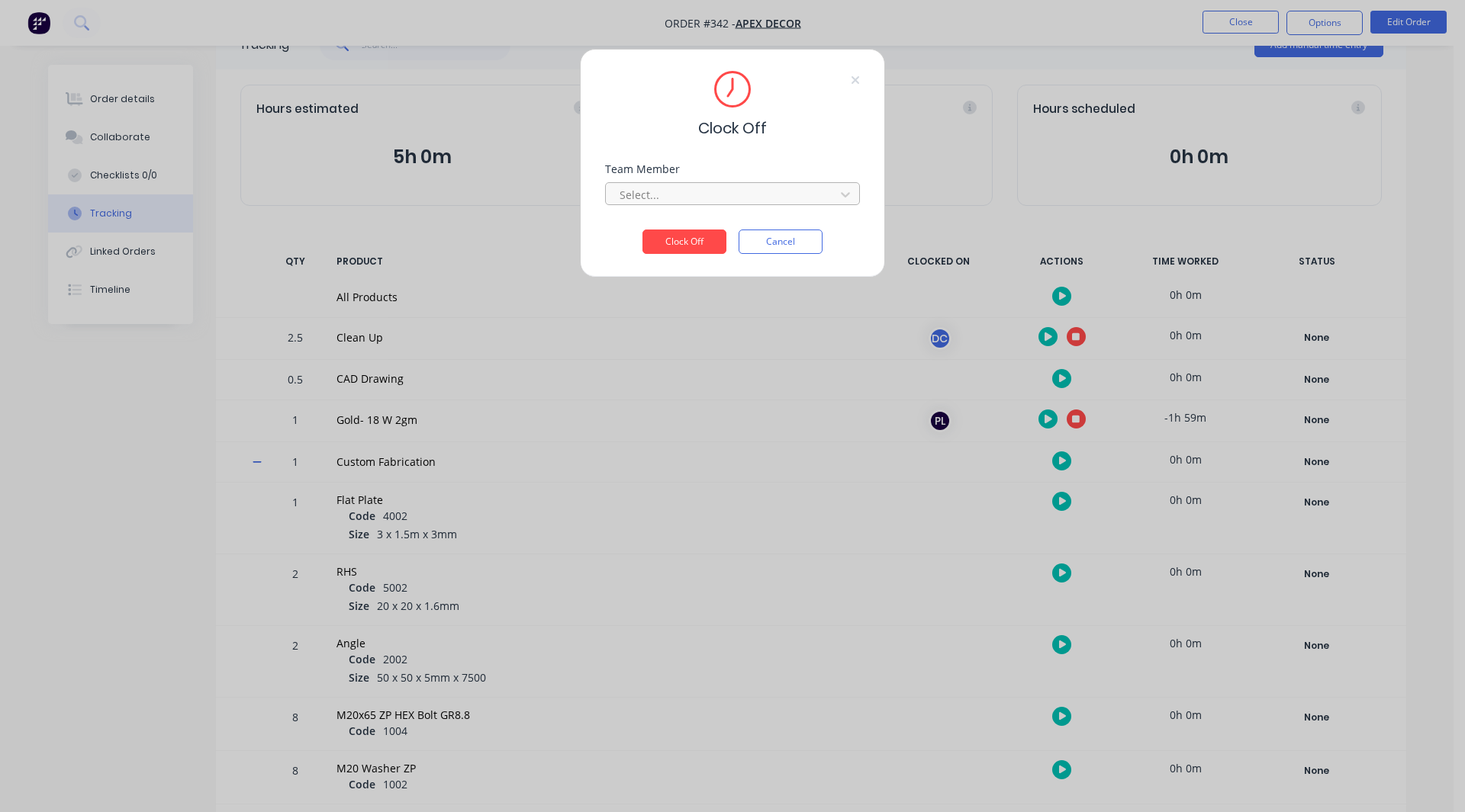
click at [683, 199] on div at bounding box center [723, 195] width 209 height 19
click at [669, 243] on div "[PERSON_NAME]" at bounding box center [732, 229] width 255 height 34
click at [669, 232] on div "[PERSON_NAME]" at bounding box center [732, 229] width 255 height 28
click at [673, 238] on button "Clock Off" at bounding box center [685, 242] width 84 height 24
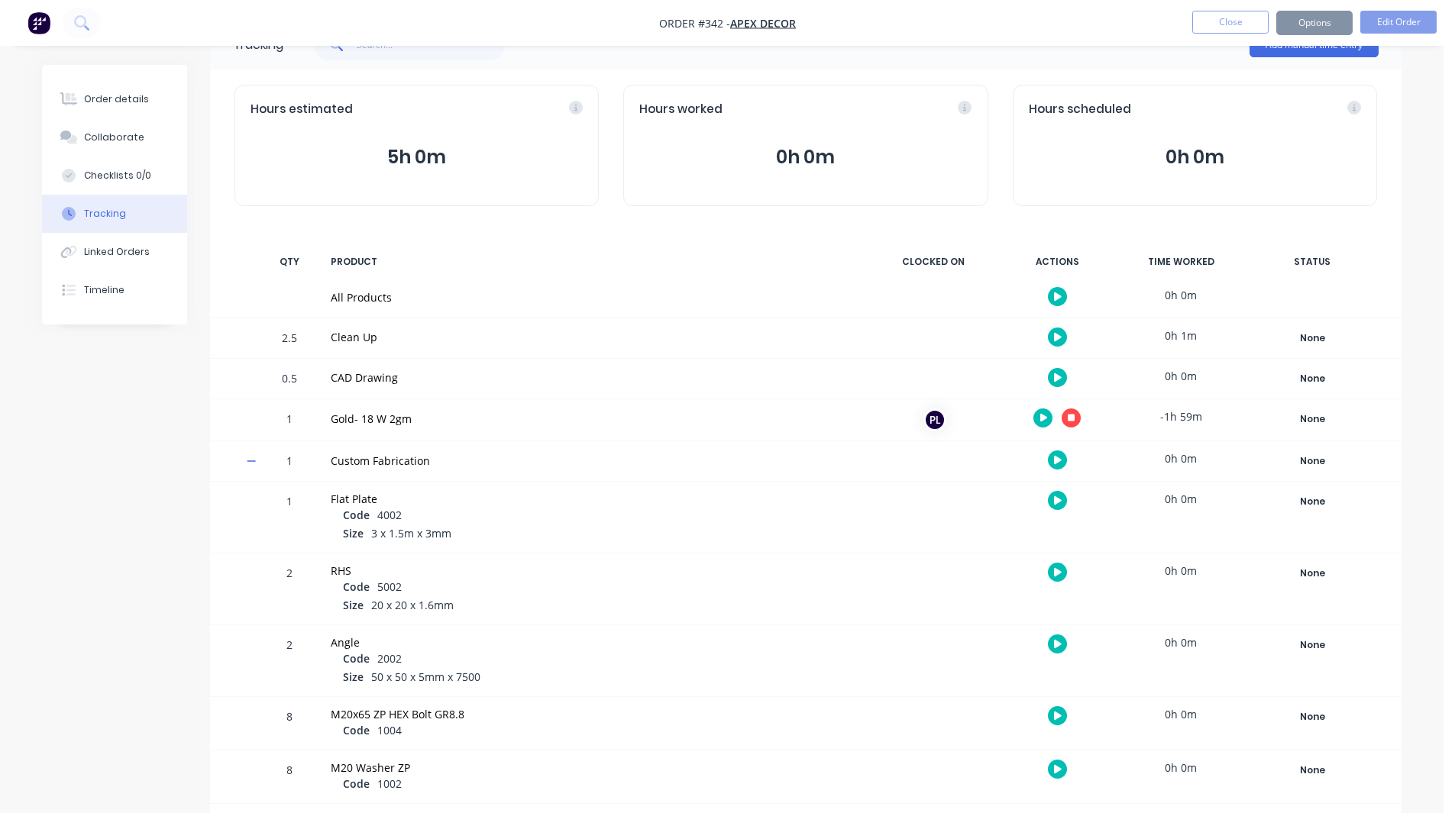
click at [1069, 416] on icon "button" at bounding box center [1072, 418] width 8 height 8
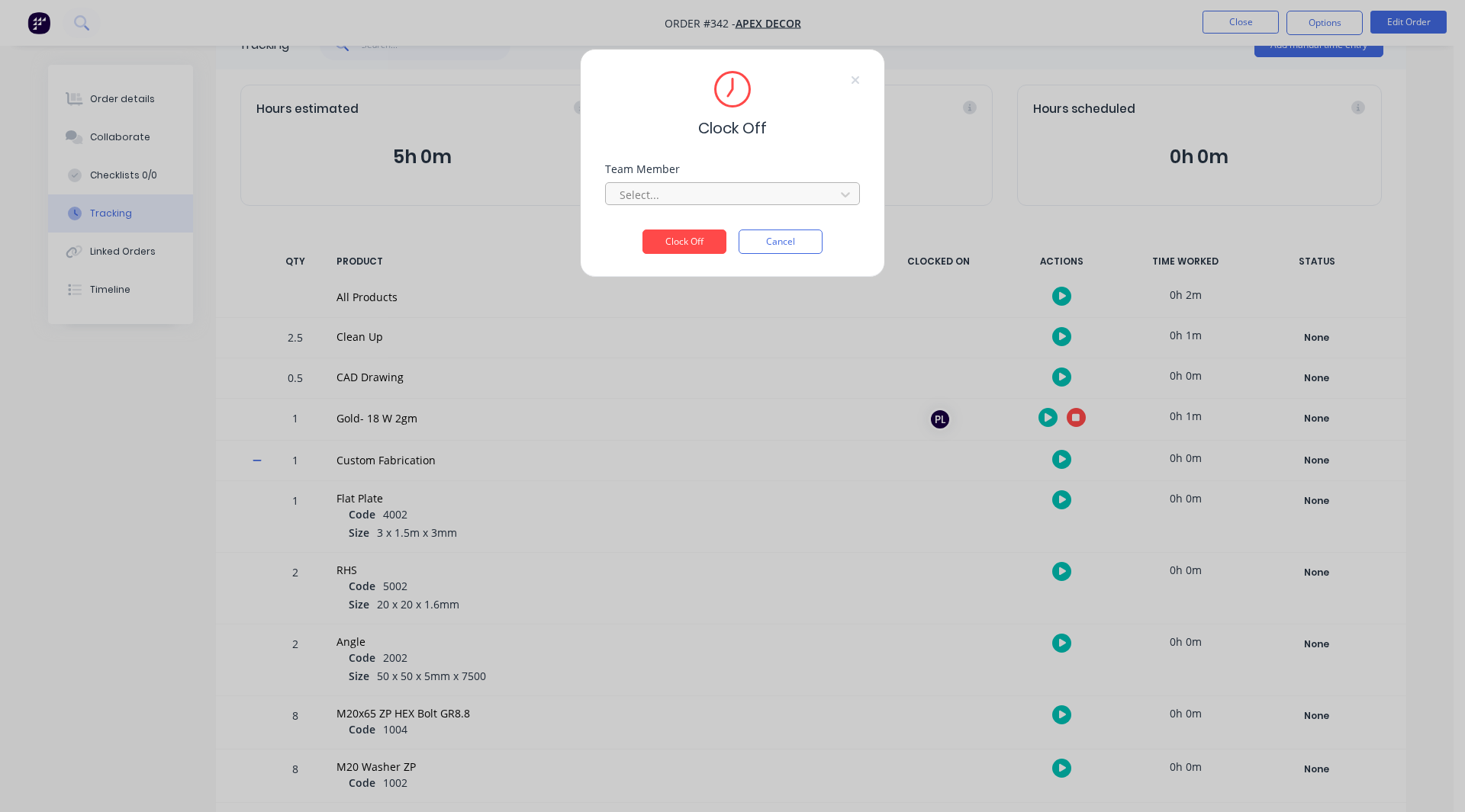
click at [670, 188] on div at bounding box center [723, 195] width 209 height 19
click at [660, 229] on div "[PERSON_NAME]" at bounding box center [732, 229] width 255 height 28
click at [670, 234] on button "Clock Off" at bounding box center [685, 242] width 84 height 24
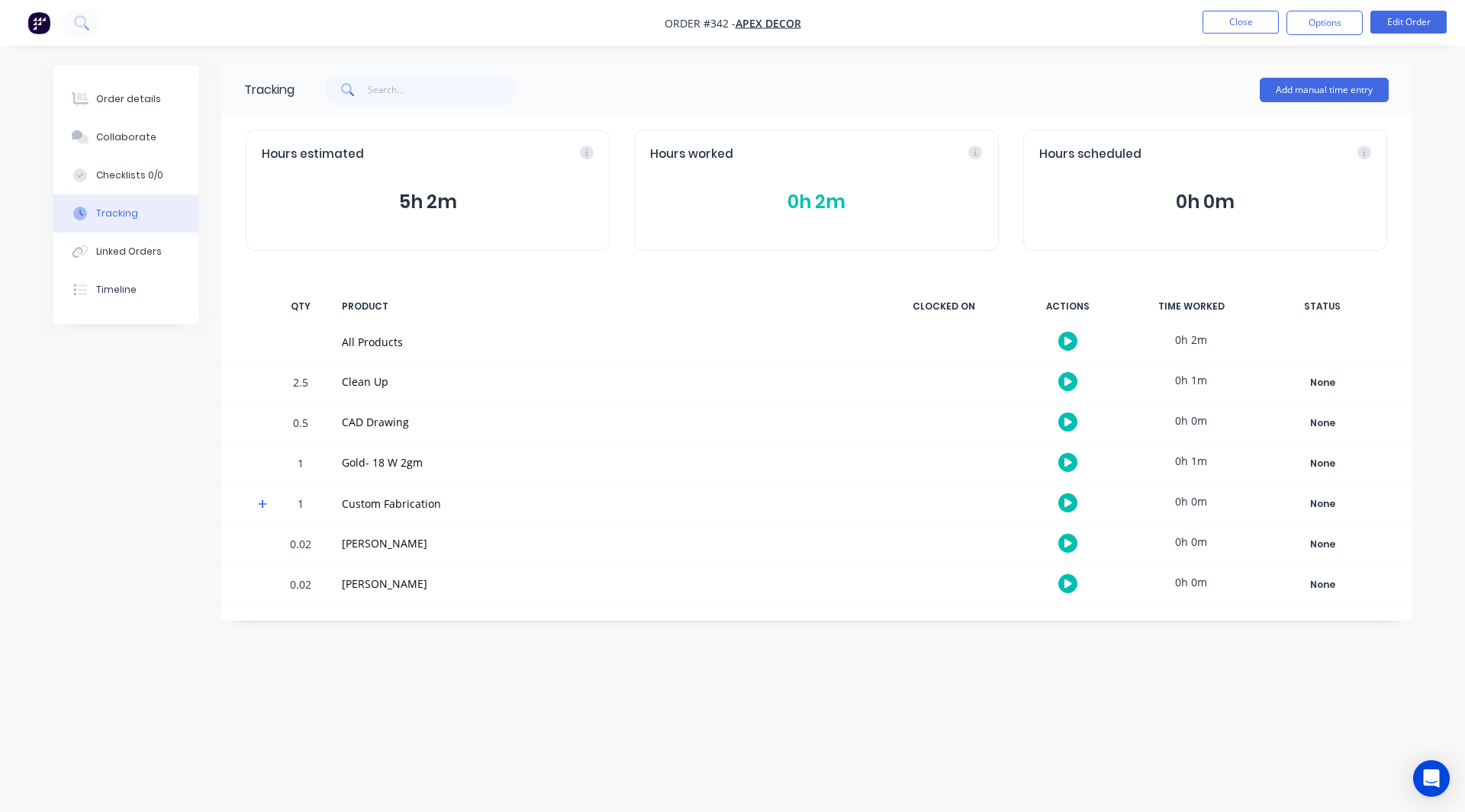
click at [40, 24] on img "button" at bounding box center [38, 22] width 23 height 23
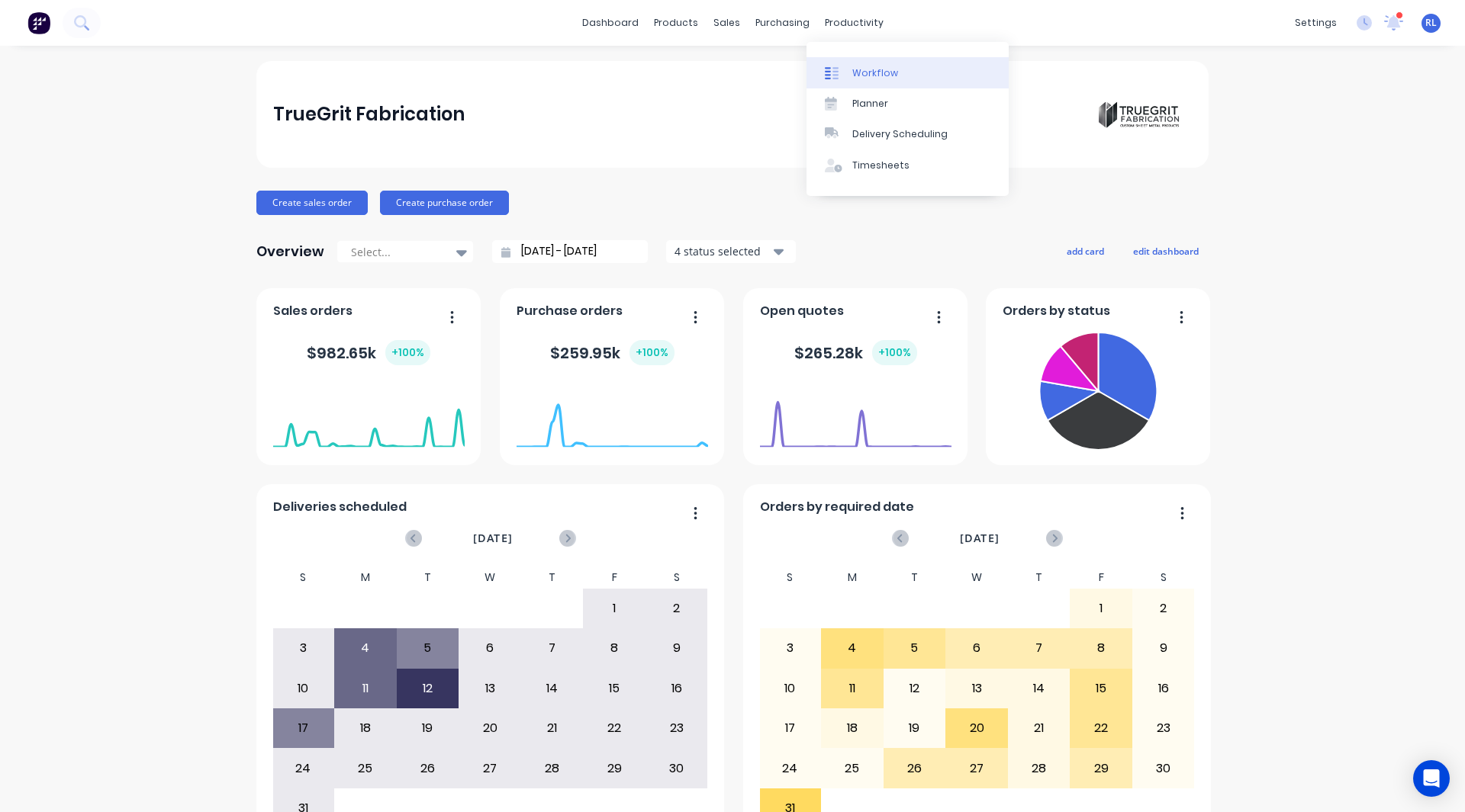
click at [877, 61] on link "Workflow" at bounding box center [907, 72] width 202 height 31
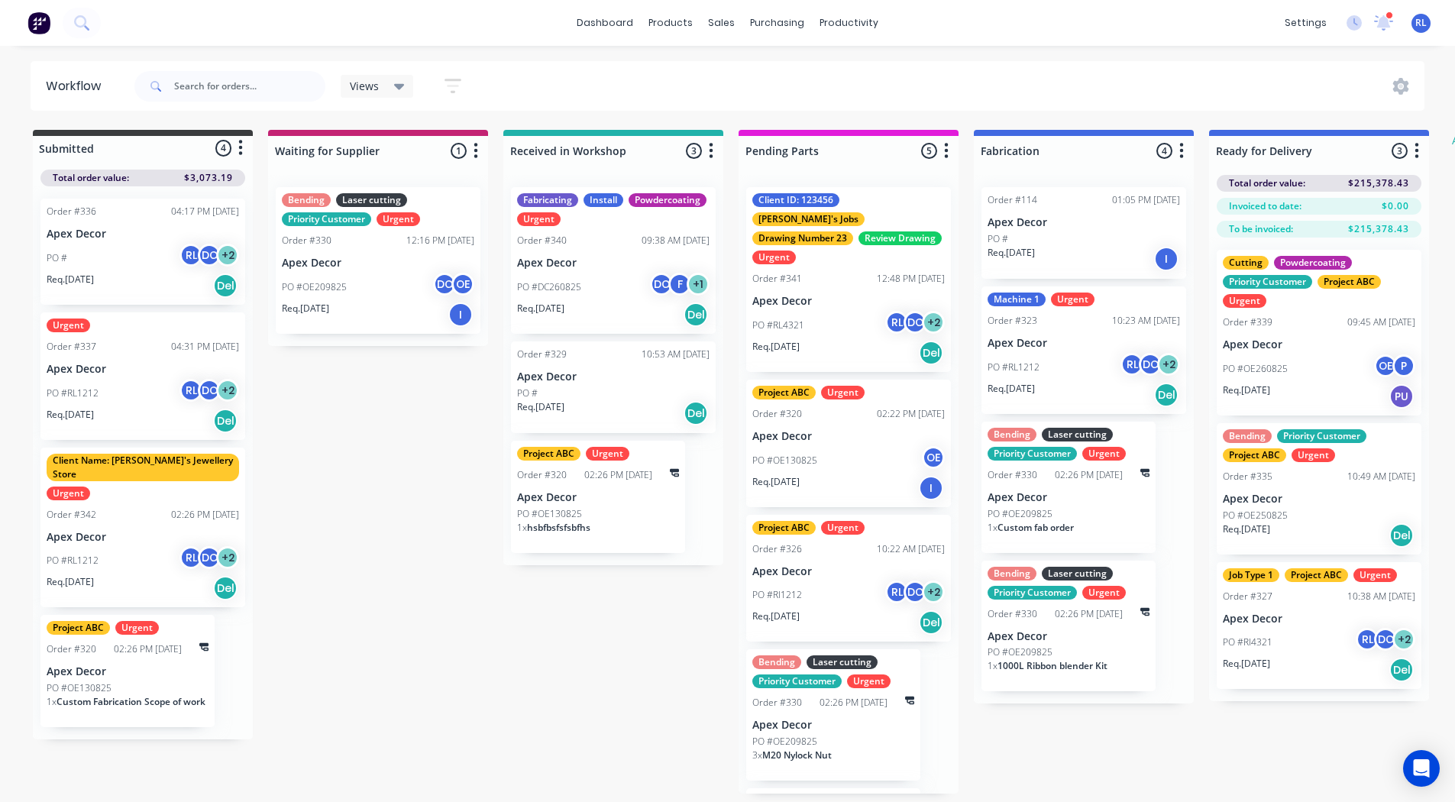
click at [450, 87] on icon "button" at bounding box center [453, 86] width 12 height 2
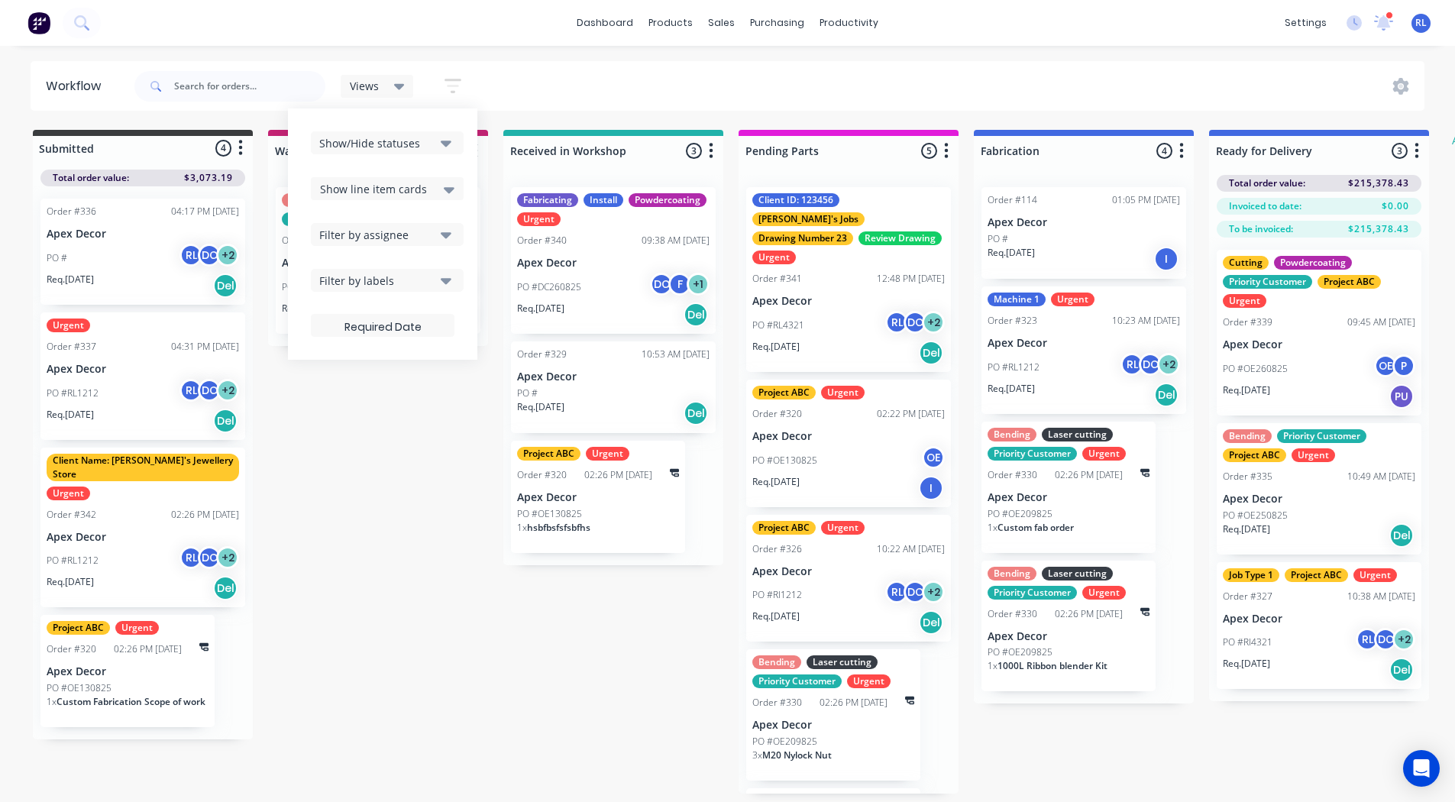
click at [398, 186] on span "Show line item cards" at bounding box center [373, 189] width 107 height 16
click at [377, 241] on div "Hide line item cards" at bounding box center [387, 248] width 153 height 27
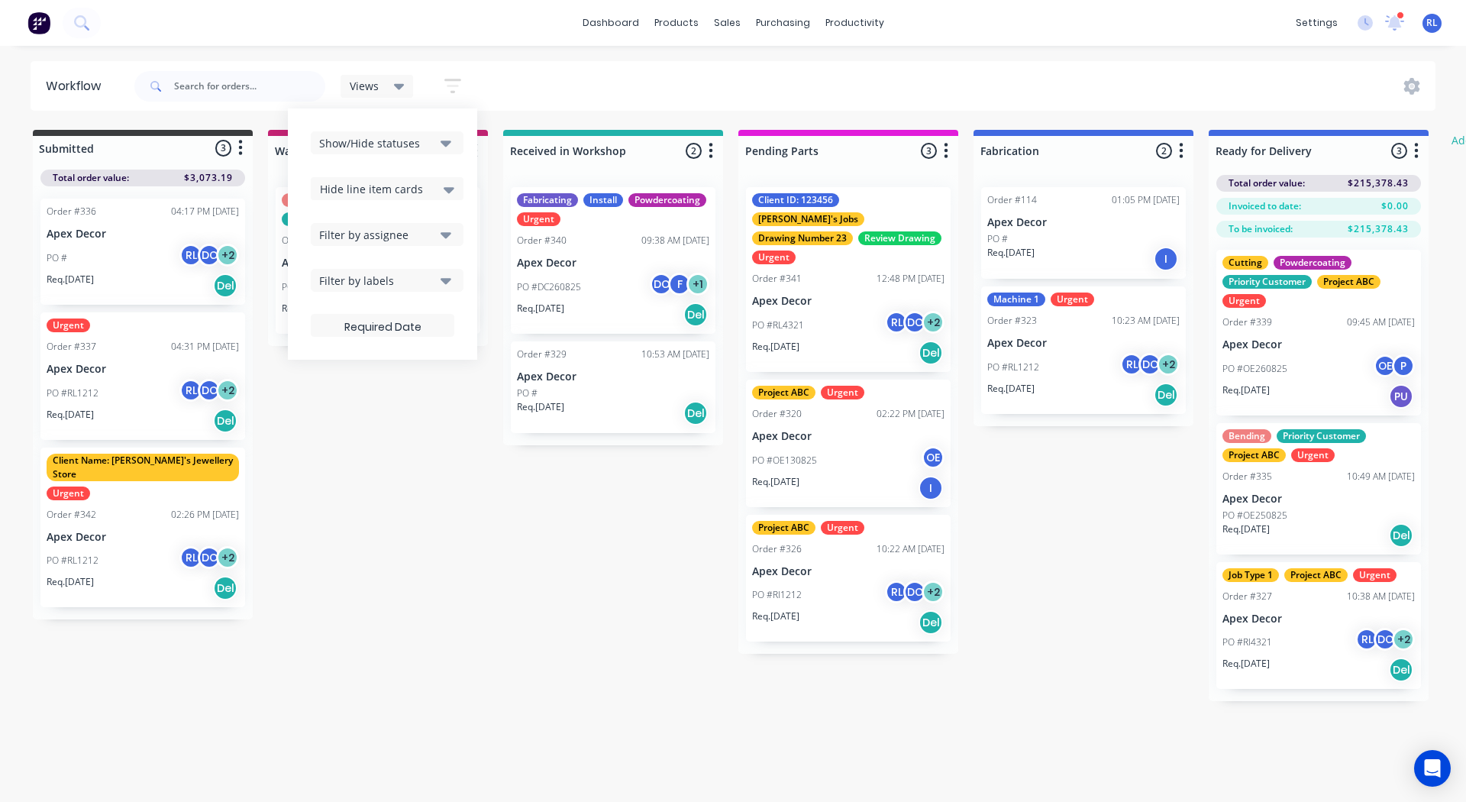
click at [363, 457] on div "Submitted 3 Status colour #3A3C3E hex #3A3C3E Save Cancel Summaries Total order…" at bounding box center [930, 415] width 1883 height 571
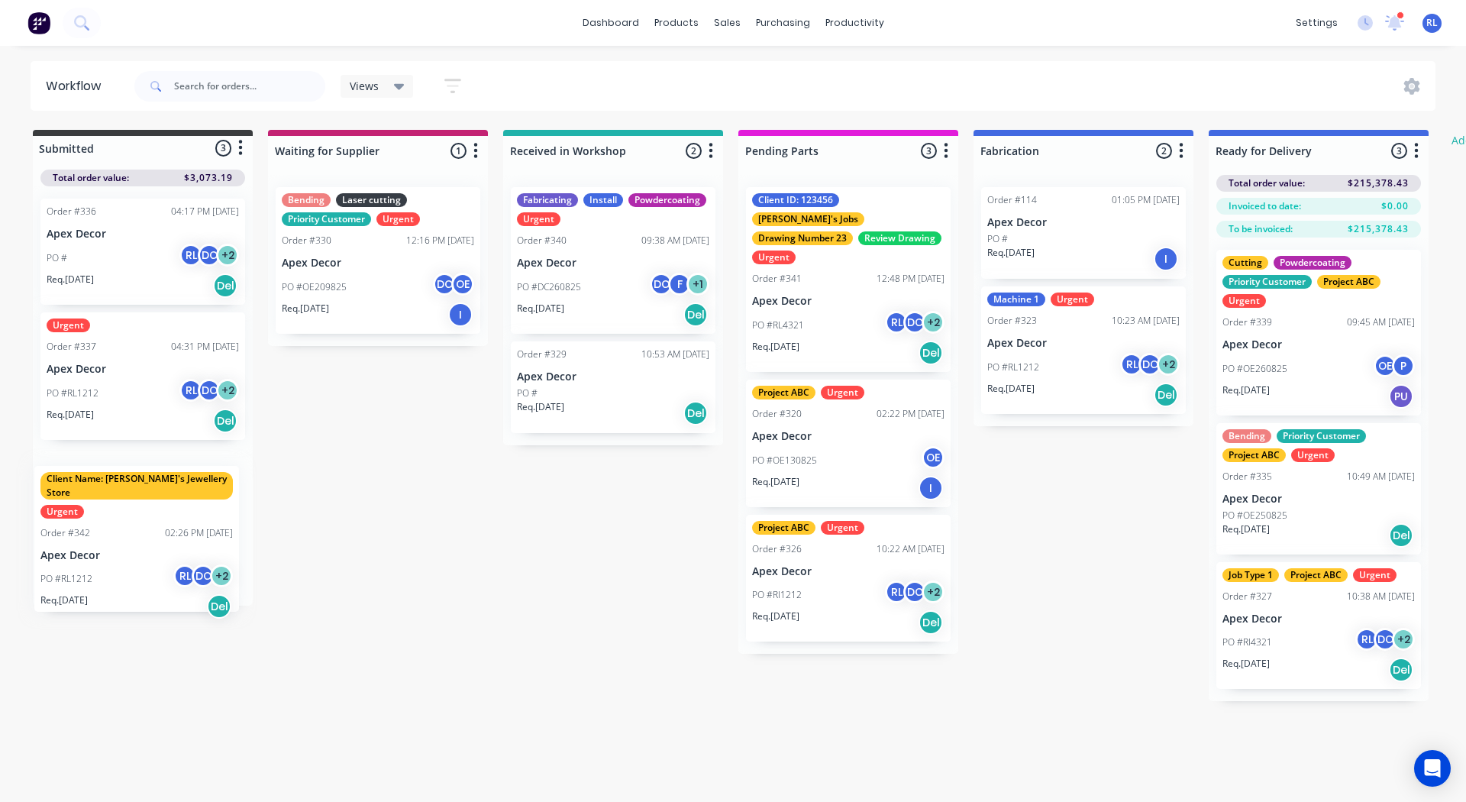
drag, startPoint x: 116, startPoint y: 488, endPoint x: 115, endPoint y: 512, distance: 23.7
click at [115, 512] on div "Order #336 04:17 PM 25/08/25 Apex Decor PO # RL DC + 2 Req. 01/09/25 Del Urgent…" at bounding box center [143, 395] width 220 height 419
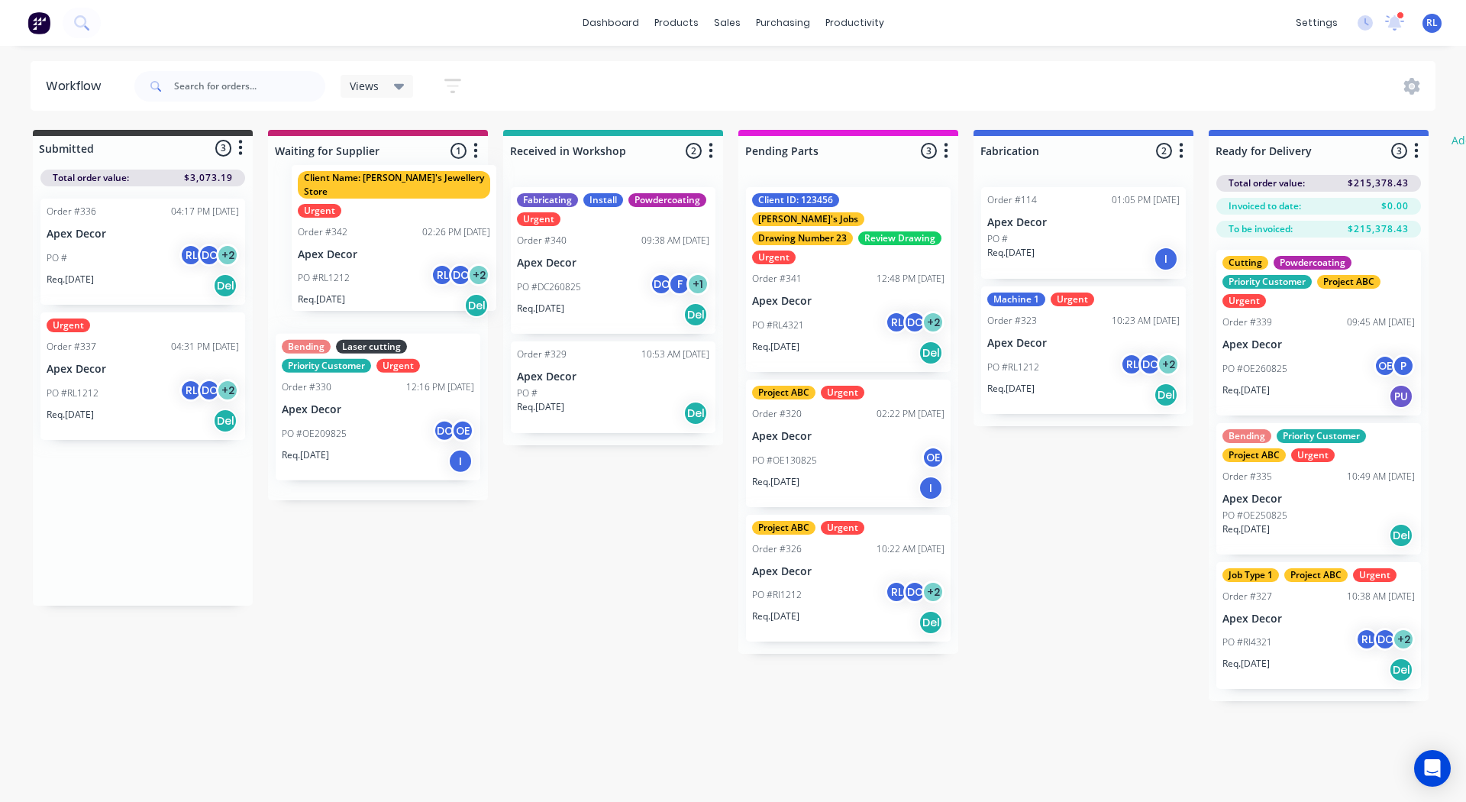
drag, startPoint x: 123, startPoint y: 509, endPoint x: 374, endPoint y: 221, distance: 382.2
click at [374, 221] on div "Submitted 3 Status colour #3A3C3E hex #3A3C3E Save Cancel Summaries Total order…" at bounding box center [930, 415] width 1883 height 571
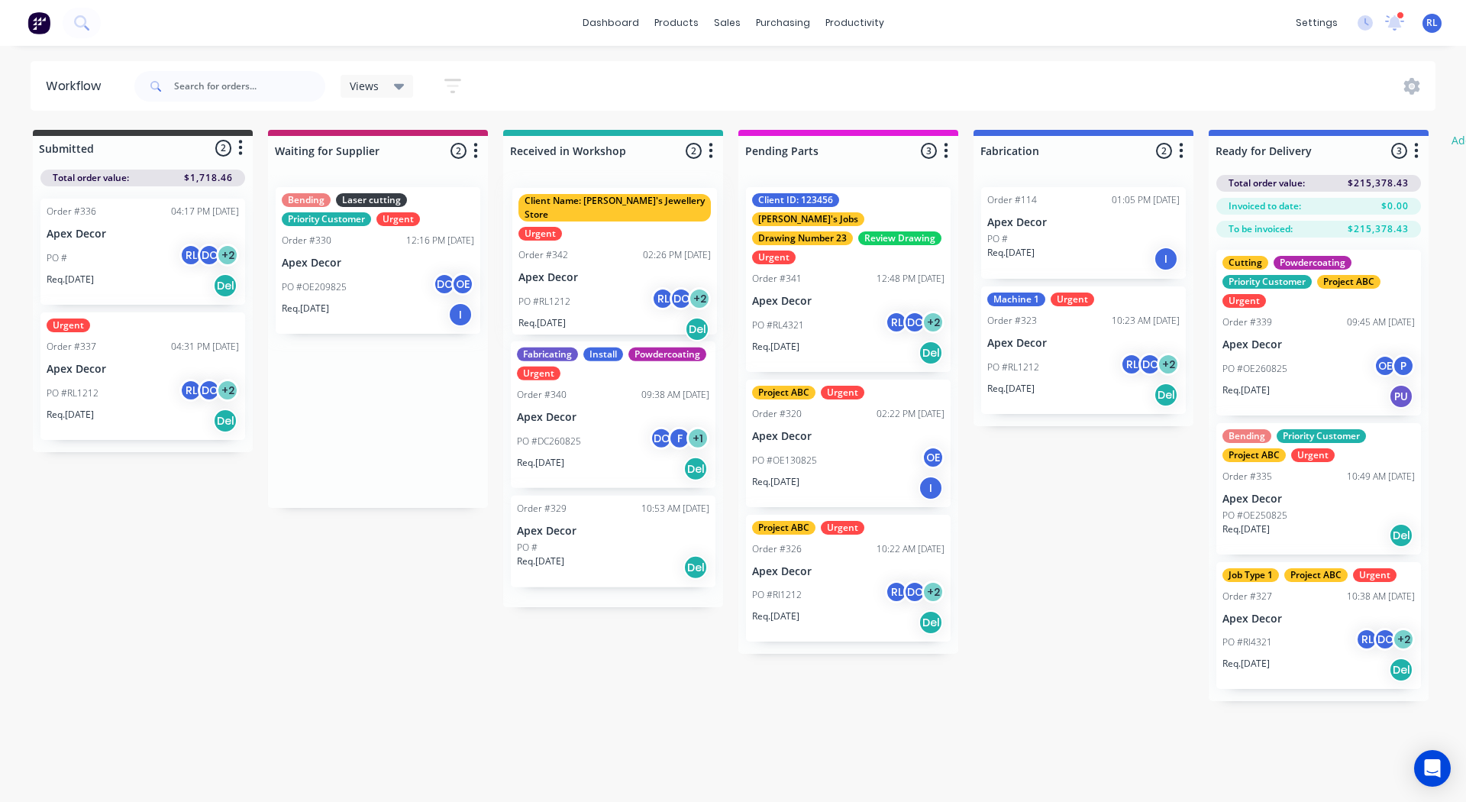
drag, startPoint x: 374, startPoint y: 221, endPoint x: 615, endPoint y: 222, distance: 240.6
click at [615, 222] on div "Submitted 2 Status colour #3A3C3E hex #3A3C3E Save Cancel Summaries Total order…" at bounding box center [930, 415] width 1883 height 571
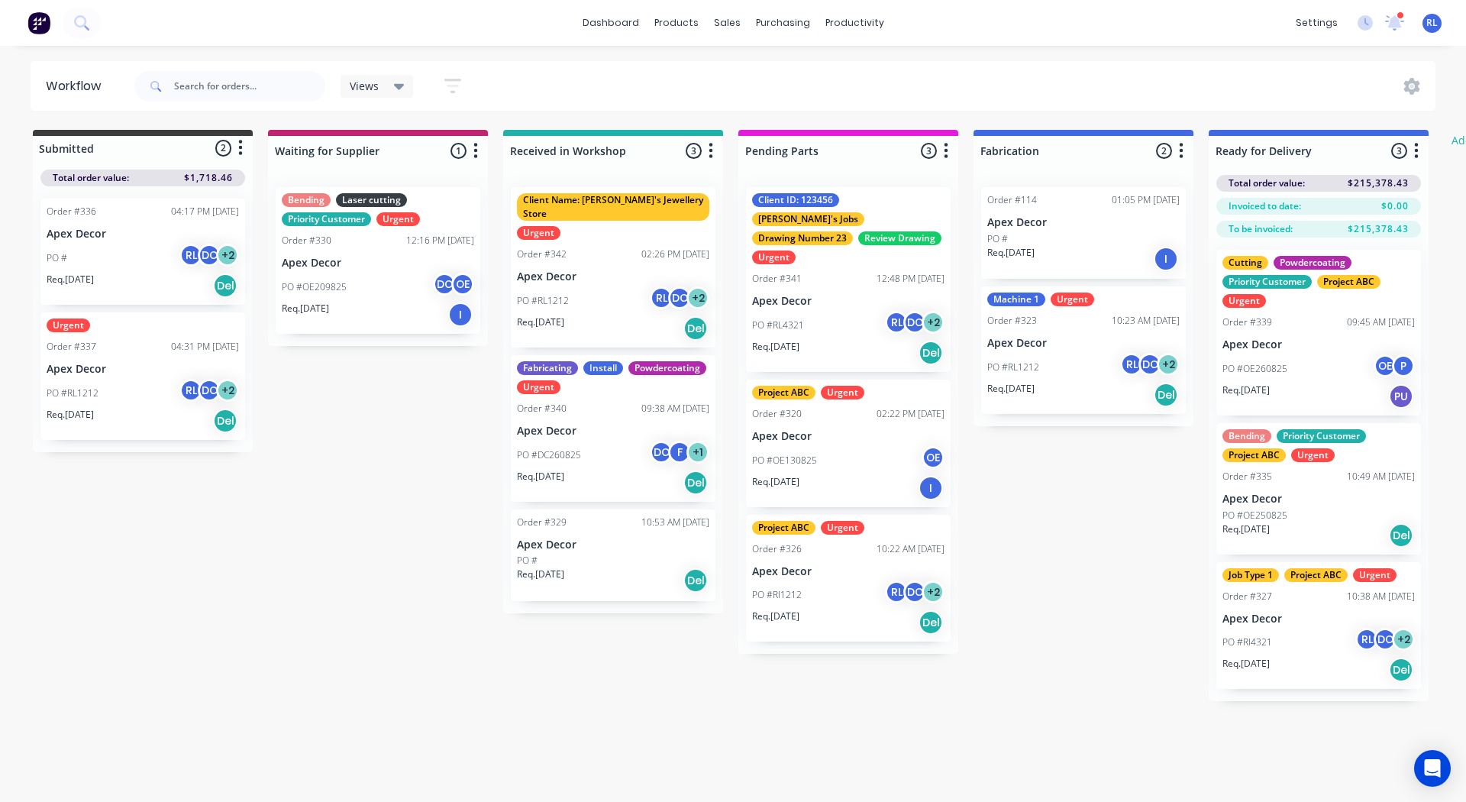
click at [637, 251] on div "Client Name: Rob's Jewellery Store Urgent Order #342 02:26 PM 26/08/25 Apex Dec…" at bounding box center [613, 267] width 205 height 160
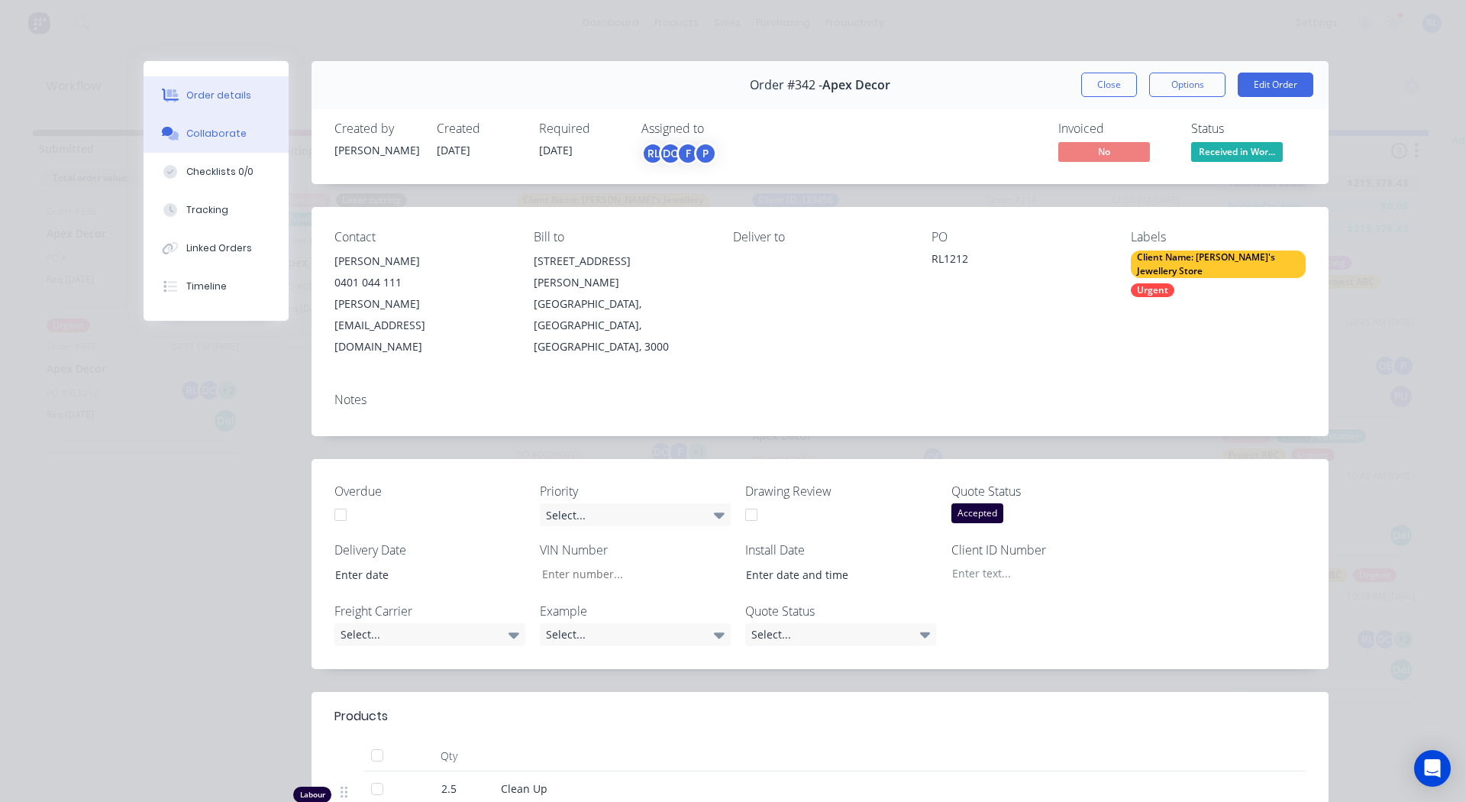
click at [228, 140] on div "Collaborate" at bounding box center [216, 134] width 60 height 14
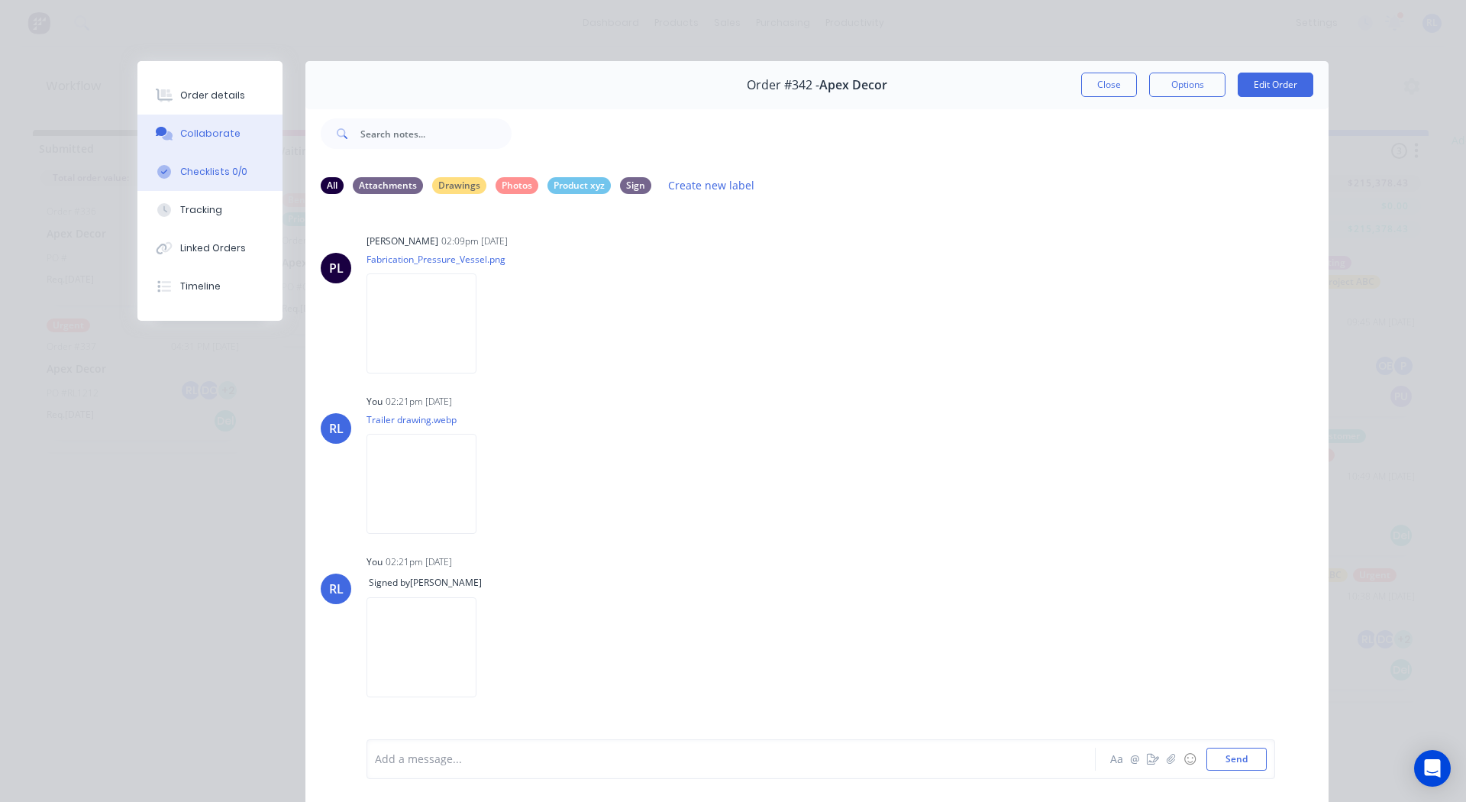
click at [206, 165] on div "Checklists 0/0" at bounding box center [213, 172] width 67 height 14
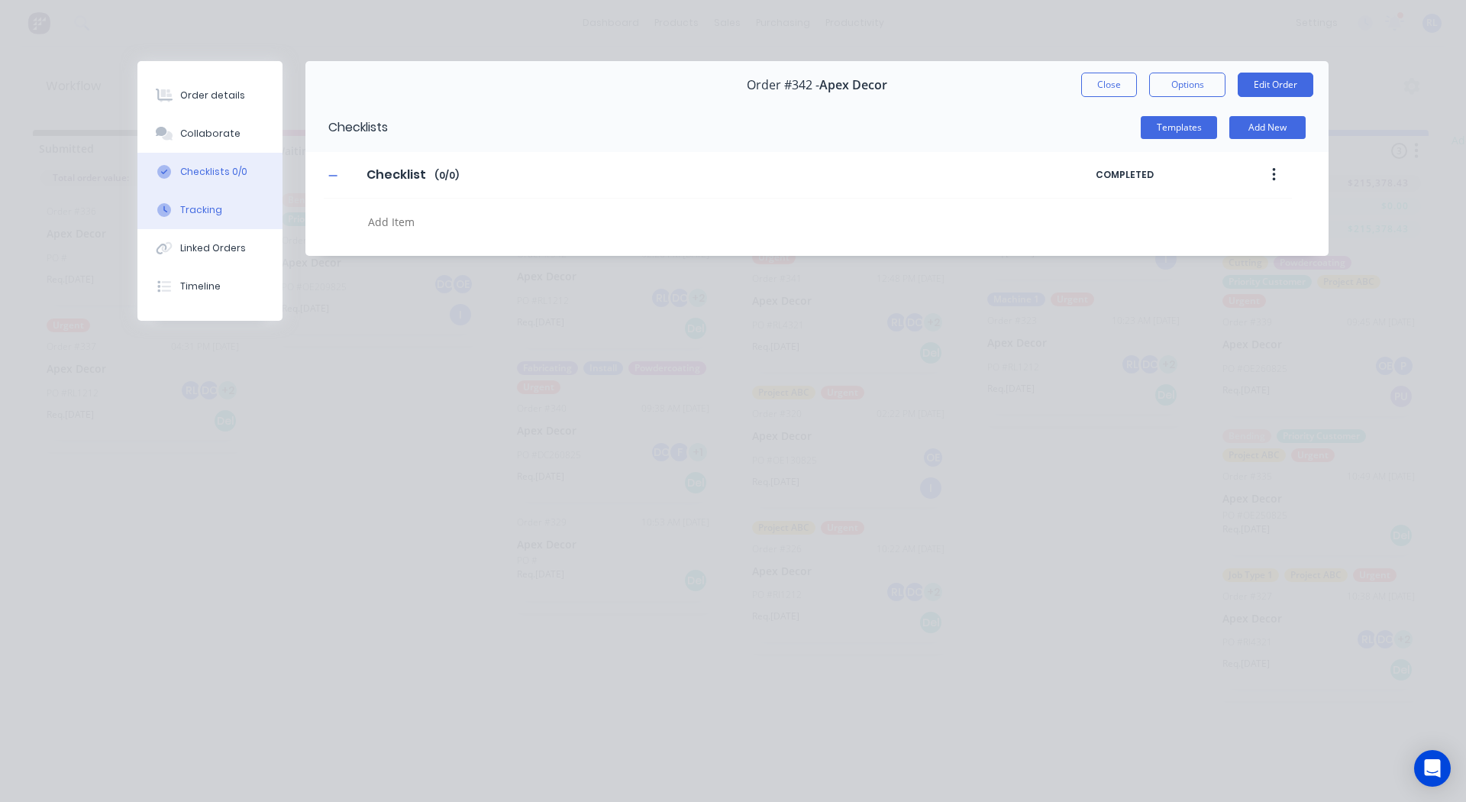
click at [196, 202] on button "Tracking" at bounding box center [209, 210] width 145 height 38
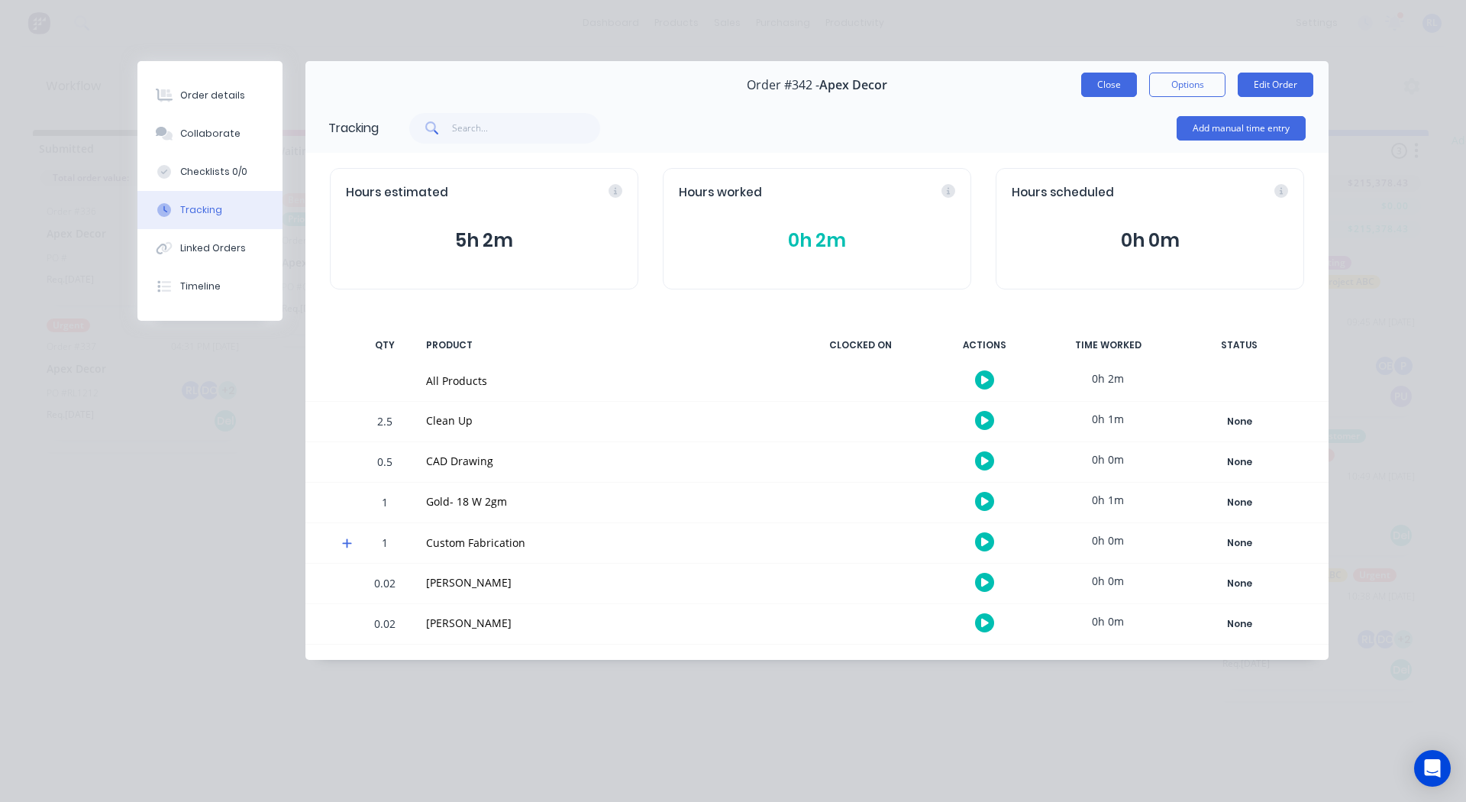
click at [1104, 87] on button "Close" at bounding box center [1109, 85] width 56 height 24
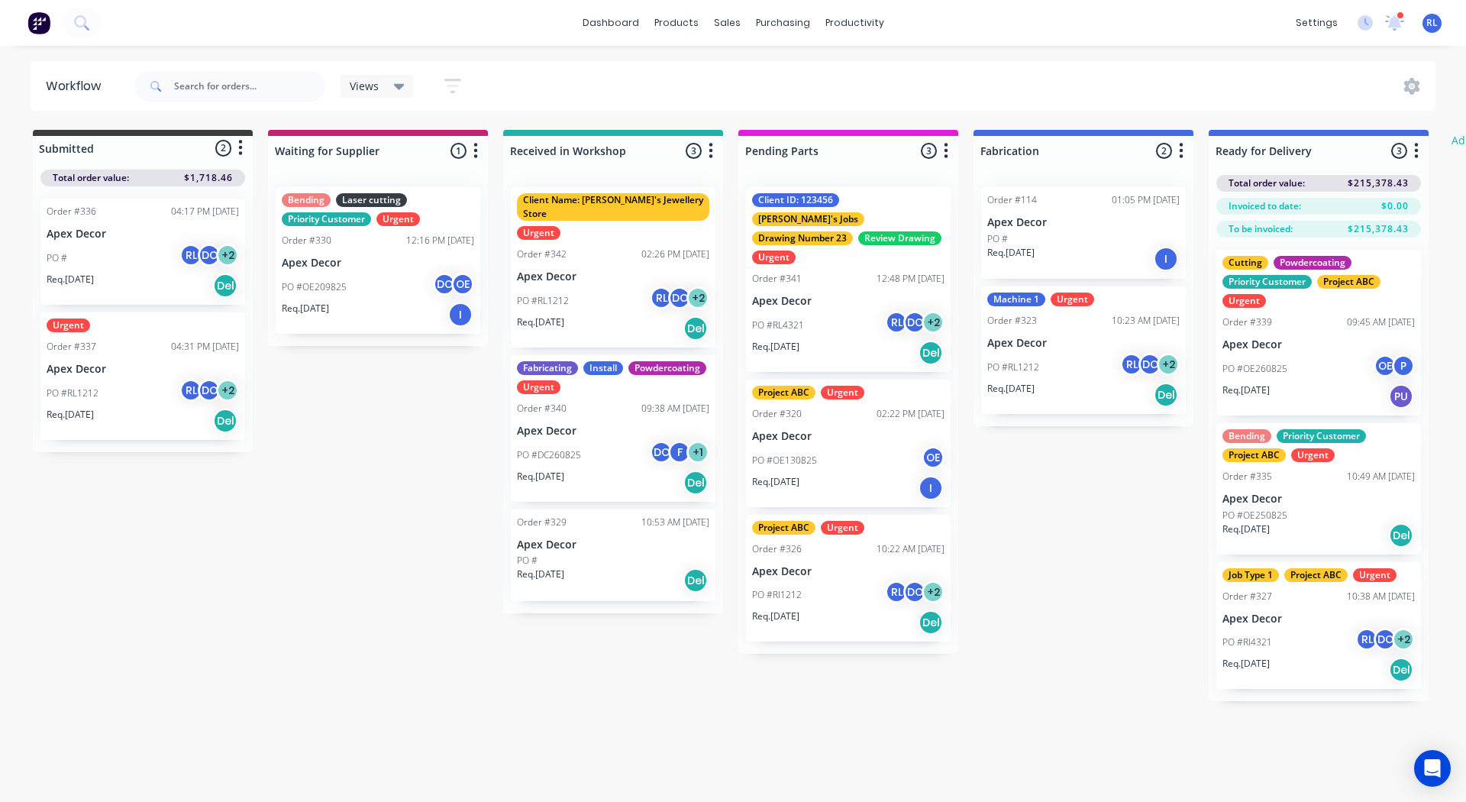
click at [1005, 671] on div "Submitted 2 Status colour #3A3C3E hex #3A3C3E Save Cancel Summaries Total order…" at bounding box center [930, 415] width 1883 height 571
click at [477, 150] on icon "button" at bounding box center [476, 150] width 5 height 19
click at [439, 209] on button "Notifications" at bounding box center [408, 208] width 153 height 25
click at [540, 209] on label at bounding box center [540, 209] width 0 height 0
click at [514, 214] on input "checkbox" at bounding box center [510, 216] width 12 height 15
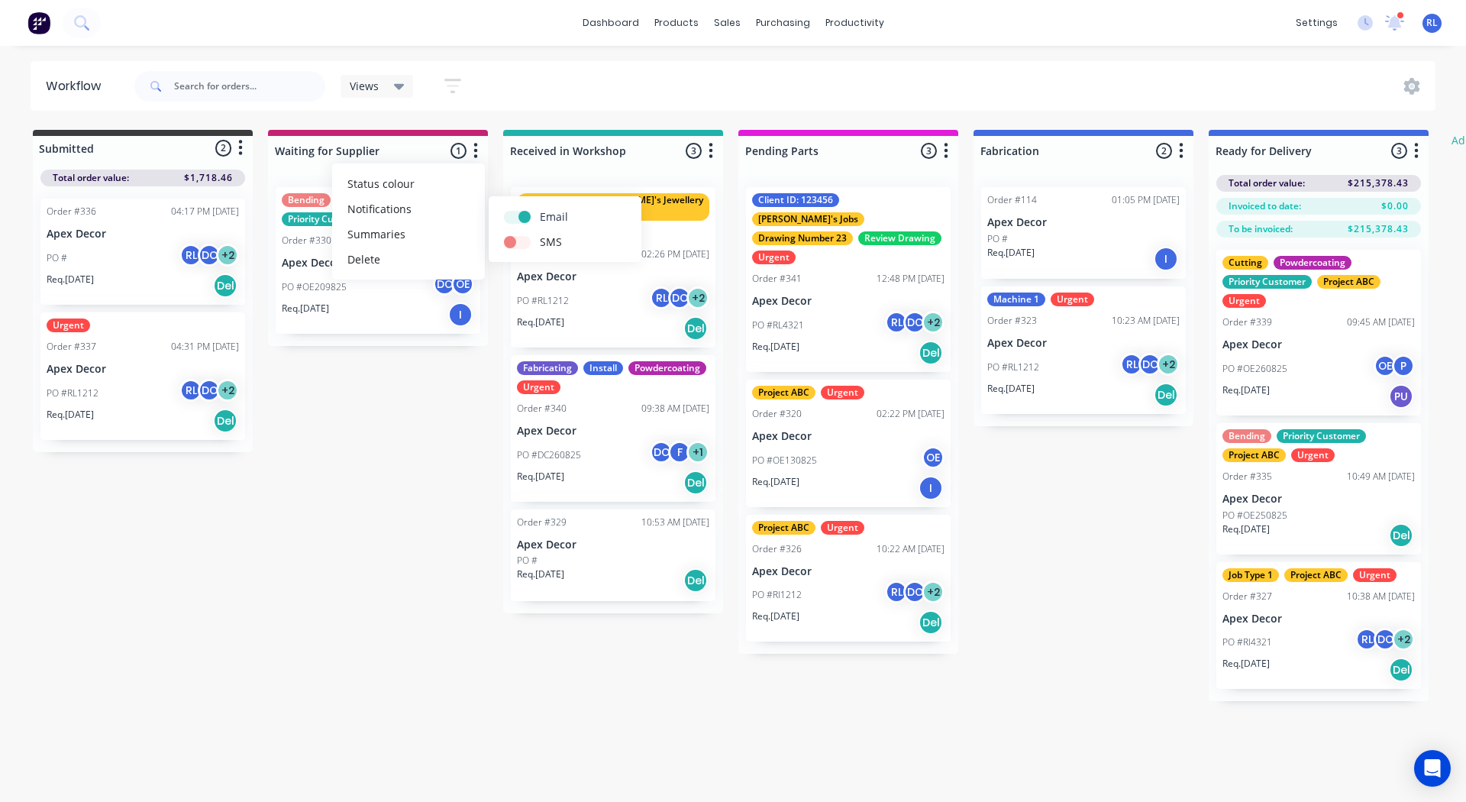
checkbox input "true"
click at [540, 234] on label at bounding box center [540, 234] width 0 height 0
click at [516, 247] on input "checkbox" at bounding box center [510, 241] width 12 height 15
checkbox input "true"
click at [419, 468] on div "Submitted 2 Status colour #3A3C3E hex #3A3C3E Save Cancel Summaries Total order…" at bounding box center [930, 415] width 1883 height 571
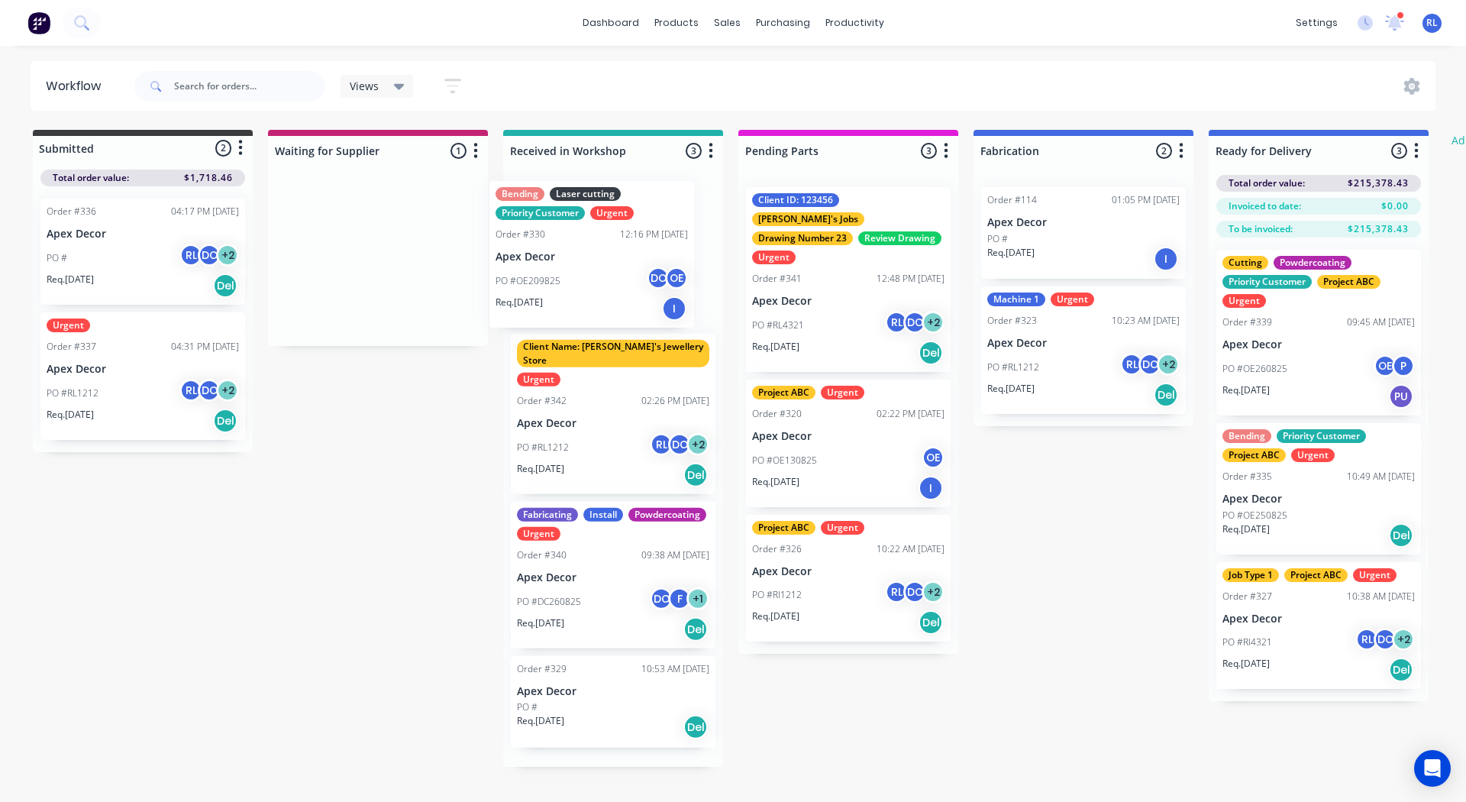
drag, startPoint x: 408, startPoint y: 256, endPoint x: 628, endPoint y: 248, distance: 220.1
click at [628, 248] on div "Submitted 2 Status colour #3A3C3E hex #3A3C3E Save Cancel Summaries Total order…" at bounding box center [930, 448] width 1883 height 637
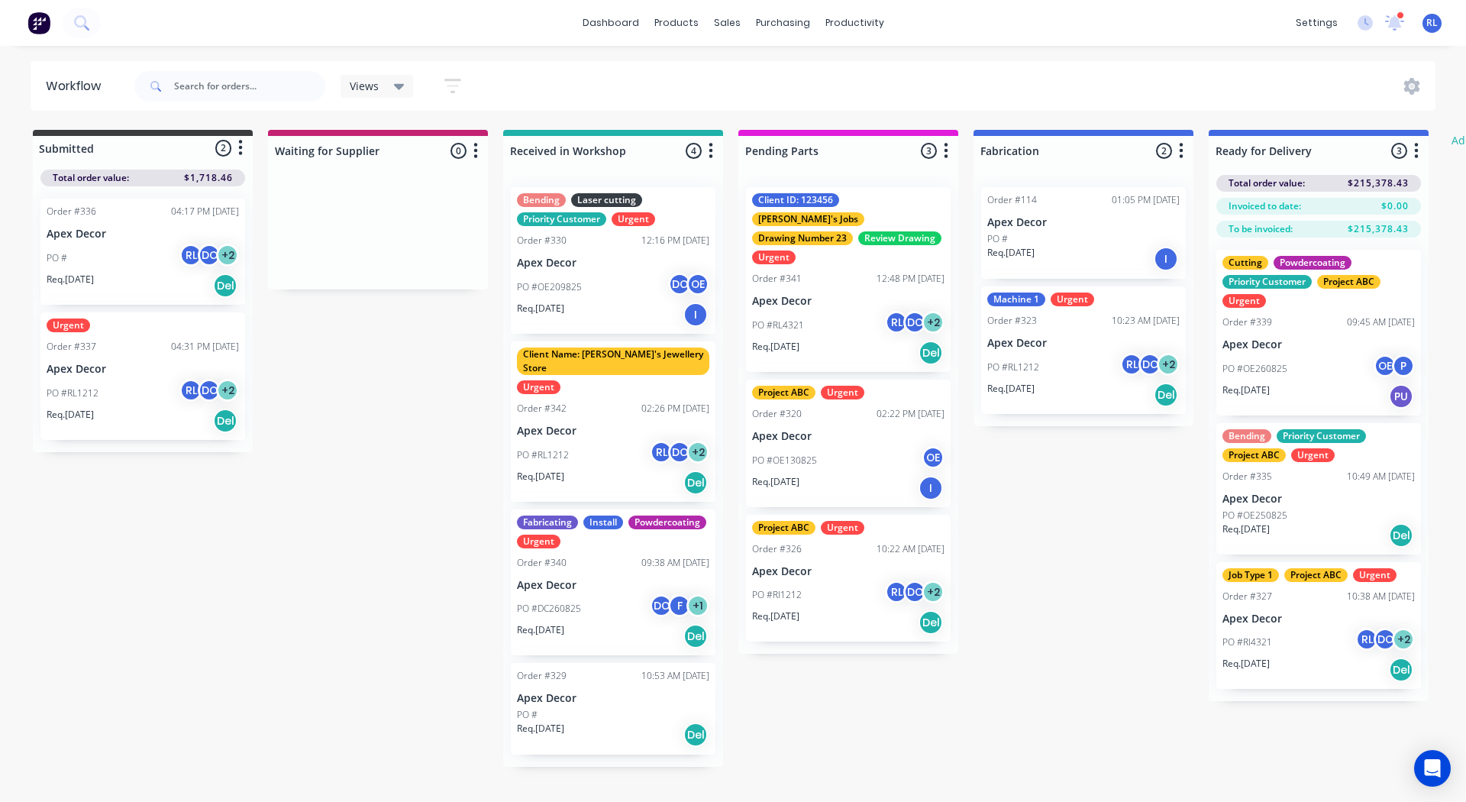
click at [714, 154] on button "button" at bounding box center [711, 151] width 18 height 18
click at [657, 210] on button "Notifications" at bounding box center [643, 208] width 153 height 25
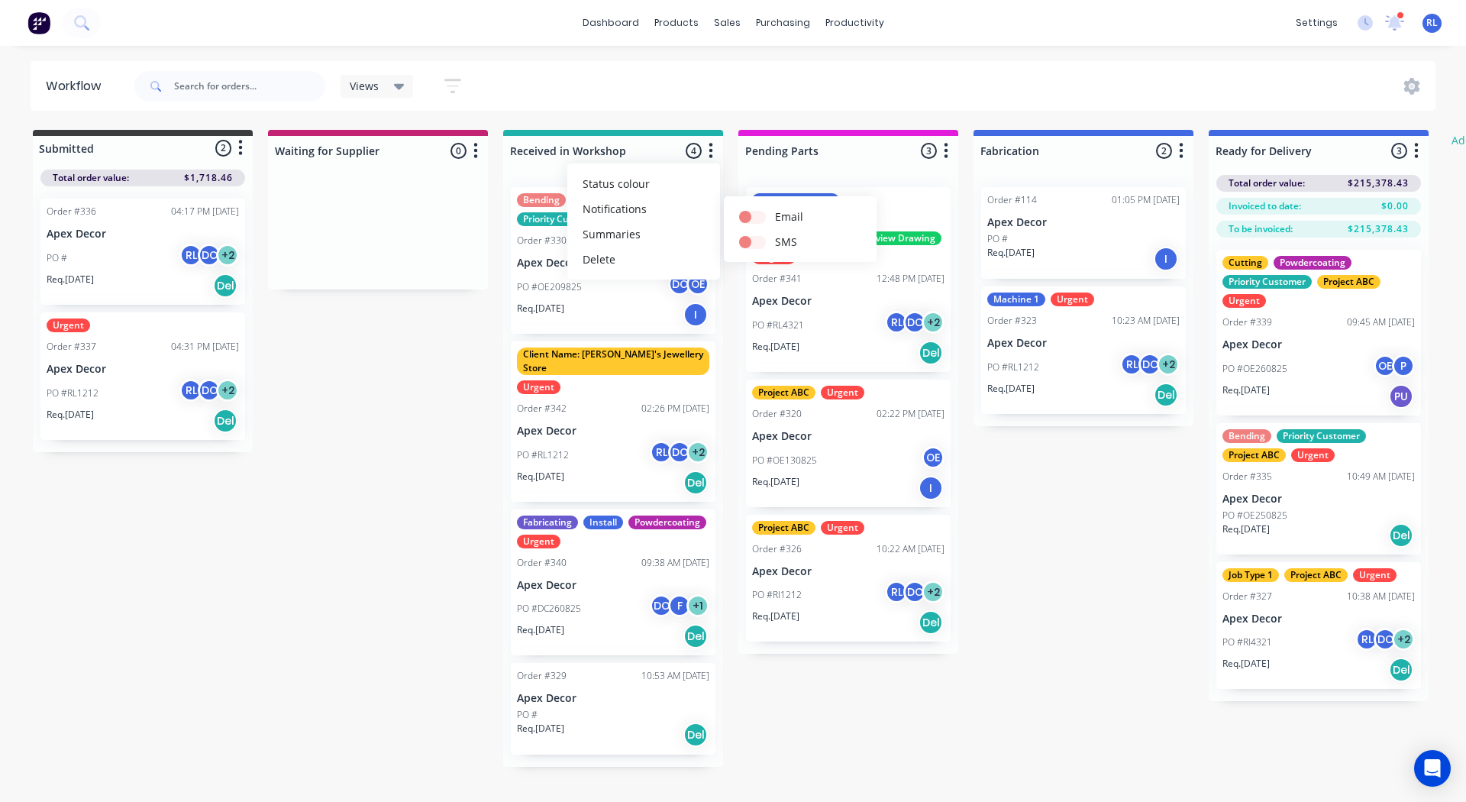
click at [1419, 154] on icon "button" at bounding box center [1416, 150] width 5 height 19
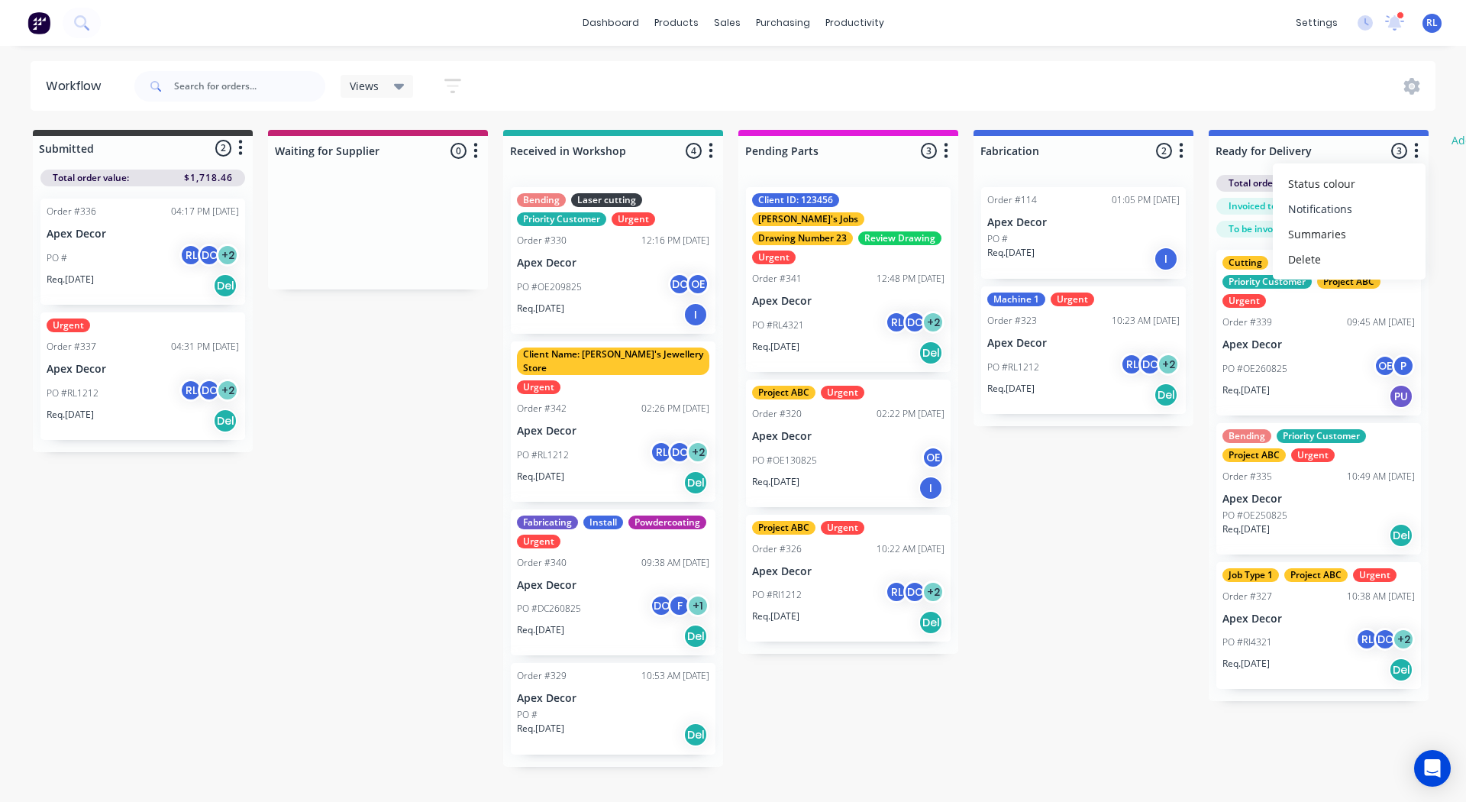
drag, startPoint x: 1322, startPoint y: 212, endPoint x: 1327, endPoint y: 201, distance: 12.0
click at [1327, 201] on button "Notifications" at bounding box center [1349, 208] width 153 height 25
click at [1172, 209] on label at bounding box center [1172, 209] width 0 height 0
click at [1148, 217] on input "checkbox" at bounding box center [1142, 216] width 12 height 15
checkbox input "false"
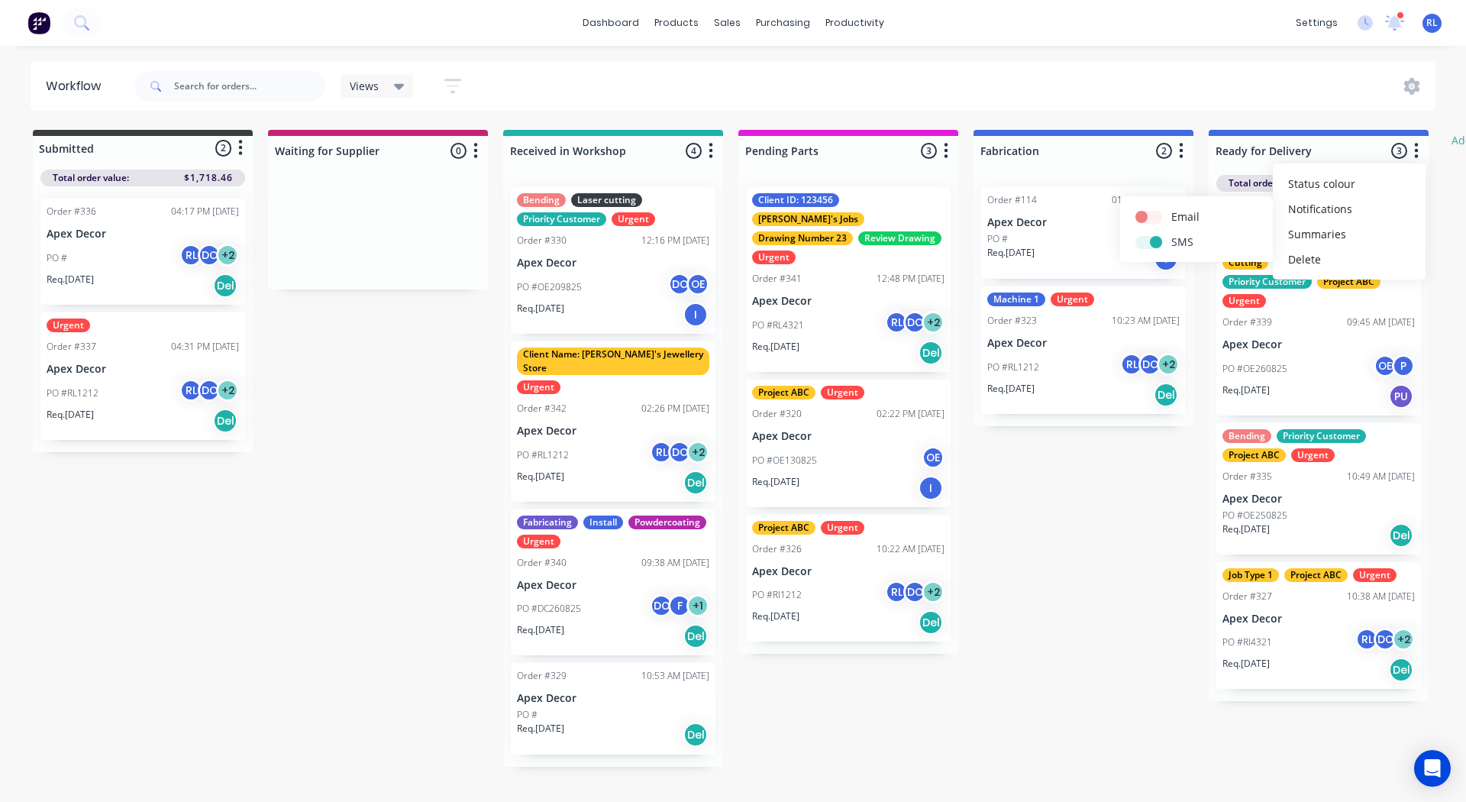
click at [1172, 234] on label at bounding box center [1172, 234] width 0 height 0
click at [1148, 239] on input "checkbox" at bounding box center [1142, 241] width 12 height 15
checkbox input "false"
click at [1172, 209] on label at bounding box center [1172, 209] width 0 height 0
click at [1140, 217] on input "checkbox" at bounding box center [1142, 216] width 12 height 15
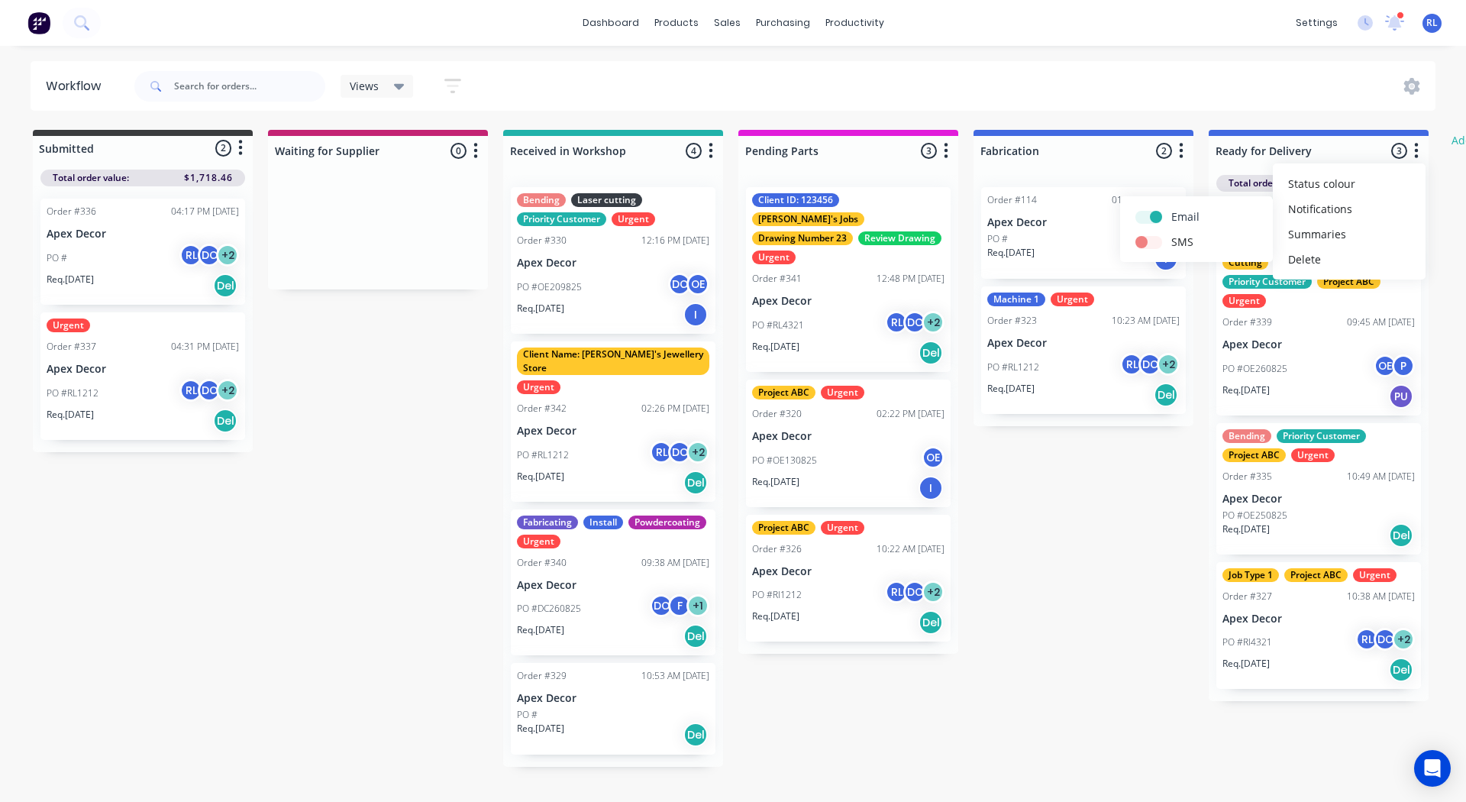
checkbox input "true"
click at [1172, 234] on label at bounding box center [1172, 234] width 0 height 0
click at [1142, 244] on input "checkbox" at bounding box center [1142, 241] width 12 height 15
checkbox input "true"
drag, startPoint x: 1096, startPoint y: 461, endPoint x: 461, endPoint y: 409, distance: 636.8
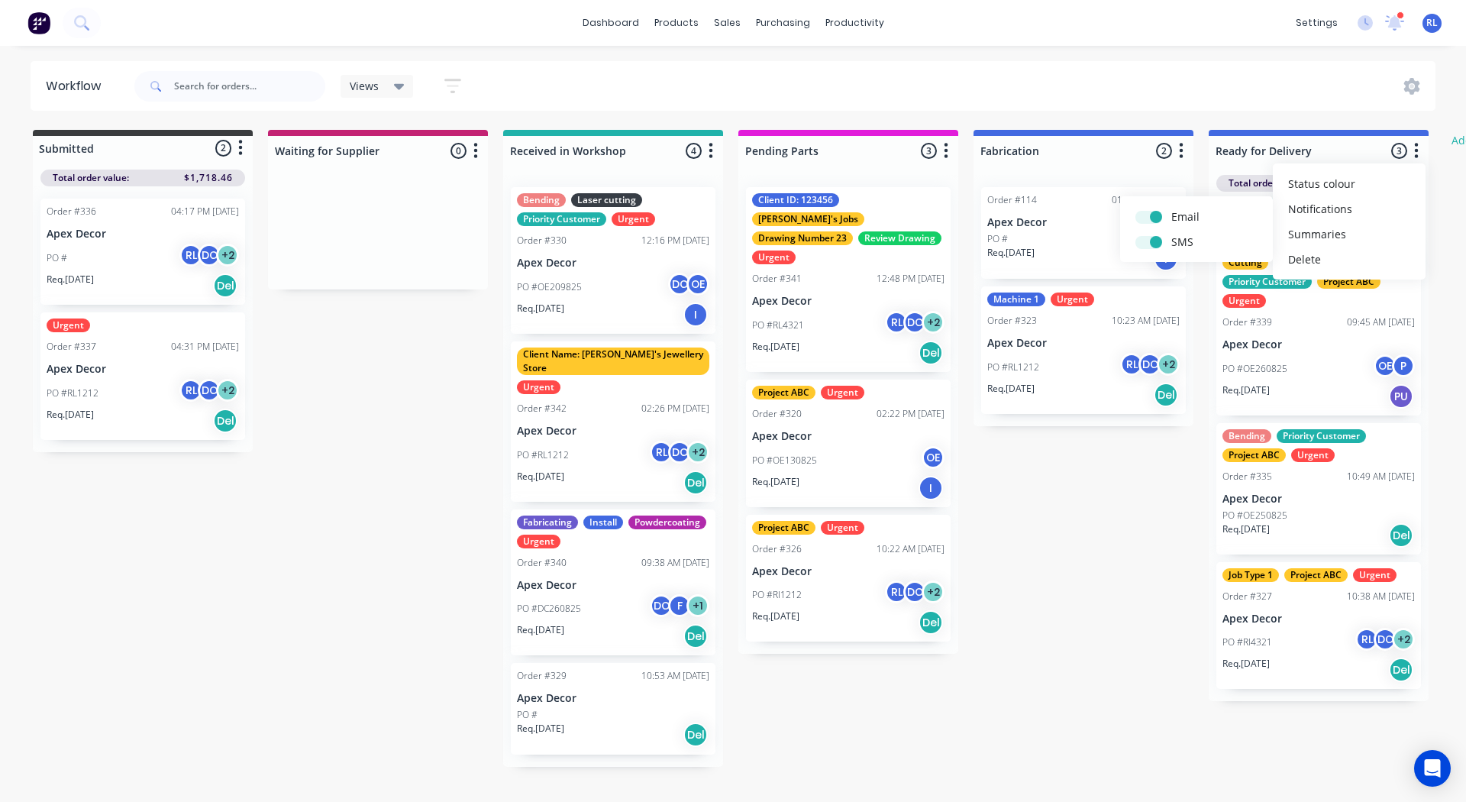
click at [461, 409] on div "Submitted 2 Status colour #3A3C3E hex #3A3C3E Save Cancel Summaries Total order…" at bounding box center [930, 448] width 1883 height 637
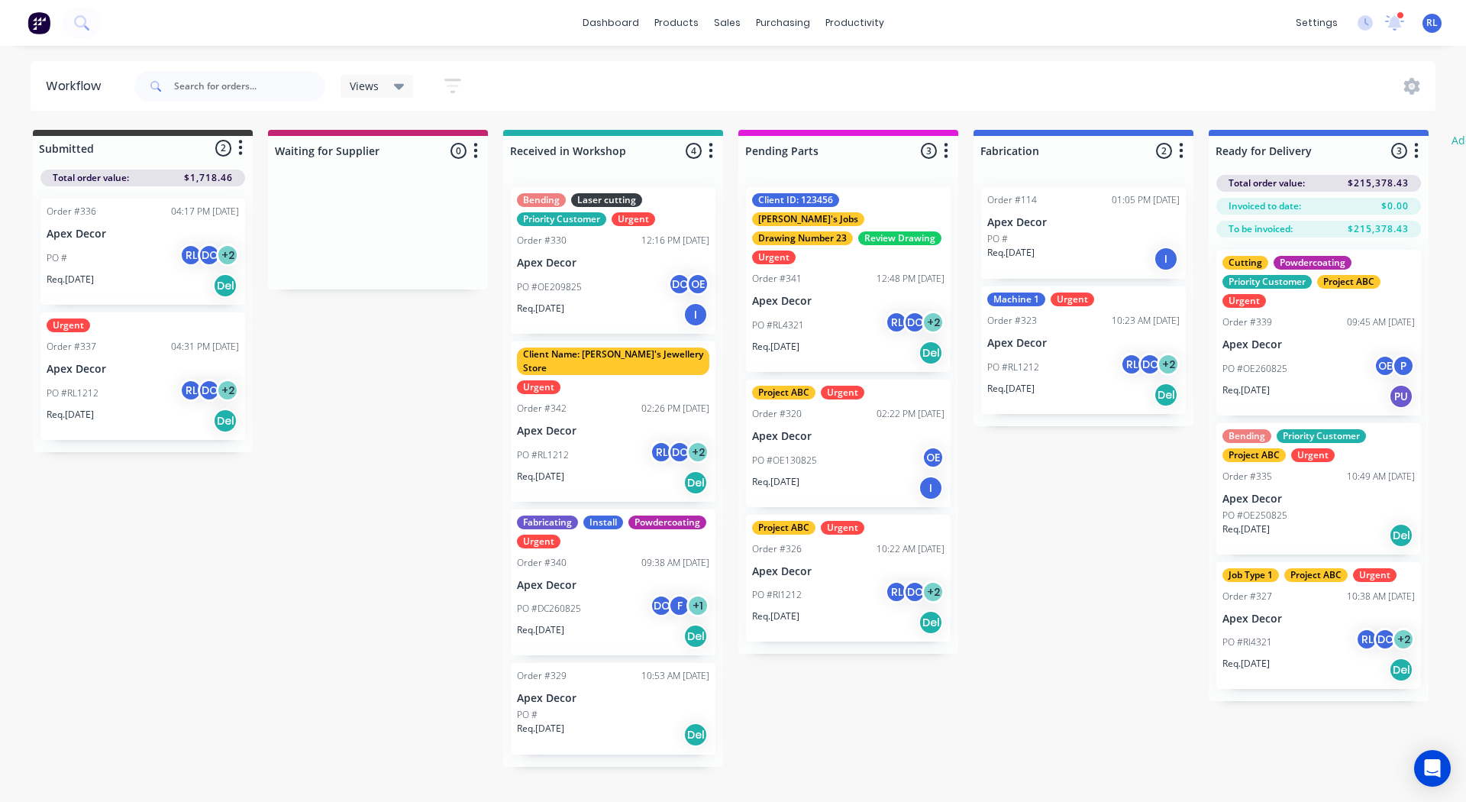
click at [448, 81] on icon "button" at bounding box center [453, 86] width 17 height 15
click at [363, 273] on div "Filter by labels" at bounding box center [376, 281] width 115 height 16
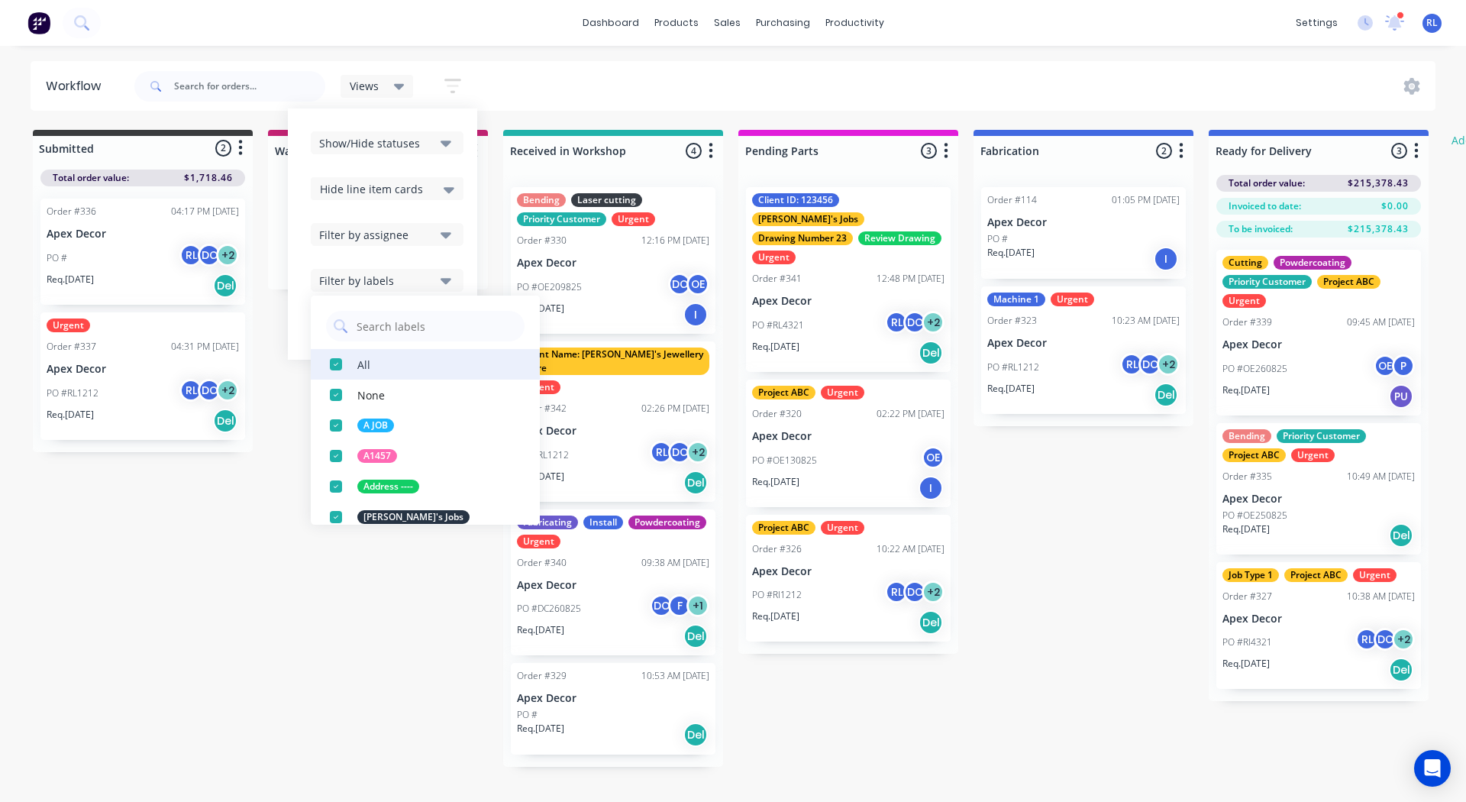
click at [337, 361] on div "button" at bounding box center [336, 364] width 31 height 31
click at [382, 328] on input "text" at bounding box center [436, 326] width 162 height 31
type input "urgent"
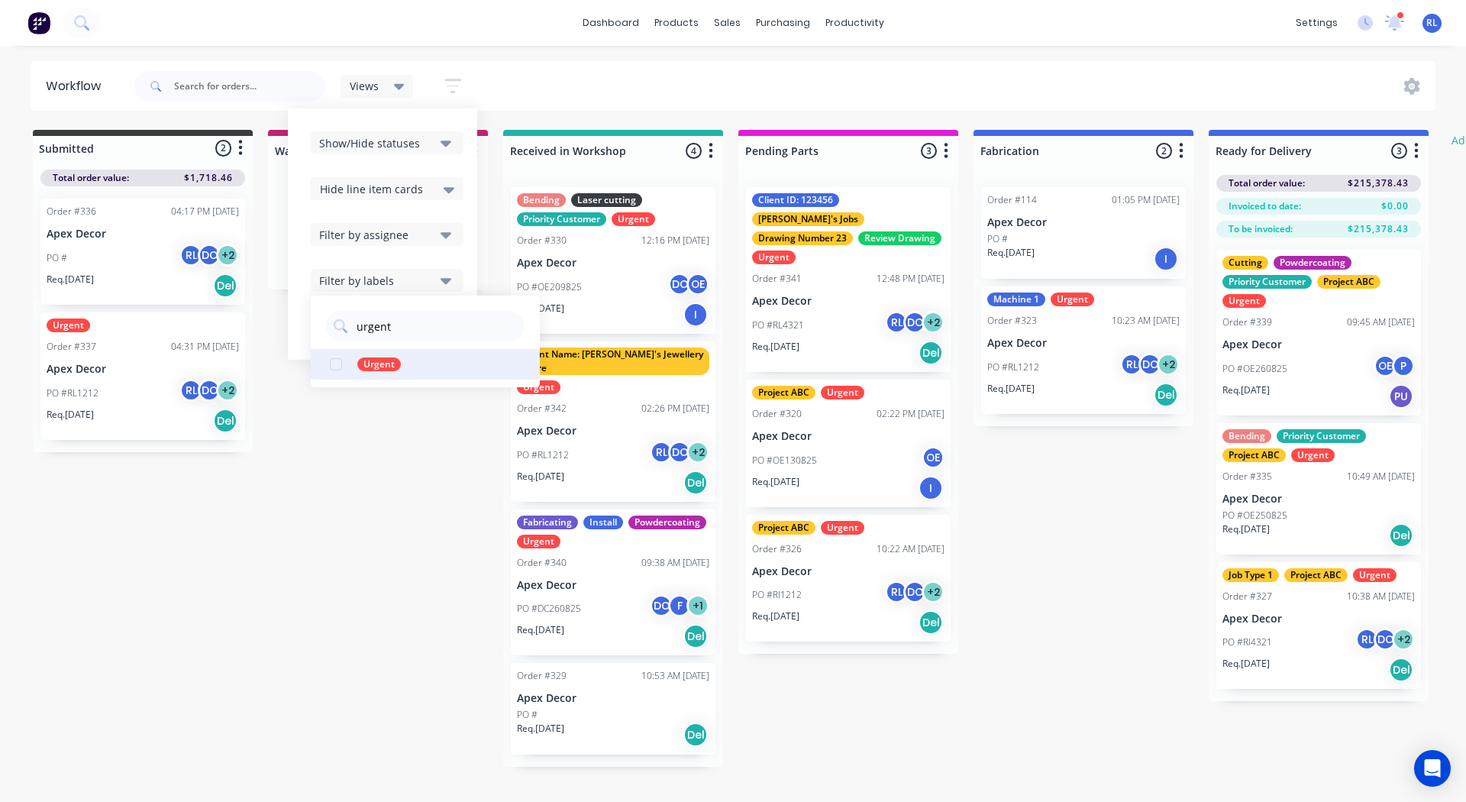
click at [334, 362] on div "button" at bounding box center [336, 364] width 31 height 31
click at [341, 464] on div "Submitted 2 Status colour #3A3C3E hex #3A3C3E Save Cancel Summaries Total order…" at bounding box center [930, 448] width 1883 height 637
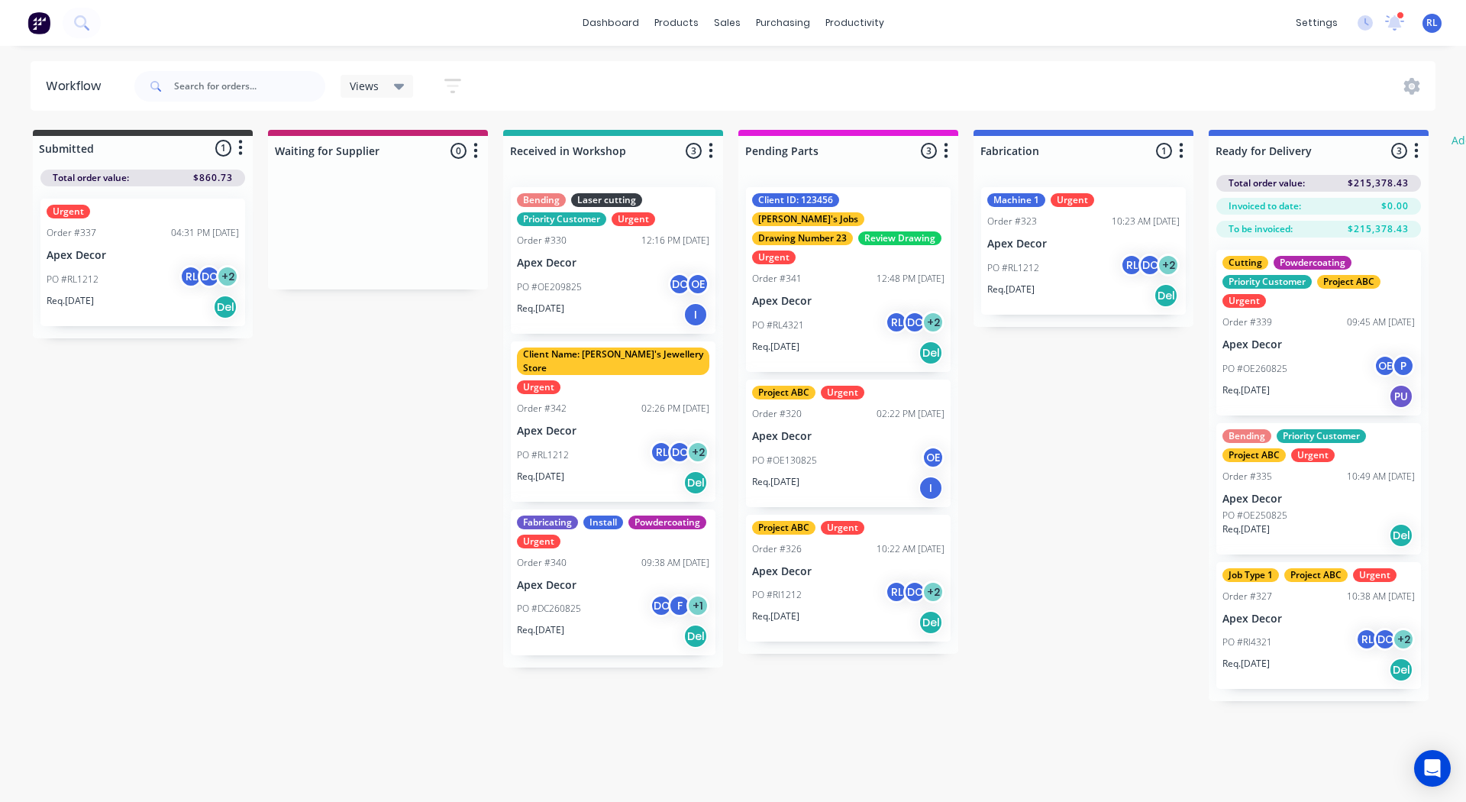
click at [384, 82] on div "Views" at bounding box center [377, 86] width 55 height 14
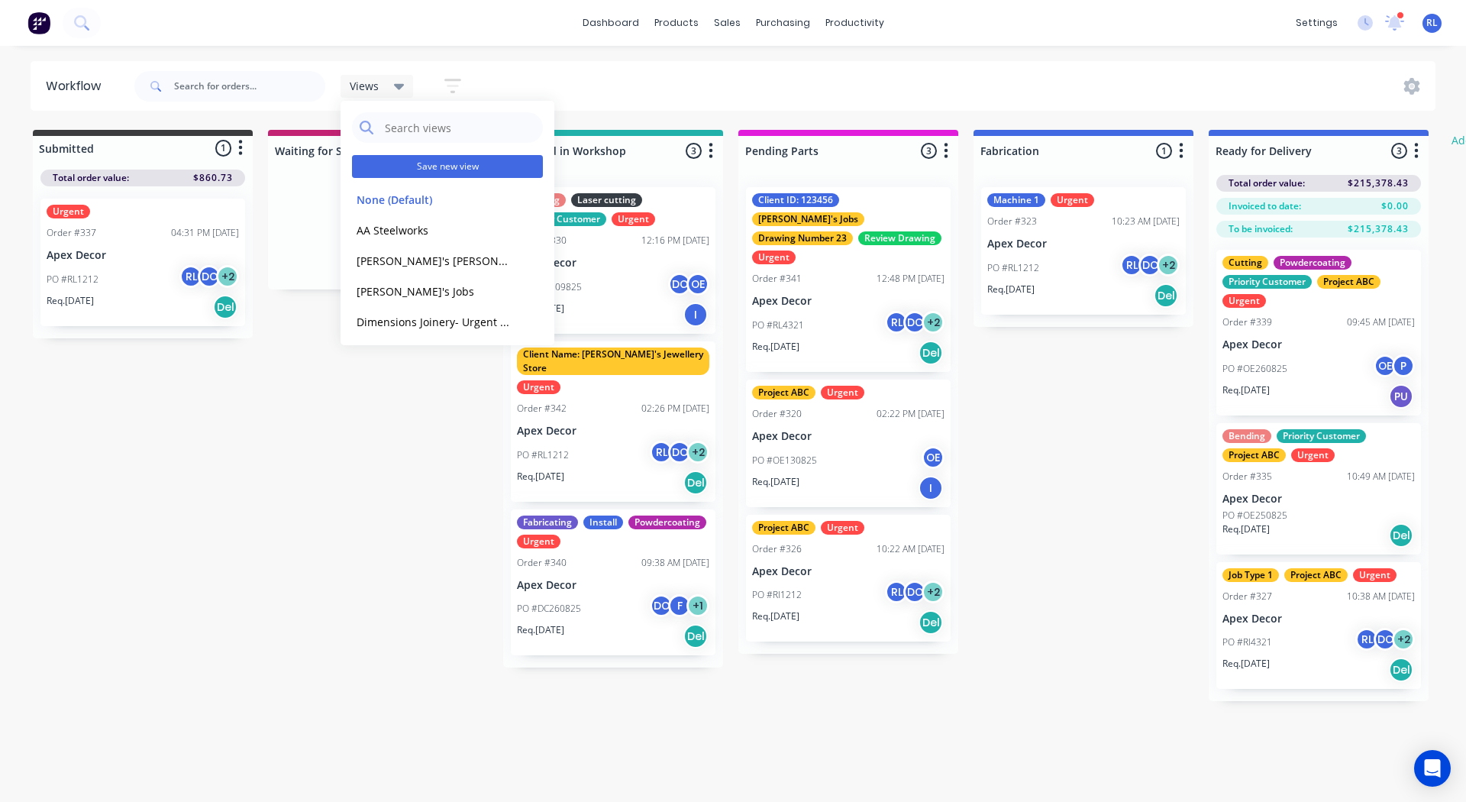
click at [406, 160] on button "Save new view" at bounding box center [447, 166] width 191 height 23
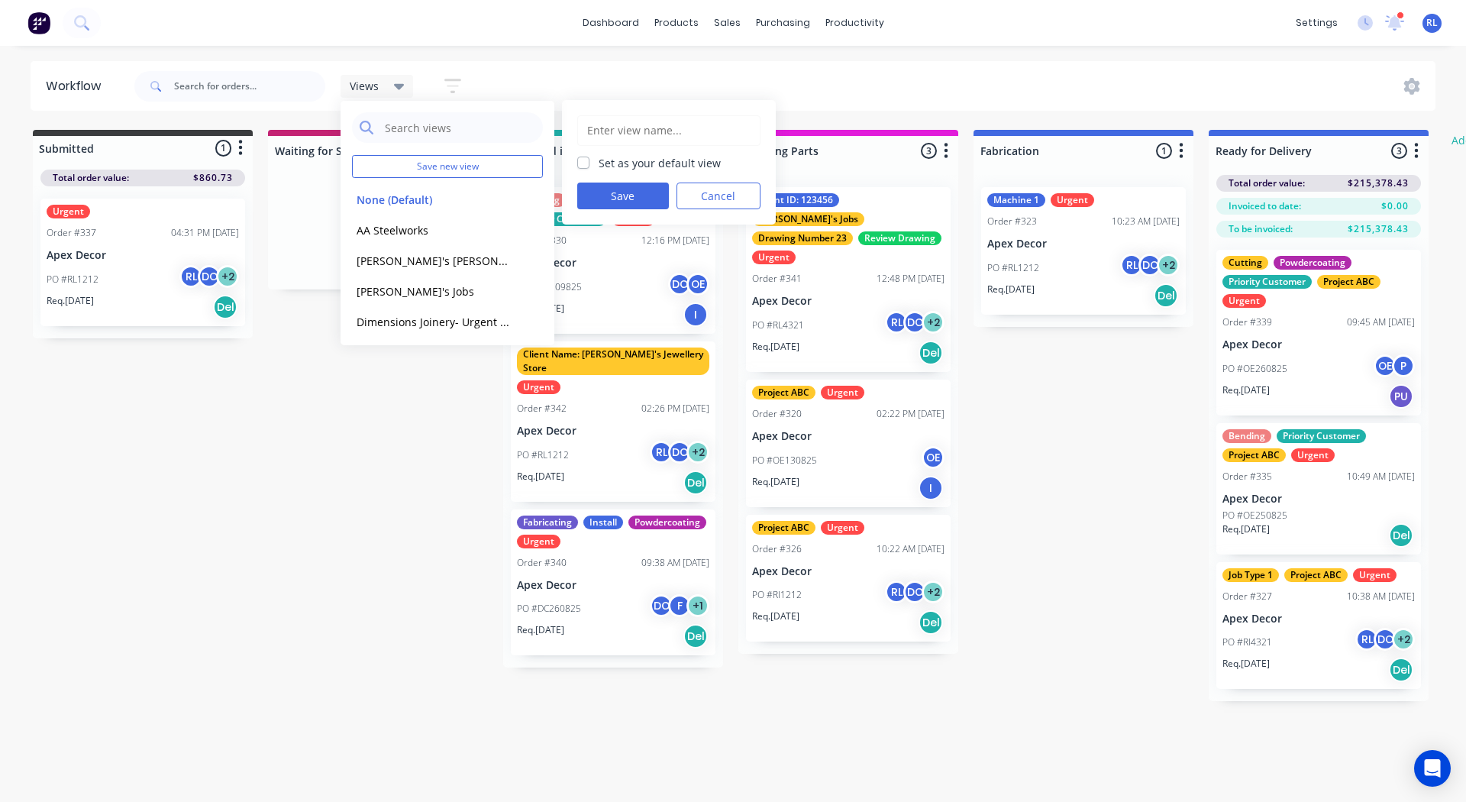
click at [629, 122] on input "text" at bounding box center [669, 130] width 167 height 29
click at [642, 127] on input "Allannah's Job's" at bounding box center [669, 130] width 167 height 29
type input "Allannah's Urgent Job's"
click at [629, 191] on button "Save" at bounding box center [623, 196] width 92 height 27
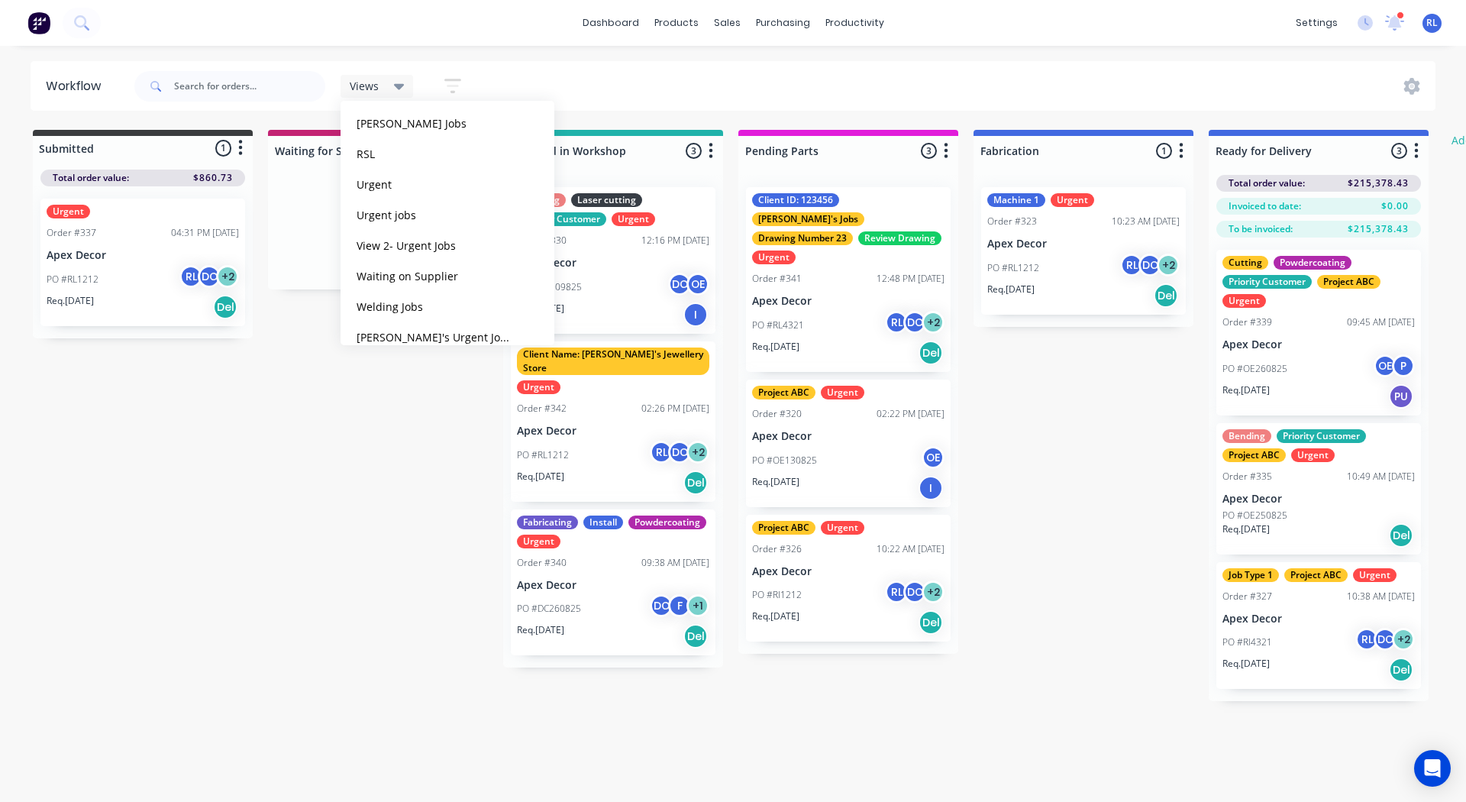
scroll to position [797, 0]
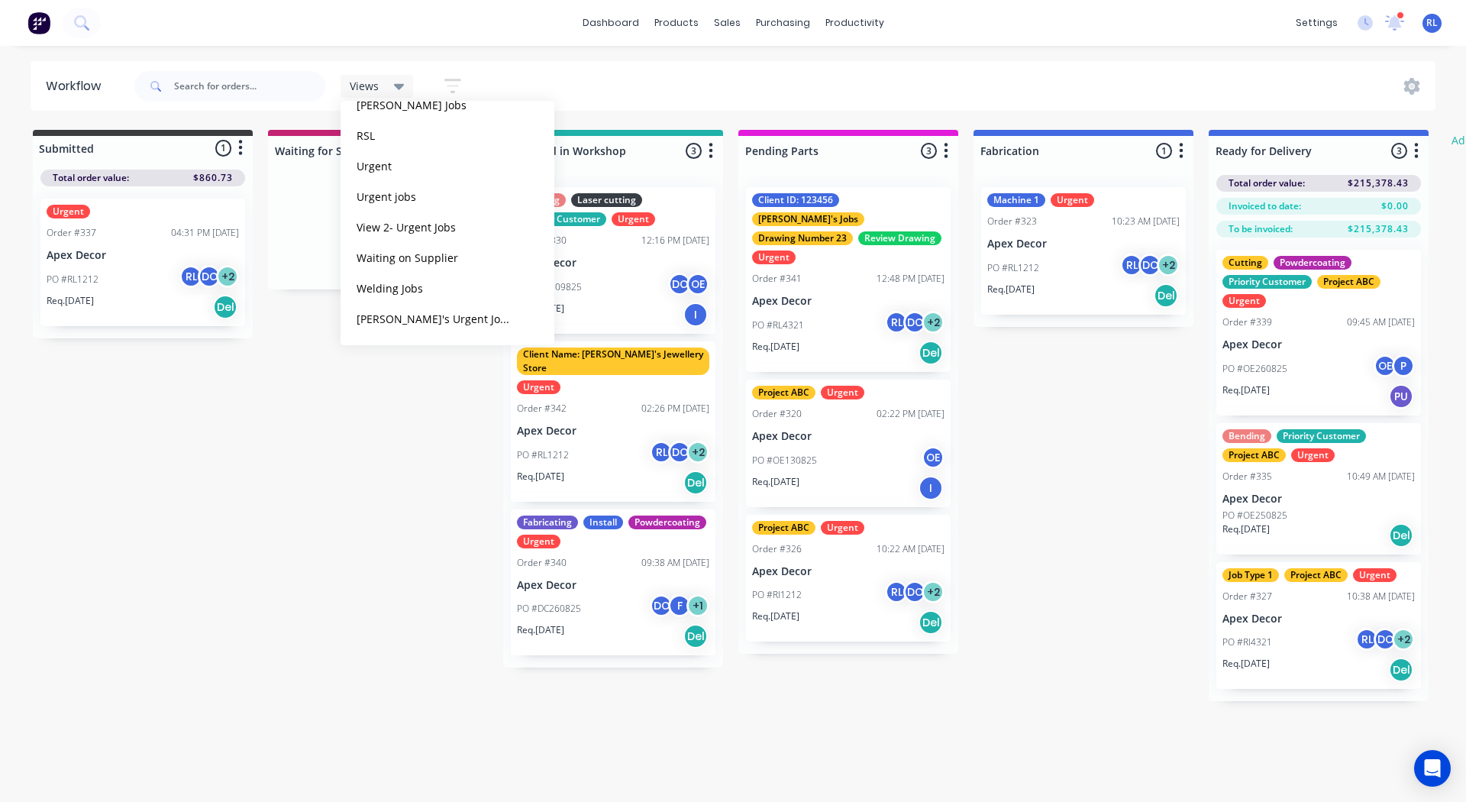
click at [409, 380] on div "Submitted 1 Status colour #3A3C3E hex #3A3C3E Save Cancel Summaries Total order…" at bounding box center [930, 415] width 1883 height 571
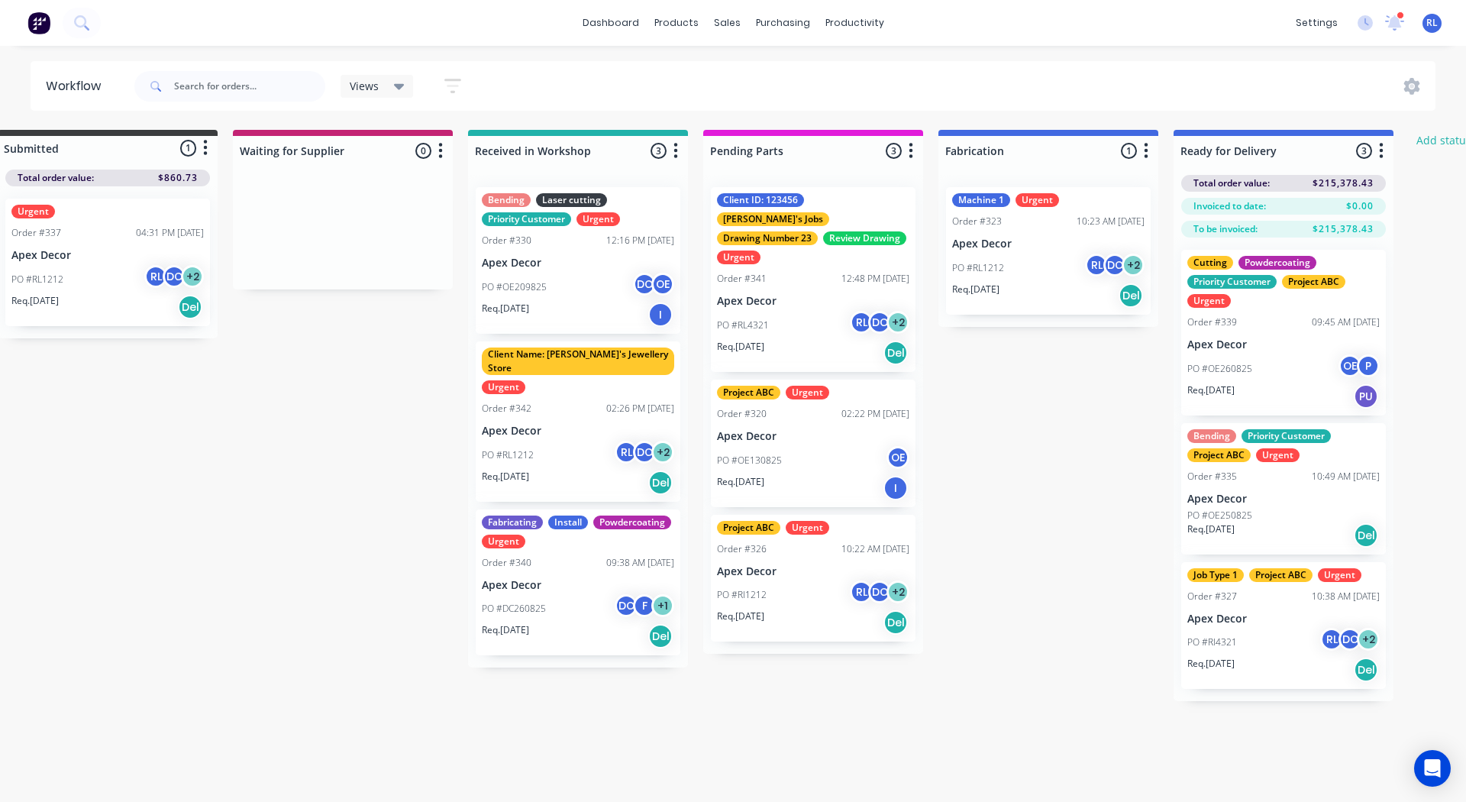
scroll to position [0, 0]
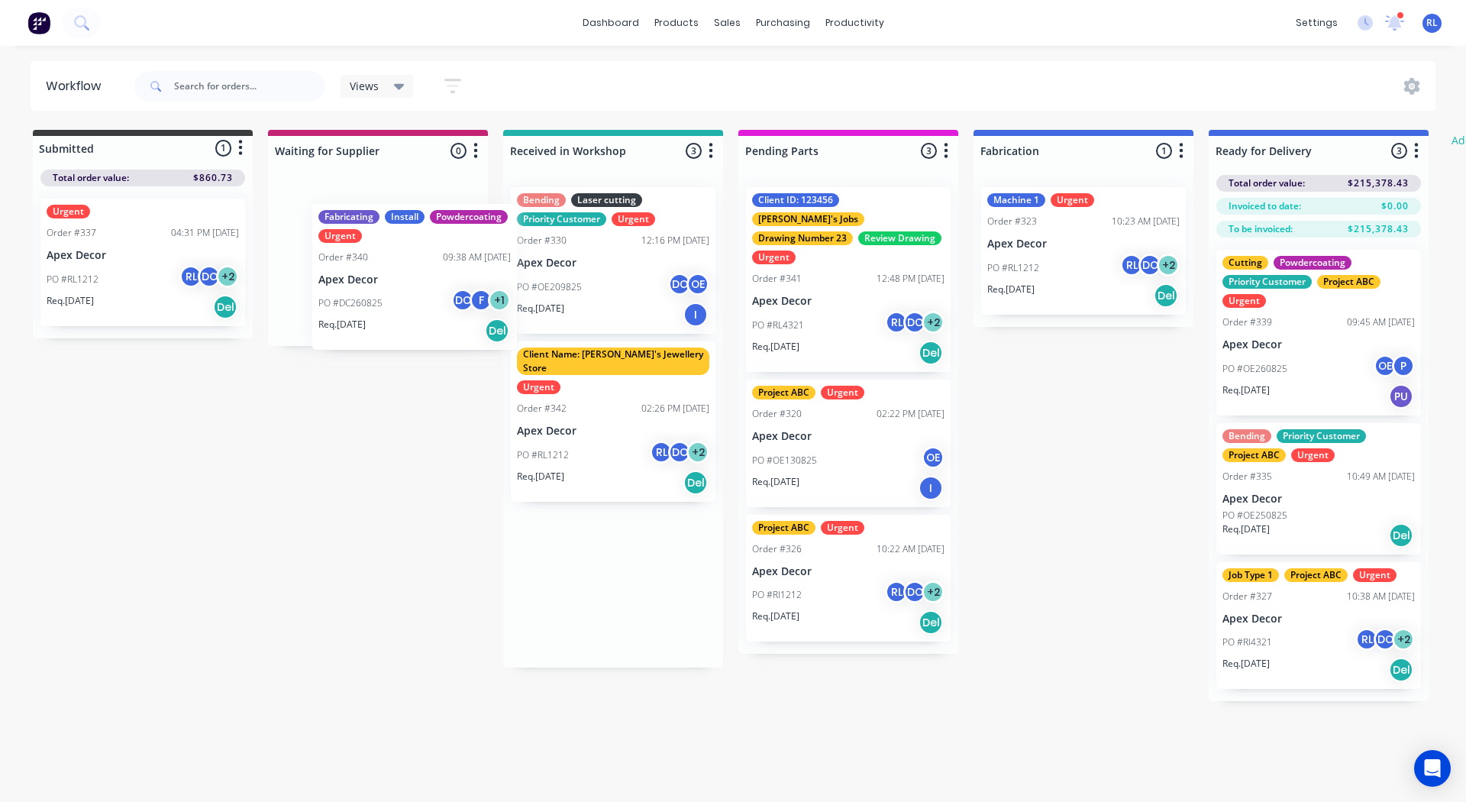
drag, startPoint x: 584, startPoint y: 546, endPoint x: 352, endPoint y: 228, distance: 393.7
click at [352, 228] on div "Submitted 1 Status colour #3A3C3E hex #3A3C3E Save Cancel Summaries Total order…" at bounding box center [930, 415] width 1883 height 571
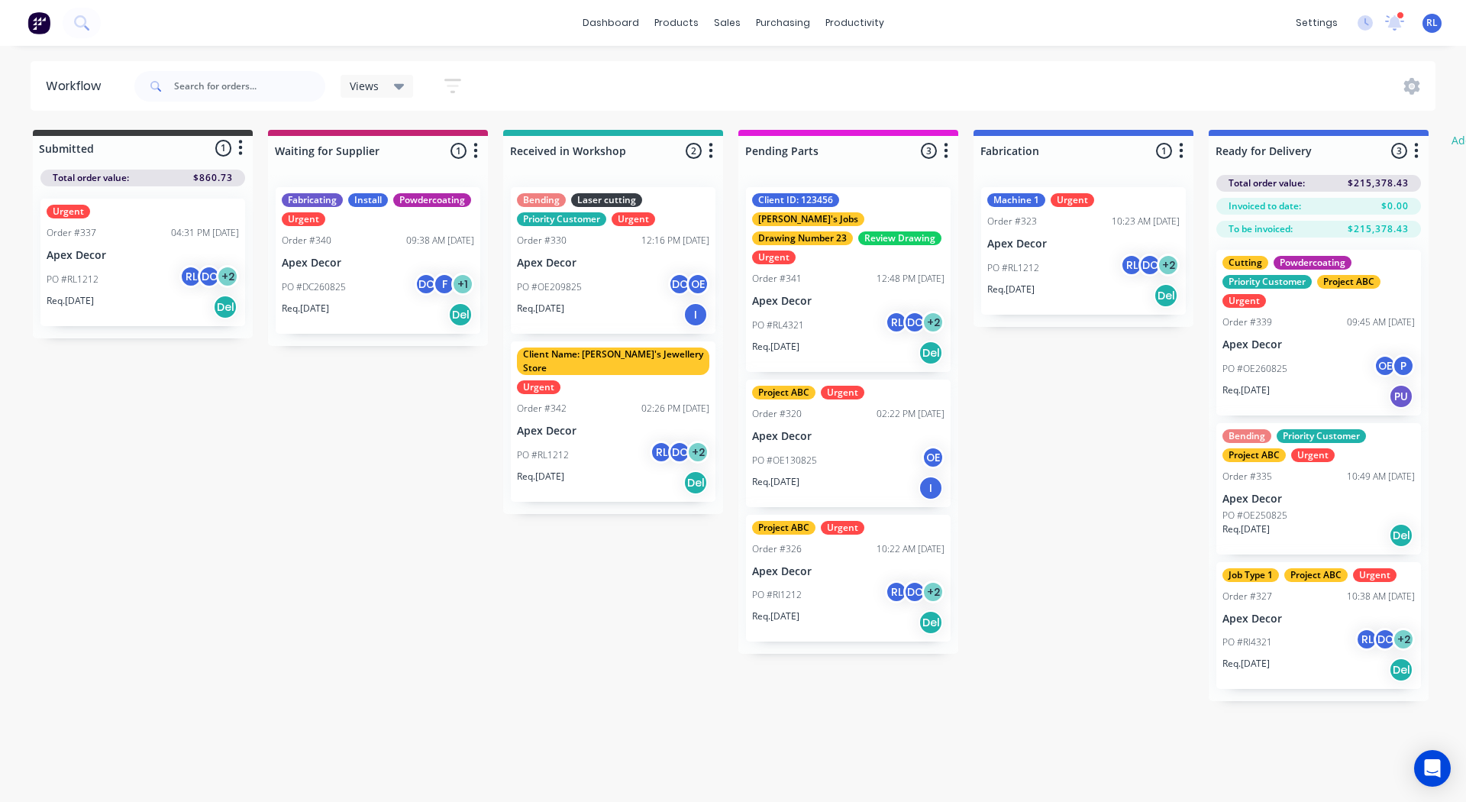
click at [370, 250] on div "Fabricating Install Powdercoating Urgent Order #340 09:38 AM 26/08/25 Apex Deco…" at bounding box center [378, 260] width 205 height 147
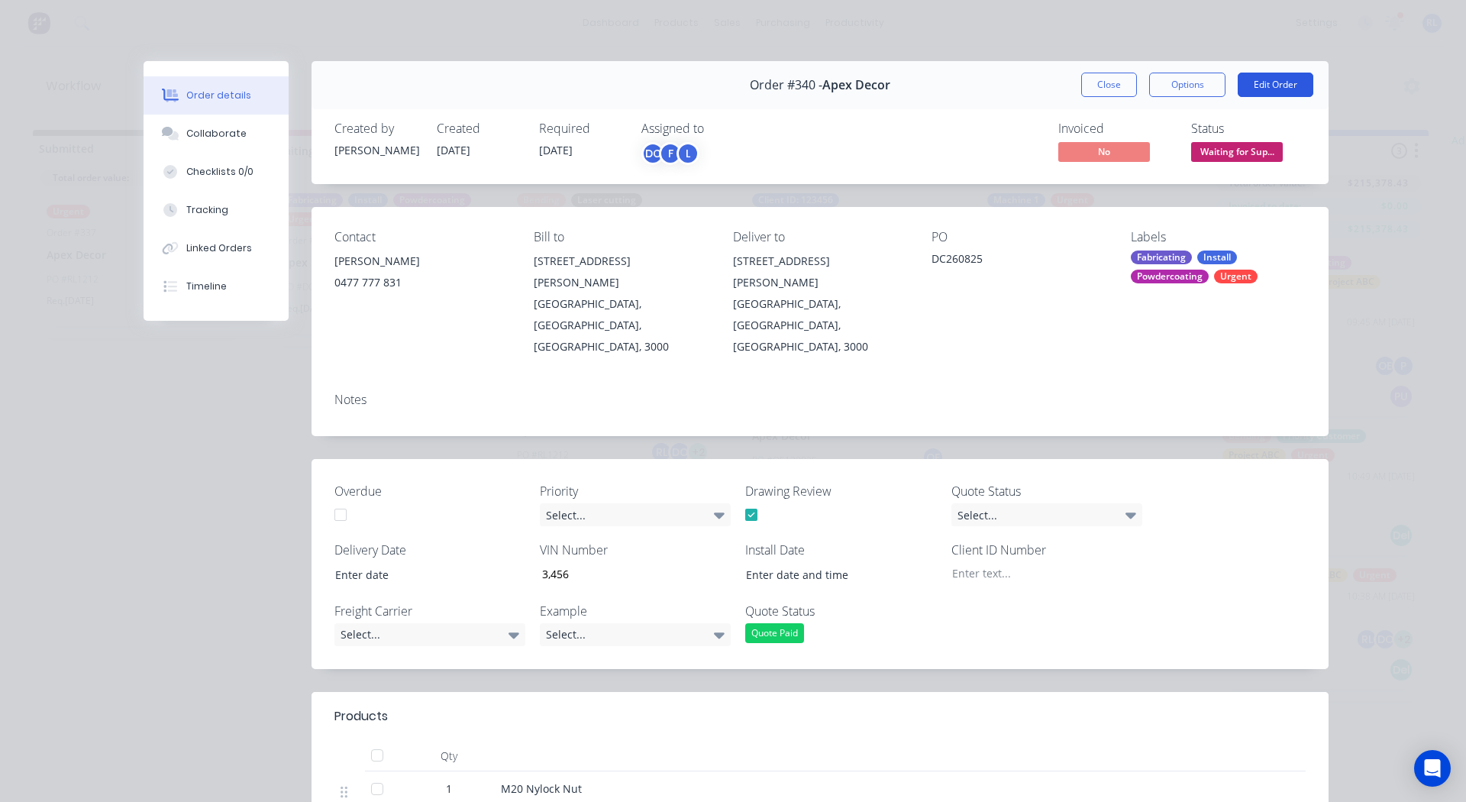
click at [1274, 85] on button "Edit Order" at bounding box center [1276, 85] width 76 height 24
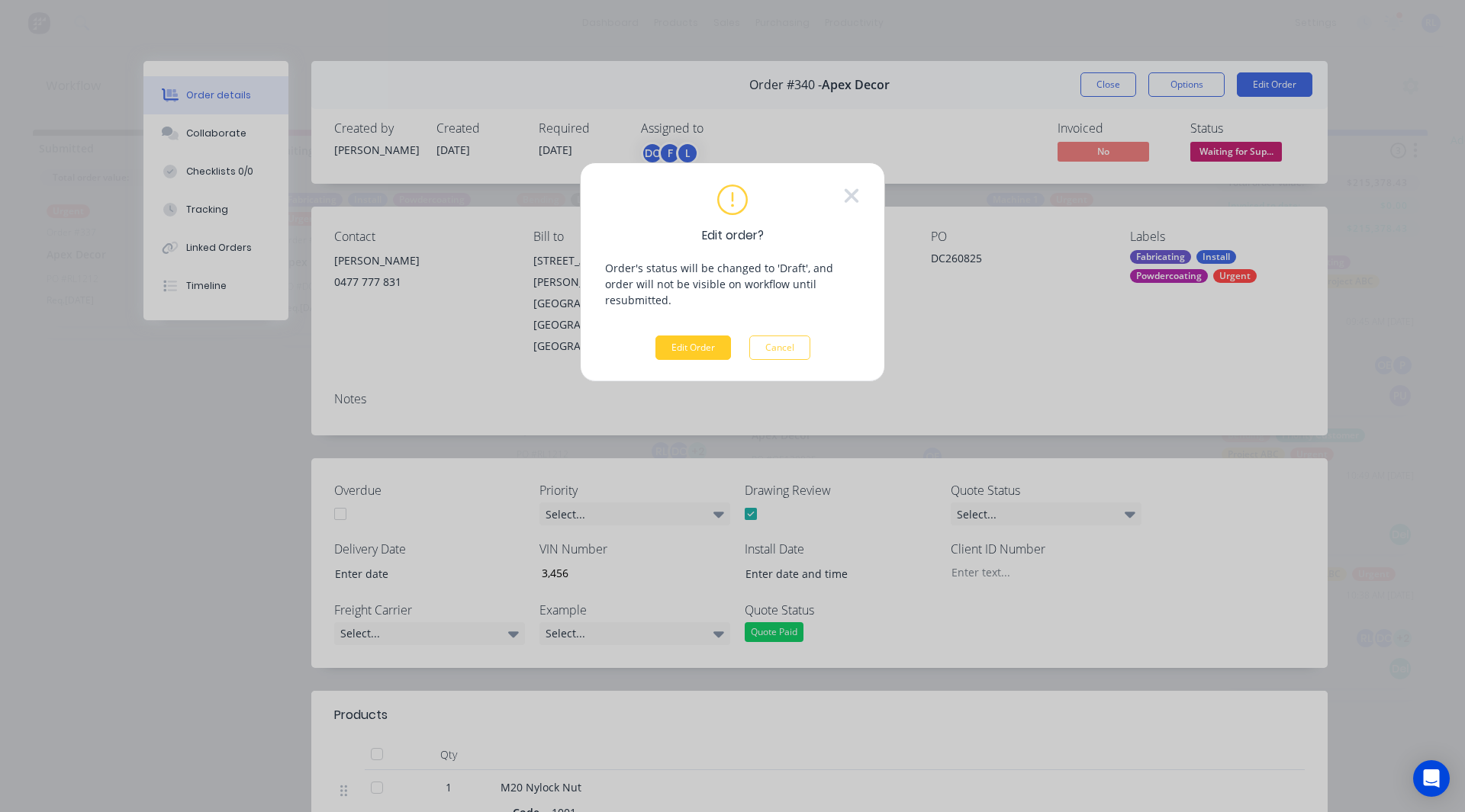
click at [694, 336] on button "Edit Order" at bounding box center [694, 348] width 76 height 24
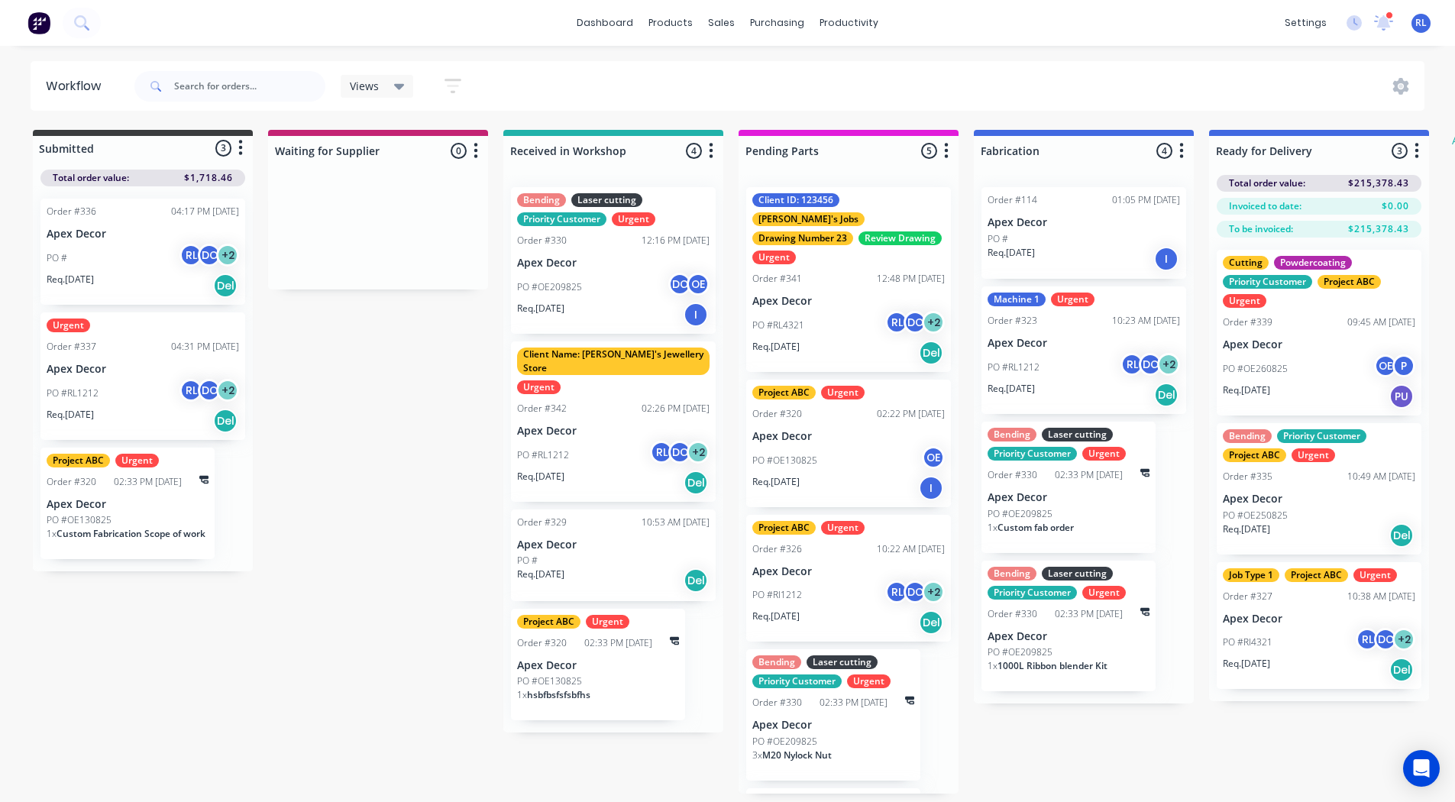
click at [833, 315] on div "PO #RL4321 RL DC + 2" at bounding box center [848, 325] width 192 height 29
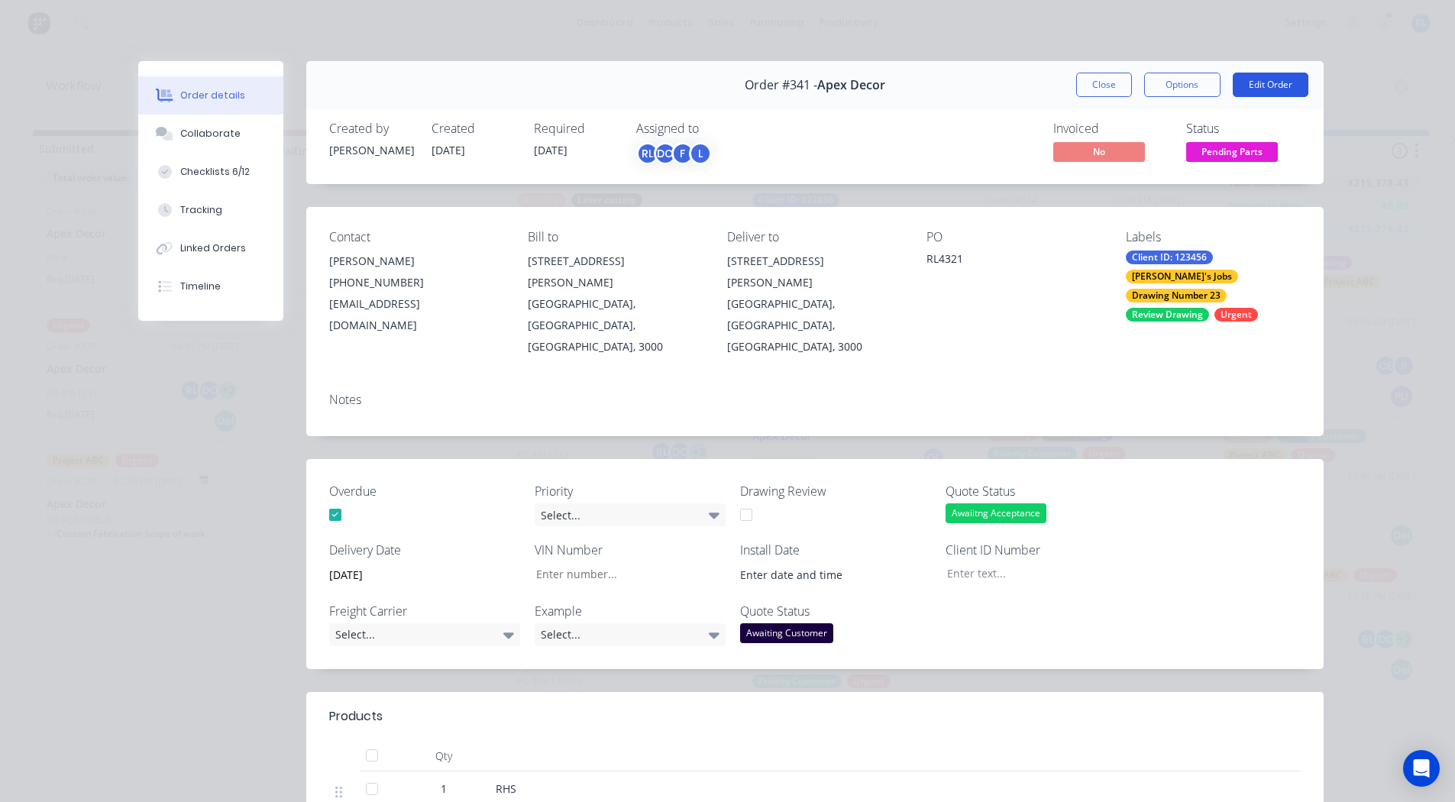
drag, startPoint x: 1259, startPoint y: 81, endPoint x: 1275, endPoint y: 83, distance: 16.2
click at [1275, 83] on button "Edit Order" at bounding box center [1271, 85] width 76 height 24
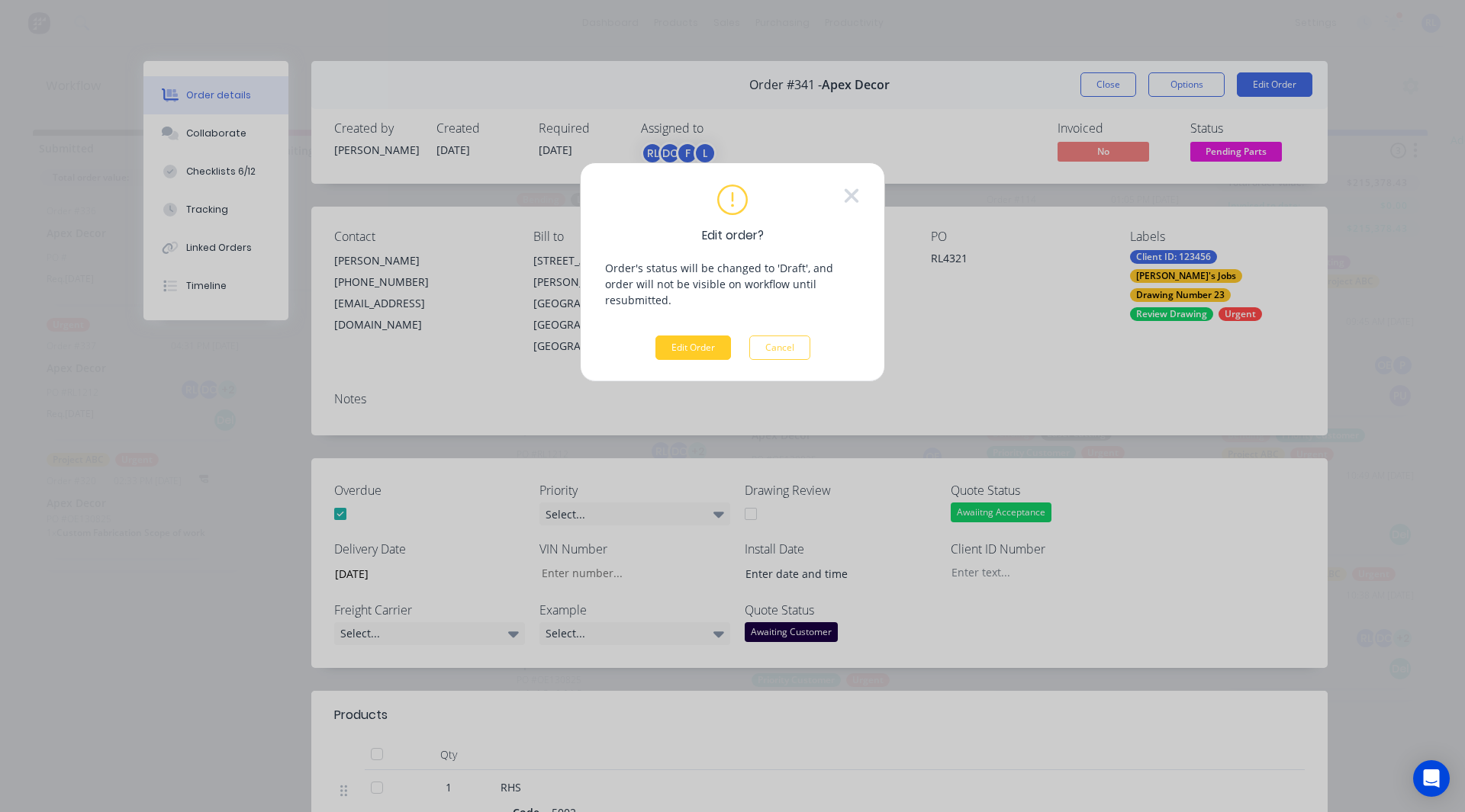
click at [686, 337] on button "Edit Order" at bounding box center [694, 348] width 76 height 24
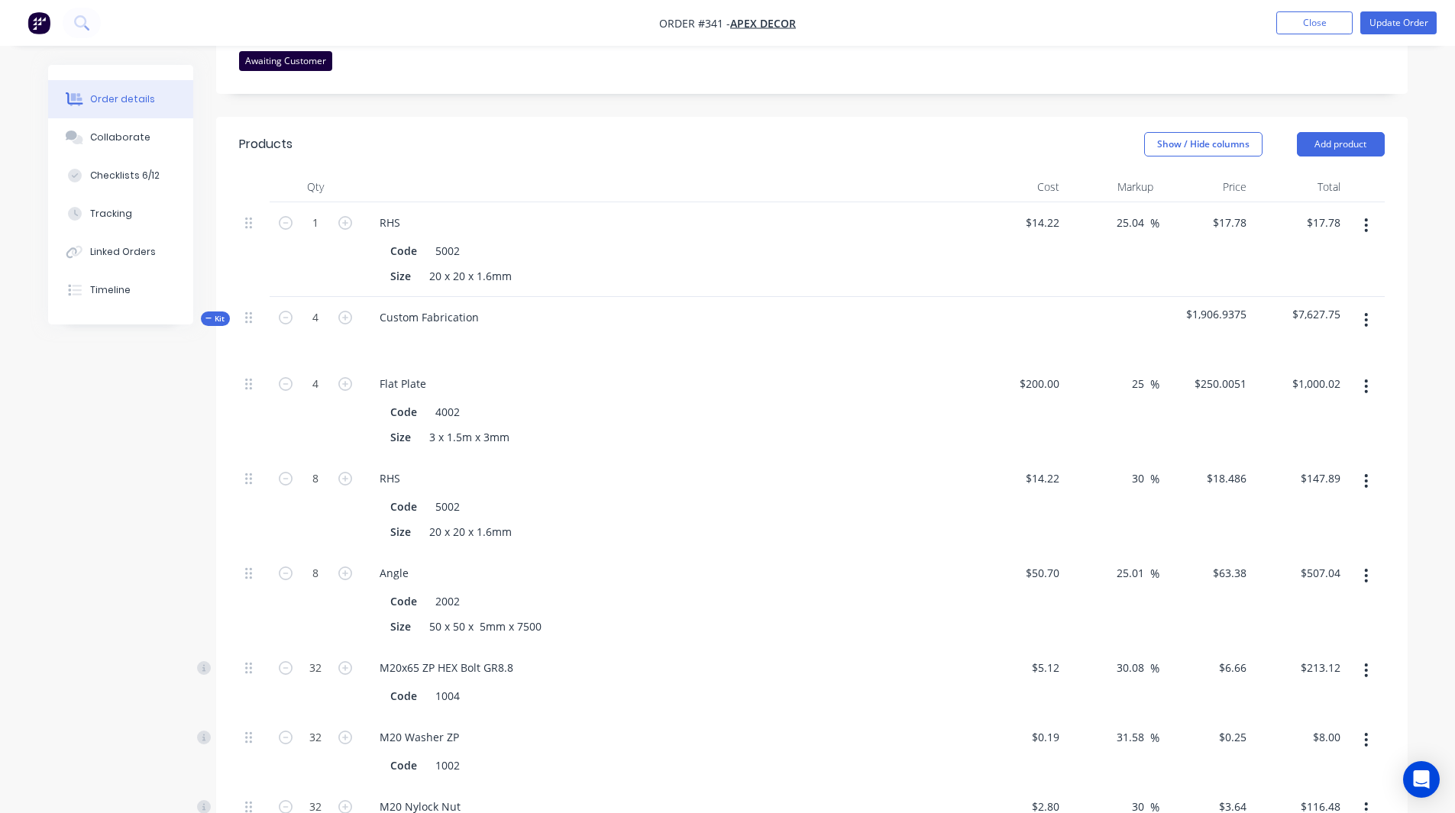
scroll to position [606, 0]
click at [1040, 211] on input "14.22" at bounding box center [1047, 222] width 35 height 22
click at [1366, 218] on icon "button" at bounding box center [1366, 225] width 3 height 14
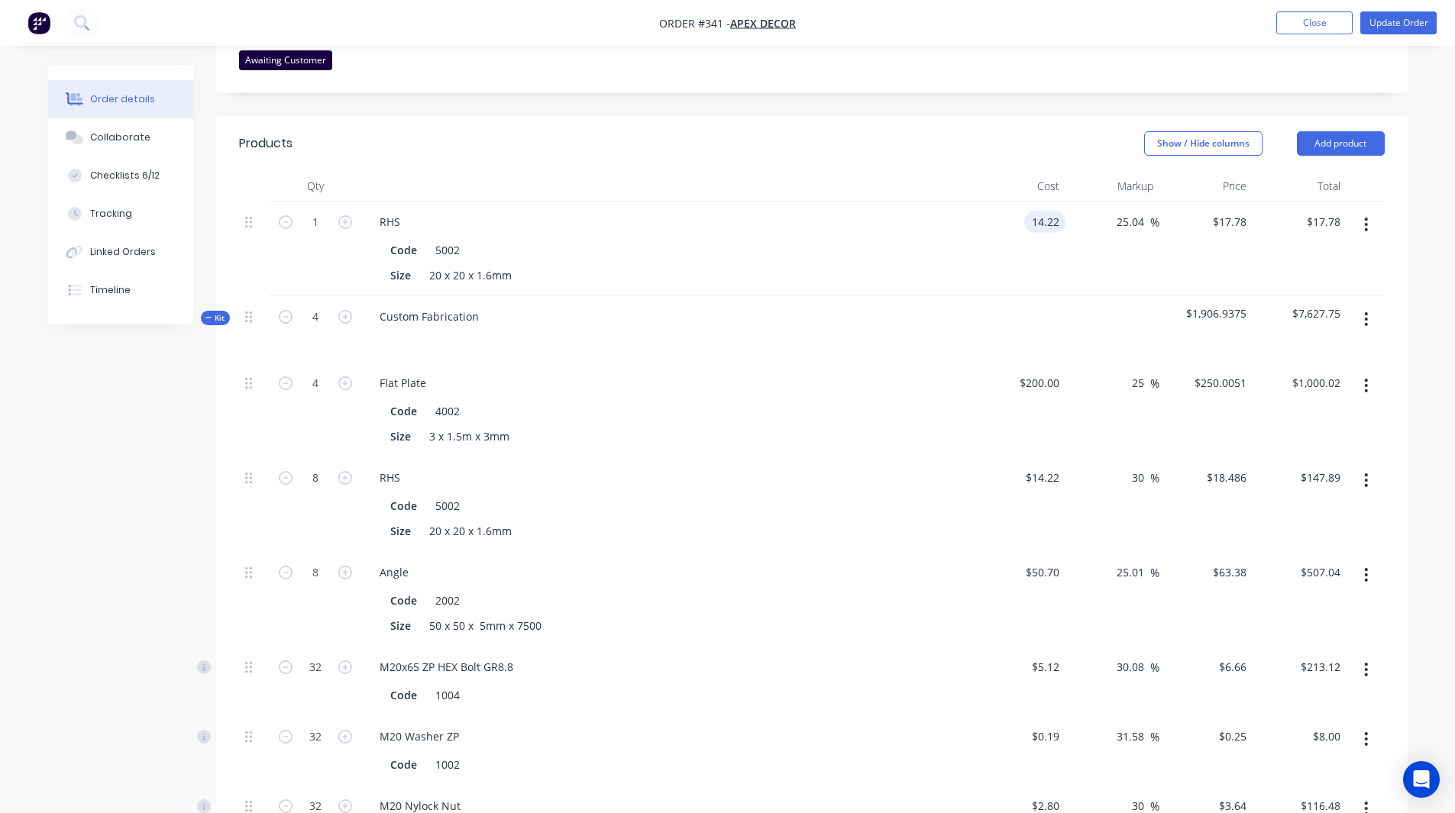
type input "$14.22"
click at [1294, 345] on div "Delete" at bounding box center [1312, 356] width 118 height 22
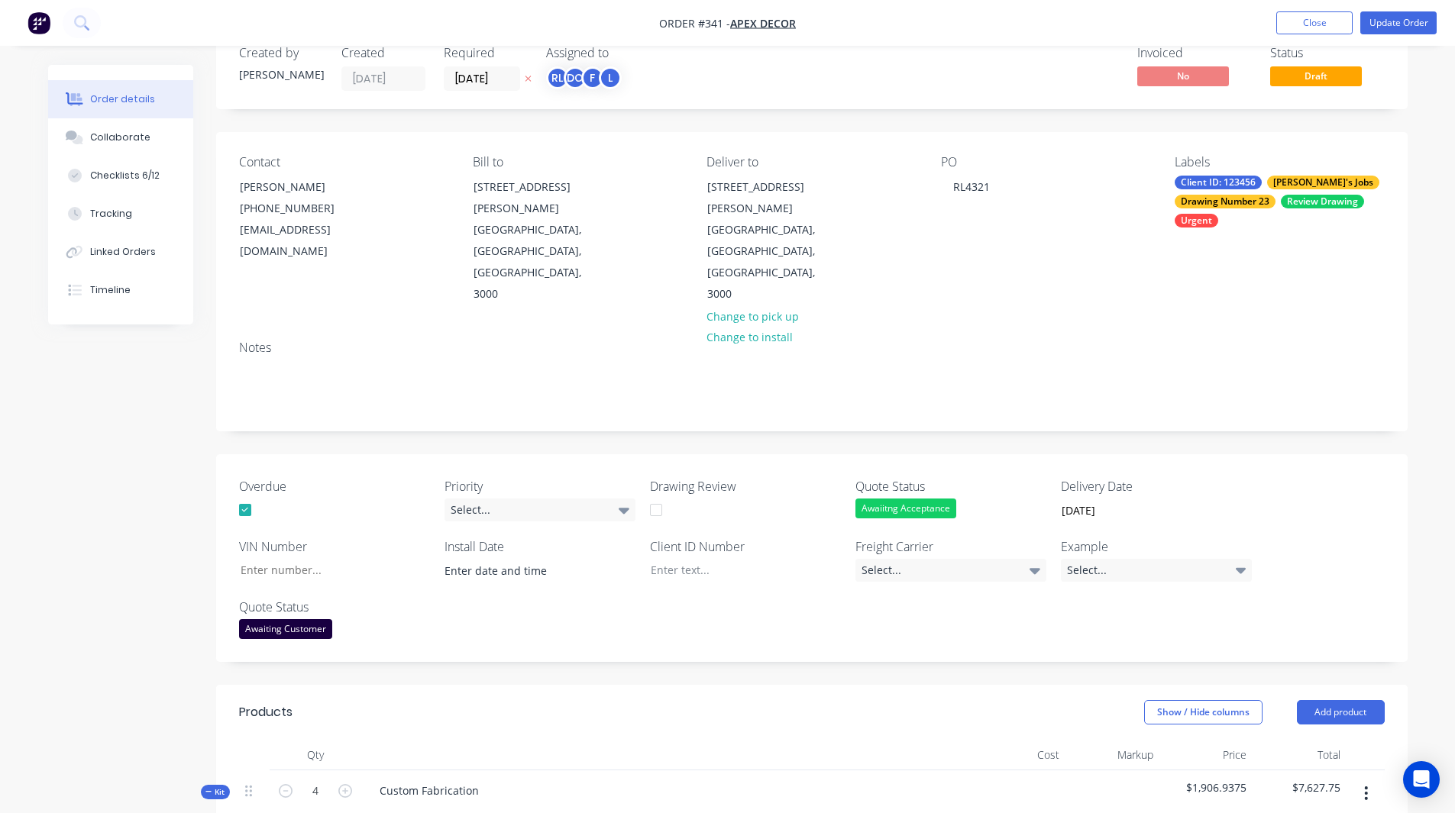
scroll to position [0, 0]
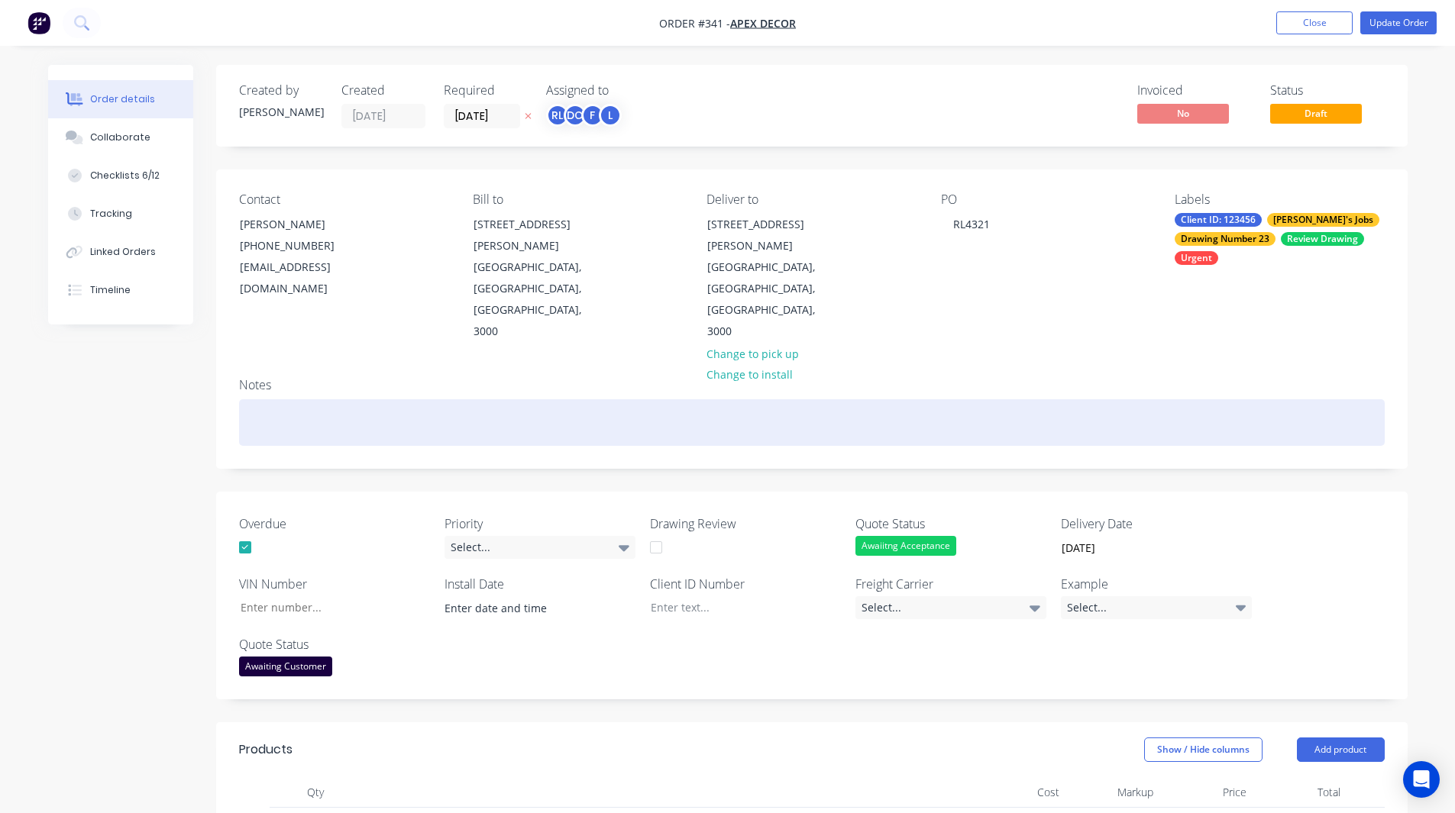
click at [274, 399] on div at bounding box center [812, 422] width 1146 height 47
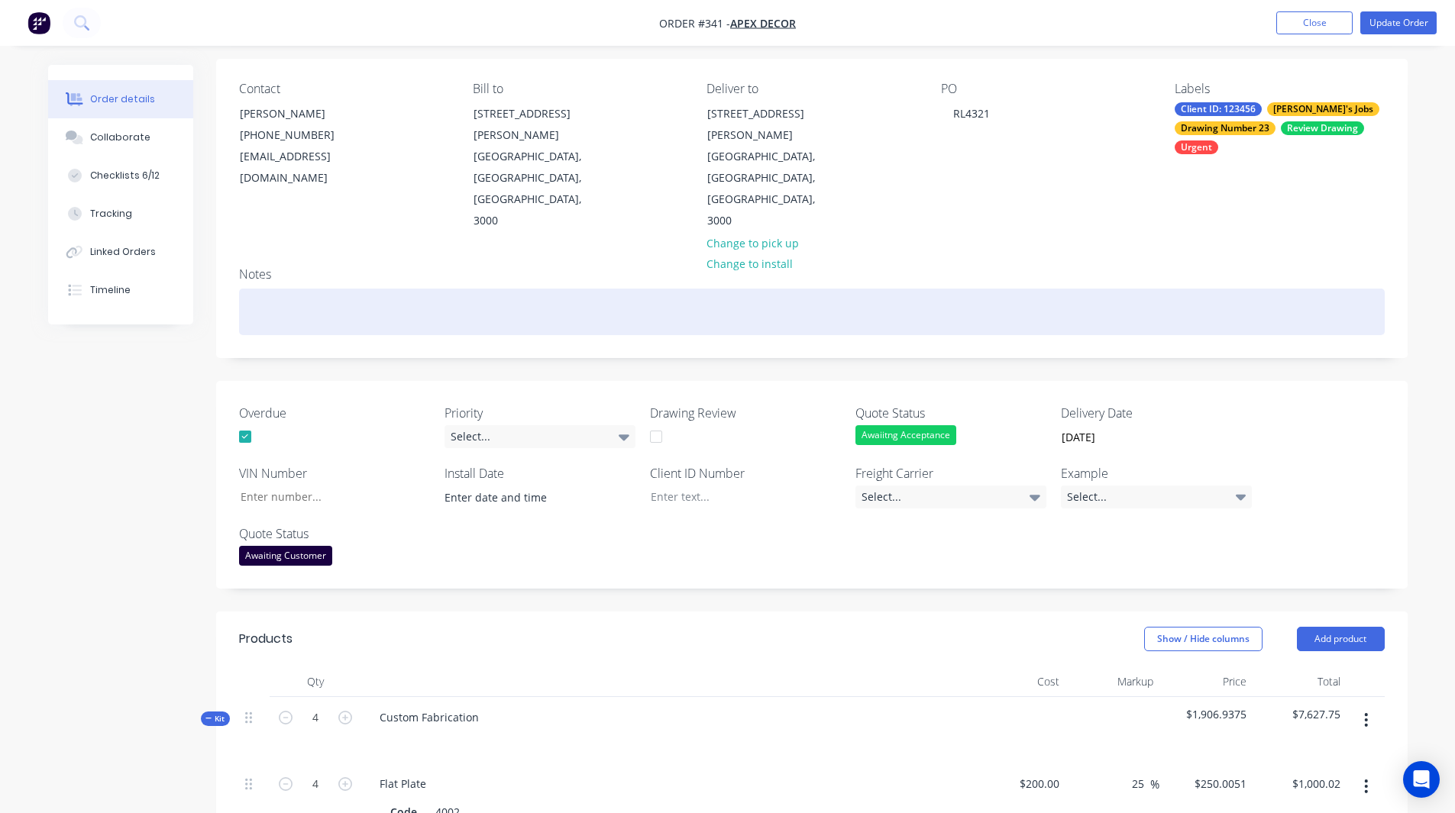
scroll to position [82, 0]
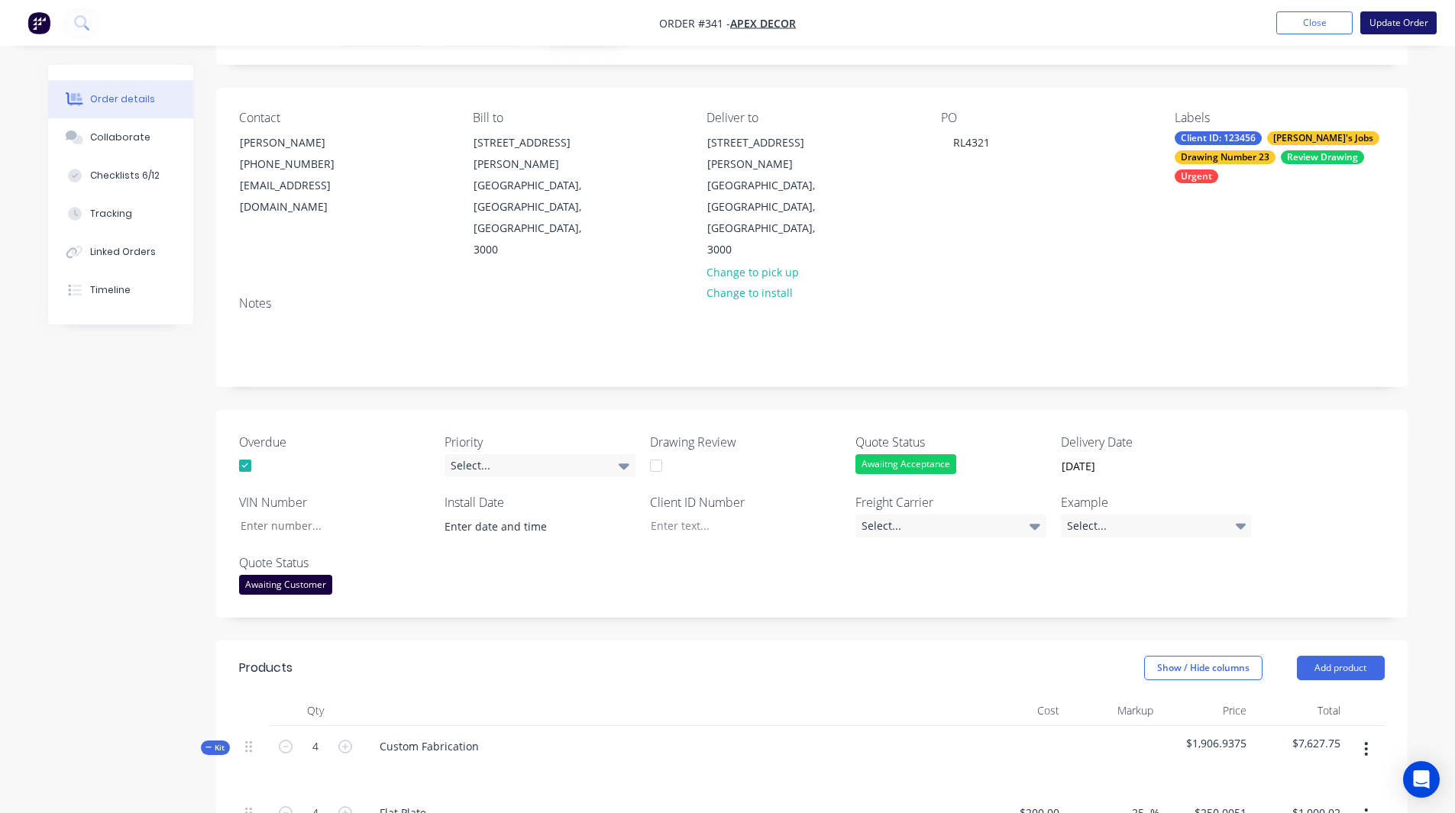
drag, startPoint x: 1371, startPoint y: 27, endPoint x: 1403, endPoint y: 15, distance: 34.1
click at [1403, 15] on button "Update Order" at bounding box center [1398, 22] width 76 height 23
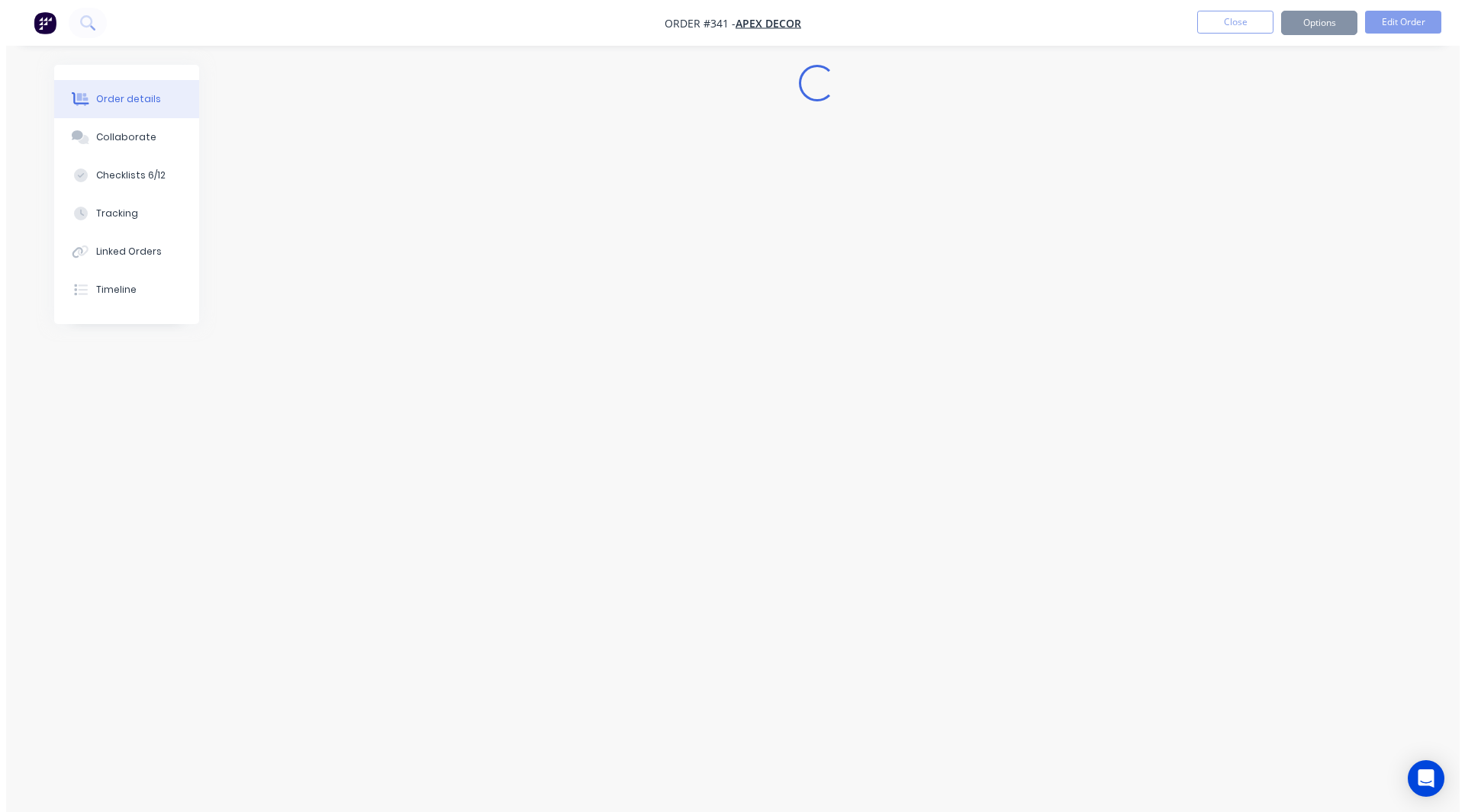
scroll to position [0, 0]
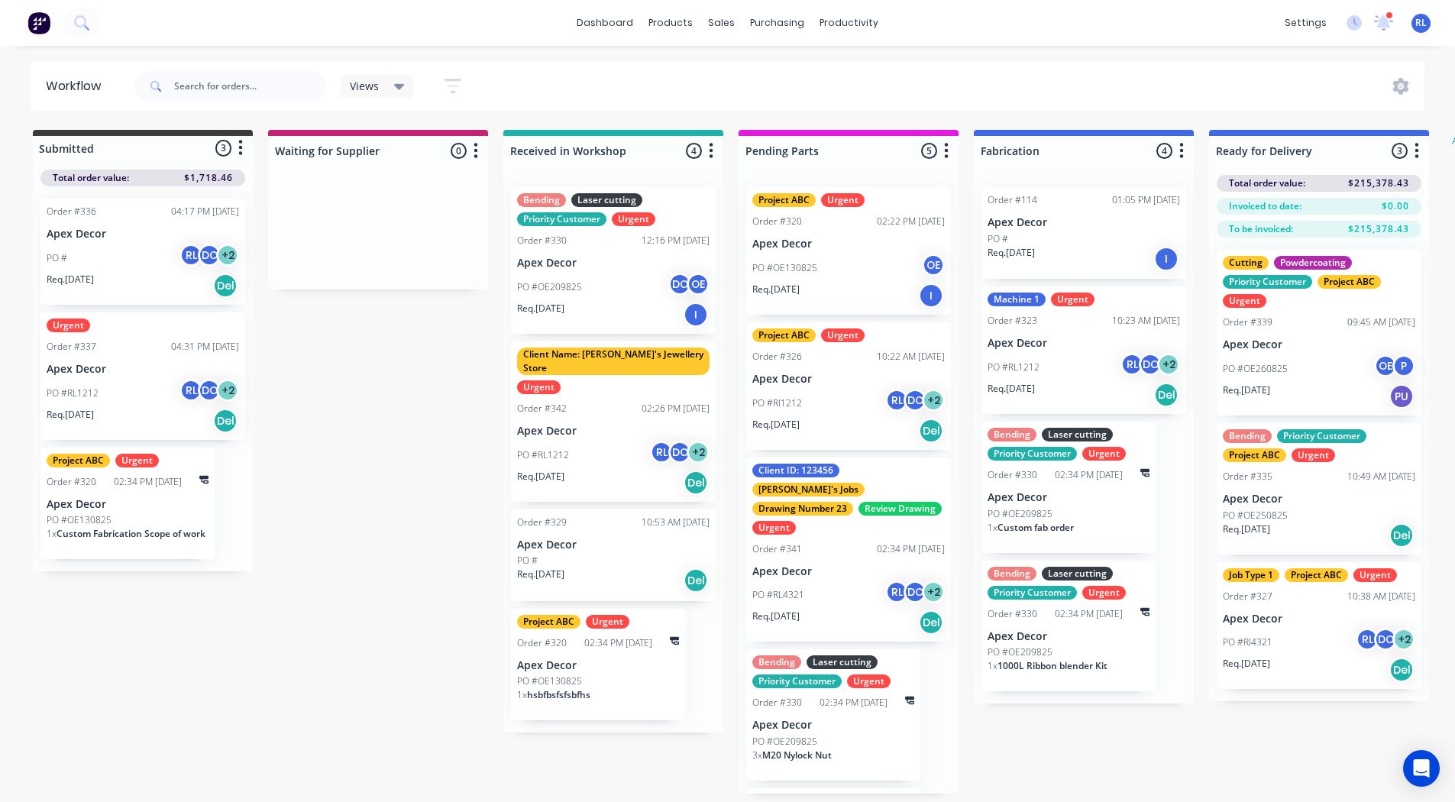
click at [804, 544] on div "Client ID: 123456 [PERSON_NAME]'s Jobs Drawing Number 23 Review Drawing Urgent …" at bounding box center [848, 549] width 205 height 185
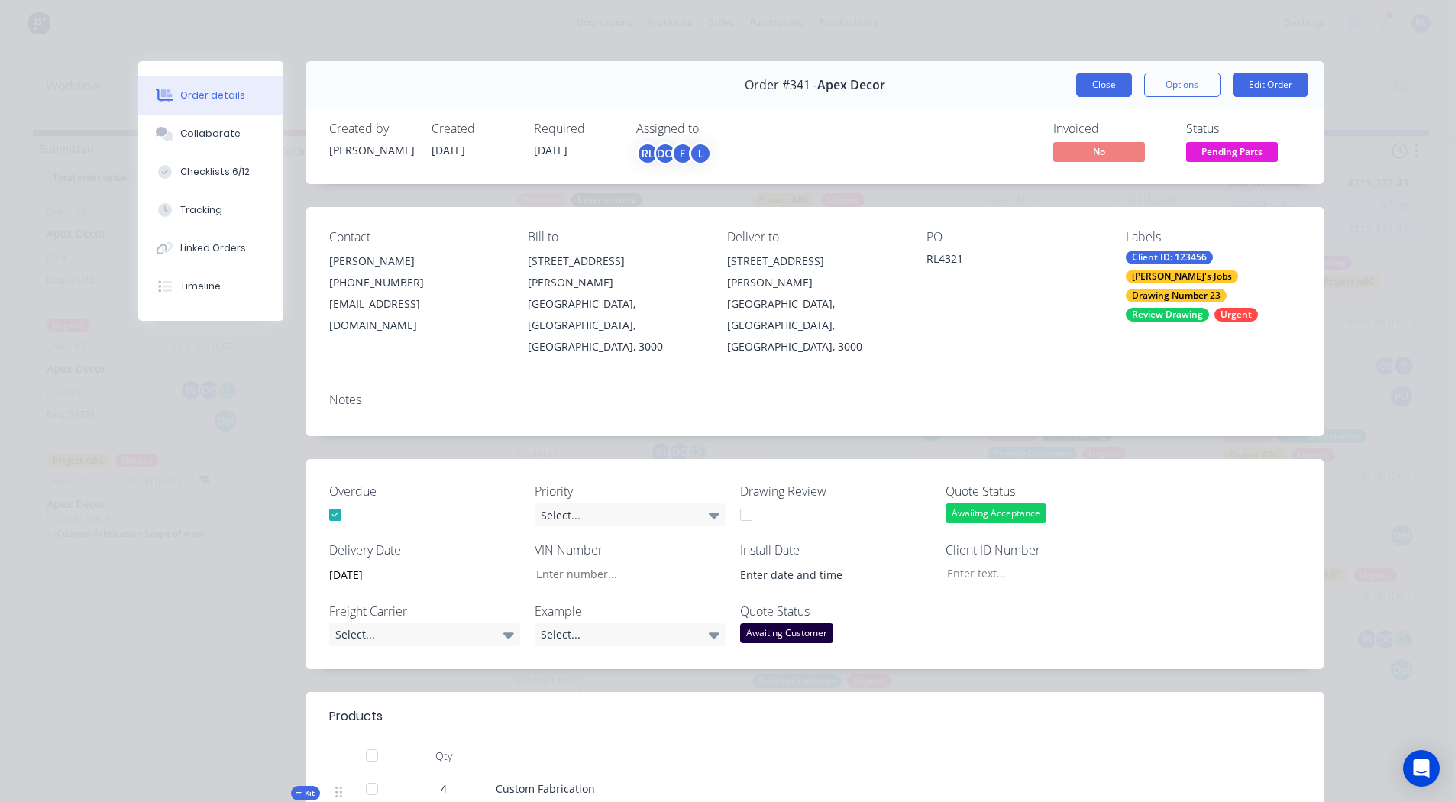
drag, startPoint x: 1101, startPoint y: 95, endPoint x: 1095, endPoint y: 83, distance: 13.0
click at [1095, 83] on button "Close" at bounding box center [1104, 85] width 56 height 24
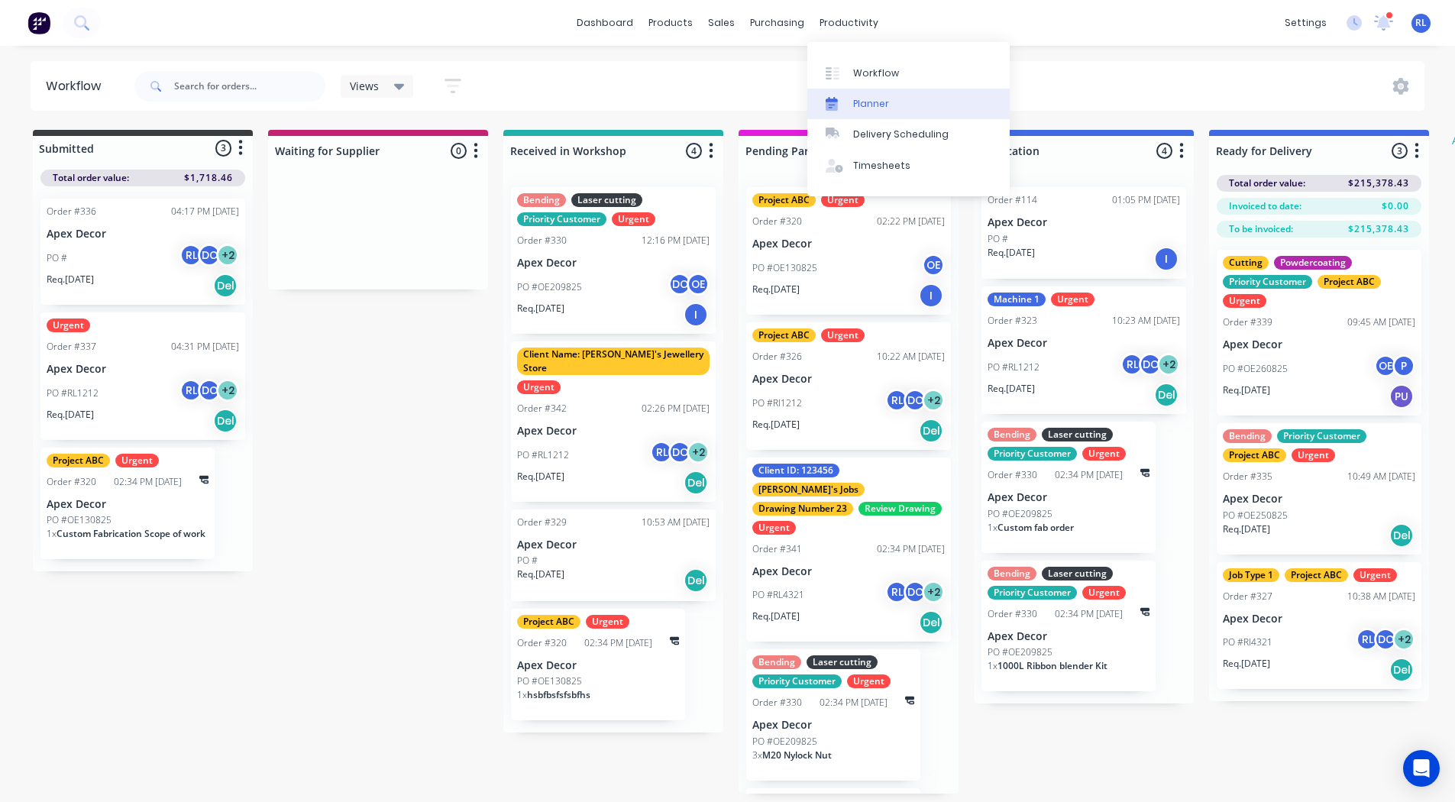
click at [888, 100] on link "Planner" at bounding box center [908, 104] width 202 height 31
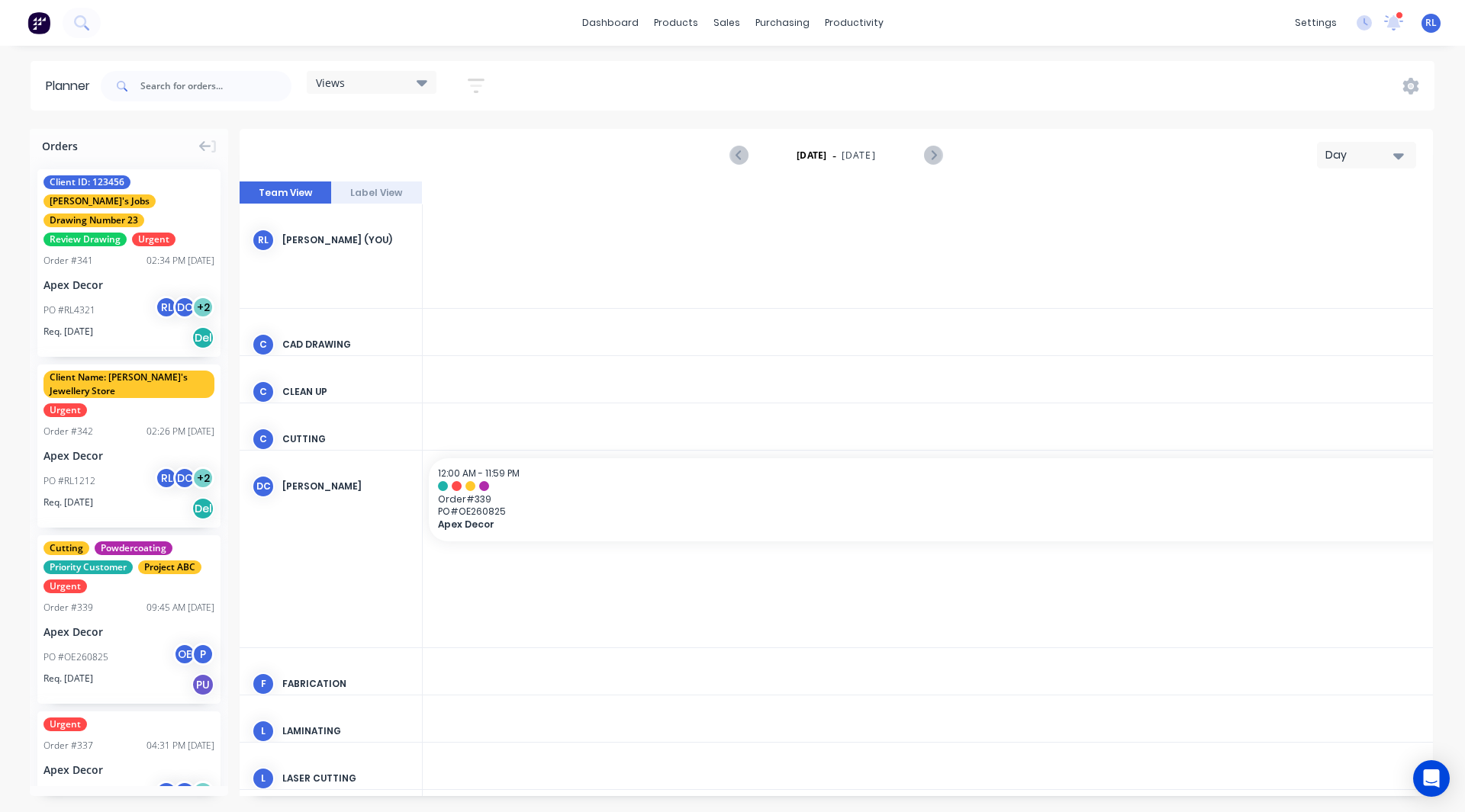
scroll to position [0, 3420]
click at [1359, 156] on div "Day" at bounding box center [1361, 155] width 70 height 16
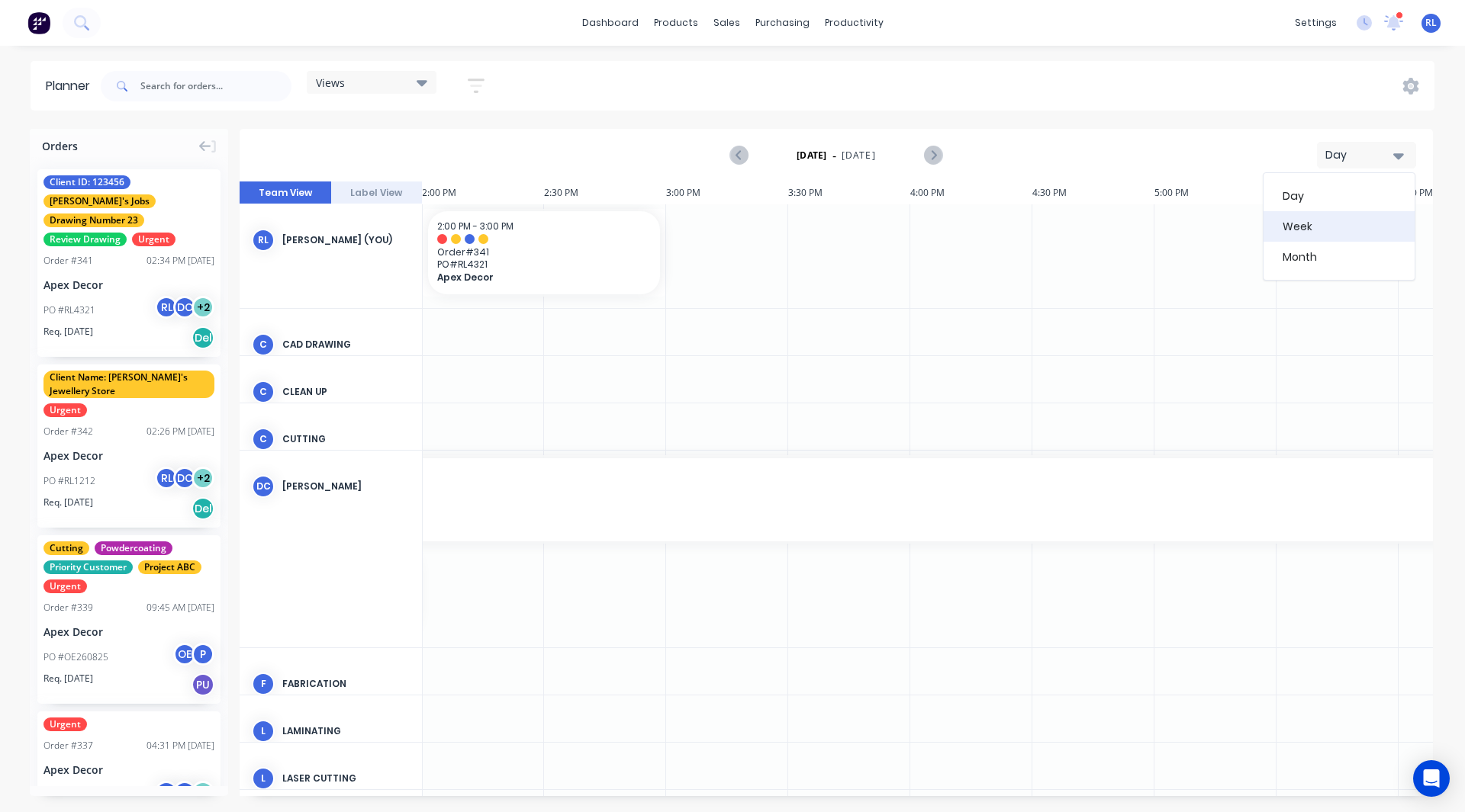
click at [1335, 225] on div "Week" at bounding box center [1339, 227] width 151 height 31
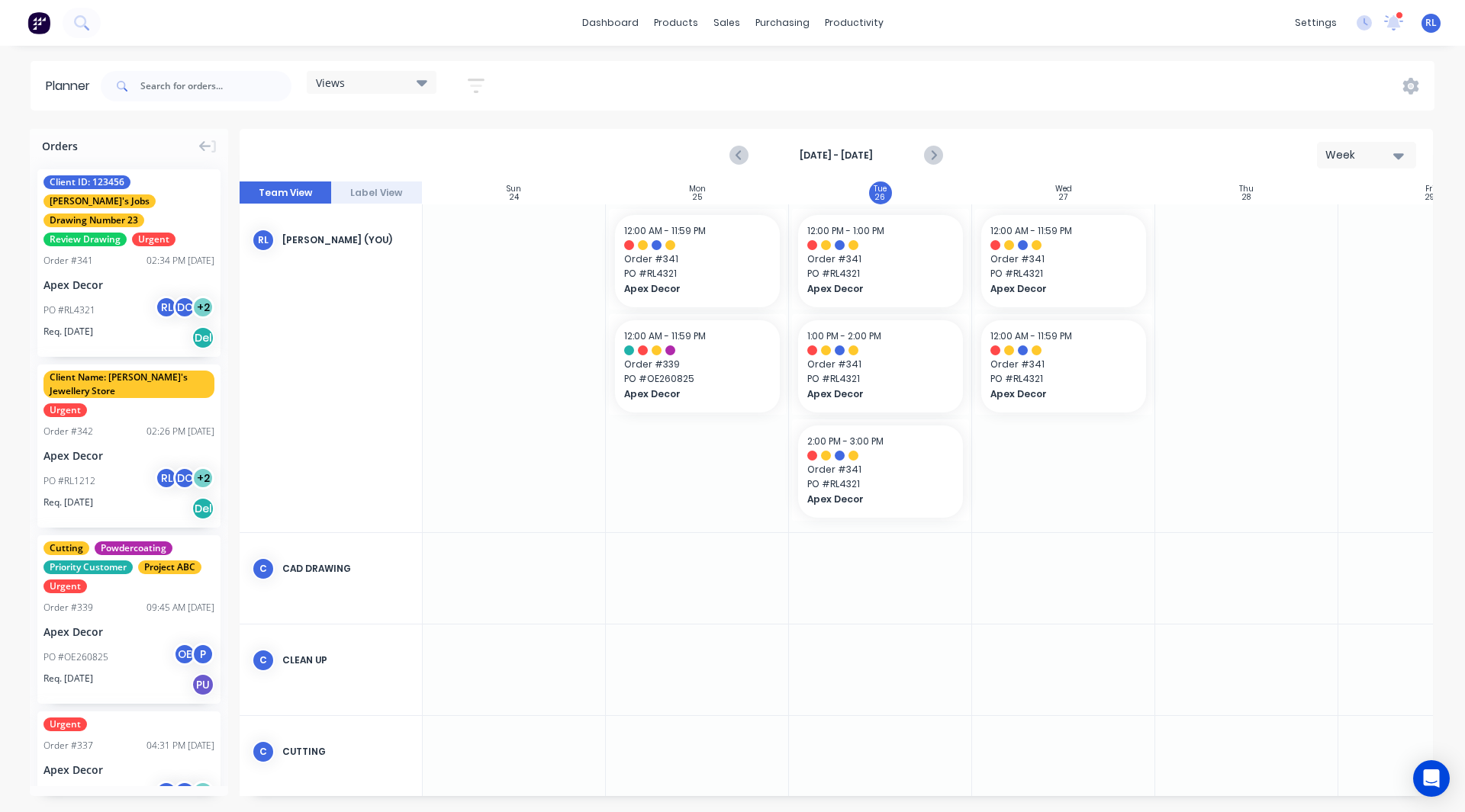
scroll to position [0, 1]
drag, startPoint x: 98, startPoint y: 273, endPoint x: 692, endPoint y: 483, distance: 630.0
drag, startPoint x: 784, startPoint y: 468, endPoint x: 848, endPoint y: 467, distance: 64.0
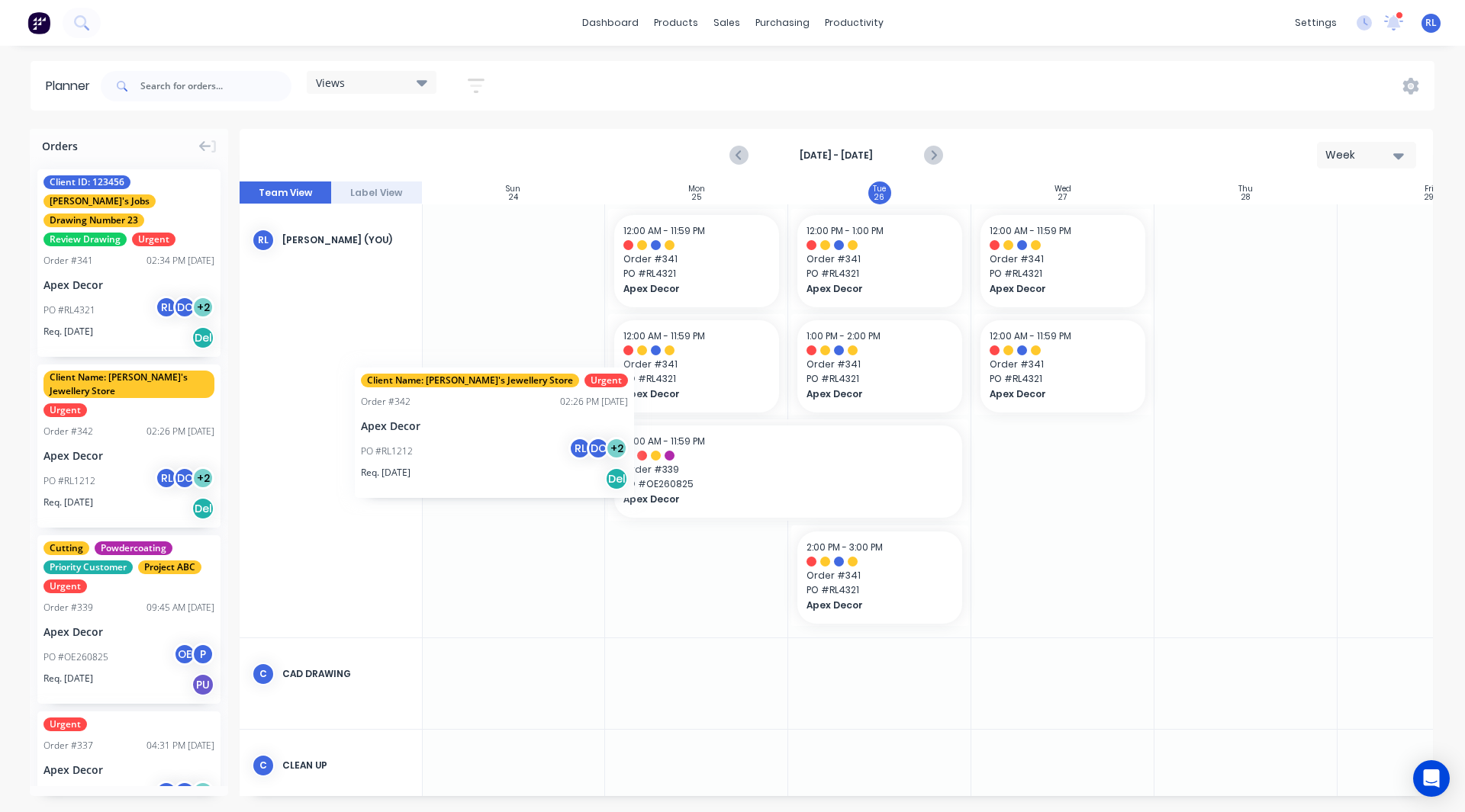
scroll to position [0, 0]
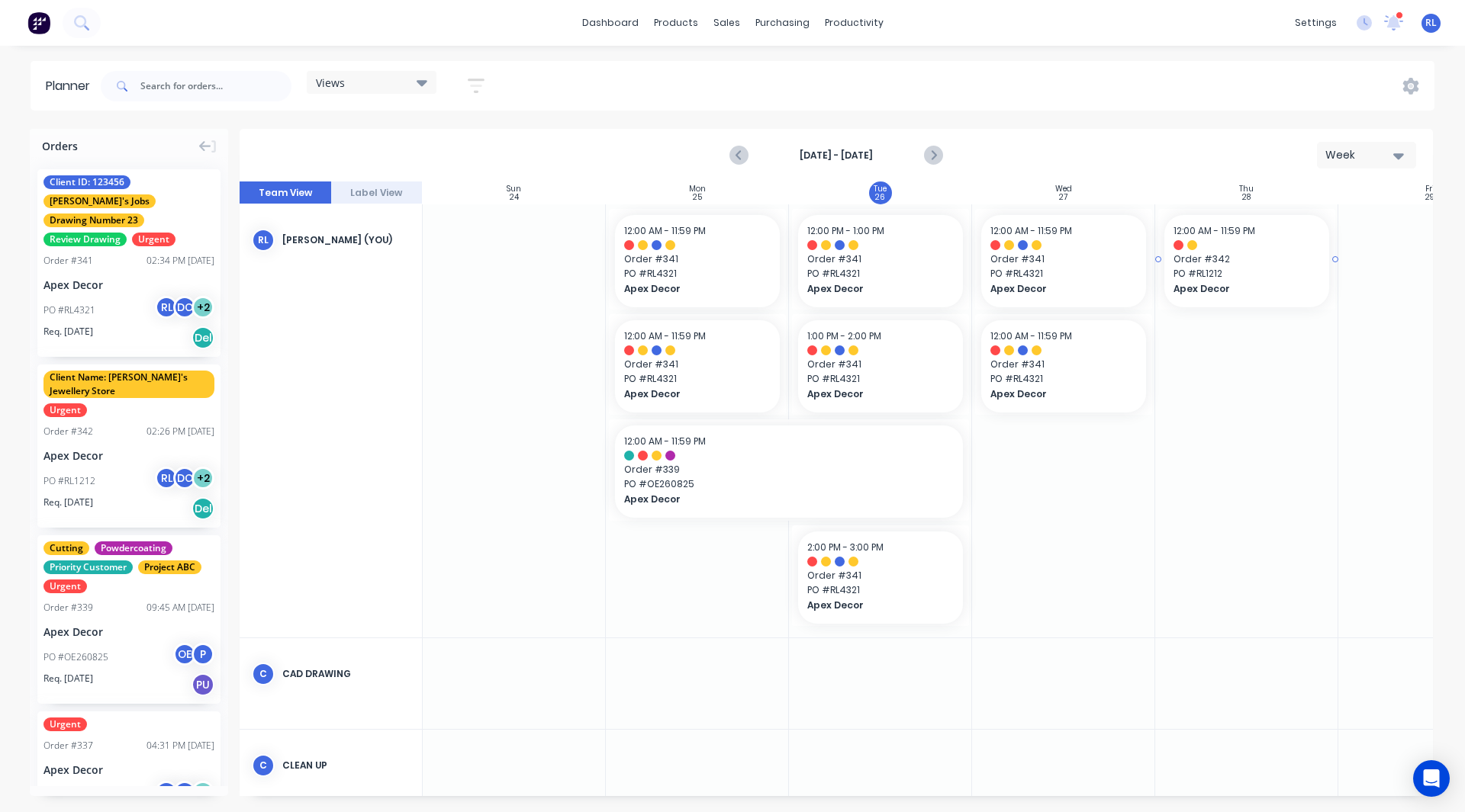
drag, startPoint x: 156, startPoint y: 390, endPoint x: 1184, endPoint y: 288, distance: 1033.0
drag, startPoint x: 113, startPoint y: 252, endPoint x: 1185, endPoint y: 360, distance: 1077.4
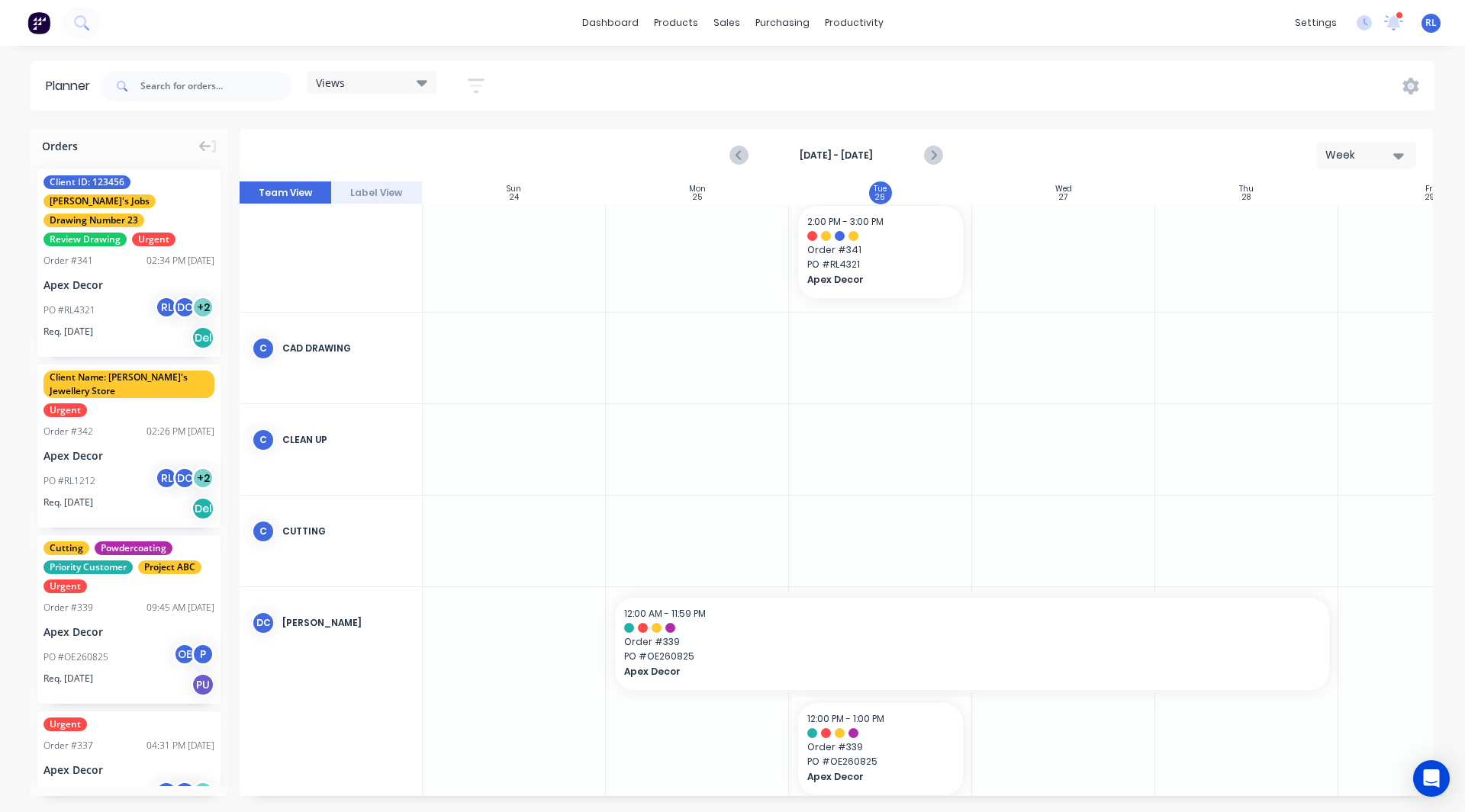
scroll to position [327, 0]
click at [355, 619] on div "[PERSON_NAME]" at bounding box center [347, 622] width 128 height 14
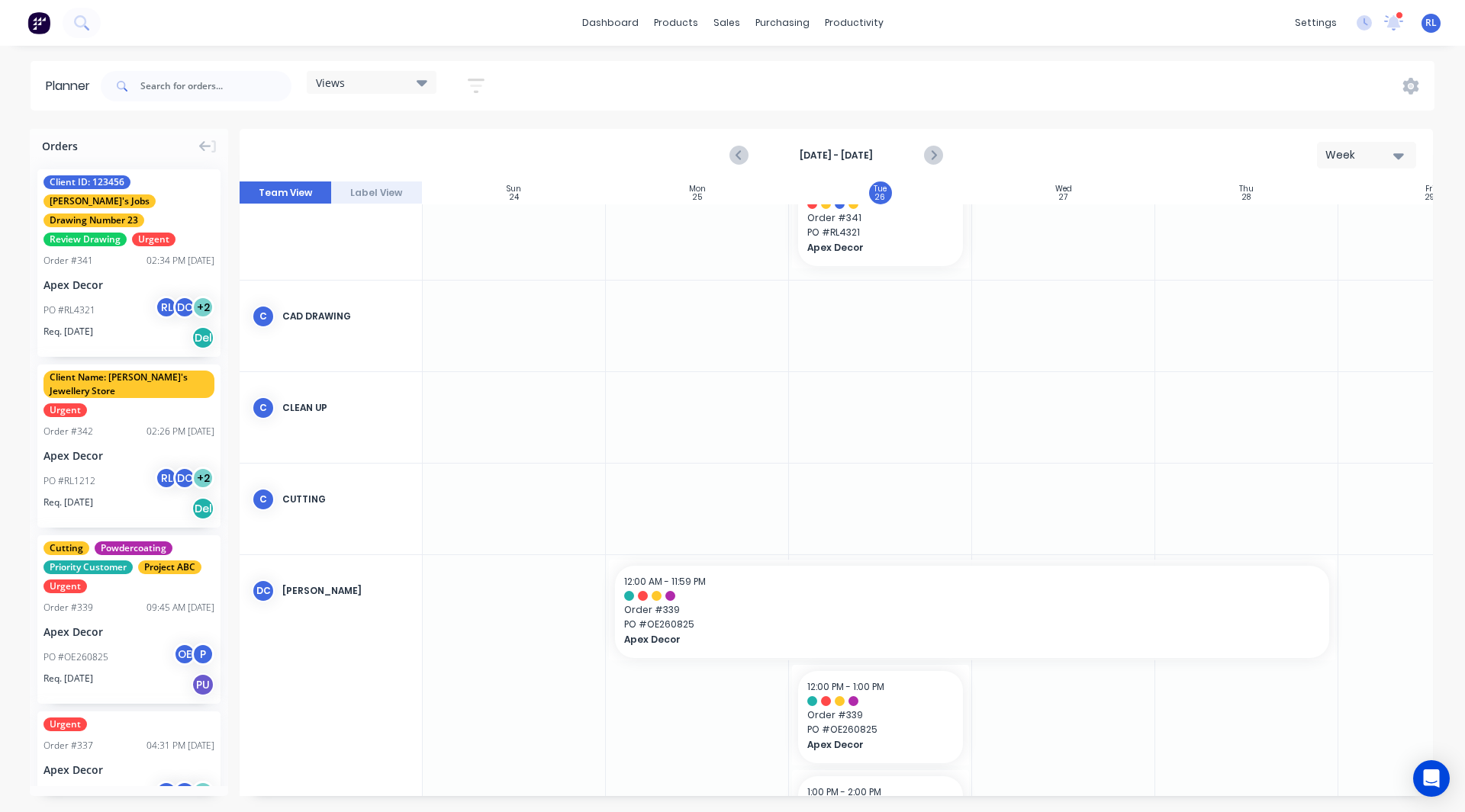
scroll to position [359, 0]
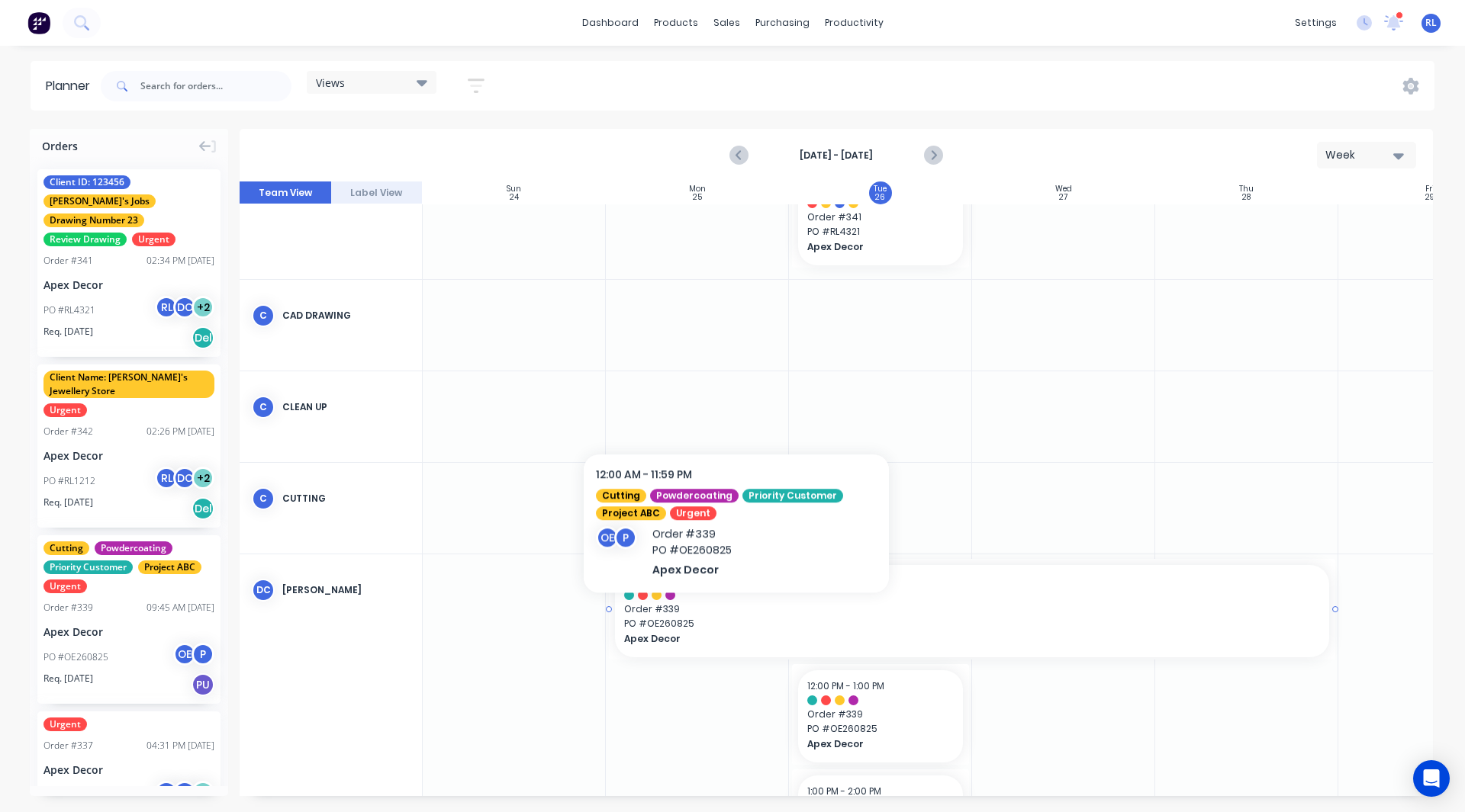
click at [736, 618] on span "PO # OE260825" at bounding box center [972, 624] width 697 height 14
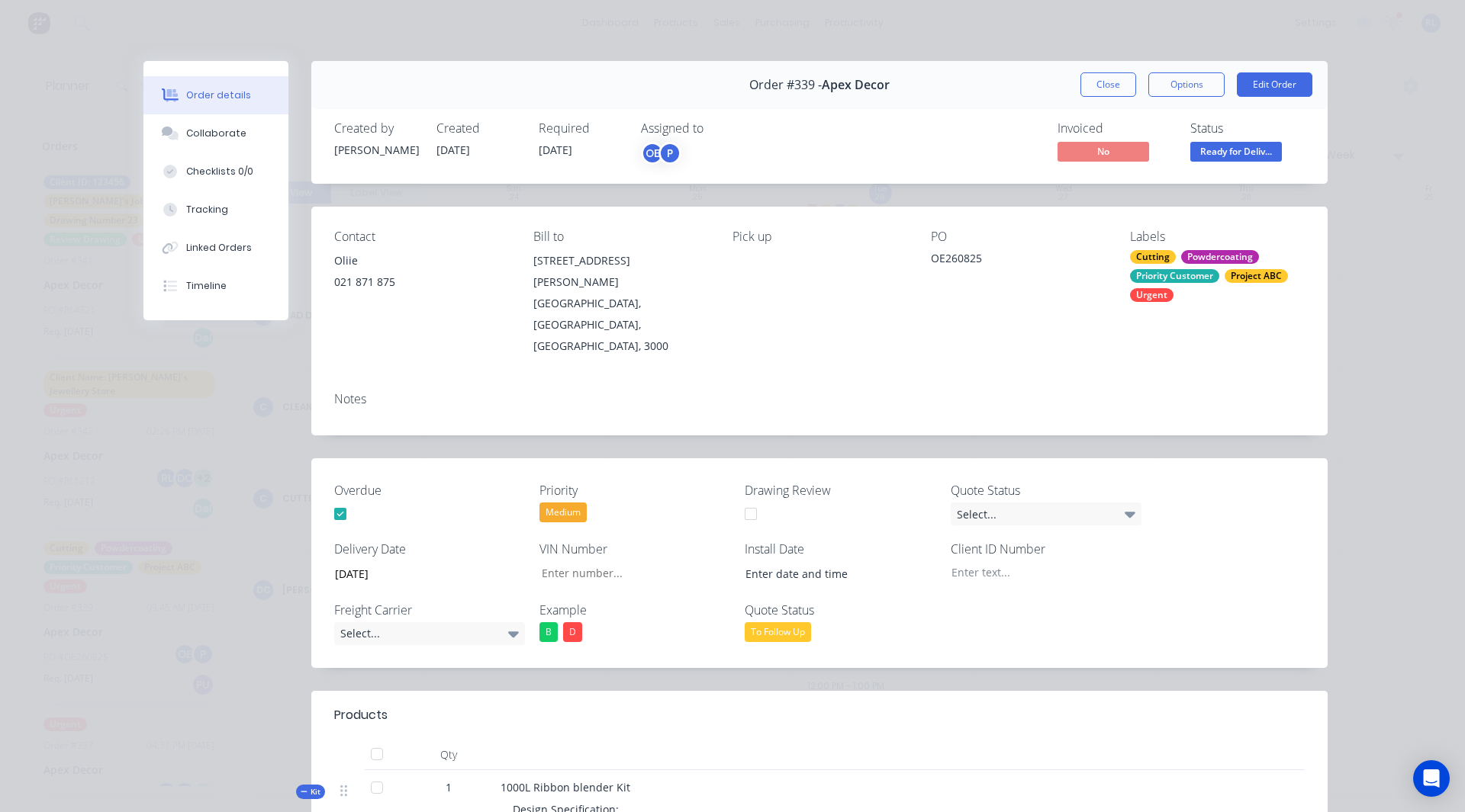
type input "1,234"
click at [1174, 279] on div "Priority Customer" at bounding box center [1174, 277] width 89 height 14
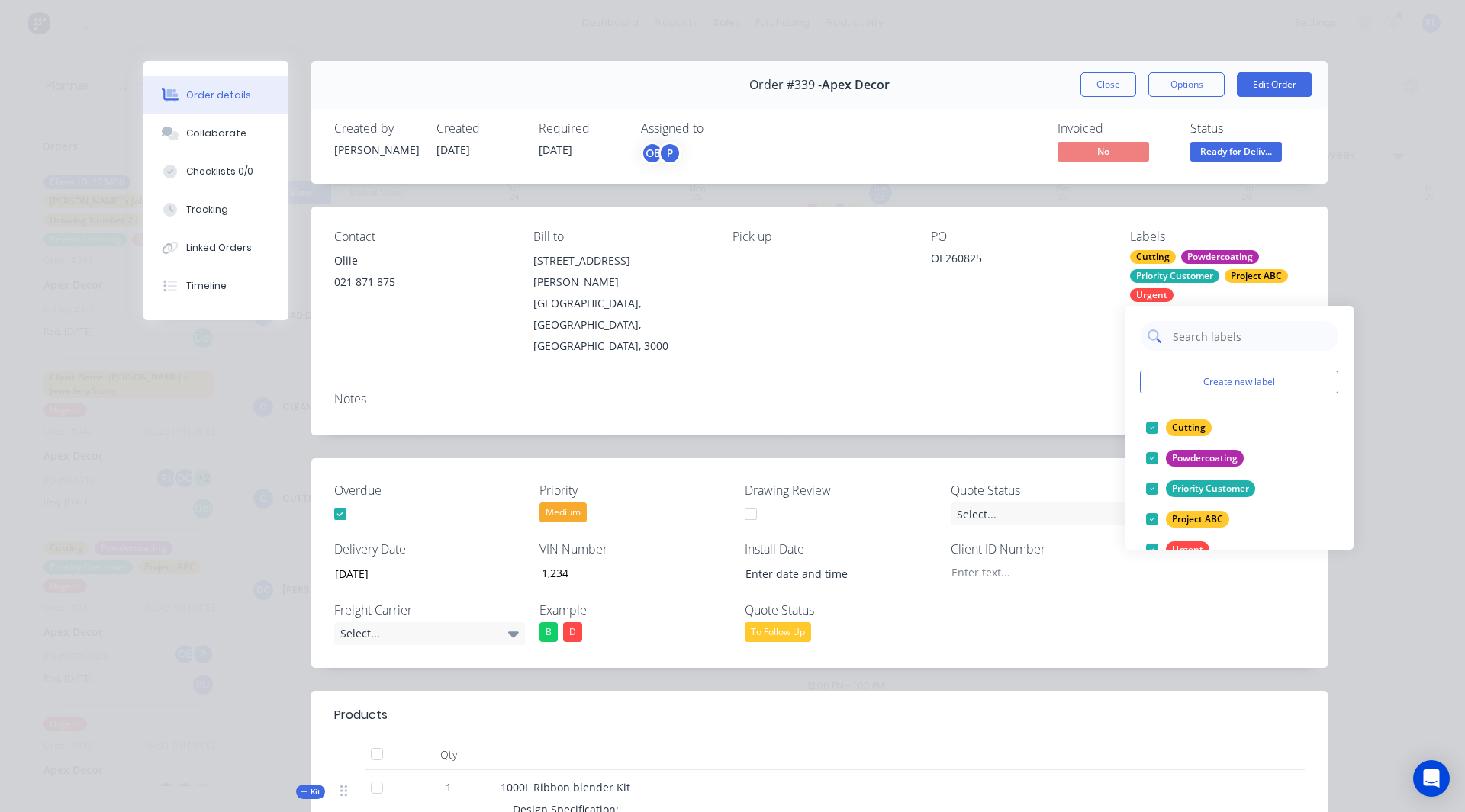
click at [1200, 335] on input "text" at bounding box center [1251, 337] width 160 height 31
click at [1195, 391] on button "Create new label" at bounding box center [1239, 382] width 199 height 23
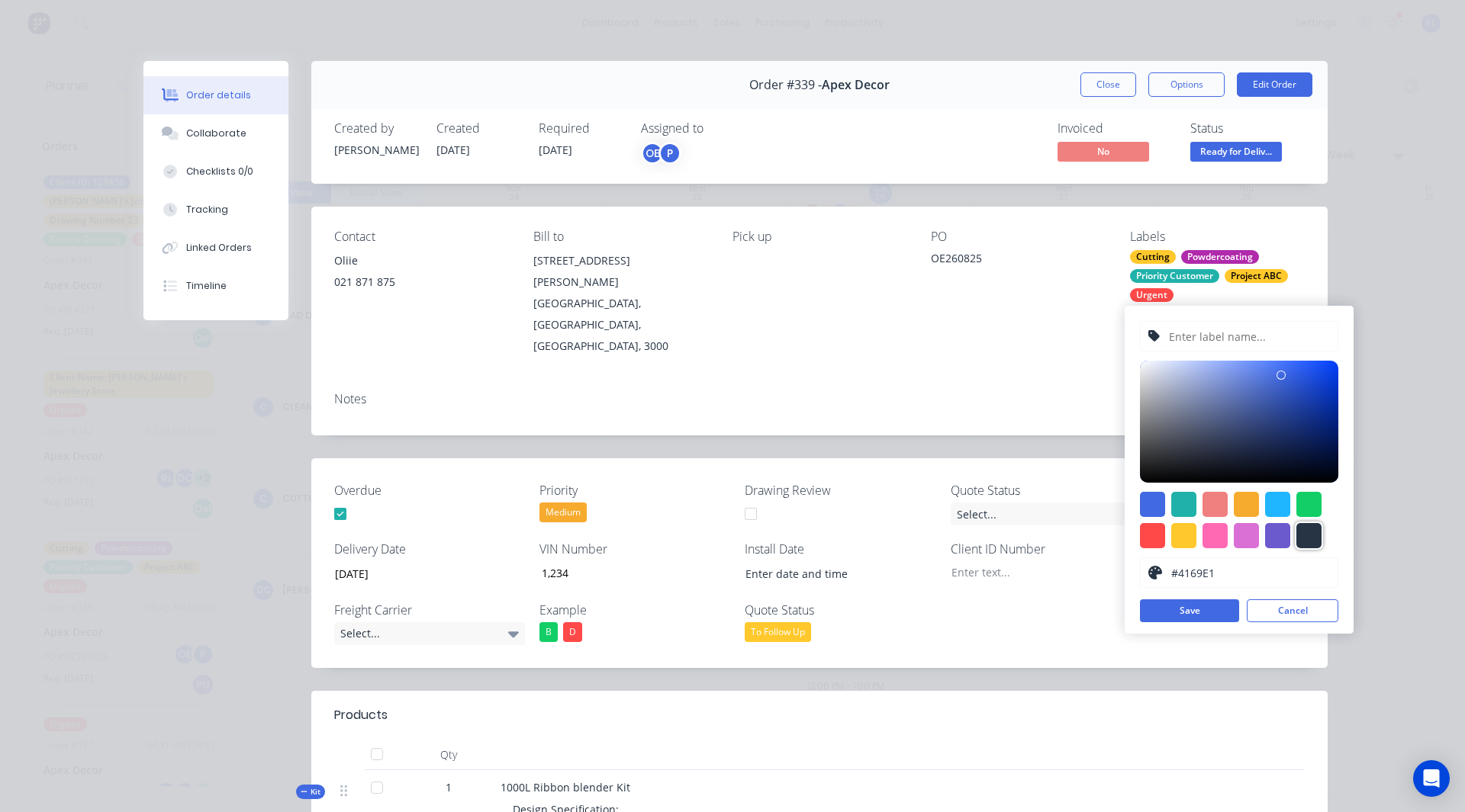
drag, startPoint x: 1282, startPoint y: 532, endPoint x: 1303, endPoint y: 533, distance: 21.0
drag, startPoint x: 1303, startPoint y: 533, endPoint x: 1318, endPoint y: 535, distance: 15.1
click at [1318, 535] on div at bounding box center [1309, 535] width 25 height 25
type input "#273444"
click at [1194, 342] on input "text" at bounding box center [1249, 336] width 163 height 29
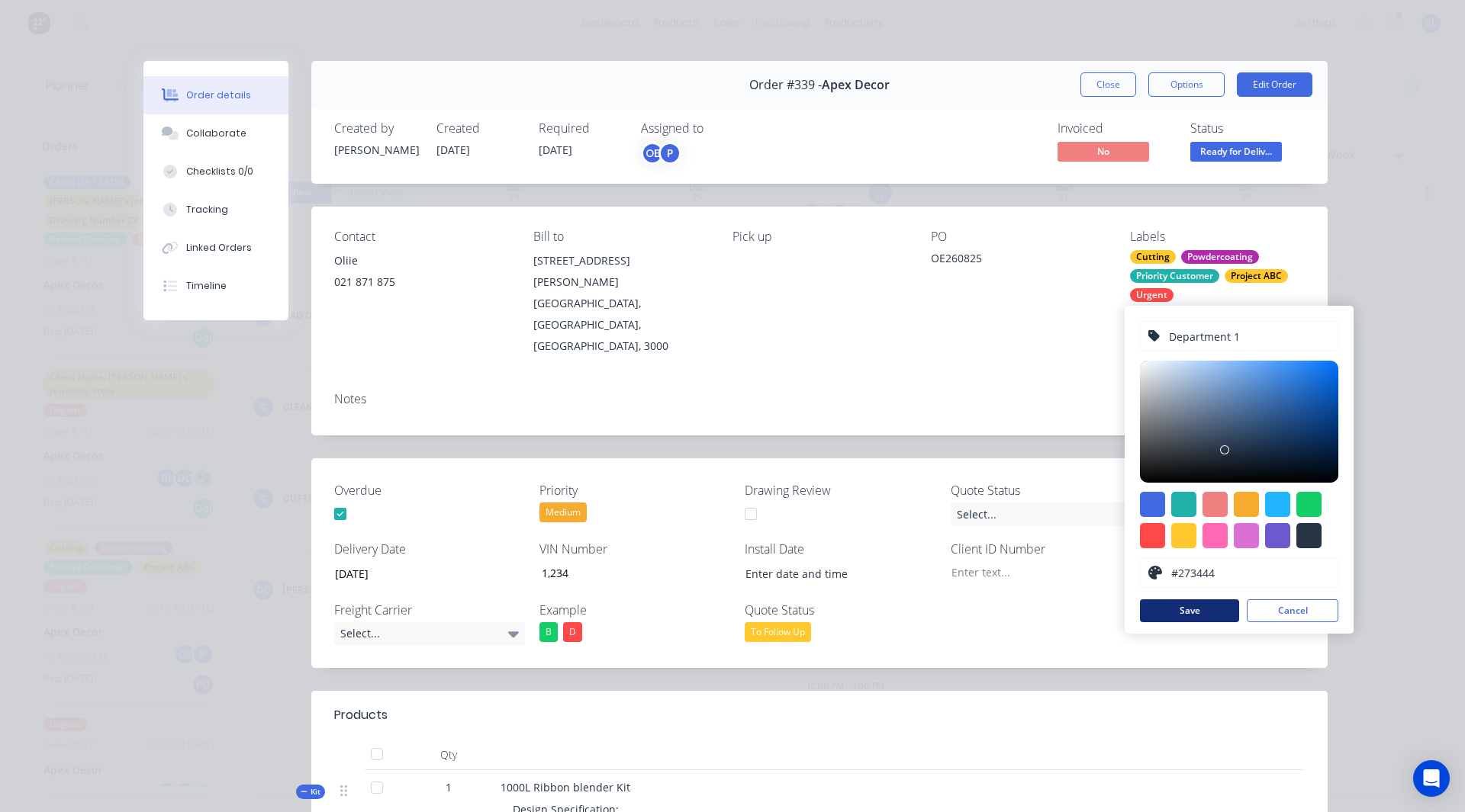
type input "Department 1"
click at [1188, 610] on button "Save" at bounding box center [1189, 610] width 99 height 23
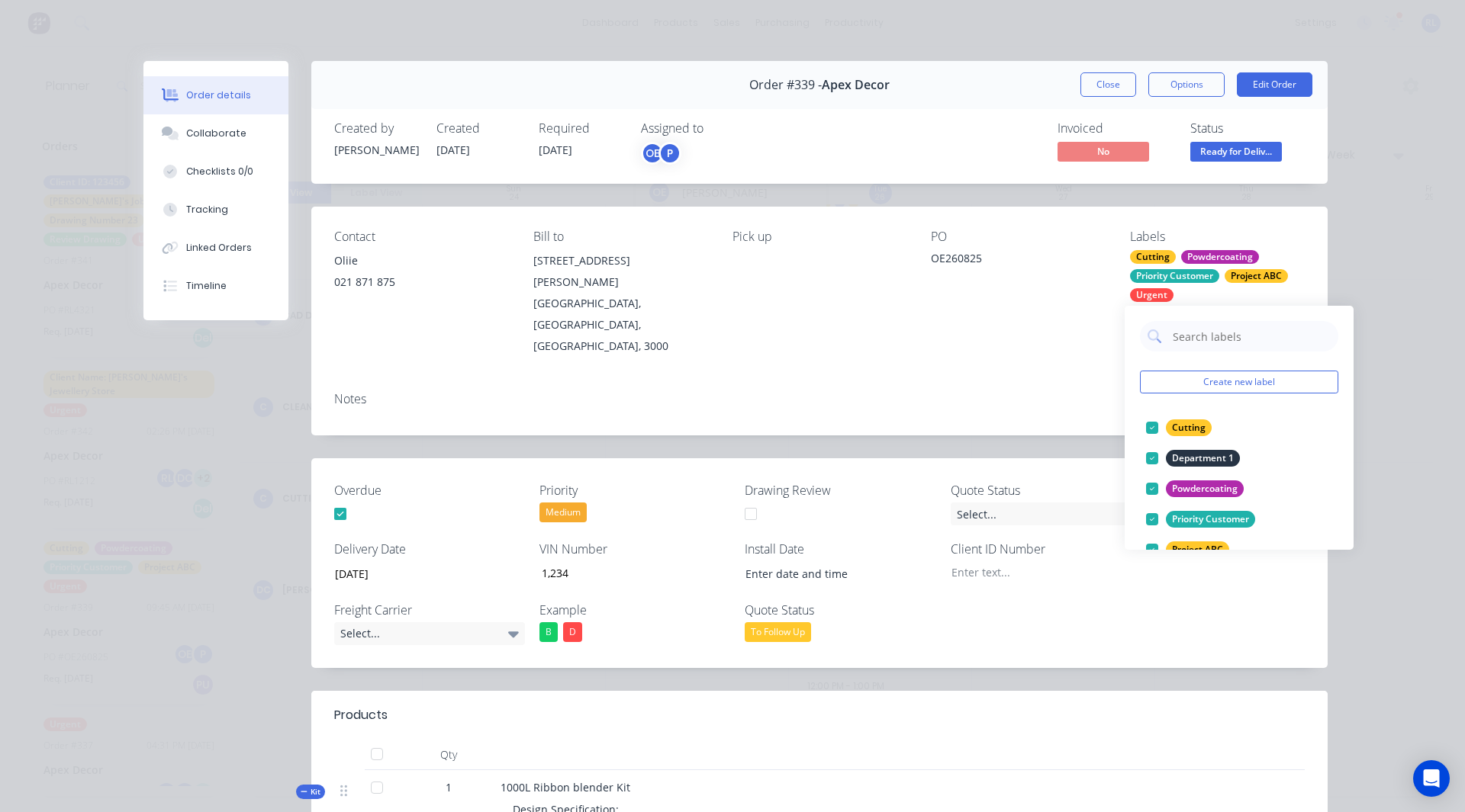
click at [651, 157] on div "OE" at bounding box center [653, 153] width 23 height 23
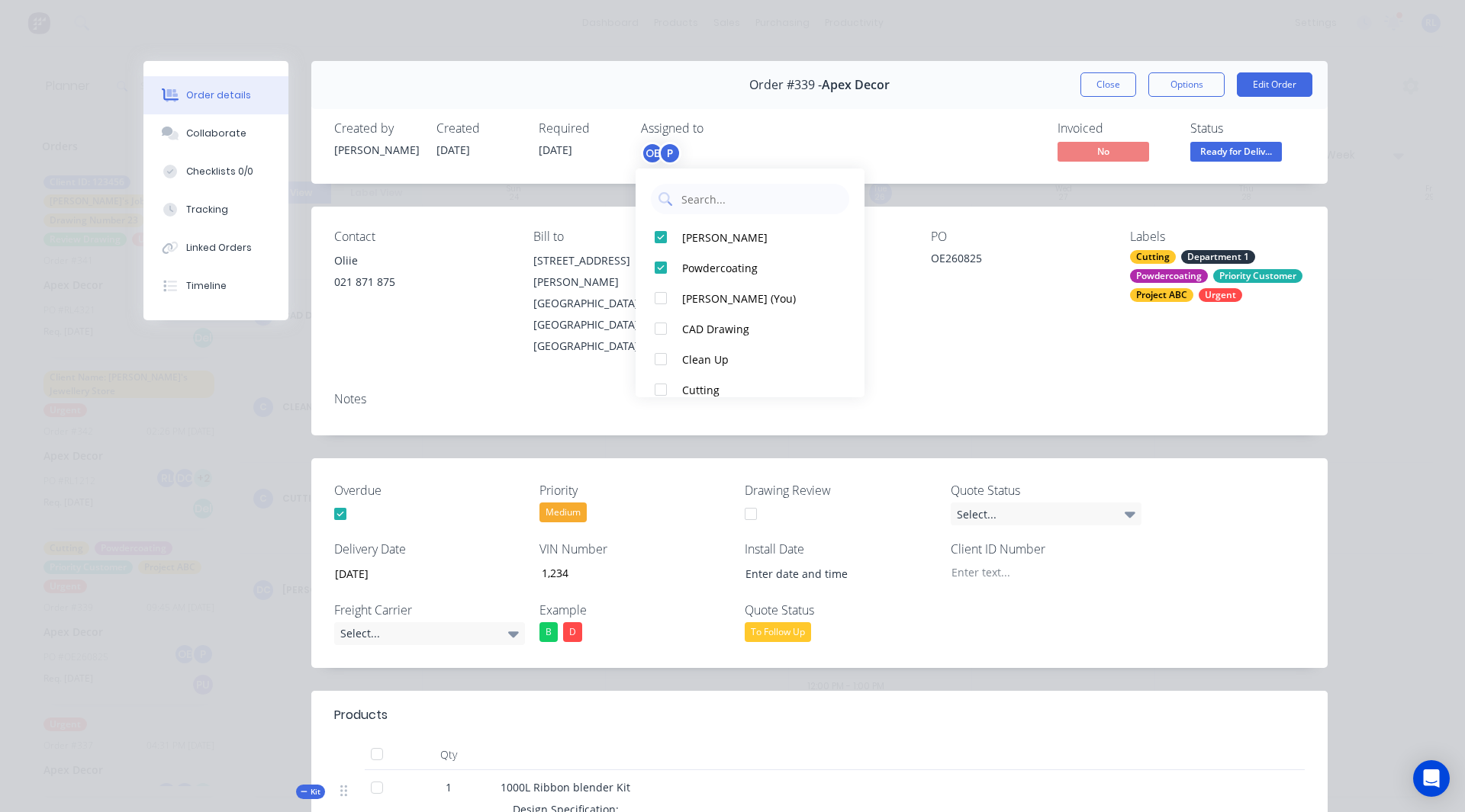
click at [932, 211] on div "Contact Oliie [PHONE_NUMBER] Bill to [STREET_ADDRESS][PERSON_NAME] Pick up PO O…" at bounding box center [819, 293] width 1016 height 173
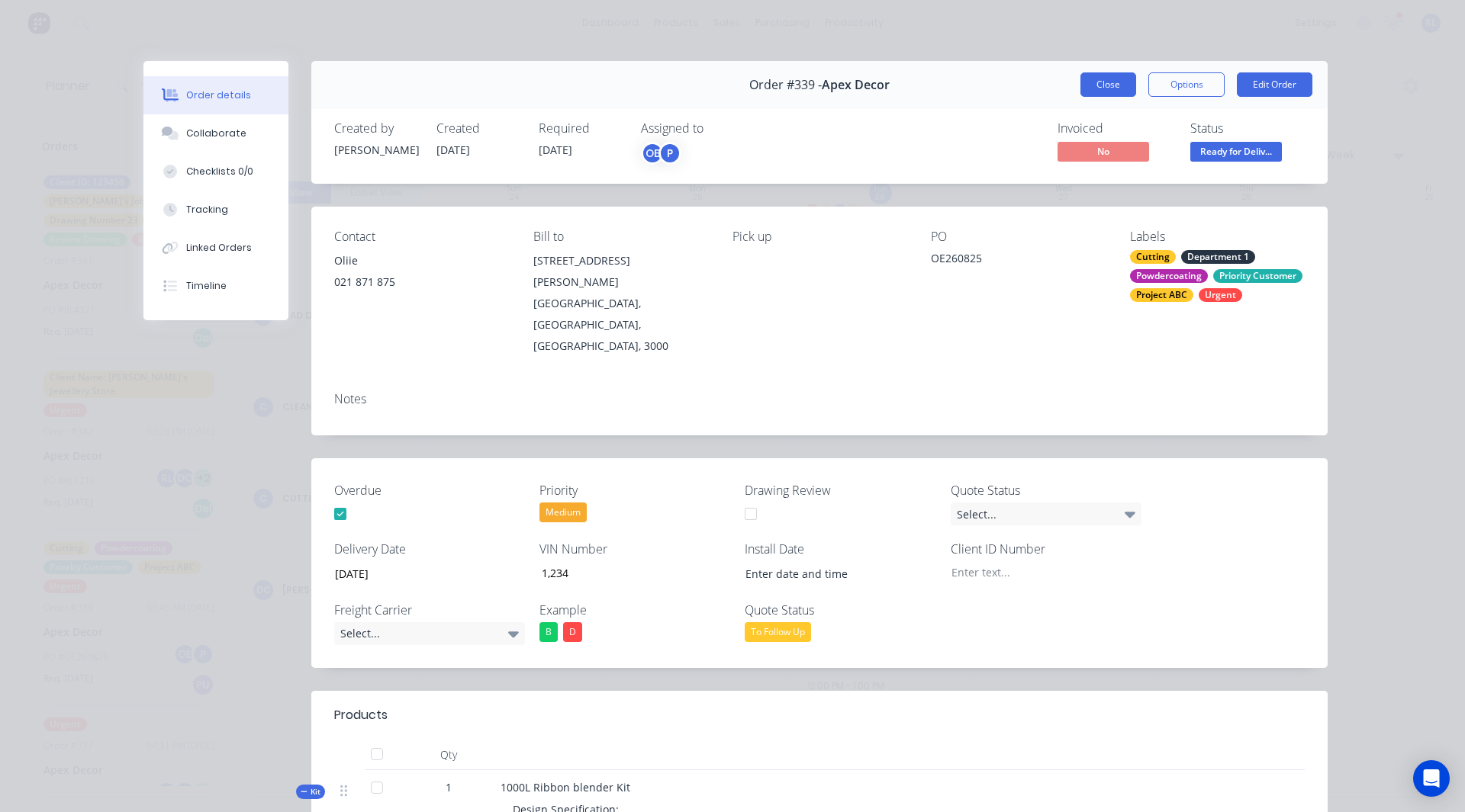
click at [1103, 84] on button "Close" at bounding box center [1108, 85] width 56 height 24
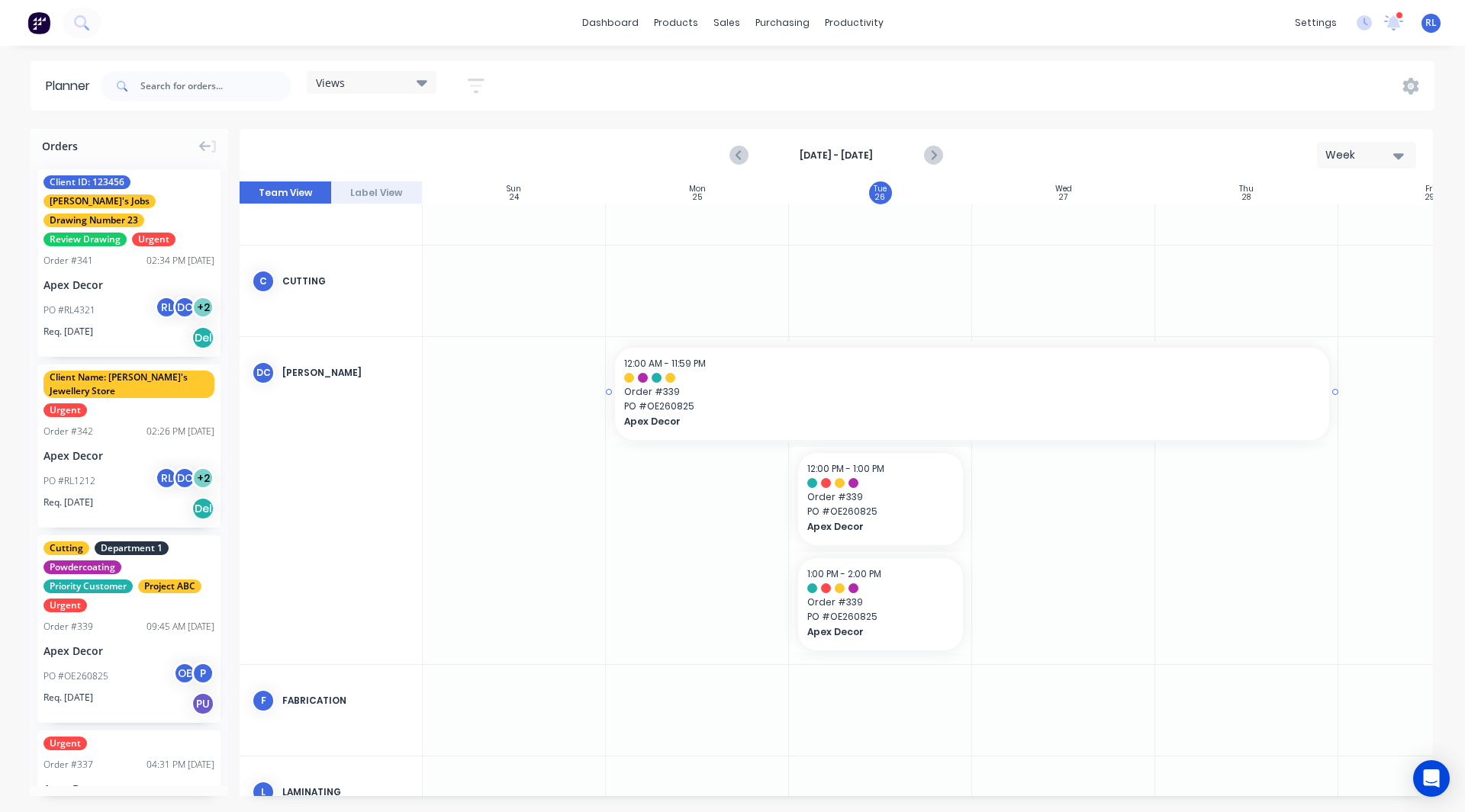
scroll to position [576, 0]
click at [1355, 154] on div "Week" at bounding box center [1361, 155] width 70 height 16
drag, startPoint x: 1333, startPoint y: 240, endPoint x: 1347, endPoint y: 250, distance: 17.2
drag, startPoint x: 1347, startPoint y: 250, endPoint x: 1349, endPoint y: 257, distance: 7.3
click at [1349, 257] on div "Month" at bounding box center [1339, 257] width 151 height 31
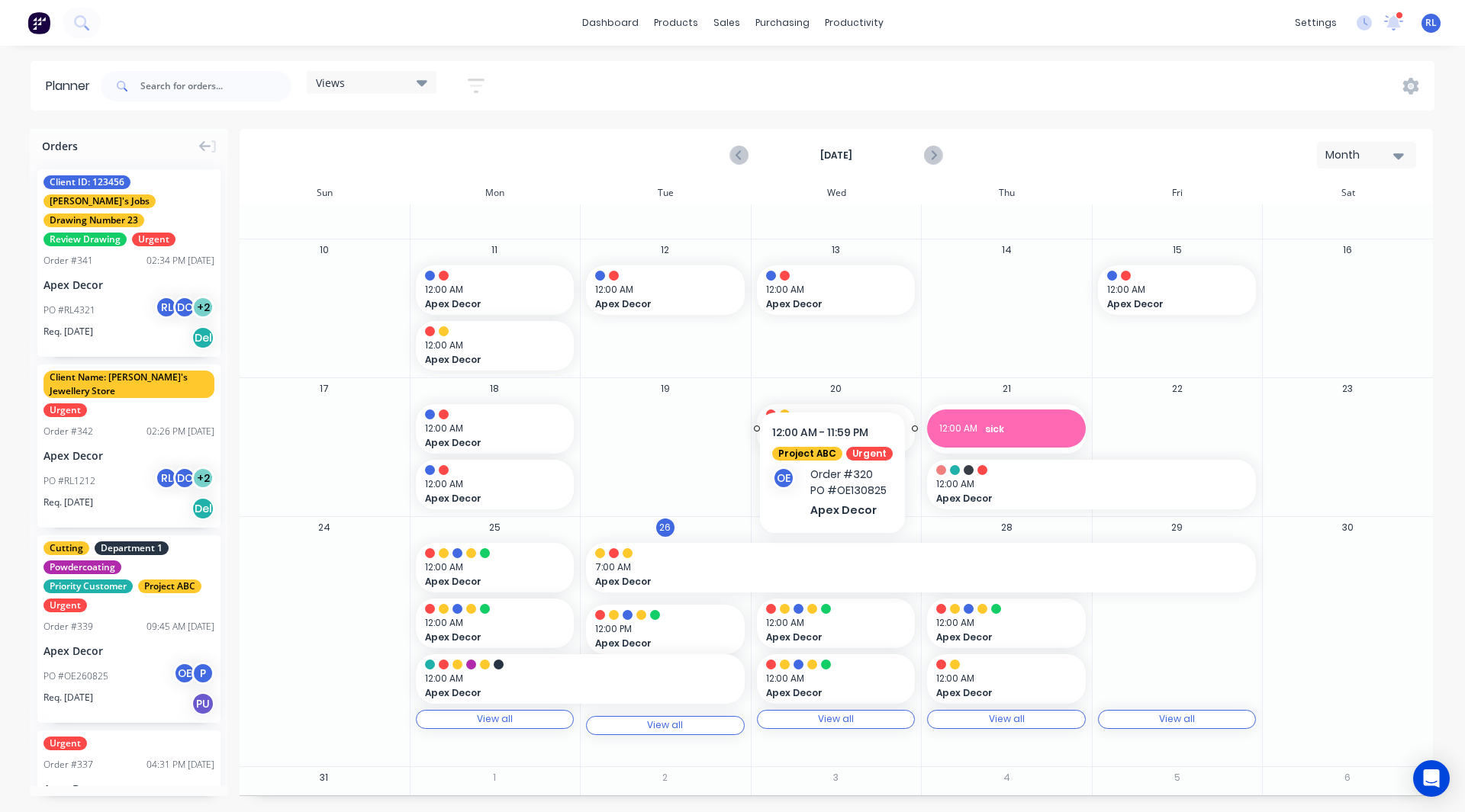
scroll to position [131, 0]
click at [44, 21] on img at bounding box center [38, 22] width 23 height 23
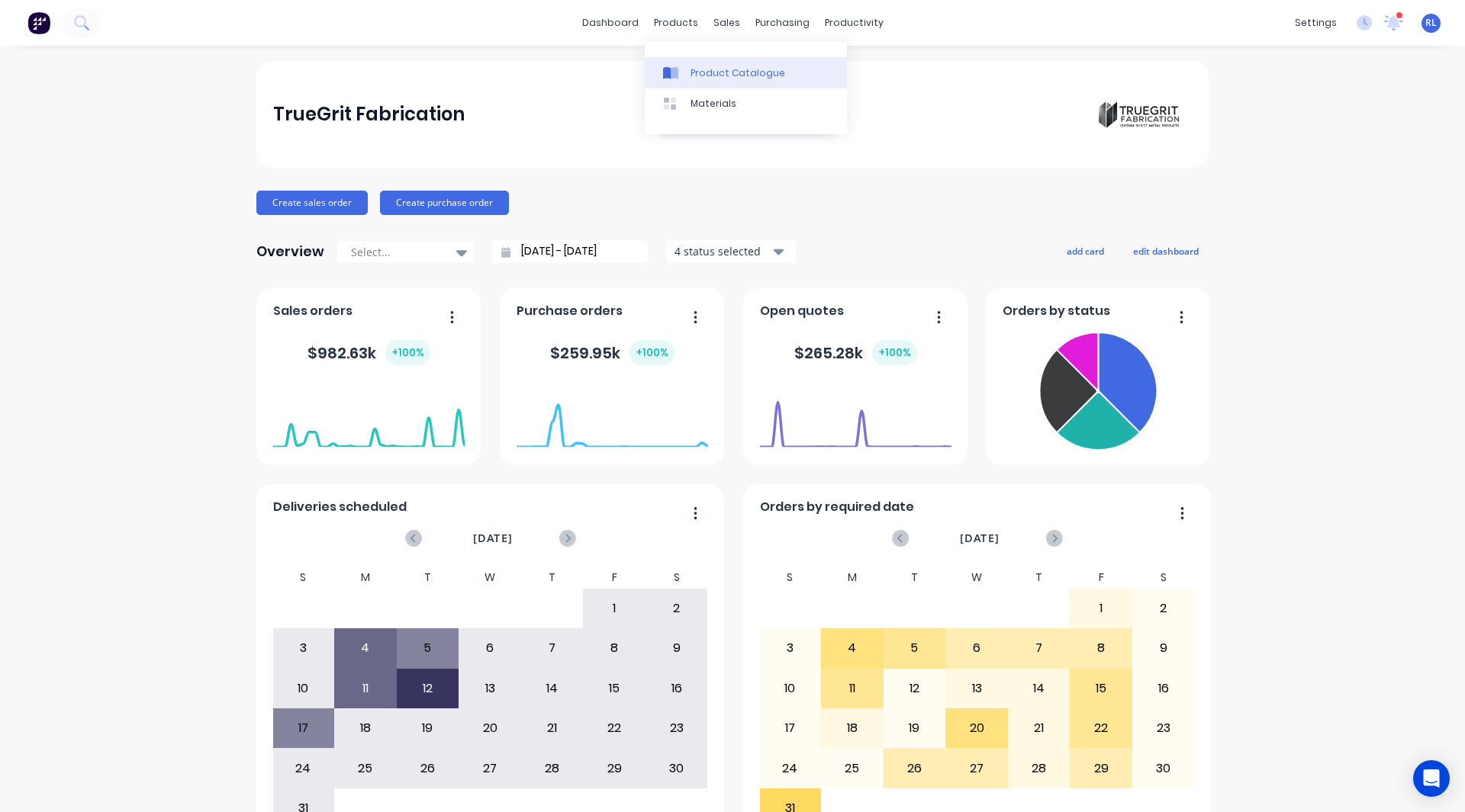
click at [694, 64] on link "Product Catalogue" at bounding box center [745, 72] width 202 height 31
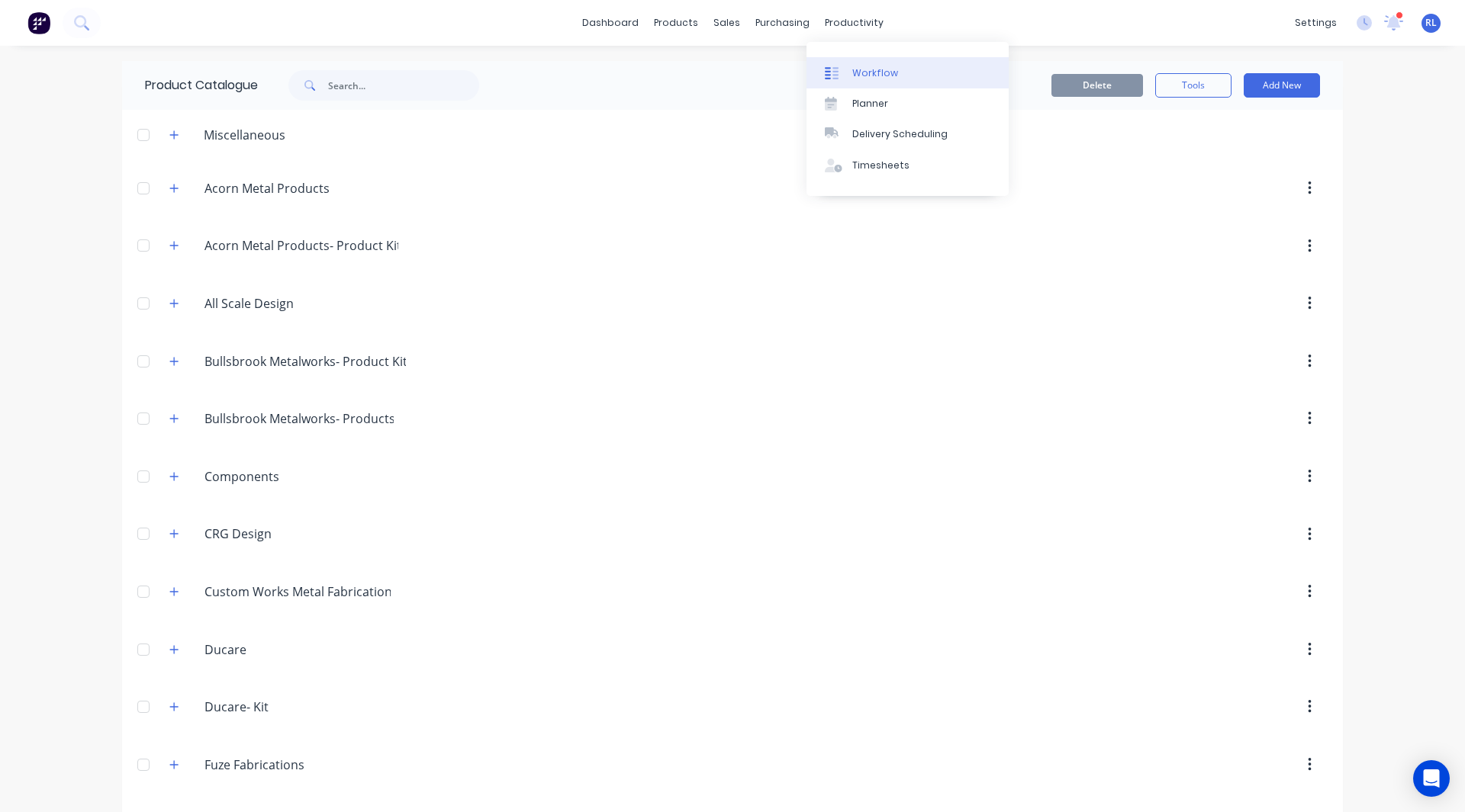
click at [880, 64] on link "Workflow" at bounding box center [907, 72] width 202 height 31
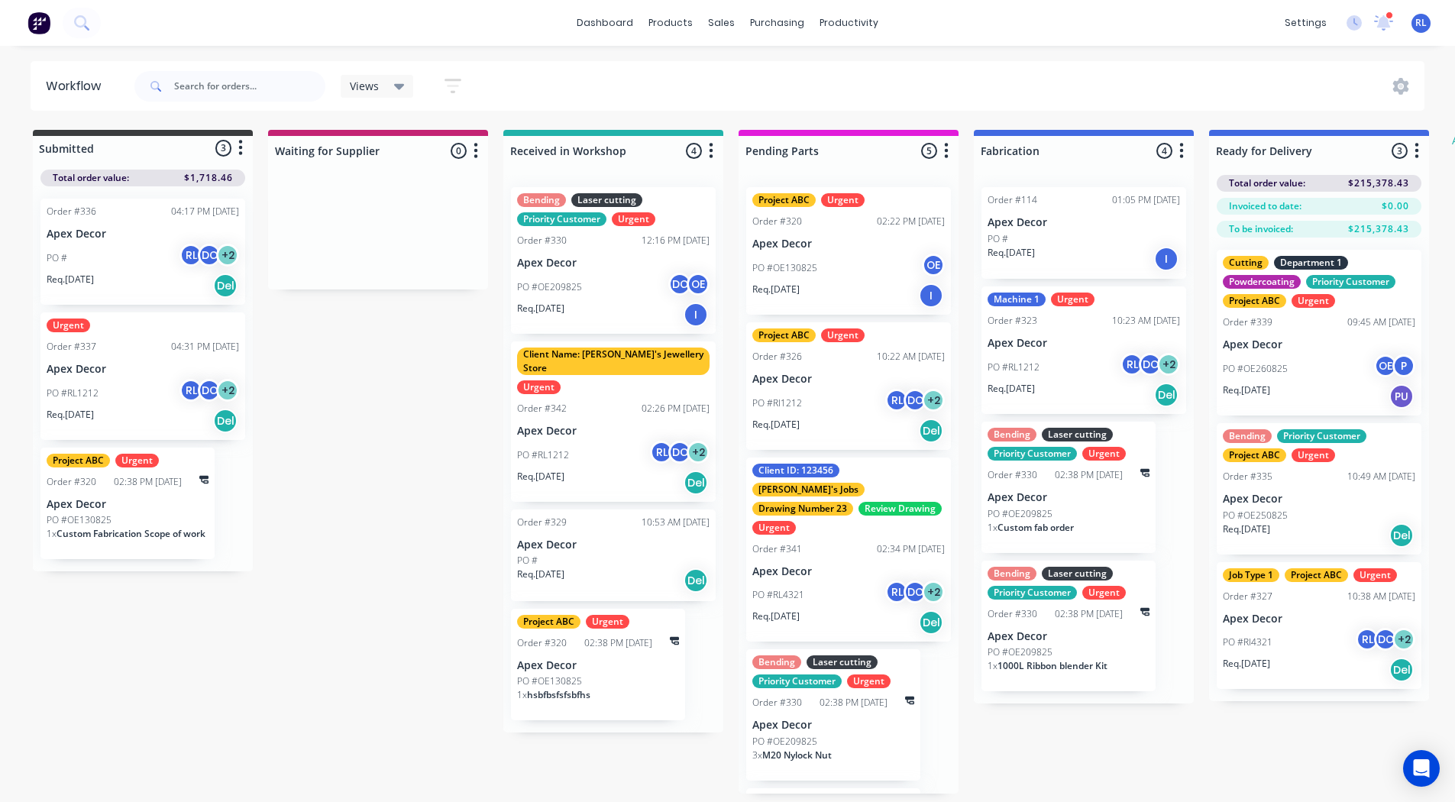
drag, startPoint x: 542, startPoint y: 299, endPoint x: 341, endPoint y: 263, distance: 204.2
drag, startPoint x: 341, startPoint y: 263, endPoint x: 278, endPoint y: 225, distance: 73.6
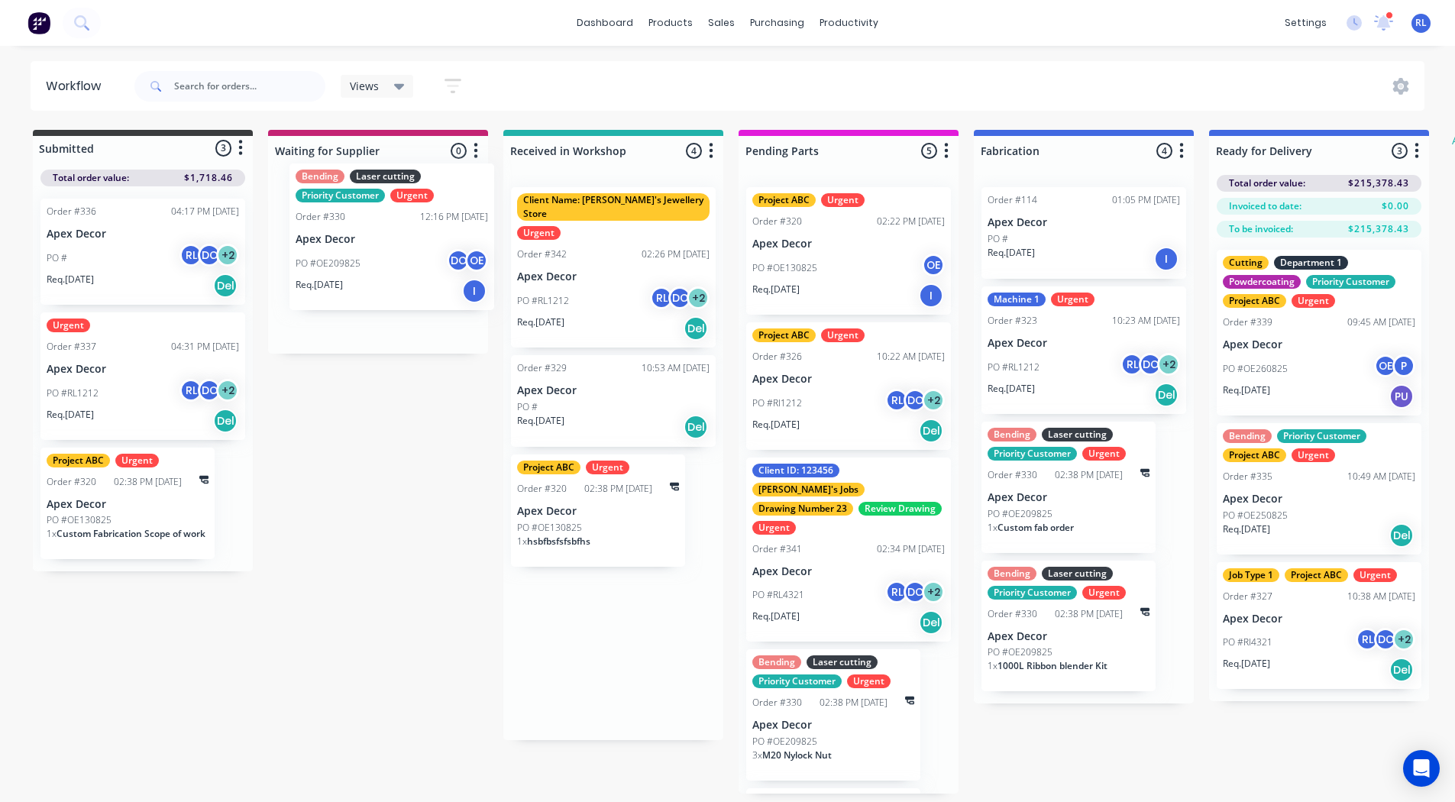
drag, startPoint x: 278, startPoint y: 225, endPoint x: 345, endPoint y: 204, distance: 70.5
click at [345, 204] on div "Submitted 3 Status colour #3A3C3E hex #3A3C3E Save Cancel Summaries Total order…" at bounding box center [930, 462] width 1883 height 664
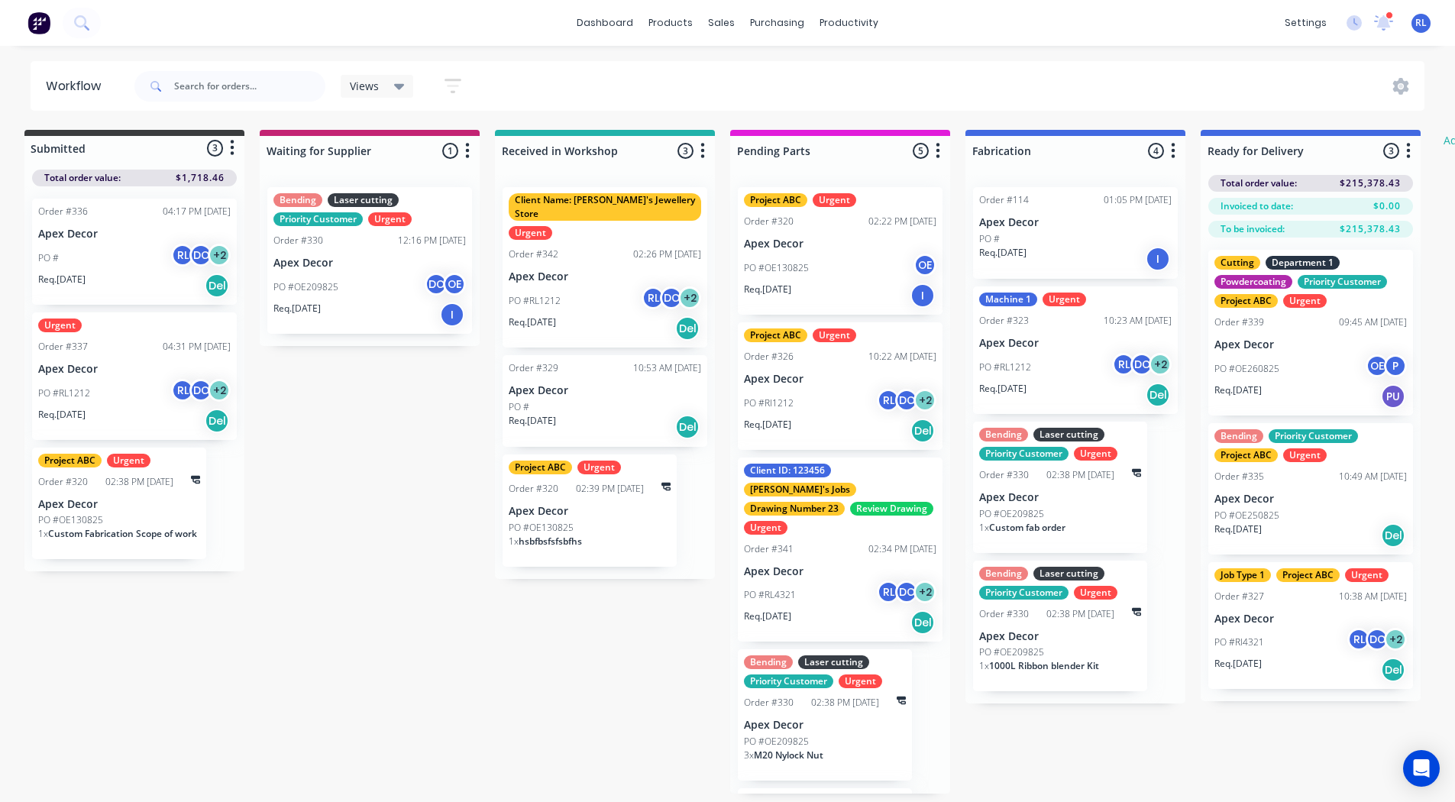
scroll to position [0, 8]
drag, startPoint x: 484, startPoint y: 223, endPoint x: 503, endPoint y: 211, distance: 22.0
click at [503, 211] on div "Client Name: [PERSON_NAME]'s Jewellery Store Urgent Order #342 02:26 PM [DATE] …" at bounding box center [605, 267] width 205 height 160
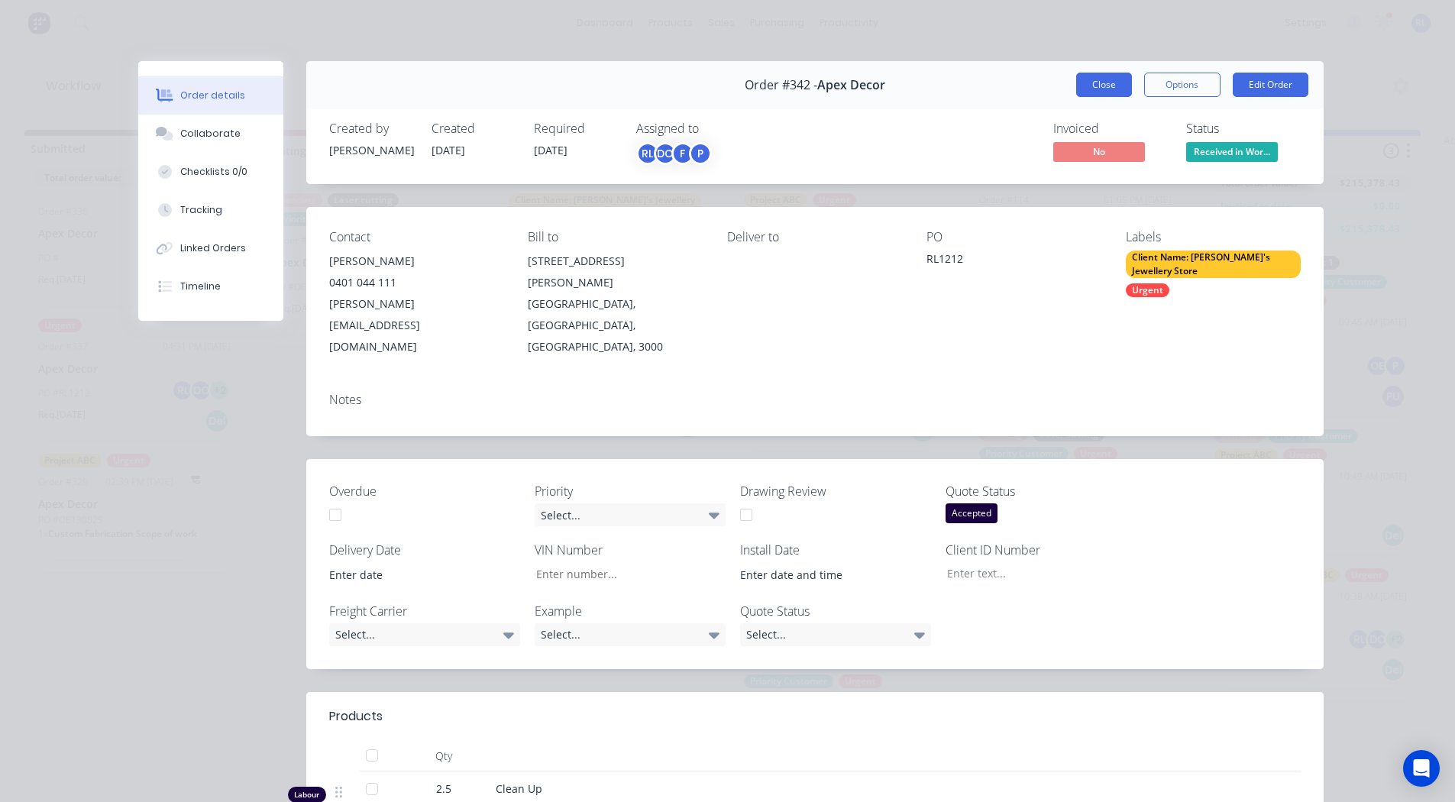
click at [1076, 87] on button "Close" at bounding box center [1104, 85] width 56 height 24
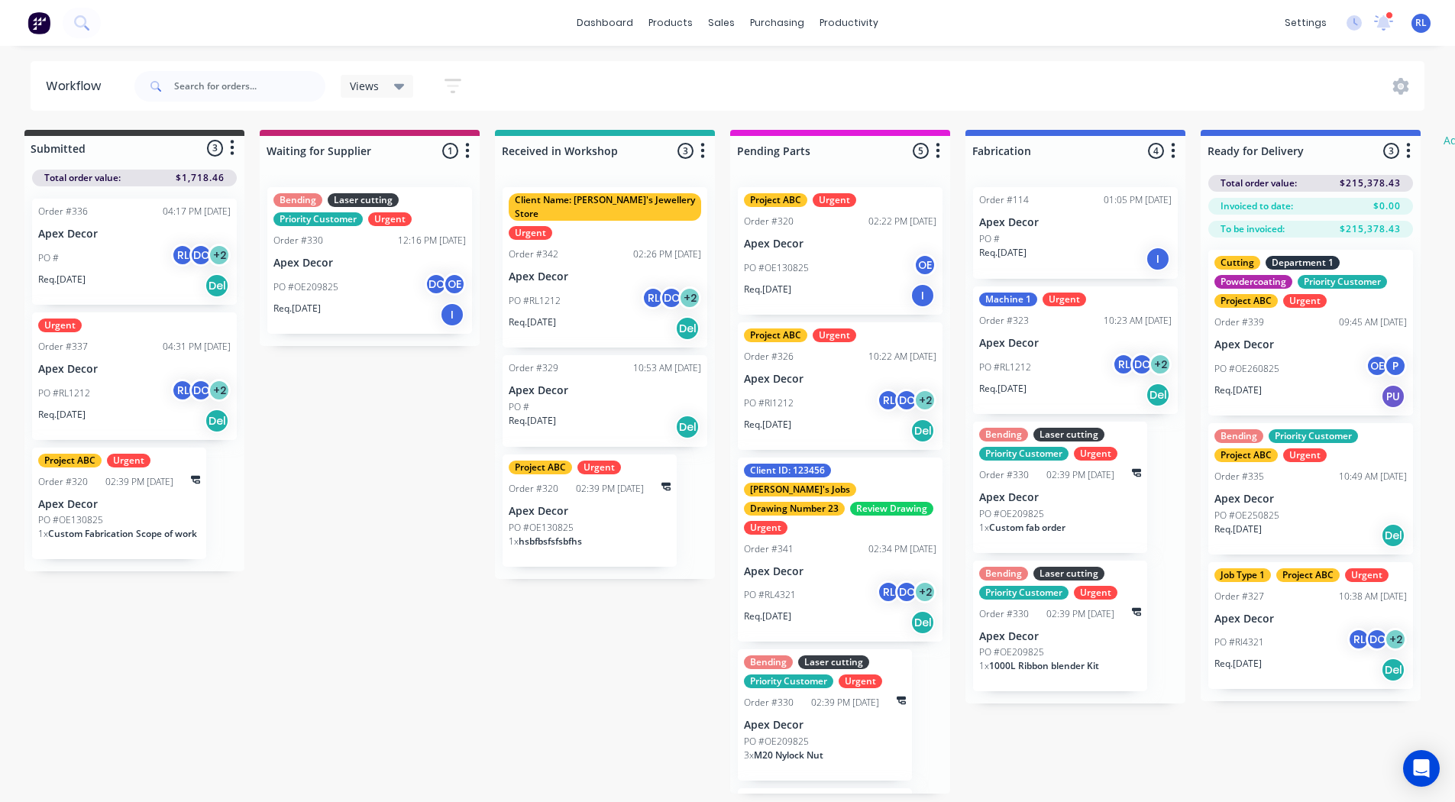
click at [461, 82] on icon "button" at bounding box center [453, 85] width 17 height 19
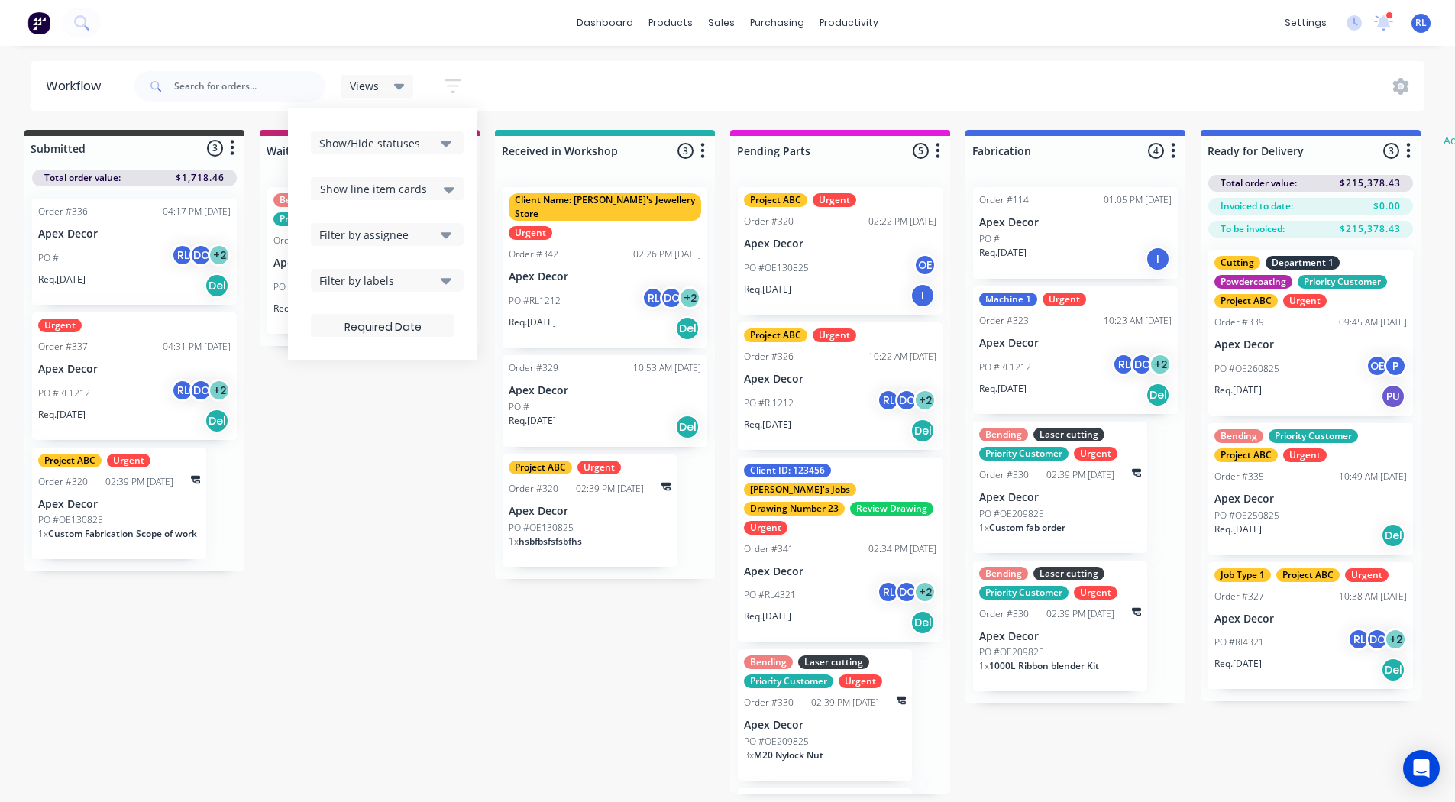
click at [370, 238] on div "Filter by assignee" at bounding box center [376, 235] width 115 height 16
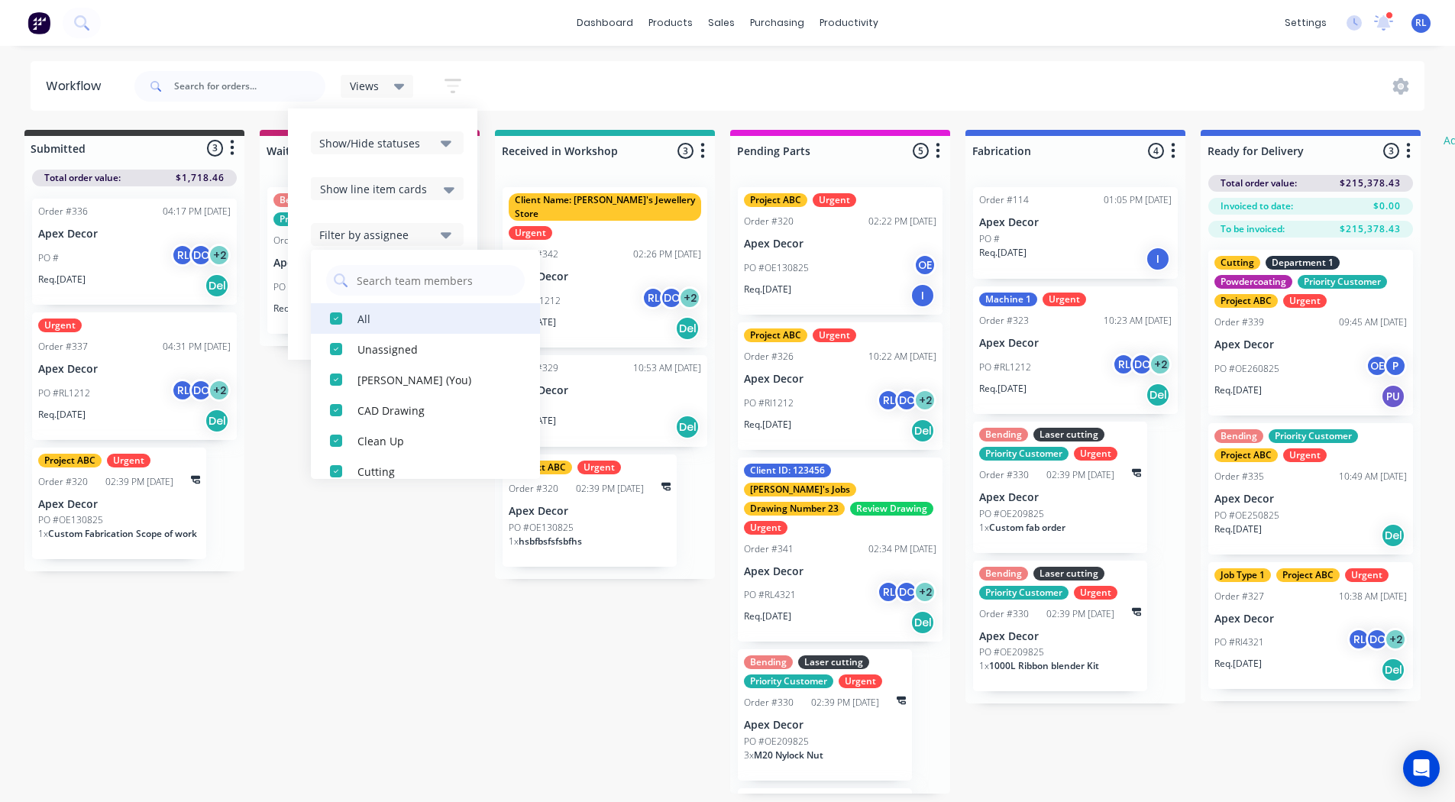
click at [335, 317] on div "button" at bounding box center [336, 318] width 31 height 31
click at [333, 344] on div "button" at bounding box center [336, 349] width 31 height 31
click at [335, 373] on div "button" at bounding box center [336, 379] width 31 height 31
click at [335, 313] on div "button" at bounding box center [336, 318] width 31 height 31
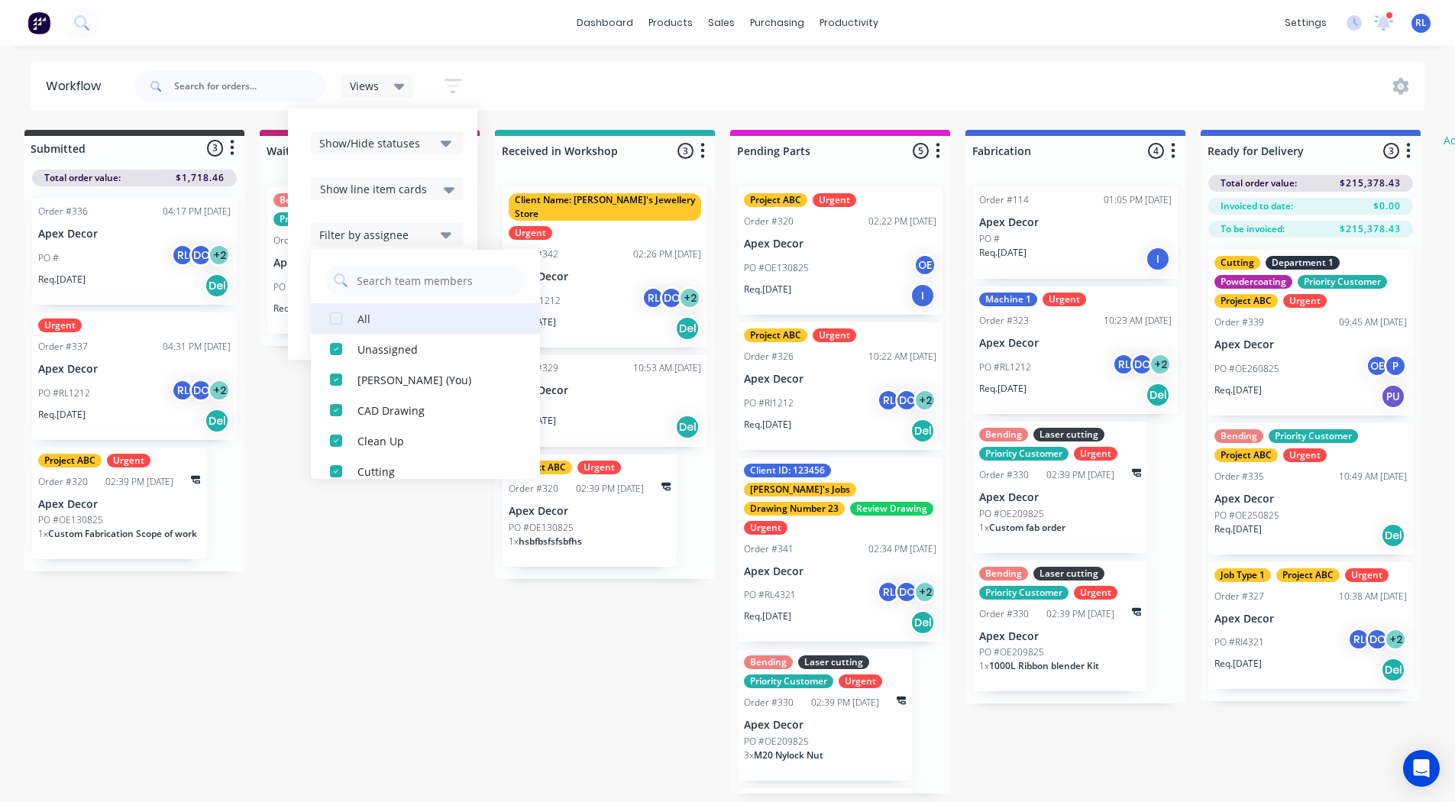
click at [335, 314] on div "button" at bounding box center [336, 318] width 31 height 31
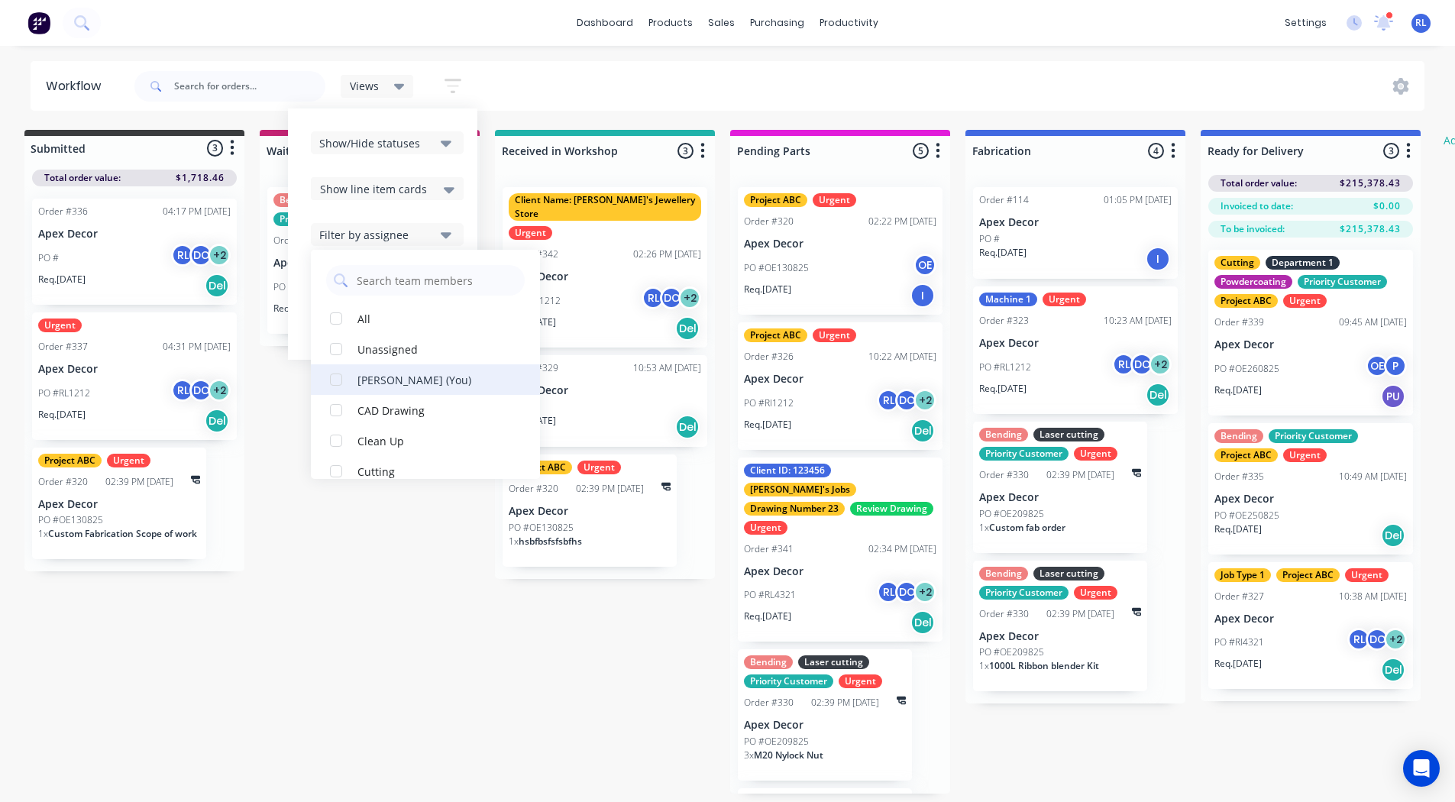
click at [332, 376] on div "button" at bounding box center [336, 379] width 31 height 31
click at [361, 538] on div "Submitted 3 Status colour #3A3C3E hex #3A3C3E Save Cancel Summaries Total order…" at bounding box center [921, 462] width 1883 height 664
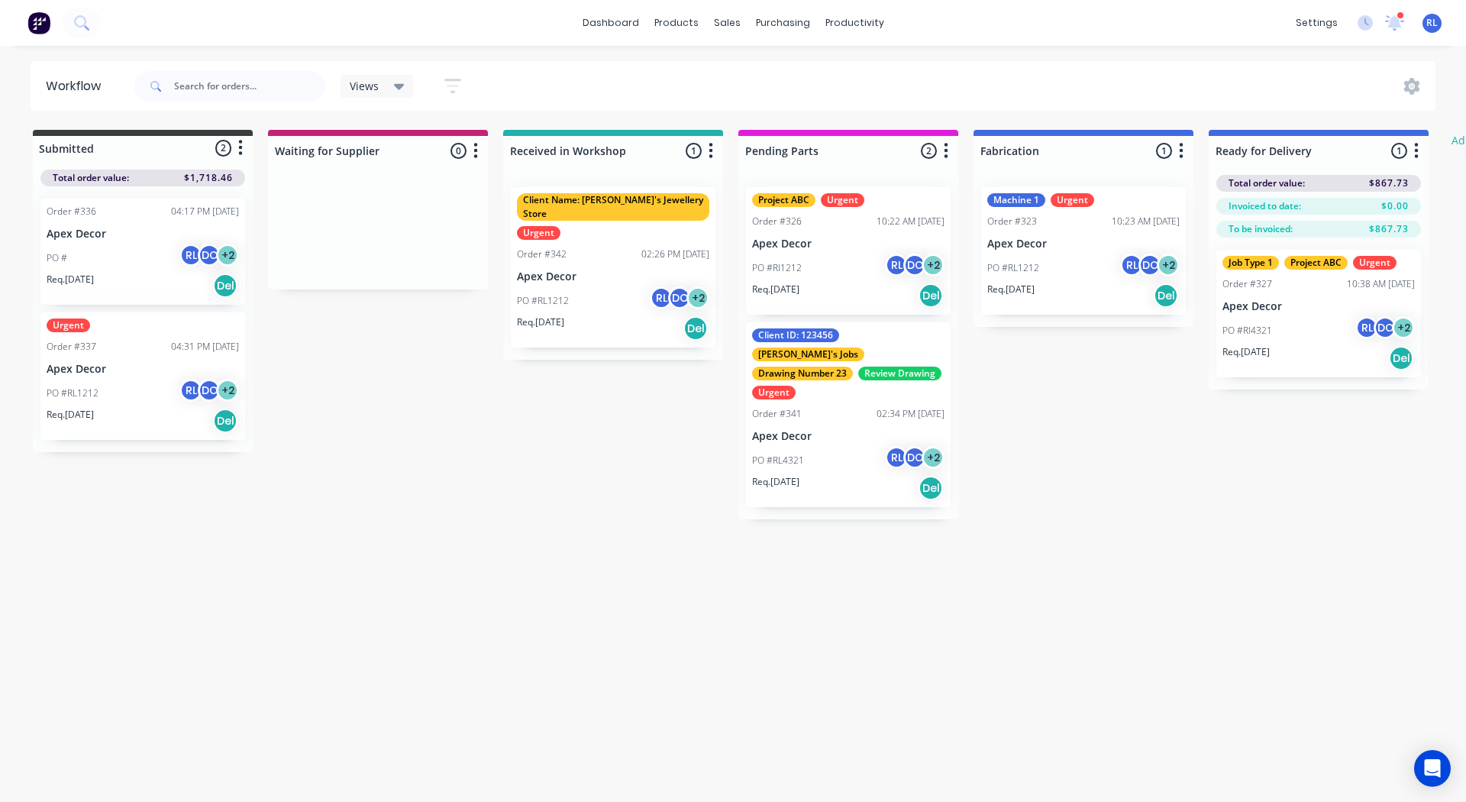
click at [392, 85] on div "Views" at bounding box center [377, 86] width 55 height 14
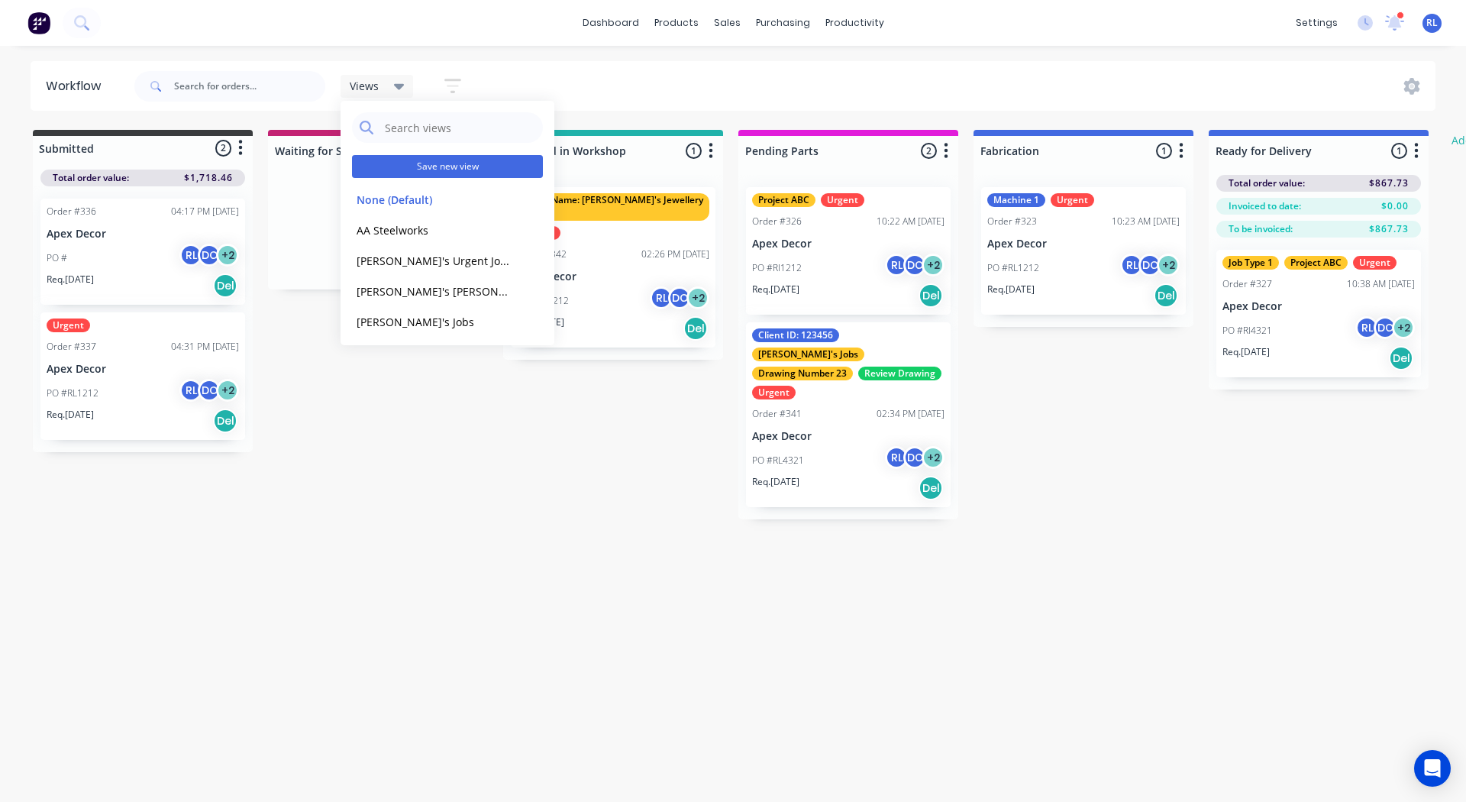
drag, startPoint x: 422, startPoint y: 167, endPoint x: 400, endPoint y: 164, distance: 22.4
click at [400, 164] on button "Save new view" at bounding box center [447, 166] width 191 height 23
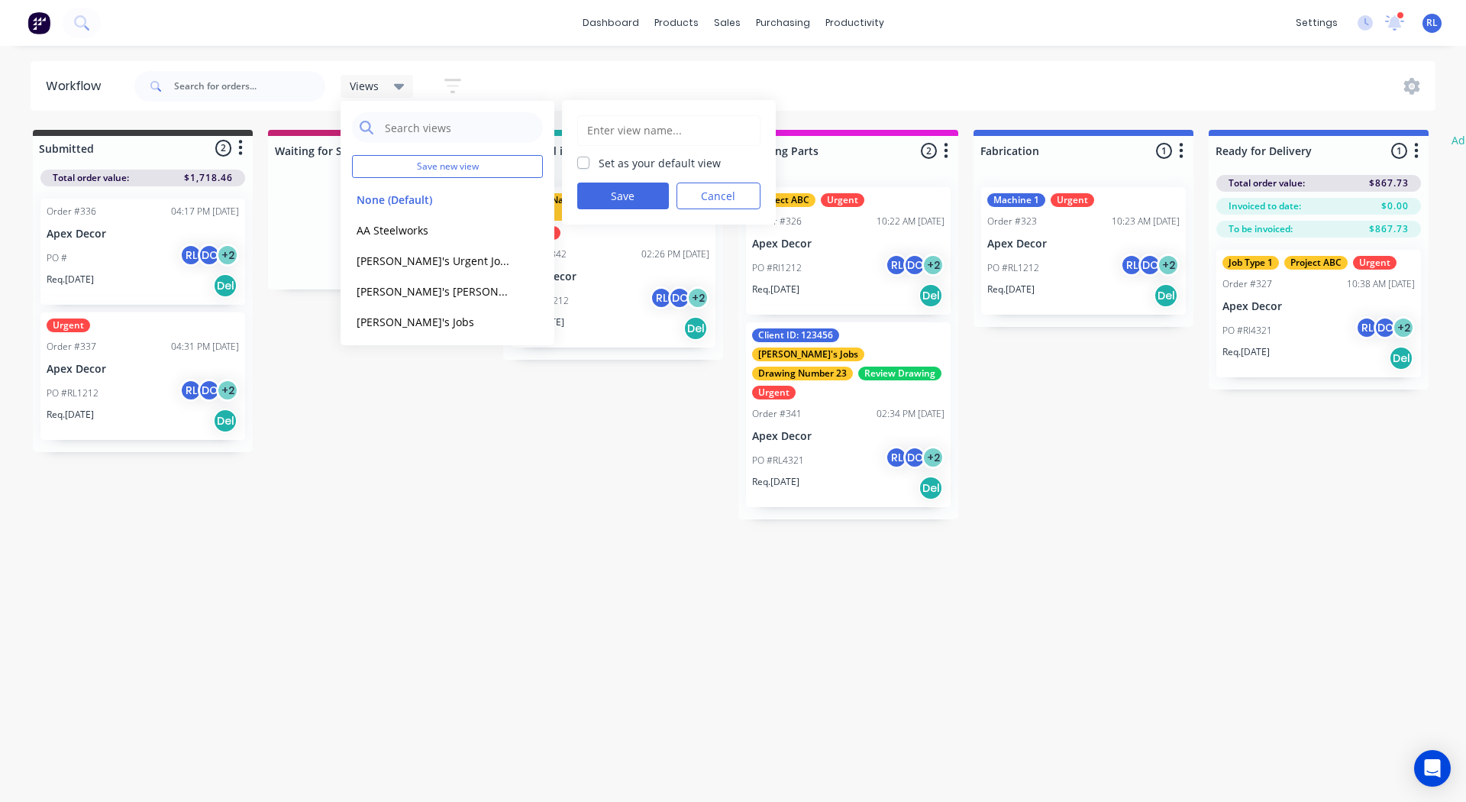
click at [609, 124] on input "text" at bounding box center [669, 130] width 167 height 29
type input "Jobs for [PERSON_NAME]"
drag, startPoint x: 613, startPoint y: 194, endPoint x: 599, endPoint y: 201, distance: 15.4
click at [599, 201] on button "Save" at bounding box center [623, 196] width 92 height 27
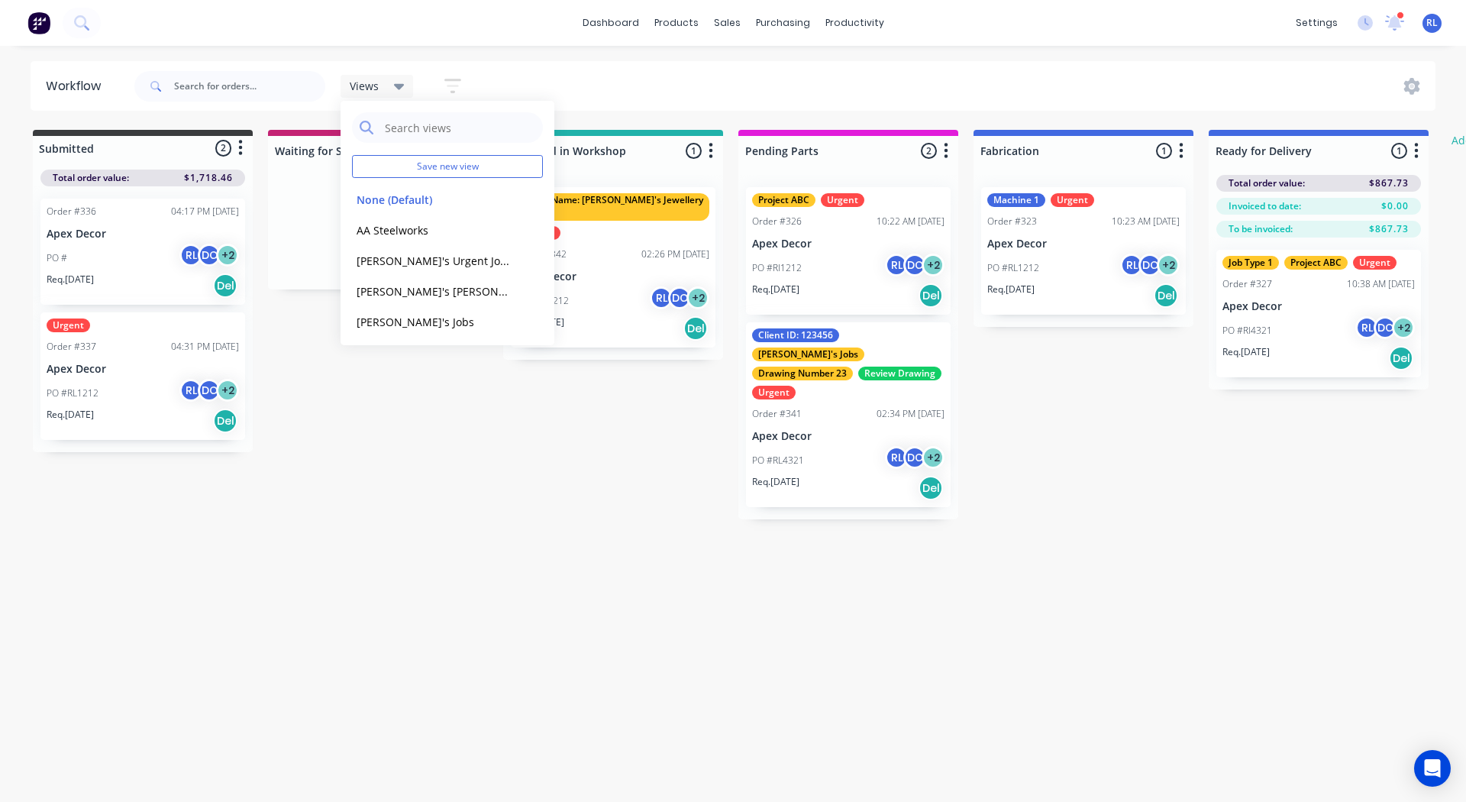
click at [405, 535] on div "Workflow Views Save new view None (Default) edit AA Steelworks edit [PERSON_NAM…" at bounding box center [733, 416] width 1466 height 710
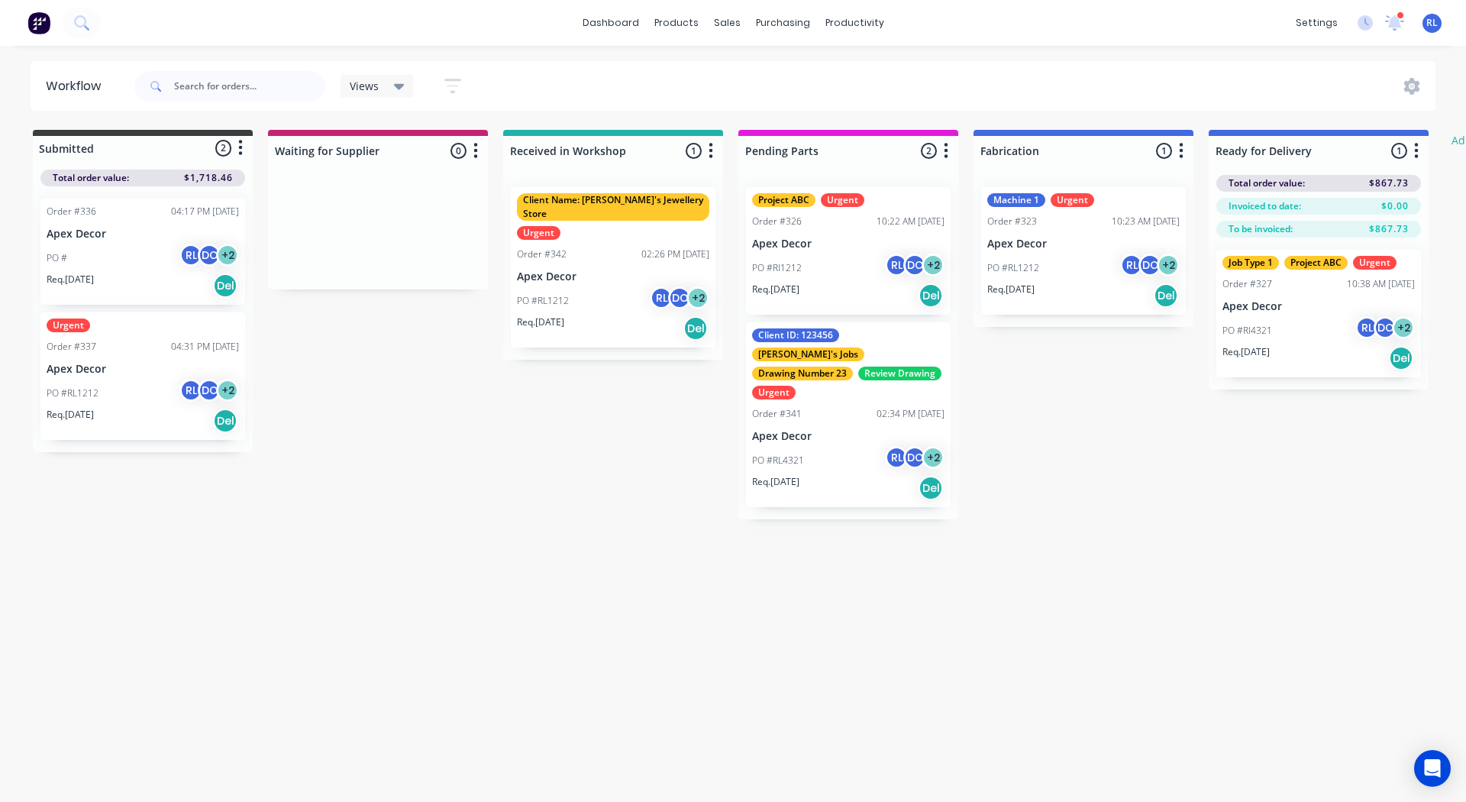
click at [377, 89] on span "Views" at bounding box center [364, 86] width 29 height 16
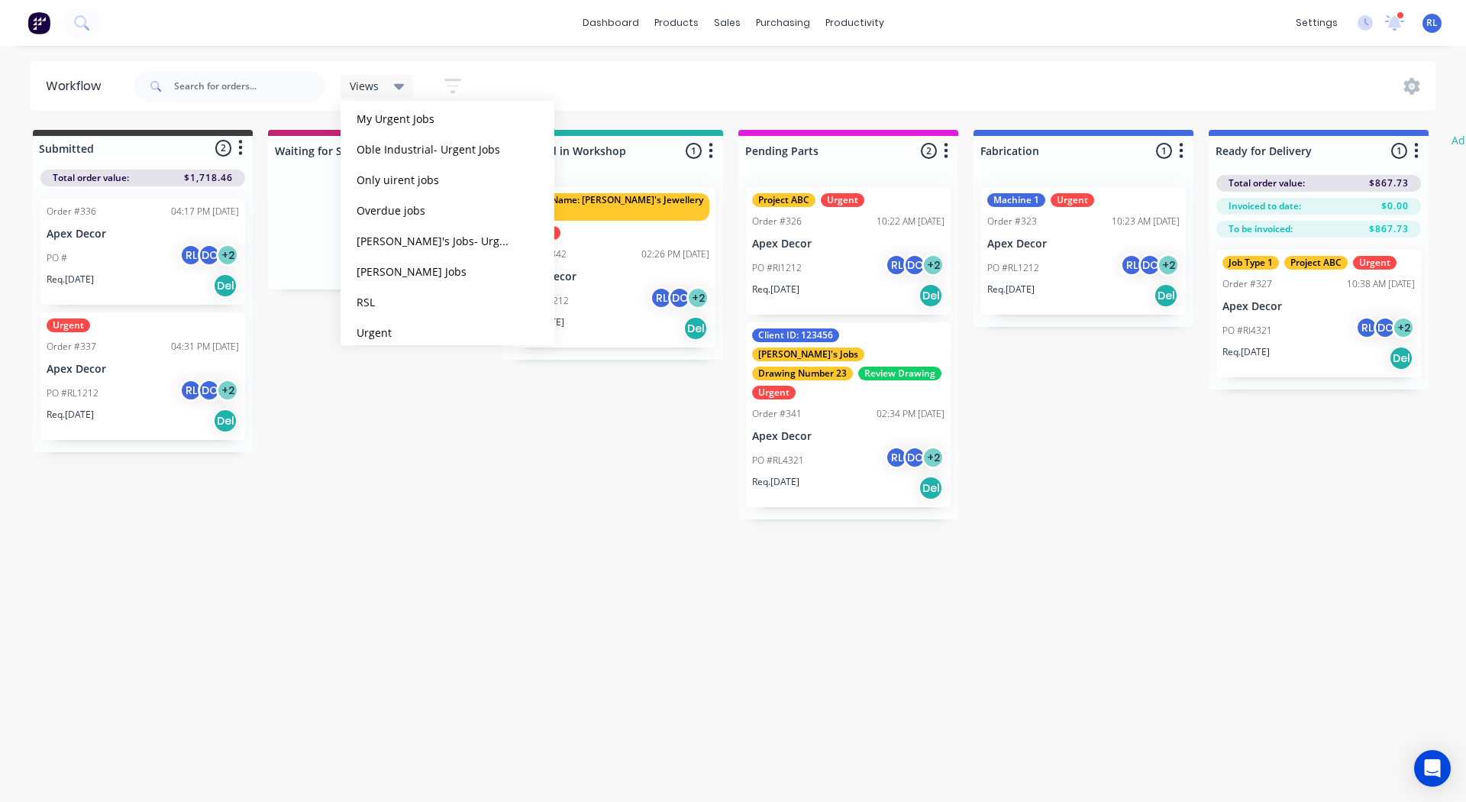
scroll to position [828, 0]
click at [437, 434] on div "Submitted 2 Status colour #3A3C3E hex #3A3C3E Save Cancel Summaries Total order…" at bounding box center [930, 325] width 1883 height 390
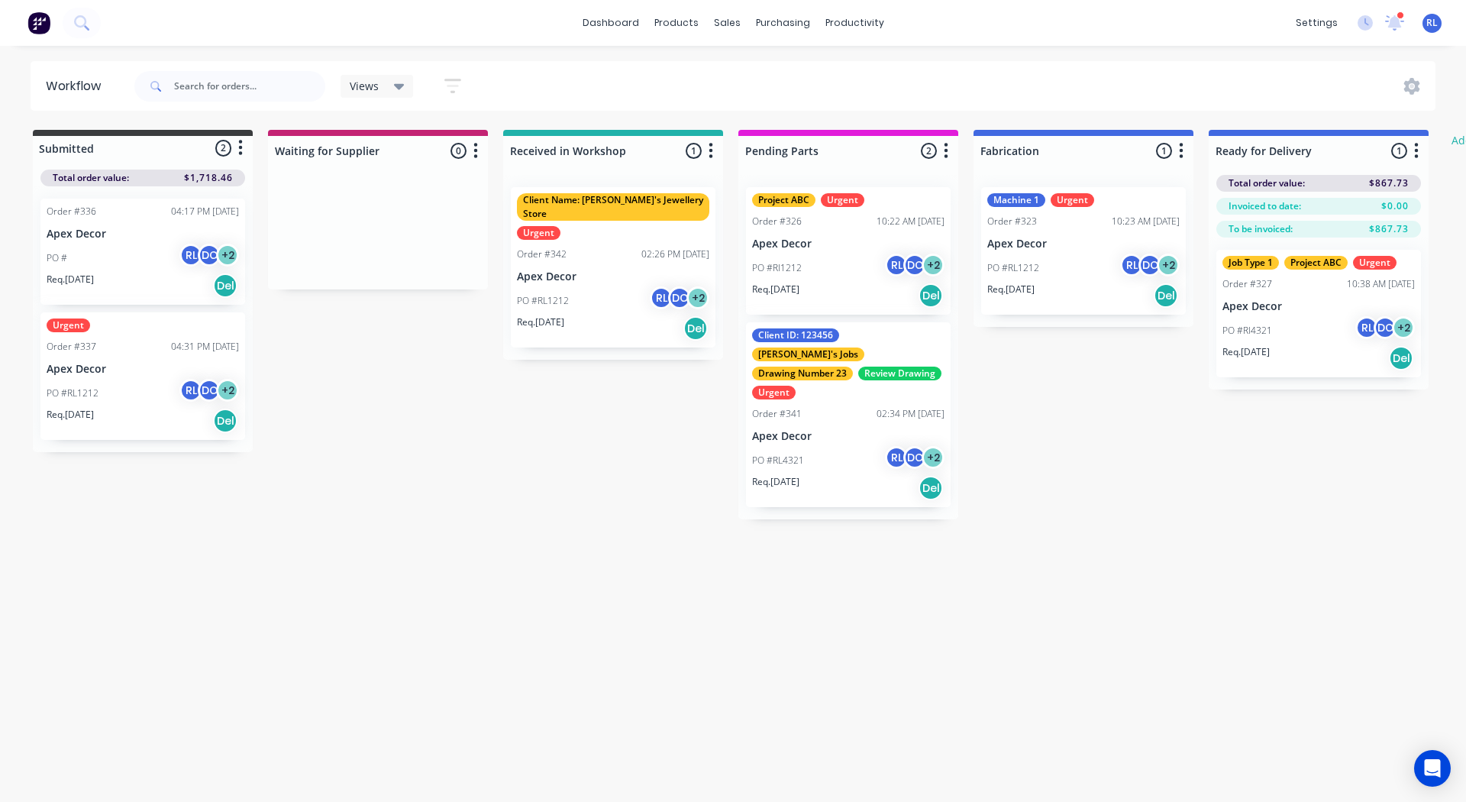
click at [380, 86] on div "Views" at bounding box center [377, 86] width 55 height 14
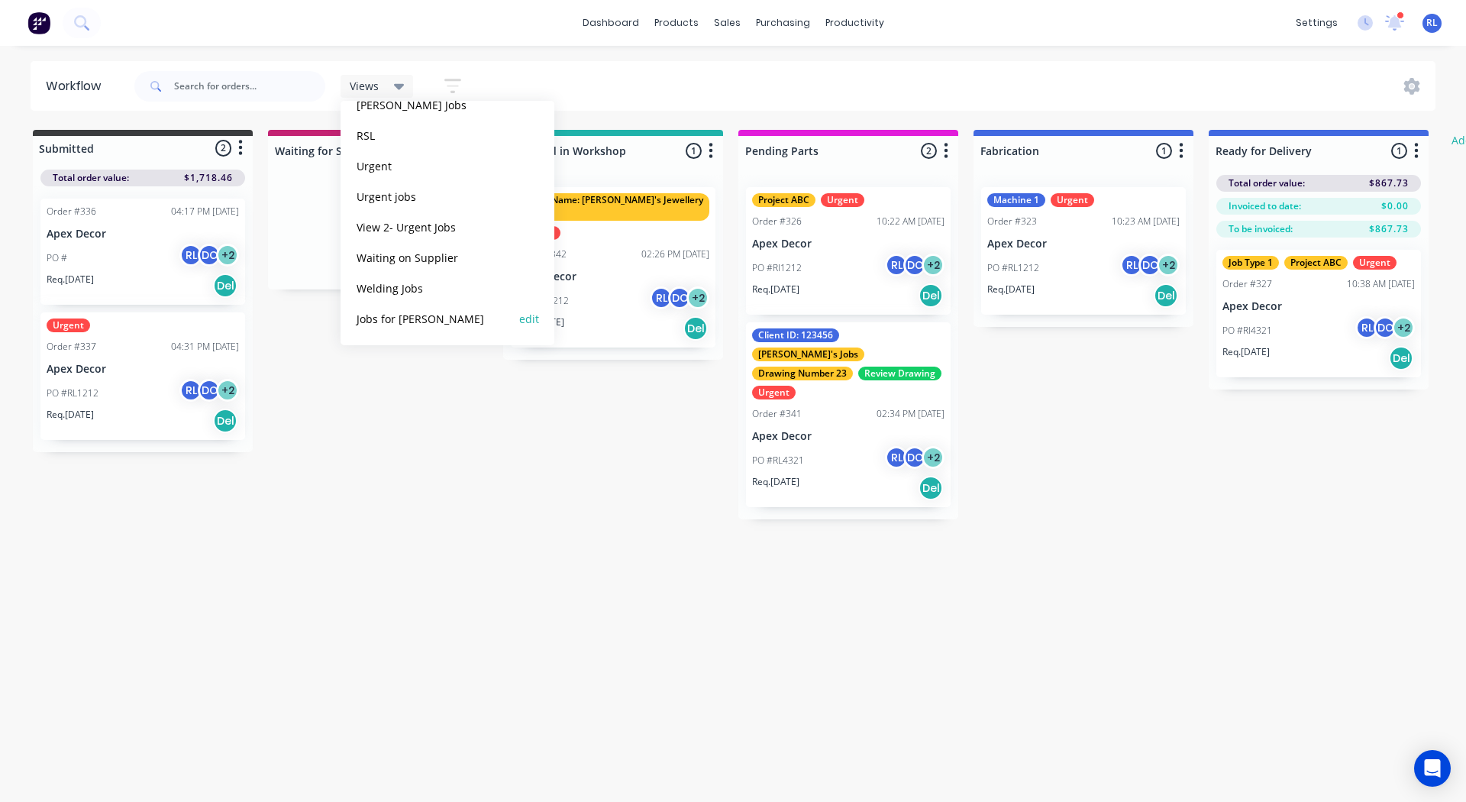
click at [396, 312] on button "Jobs for [PERSON_NAME]" at bounding box center [433, 319] width 163 height 18
click at [515, 535] on div "Workflow Jobs for [PERSON_NAME] Save new view None (Default) edit AA Steelworks…" at bounding box center [733, 416] width 1466 height 710
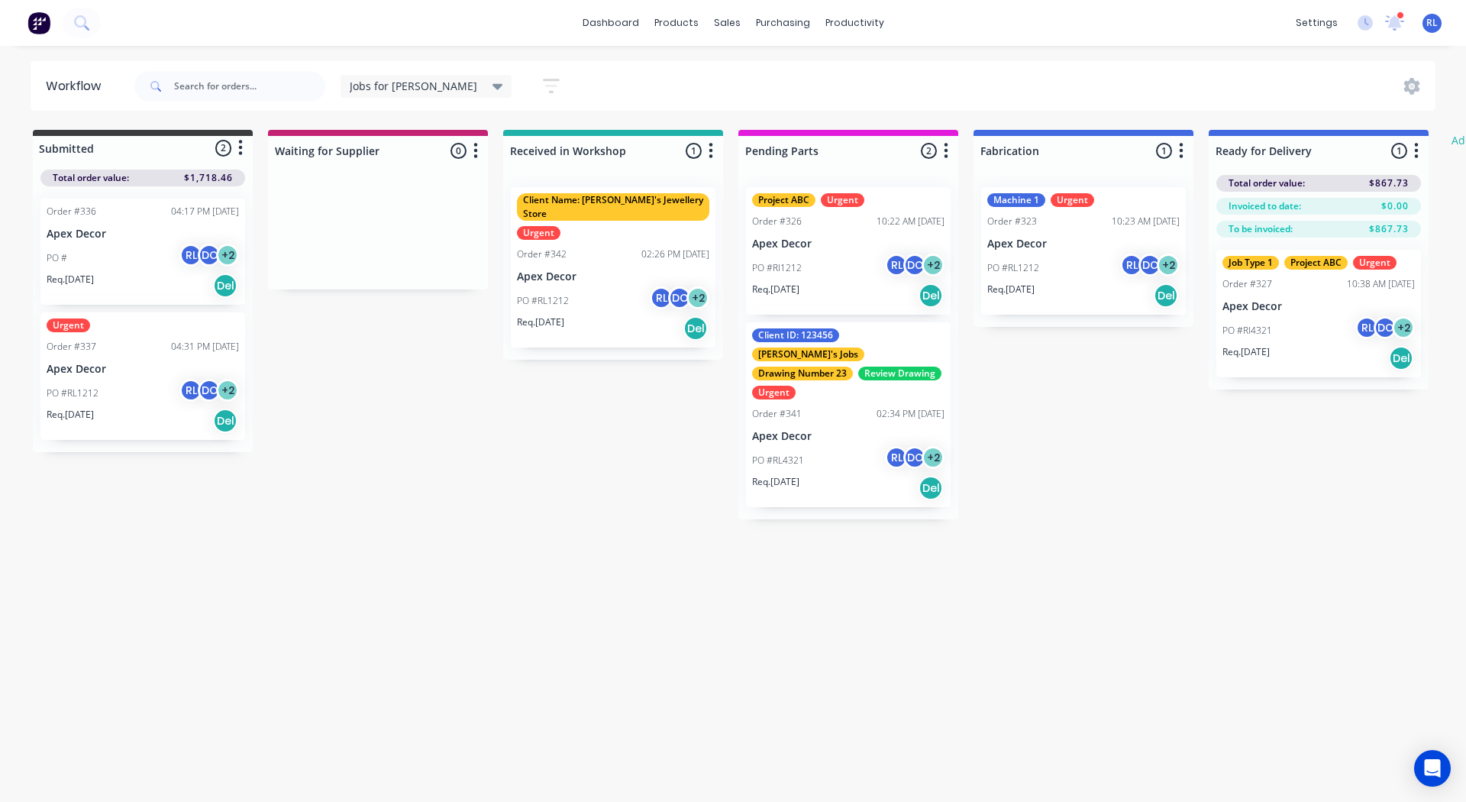
click at [421, 73] on div "Jobs for [PERSON_NAME] Save new view None (Default) edit AA Steelworks edit [PE…" at bounding box center [459, 86] width 236 height 30
click at [417, 82] on div "Jobs for [PERSON_NAME]" at bounding box center [427, 86] width 154 height 14
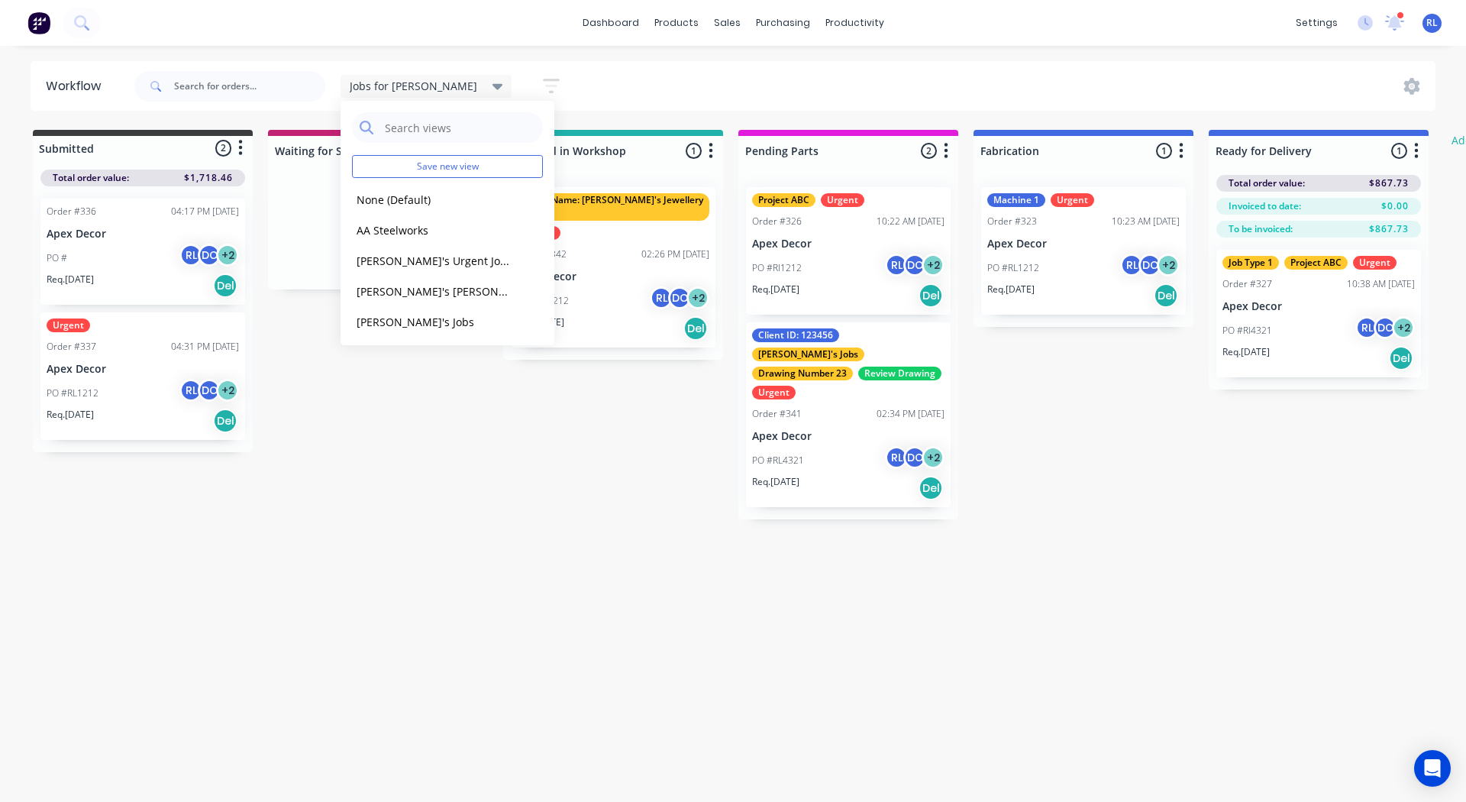
click at [514, 426] on div "Submitted 2 Status colour #3A3C3E hex #3A3C3E Save Cancel Summaries Total order…" at bounding box center [930, 325] width 1883 height 390
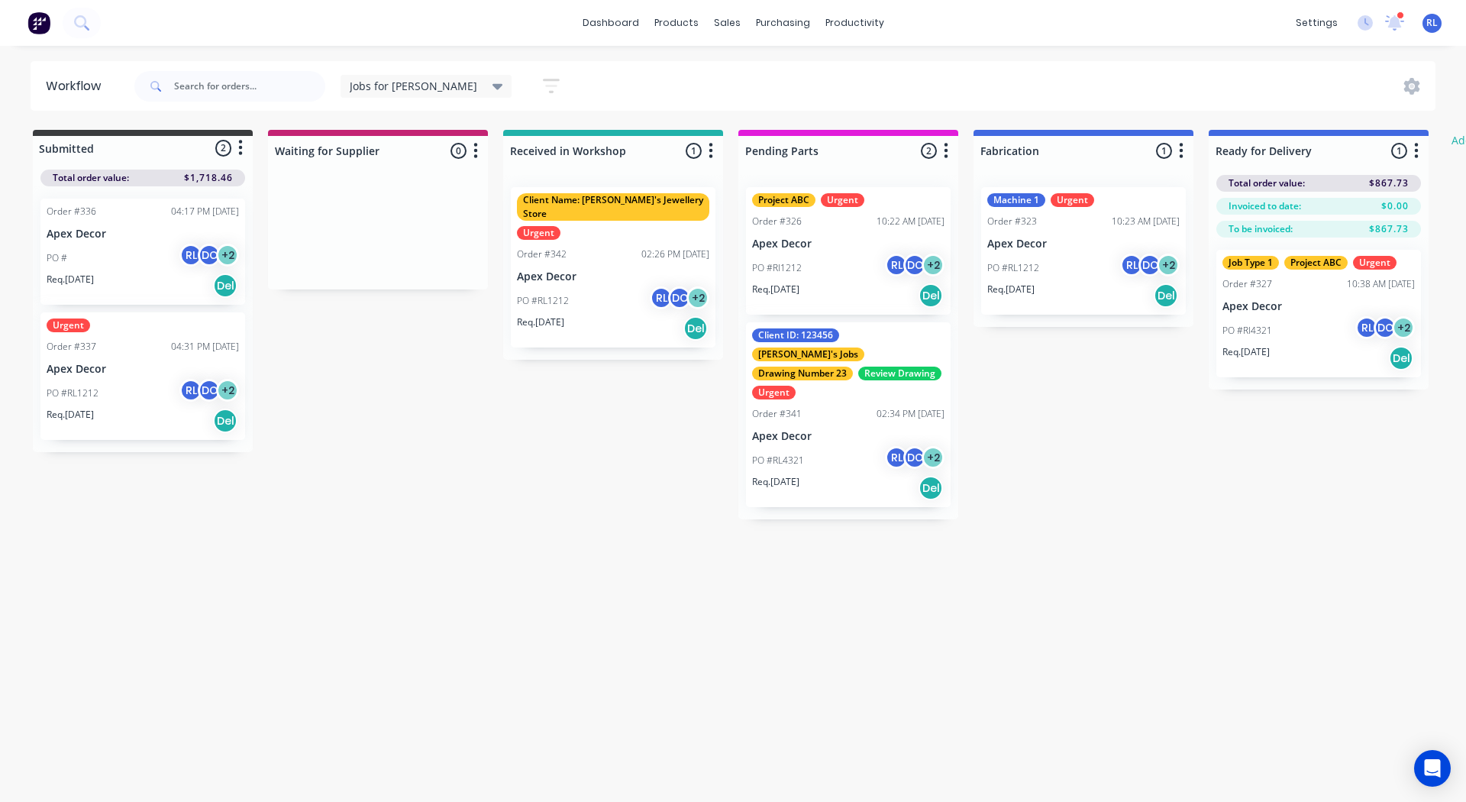
drag, startPoint x: 876, startPoint y: 418, endPoint x: 372, endPoint y: 220, distance: 541.5
drag, startPoint x: 372, startPoint y: 220, endPoint x: 846, endPoint y: 31, distance: 510.7
click at [846, 31] on div "productivity" at bounding box center [855, 22] width 74 height 23
click at [865, 100] on div "Planner" at bounding box center [876, 104] width 36 height 14
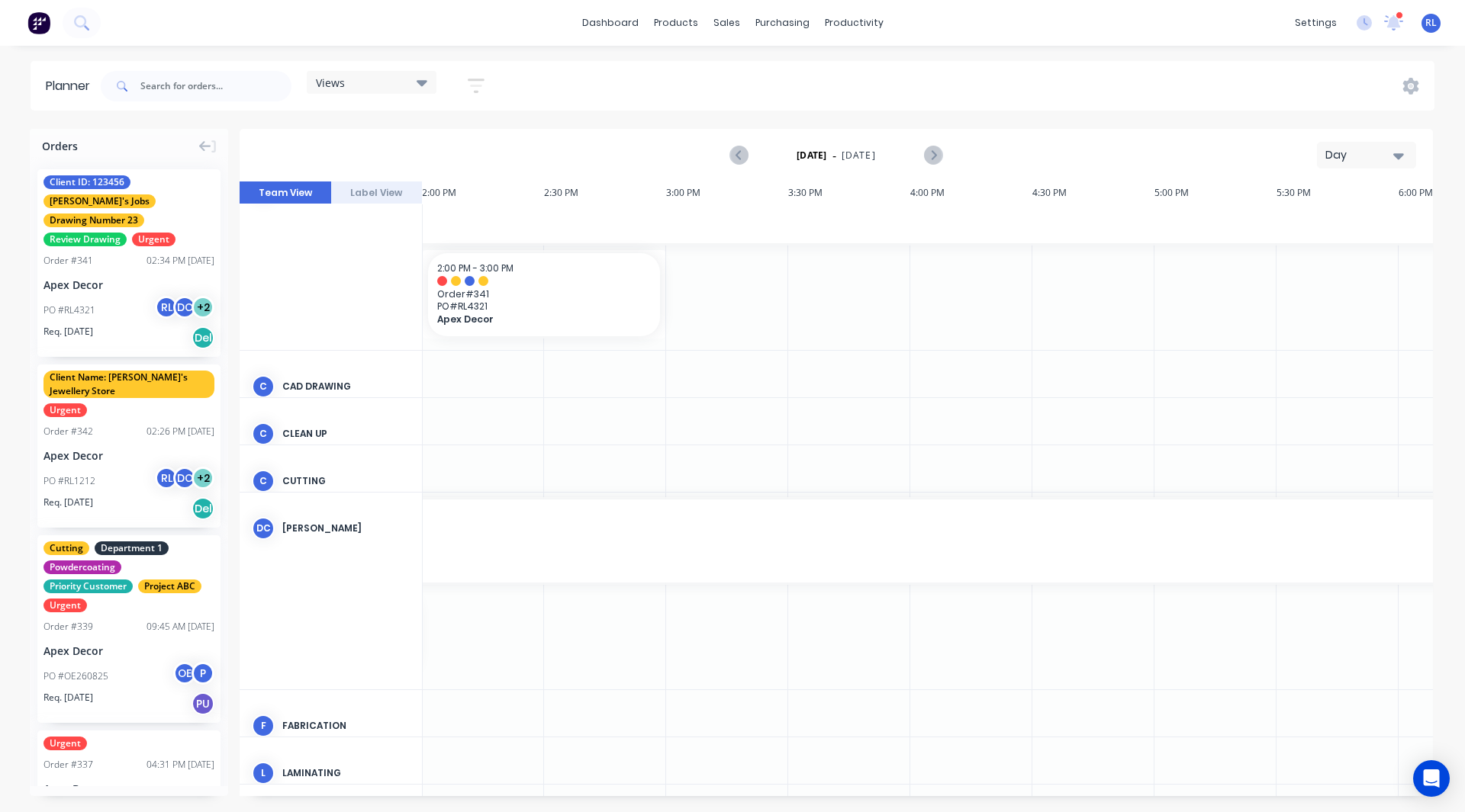
scroll to position [0, 3420]
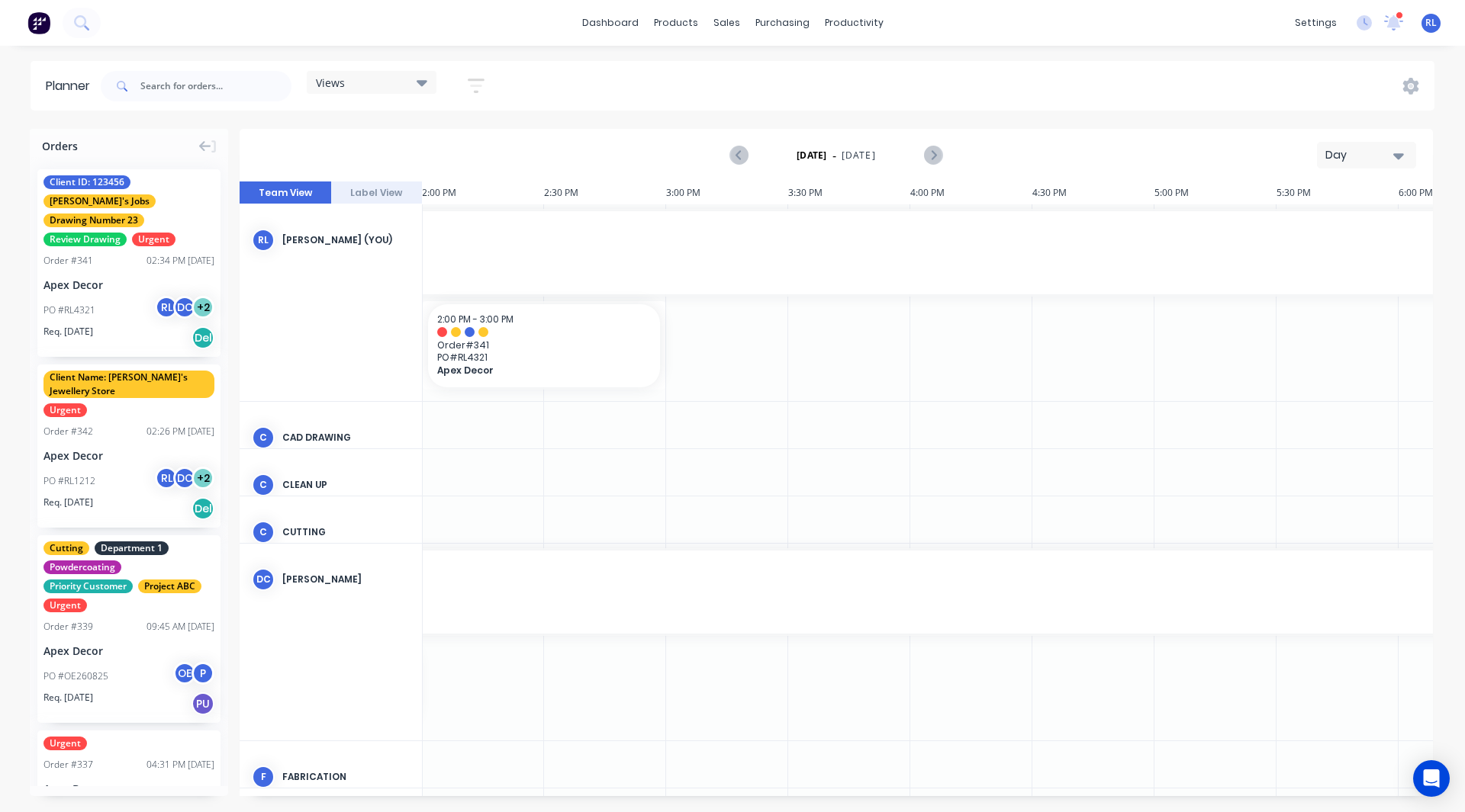
click at [1371, 154] on div "Day" at bounding box center [1361, 155] width 70 height 16
click at [1346, 218] on div "Week" at bounding box center [1339, 227] width 151 height 31
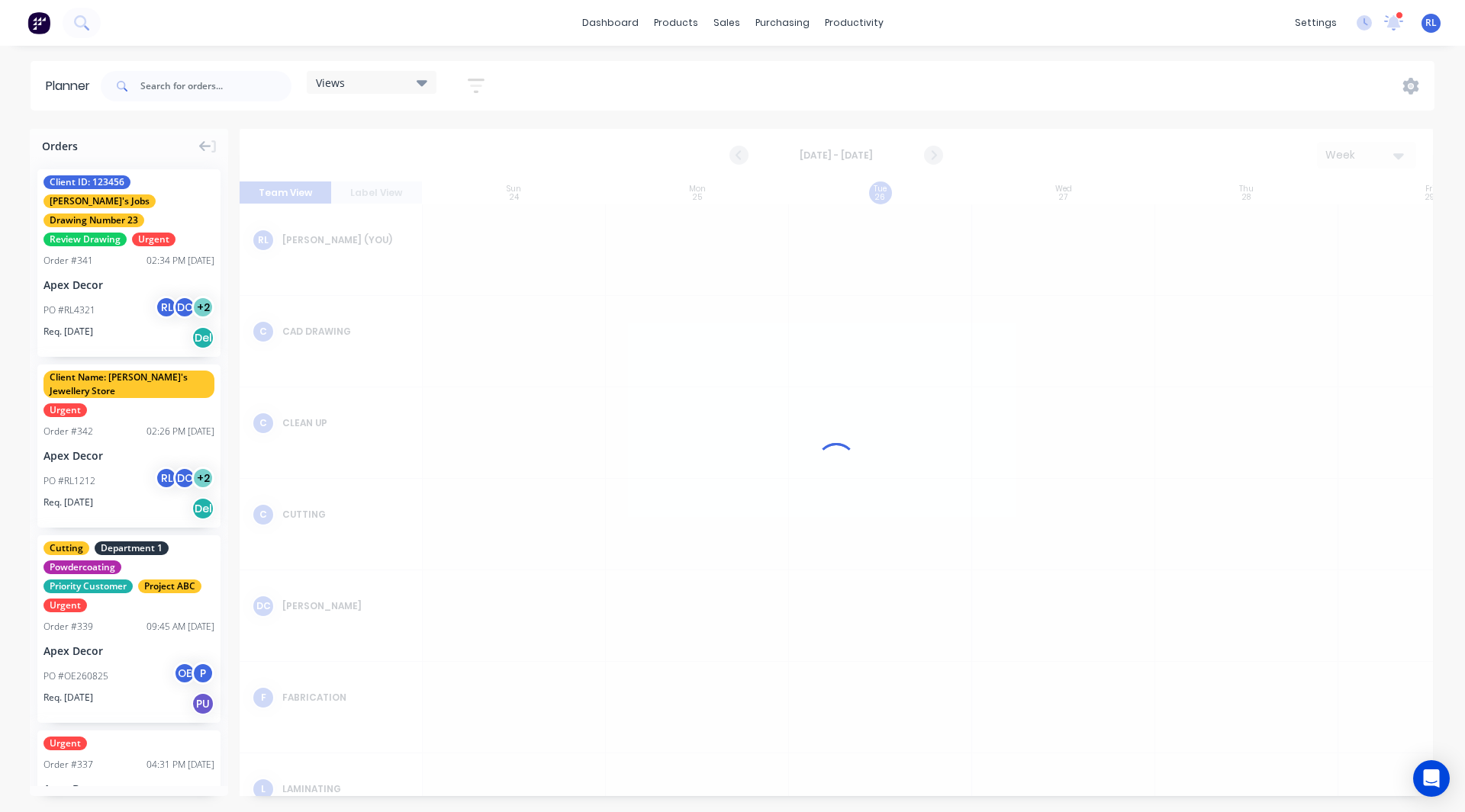
scroll to position [0, 1]
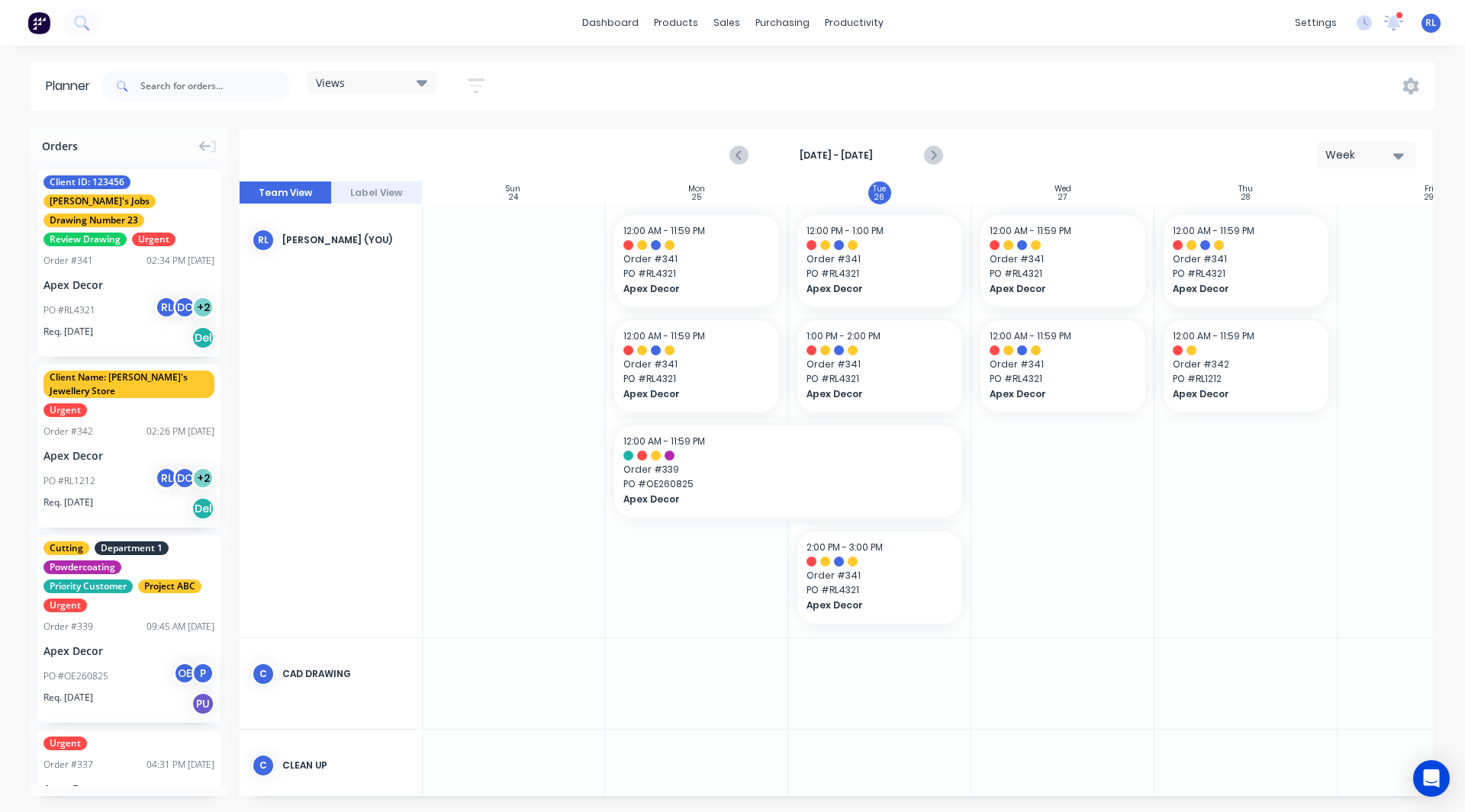
click at [381, 199] on button "Label View" at bounding box center [377, 193] width 92 height 23
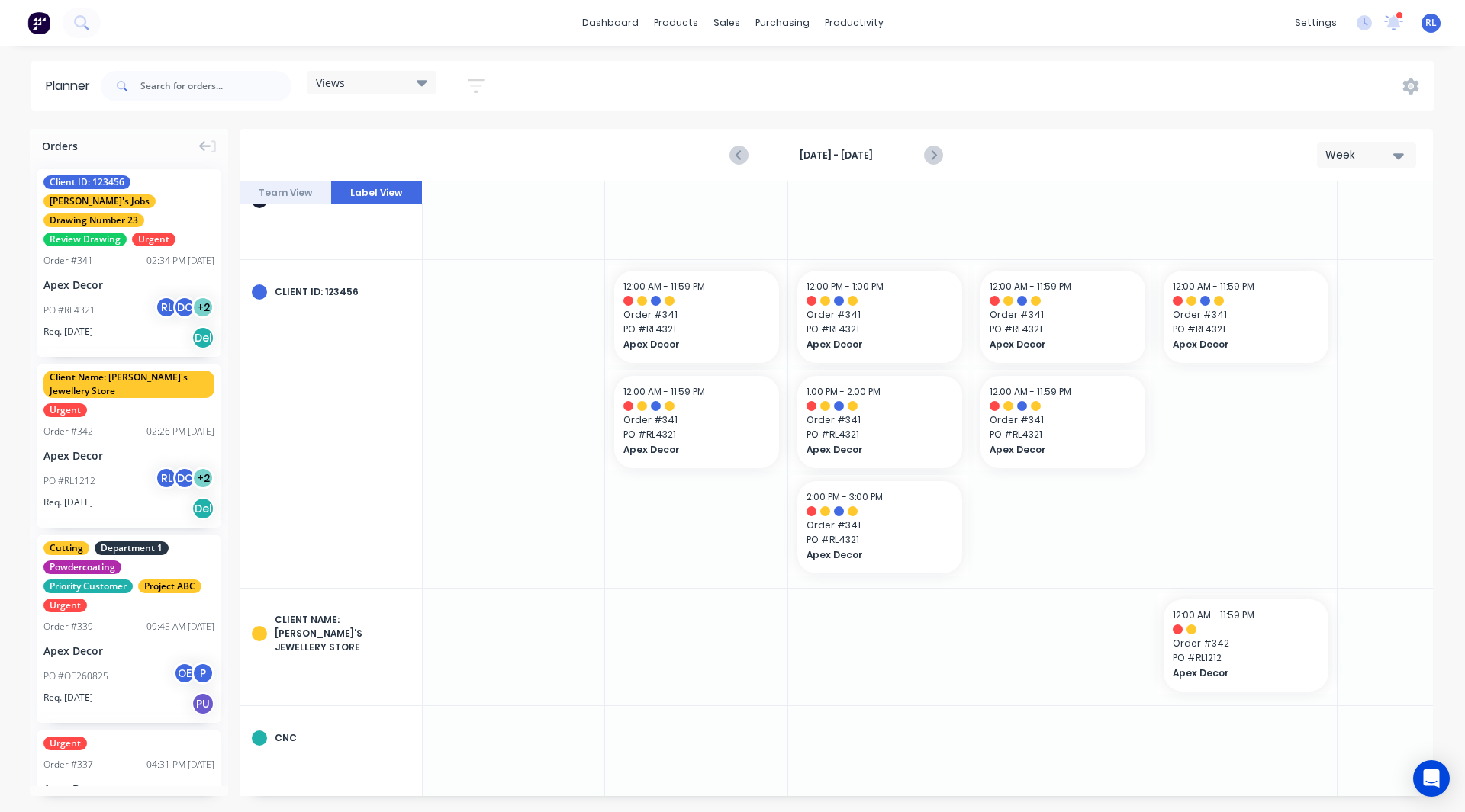
scroll to position [1056, 1]
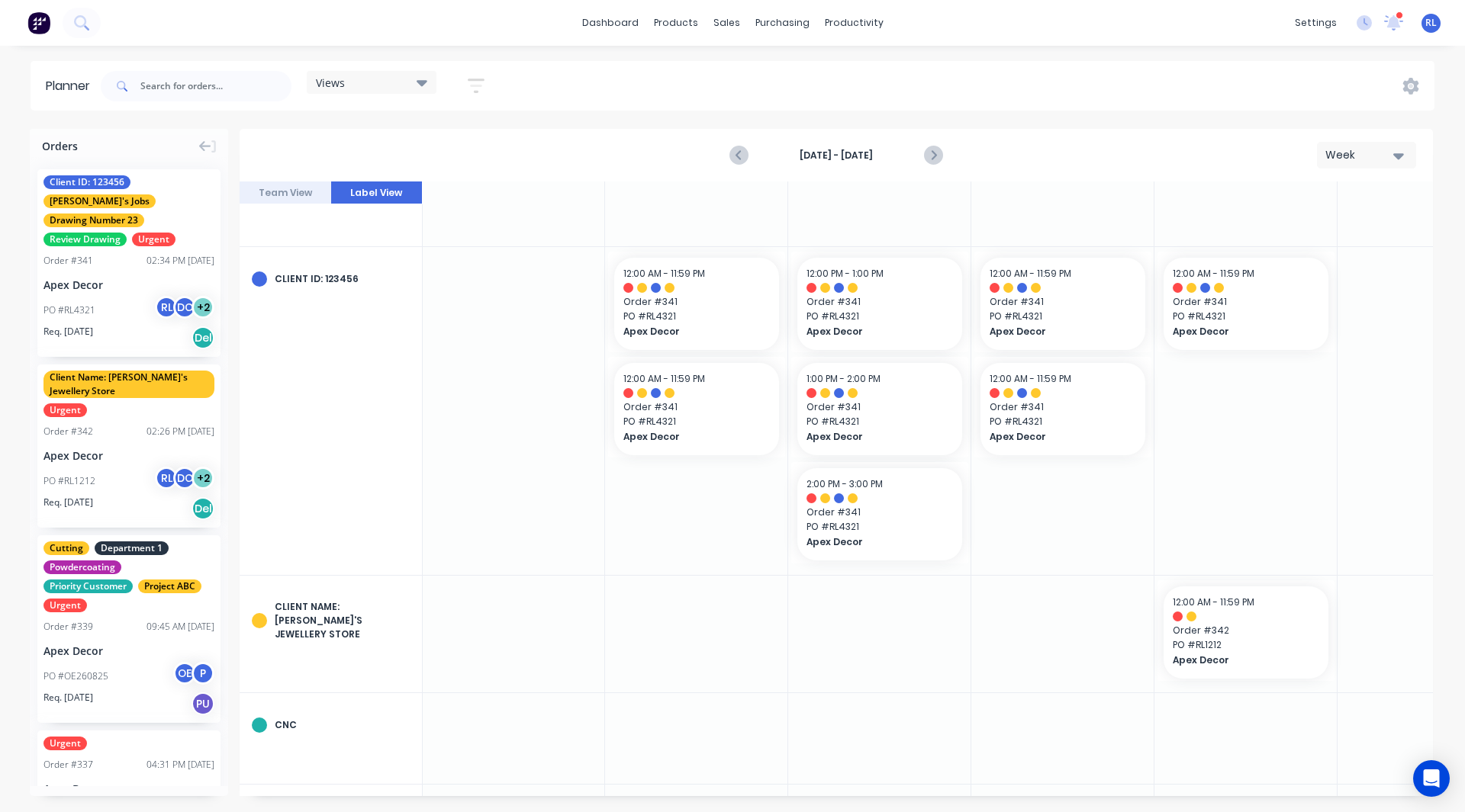
click at [277, 196] on button "Team View" at bounding box center [286, 193] width 92 height 23
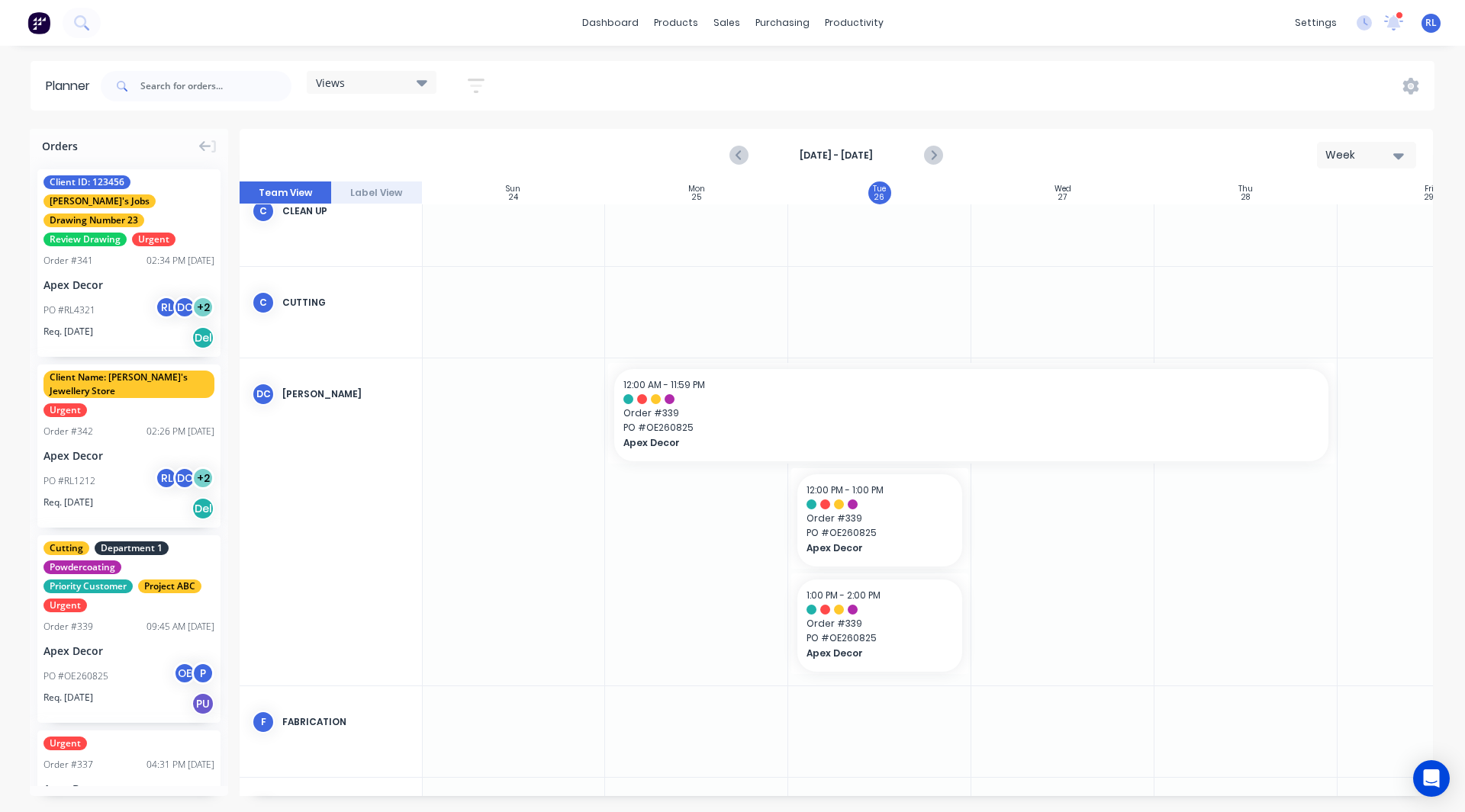
scroll to position [558, 1]
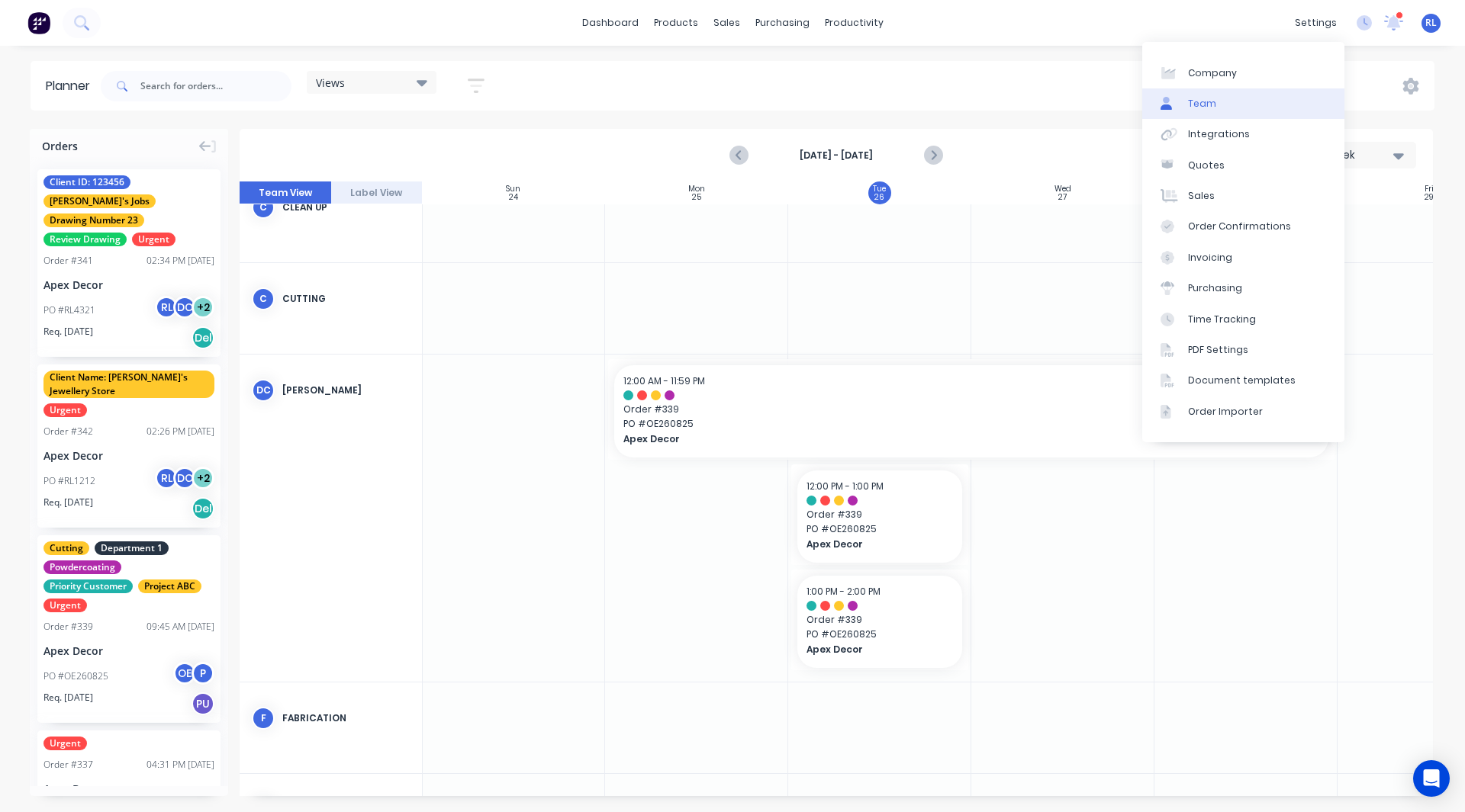
click at [1219, 105] on link "Team" at bounding box center [1243, 104] width 202 height 31
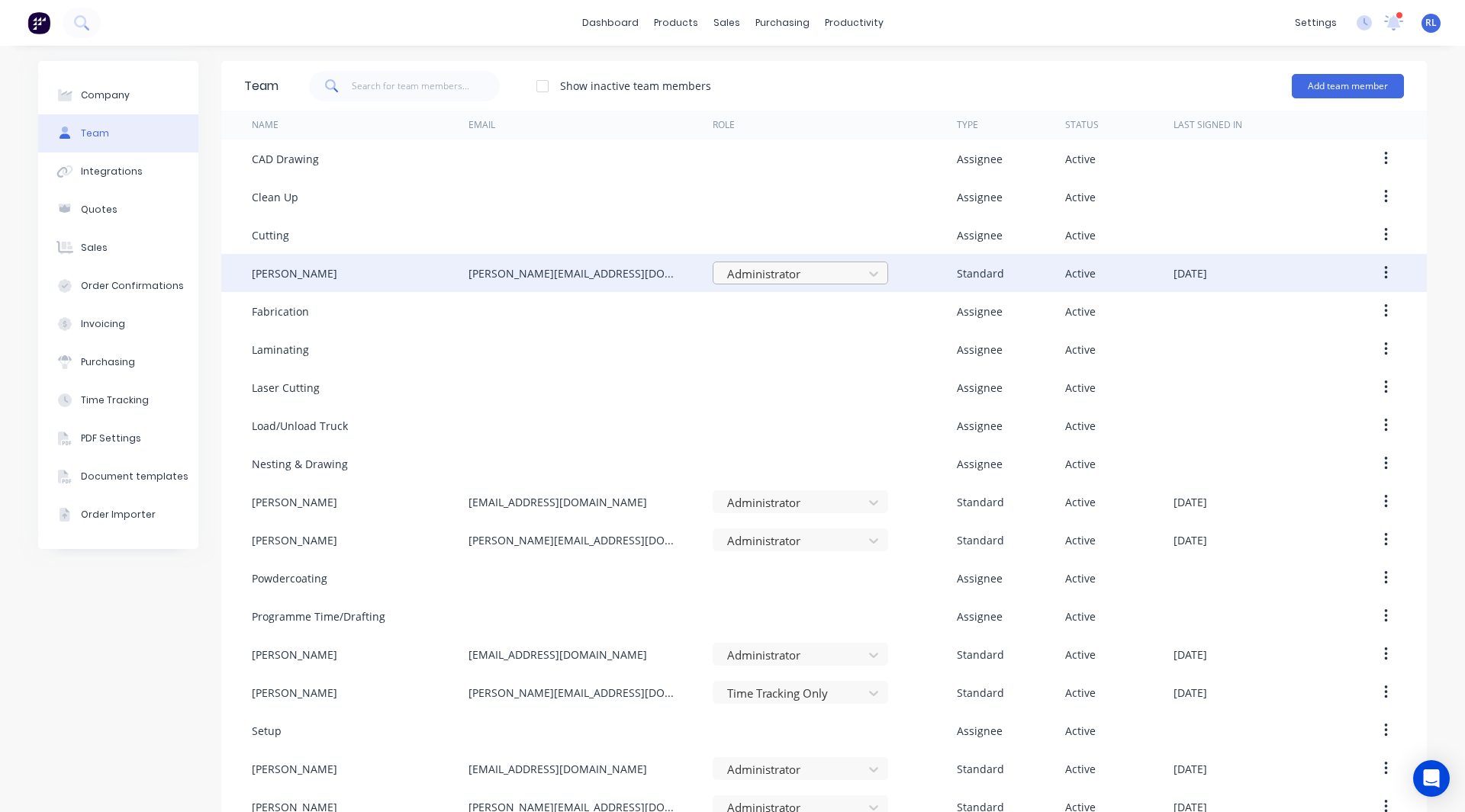
click at [747, 278] on div at bounding box center [790, 274] width 130 height 19
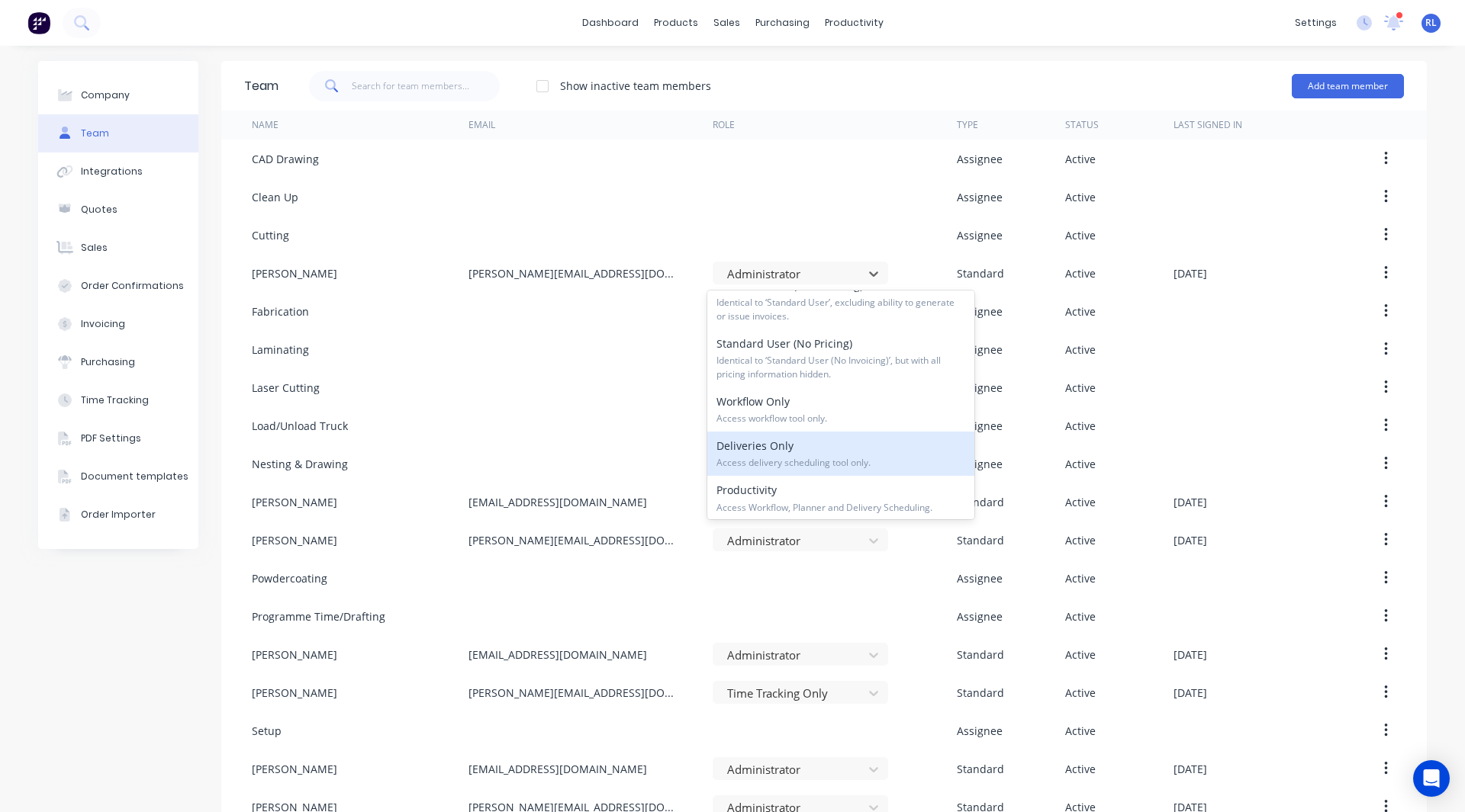
scroll to position [232, 0]
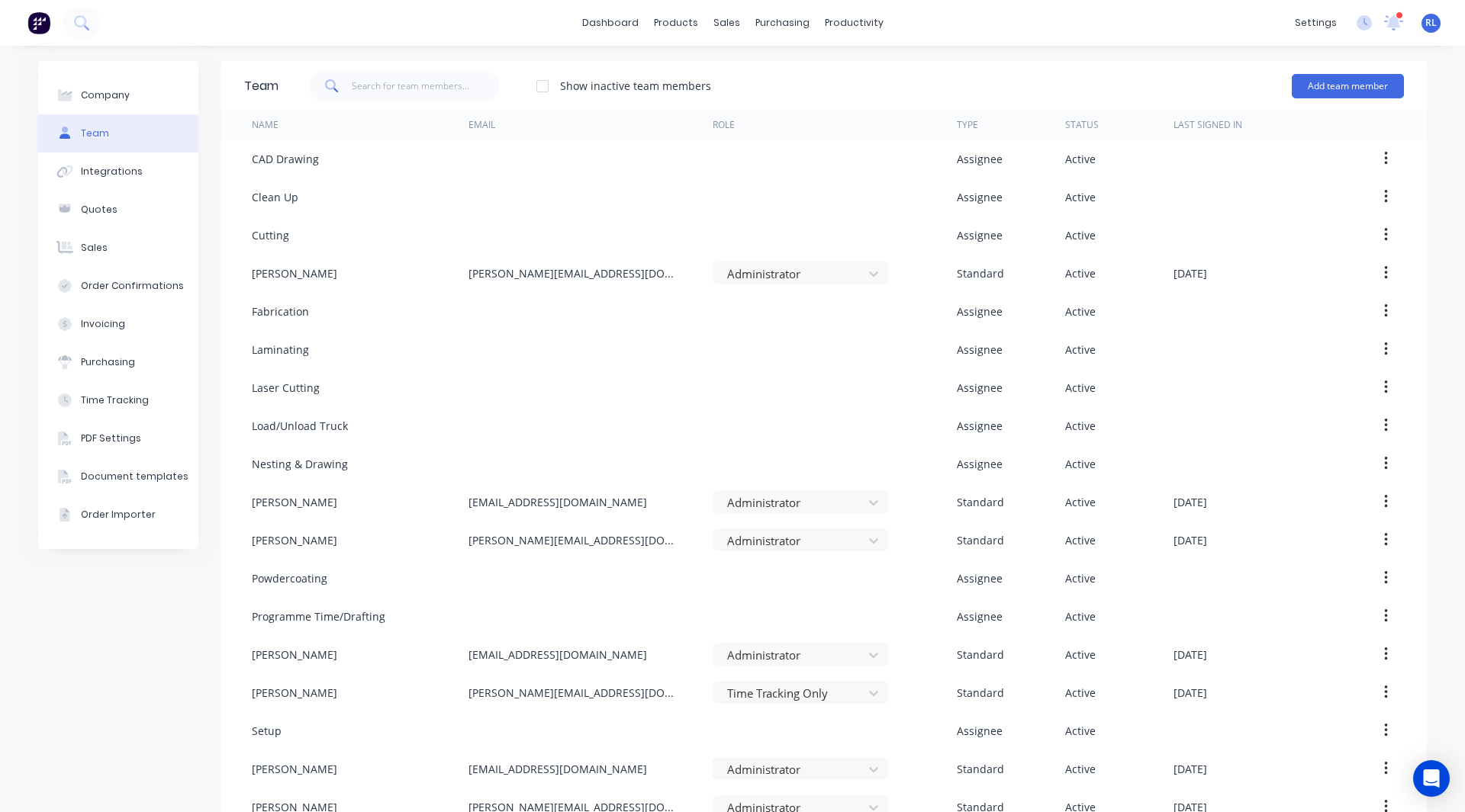
click at [176, 599] on div "Company Team Integrations Quotes Sales Order Confirmations Invoicing Purchasing…" at bounding box center [118, 462] width 160 height 803
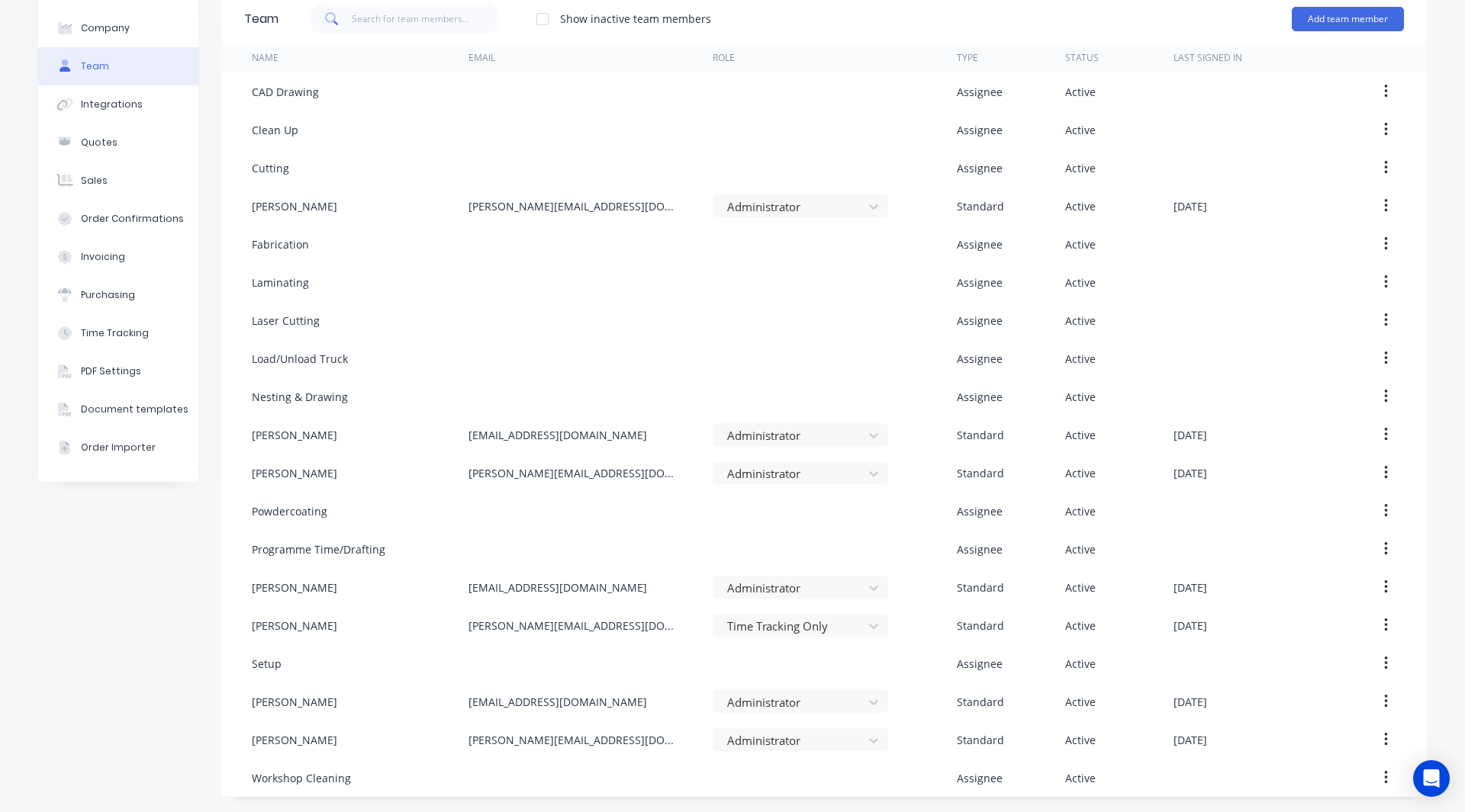
scroll to position [0, 0]
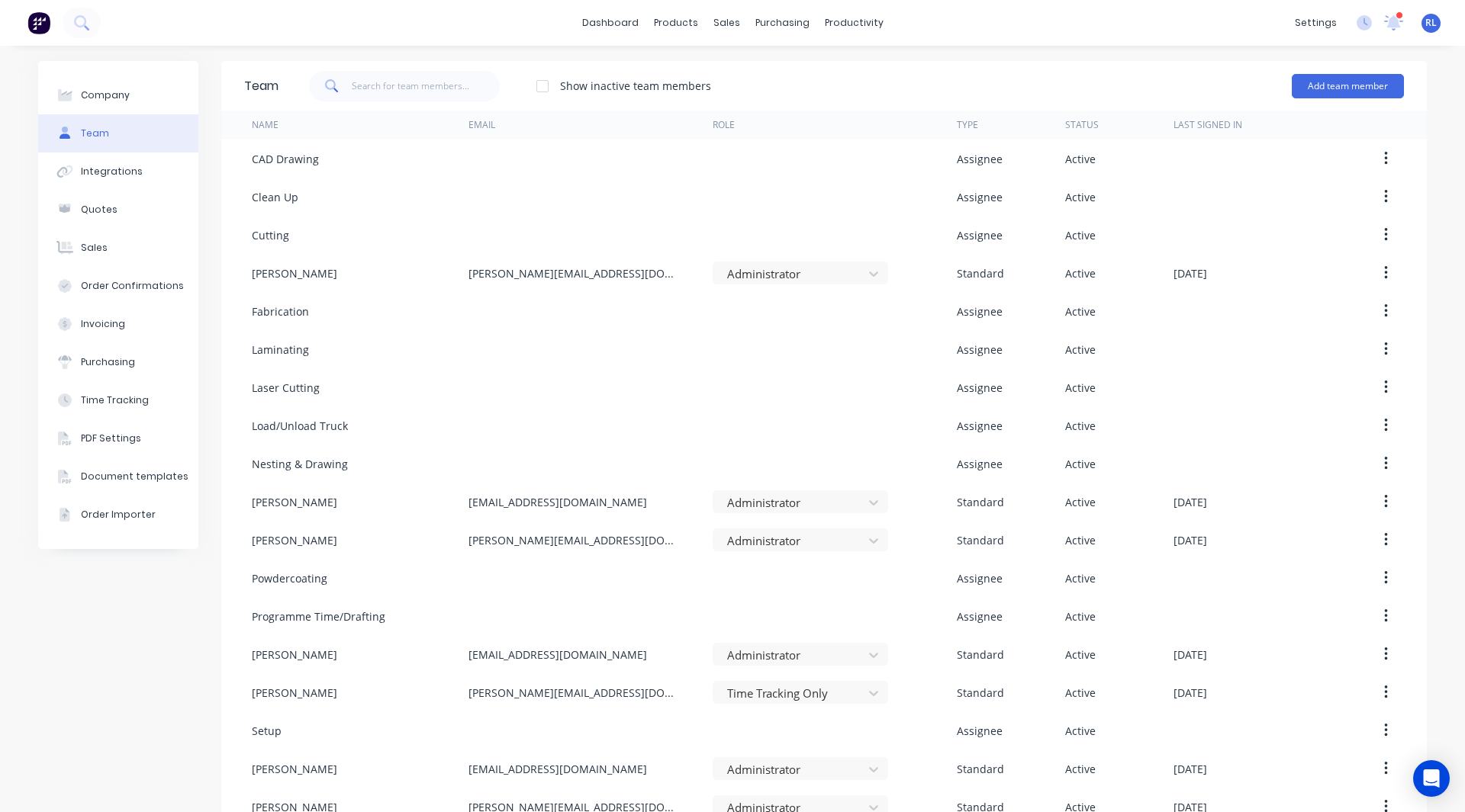
drag, startPoint x: 209, startPoint y: 405, endPoint x: 208, endPoint y: 438, distance: 33.0
click at [208, 438] on div "Company Team Integrations Quotes Sales Order Confirmations Invoicing Purchasing…" at bounding box center [732, 462] width 1389 height 803
click at [173, 601] on div "Company Team Integrations Quotes Sales Order Confirmations Invoicing Purchasing…" at bounding box center [118, 462] width 160 height 803
click at [46, 22] on img at bounding box center [38, 22] width 23 height 23
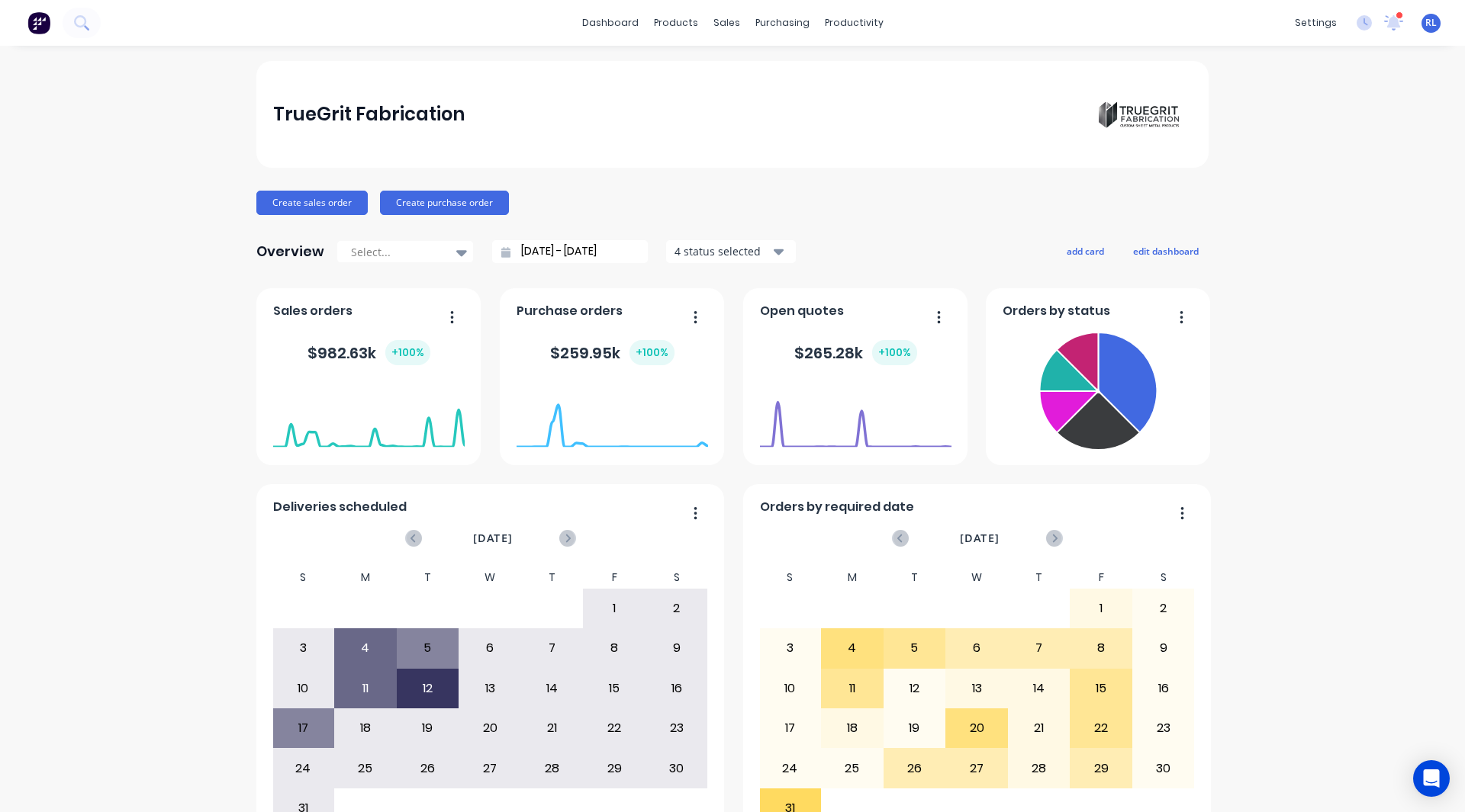
click at [1337, 495] on div "TrueGrit Fabrication Create sales order Create purchase order Overview Select..…" at bounding box center [732, 458] width 1465 height 796
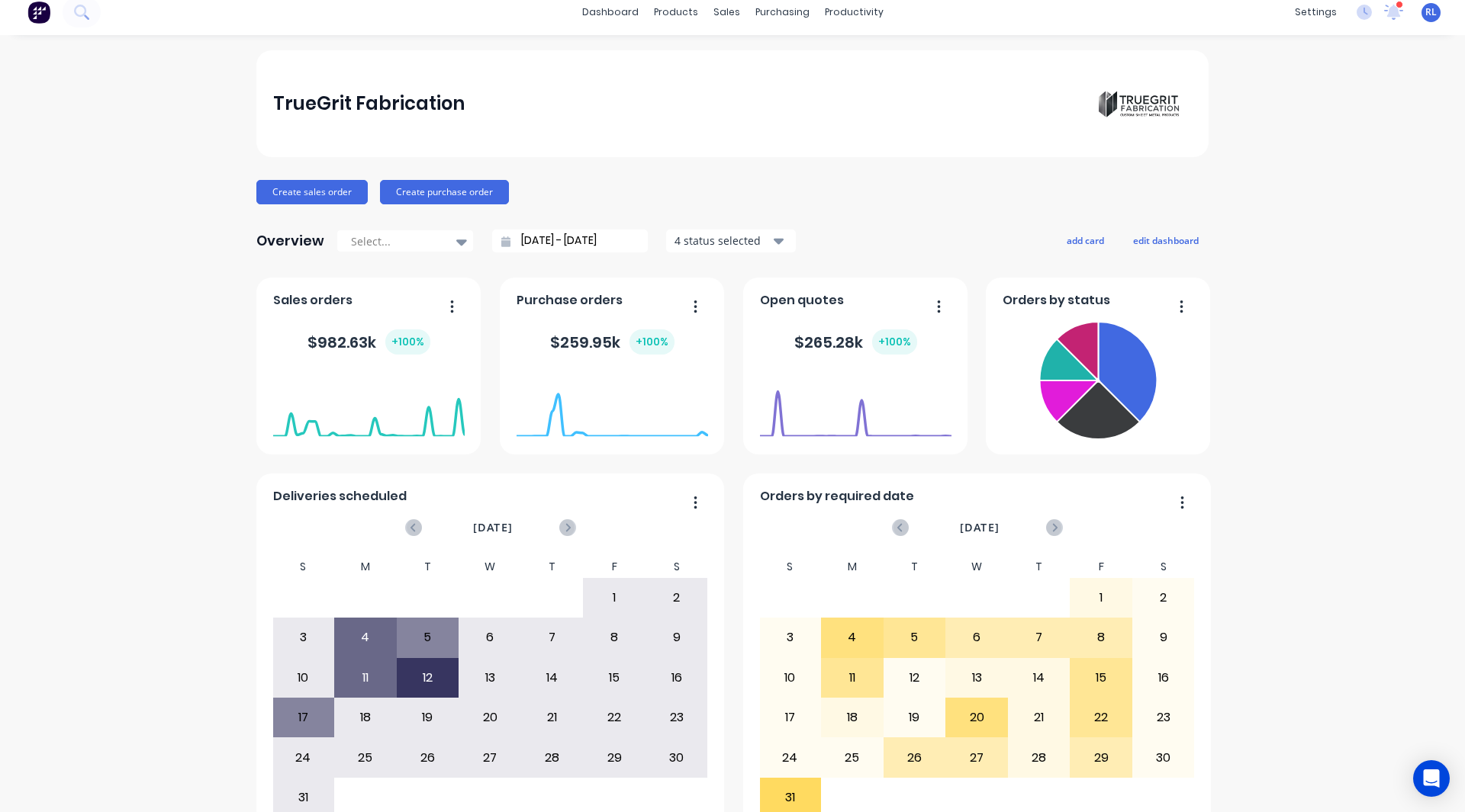
scroll to position [11, 0]
click at [118, 356] on div "TrueGrit Fabrication Create sales order Create purchase order Overview Select..…" at bounding box center [732, 447] width 1465 height 796
